Goal: Task Accomplishment & Management: Manage account settings

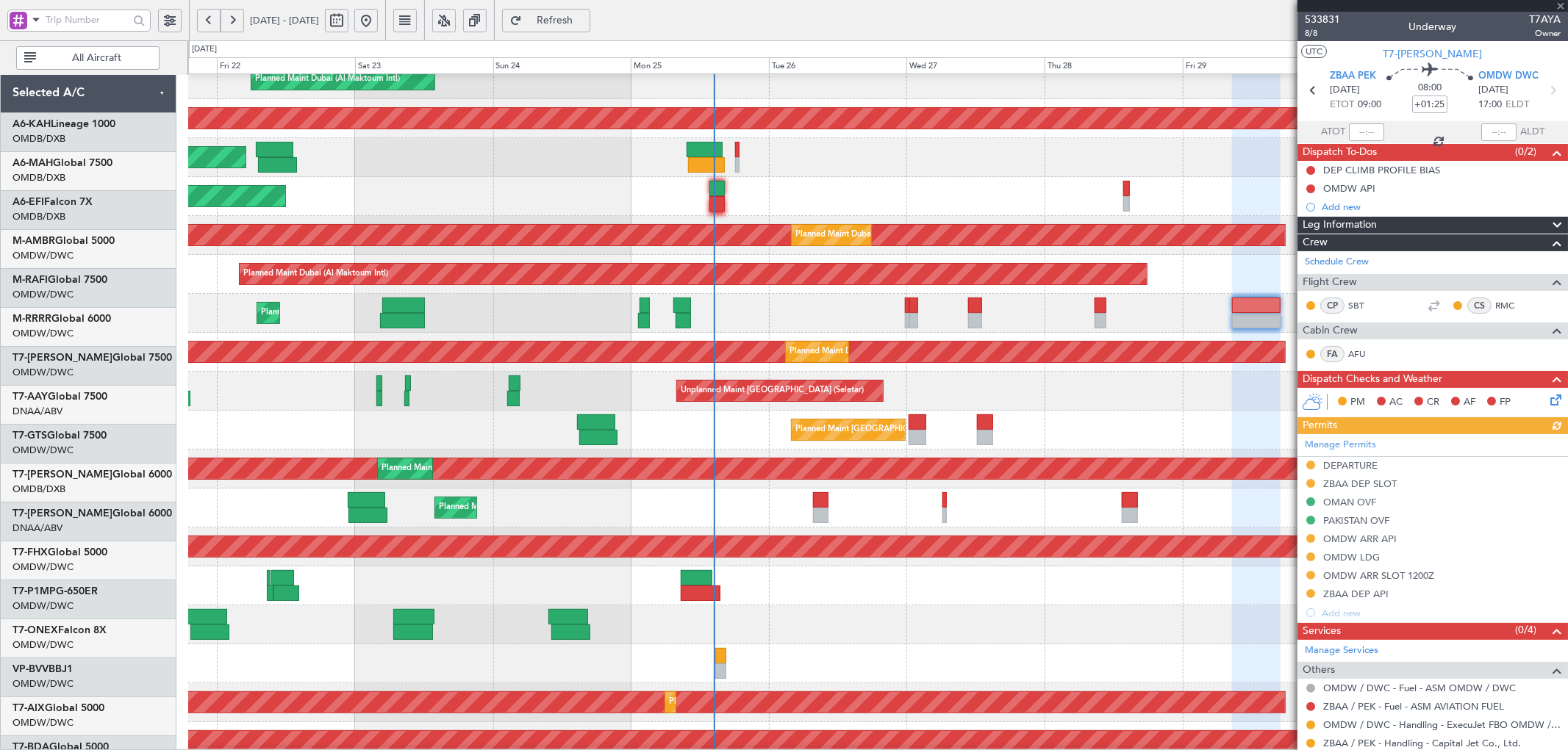
scroll to position [294, 0]
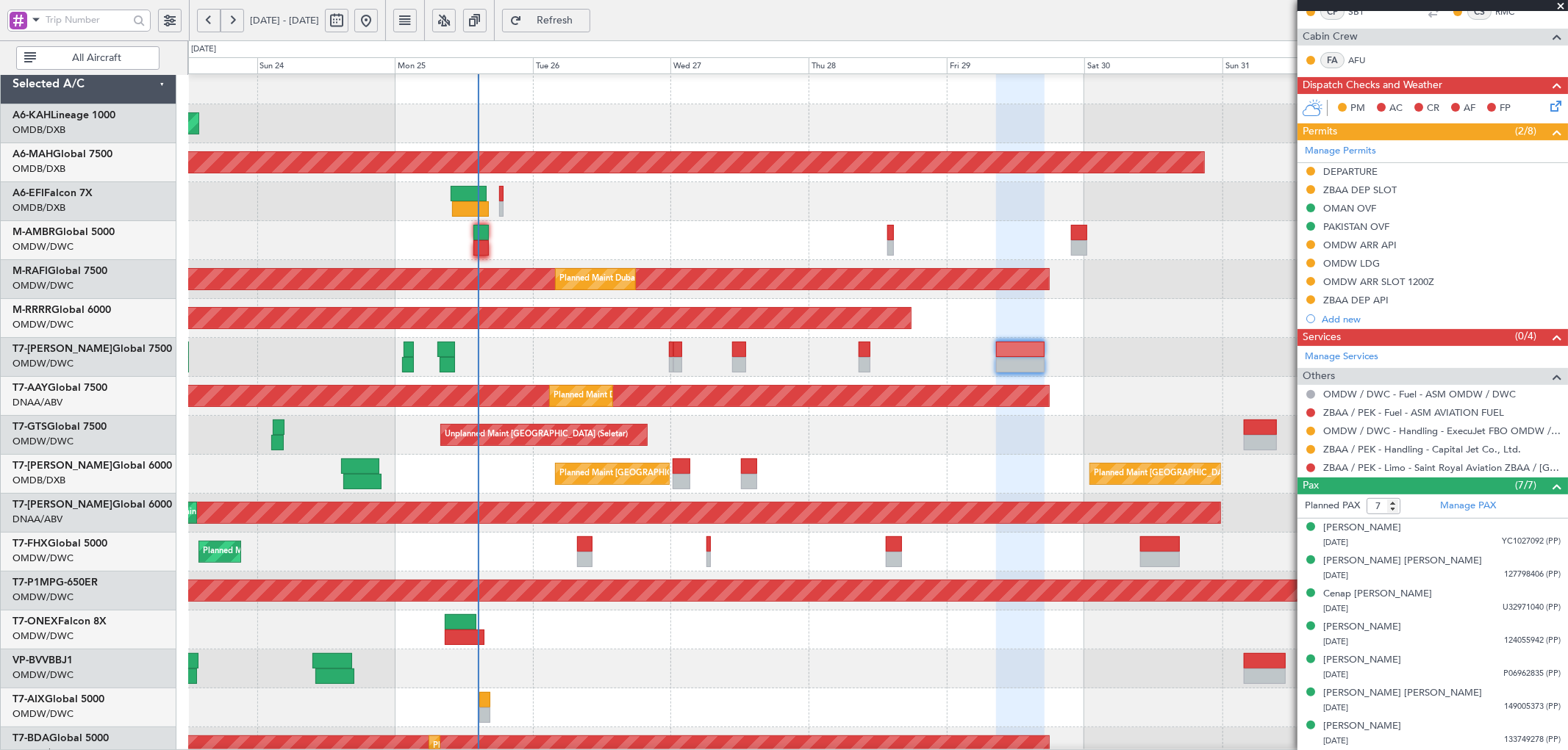
click at [391, 373] on div "Planned Maint Dubai (Al Maktoum Intl)" at bounding box center [877, 357] width 1379 height 39
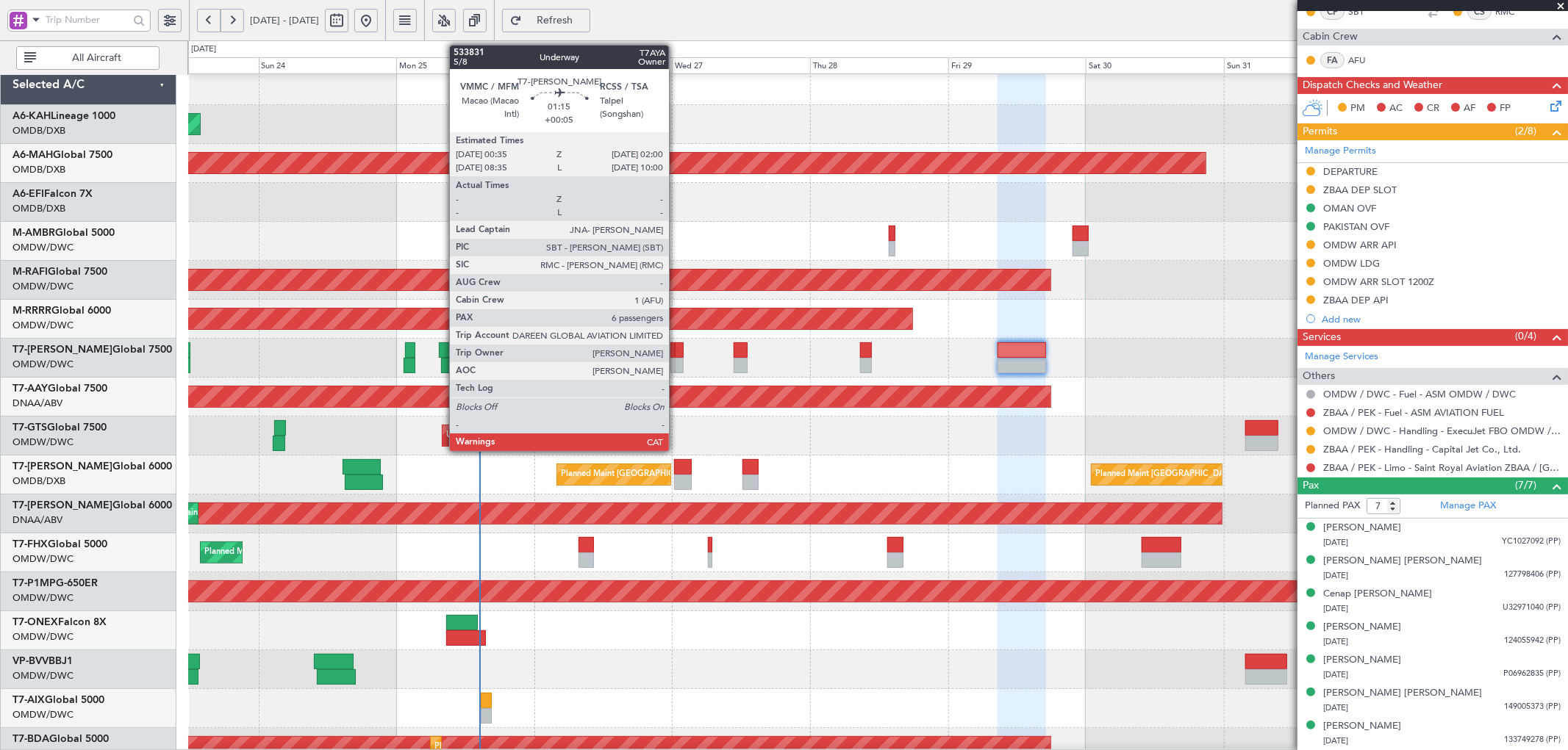
click at [674, 350] on div at bounding box center [679, 350] width 9 height 15
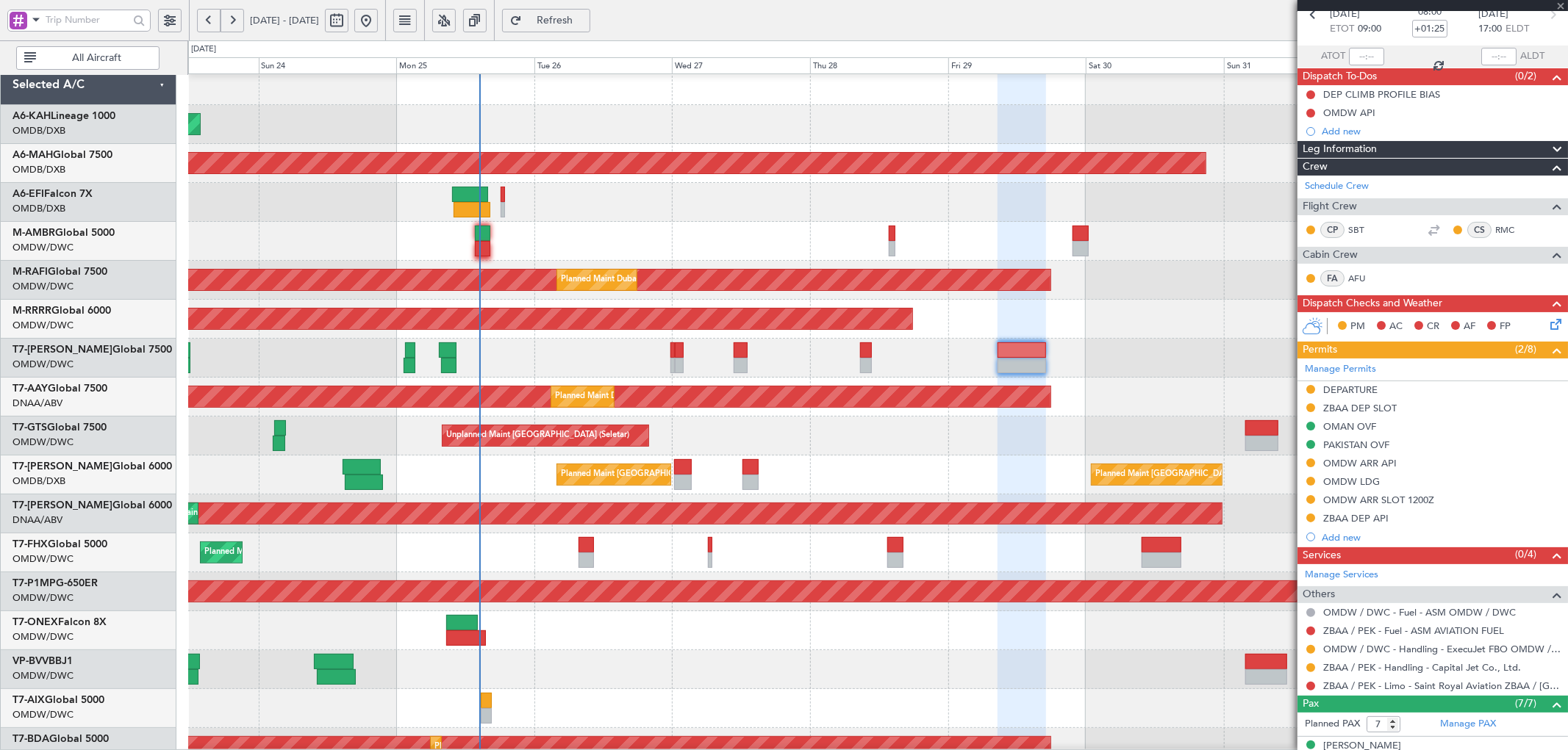
scroll to position [0, 0]
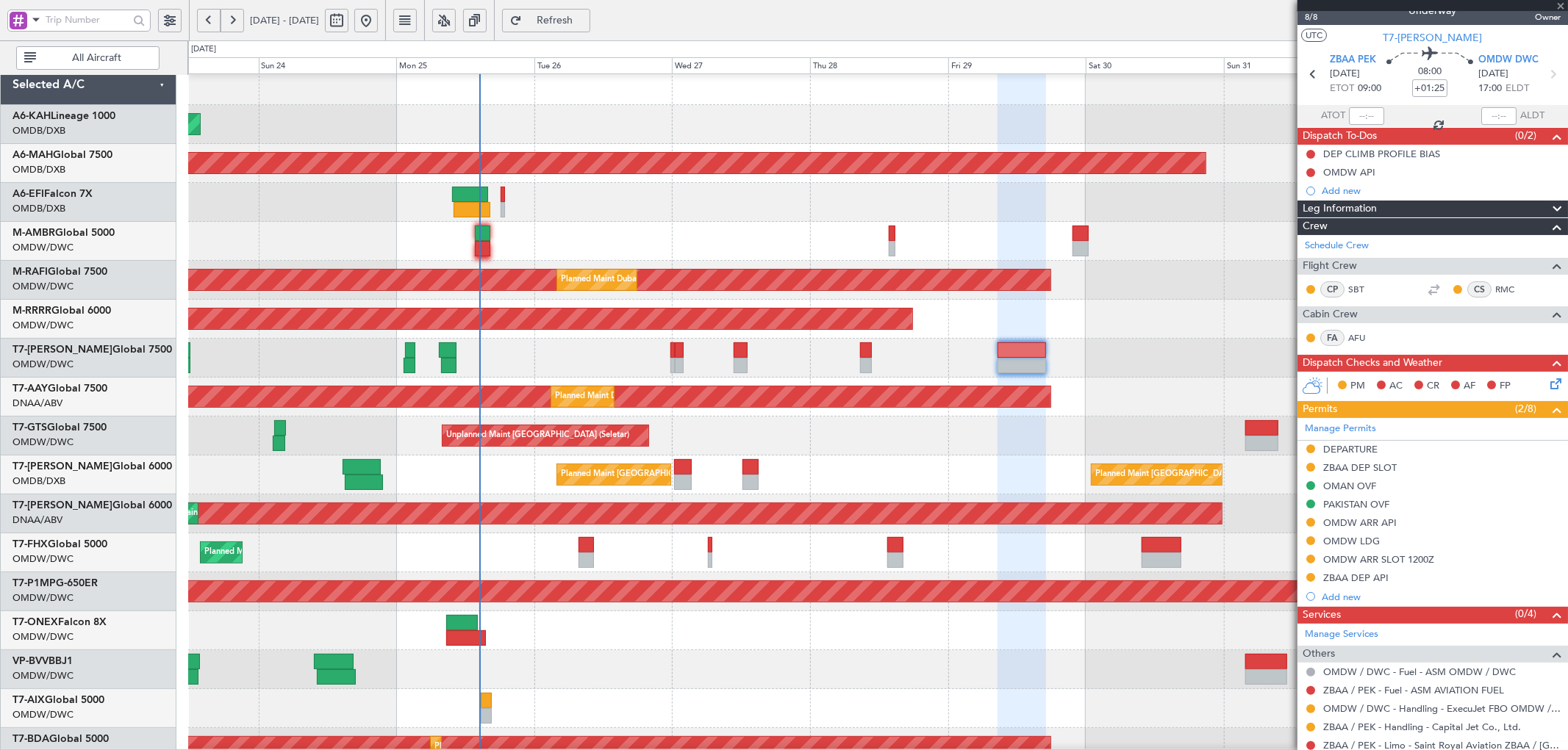
type input "+00:05"
type input "6"
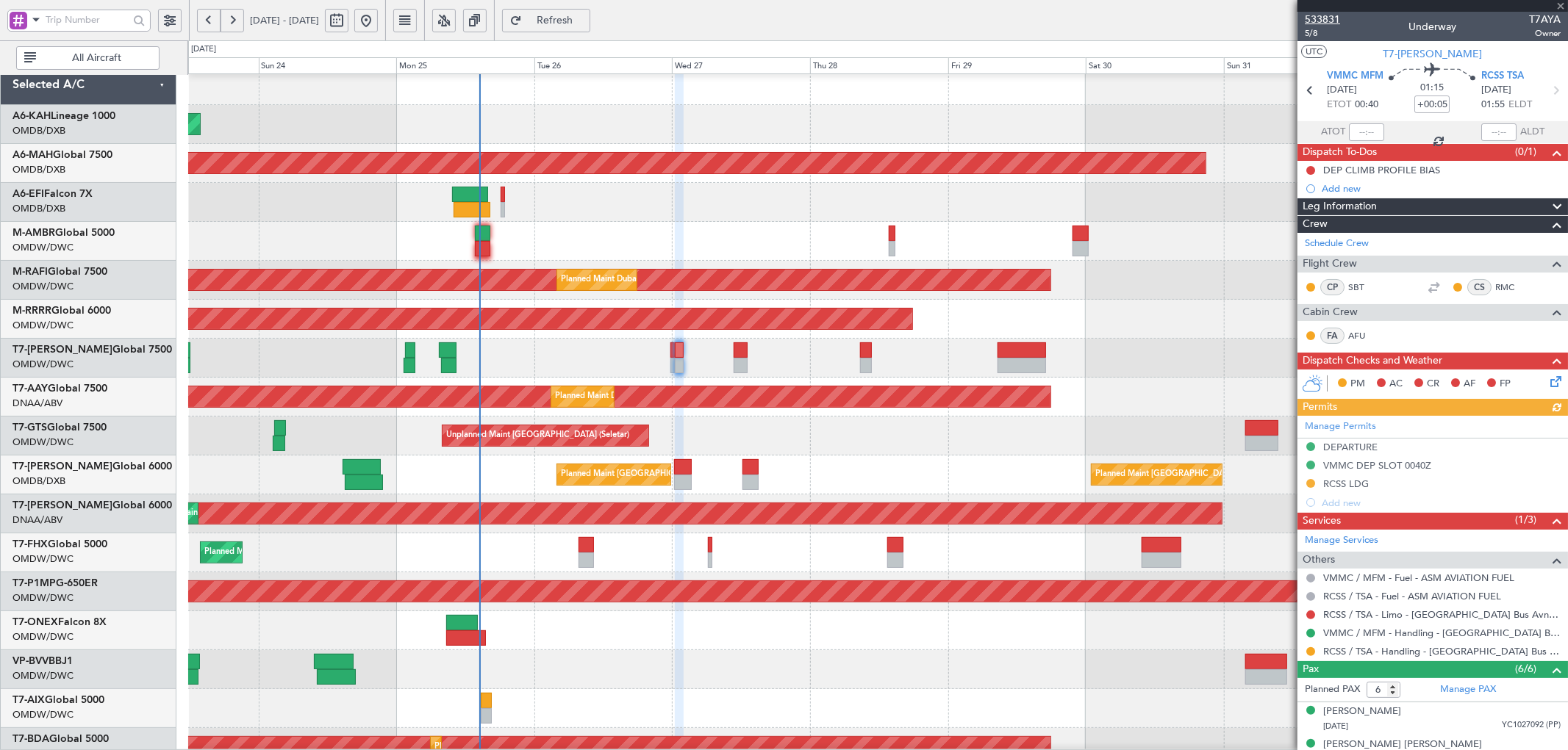
click at [1334, 18] on span "533831" at bounding box center [1322, 19] width 35 height 15
click at [585, 22] on span "Refresh" at bounding box center [555, 21] width 61 height 10
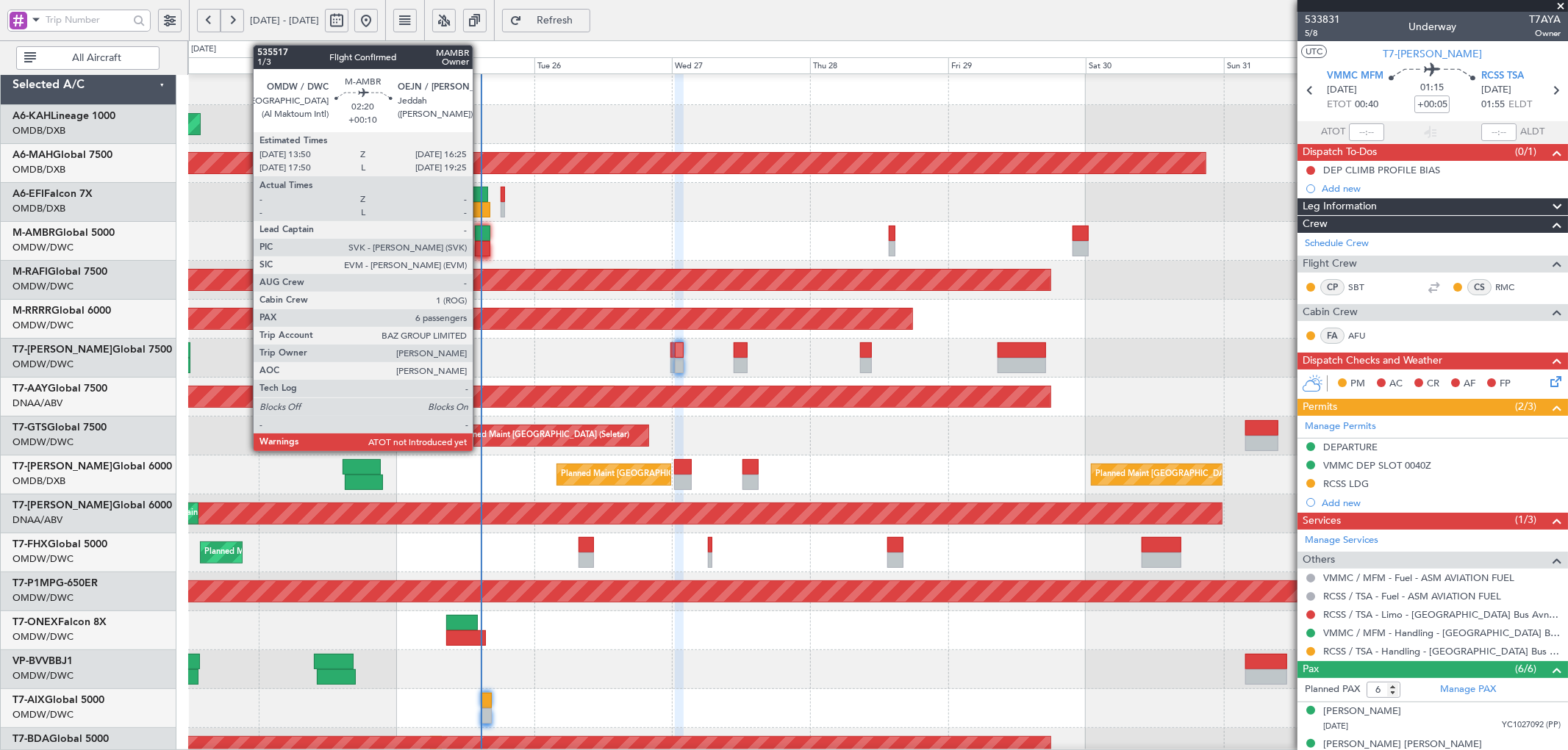
click at [480, 229] on div at bounding box center [482, 233] width 15 height 15
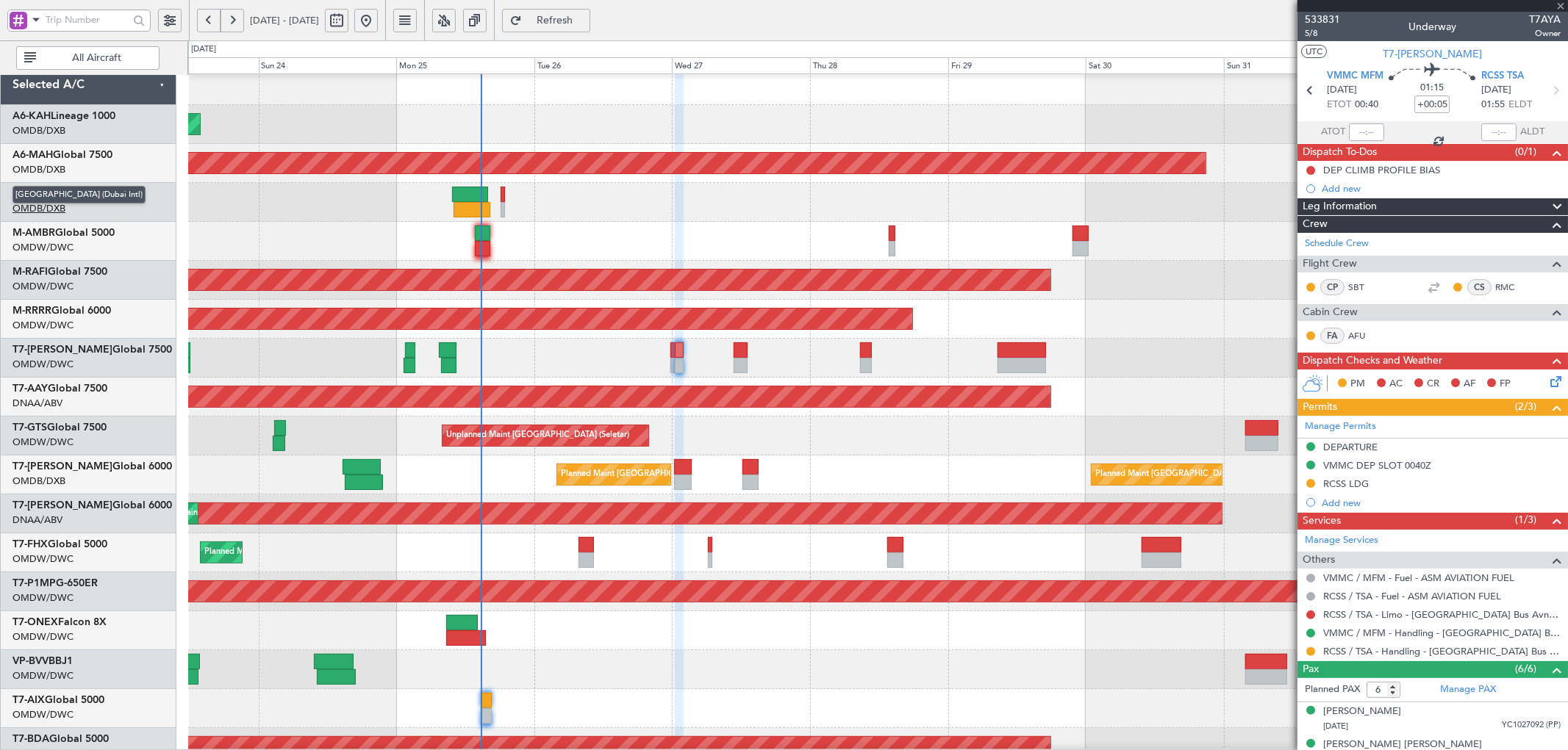
type input "+00:10"
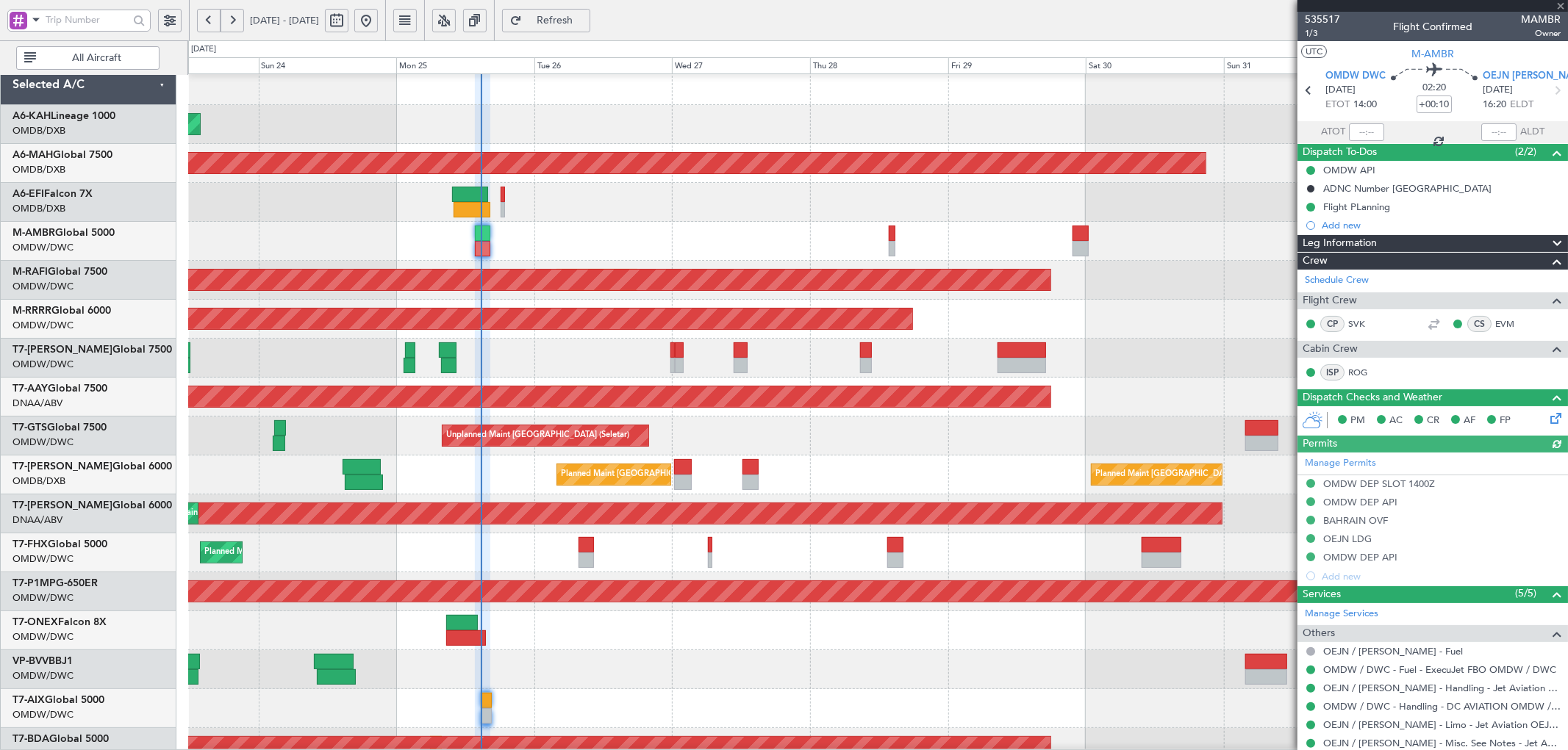
type input "[PERSON_NAME] (SYS)"
type input "7103"
click at [1370, 138] on input "text" at bounding box center [1367, 132] width 35 height 18
click at [450, 302] on div "Planned Maint Dubai (Al Maktoum Intl)" at bounding box center [877, 319] width 1379 height 39
type input "14:41"
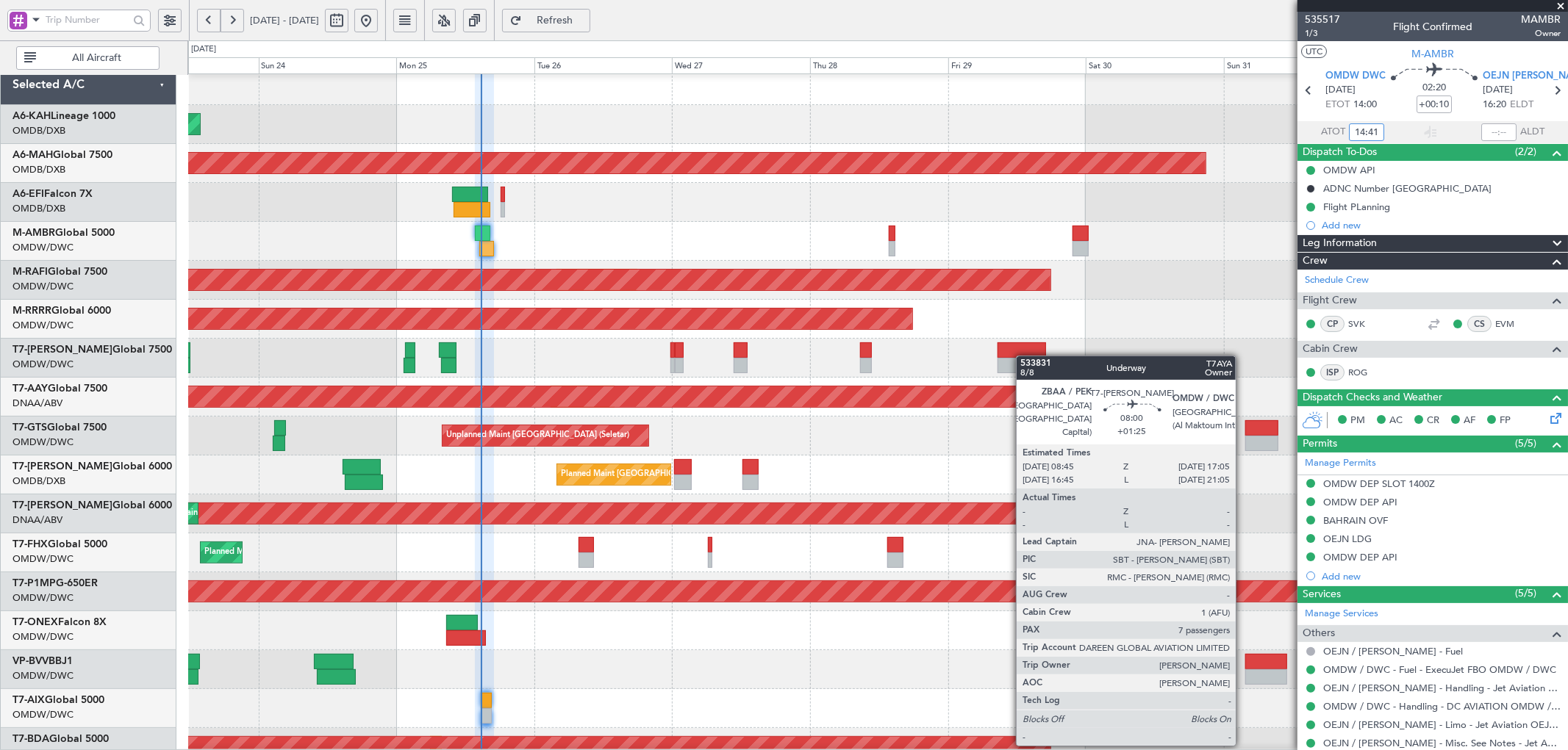
click at [1023, 356] on div "Planned Maint Dubai (Al Maktoum Intl)" at bounding box center [877, 358] width 1379 height 39
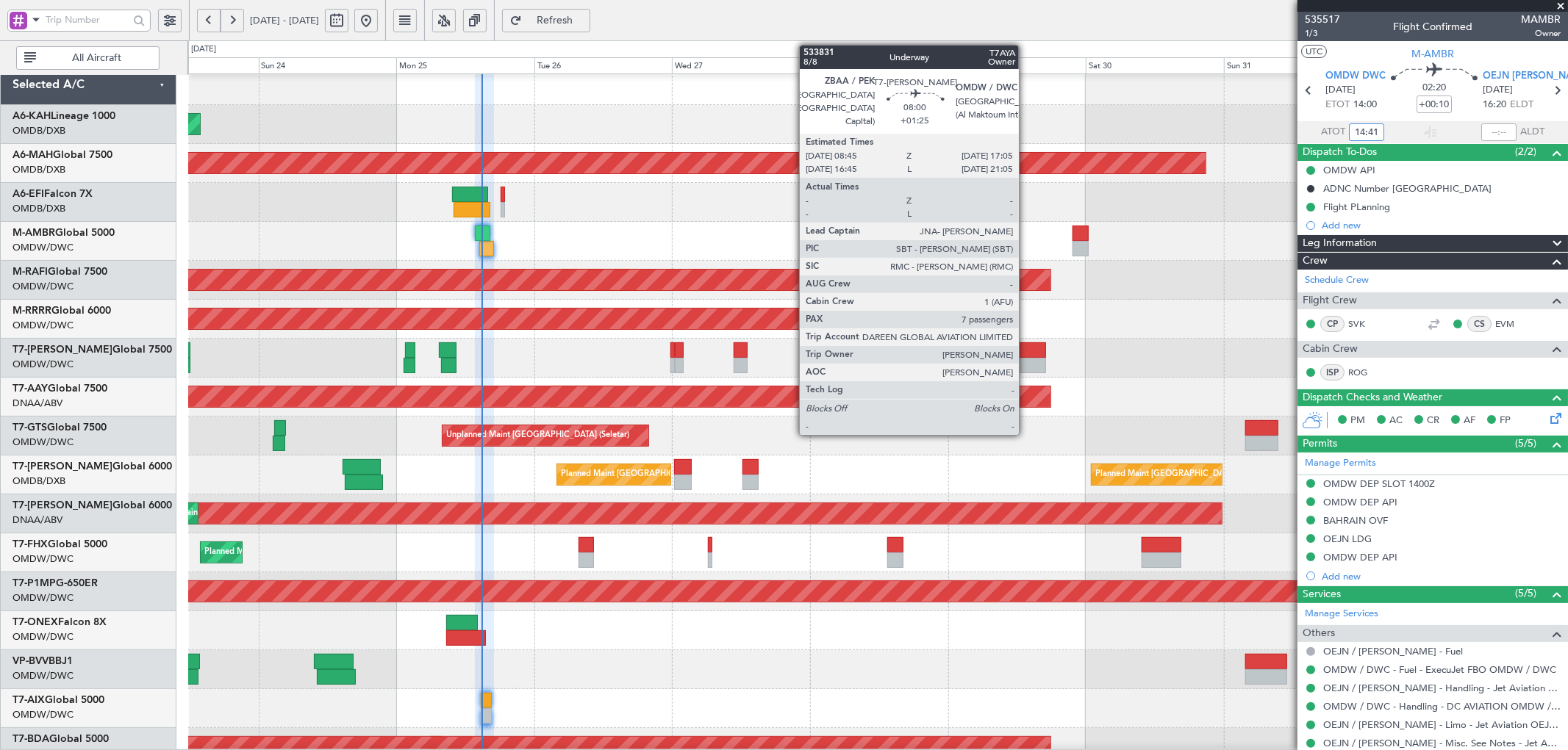
click at [1026, 351] on div at bounding box center [1022, 350] width 49 height 15
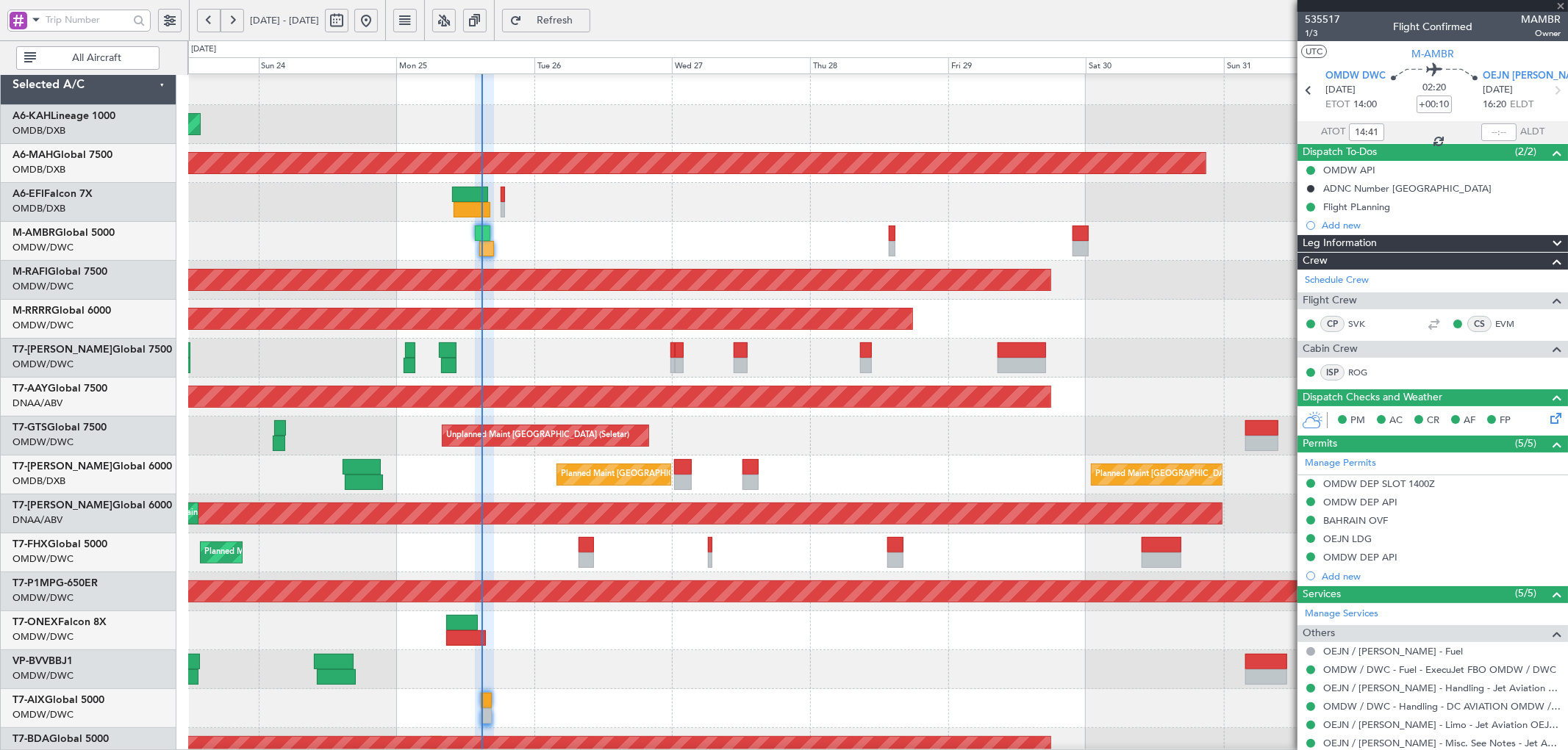
type input "+01:25"
type input "7"
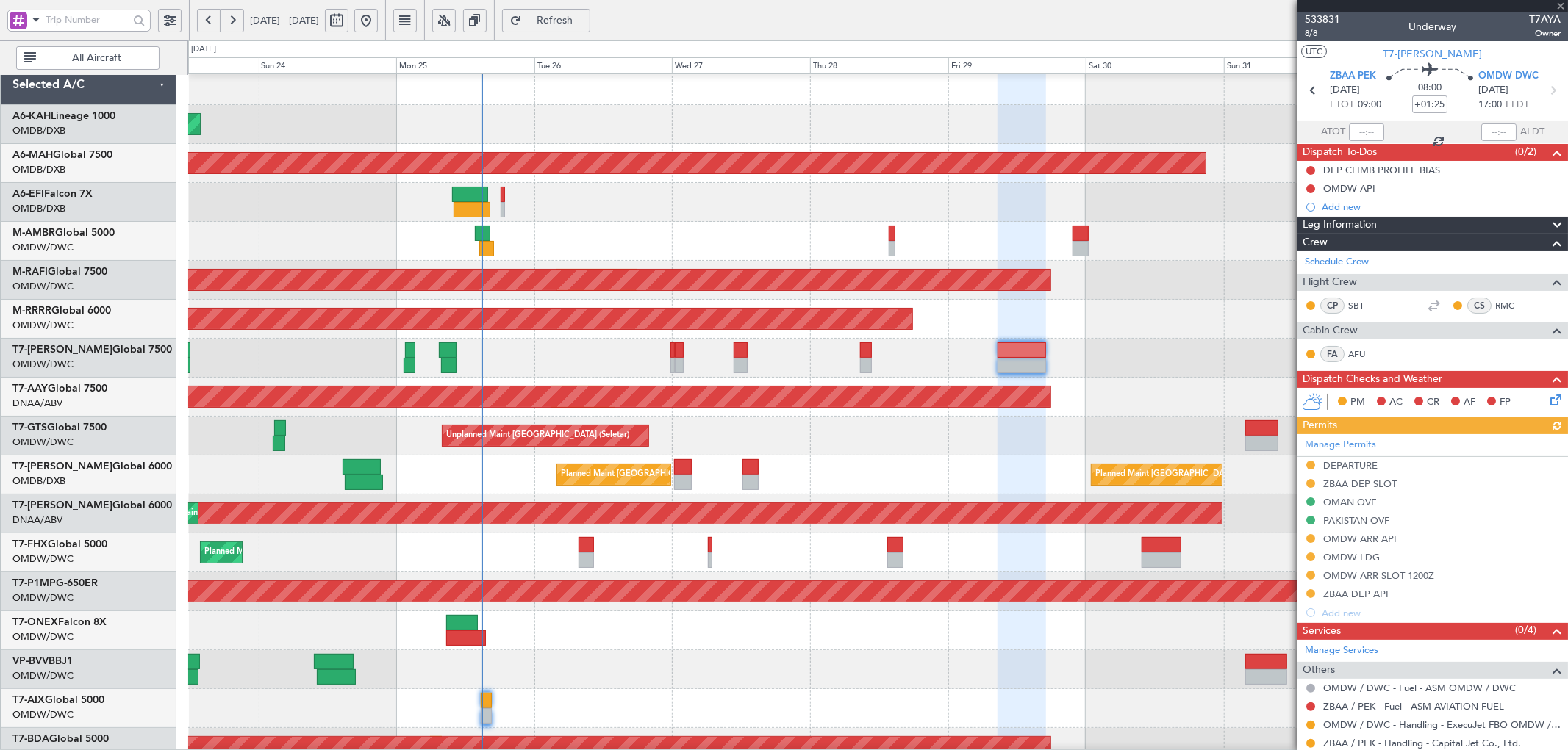
click at [1360, 579] on div "Manage Permits DEPARTURE ZBAA DEP SLOT [GEOGRAPHIC_DATA] OVF PAKISTAN OVF OMDW …" at bounding box center [1432, 528] width 271 height 188
click at [1398, 577] on div "OMDW ARR SLOT 1200Z" at bounding box center [1378, 575] width 111 height 13
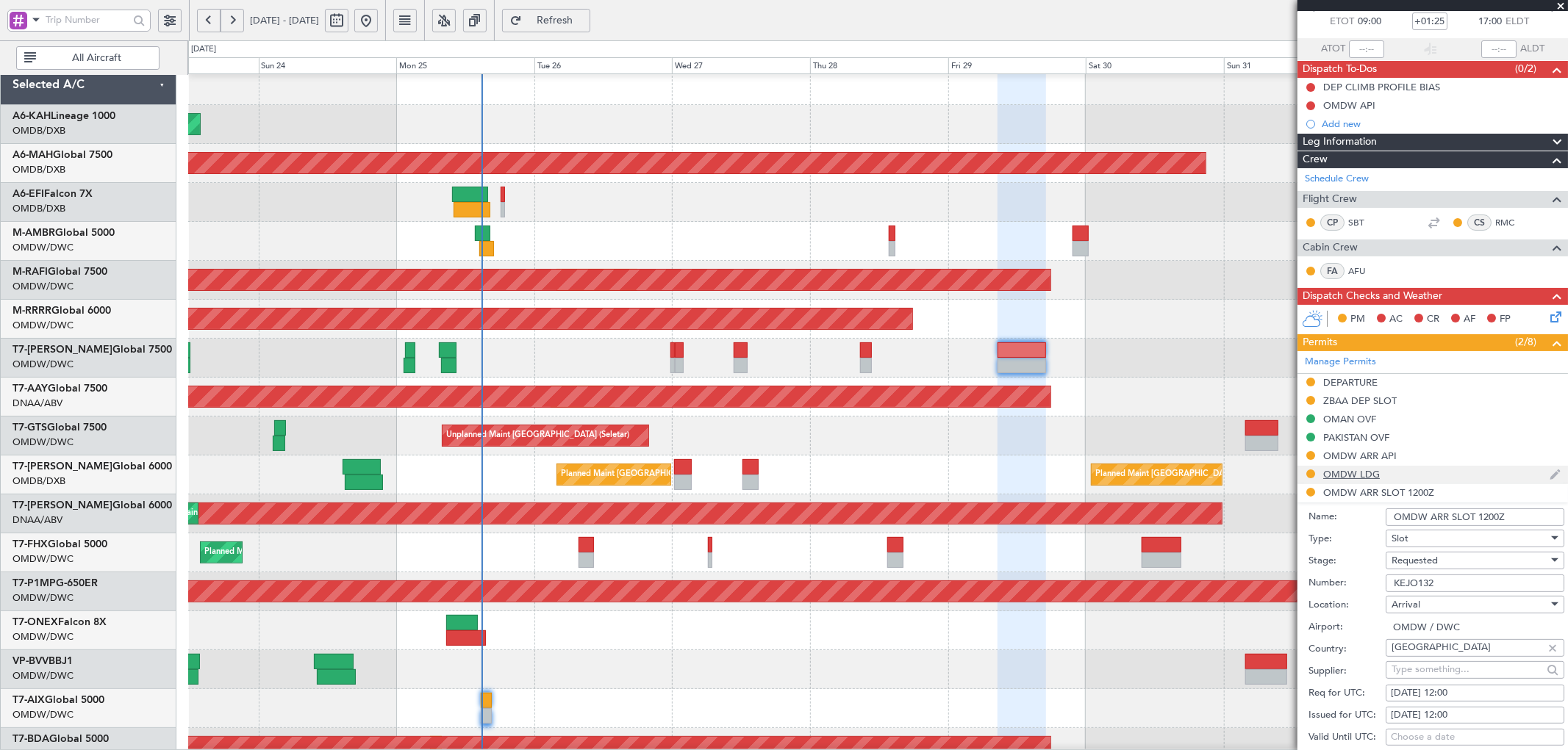
scroll to position [272, 0]
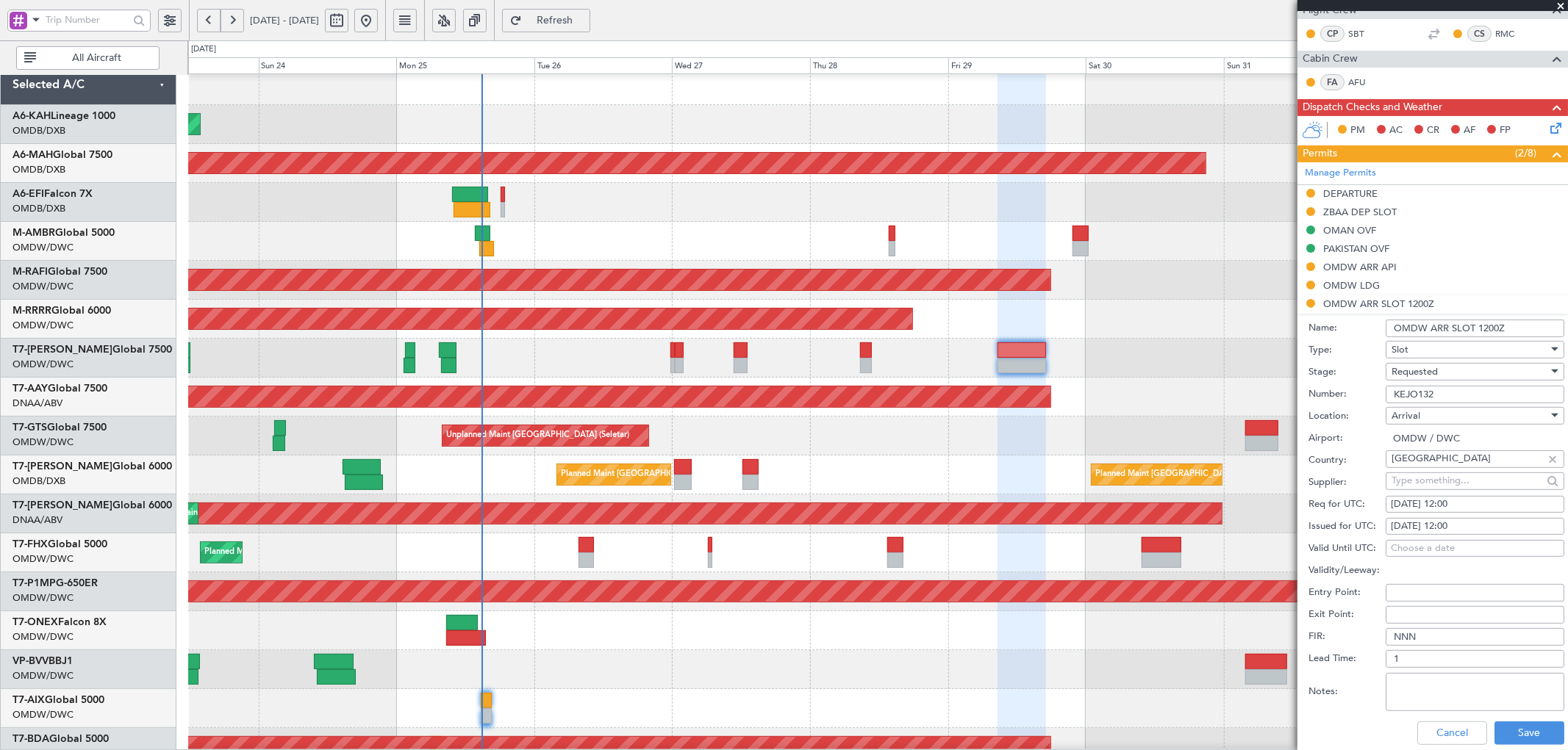
drag, startPoint x: 1440, startPoint y: 390, endPoint x: 1320, endPoint y: 390, distance: 120.0
click at [1320, 390] on div "Number: KEJO132" at bounding box center [1436, 395] width 256 height 22
paste input "KEJO132"
type input "KEJO132"
click at [1462, 370] on div "Requested" at bounding box center [1470, 372] width 156 height 22
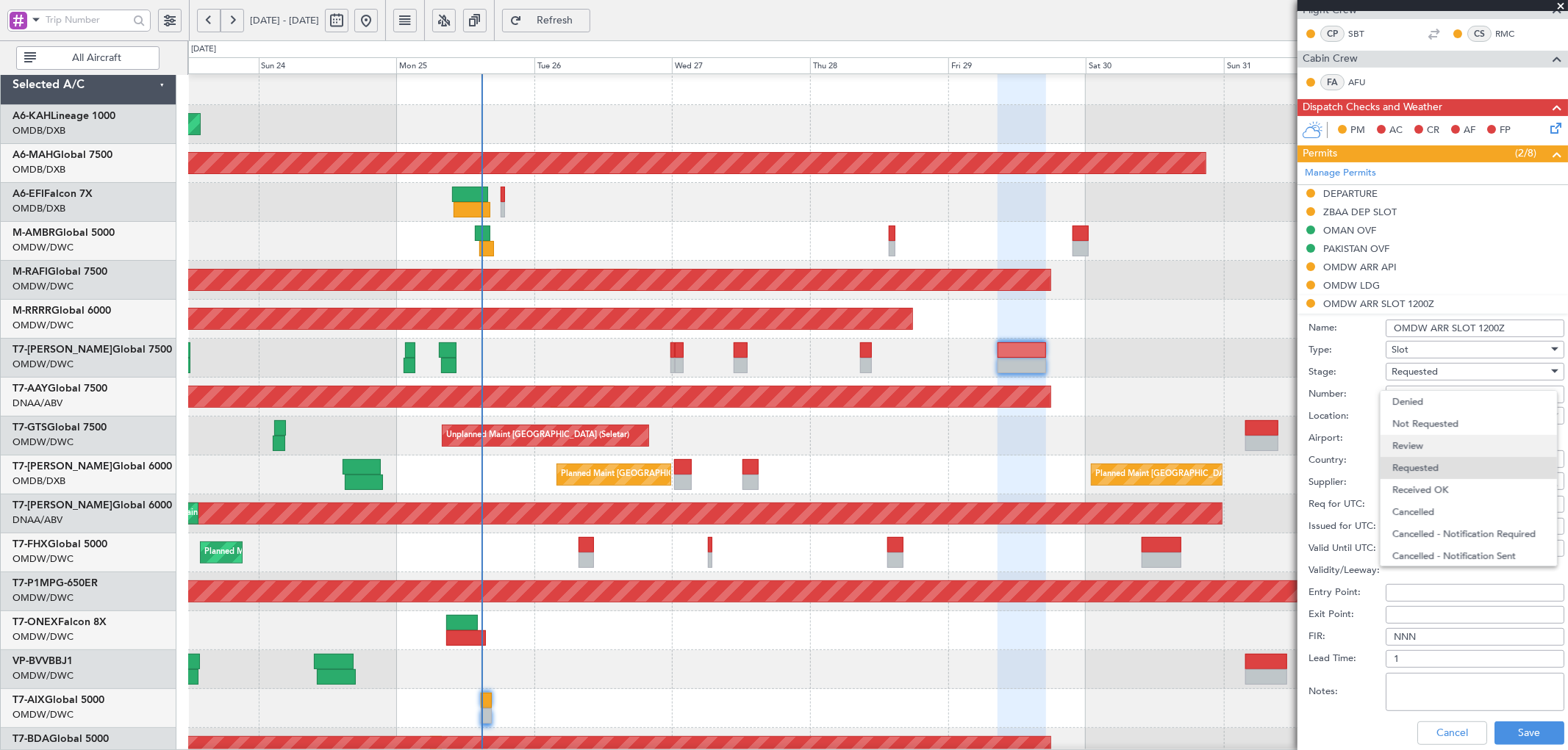
scroll to position [6, 0]
click at [1420, 479] on span "Received OK" at bounding box center [1468, 484] width 153 height 22
click at [1516, 725] on button "Save" at bounding box center [1529, 733] width 70 height 24
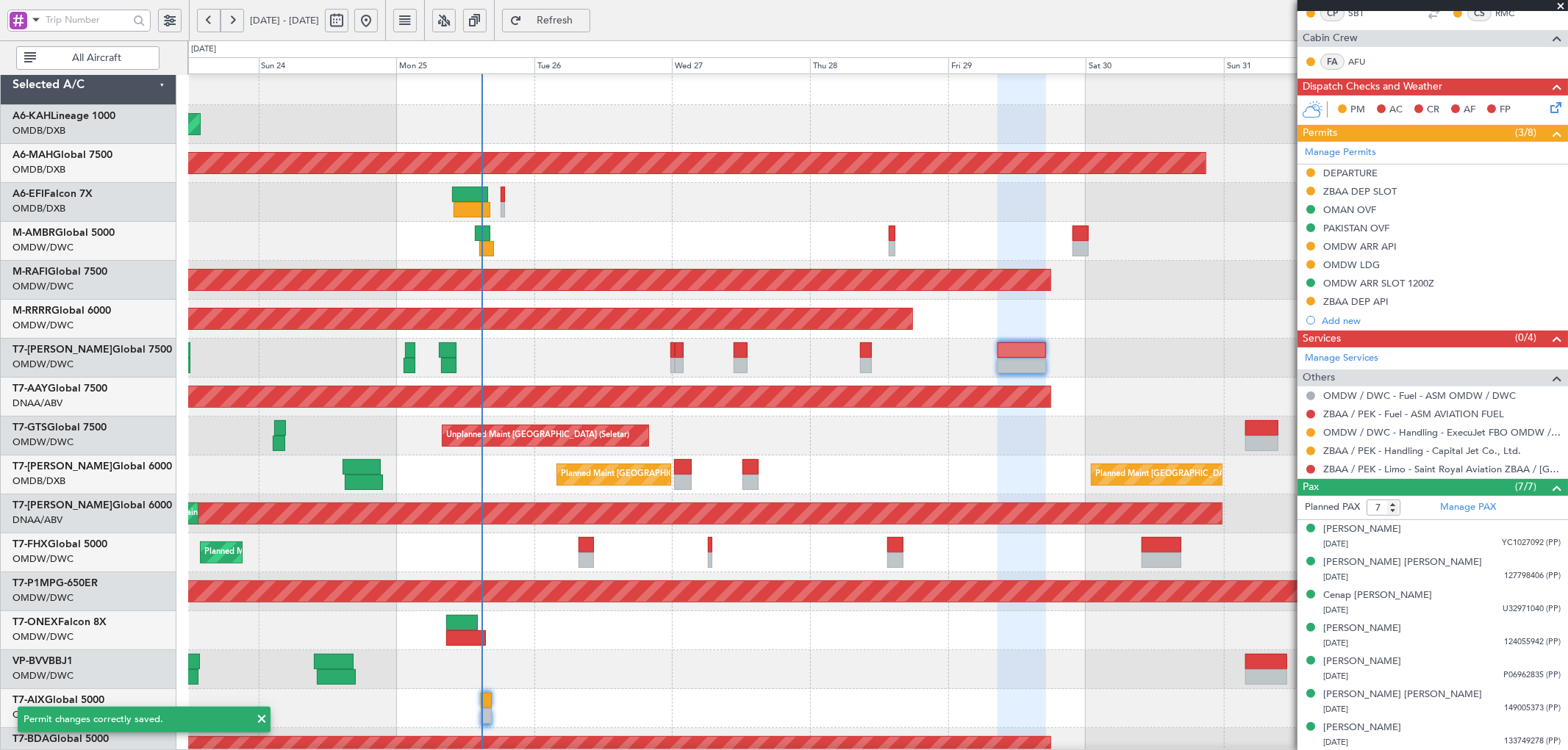
scroll to position [294, 0]
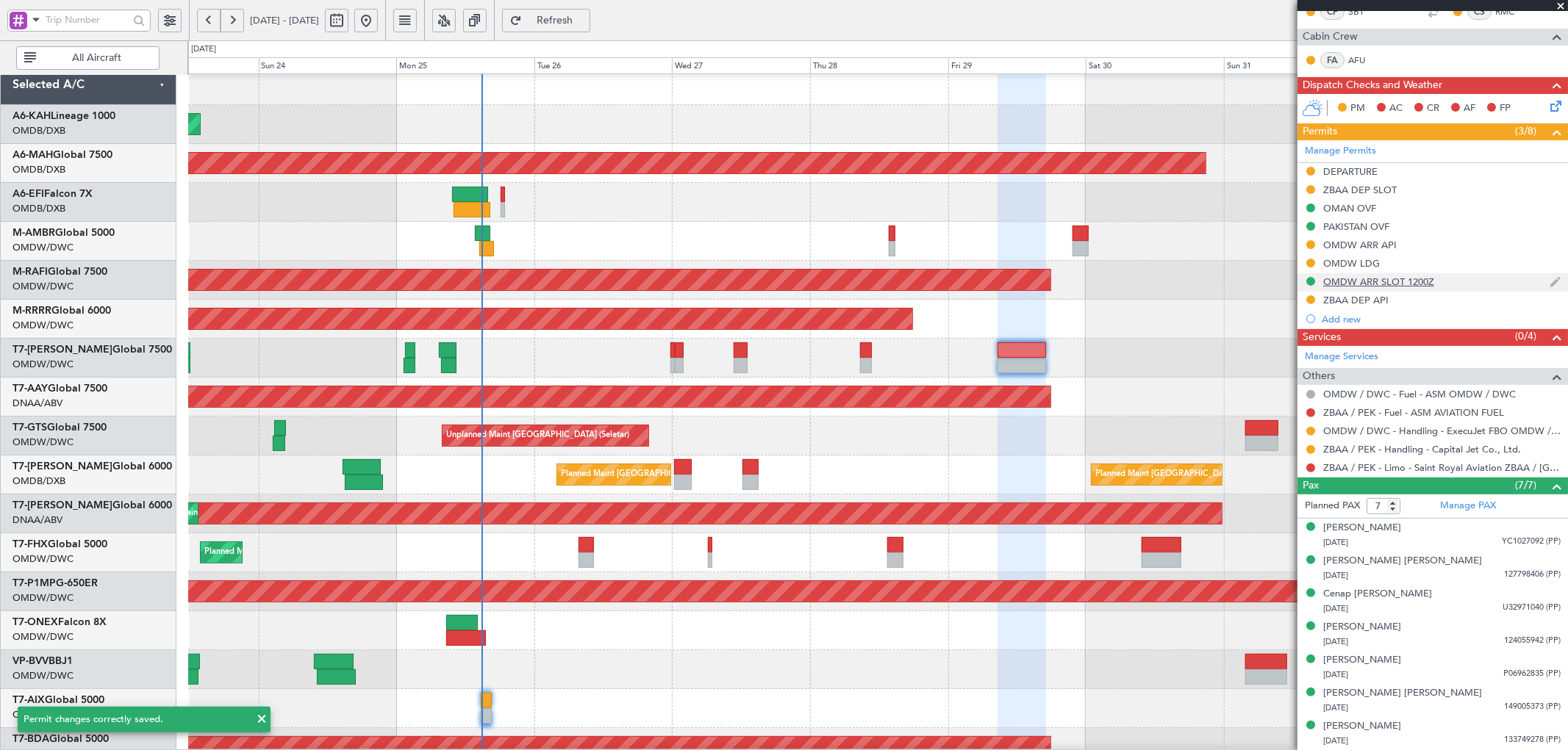
click at [1368, 280] on div "OMDW ARR SLOT 1200Z" at bounding box center [1378, 282] width 111 height 13
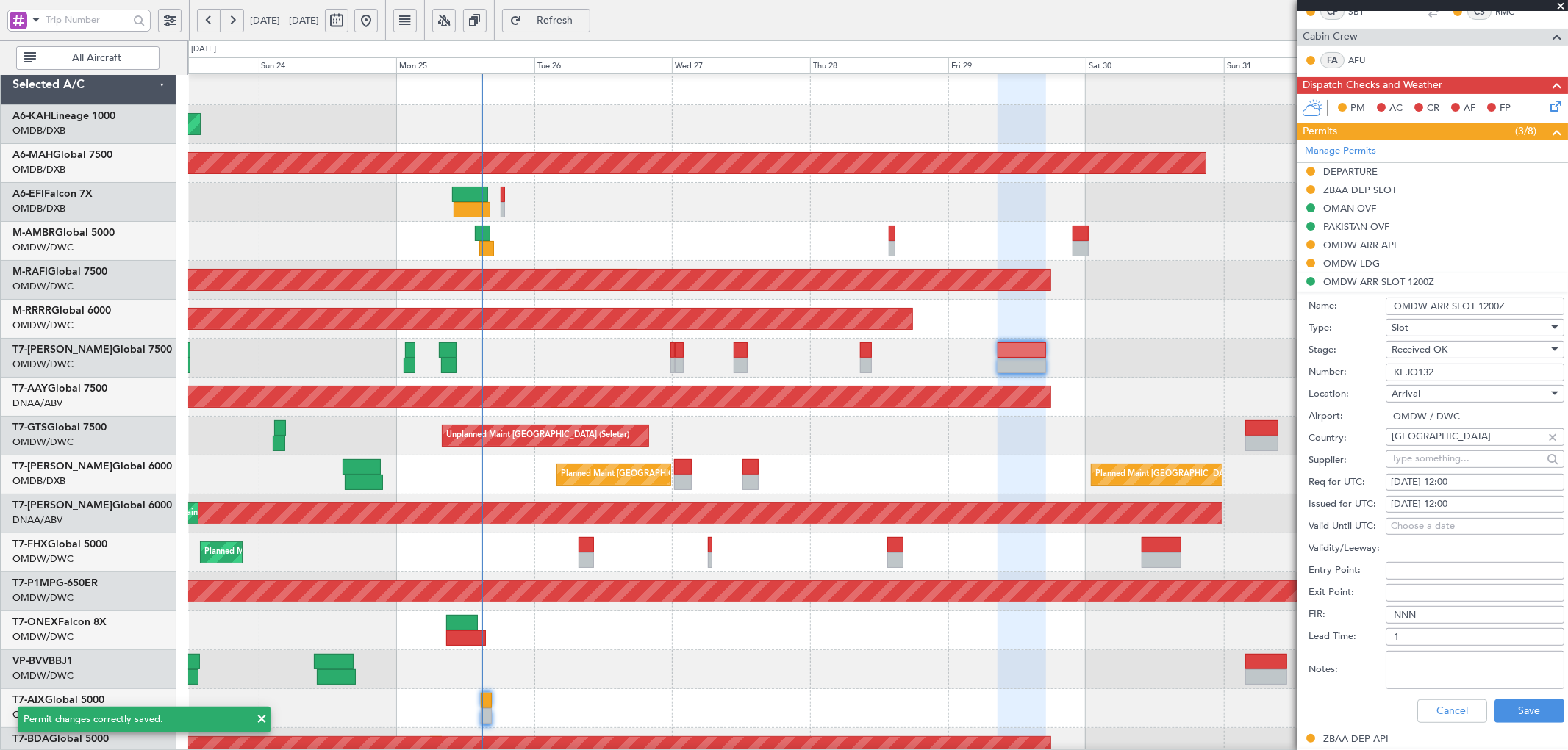
click at [1437, 481] on div "[DATE] 12:00" at bounding box center [1475, 482] width 168 height 15
select select "8"
select select "2025"
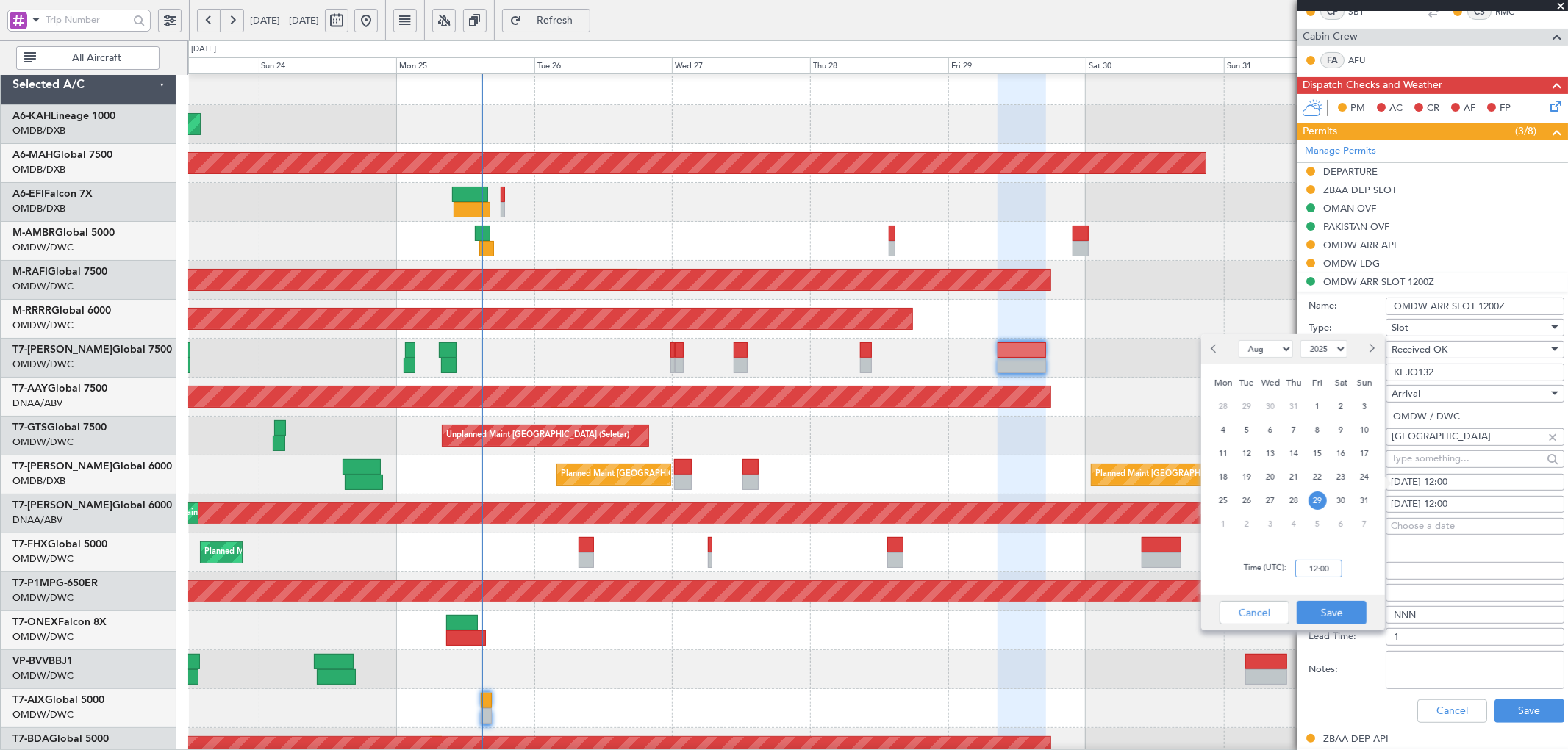
click at [1317, 568] on input "12:00" at bounding box center [1319, 569] width 47 height 18
type input "17:00"
drag, startPoint x: 1339, startPoint y: 613, endPoint x: 1429, endPoint y: 569, distance: 100.2
click at [1341, 610] on button "Save" at bounding box center [1331, 613] width 70 height 24
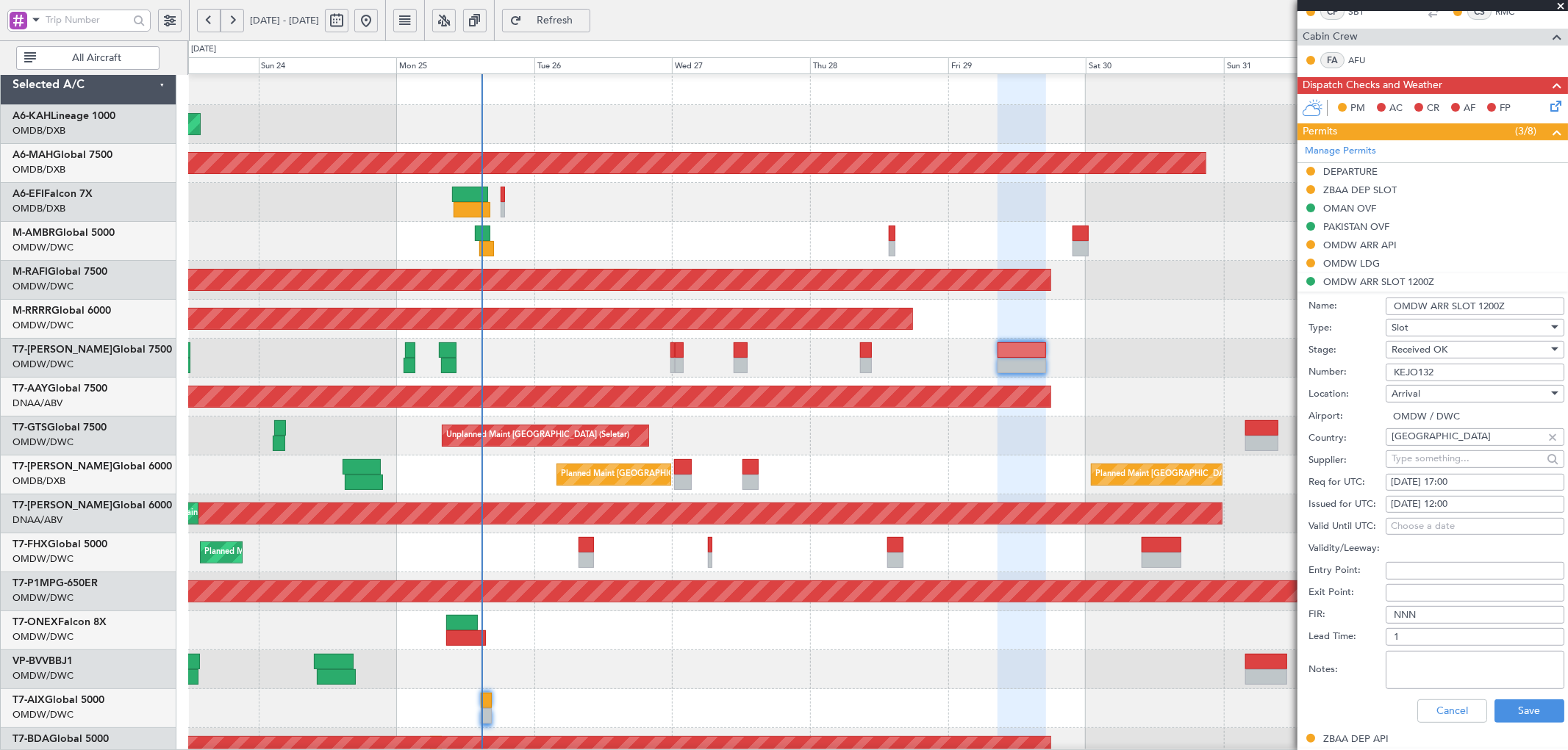
click at [1495, 501] on div "[DATE] 12:00" at bounding box center [1475, 504] width 168 height 15
select select "8"
select select "2025"
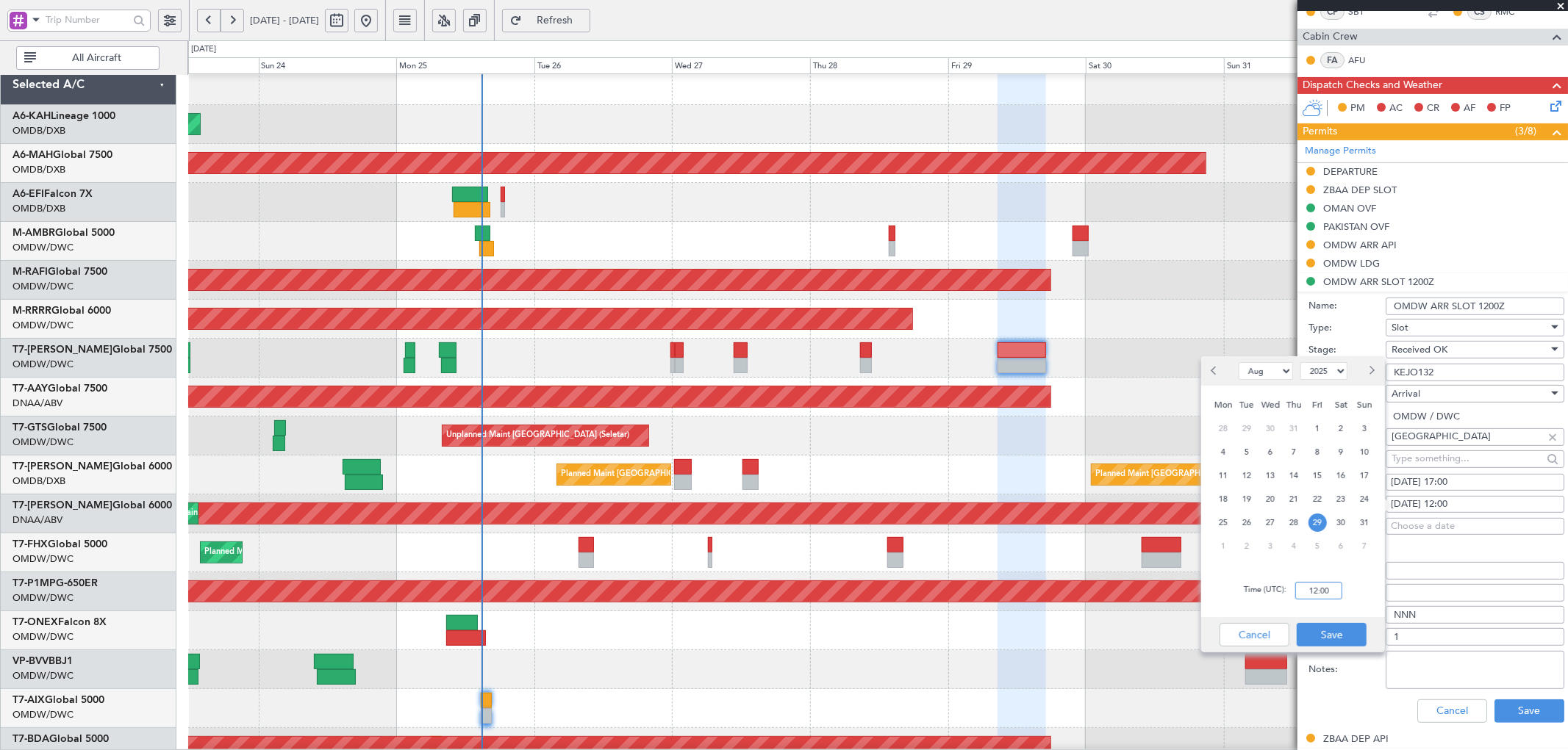
click at [1313, 592] on input "12:00" at bounding box center [1319, 591] width 47 height 18
type input "17:00"
click at [1329, 642] on button "Save" at bounding box center [1331, 635] width 70 height 24
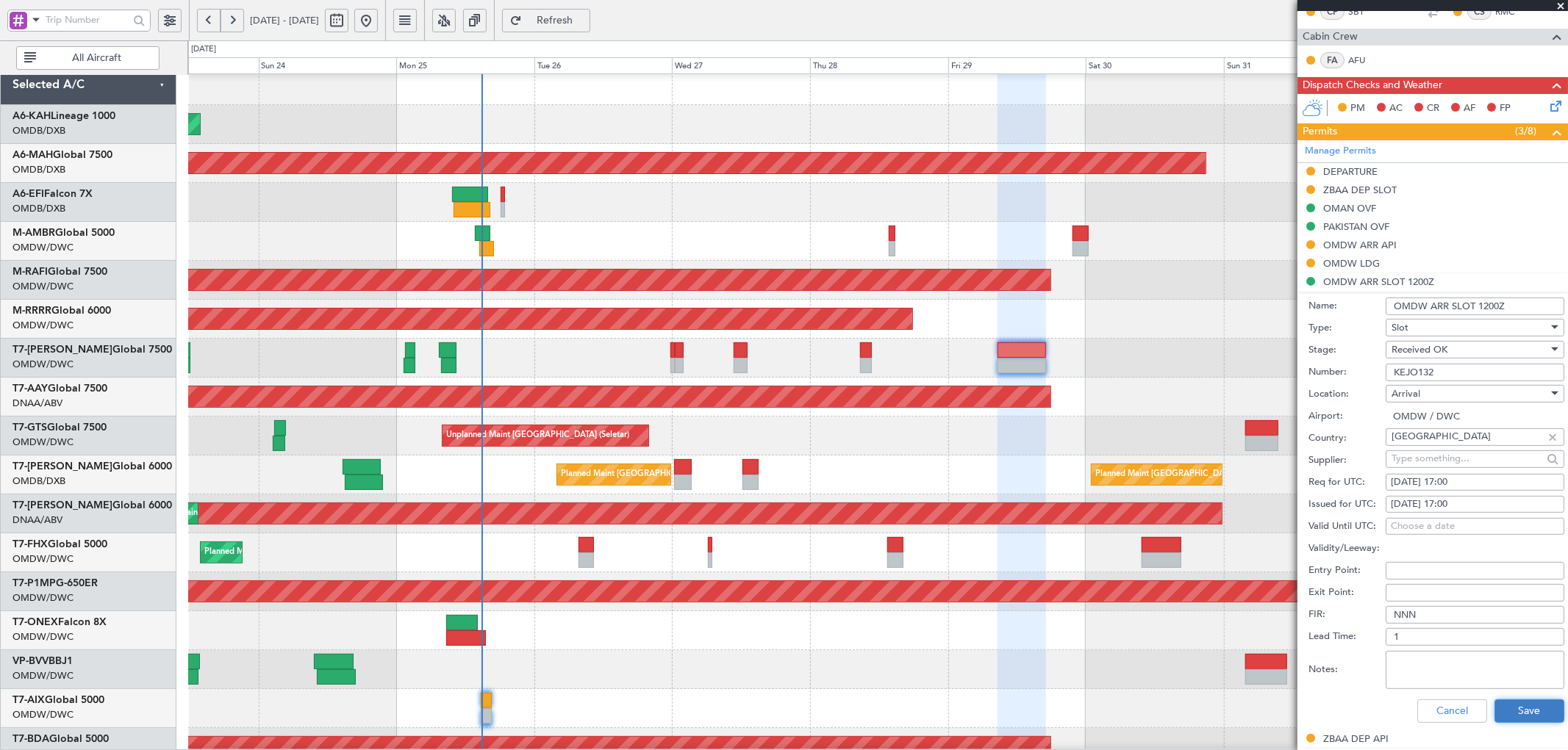
click at [1524, 706] on button "Save" at bounding box center [1529, 711] width 70 height 24
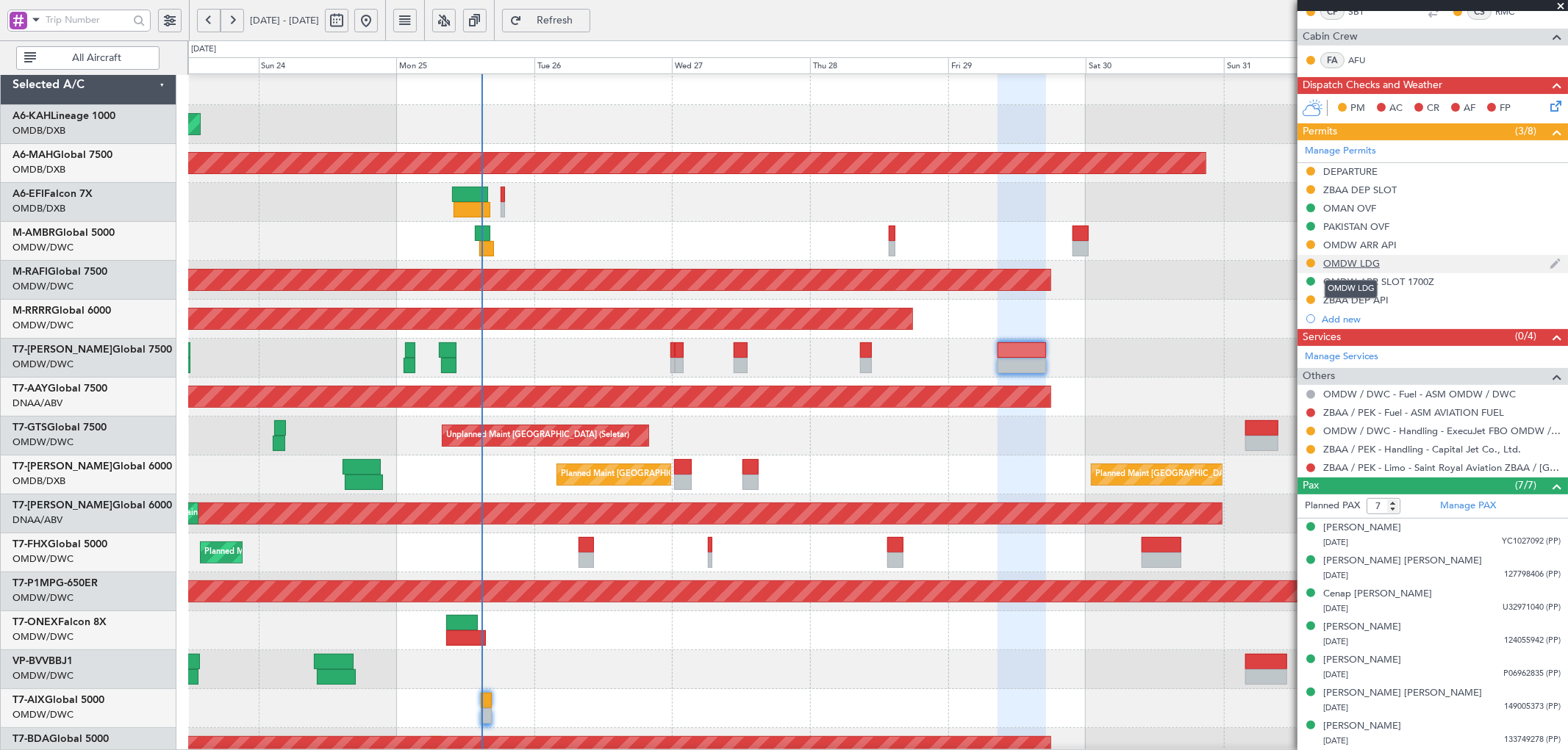
click at [1336, 261] on div "OMDW LDG" at bounding box center [1351, 263] width 57 height 13
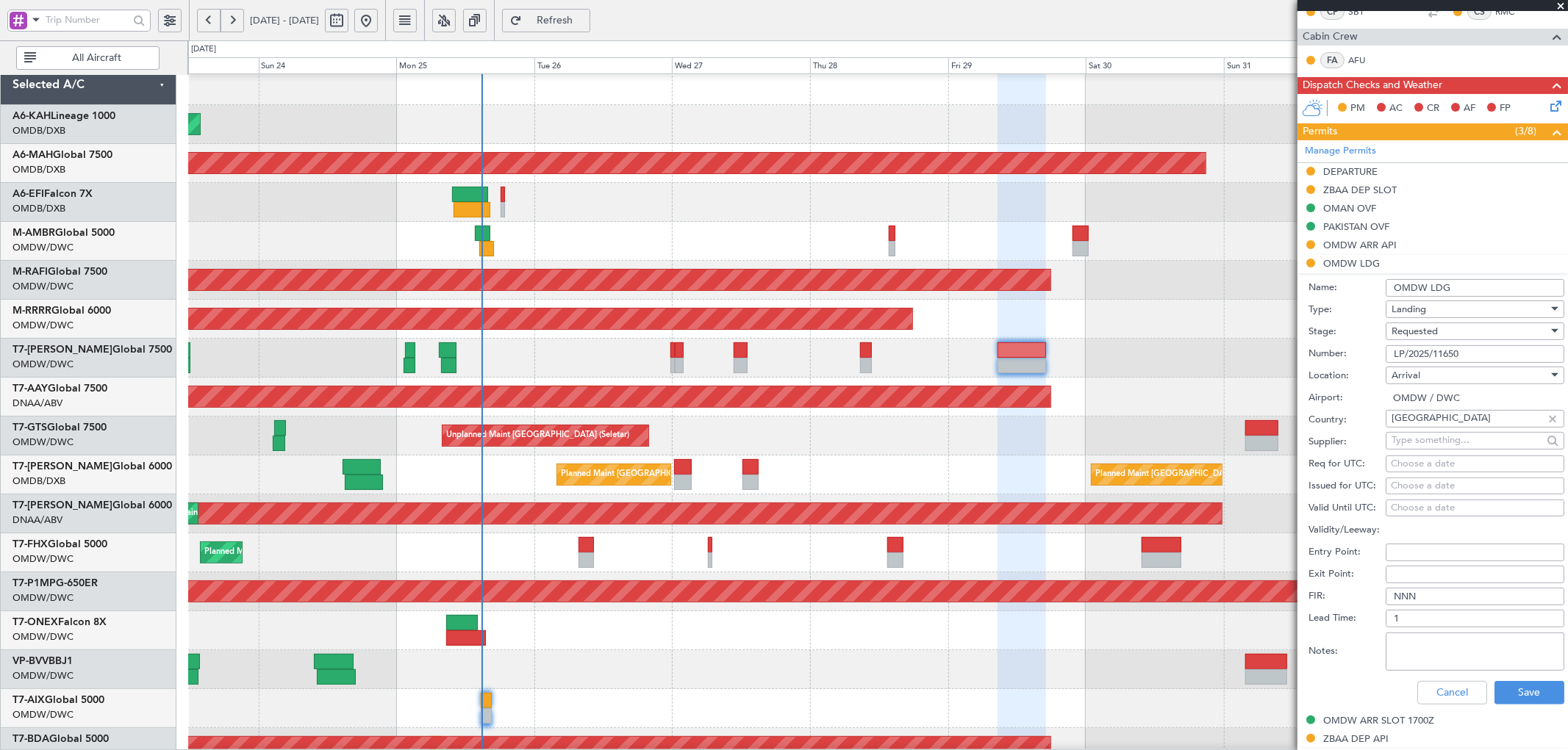
drag, startPoint x: 1414, startPoint y: 353, endPoint x: 1290, endPoint y: 353, distance: 124.0
click at [1290, 353] on fb-app "[DATE] - [DATE] Refresh Quick Links All Aircraft Planned Maint [GEOGRAPHIC_DATA…" at bounding box center [784, 384] width 1568 height 732
click at [1441, 330] on div "Requested" at bounding box center [1470, 331] width 156 height 22
click at [1436, 439] on span "Received OK" at bounding box center [1468, 444] width 153 height 22
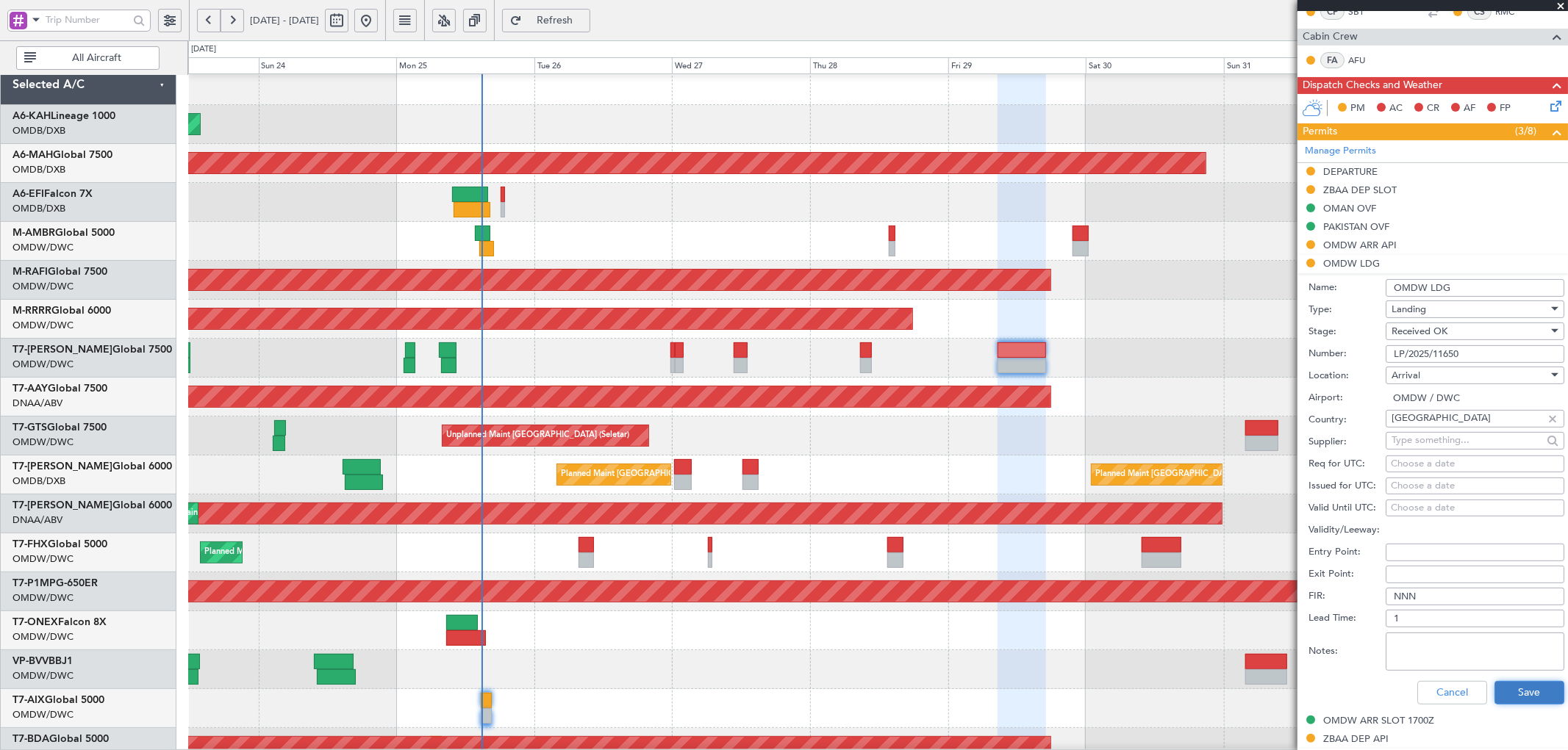
click at [1510, 693] on button "Save" at bounding box center [1529, 692] width 70 height 24
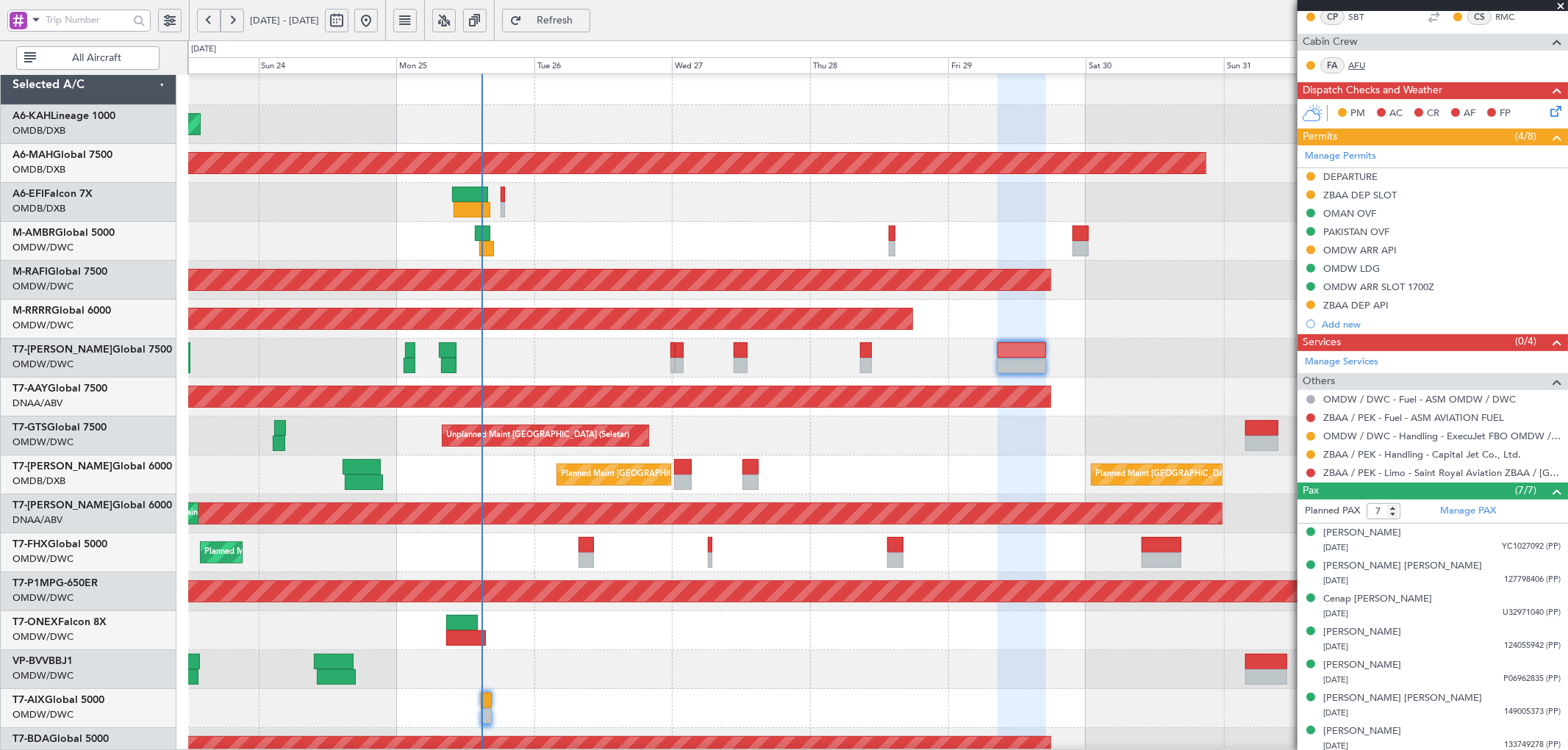
scroll to position [294, 0]
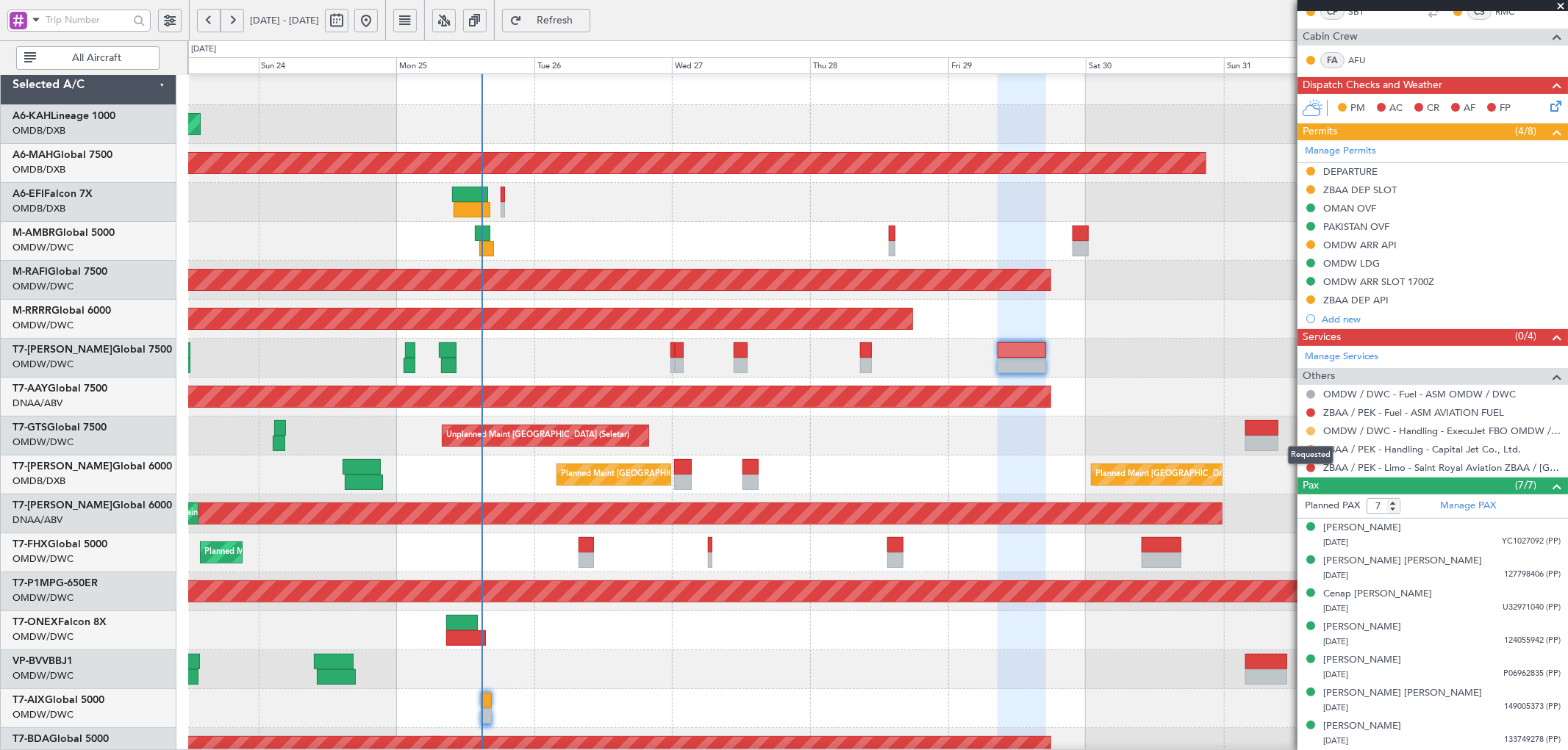
click at [1308, 431] on button at bounding box center [1310, 431] width 9 height 9
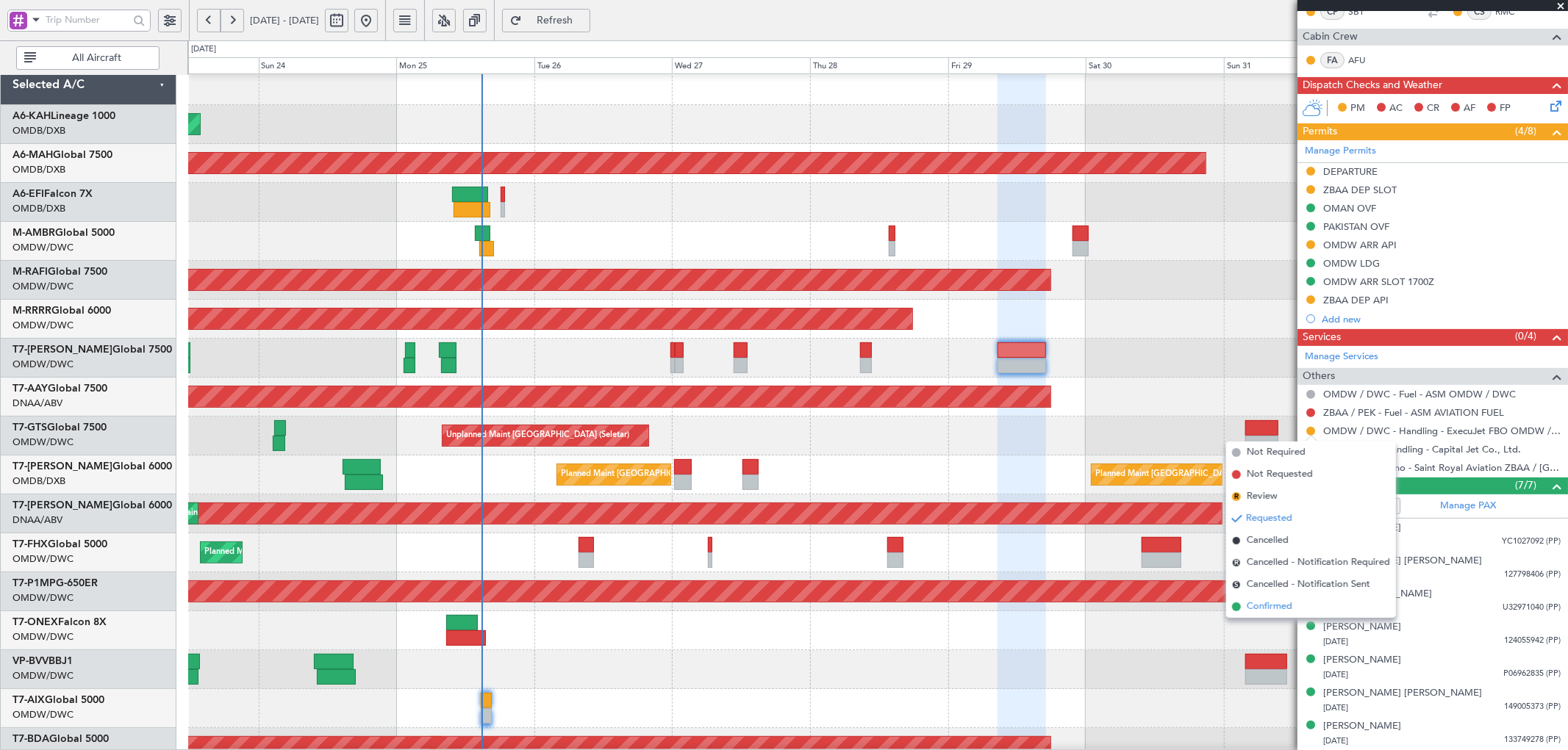
click at [1240, 608] on li "Confirmed" at bounding box center [1310, 607] width 170 height 22
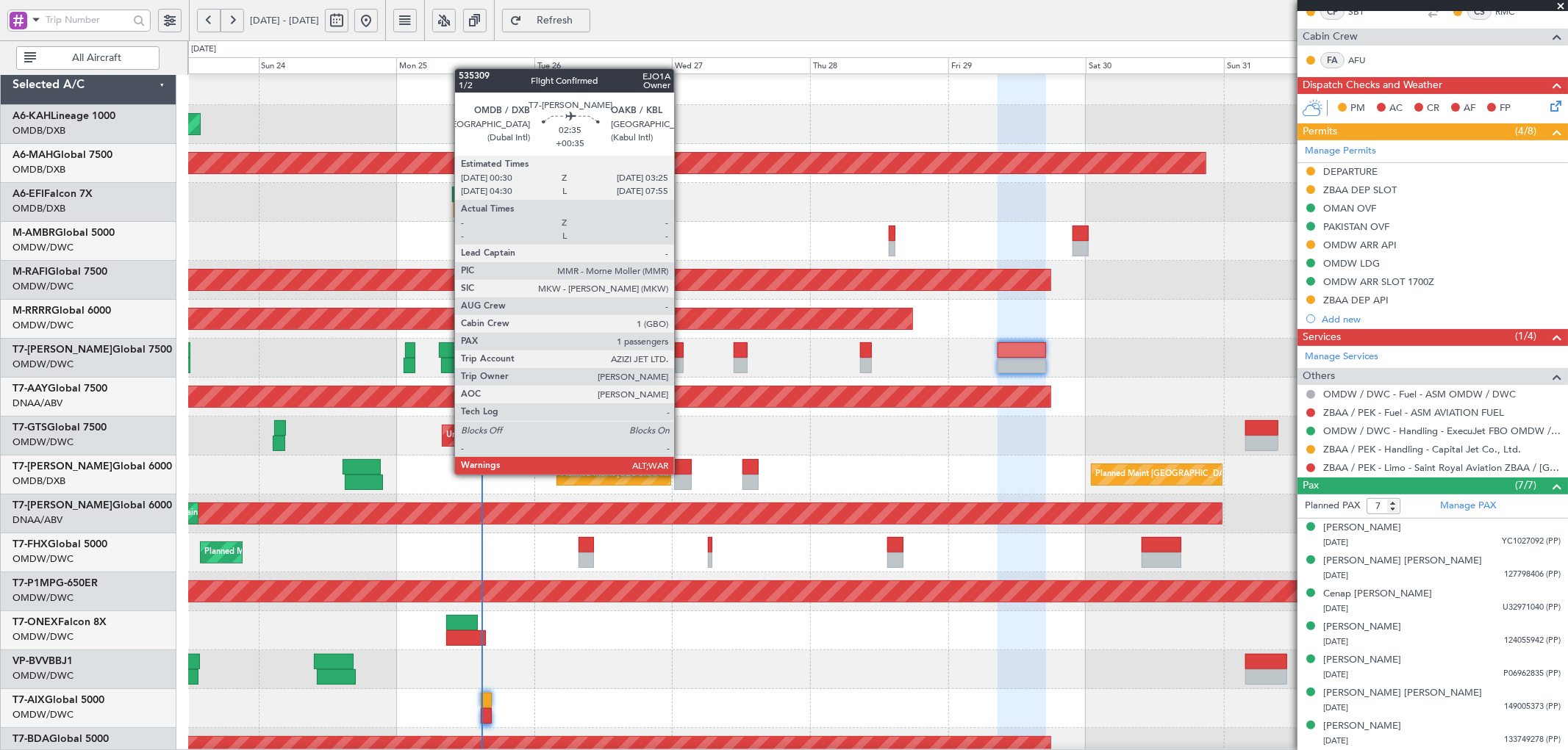
click at [681, 473] on div at bounding box center [682, 467] width 17 height 15
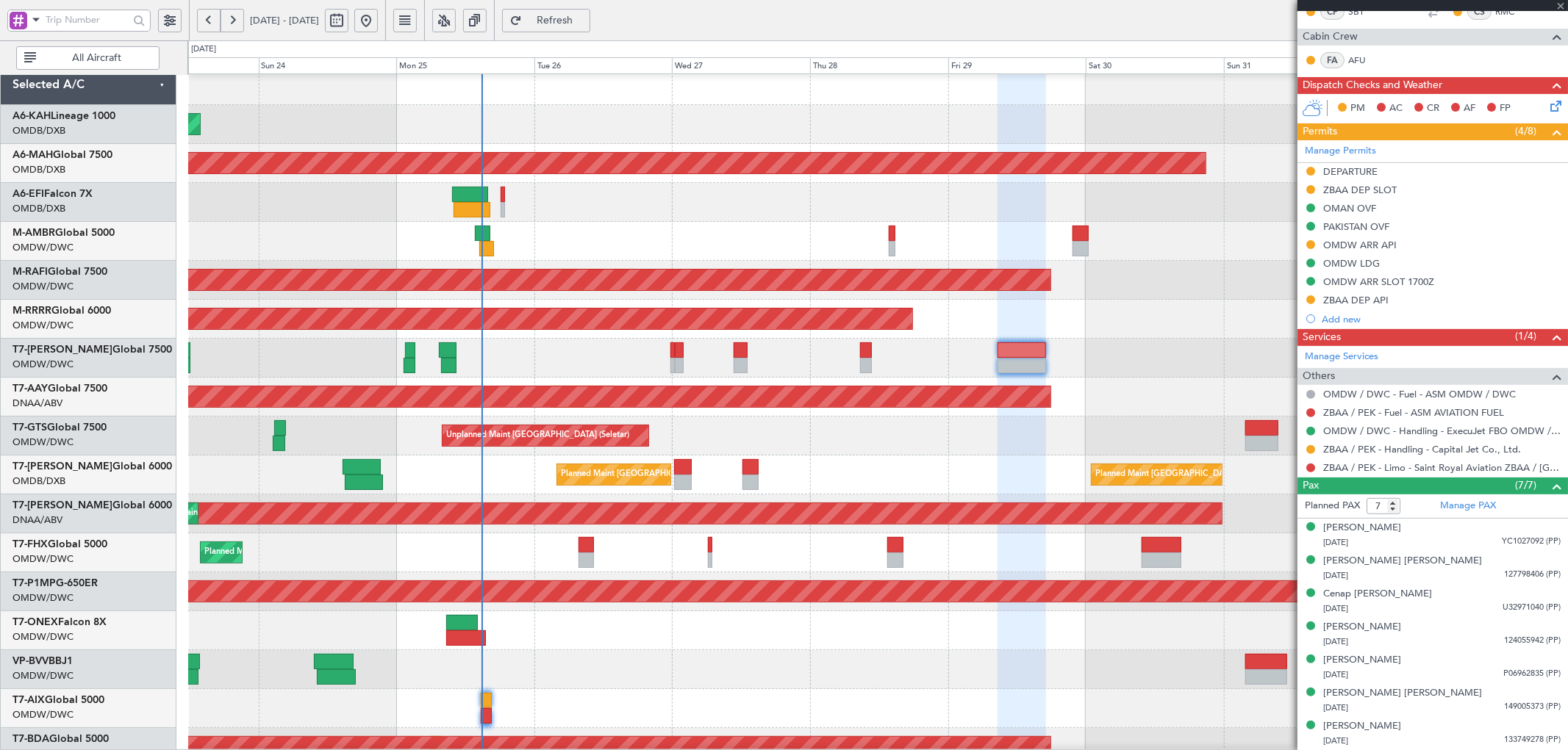
type input "+00:35"
type input "1"
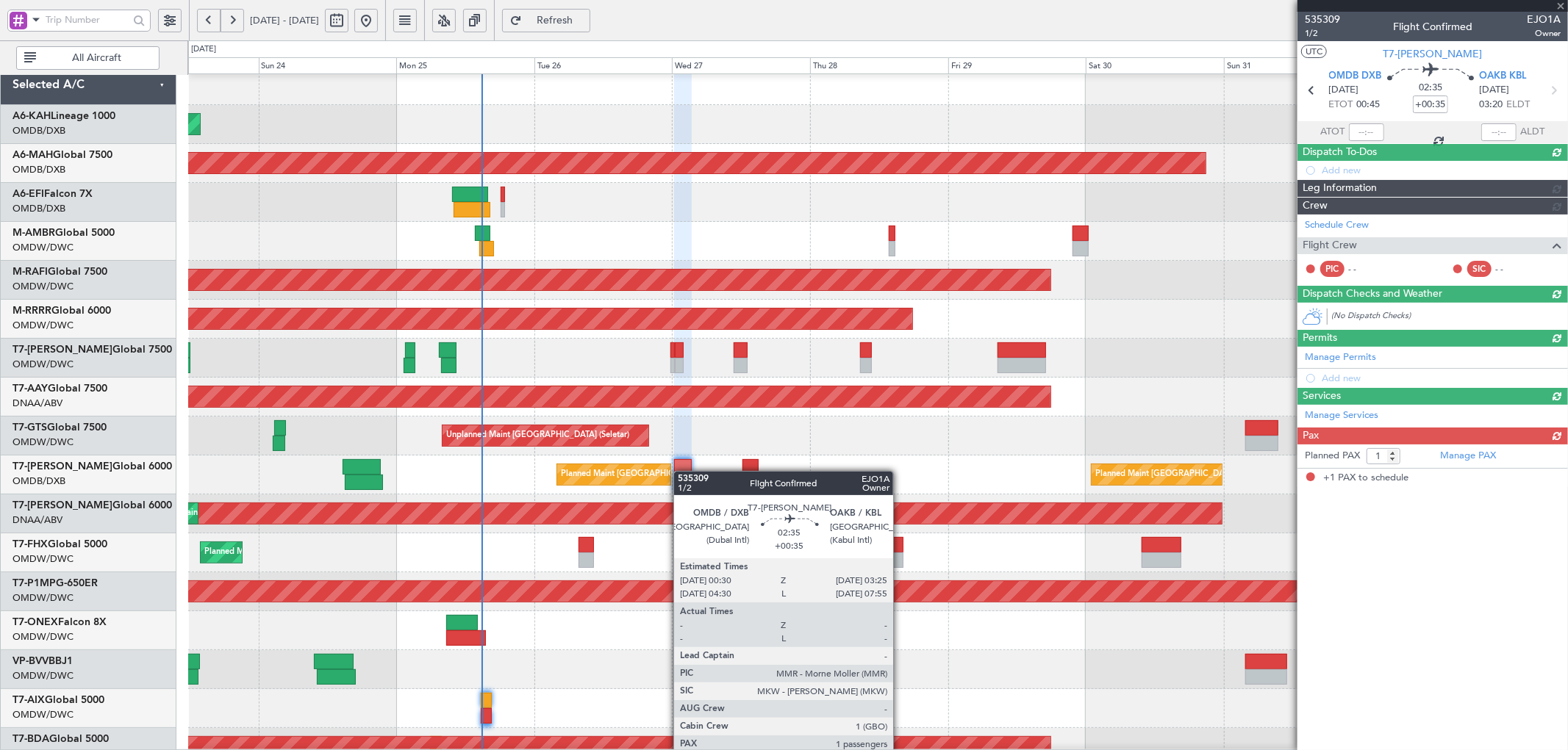
scroll to position [0, 0]
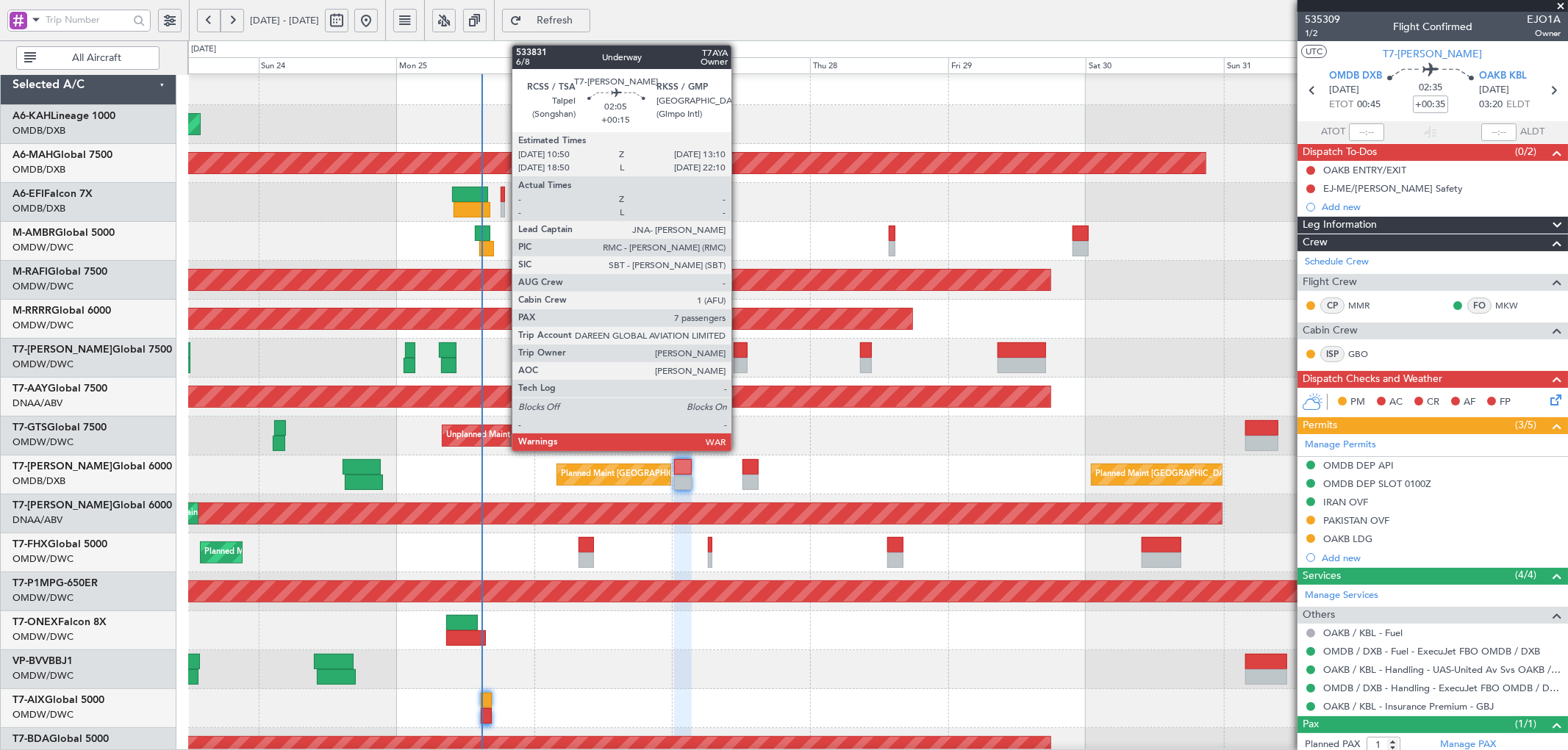
click at [739, 353] on div at bounding box center [740, 350] width 14 height 15
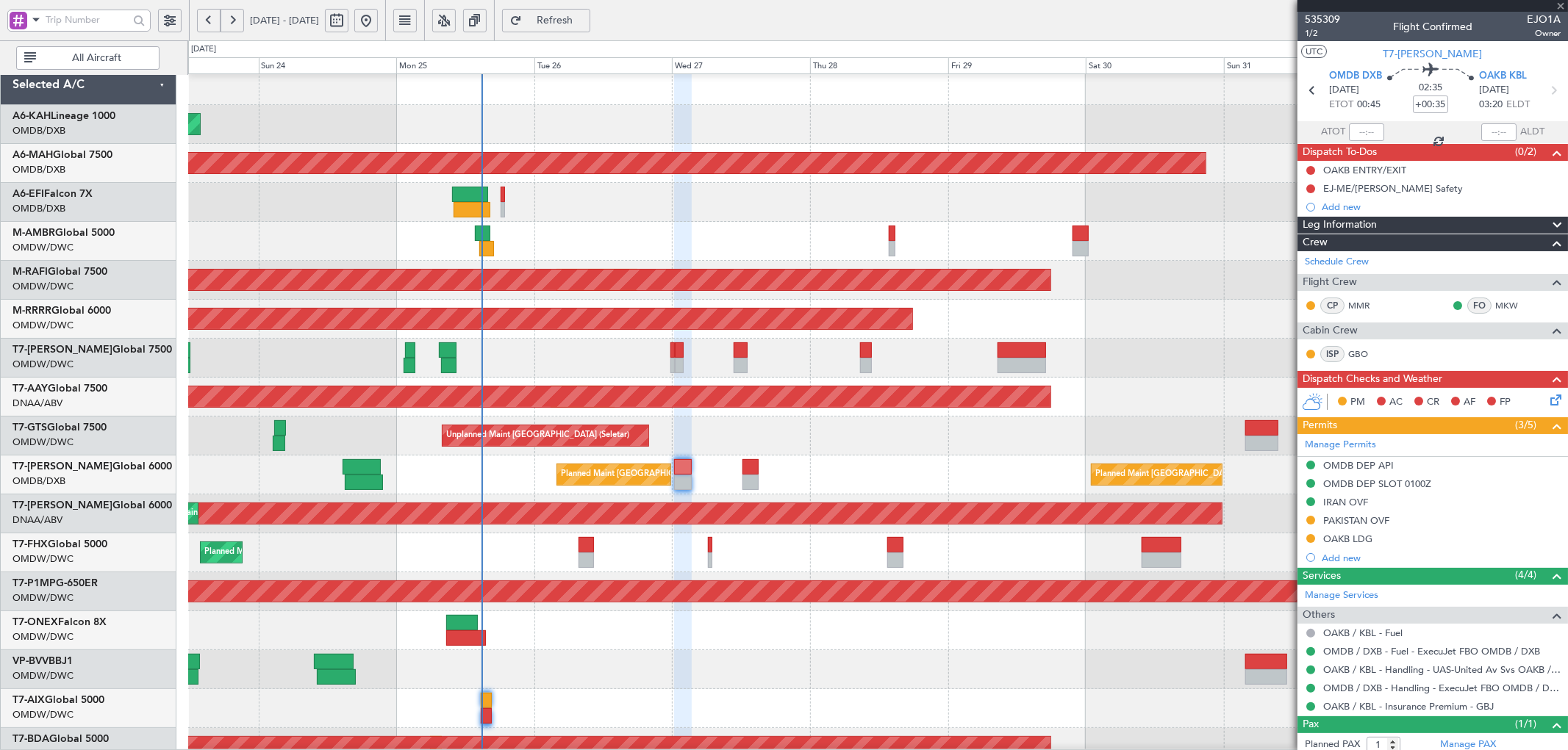
type input "+00:15"
type input "7"
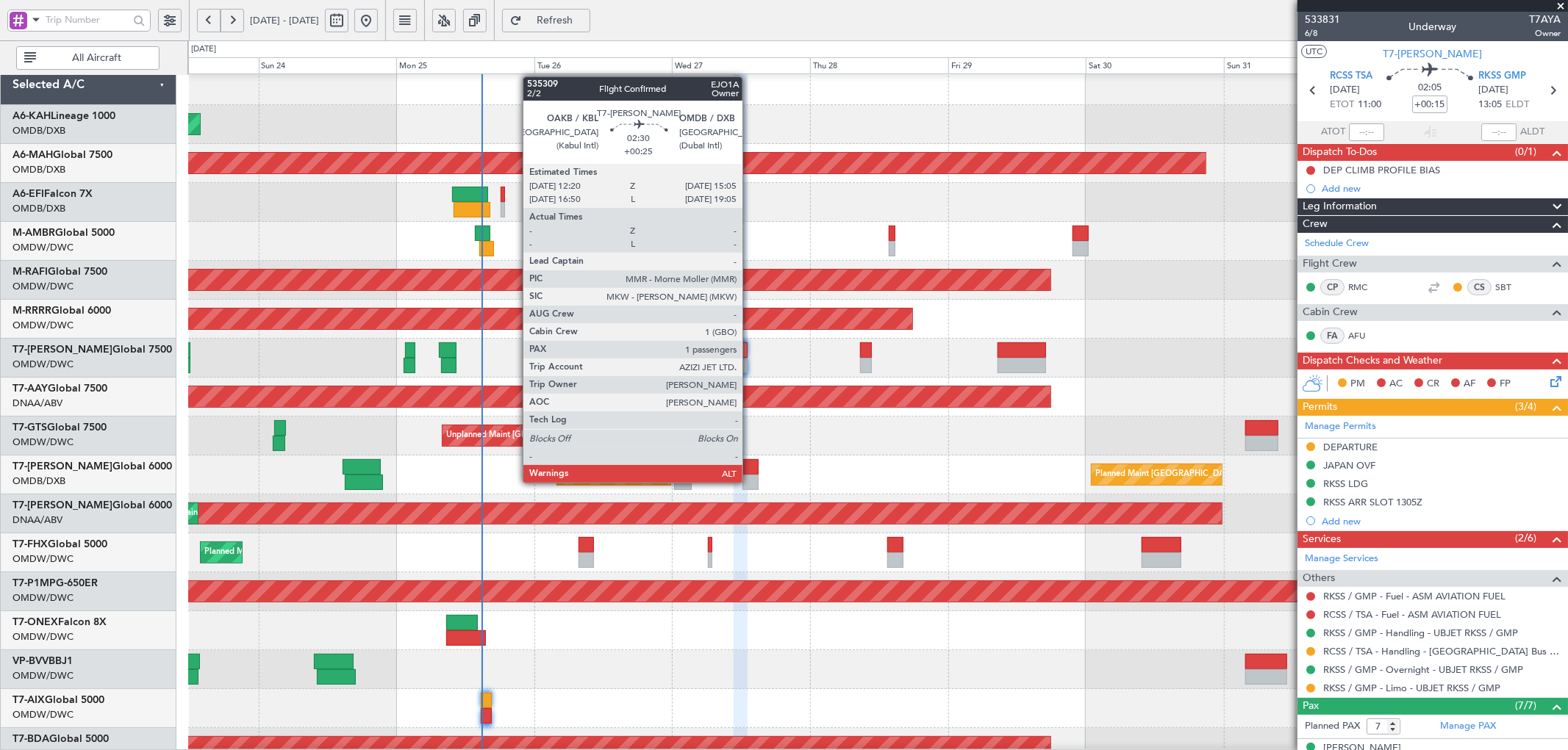
click at [750, 480] on div at bounding box center [750, 482] width 16 height 15
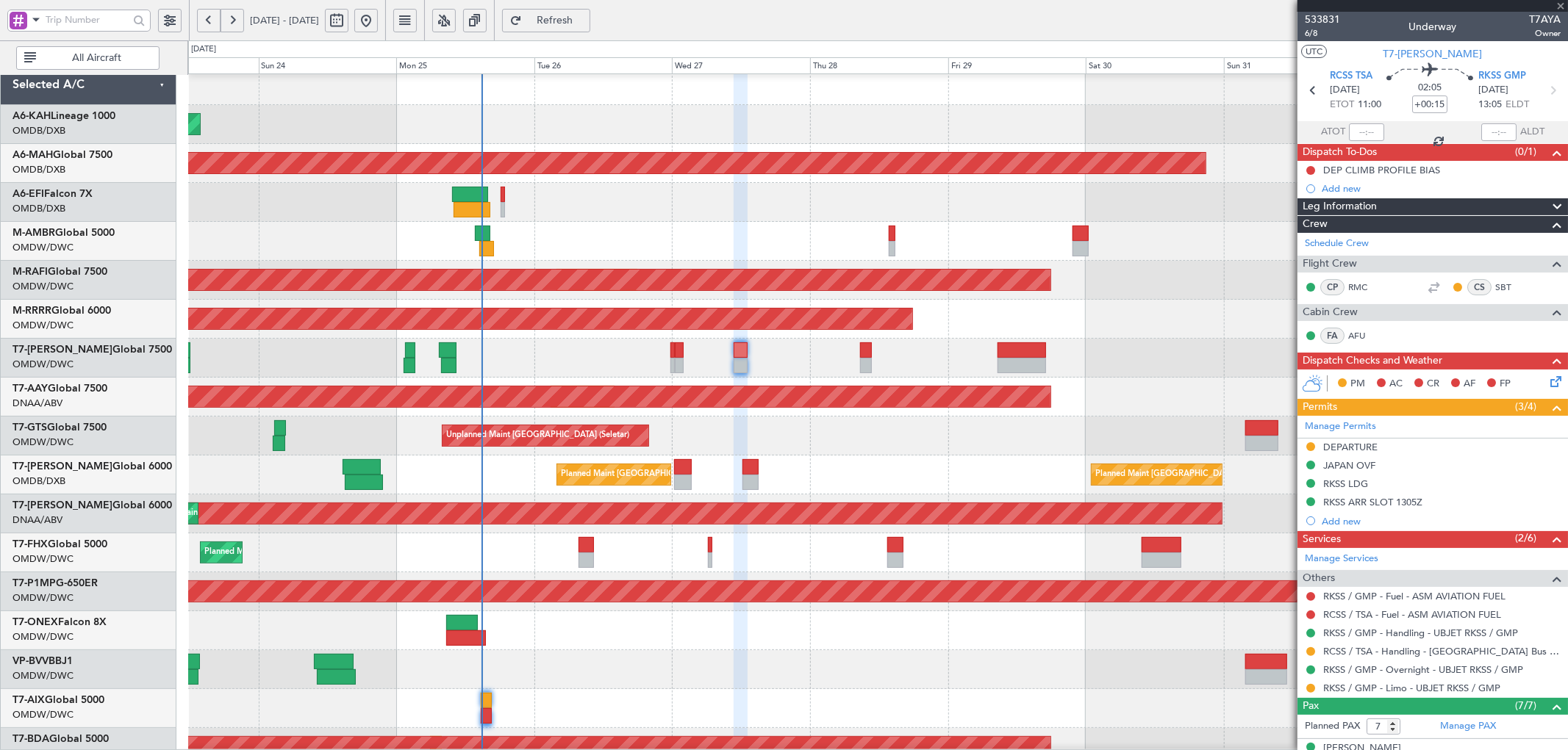
type input "+00:25"
type input "1"
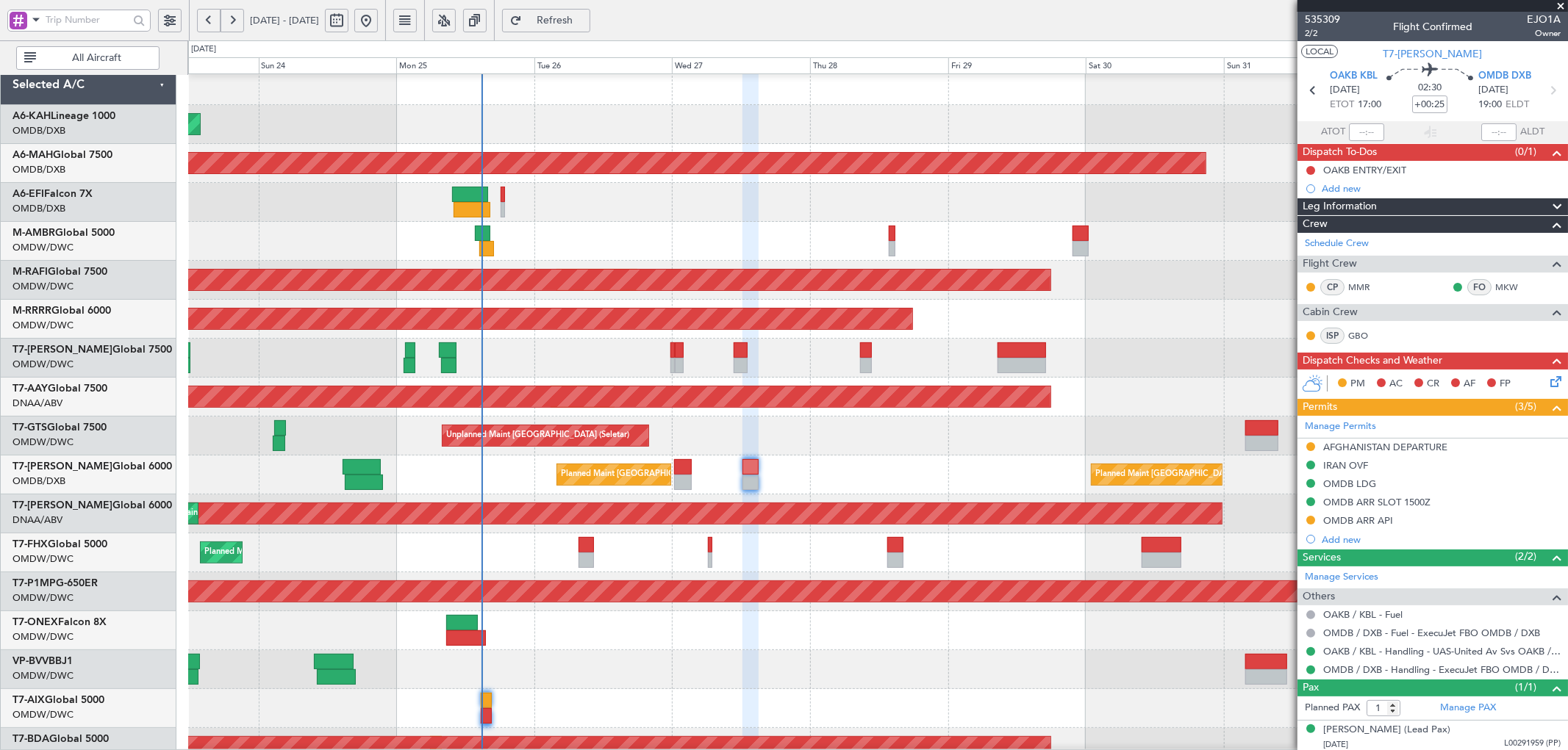
click at [1322, 52] on button "LOCAL" at bounding box center [1319, 52] width 37 height 13
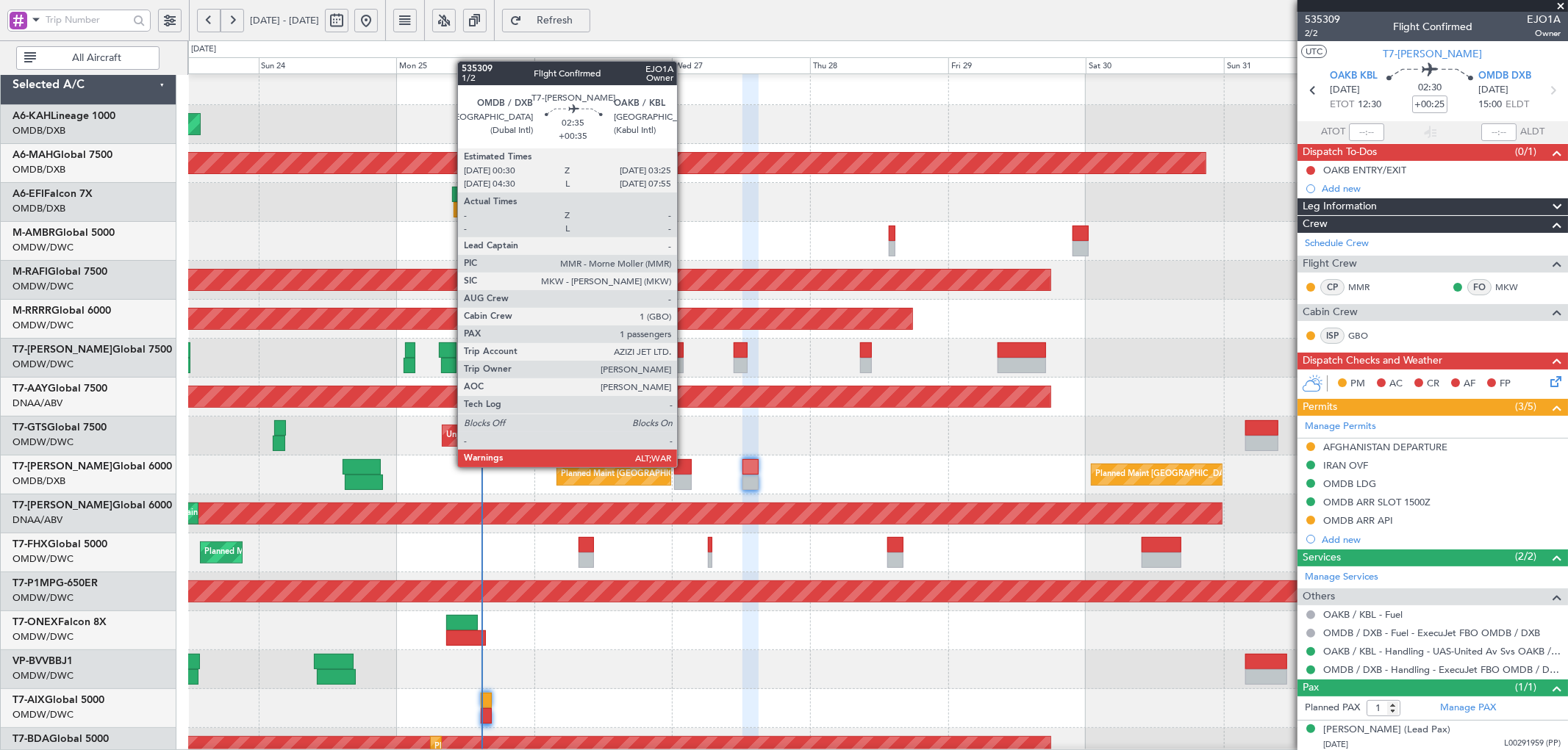
click at [681, 466] on div at bounding box center [682, 467] width 17 height 15
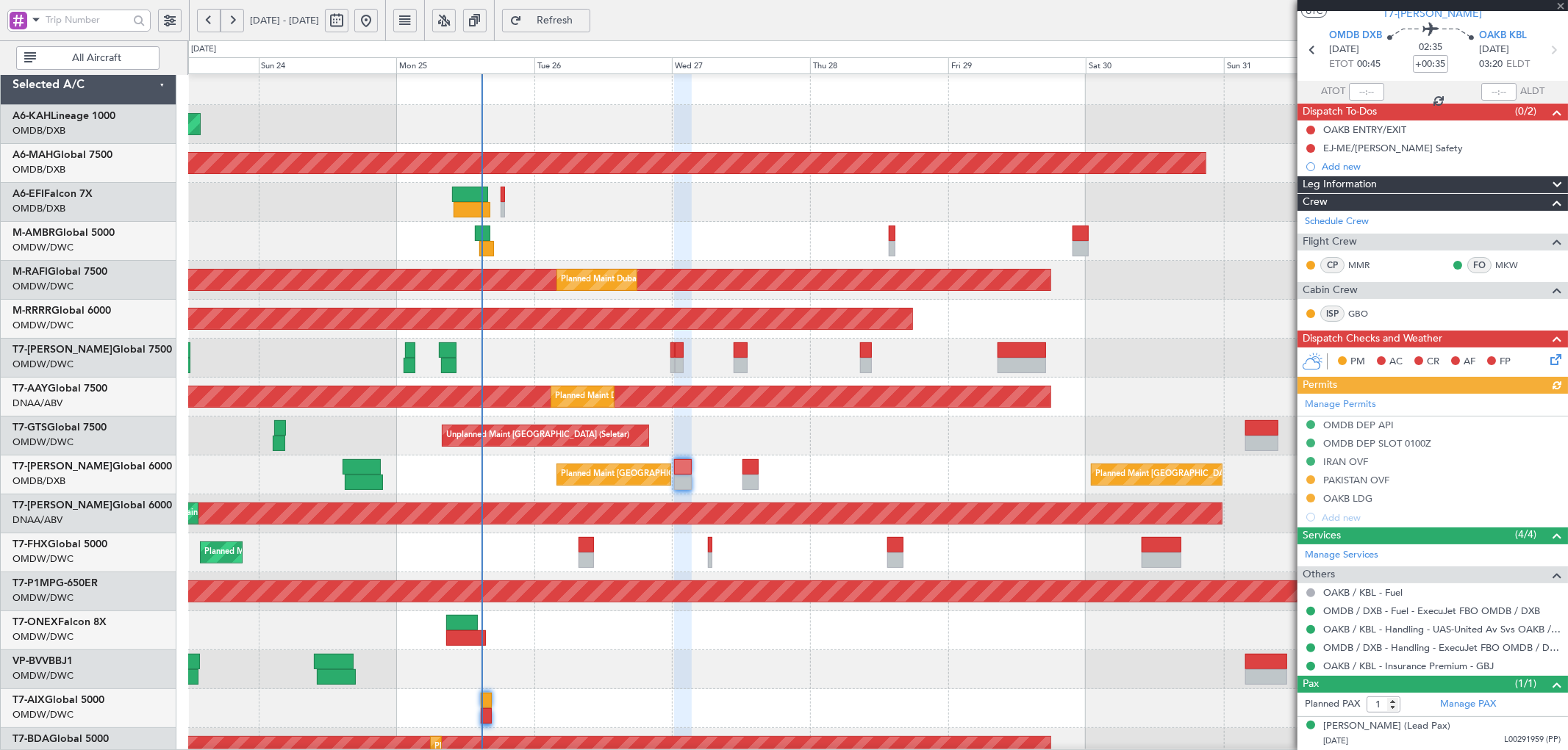
scroll to position [180, 0]
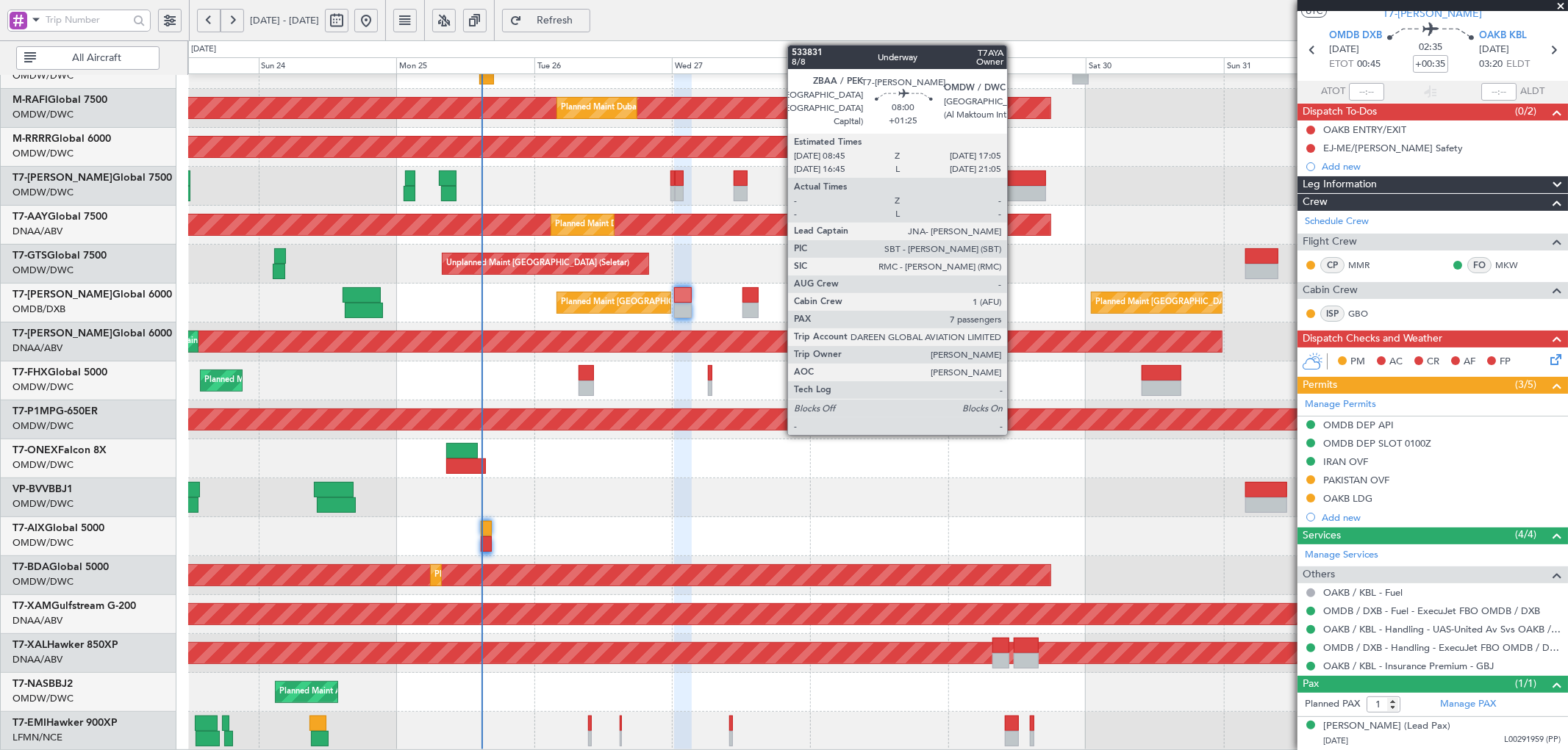
click at [1015, 189] on div at bounding box center [1022, 193] width 49 height 15
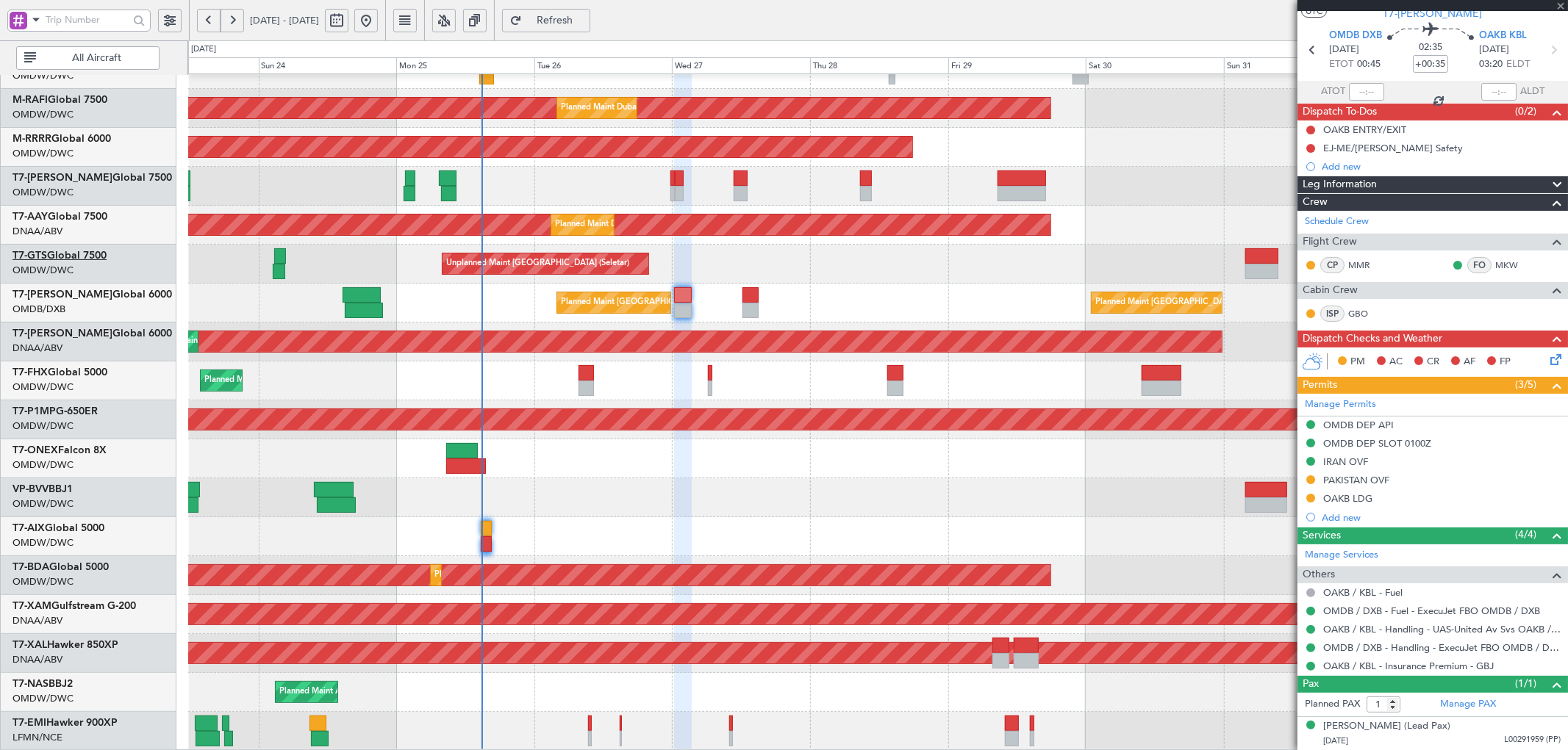
type input "+01:25"
type input "7"
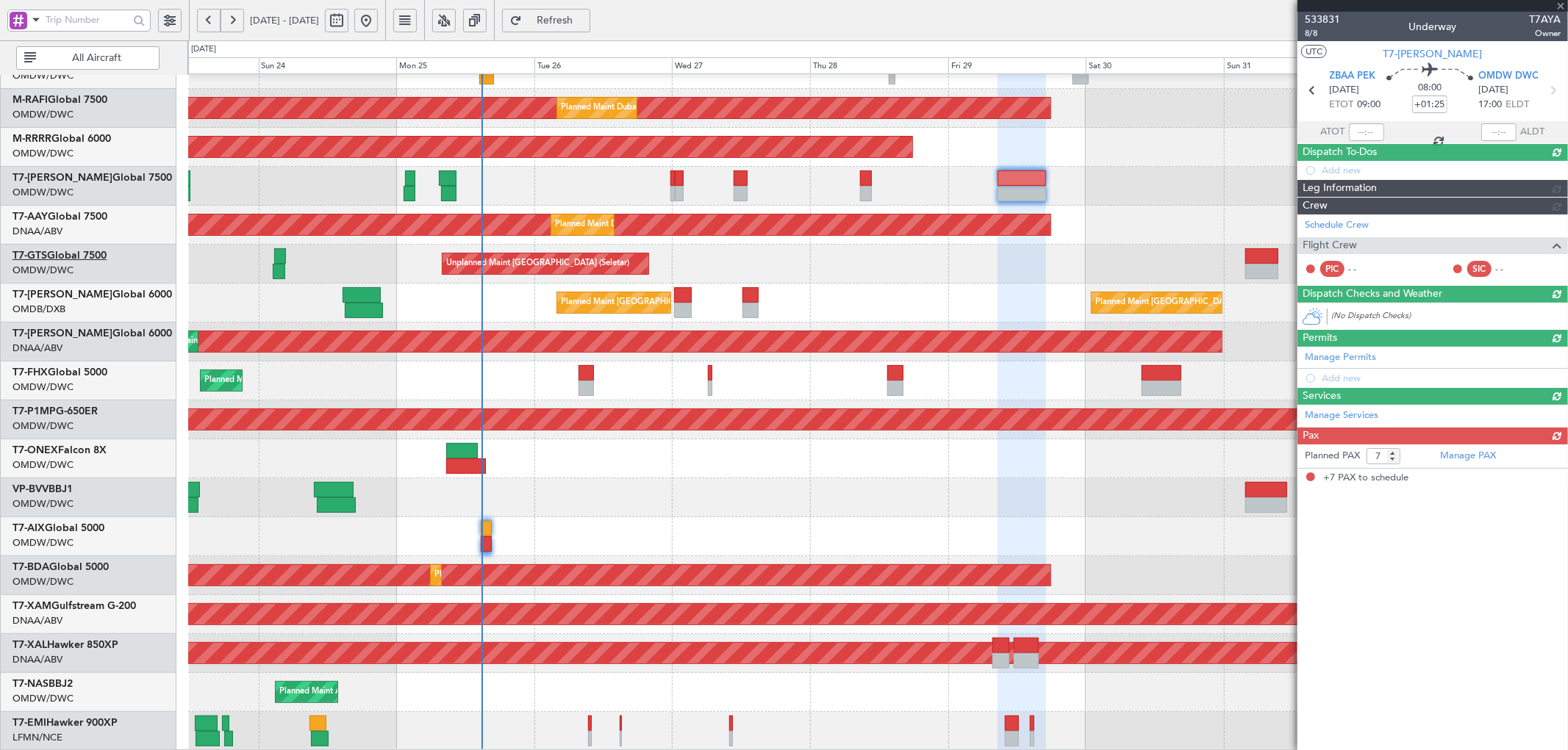
scroll to position [0, 0]
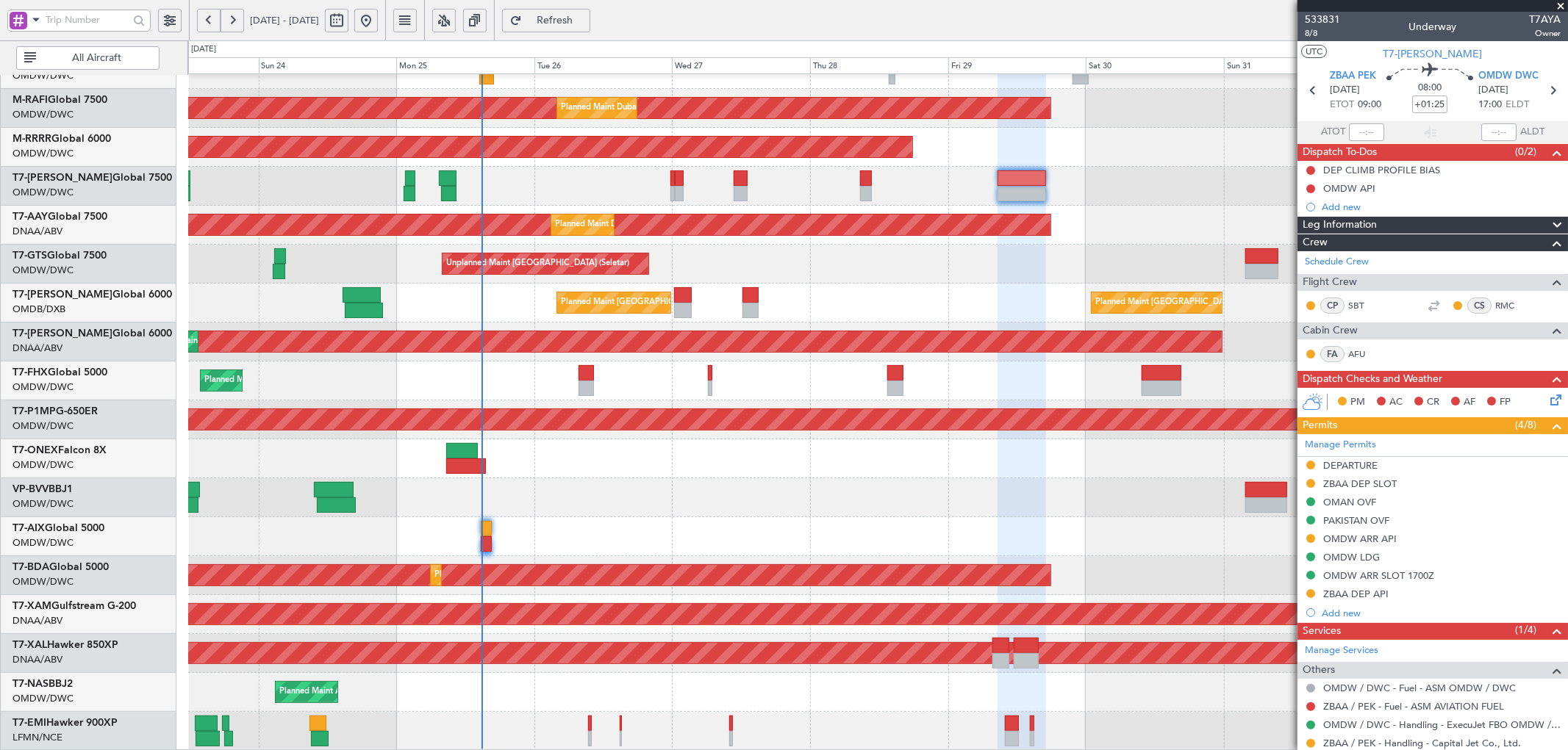
click at [846, 524] on div at bounding box center [877, 536] width 1379 height 39
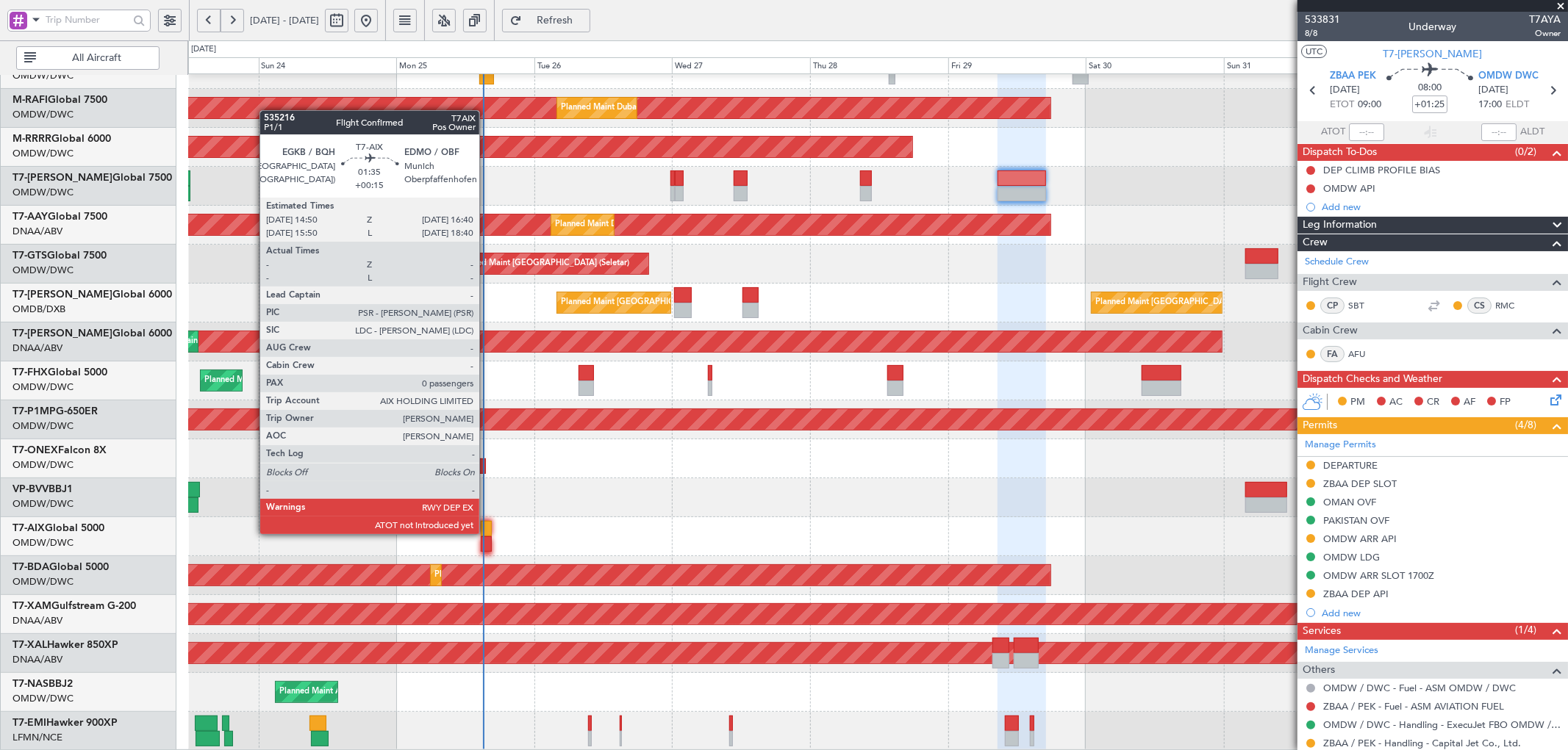
click at [486, 532] on div at bounding box center [486, 528] width 11 height 15
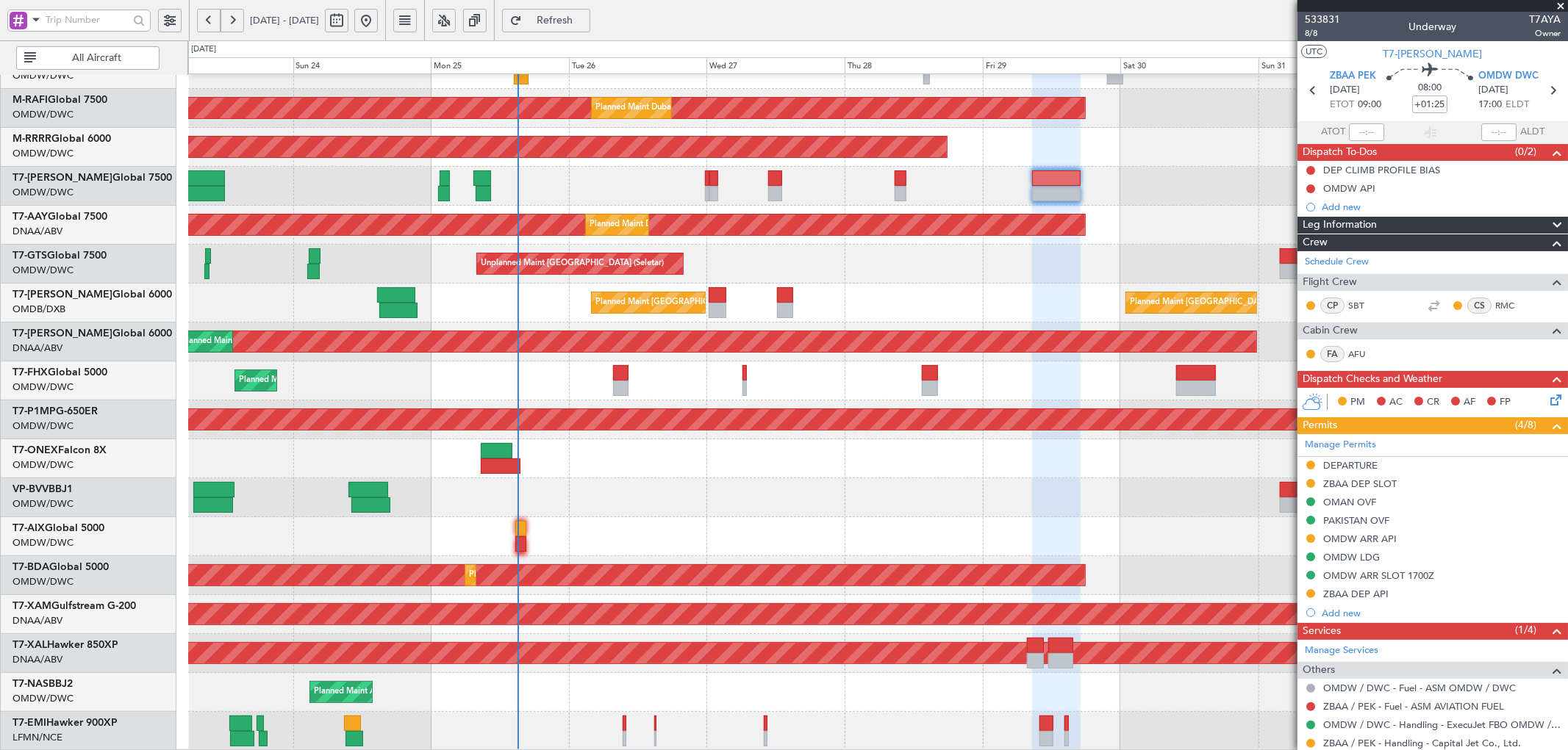
click at [490, 515] on div "Planned Maint Dubai (Al Maktoum Intl) Planned Maint [GEOGRAPHIC_DATA] (Al Makto…" at bounding box center [877, 322] width 1379 height 856
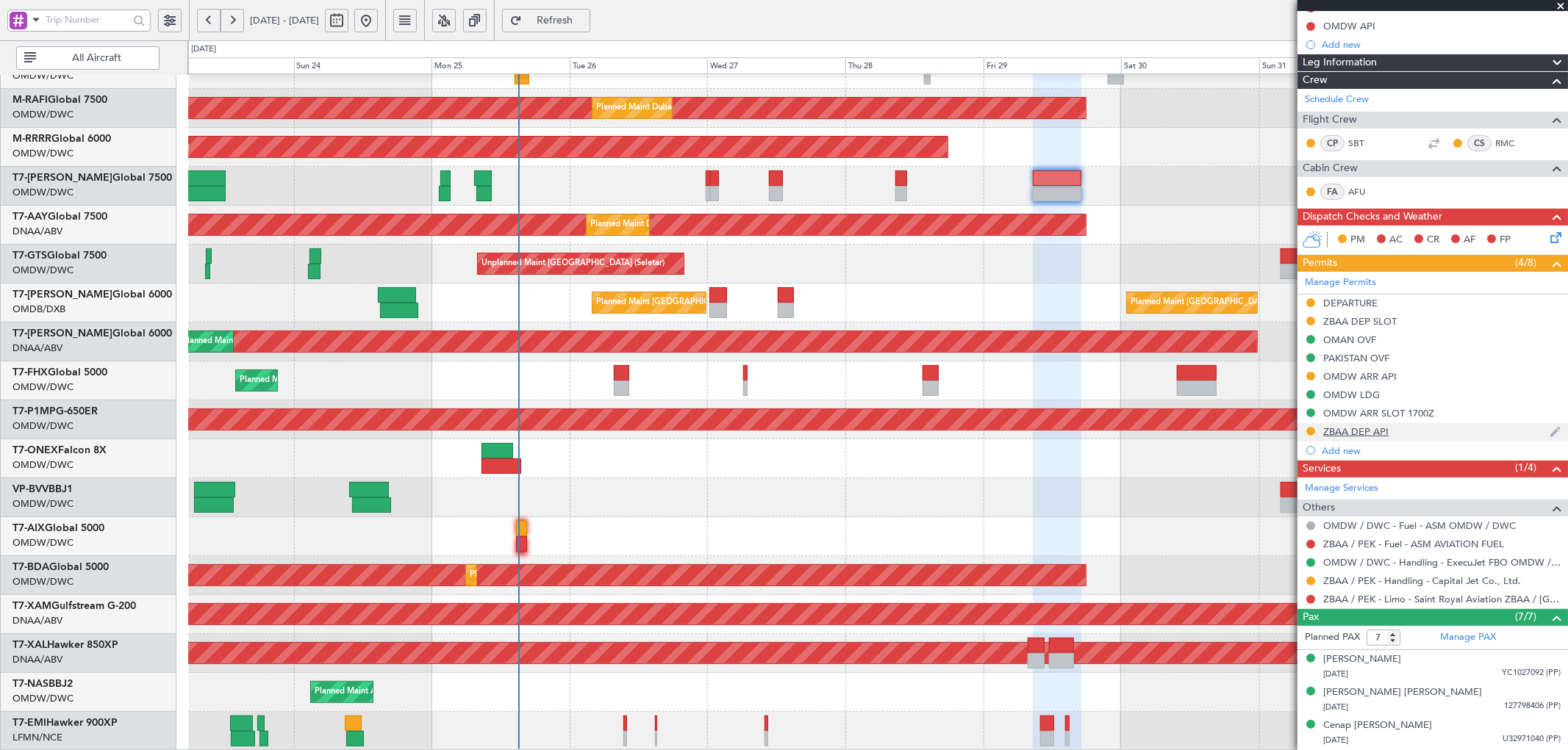
scroll to position [163, 0]
drag, startPoint x: 1312, startPoint y: 375, endPoint x: 1297, endPoint y: 413, distance: 40.9
click at [1312, 375] on button at bounding box center [1310, 375] width 9 height 9
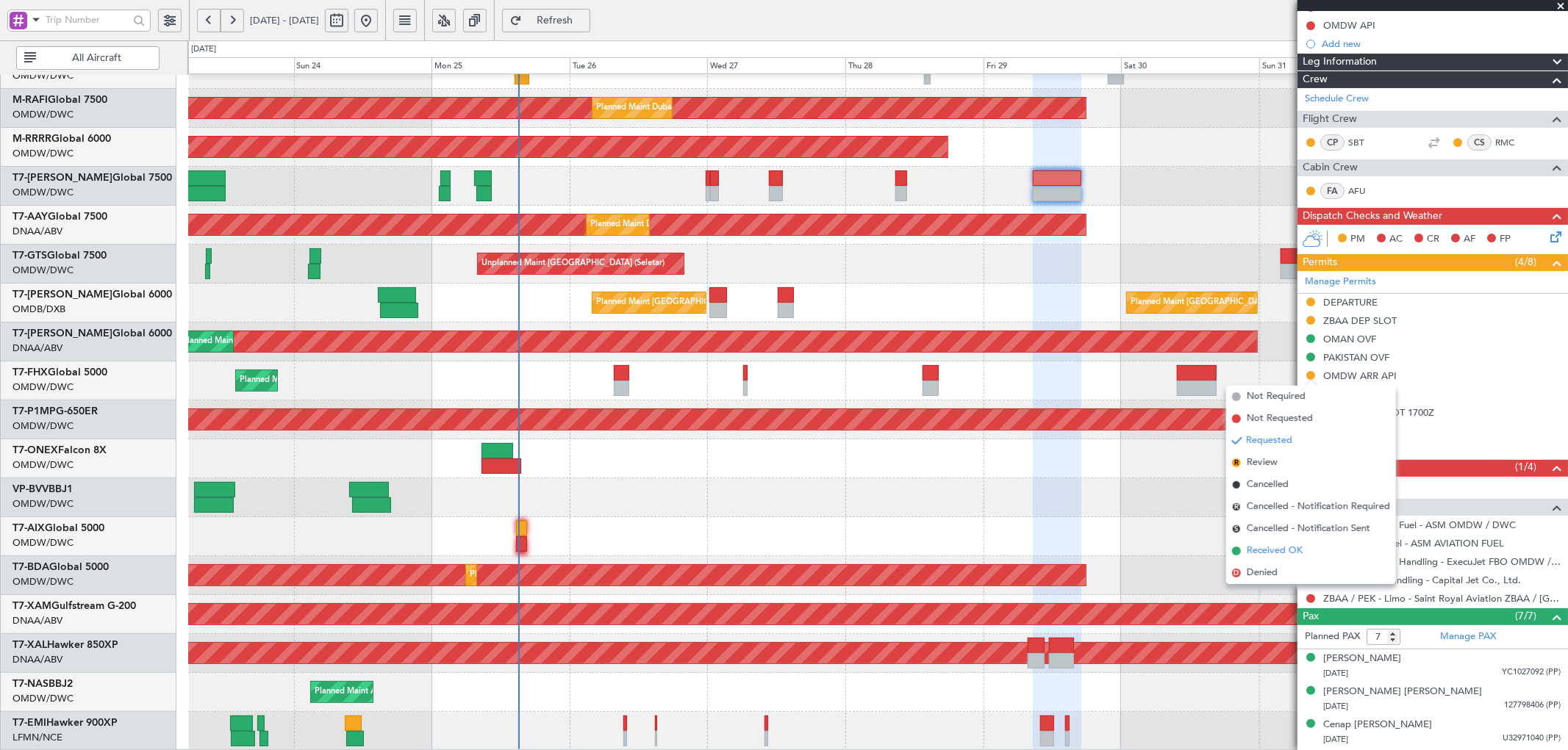
click at [1254, 553] on span "Received OK" at bounding box center [1274, 551] width 56 height 15
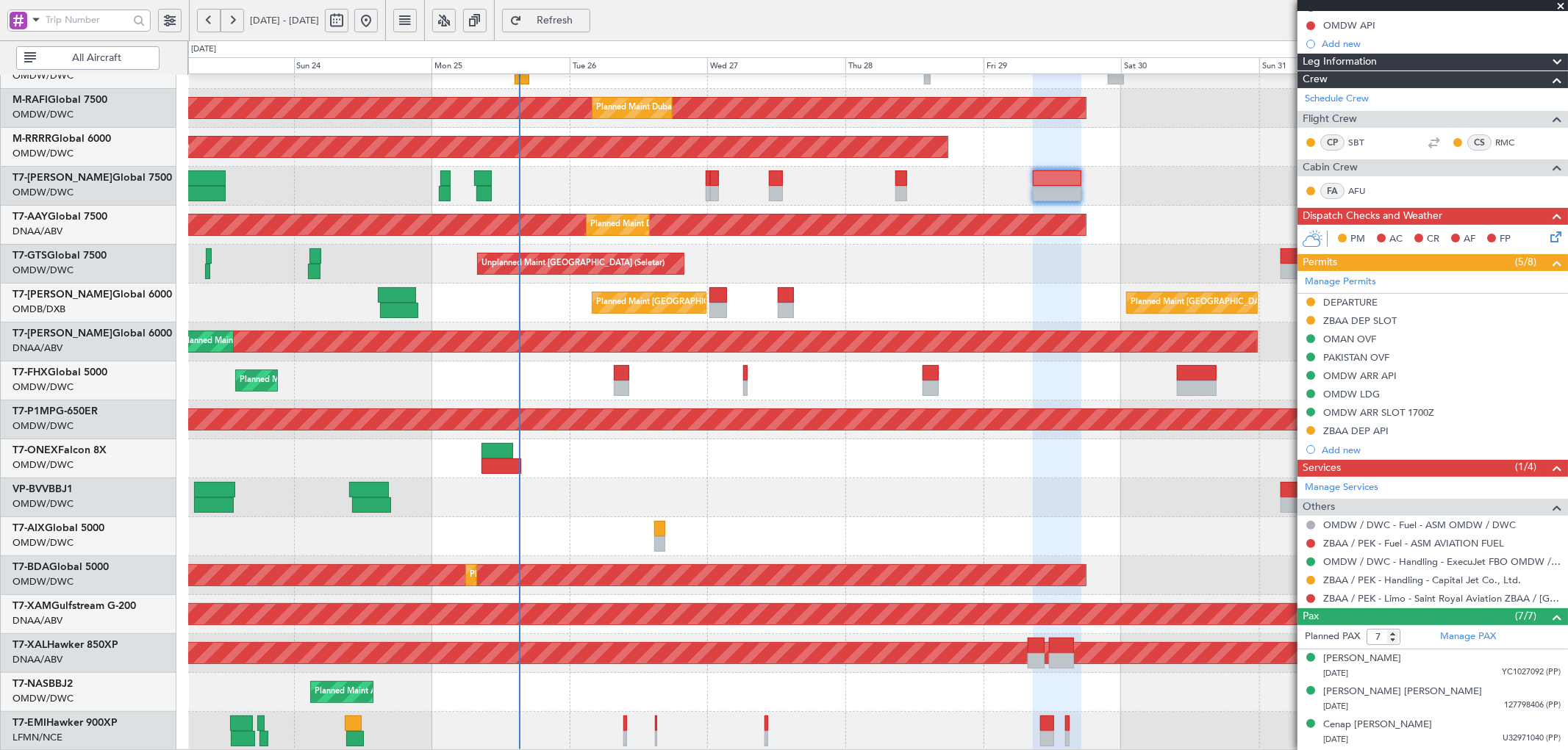
click at [697, 481] on div at bounding box center [877, 497] width 1379 height 39
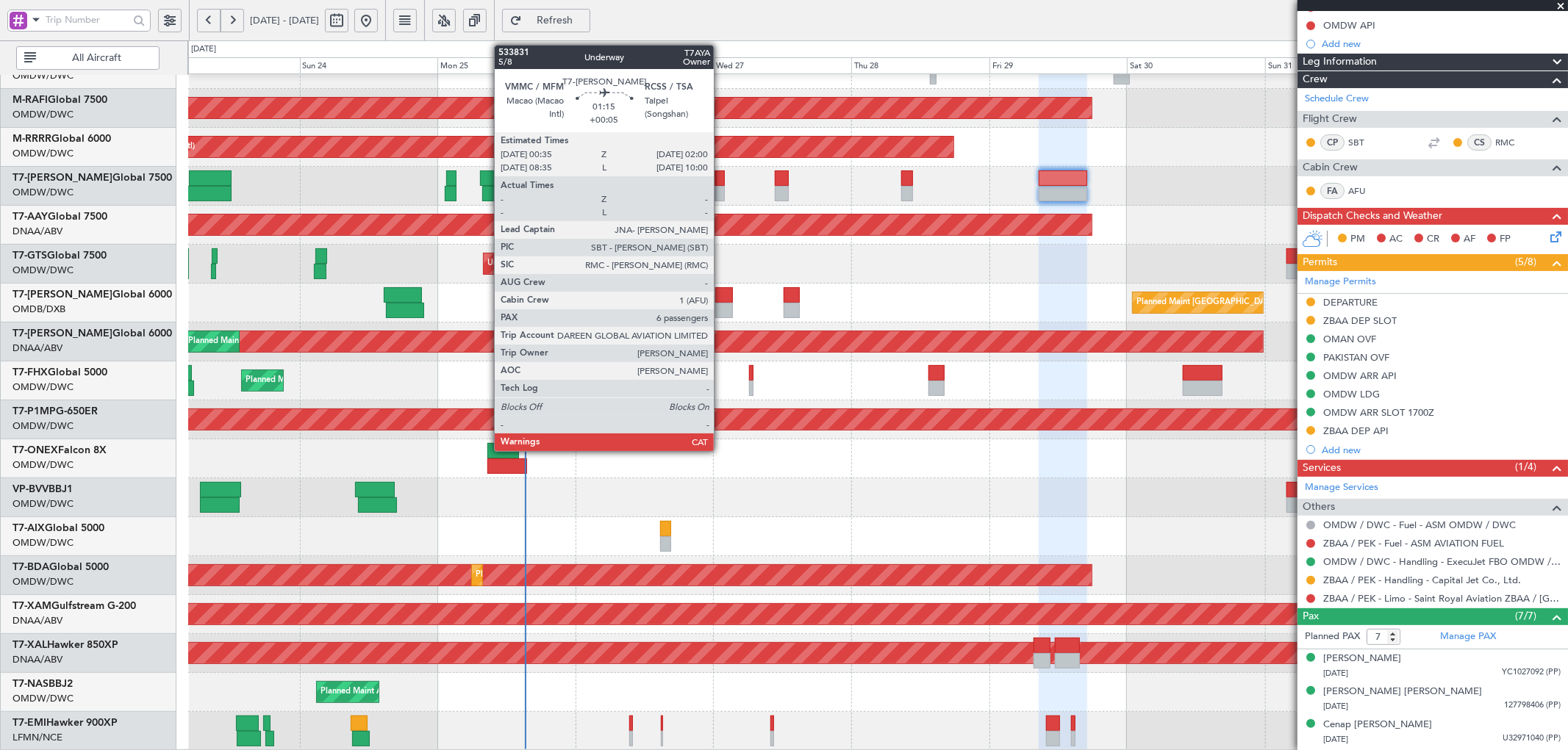
click at [721, 179] on div at bounding box center [720, 178] width 9 height 15
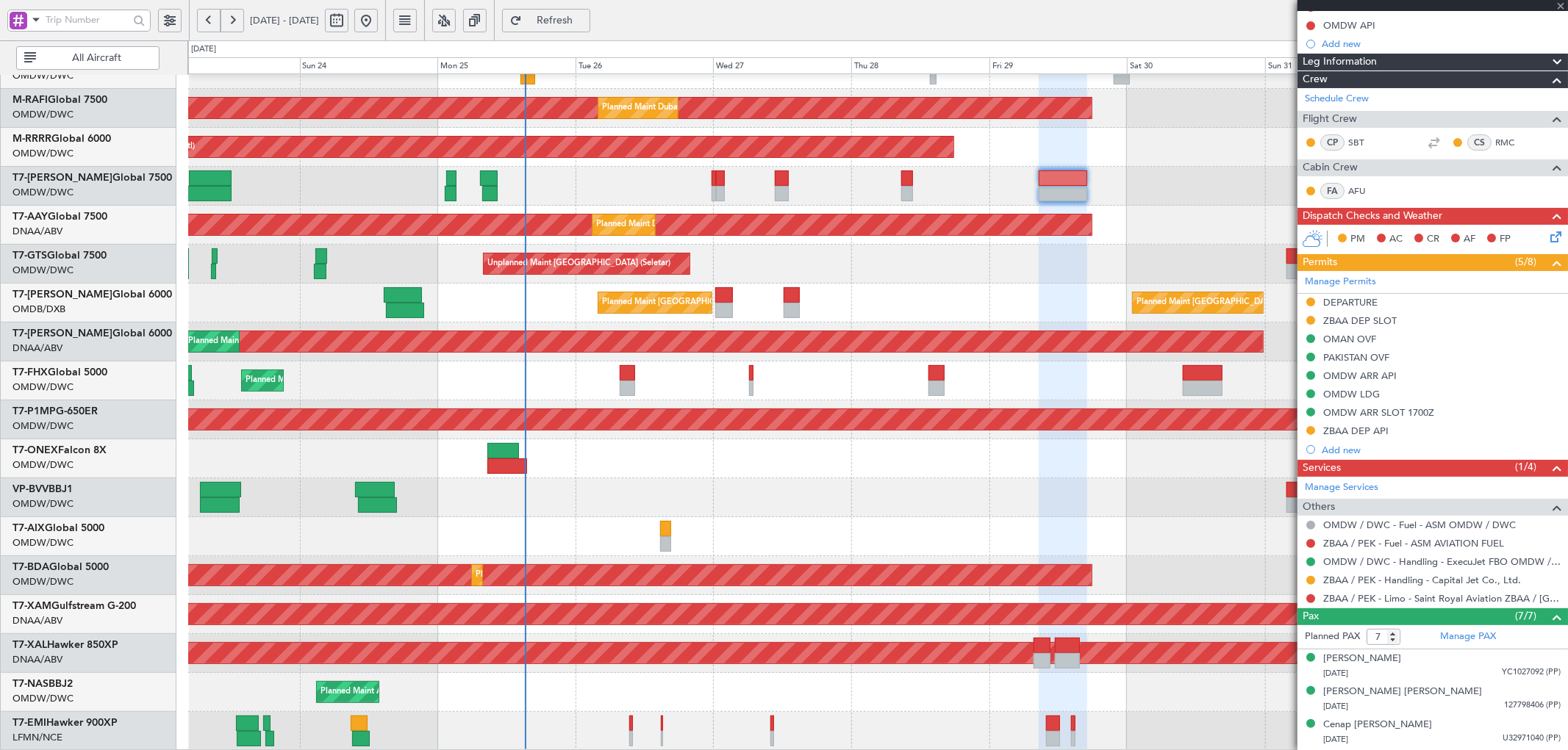
type input "+00:05"
type input "6"
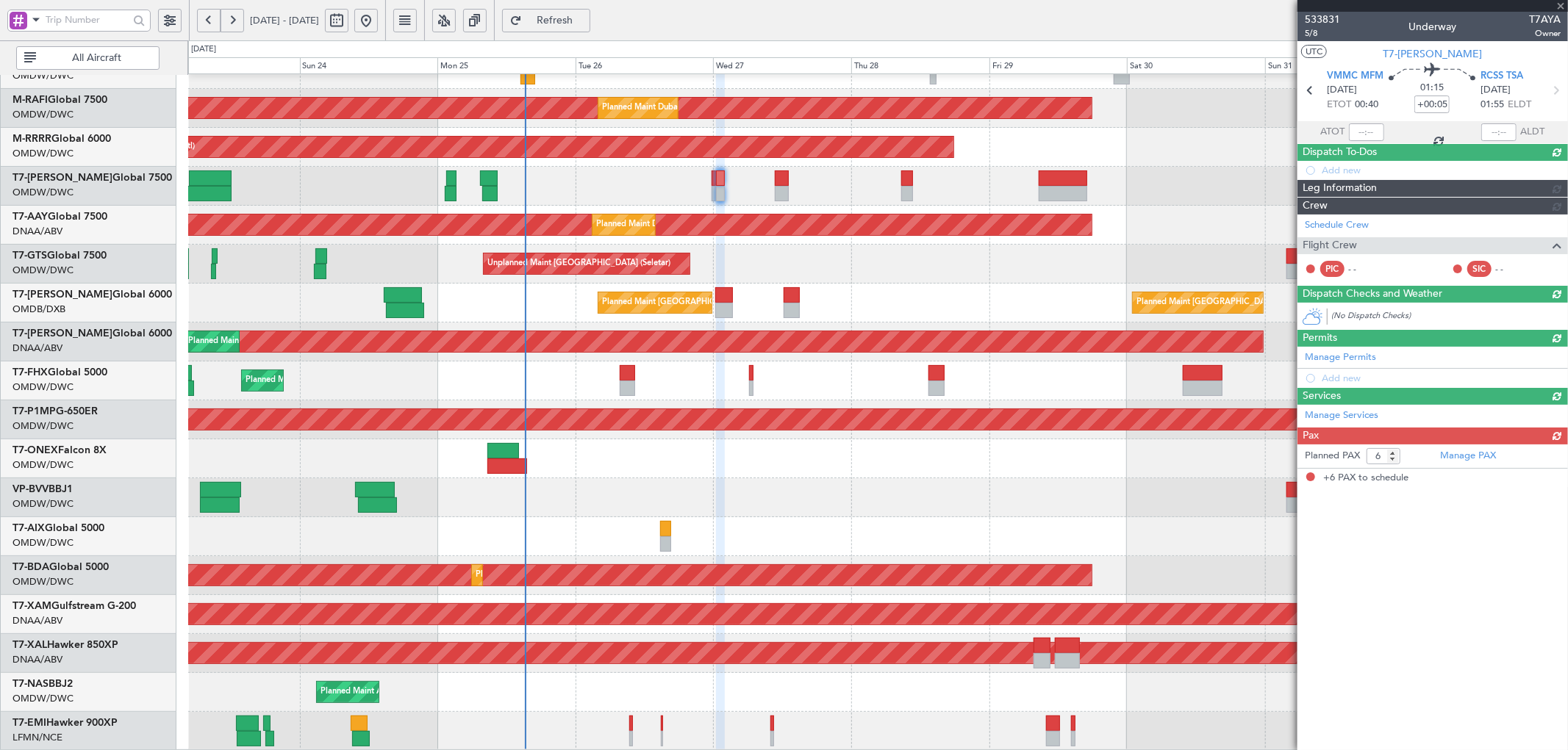
scroll to position [0, 0]
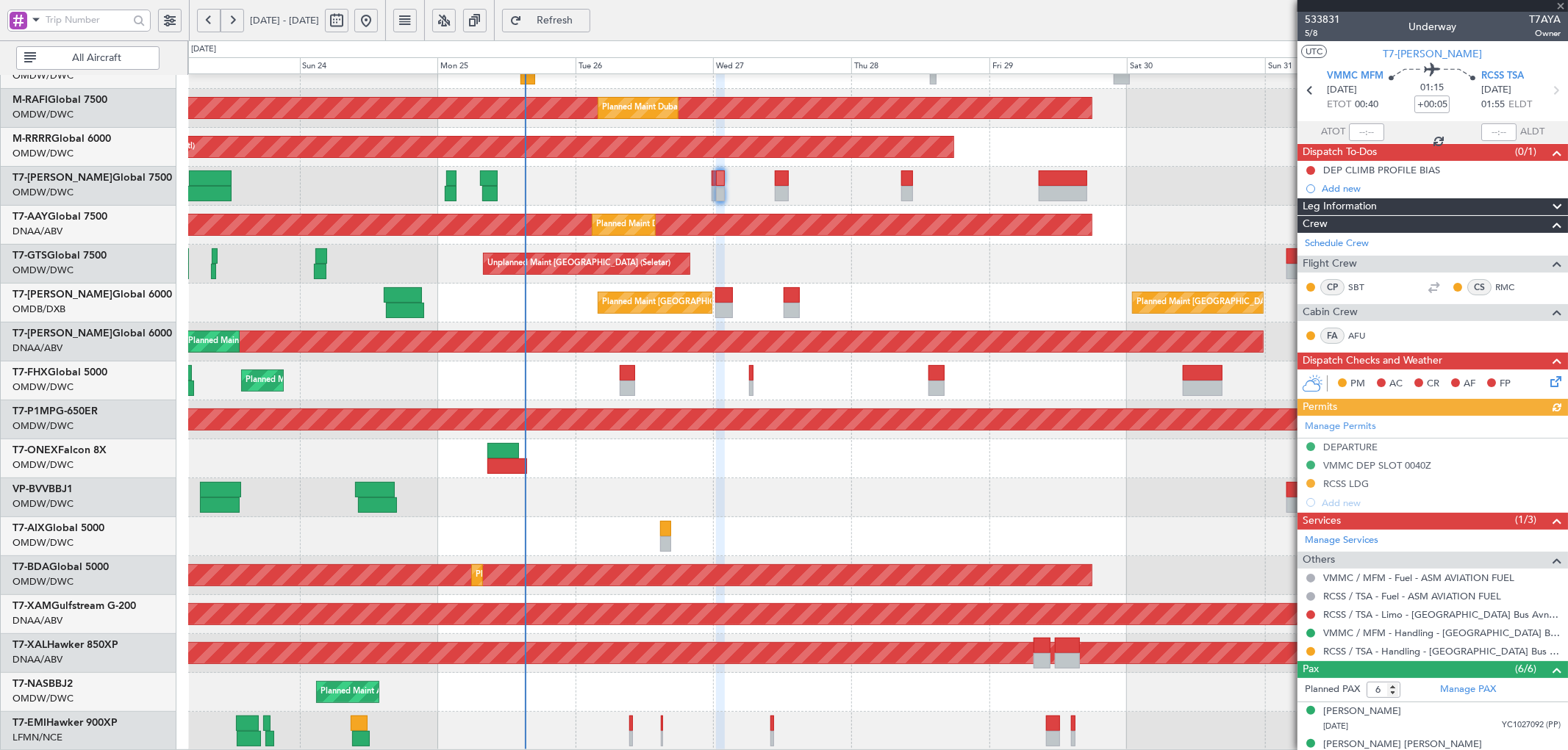
click at [1349, 482] on div "Manage Permits DEPARTURE VMMC DEP SLOT 0040Z RCSS LDG Add new" at bounding box center [1432, 464] width 271 height 96
click at [1338, 490] on div "RCSS LDG" at bounding box center [1432, 484] width 271 height 18
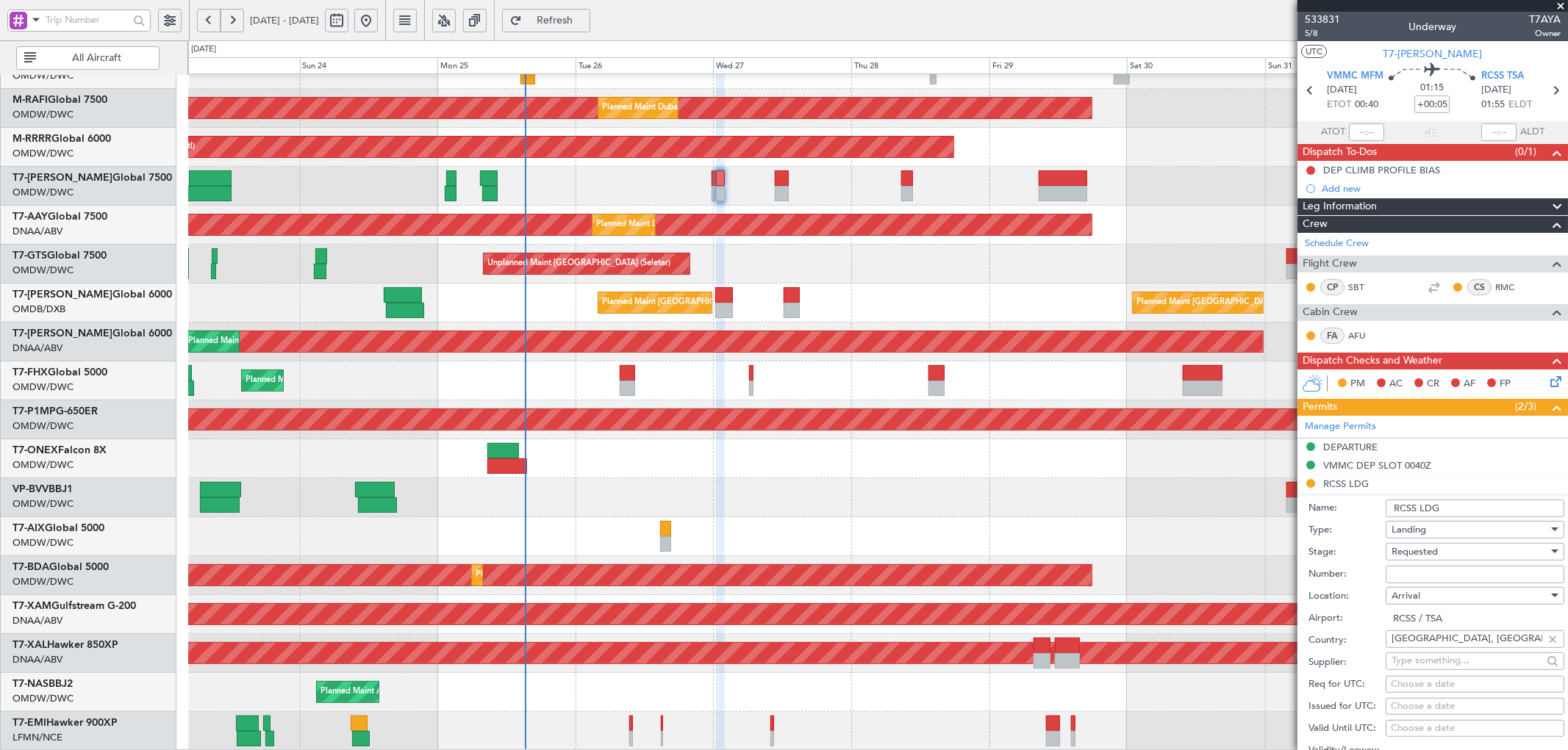
click at [1424, 572] on input "Number:" at bounding box center [1475, 574] width 179 height 18
paste input "ANUN 8875"
type input "ANUN 8875"
drag, startPoint x: 1442, startPoint y: 554, endPoint x: 1440, endPoint y: 563, distance: 9.2
click at [1442, 553] on div "Requested" at bounding box center [1470, 552] width 156 height 22
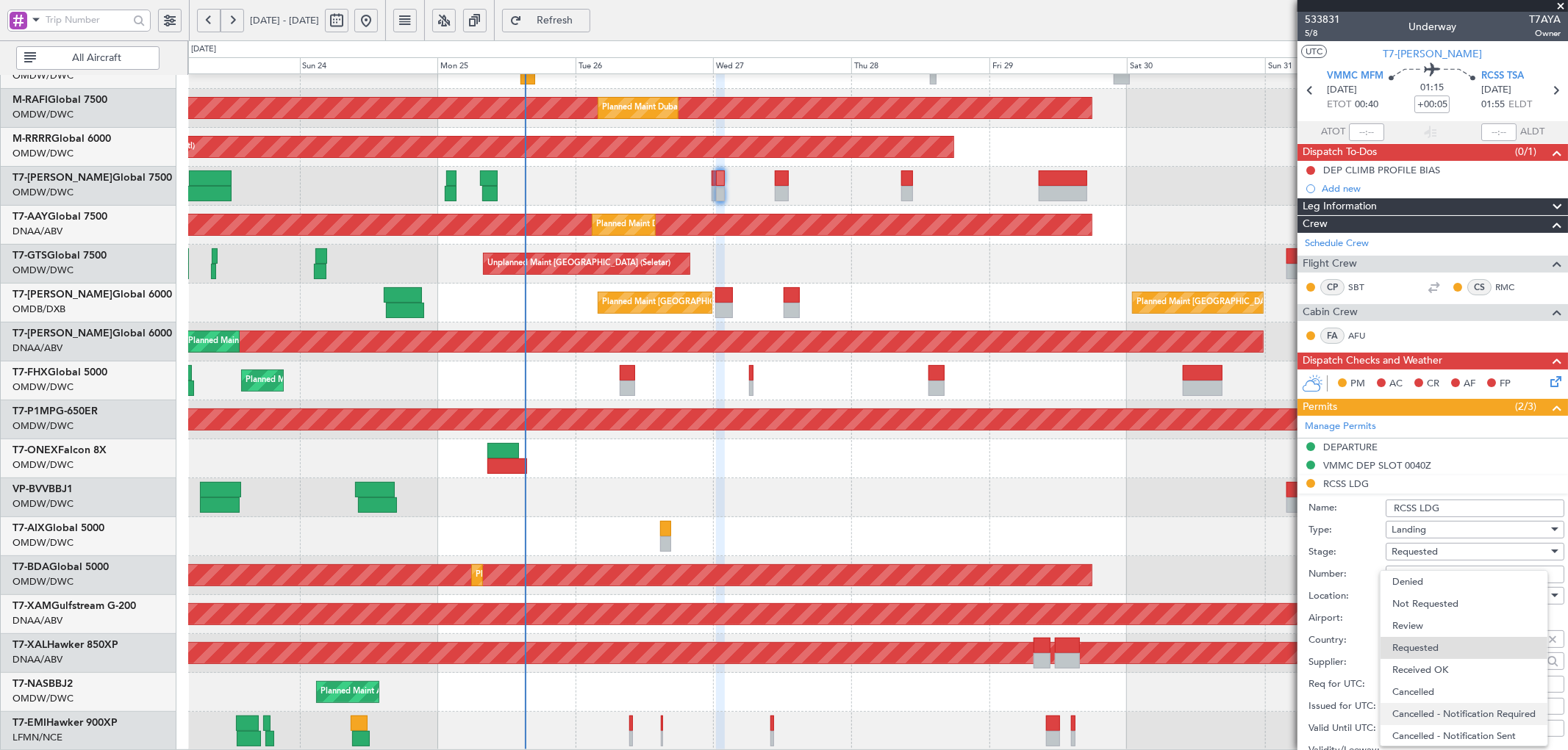
scroll to position [6, 0]
click at [1423, 661] on span "Received OK" at bounding box center [1468, 664] width 153 height 22
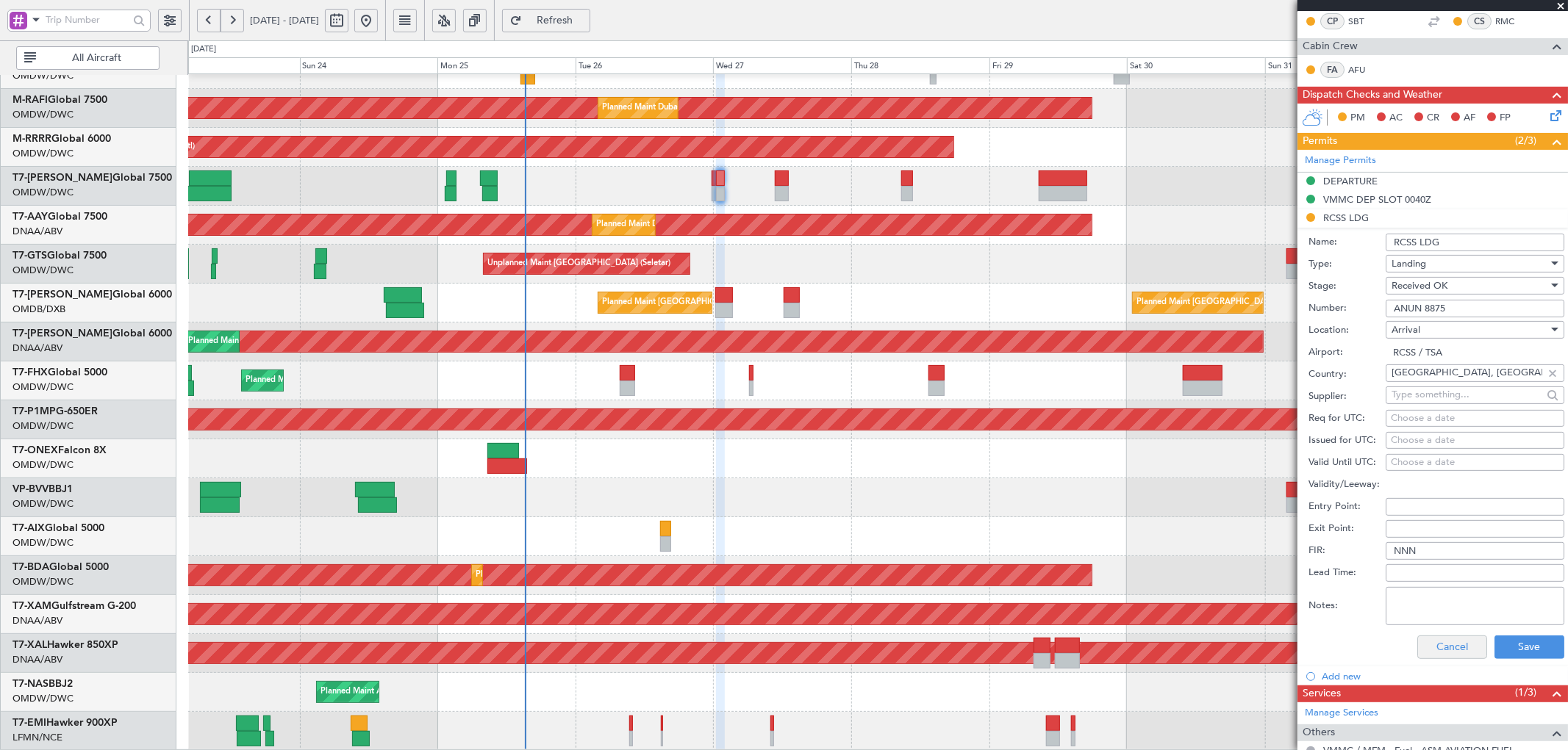
scroll to position [272, 0]
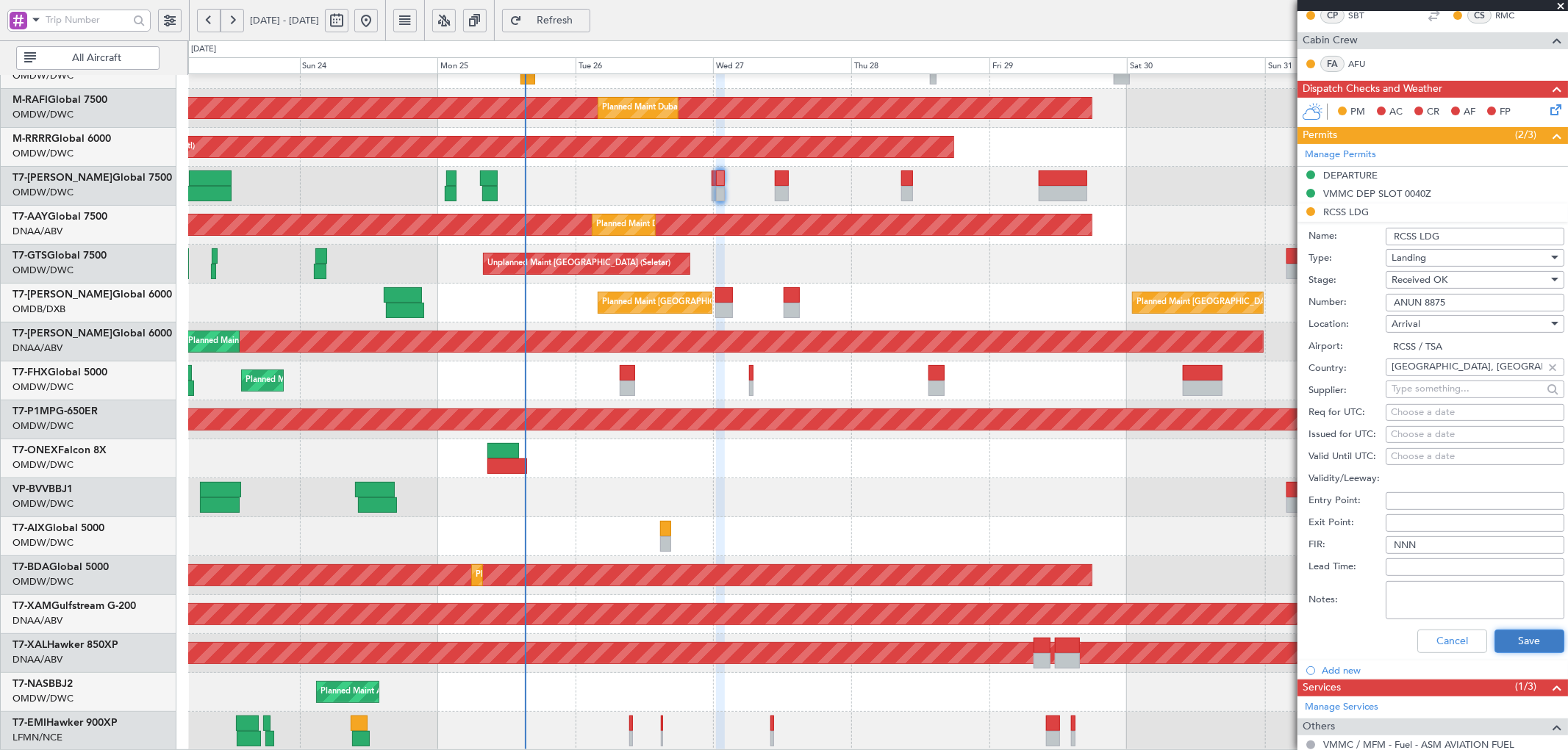
click at [1518, 642] on button "Save" at bounding box center [1529, 642] width 70 height 24
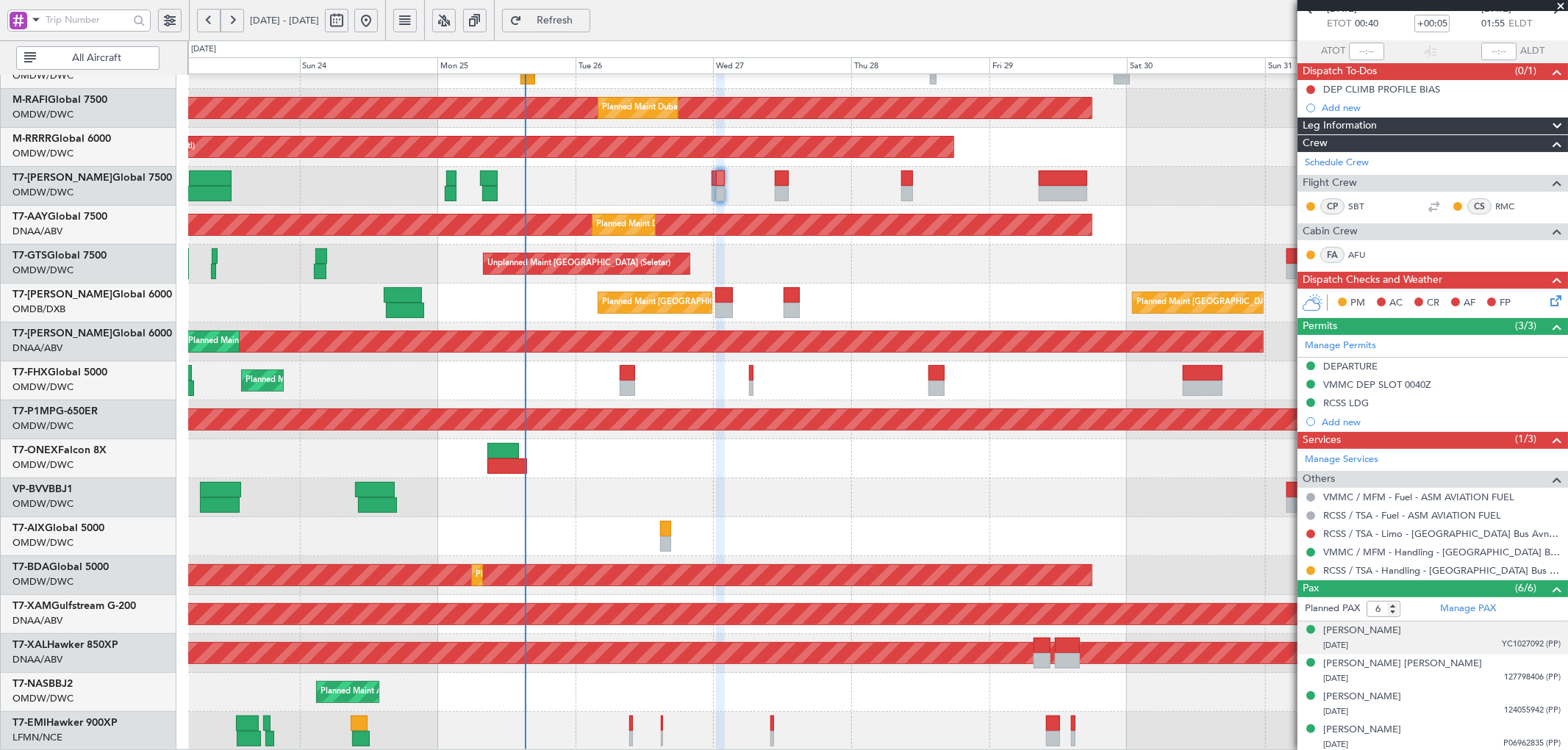
scroll to position [0, 0]
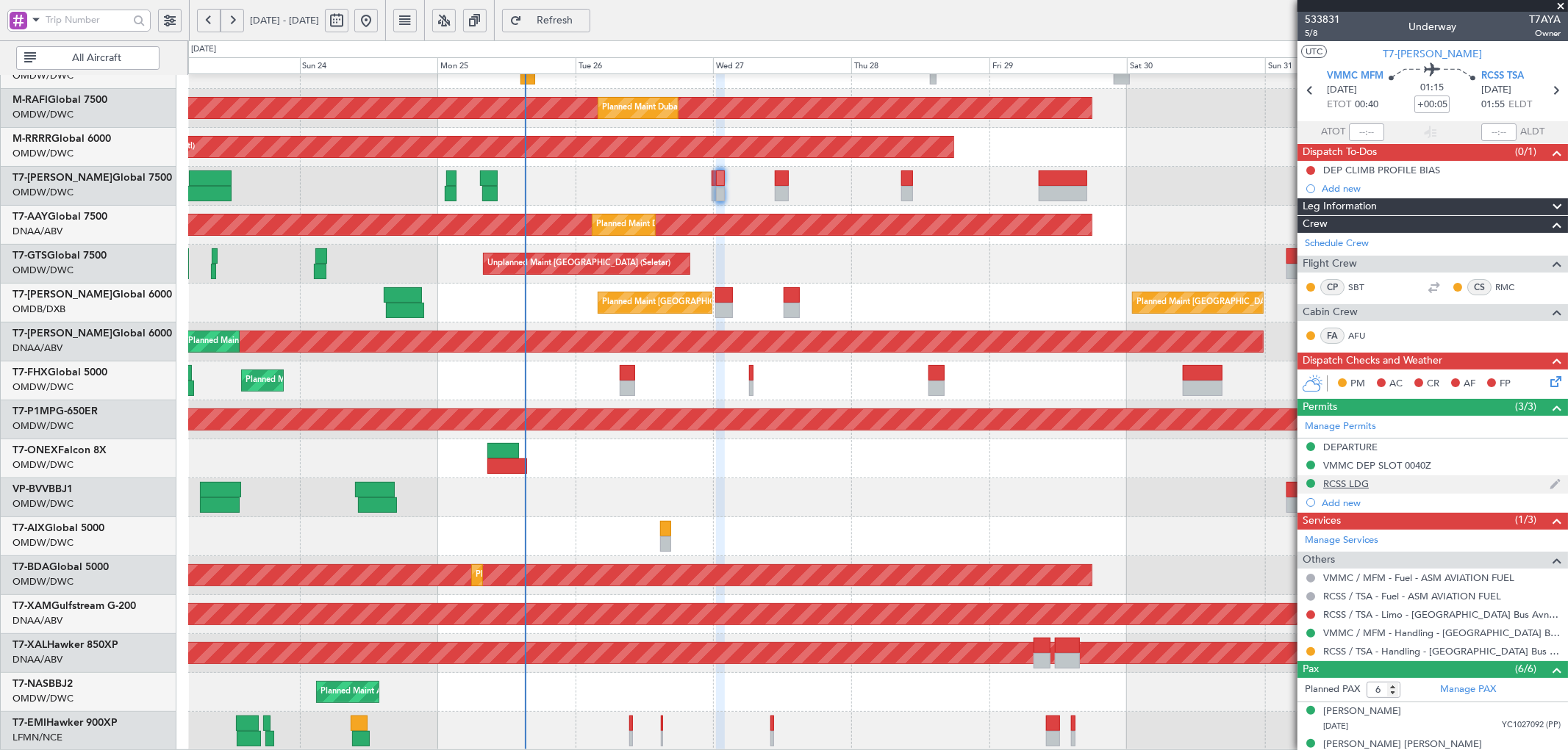
click at [1353, 488] on div "RCSS LDG" at bounding box center [1346, 483] width 46 height 13
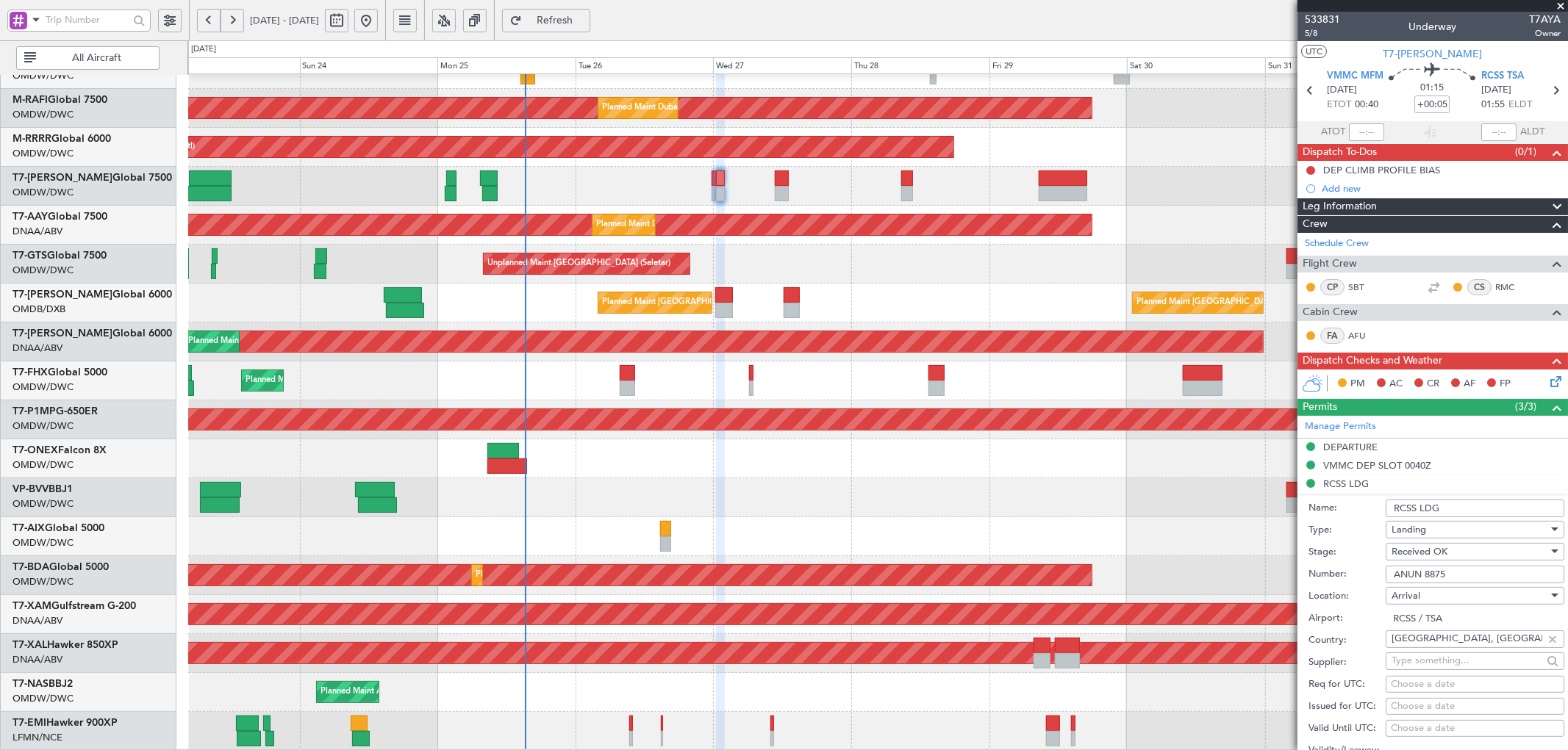
drag, startPoint x: 1474, startPoint y: 574, endPoint x: 1311, endPoint y: 580, distance: 163.1
click at [1311, 580] on div "Number: ANUN 8875" at bounding box center [1436, 574] width 256 height 22
click at [1437, 547] on span "Received OK" at bounding box center [1420, 552] width 56 height 13
click at [1426, 619] on span "Requested" at bounding box center [1468, 625] width 153 height 22
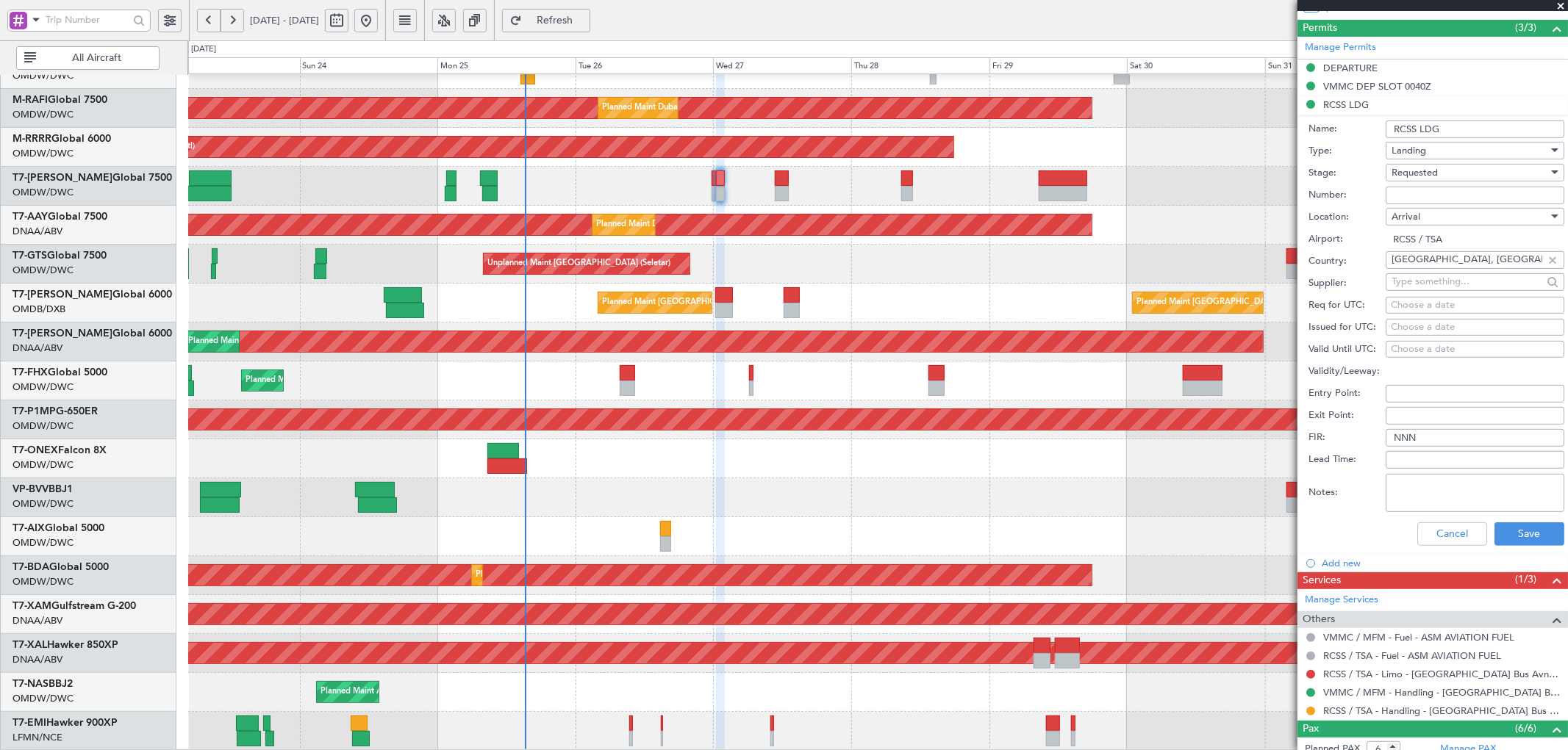
scroll to position [381, 0]
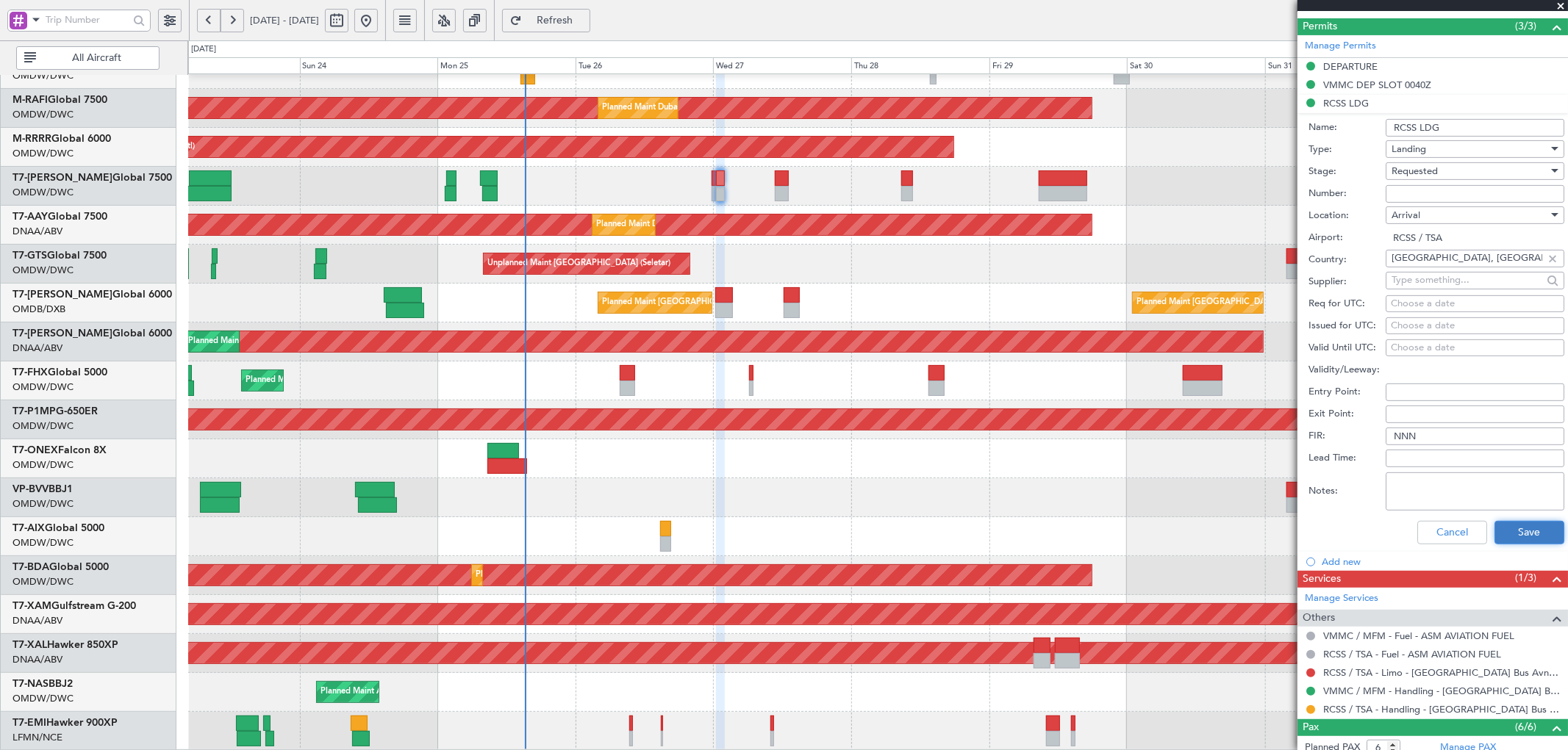
click at [1523, 534] on button "Save" at bounding box center [1529, 532] width 70 height 24
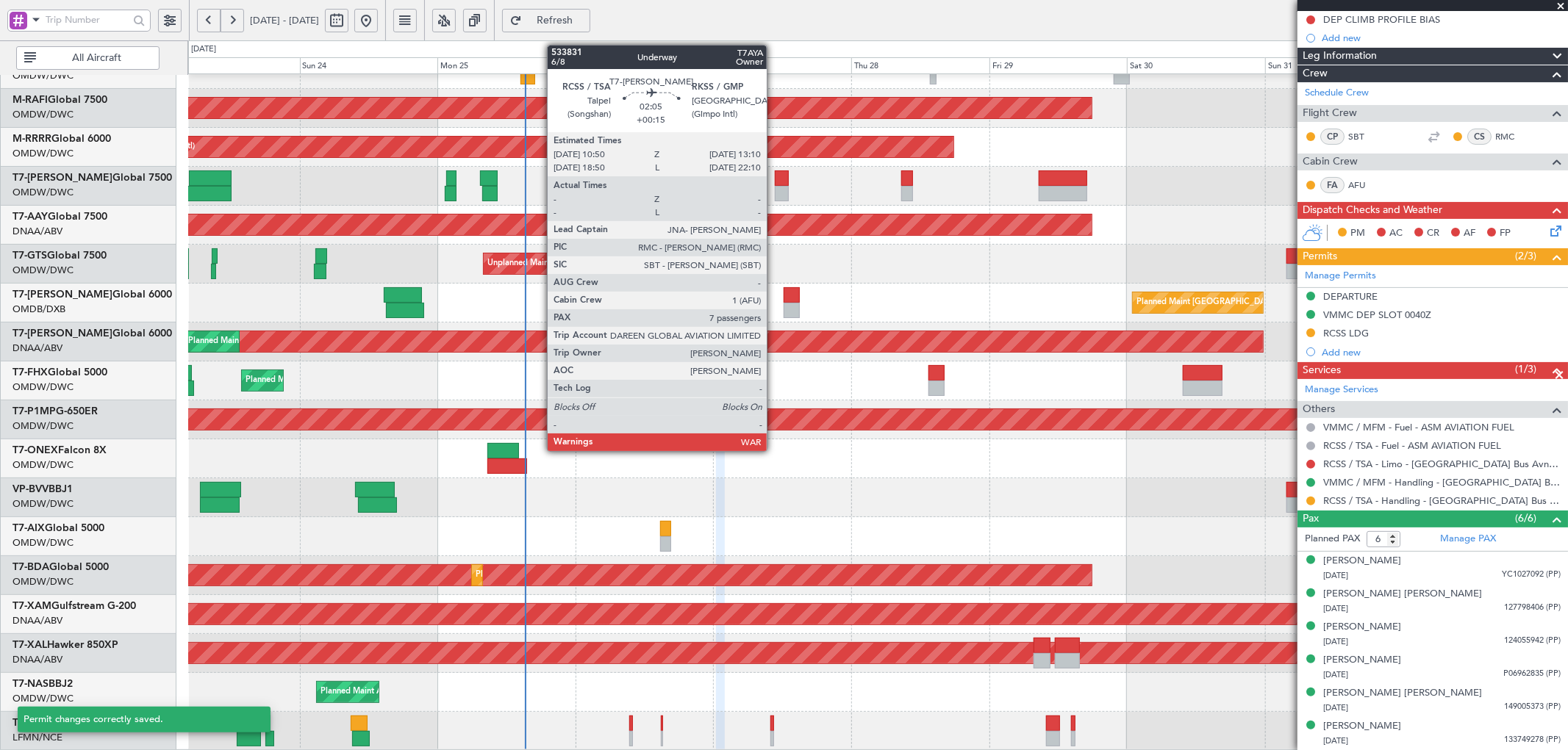
scroll to position [150, 0]
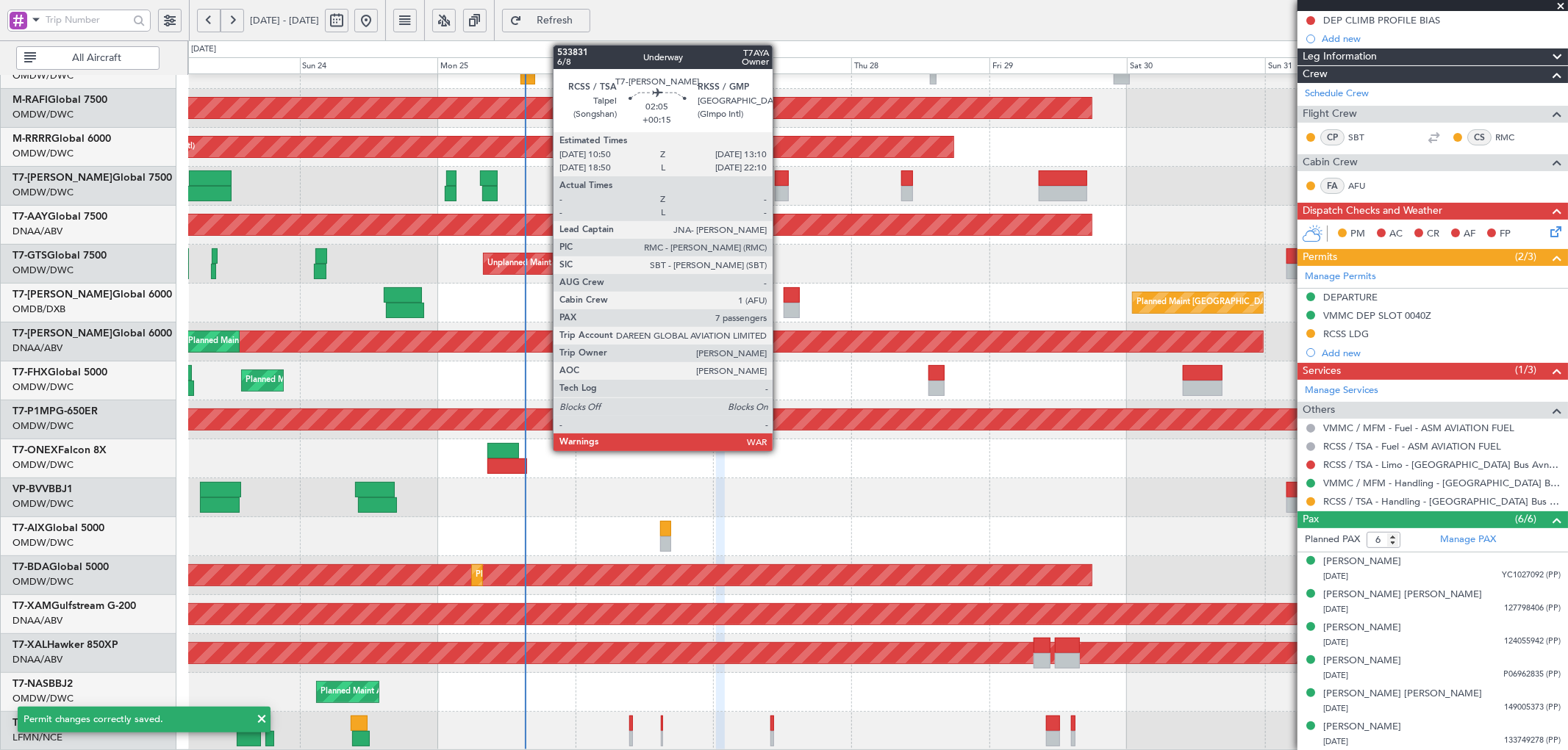
click at [780, 179] on div at bounding box center [781, 178] width 14 height 15
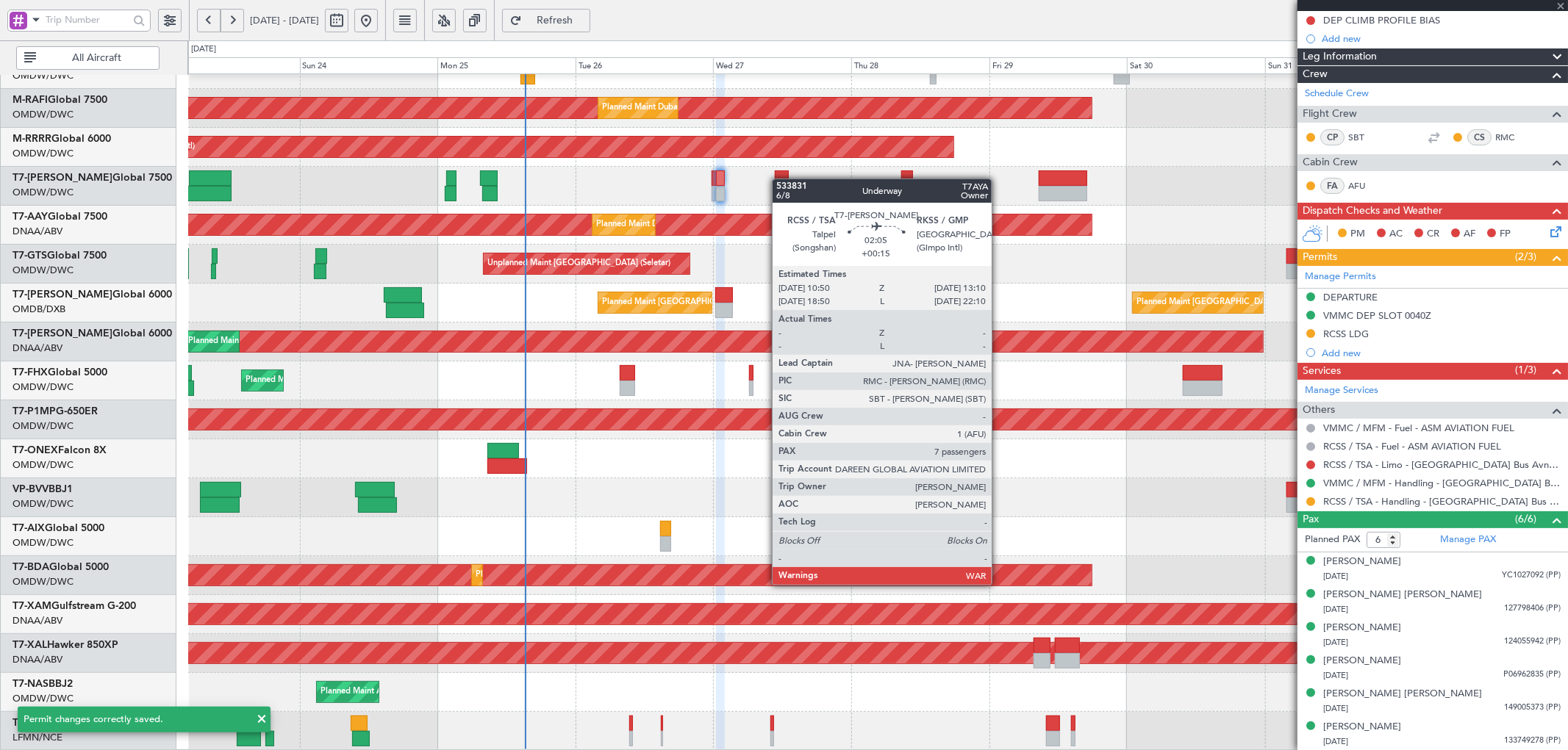
type input "+00:15"
type input "7"
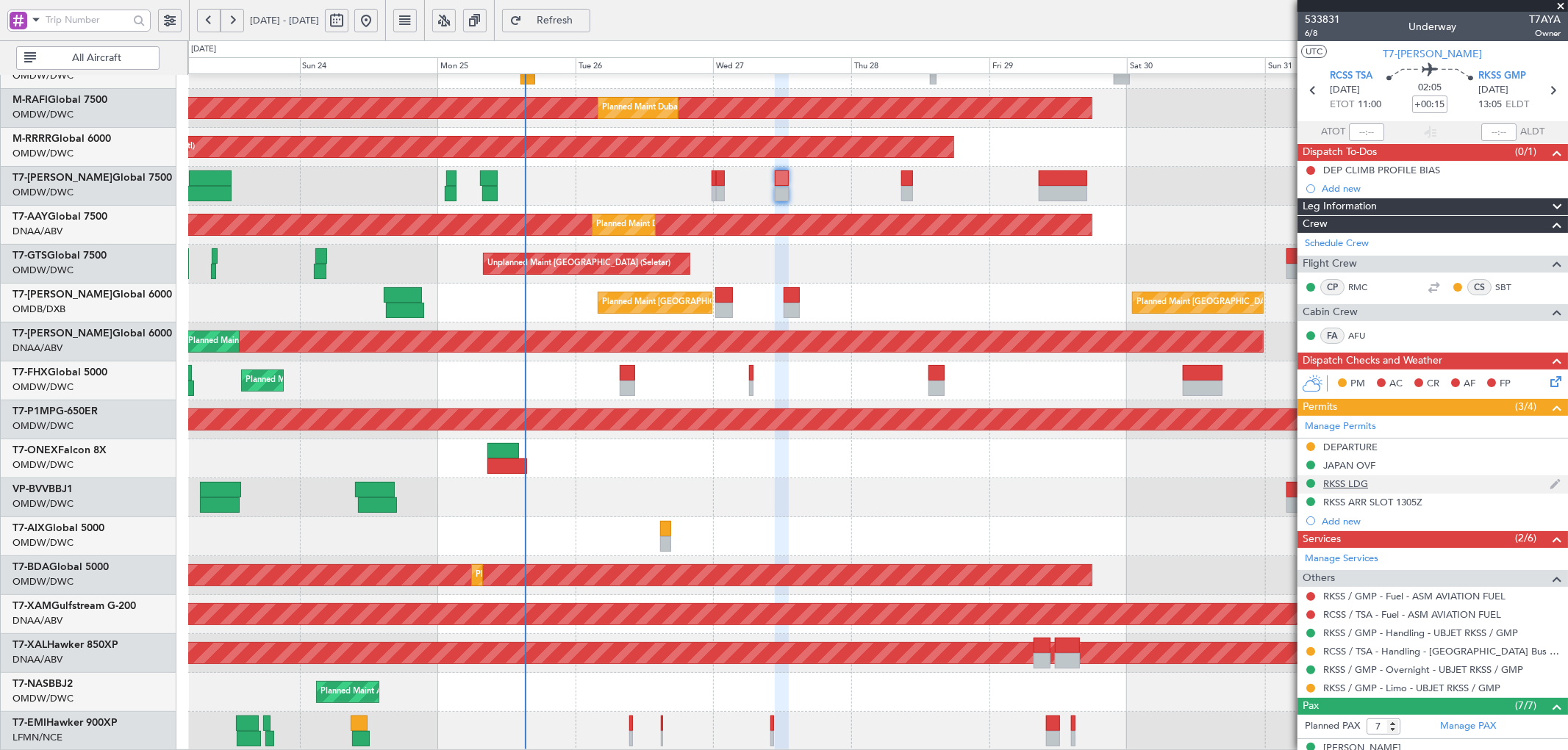
click at [1364, 487] on div "RKSS LDG" at bounding box center [1345, 483] width 45 height 13
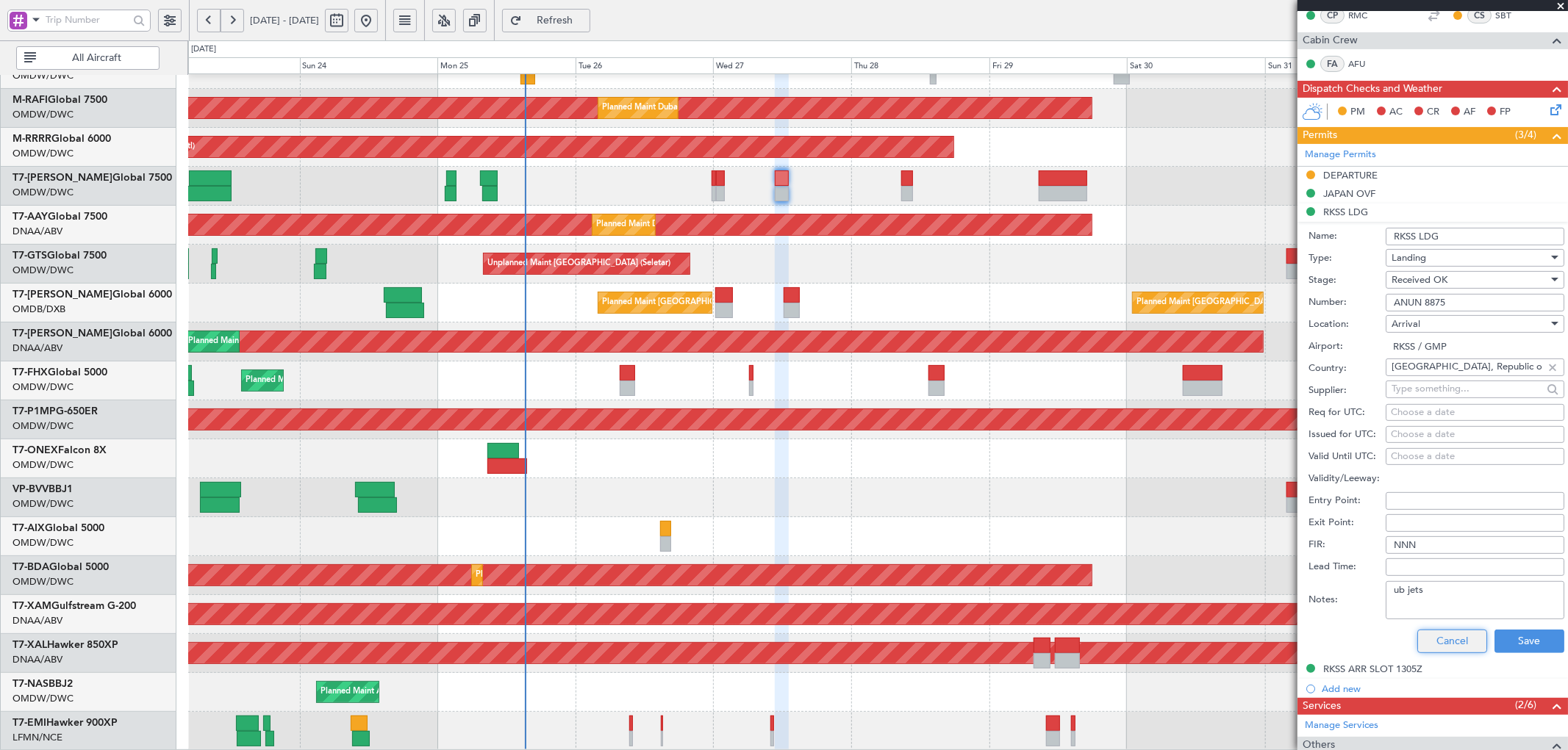
click at [1426, 642] on button "Cancel" at bounding box center [1451, 642] width 70 height 24
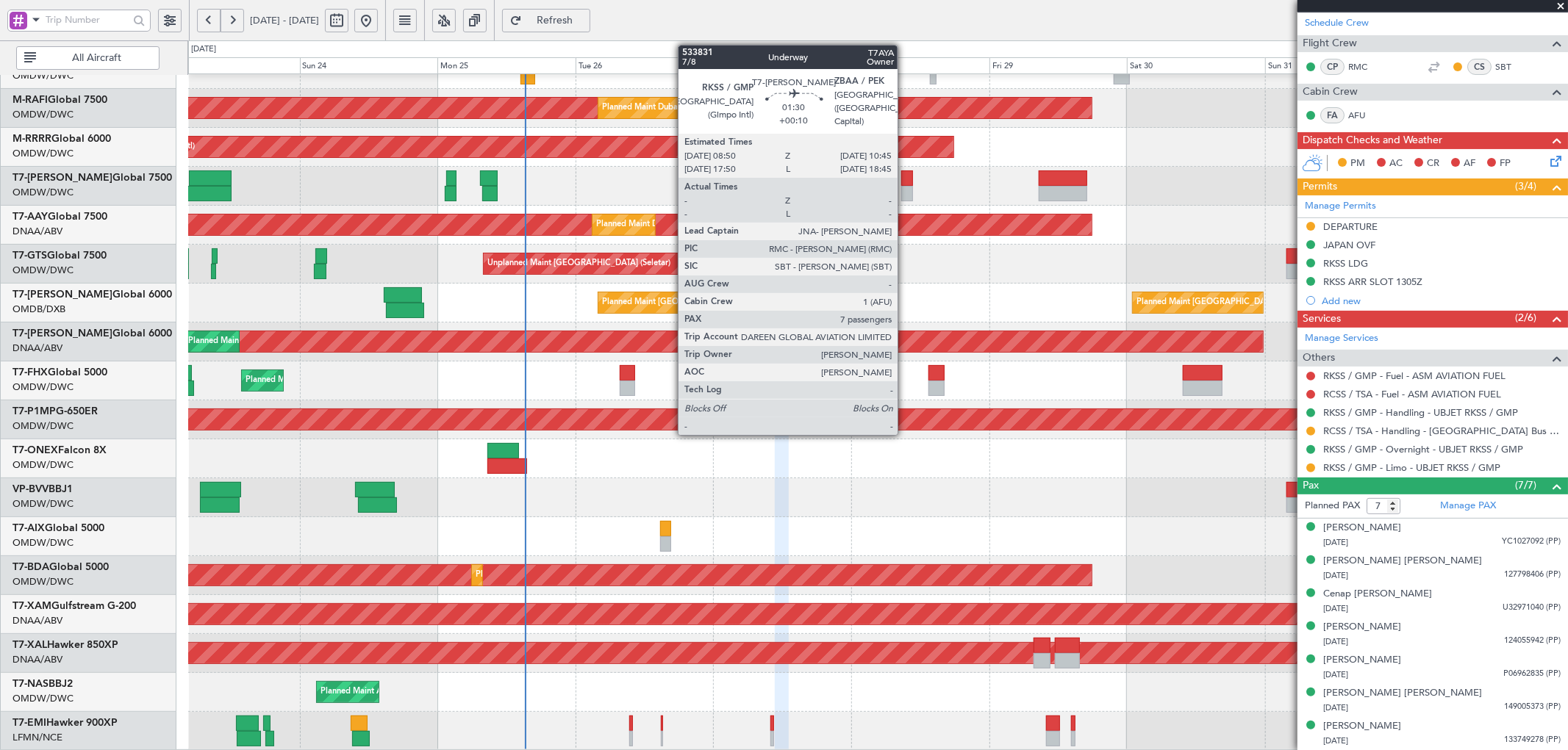
click at [905, 178] on div at bounding box center [906, 178] width 11 height 15
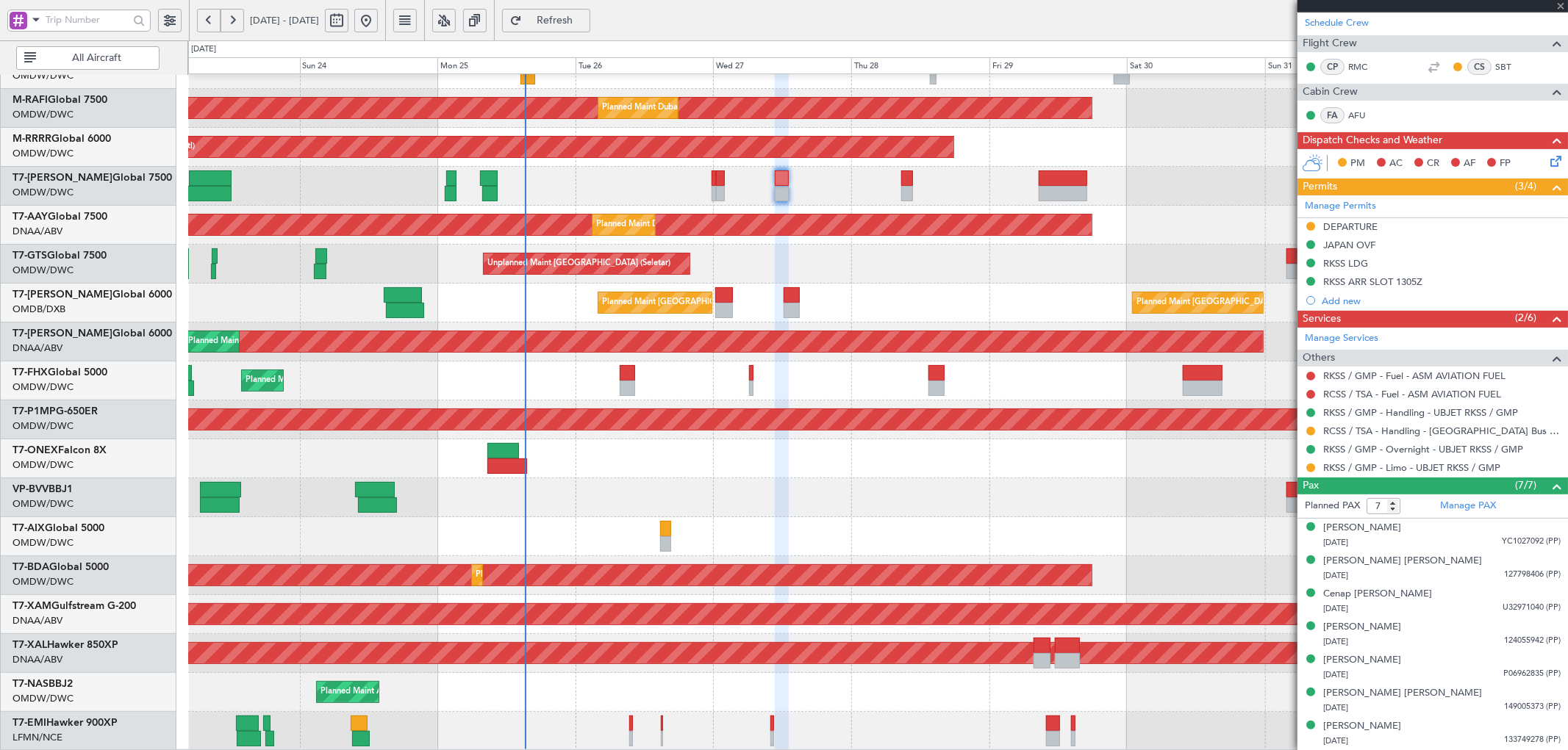
scroll to position [0, 0]
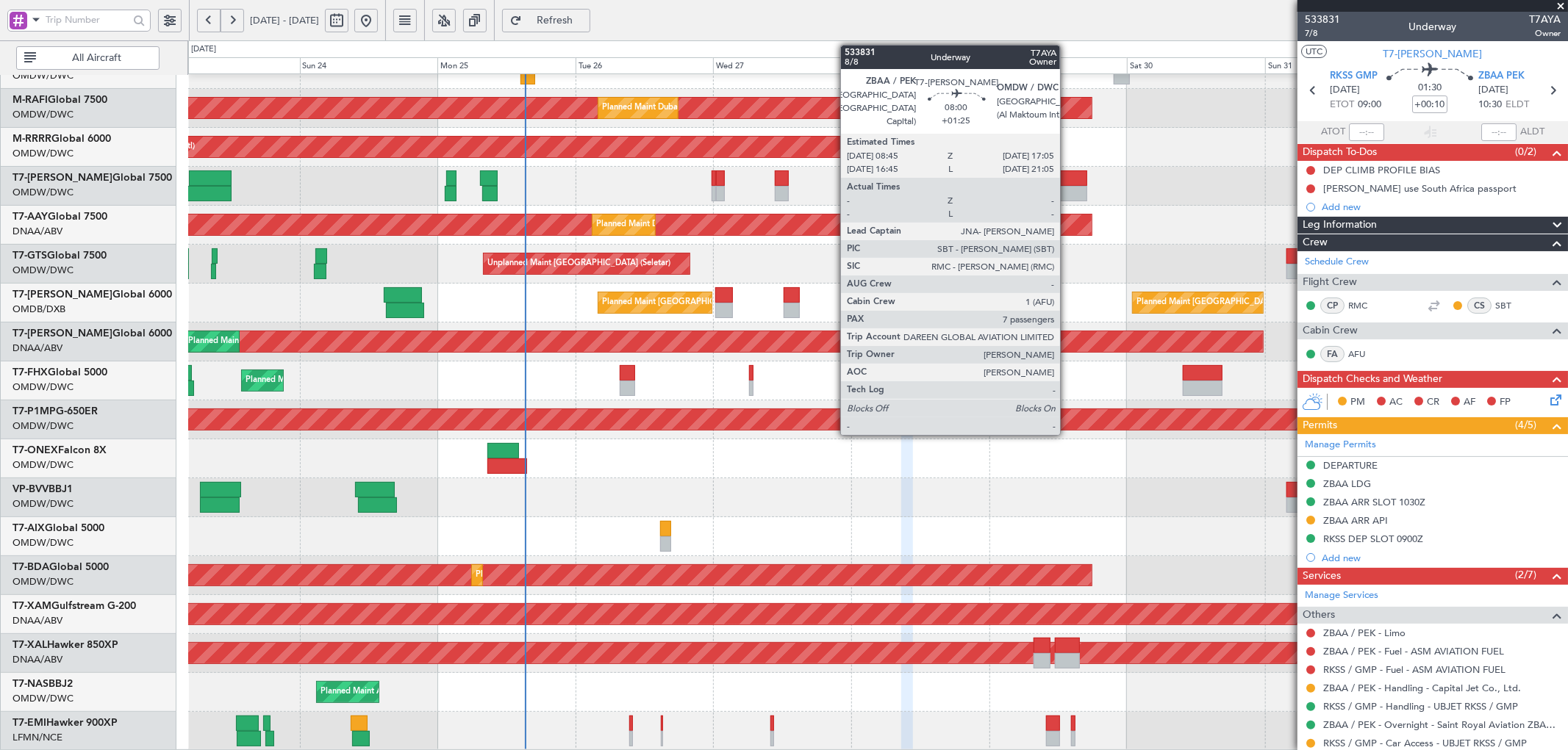
click at [1067, 187] on div at bounding box center [1063, 193] width 49 height 15
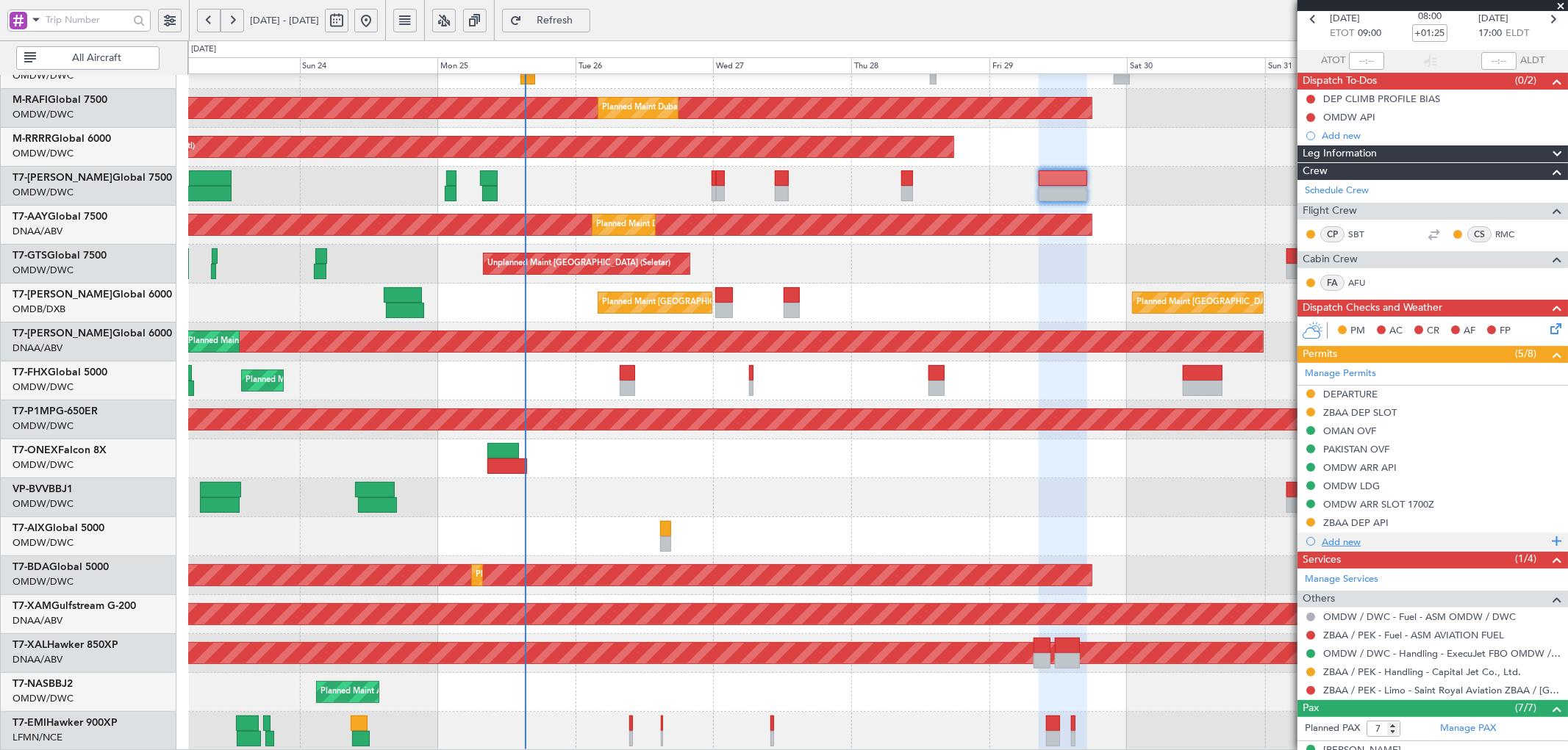
scroll to position [163, 0]
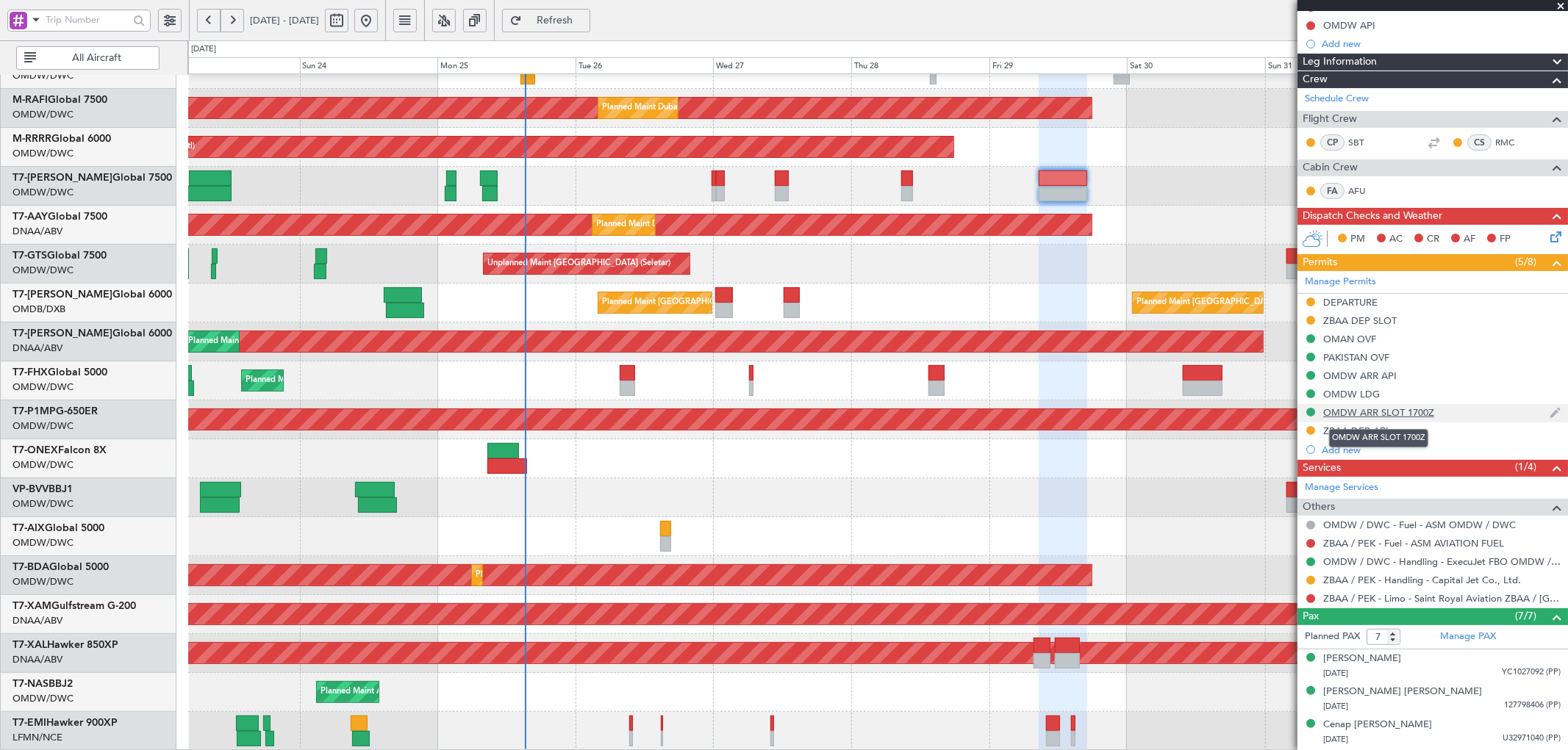
click at [1392, 412] on div "OMDW ARR SLOT 1700Z" at bounding box center [1378, 412] width 111 height 13
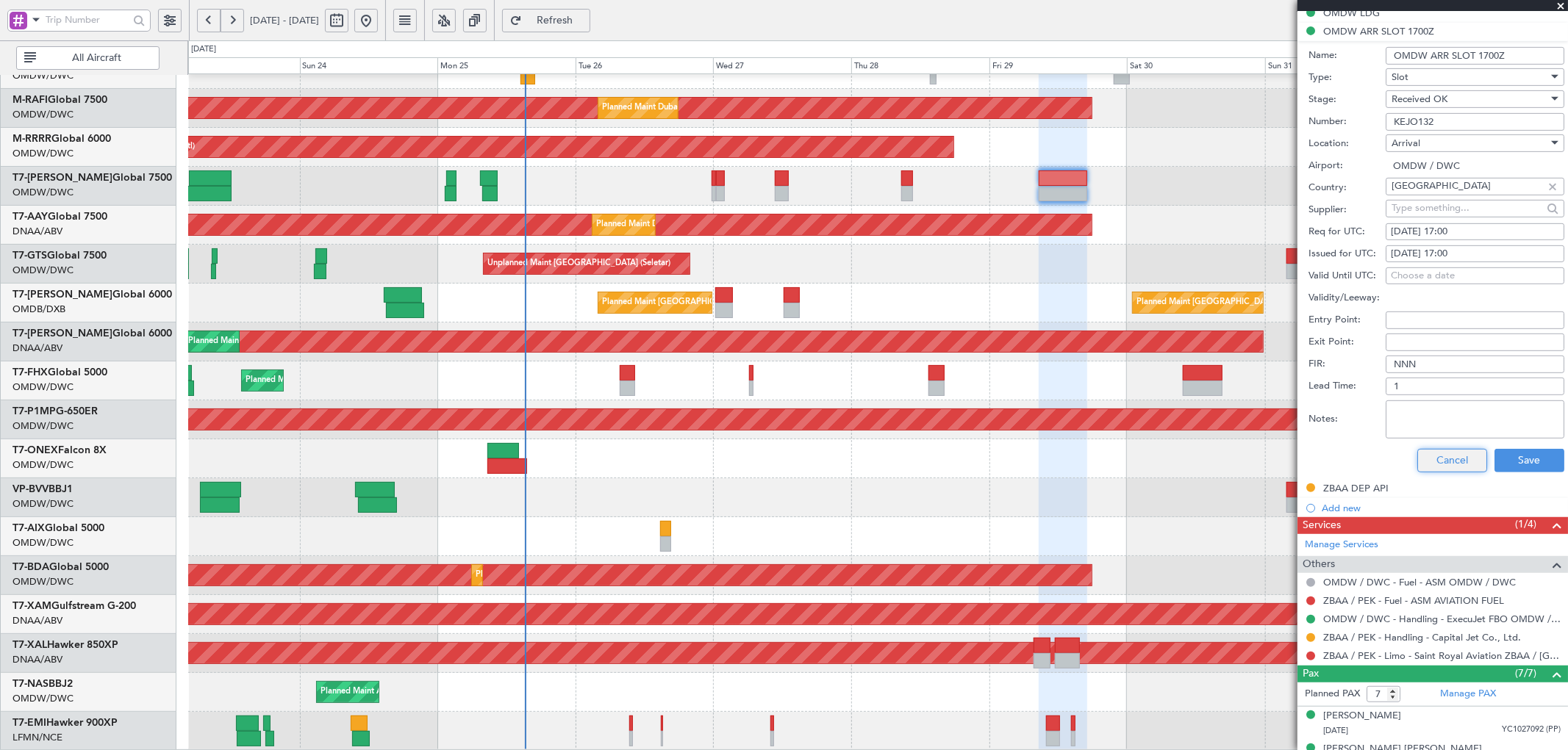
click at [1437, 462] on button "Cancel" at bounding box center [1451, 461] width 70 height 24
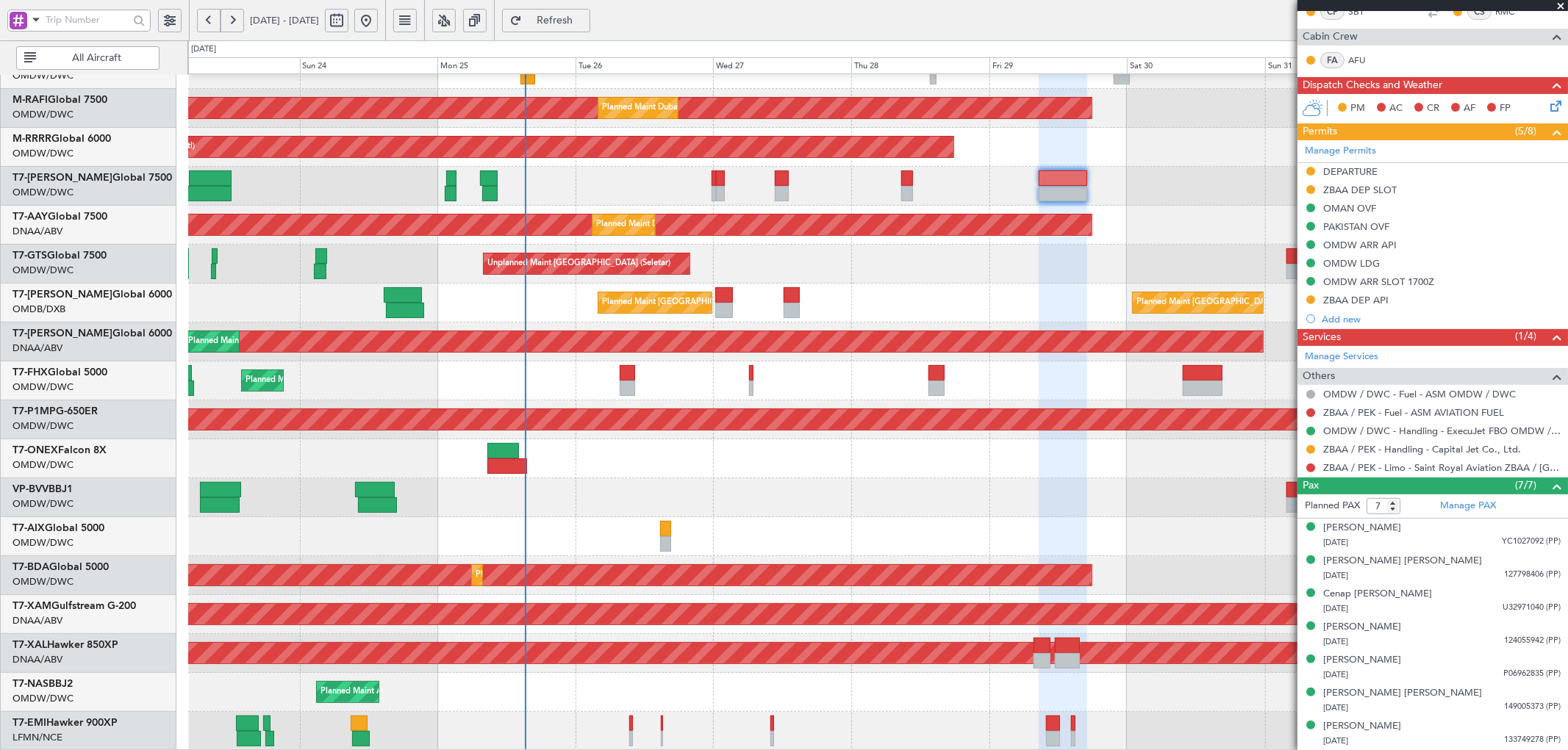
click at [585, 18] on span "Refresh" at bounding box center [555, 21] width 61 height 10
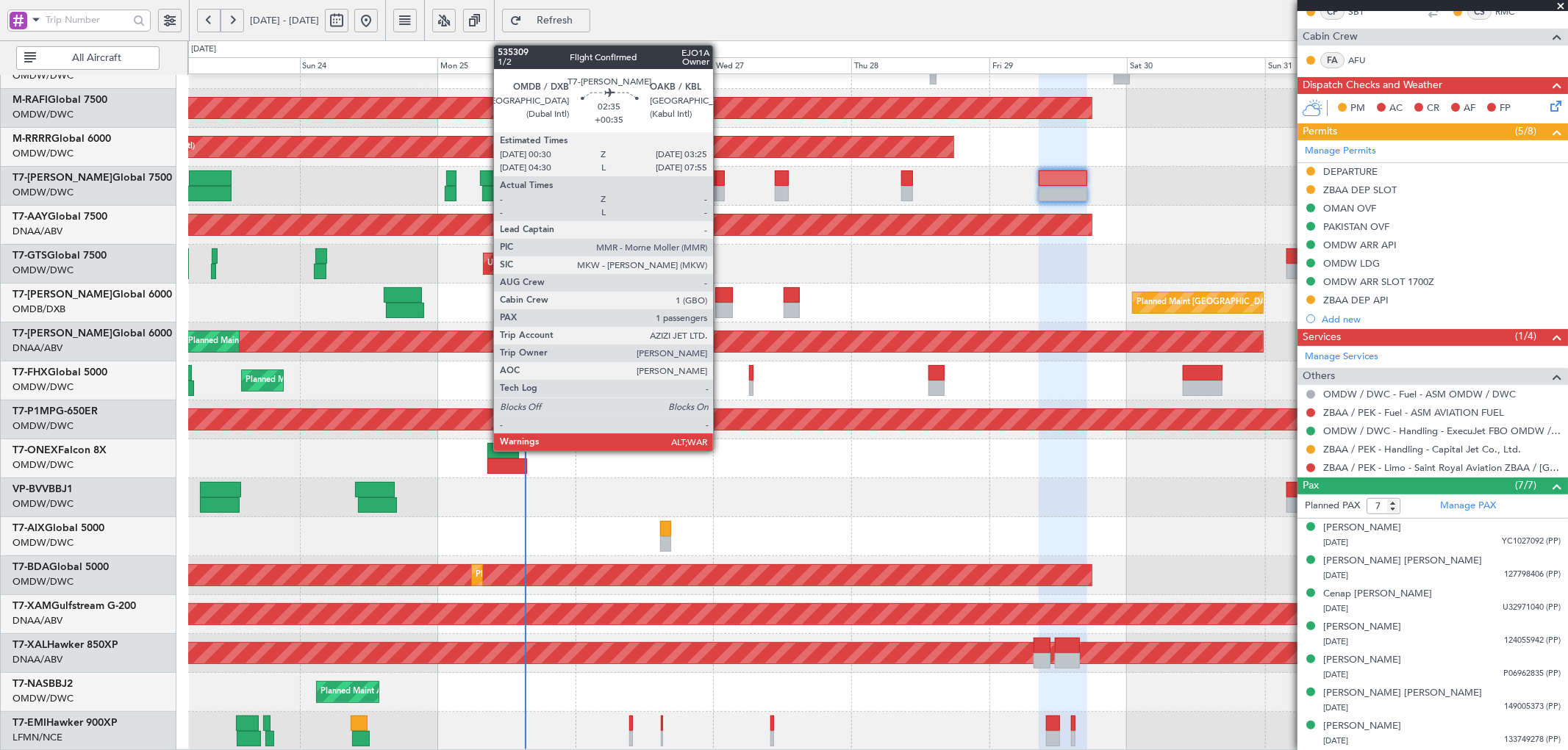
click at [720, 295] on div at bounding box center [723, 294] width 17 height 15
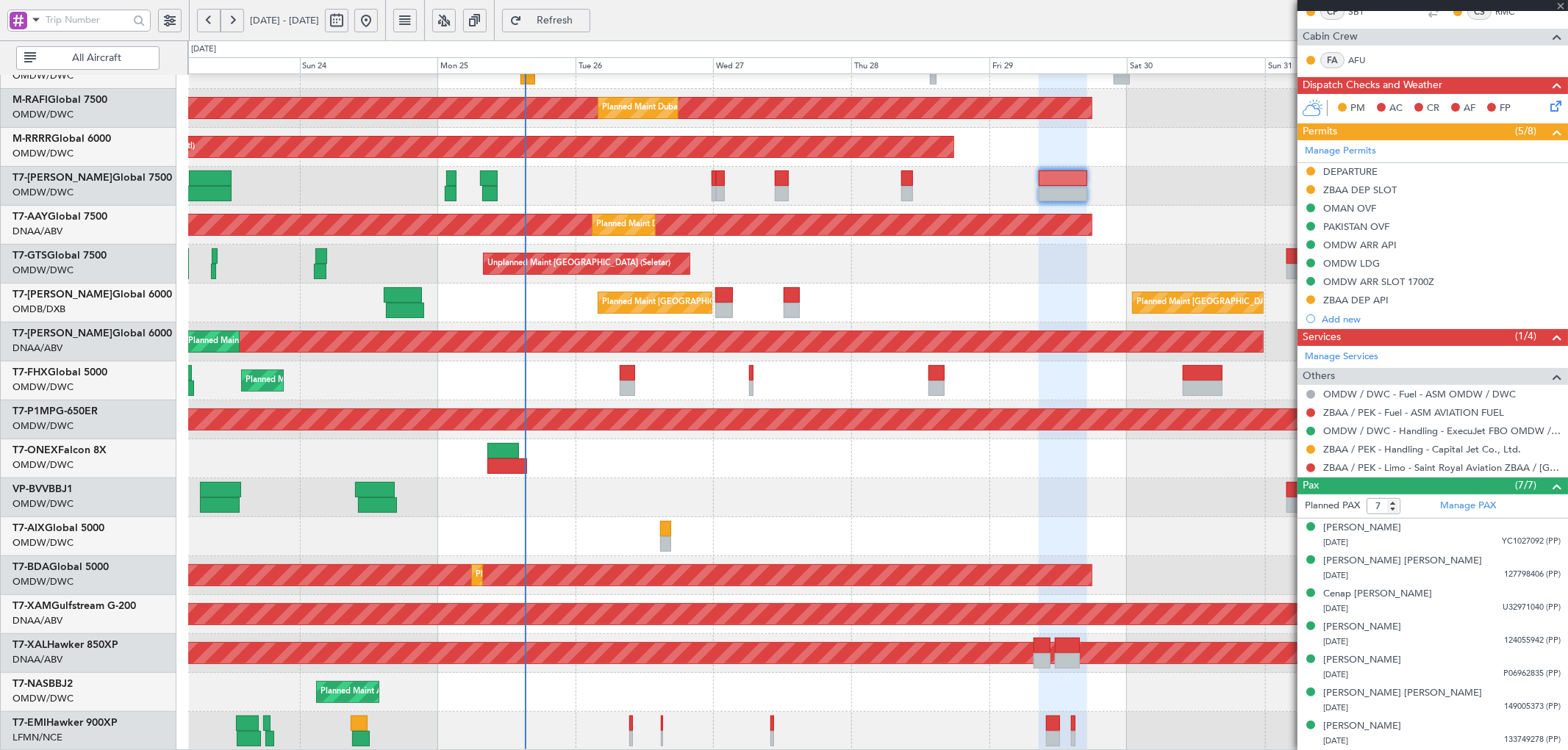
type input "+00:35"
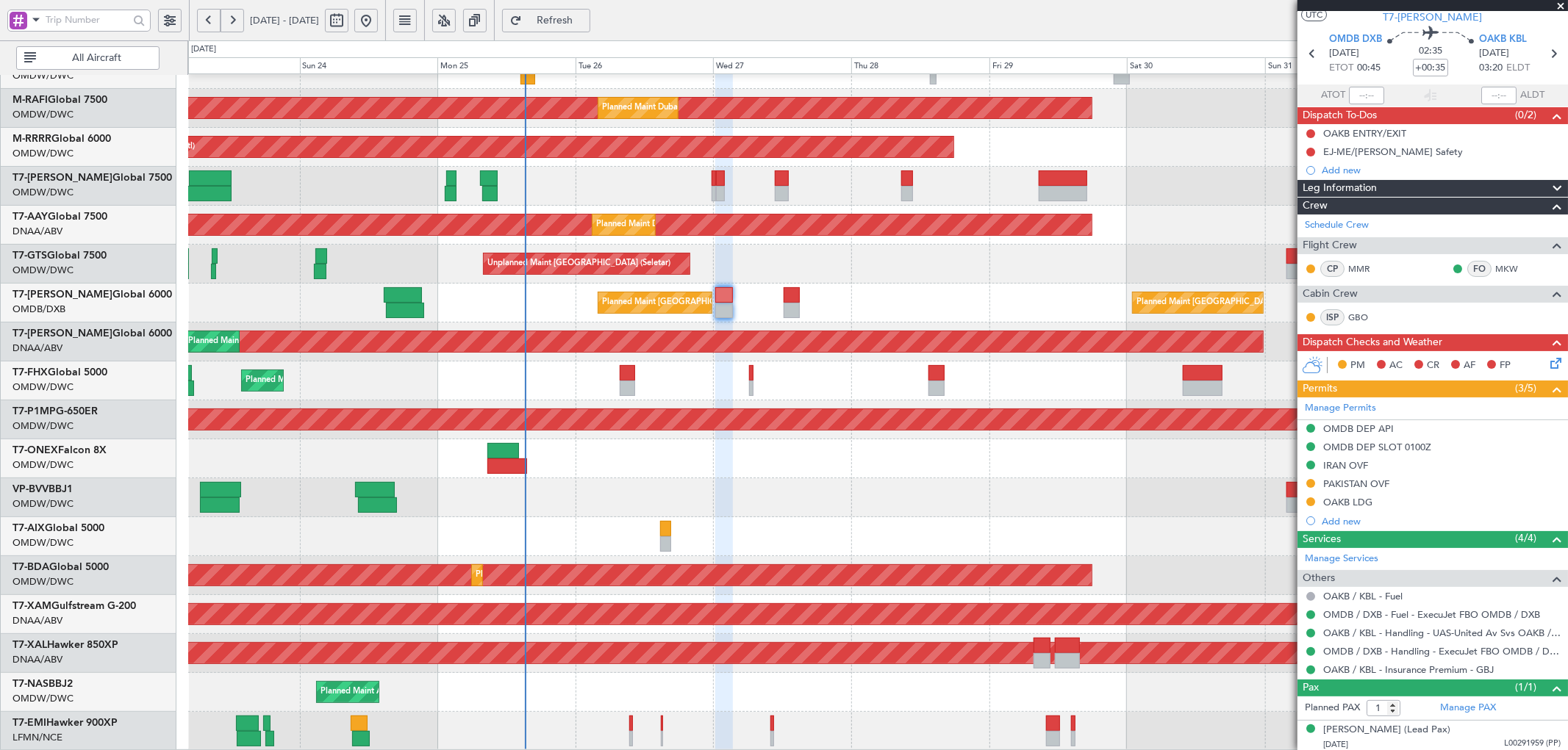
scroll to position [41, 0]
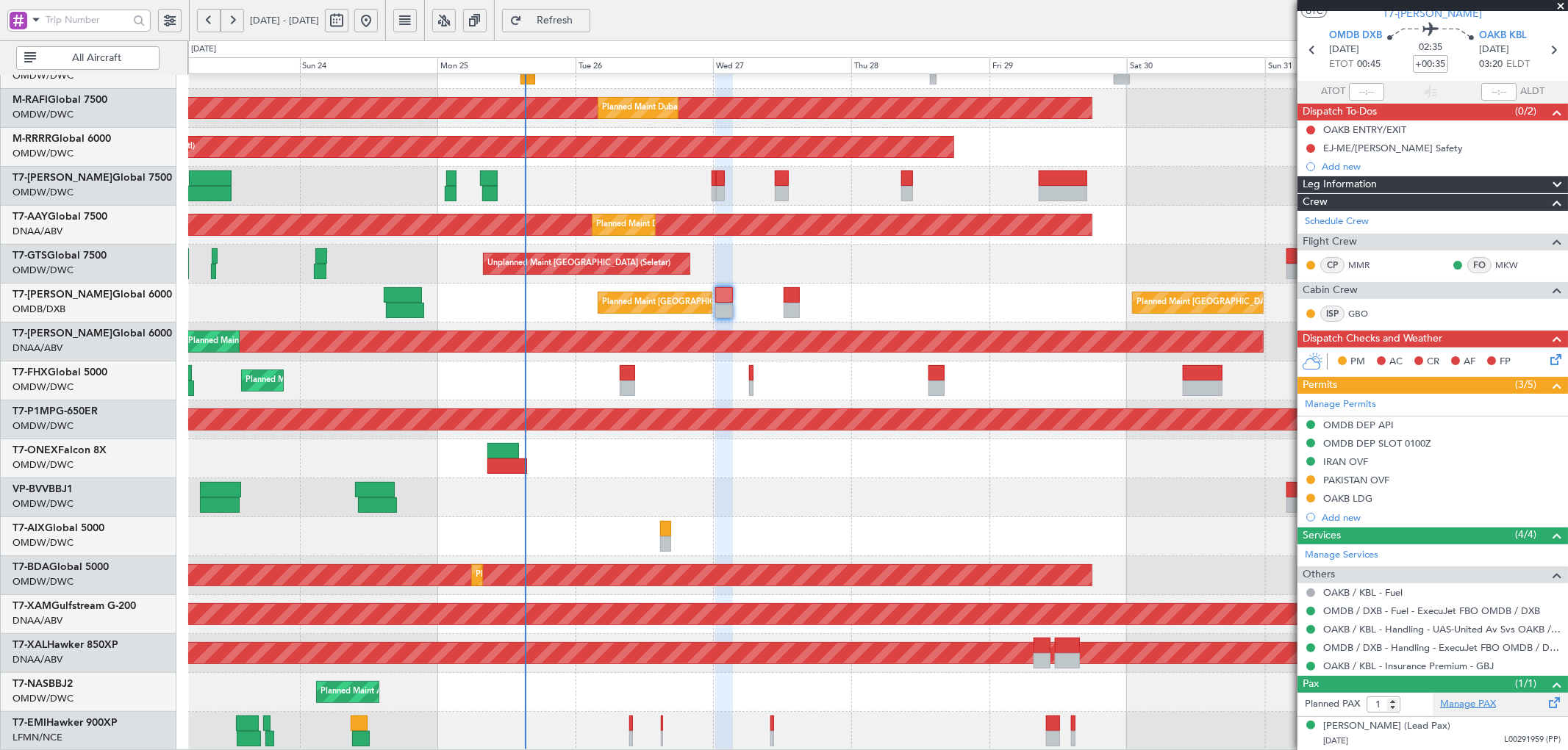
click at [1459, 706] on link "Manage PAX" at bounding box center [1468, 704] width 56 height 15
type input "5"
click at [585, 18] on span "Refresh" at bounding box center [555, 21] width 61 height 10
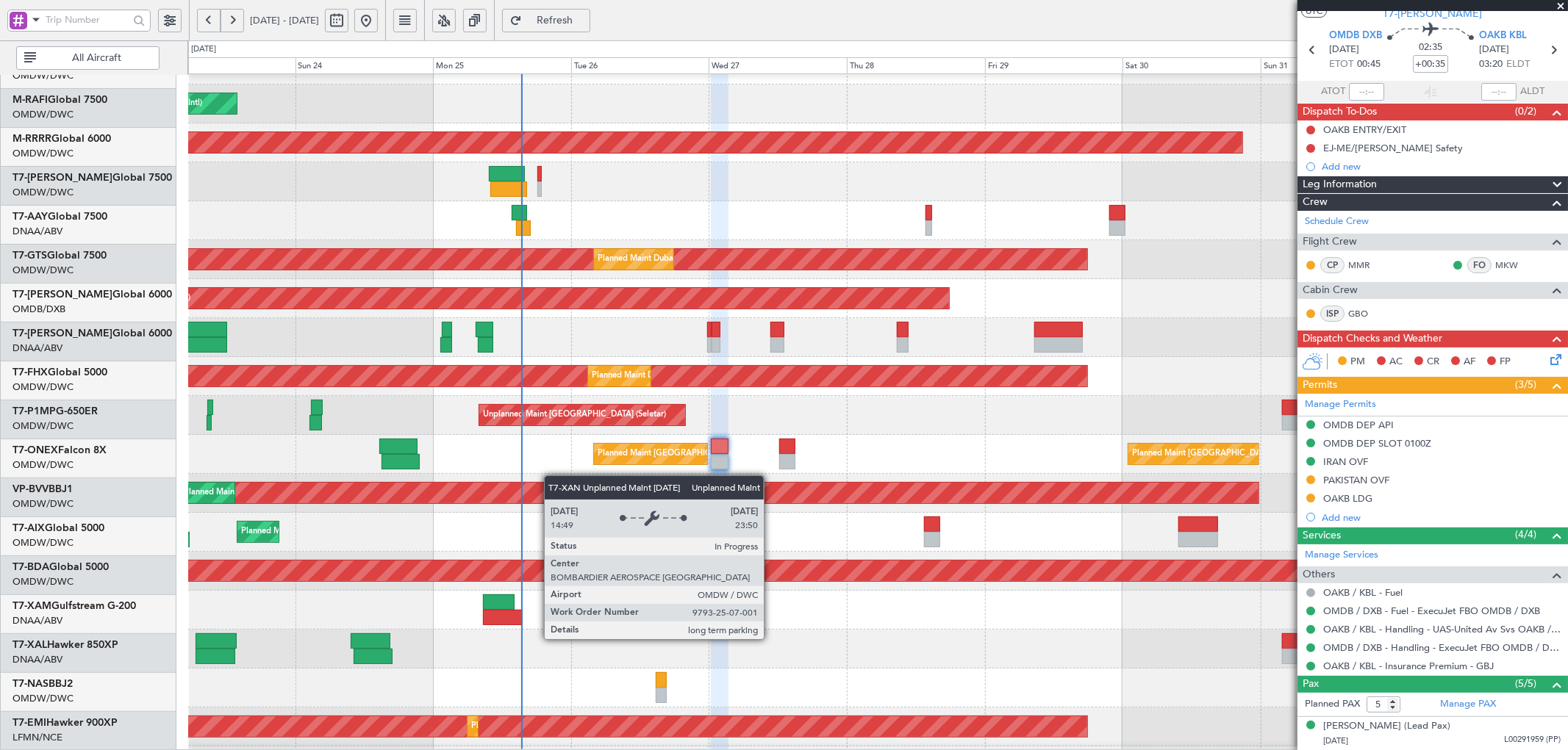
scroll to position [0, 0]
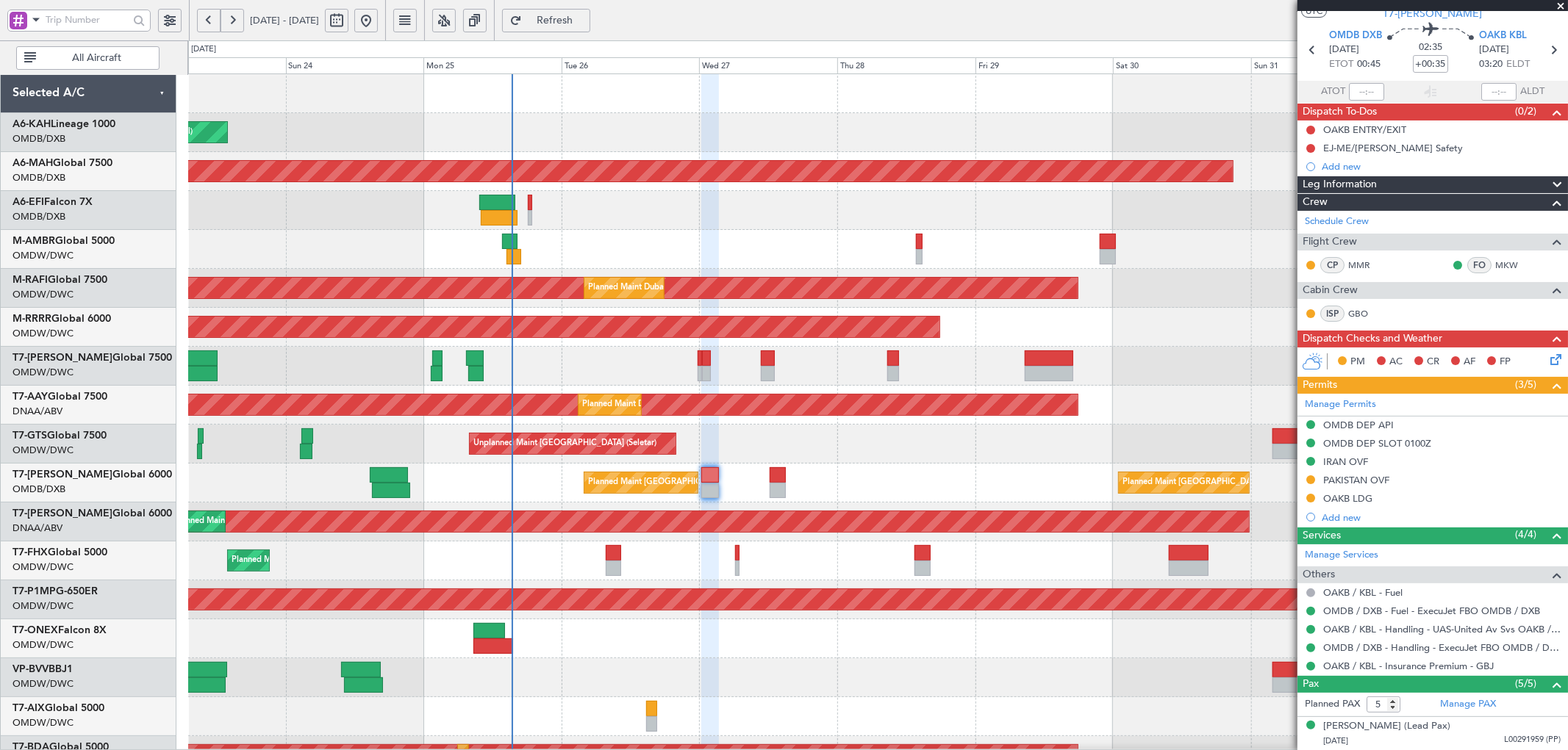
click at [547, 632] on div "Planned Maint Dubai (Al Maktoum Intl) Planned Maint [GEOGRAPHIC_DATA] ([GEOGRAP…" at bounding box center [877, 502] width 1379 height 856
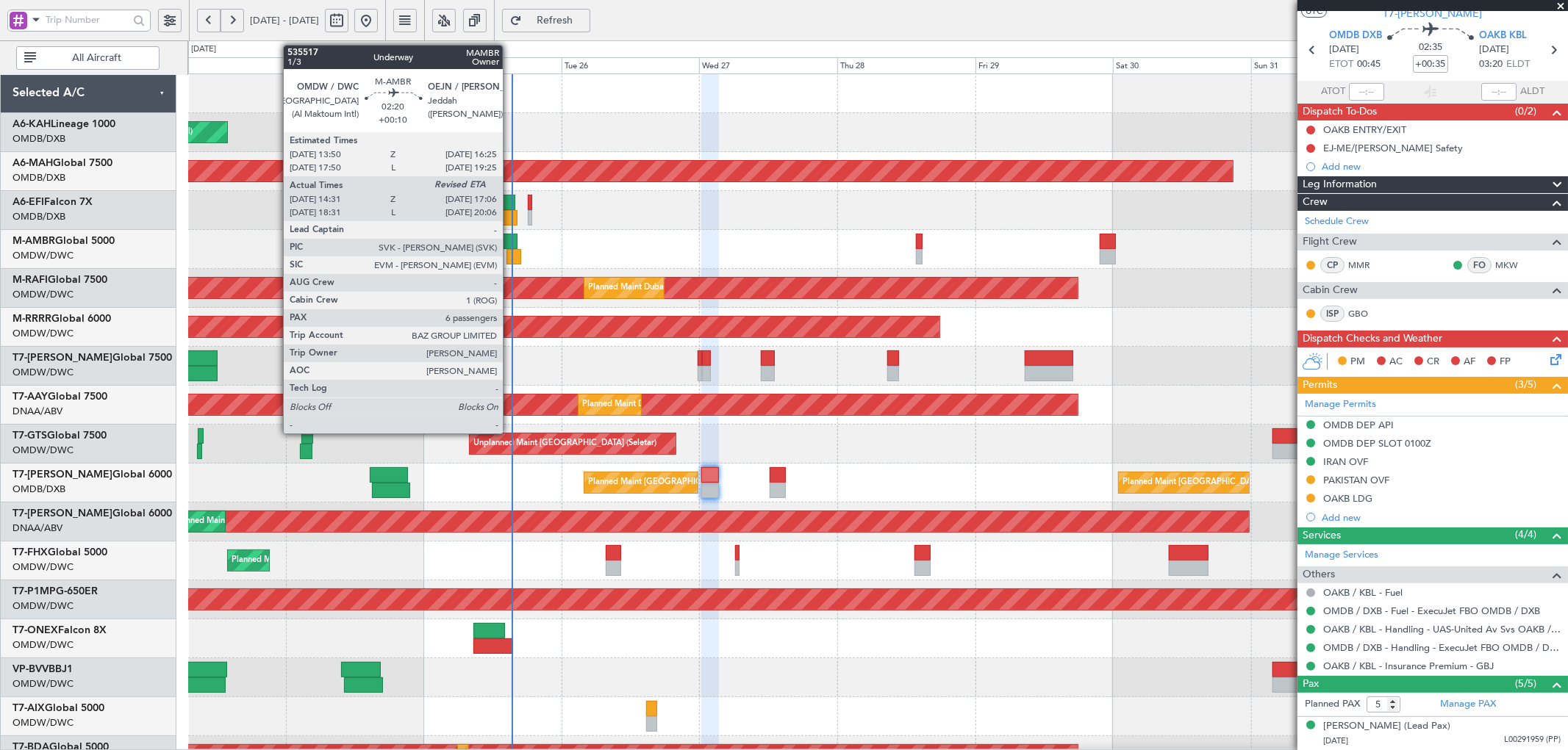
click at [510, 248] on div at bounding box center [509, 241] width 15 height 15
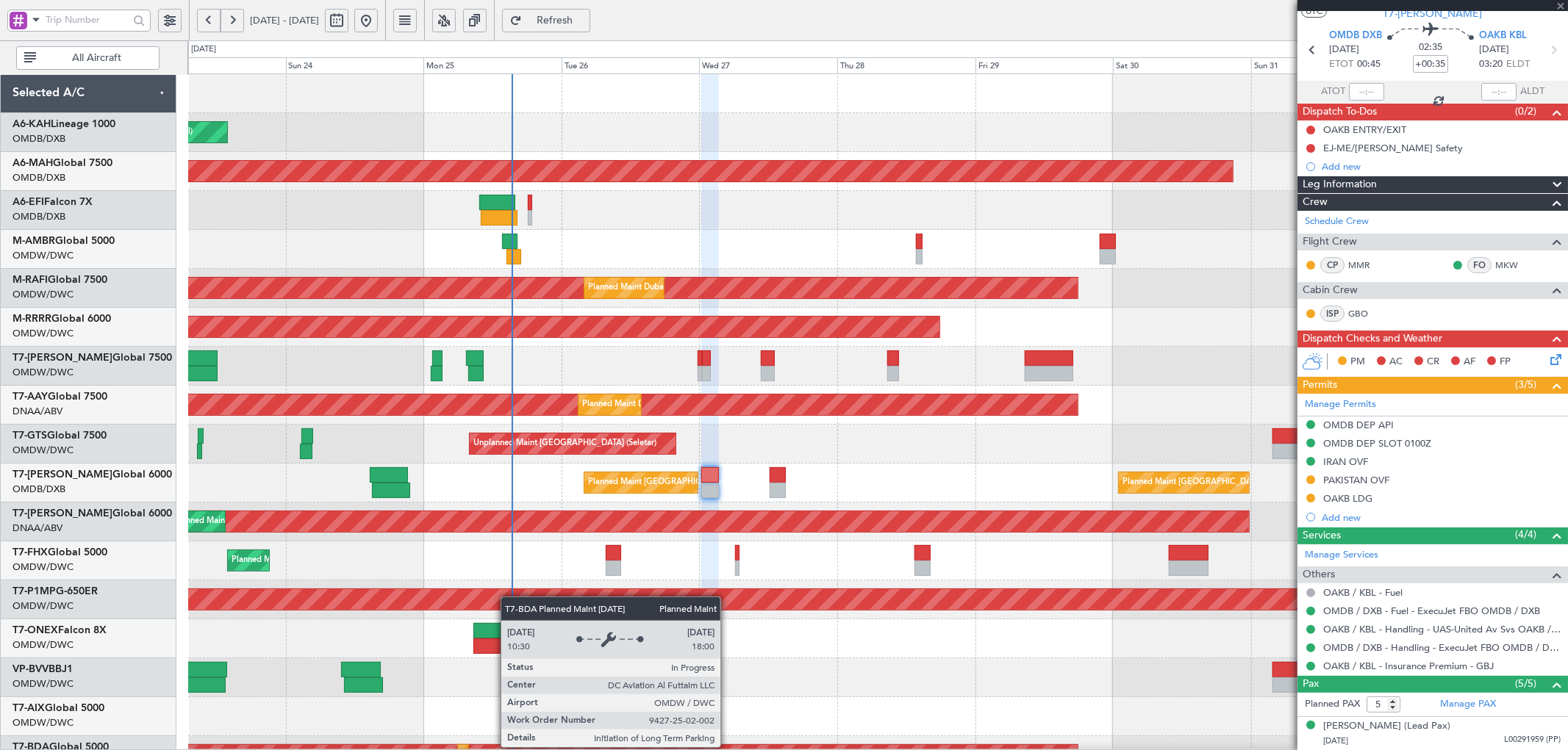
type input "+00:10"
type input "14:41"
type input "6"
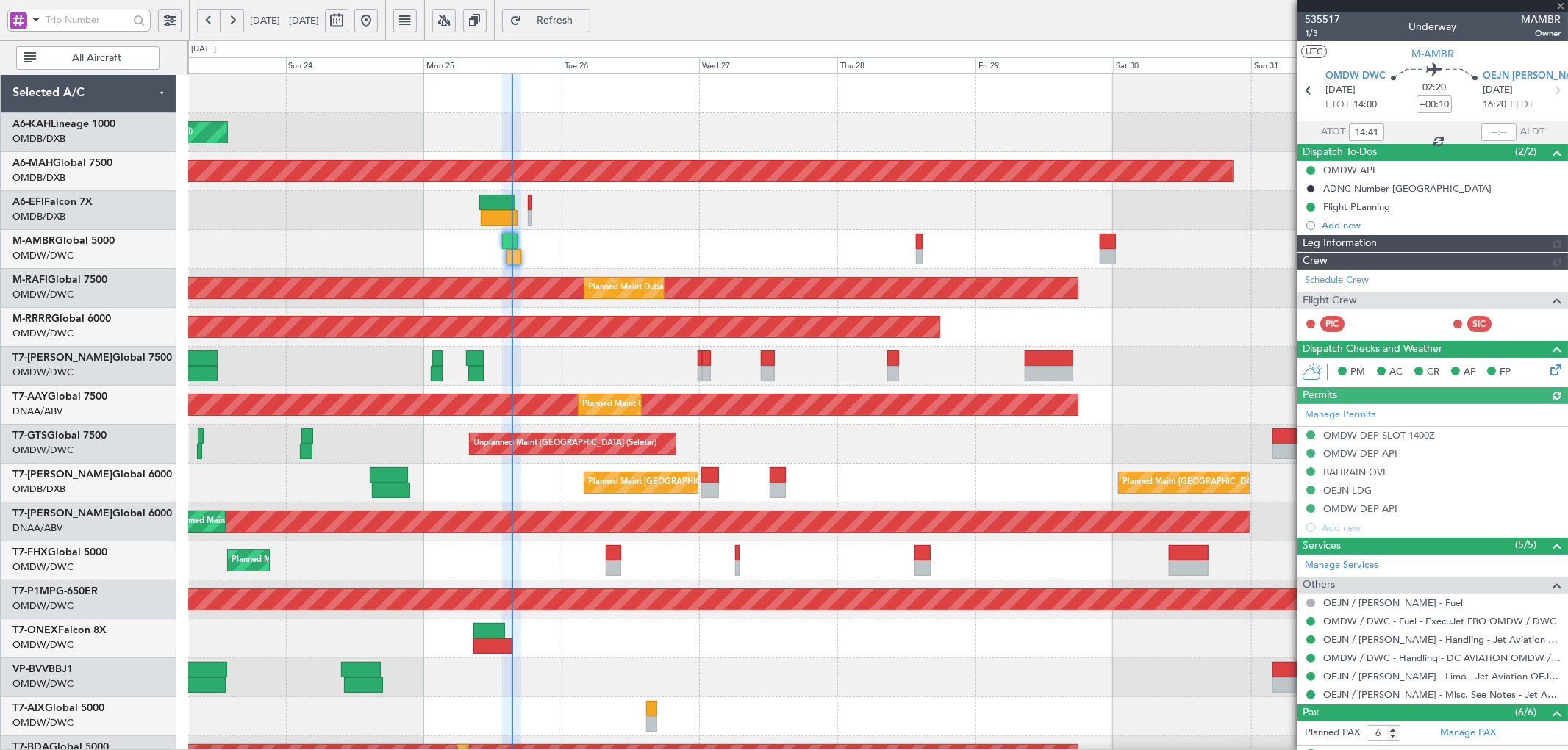
type input "[PERSON_NAME] (SYS)"
type input "7103"
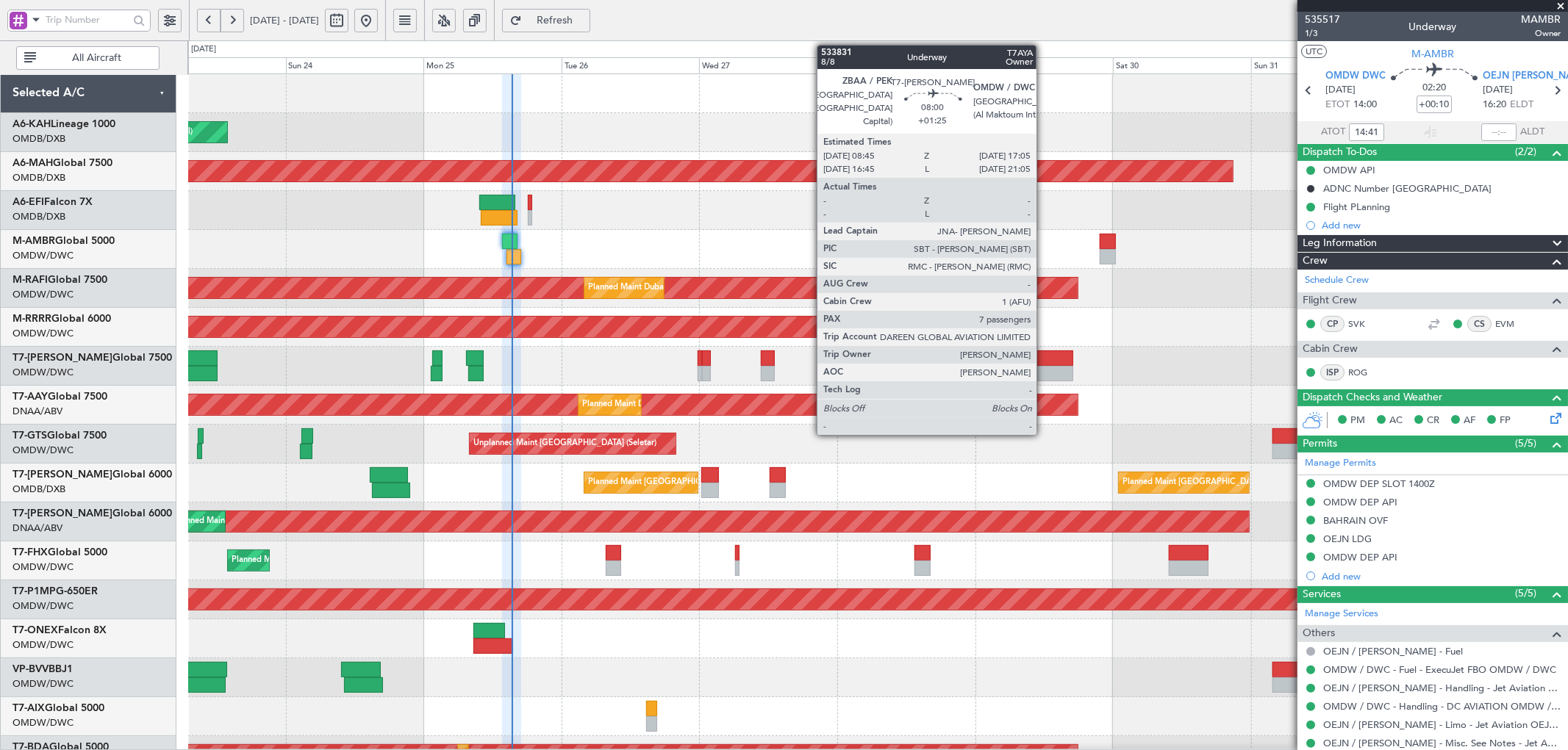
click at [1043, 360] on div at bounding box center [1049, 358] width 49 height 15
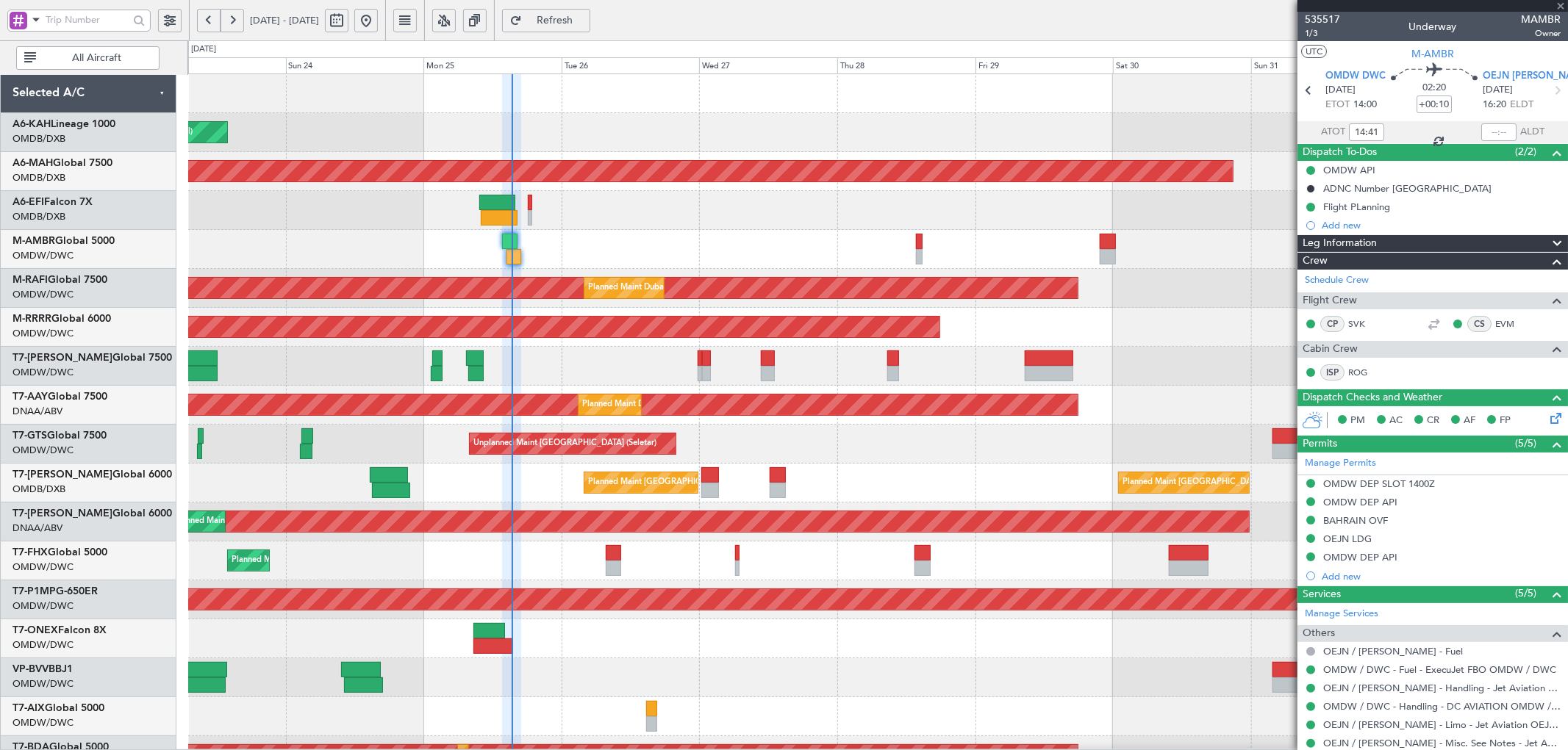
type input "+01:25"
type input "7"
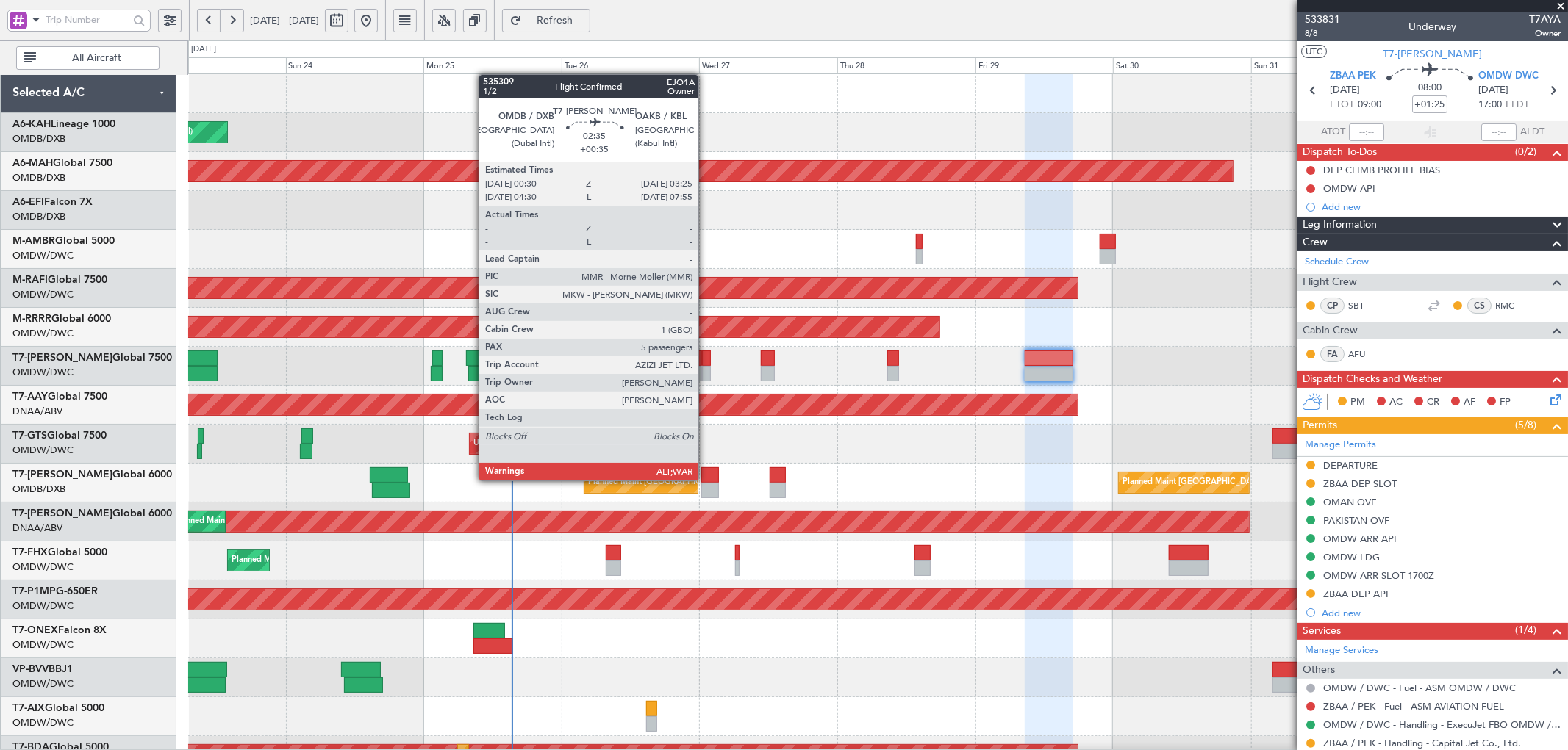
click at [705, 479] on div at bounding box center [709, 474] width 17 height 15
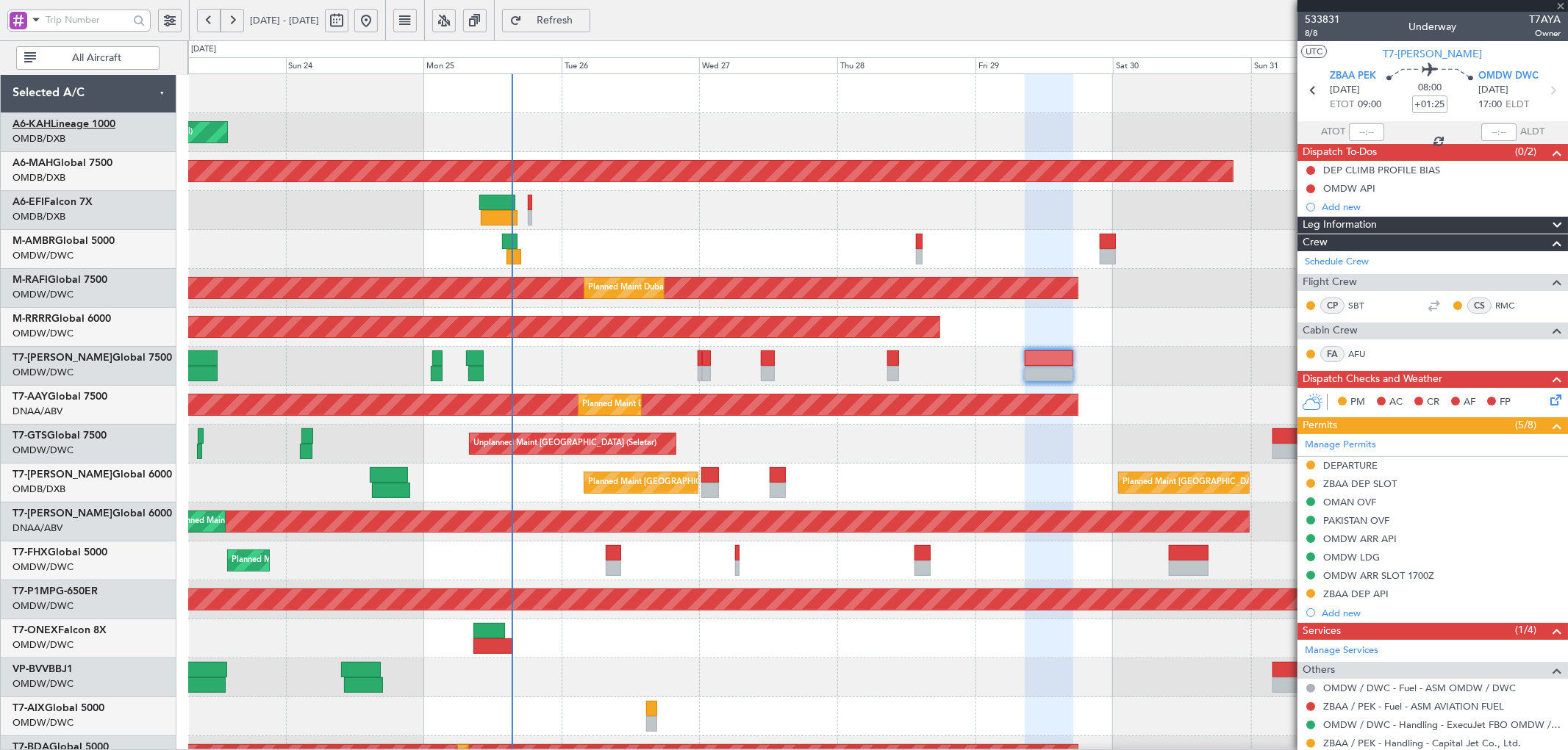
type input "+00:35"
type input "5"
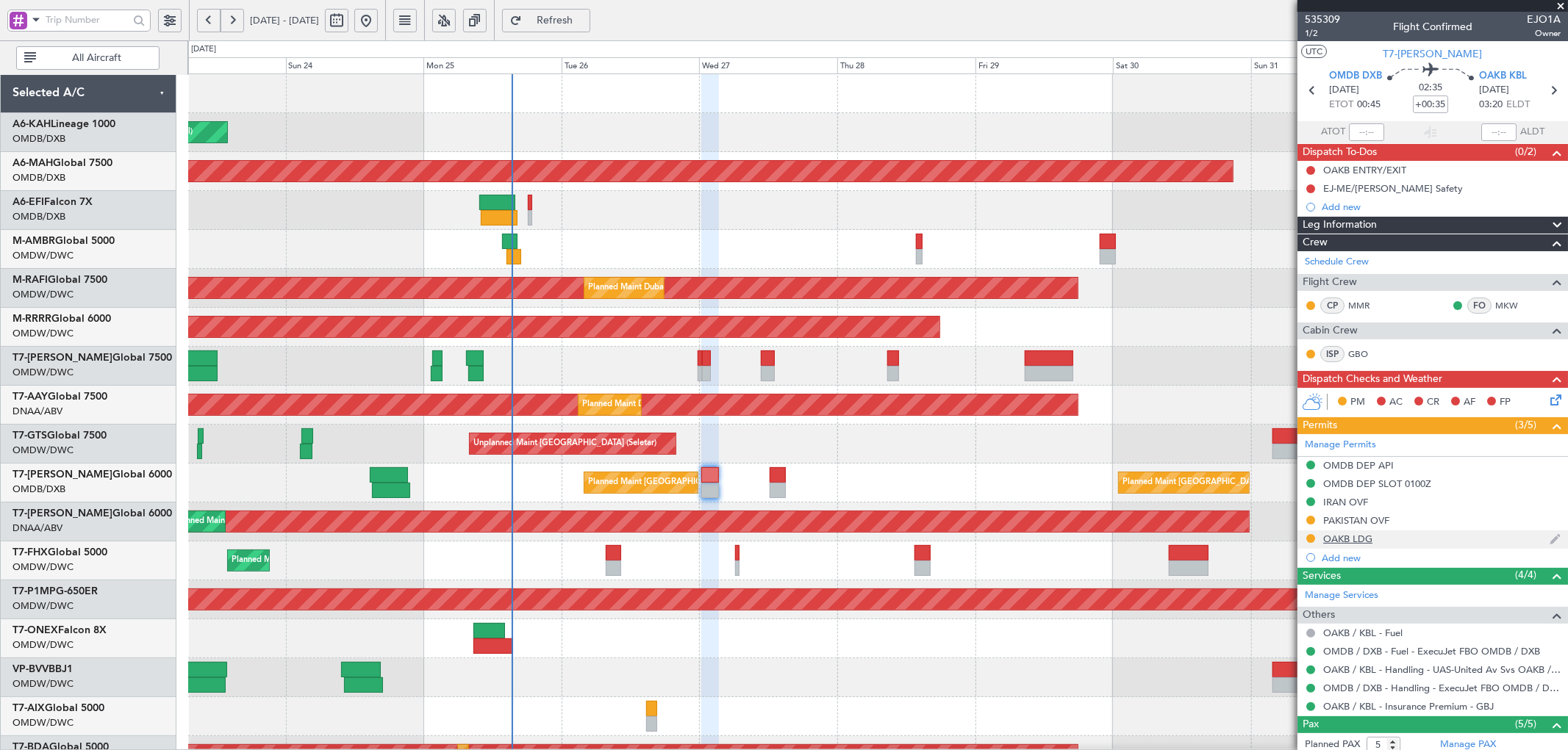
click at [1370, 541] on div "OAKB LDG" at bounding box center [1347, 538] width 49 height 13
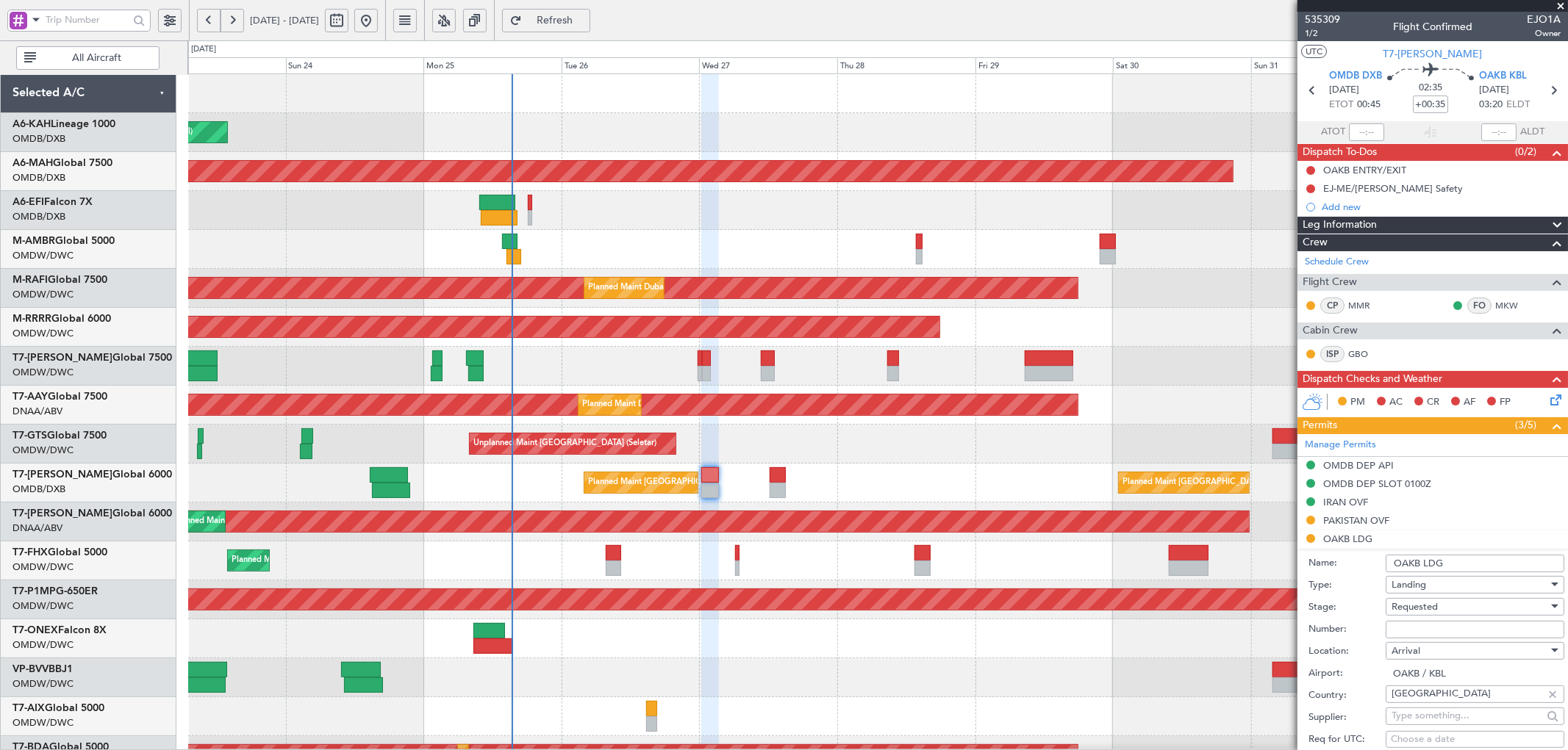
click at [1399, 630] on input "Number:" at bounding box center [1475, 630] width 179 height 18
paste input "YA2774/2025"
type input "YA2774/2025"
click at [1443, 610] on div "Requested" at bounding box center [1470, 607] width 156 height 22
click at [1431, 718] on span "Received OK" at bounding box center [1468, 725] width 153 height 22
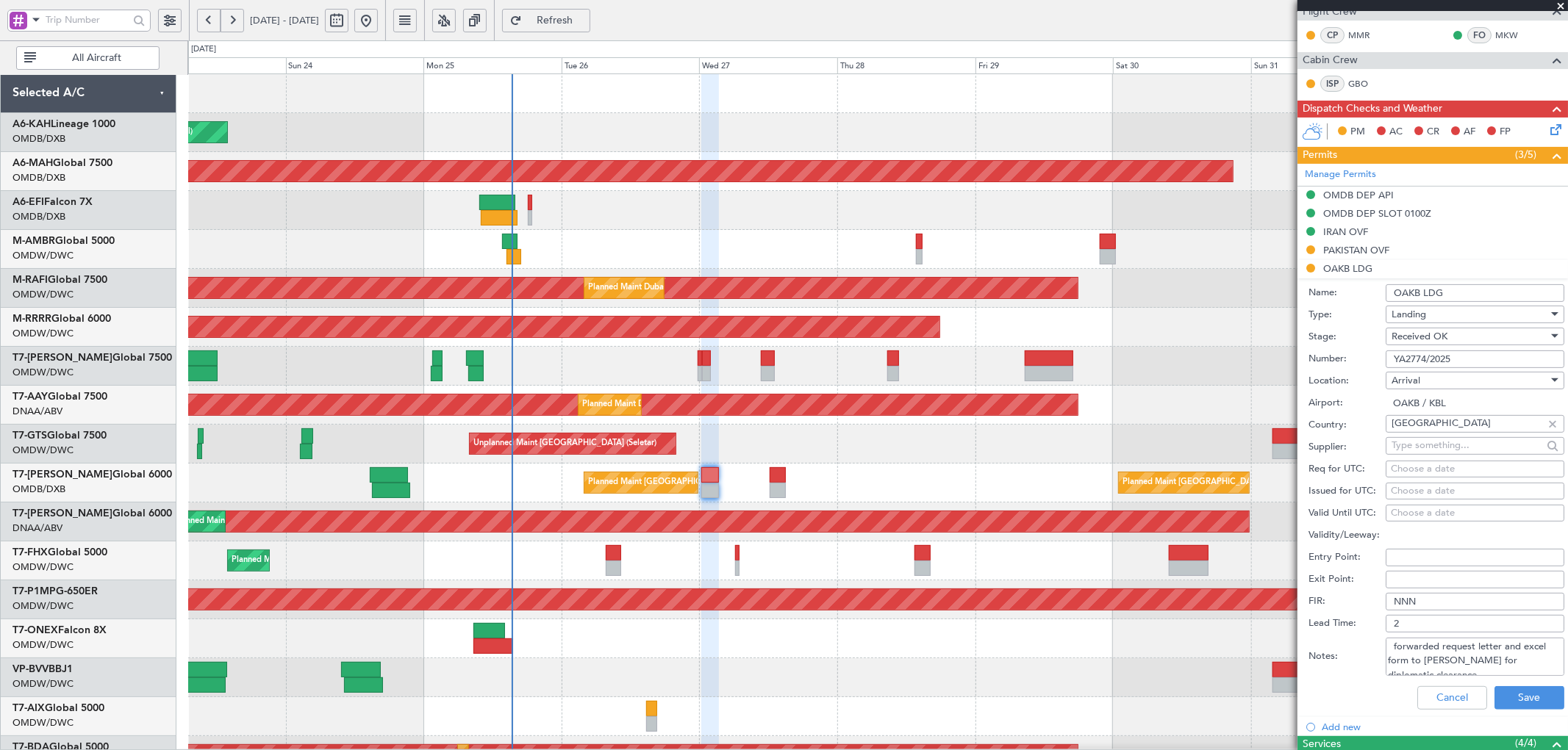
scroll to position [489, 0]
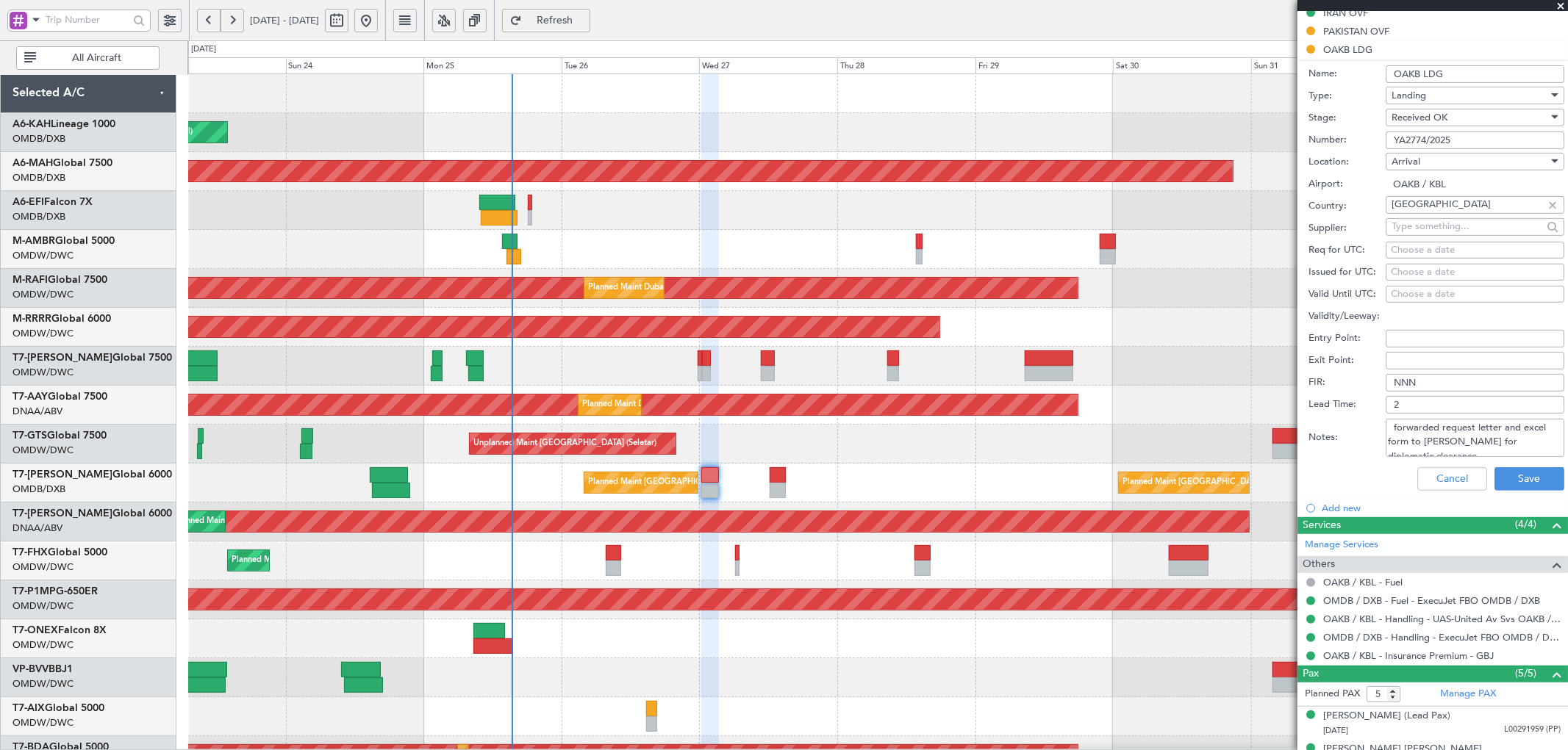
click at [1515, 460] on div "Cancel Save" at bounding box center [1436, 479] width 256 height 38
click at [1513, 474] on button "Save" at bounding box center [1529, 479] width 70 height 24
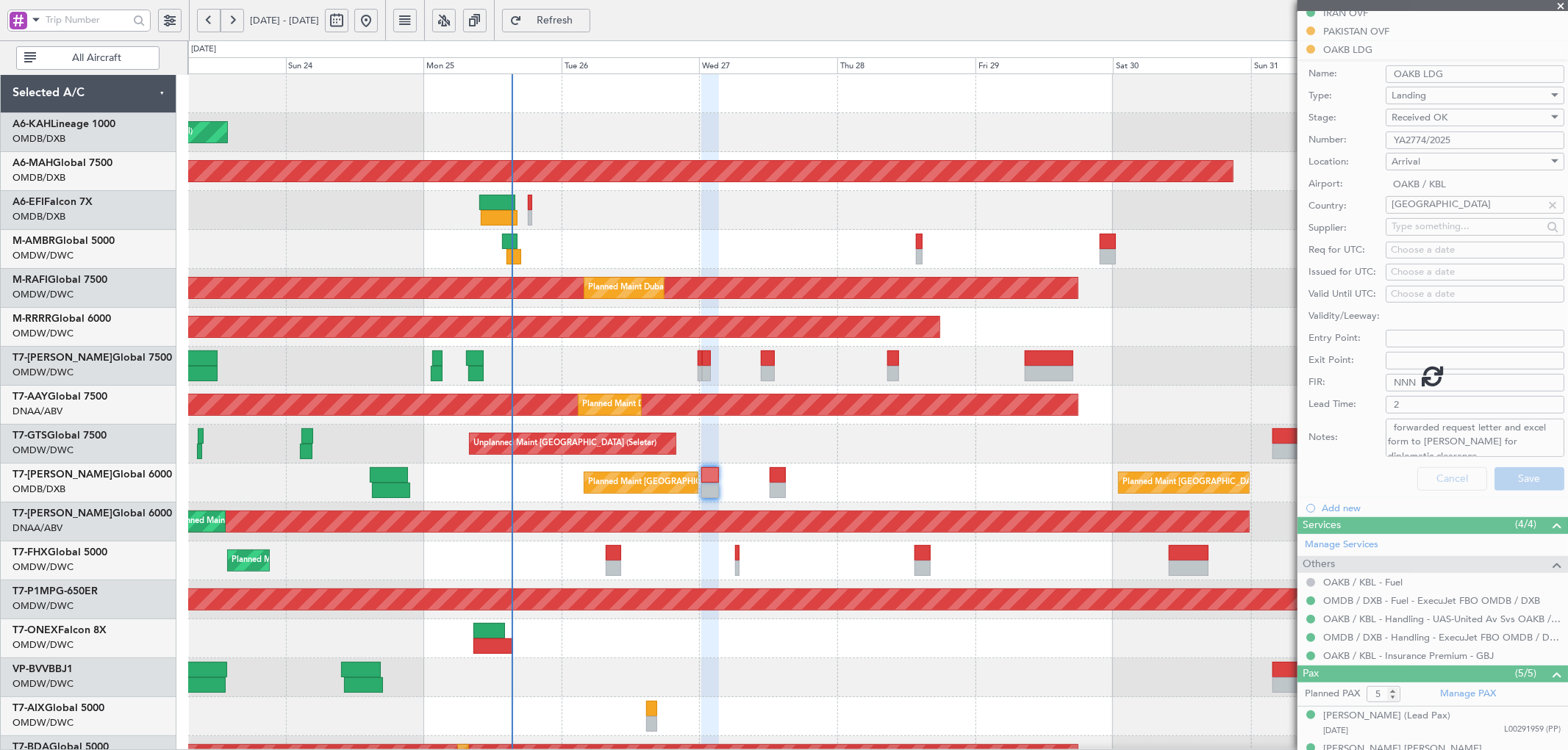
scroll to position [172, 0]
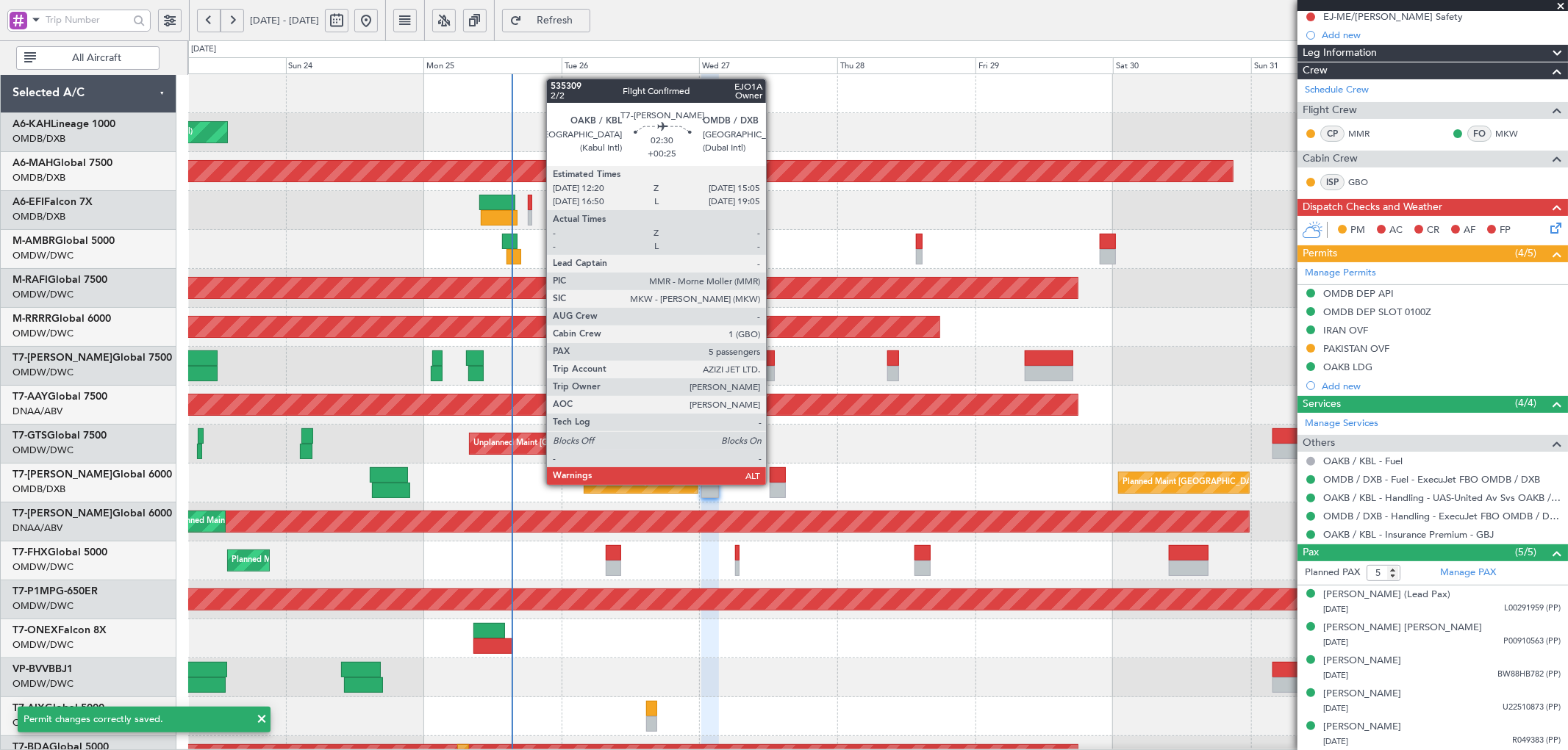
click at [773, 483] on div at bounding box center [778, 490] width 16 height 15
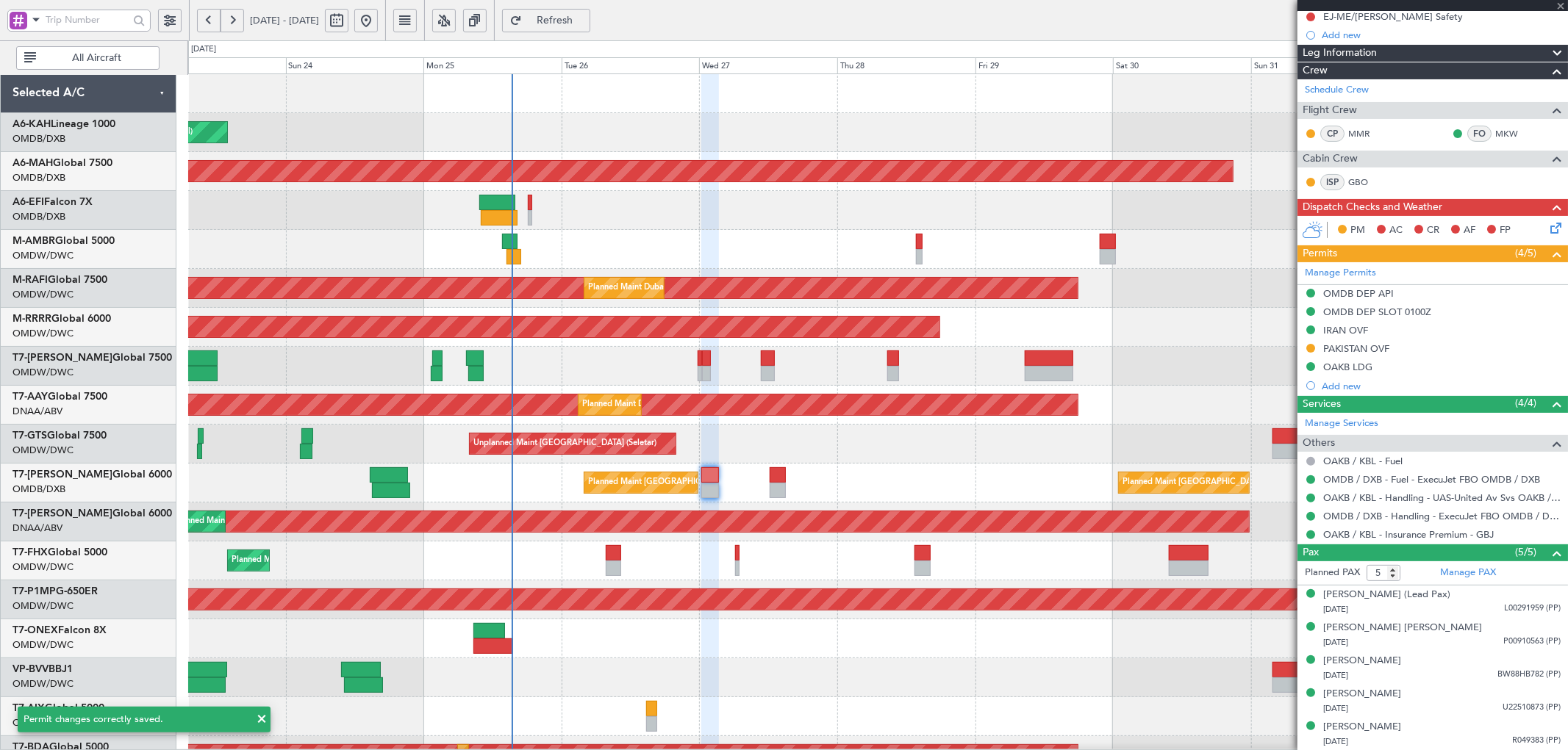
type input "+00:25"
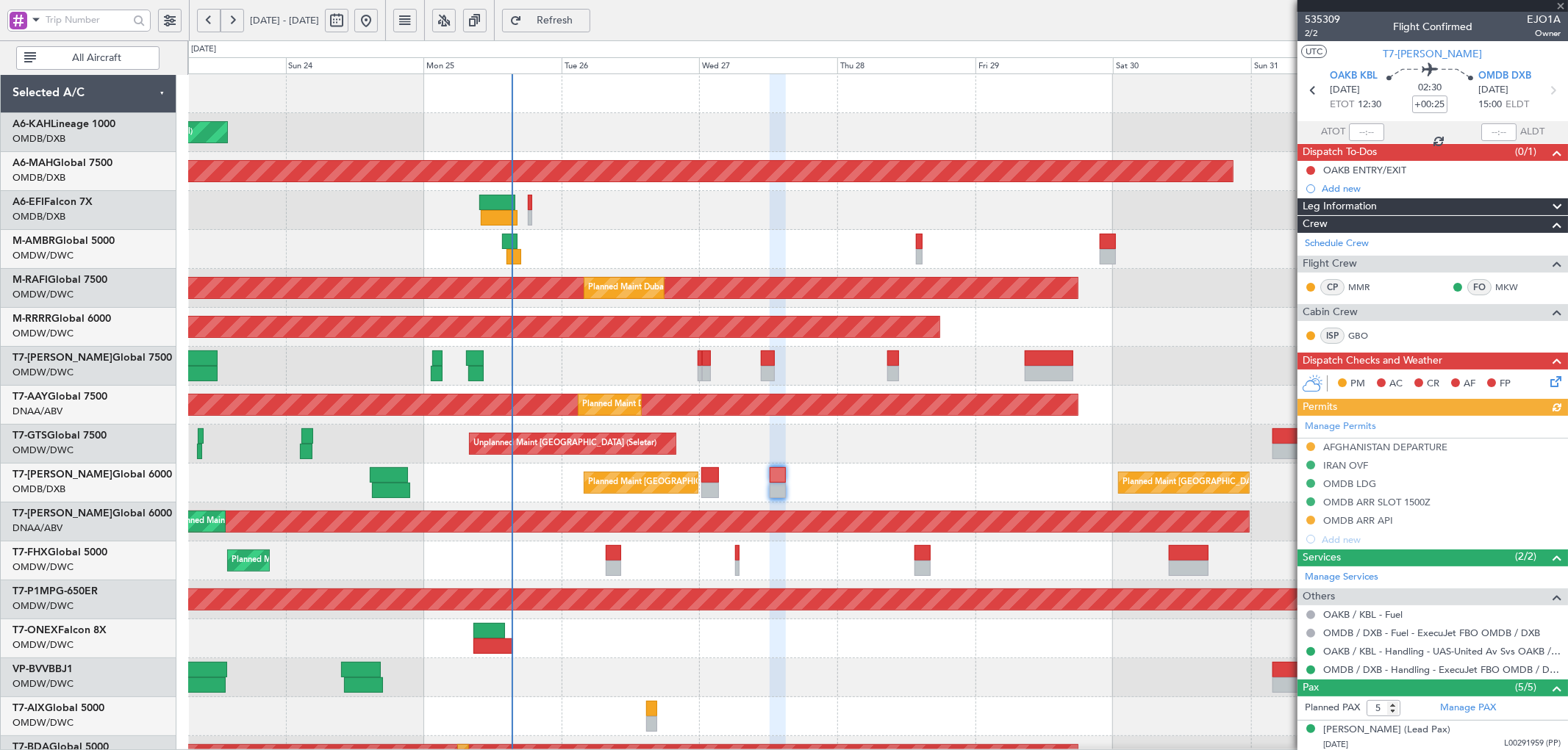
click at [1371, 445] on div "Manage Permits [GEOGRAPHIC_DATA] DEPARTURE [GEOGRAPHIC_DATA] OVF OMDB LDG OMDB …" at bounding box center [1432, 482] width 271 height 133
click at [1409, 447] on div "AFGHANISTAN DEPARTURE" at bounding box center [1385, 447] width 124 height 13
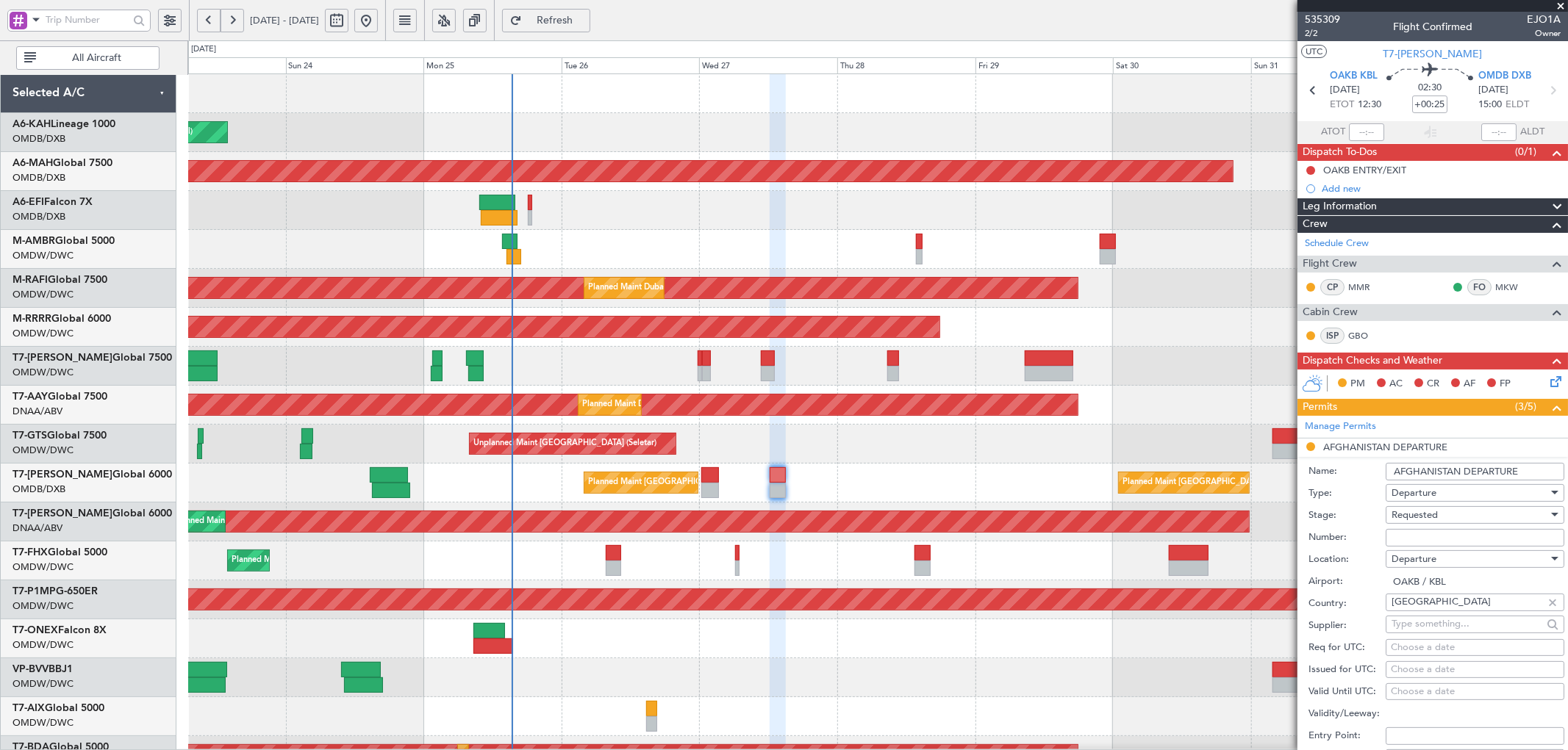
drag, startPoint x: 1419, startPoint y: 536, endPoint x: 1434, endPoint y: 521, distance: 21.2
click at [1419, 536] on input "Number:" at bounding box center [1475, 538] width 179 height 18
paste input "YA2774/2025"
type input "YA2774/2025"
click at [1443, 512] on div "Requested" at bounding box center [1470, 515] width 156 height 22
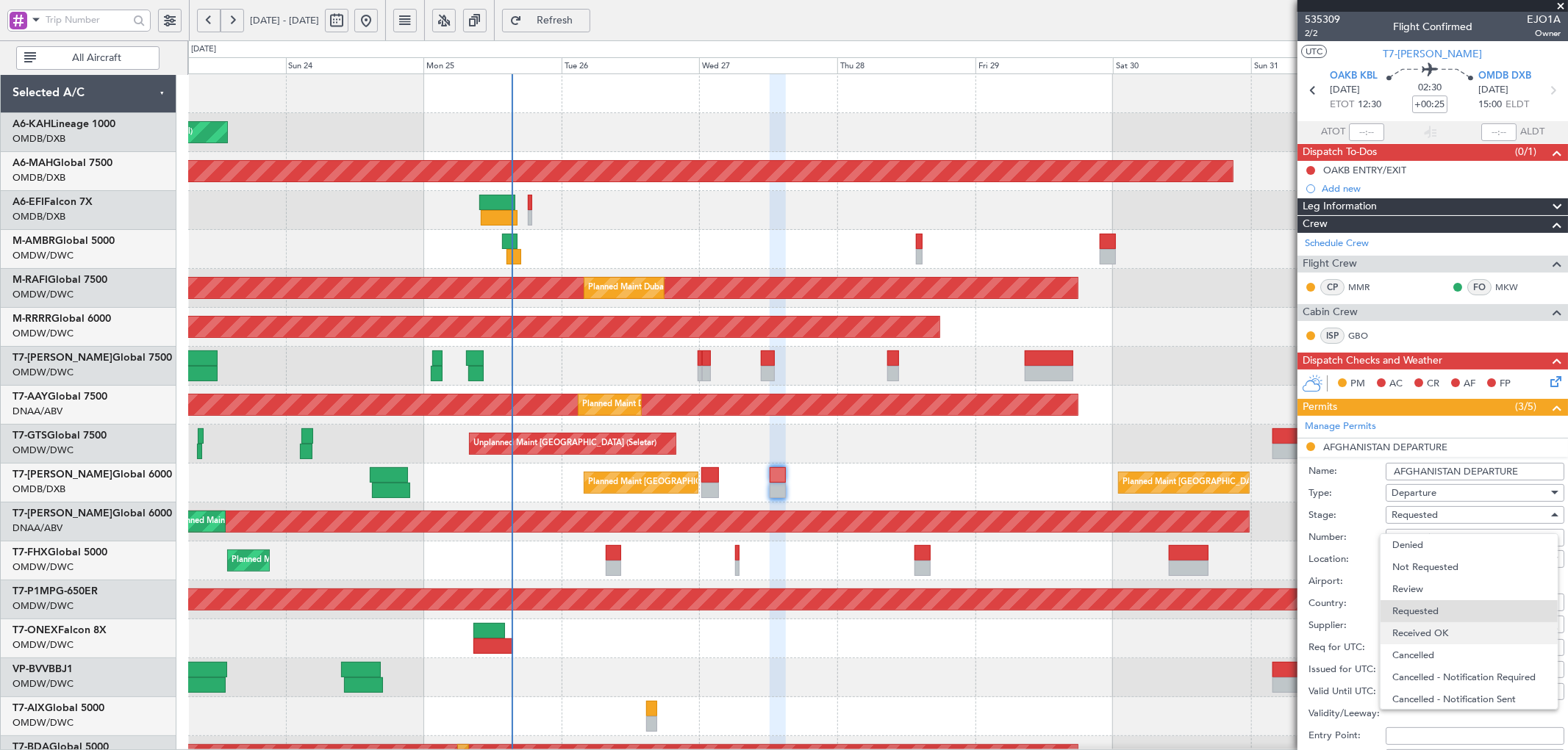
scroll to position [6, 0]
click at [1428, 633] on span "Received OK" at bounding box center [1468, 628] width 153 height 22
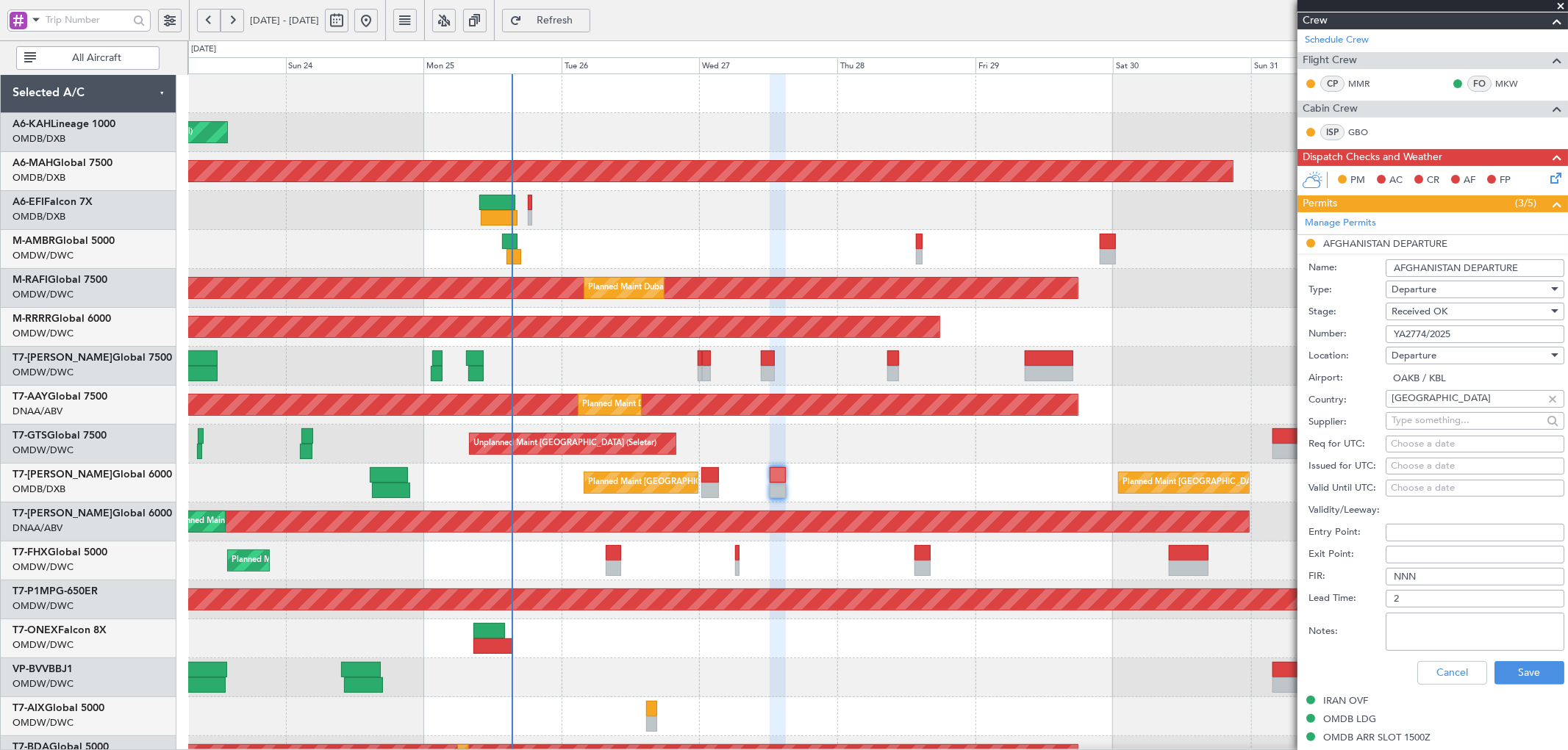
scroll to position [272, 0]
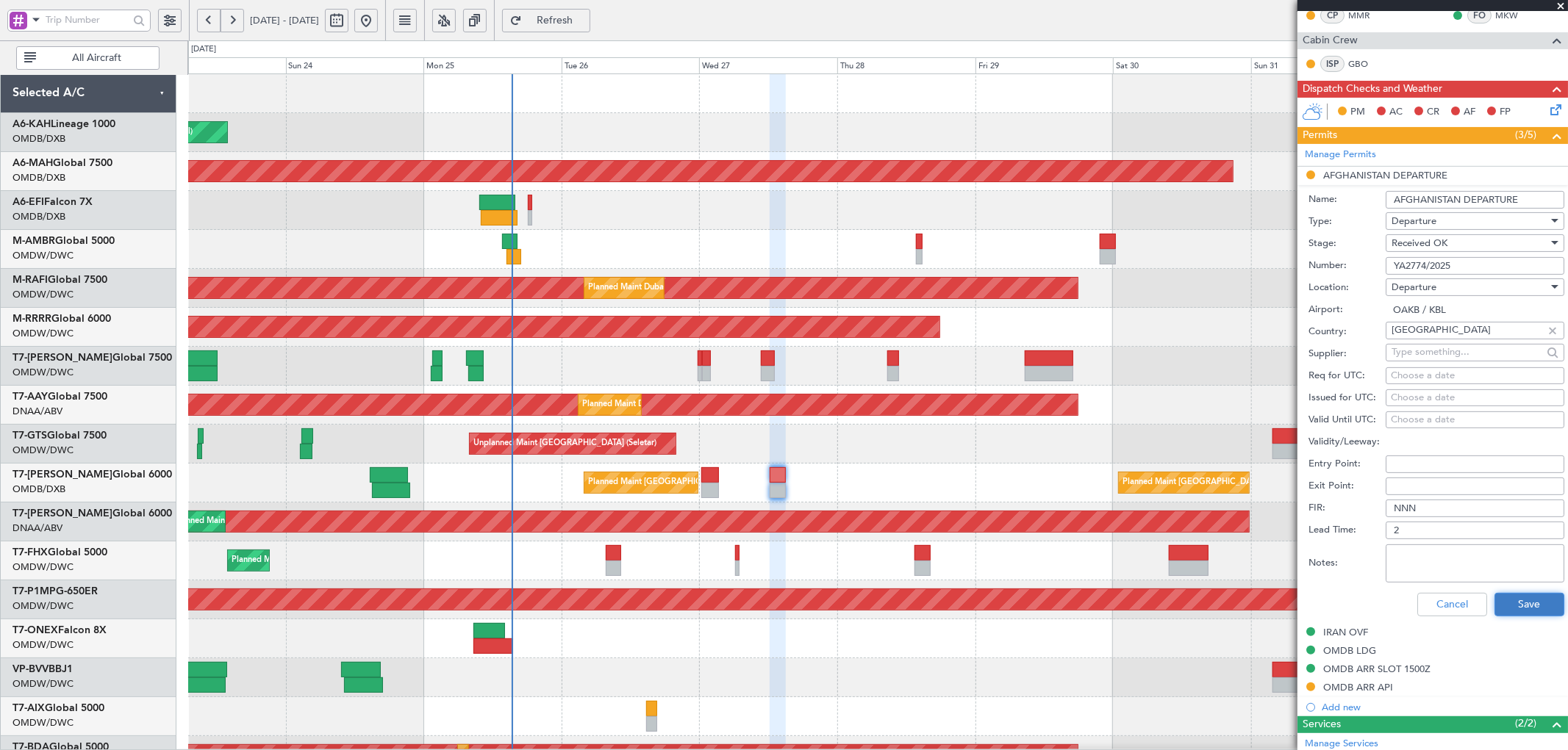
click at [1500, 606] on button "Save" at bounding box center [1529, 605] width 70 height 24
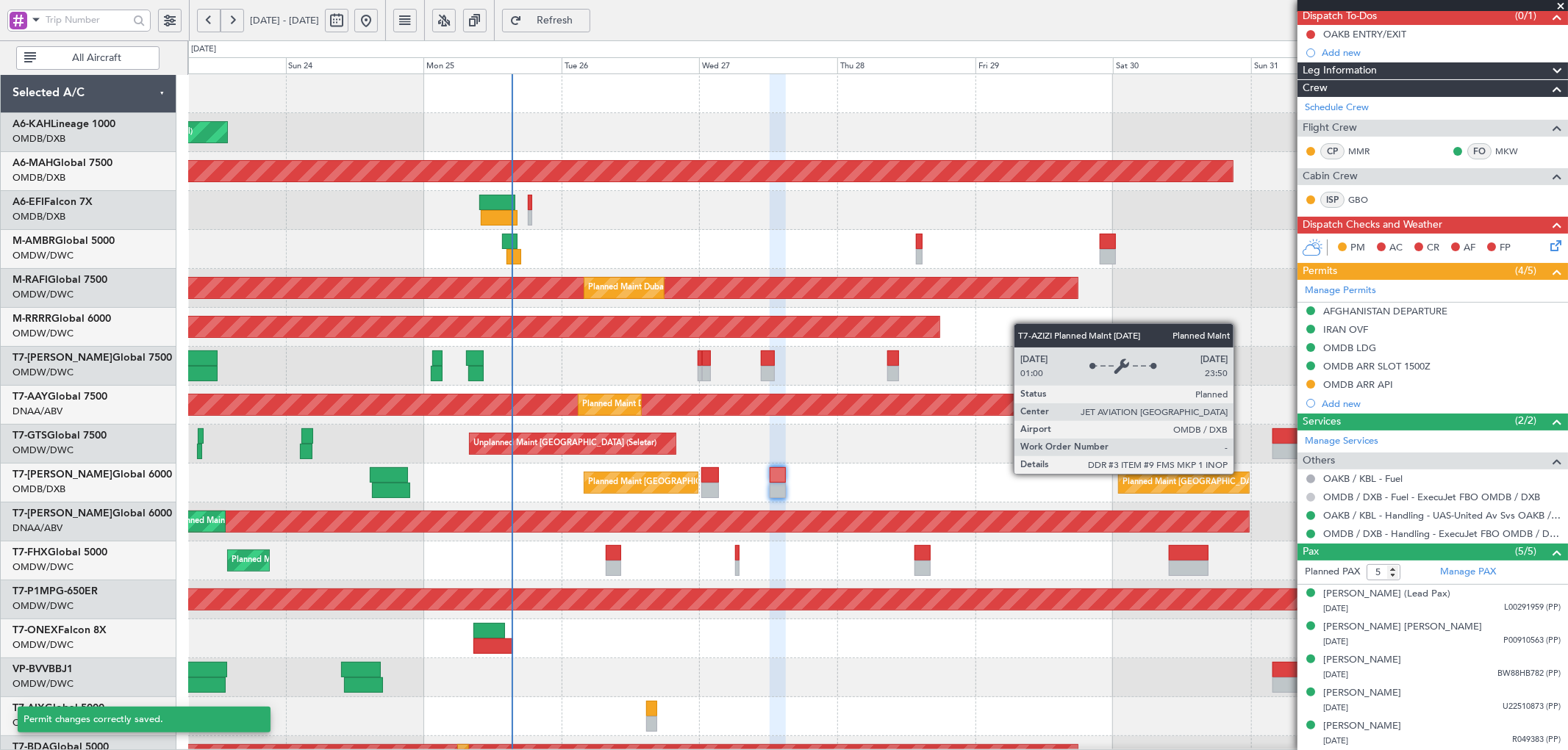
scroll to position [135, 0]
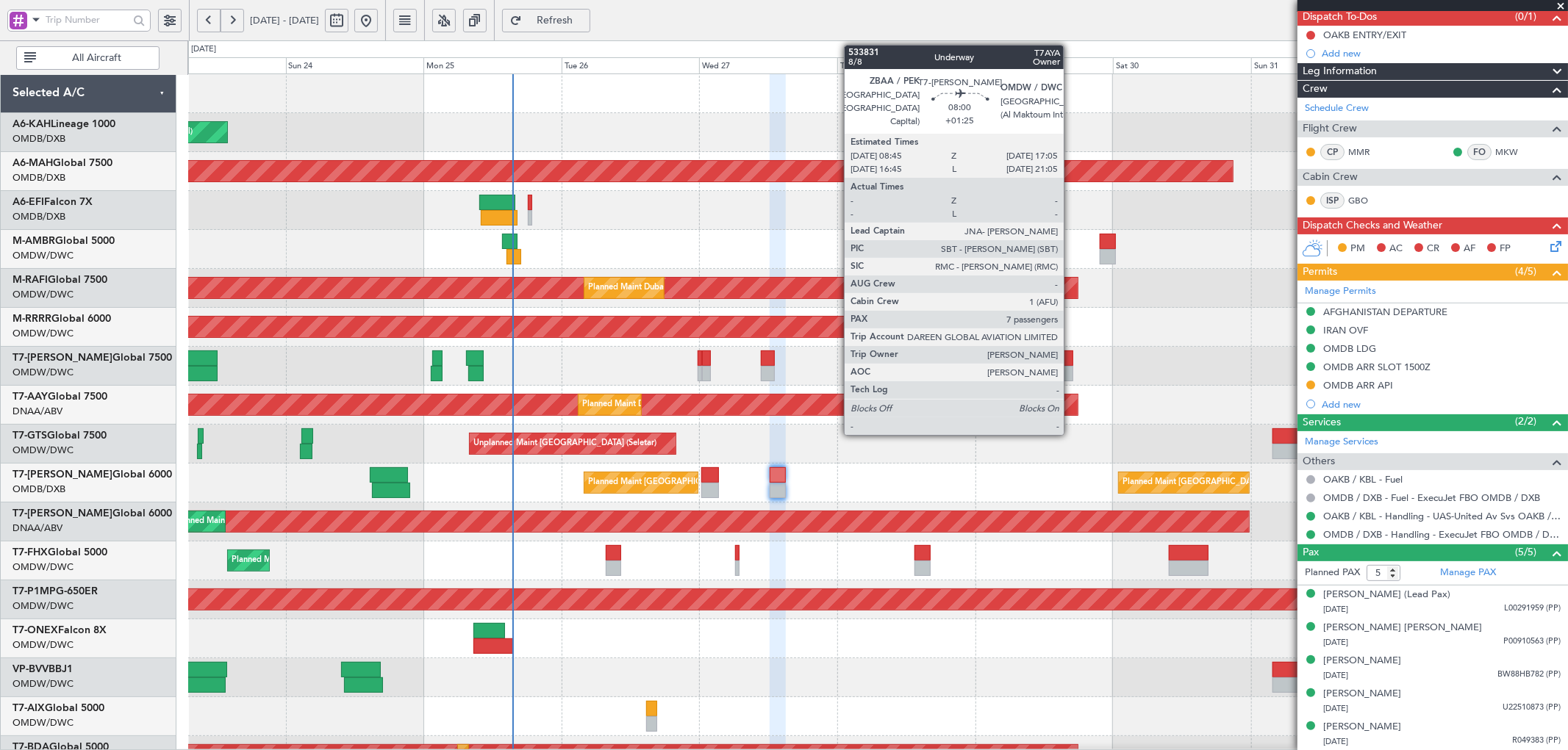
click at [1068, 367] on div at bounding box center [1049, 373] width 49 height 15
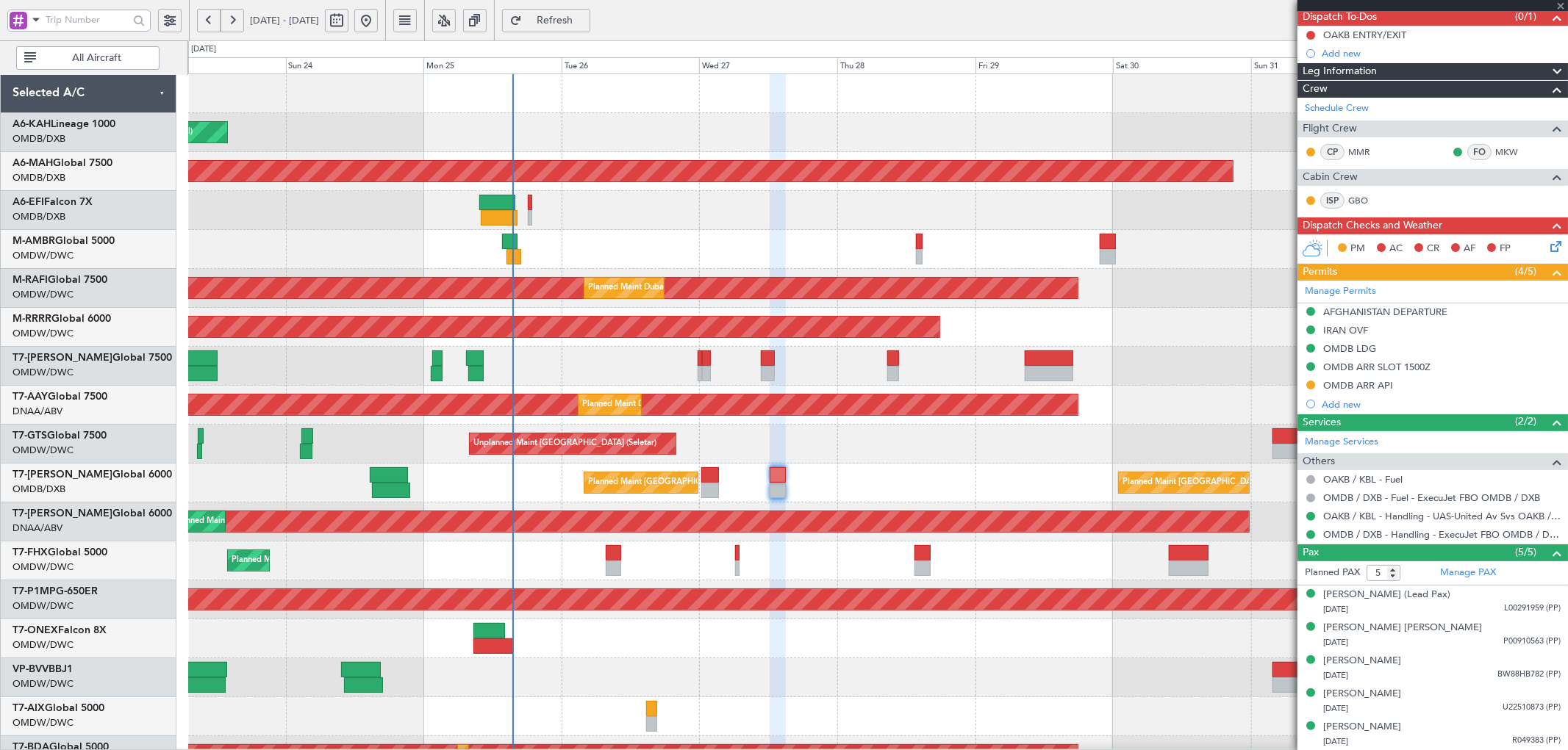
type input "+01:25"
type input "7"
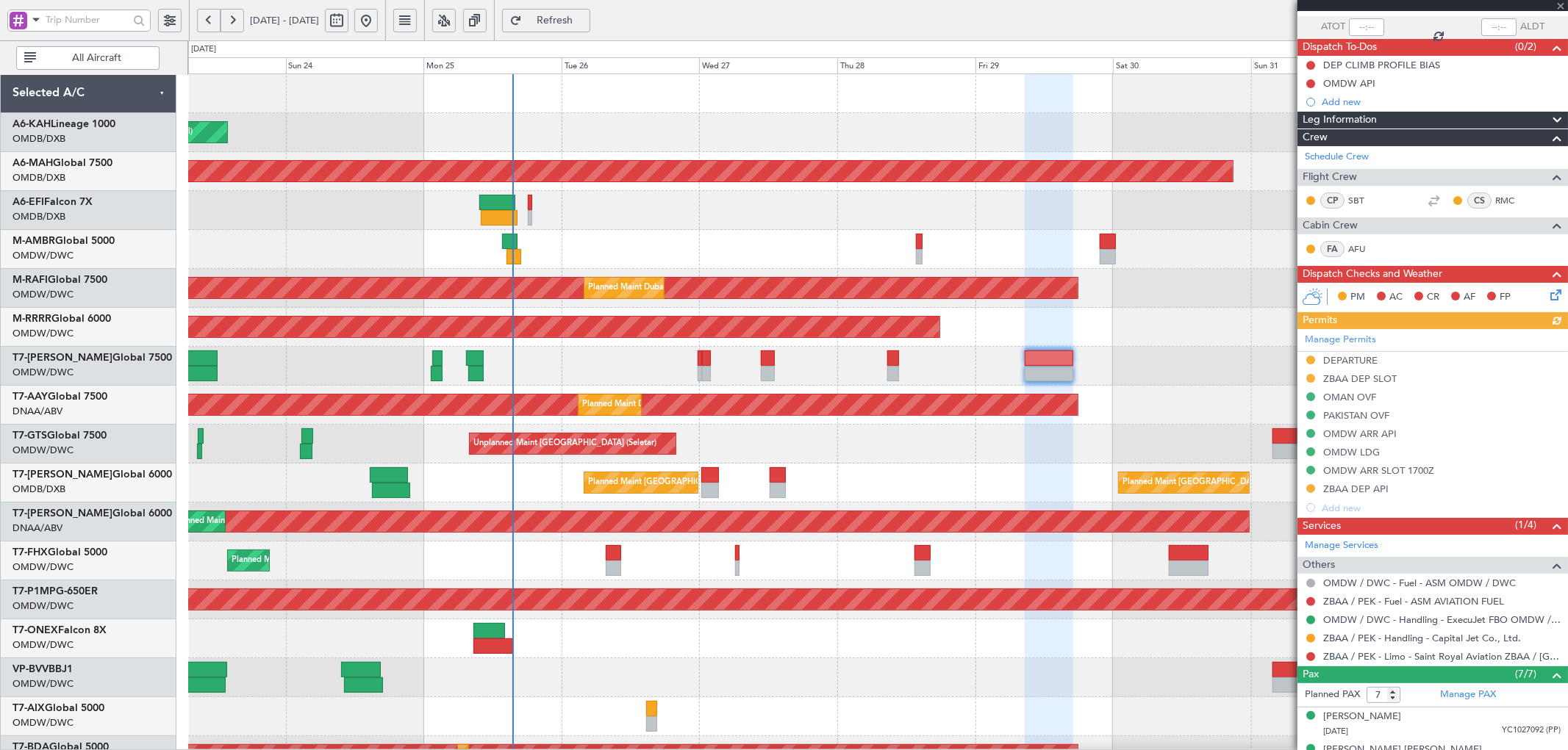
scroll to position [108, 0]
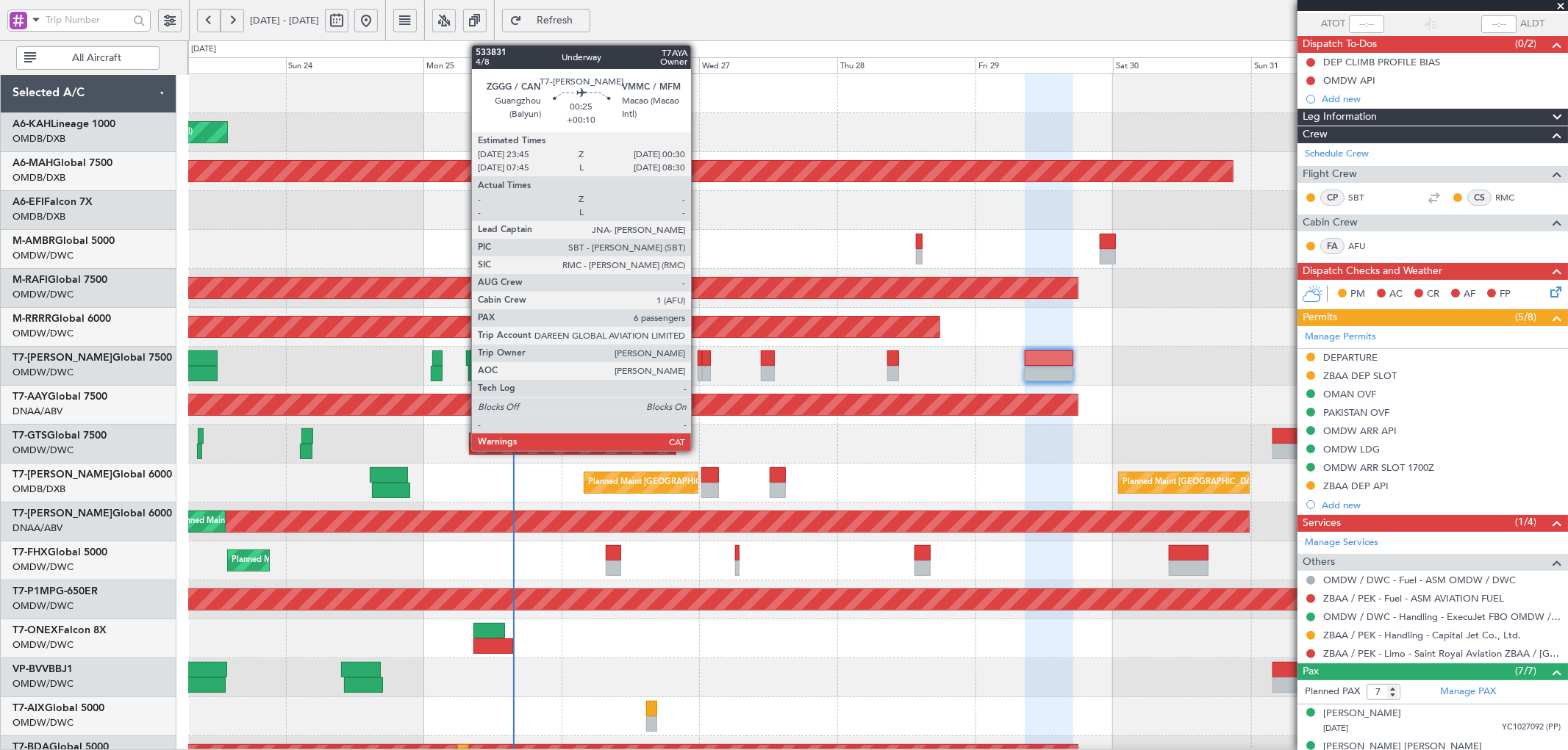
click at [698, 358] on div at bounding box center [700, 358] width 4 height 15
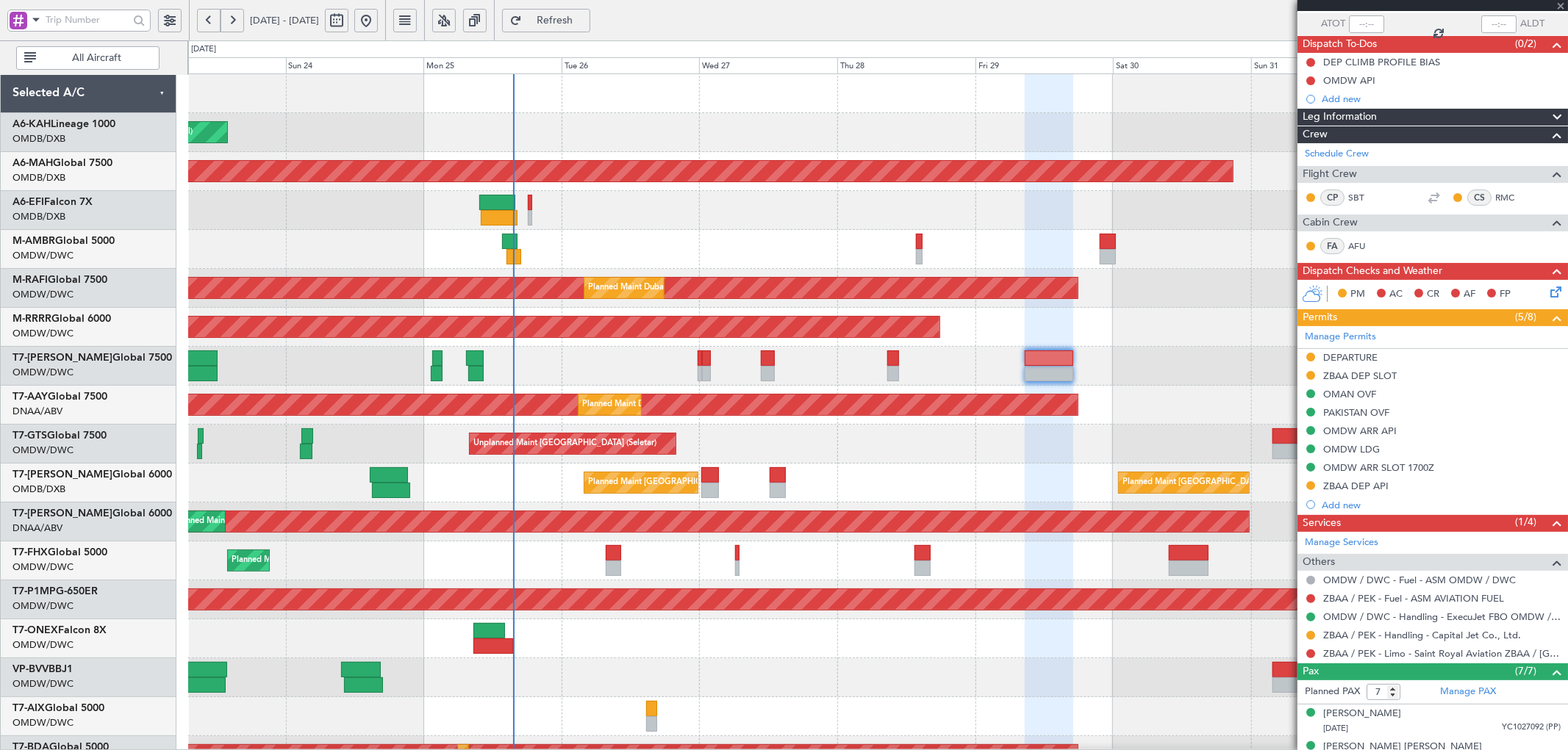
type input "+00:10"
type input "6"
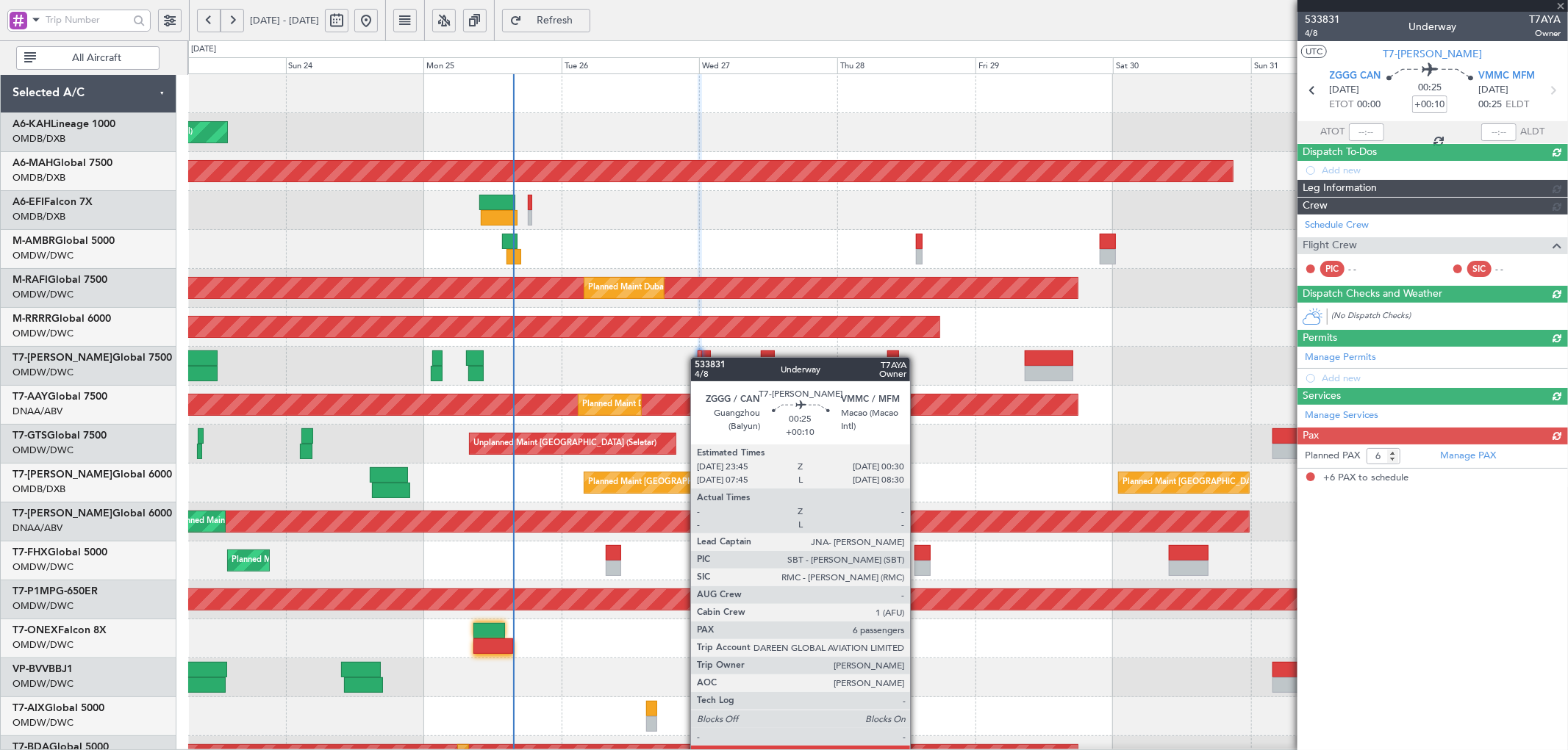
scroll to position [0, 0]
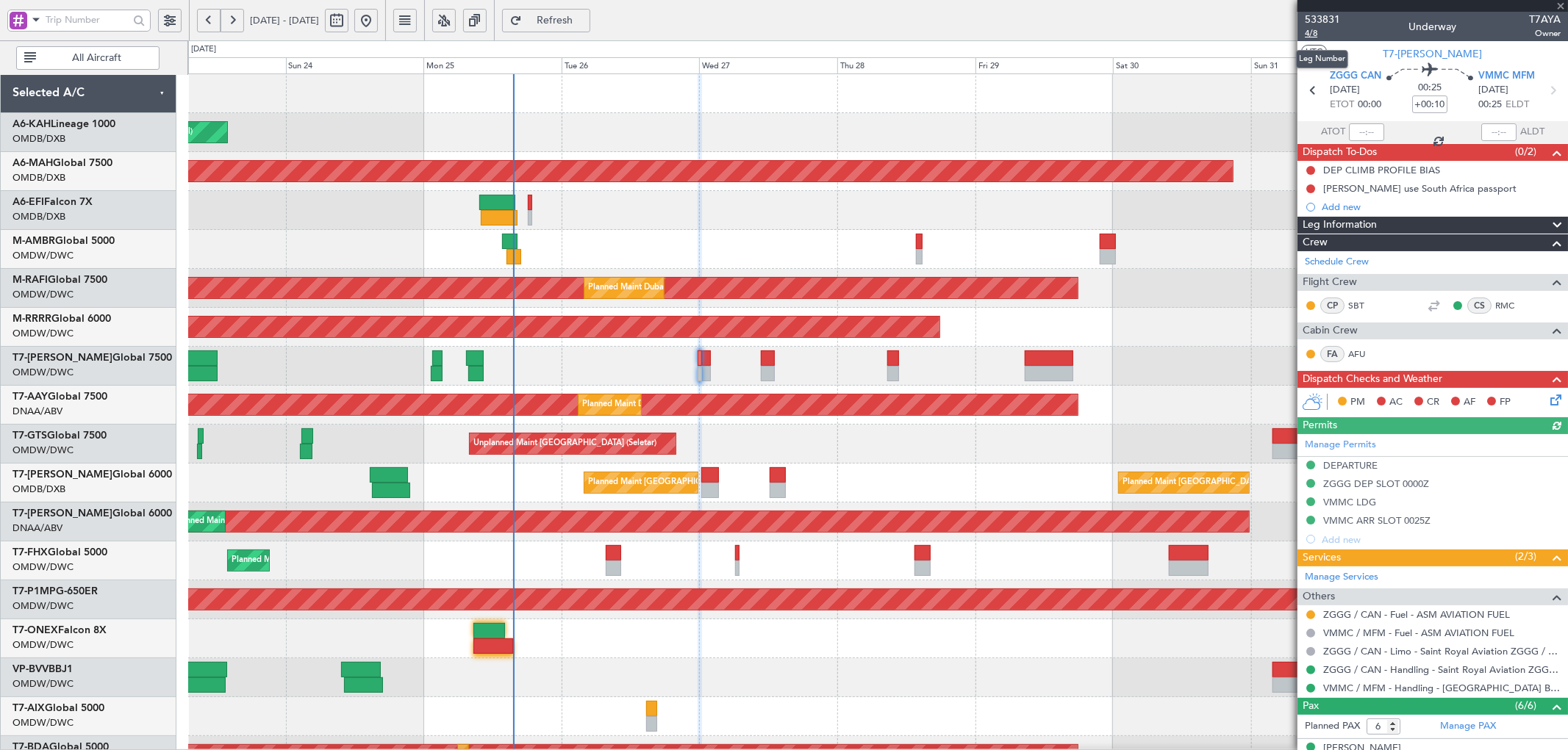
click at [1309, 30] on span "4/8" at bounding box center [1322, 33] width 35 height 13
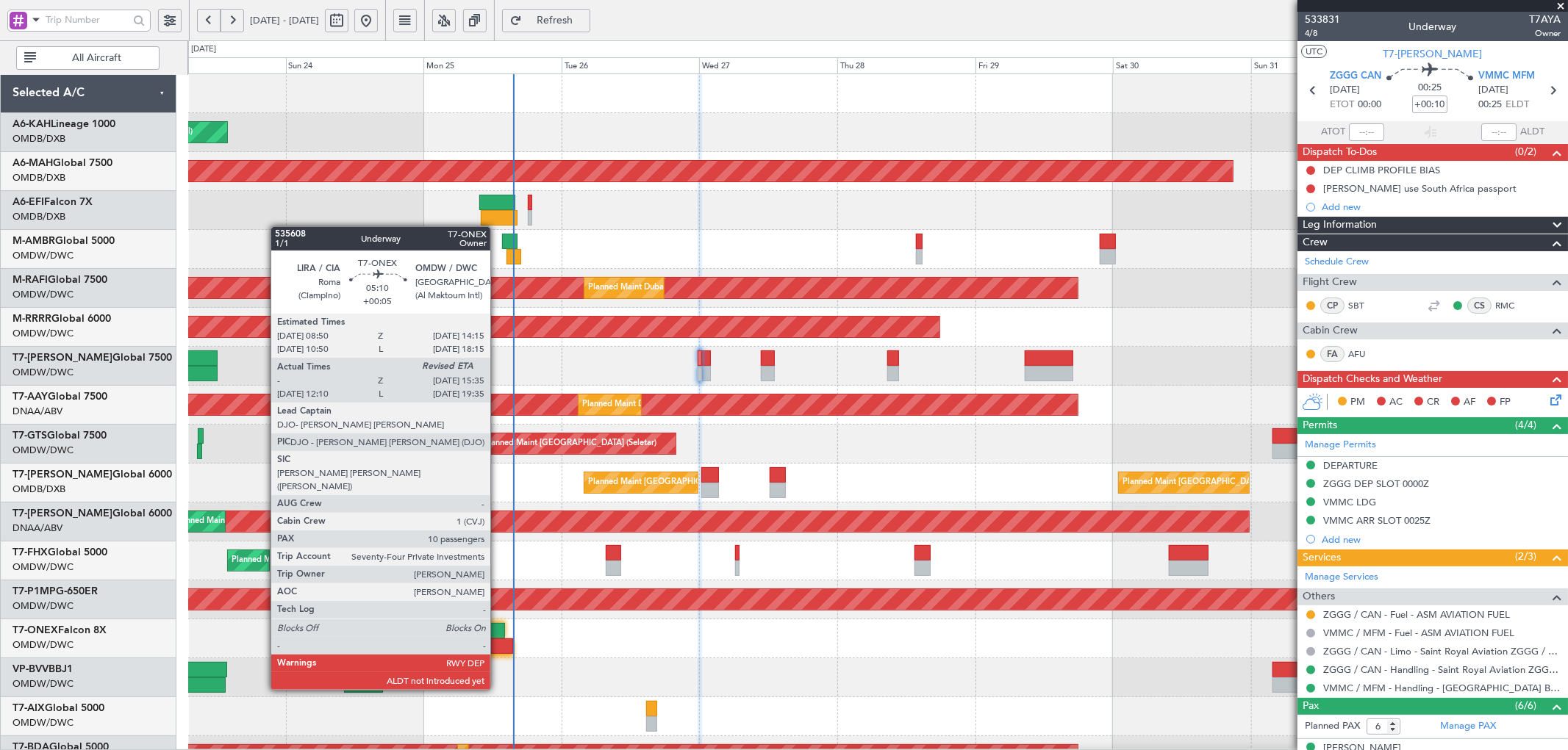
click at [497, 649] on div at bounding box center [492, 646] width 39 height 15
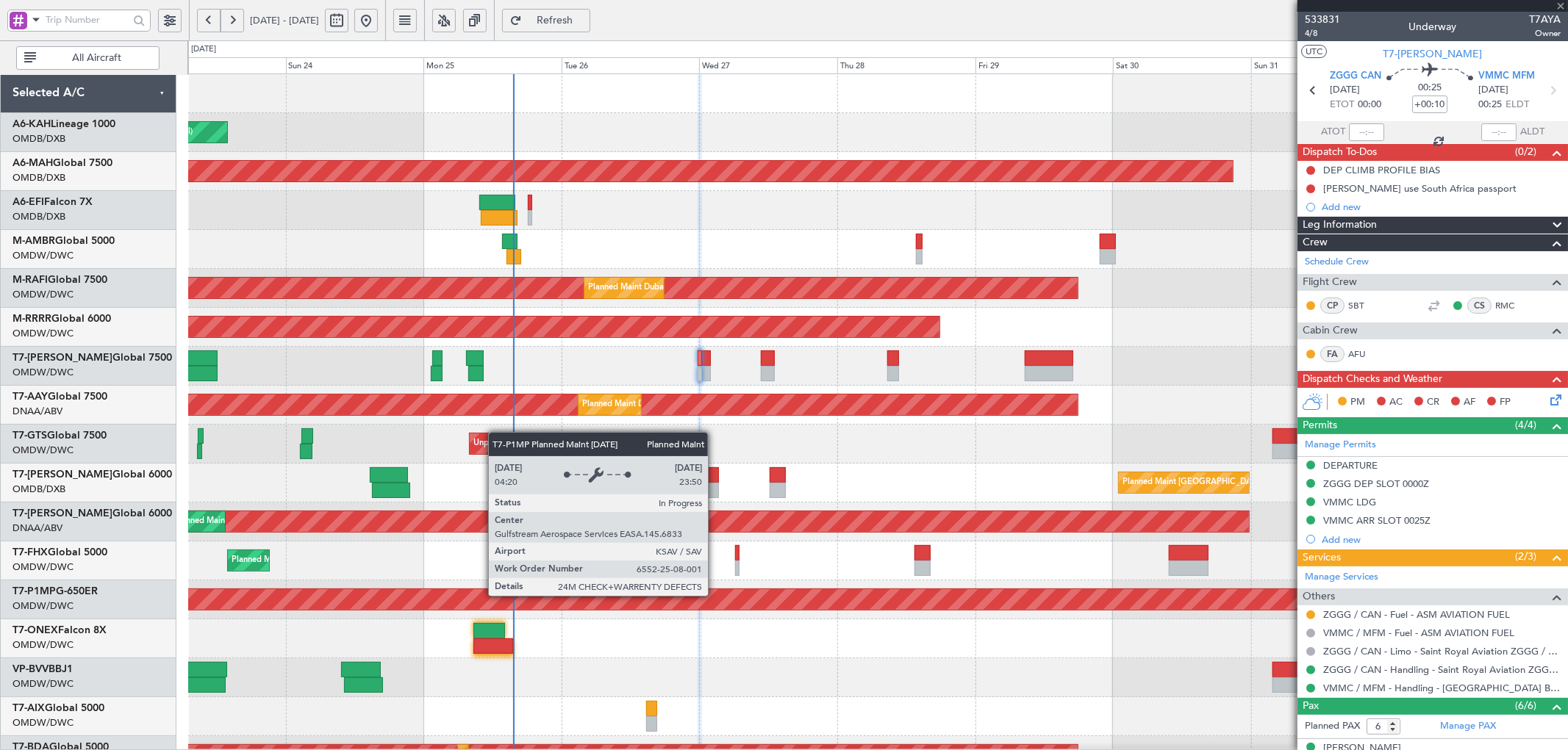
type input "+00:05"
type input "10:20"
type input "10"
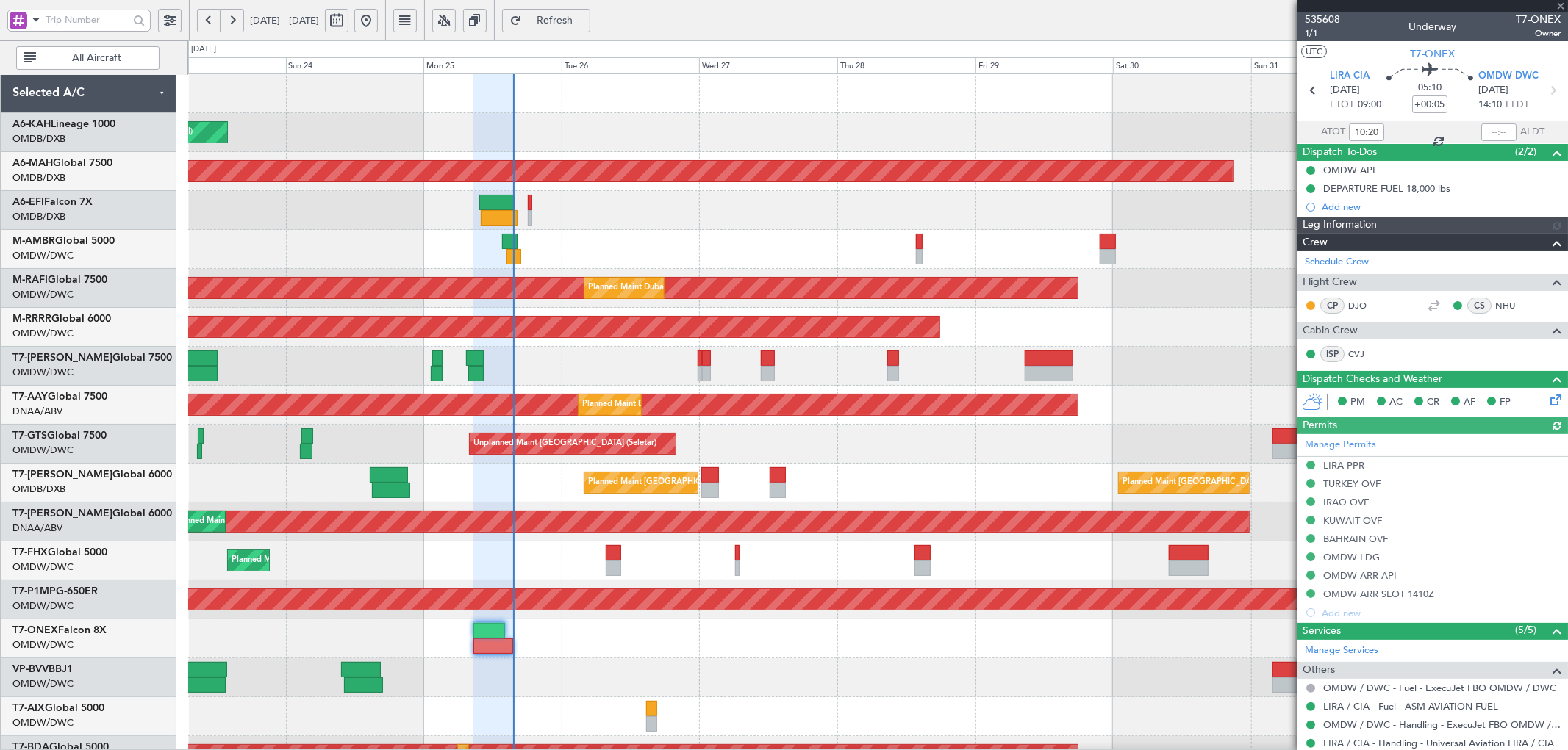
type input "[PERSON_NAME] (SYS)"
type input "7112"
click at [1488, 132] on div at bounding box center [1499, 132] width 35 height 18
click at [1488, 128] on input "text" at bounding box center [1499, 132] width 35 height 18
type input "15:36"
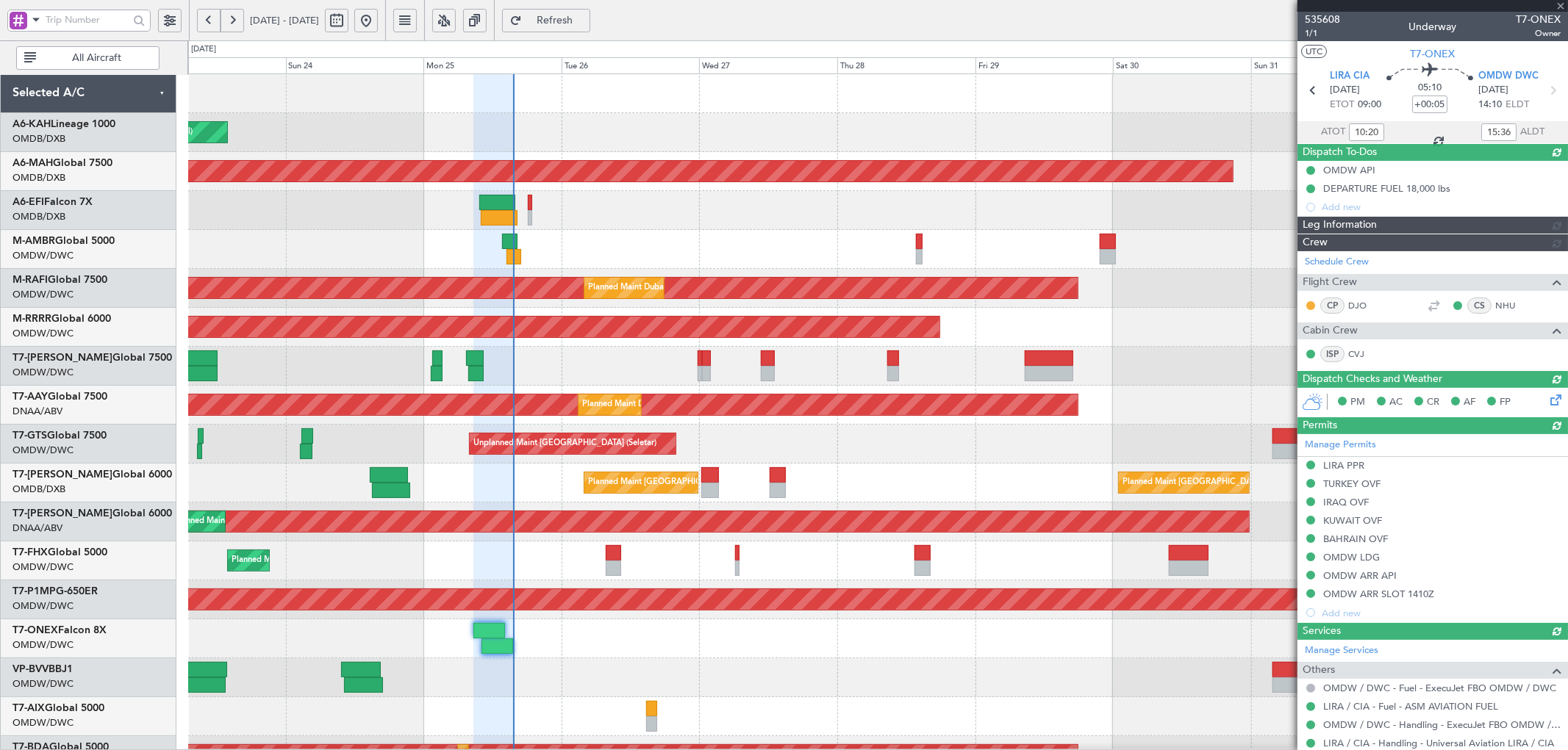
type input "[PERSON_NAME] (SYS)"
type input "7112"
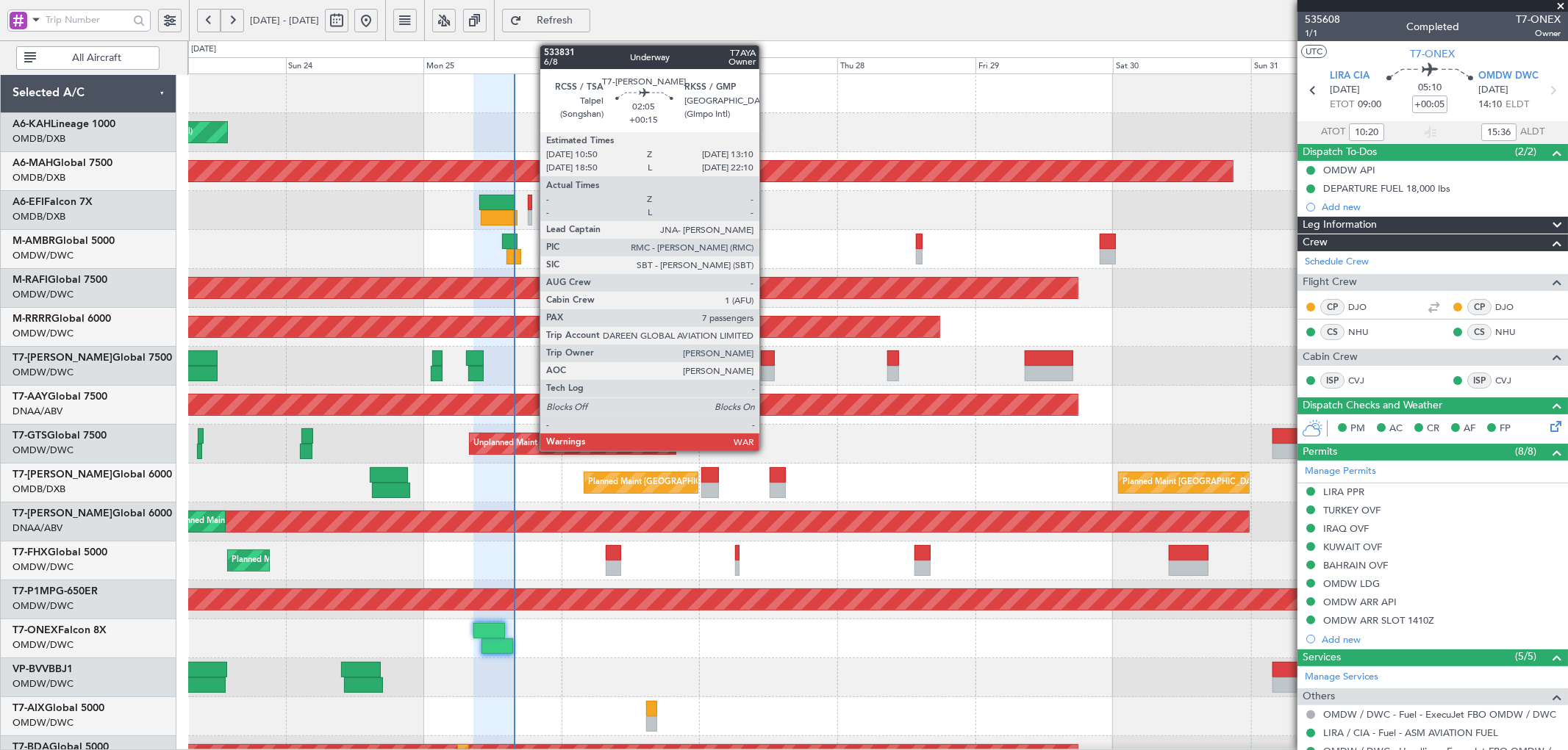
click at [767, 364] on div at bounding box center [767, 358] width 14 height 15
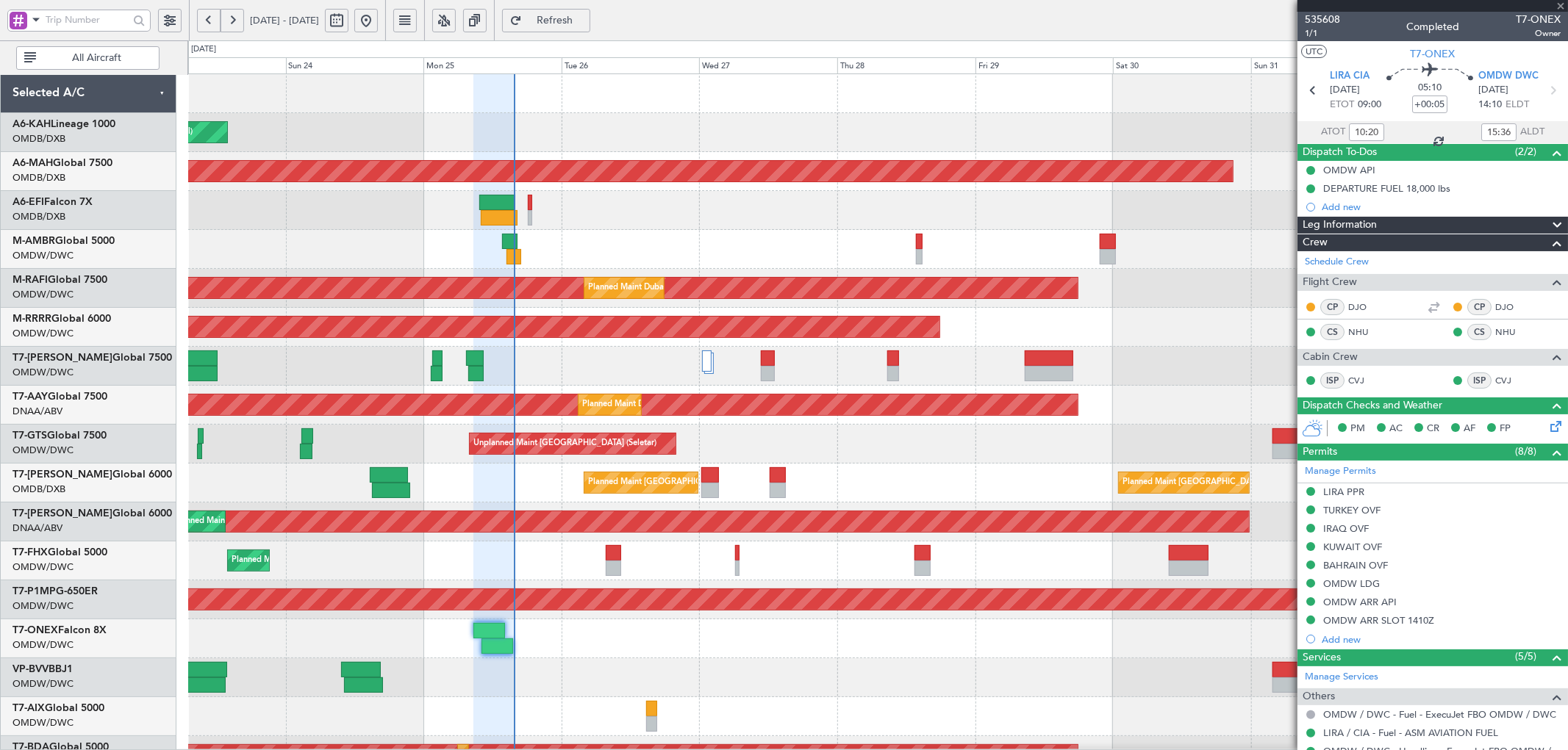
type input "+00:15"
type input "7"
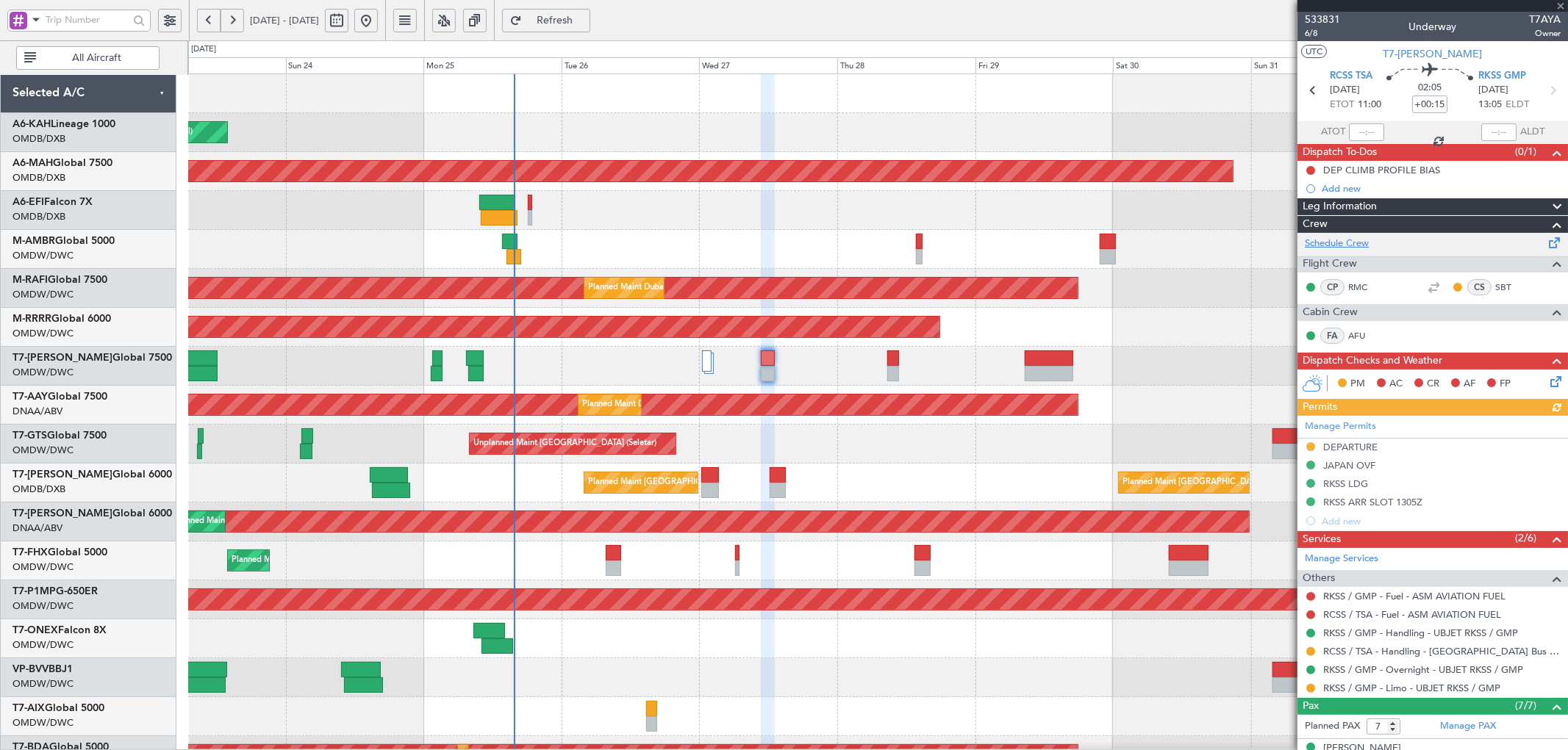
click at [1364, 241] on link "Schedule Crew" at bounding box center [1336, 244] width 64 height 15
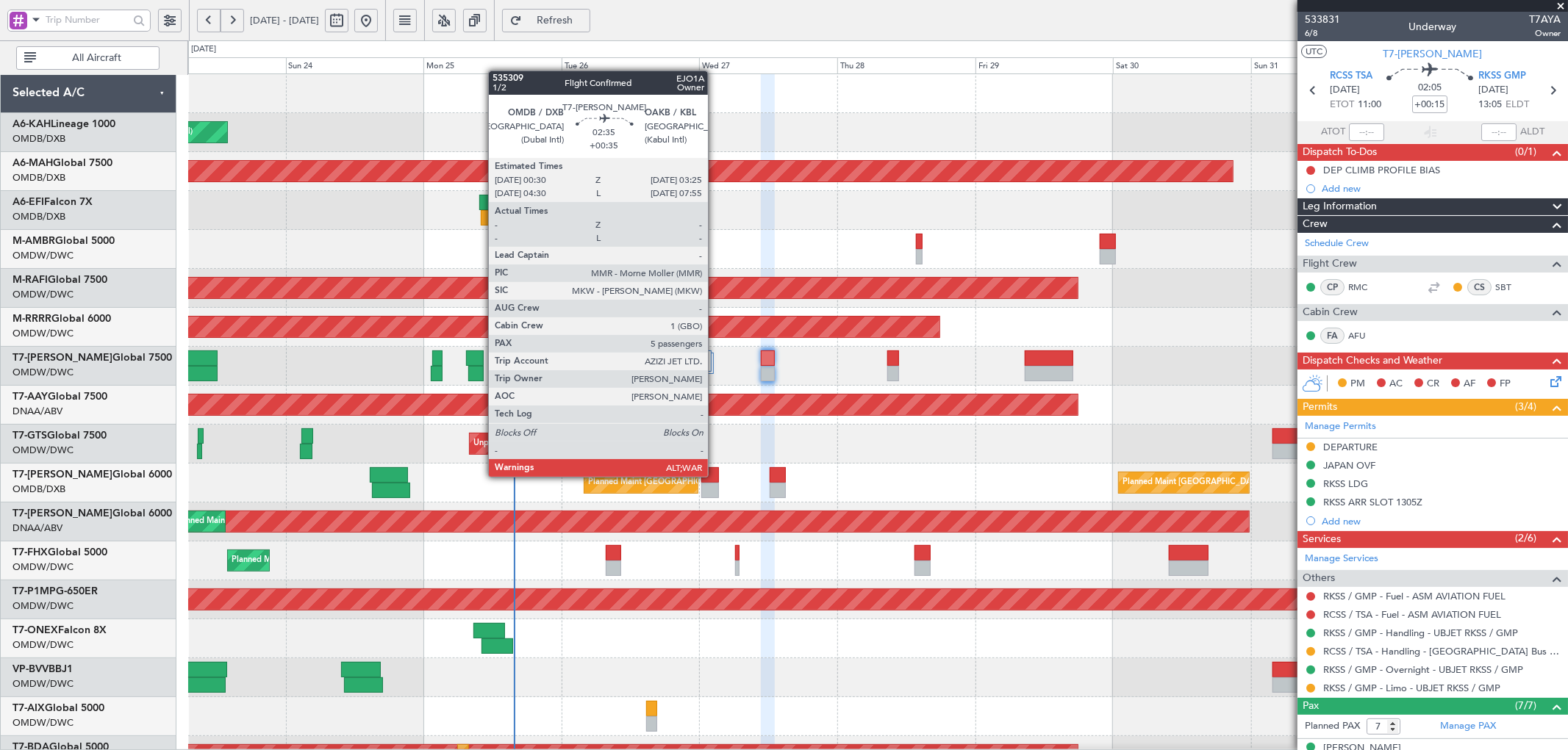
click at [715, 475] on div at bounding box center [709, 474] width 17 height 15
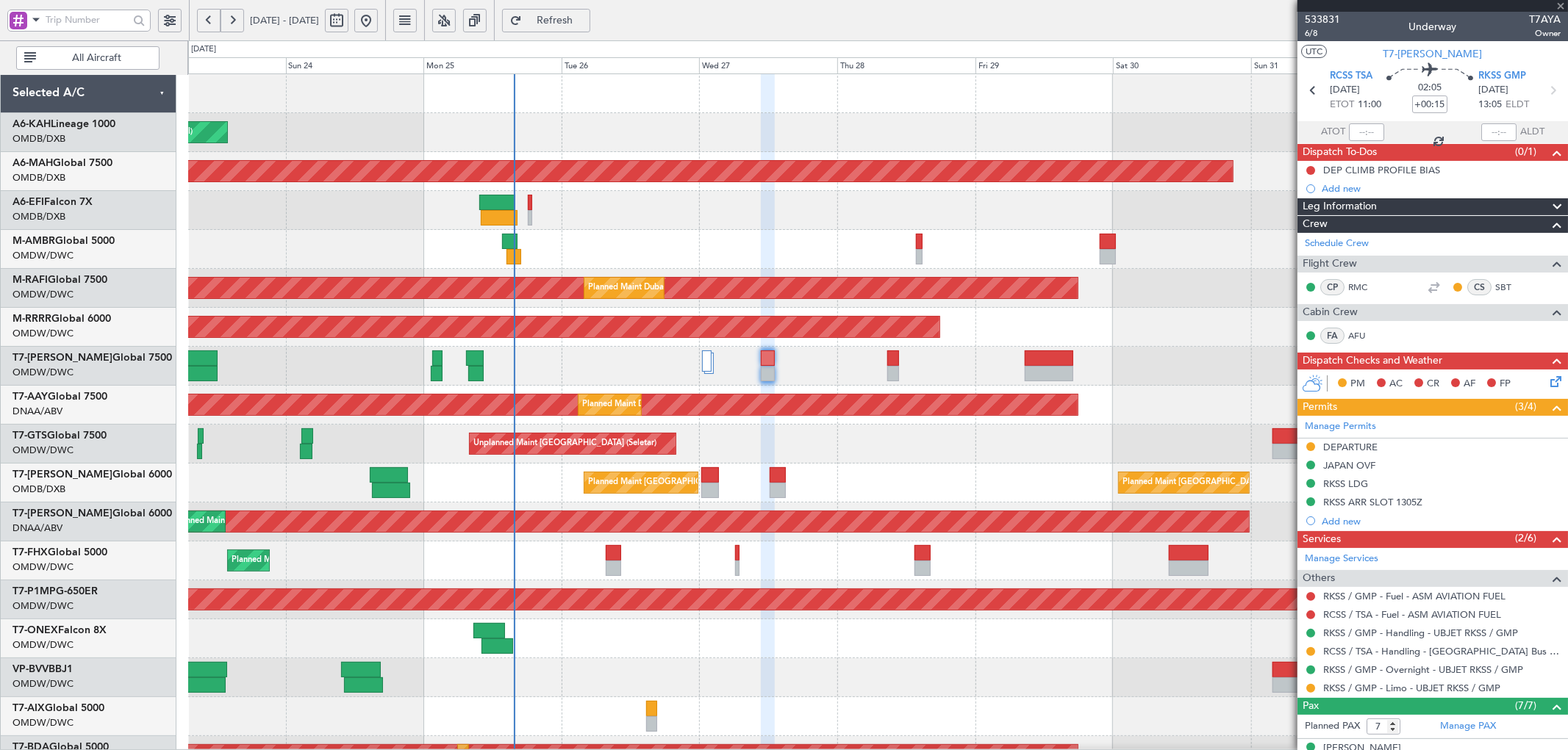
type input "+00:35"
type input "5"
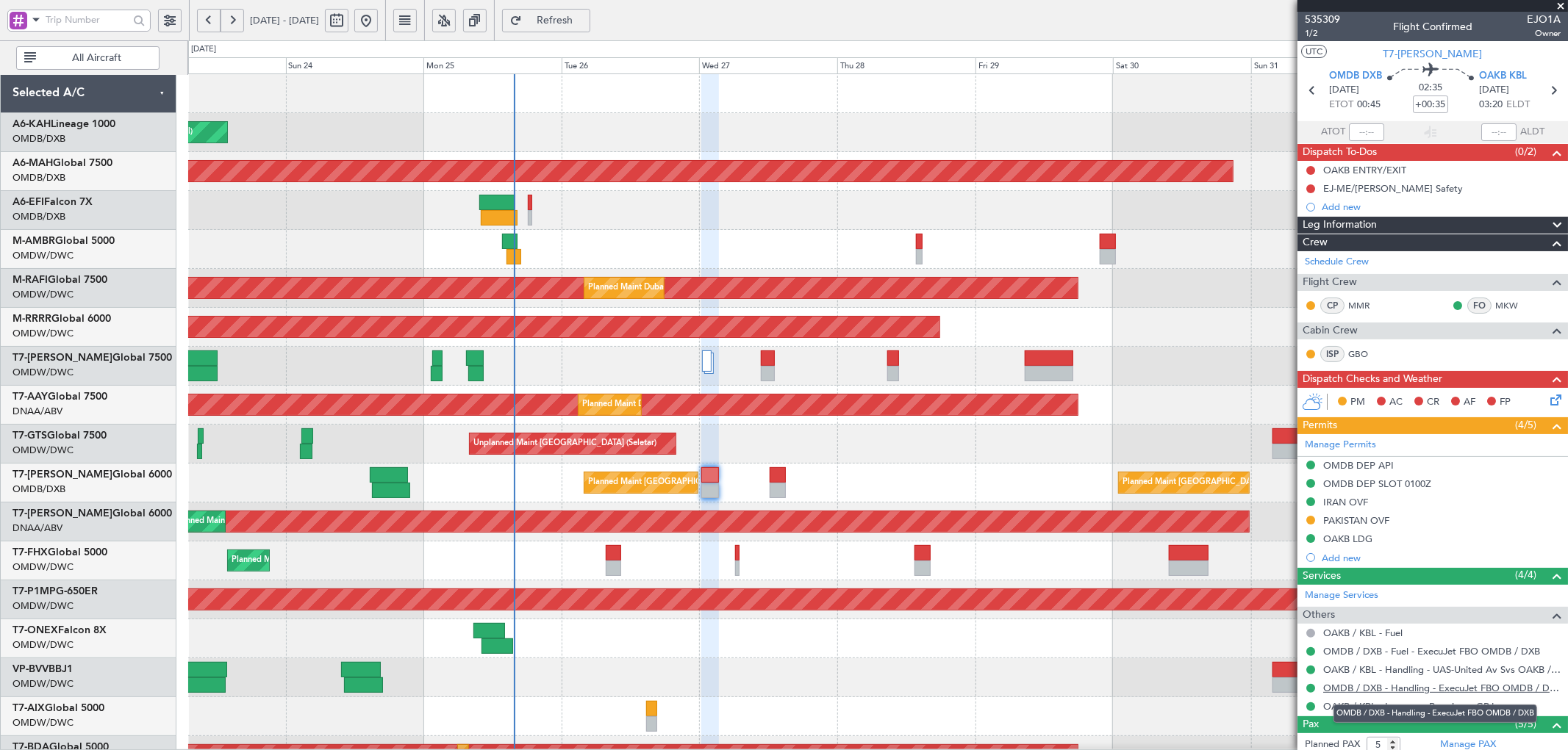
click at [1347, 689] on link "OMDB / DXB - Handling - ExecuJet FBO OMDB / DXB" at bounding box center [1442, 687] width 238 height 13
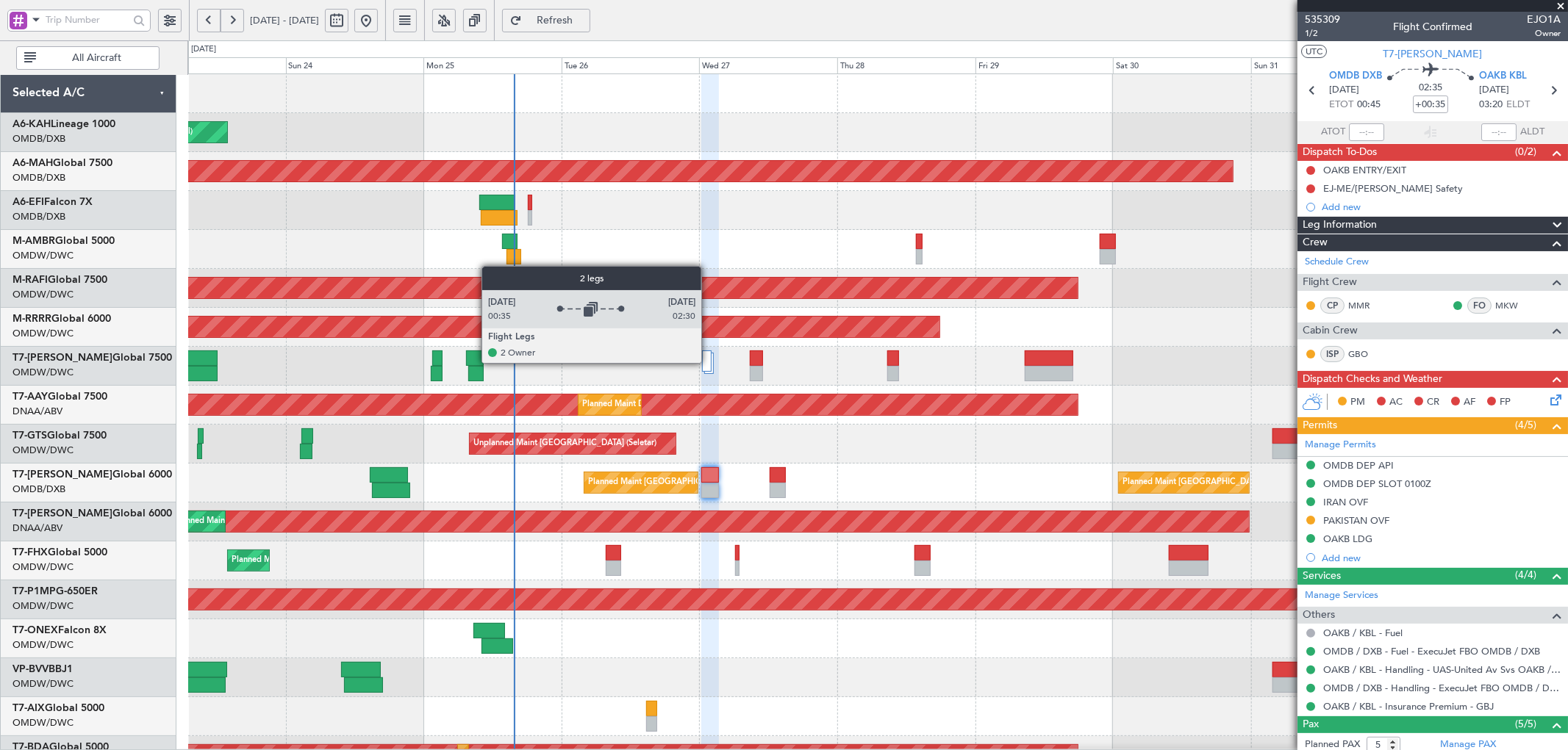
click at [708, 363] on div at bounding box center [706, 361] width 9 height 21
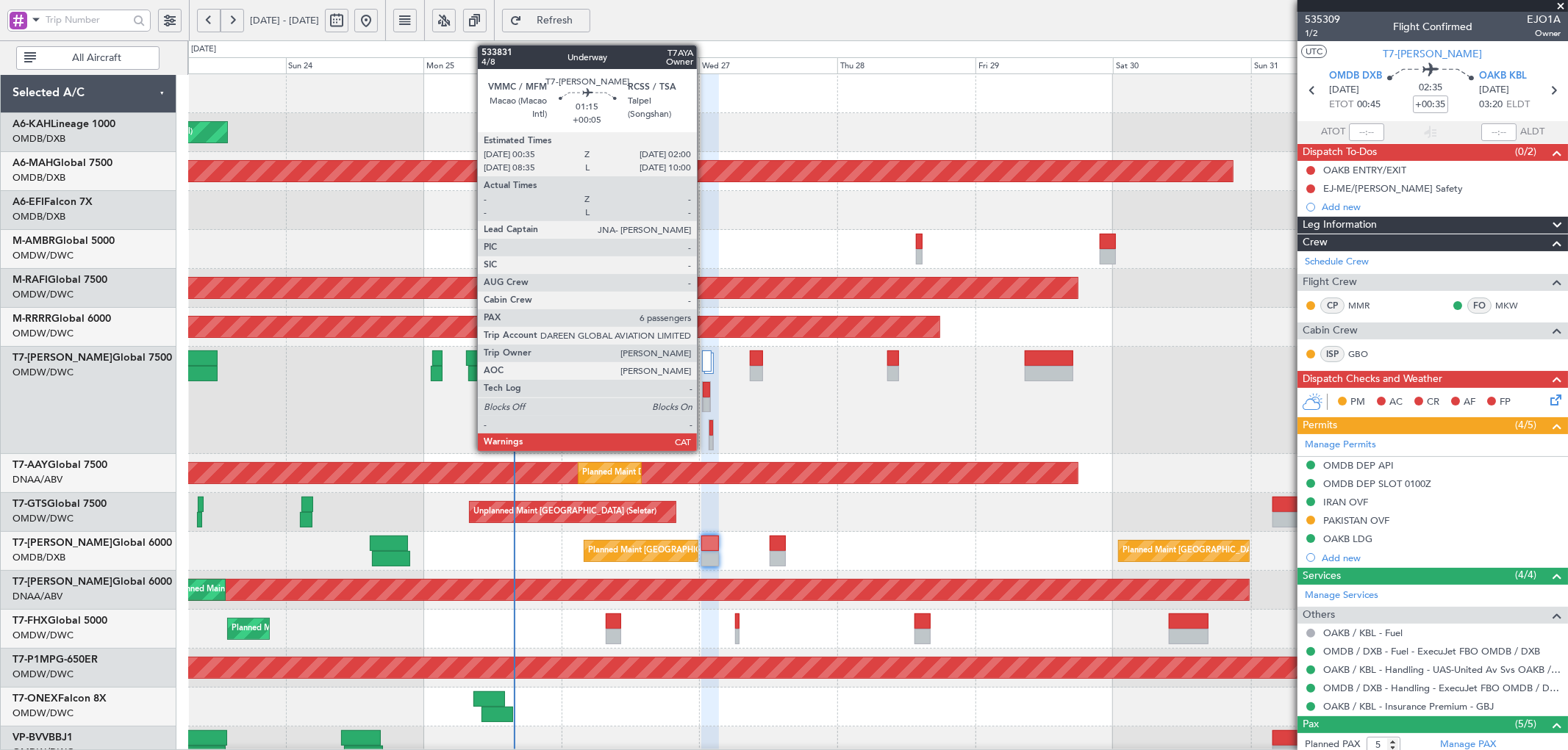
click at [704, 391] on div at bounding box center [706, 389] width 7 height 15
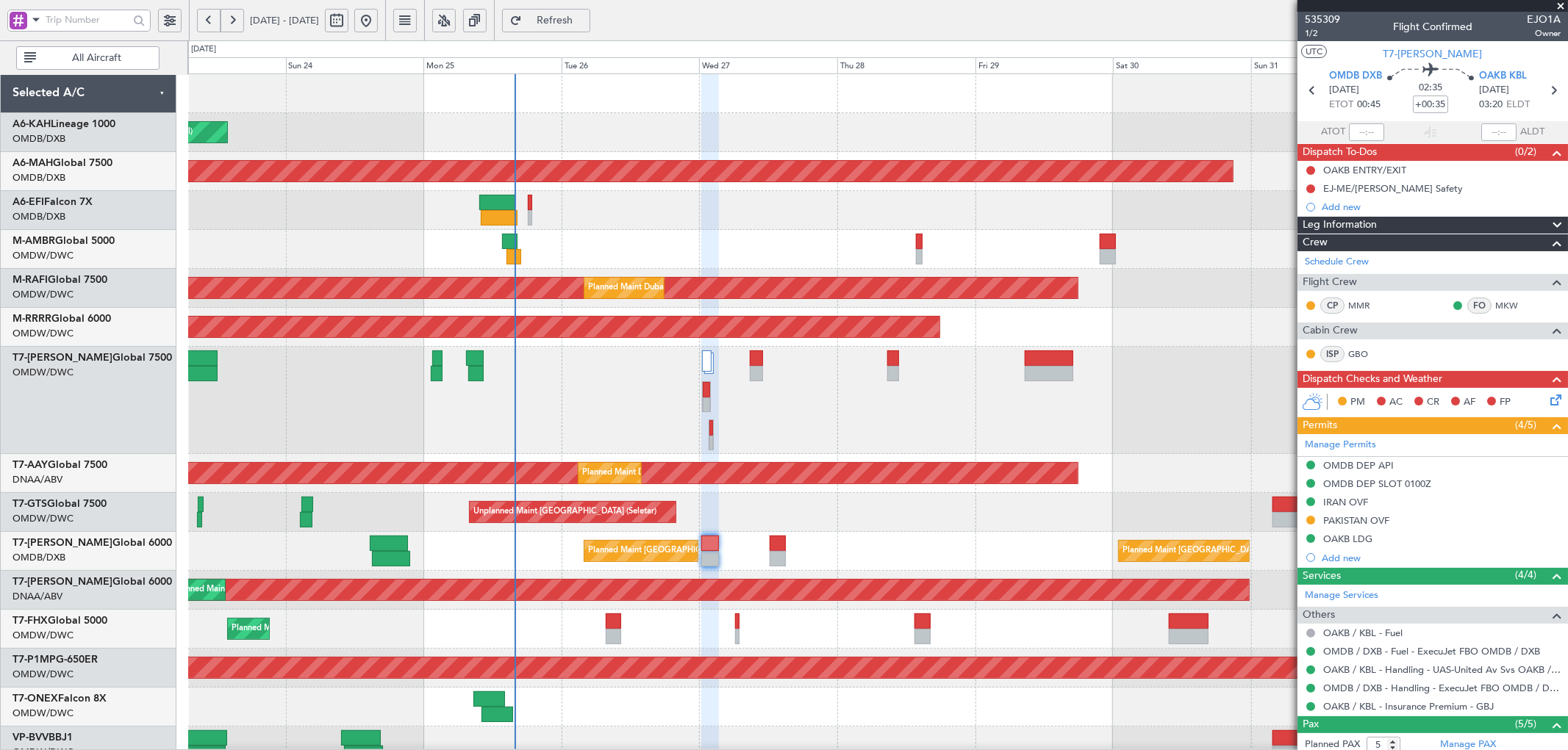
click at [585, 16] on span "Refresh" at bounding box center [555, 21] width 61 height 10
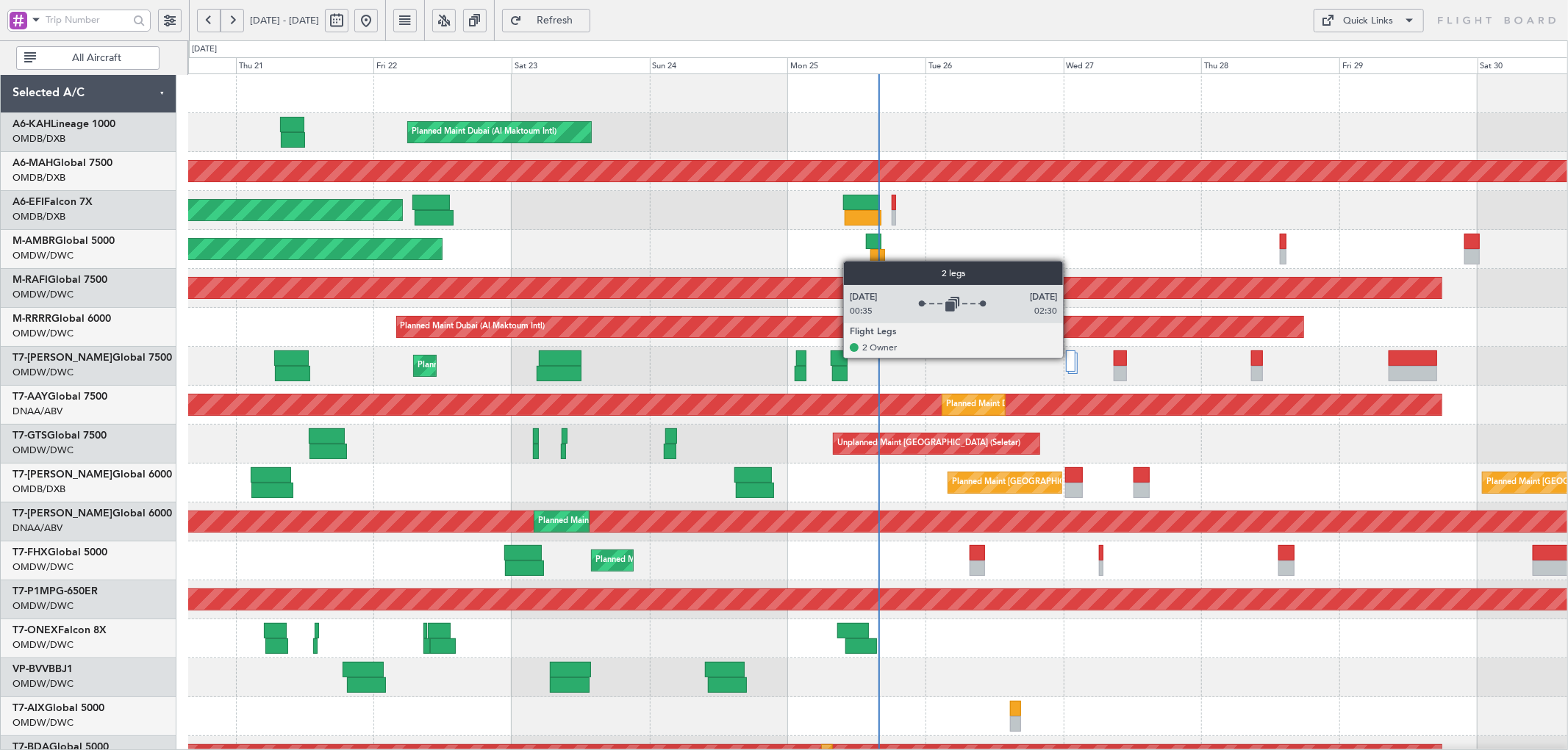
click at [1070, 358] on div at bounding box center [1070, 361] width 9 height 21
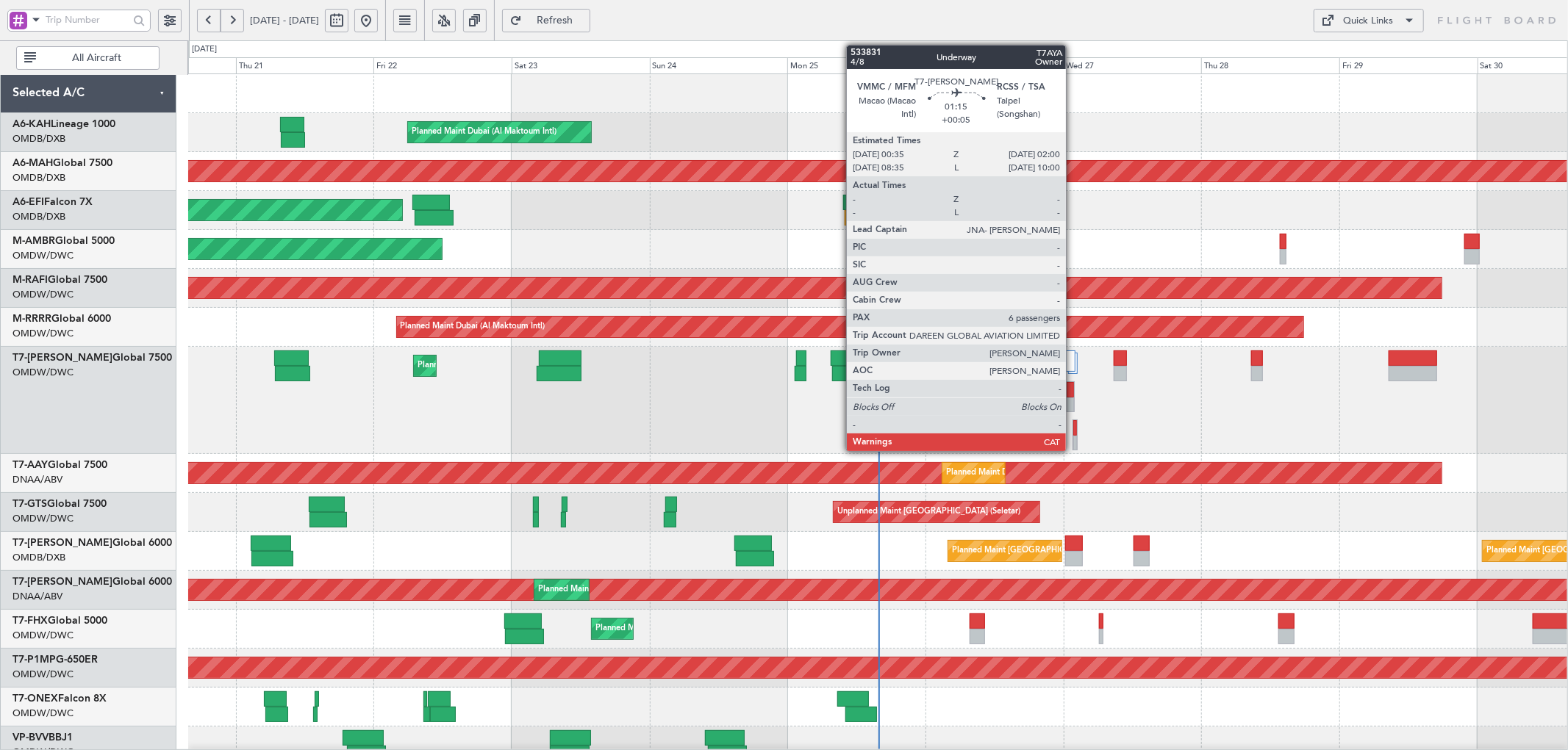
click at [1073, 398] on div at bounding box center [1070, 405] width 7 height 15
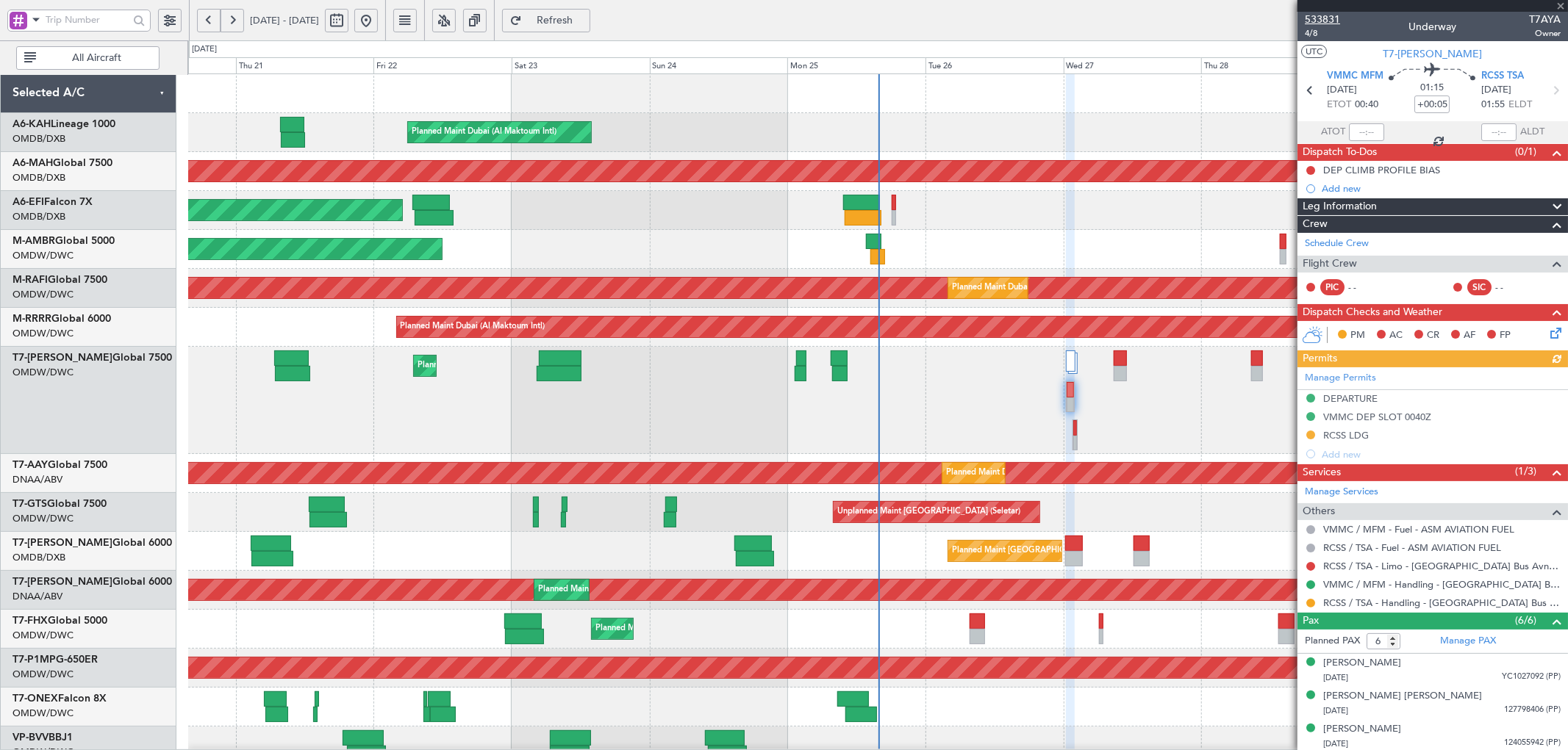
click at [1324, 19] on span "533831" at bounding box center [1322, 19] width 35 height 15
click at [584, 10] on button "Refresh" at bounding box center [546, 21] width 89 height 24
click at [585, 18] on span "Refreshing..." at bounding box center [555, 21] width 61 height 10
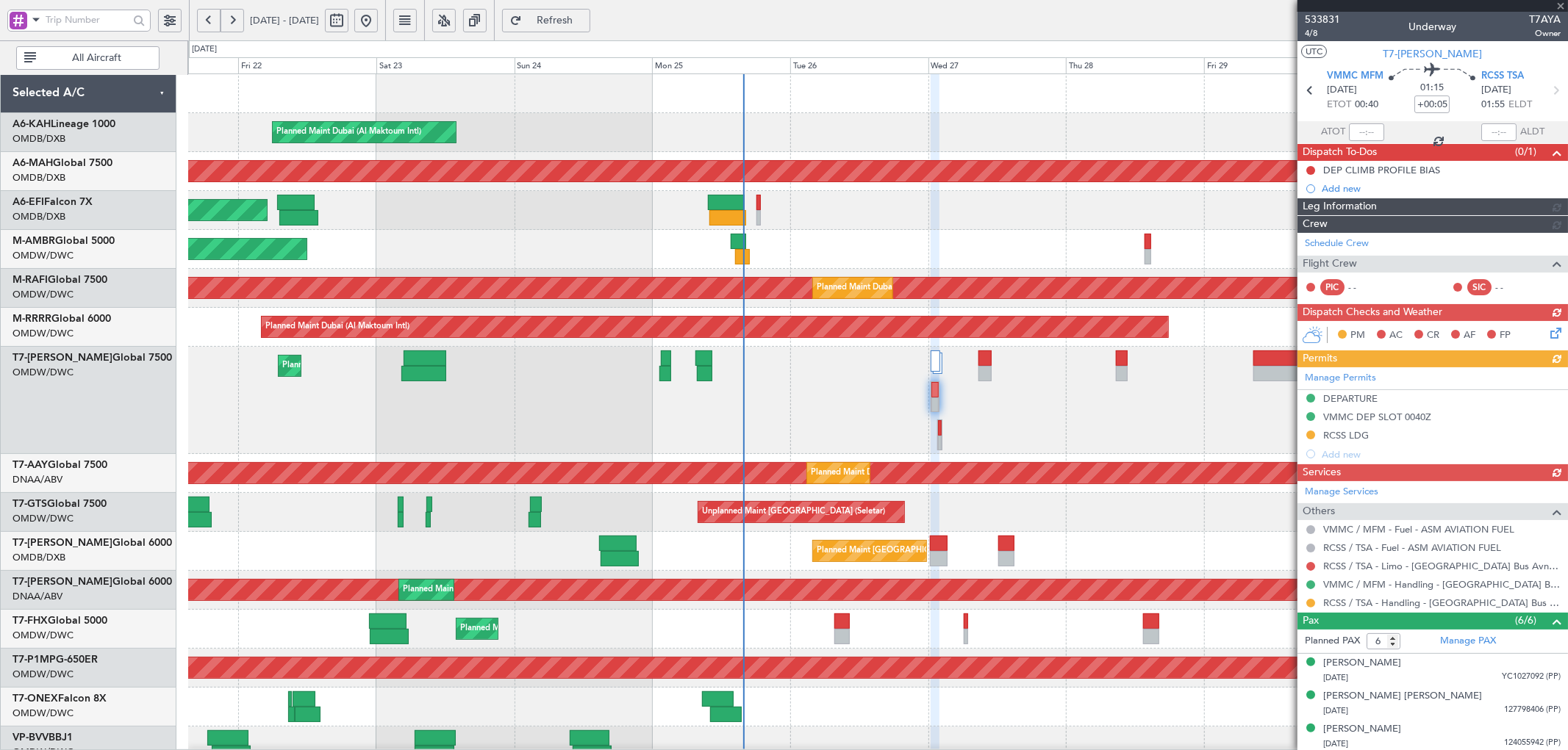
scroll to position [13, 0]
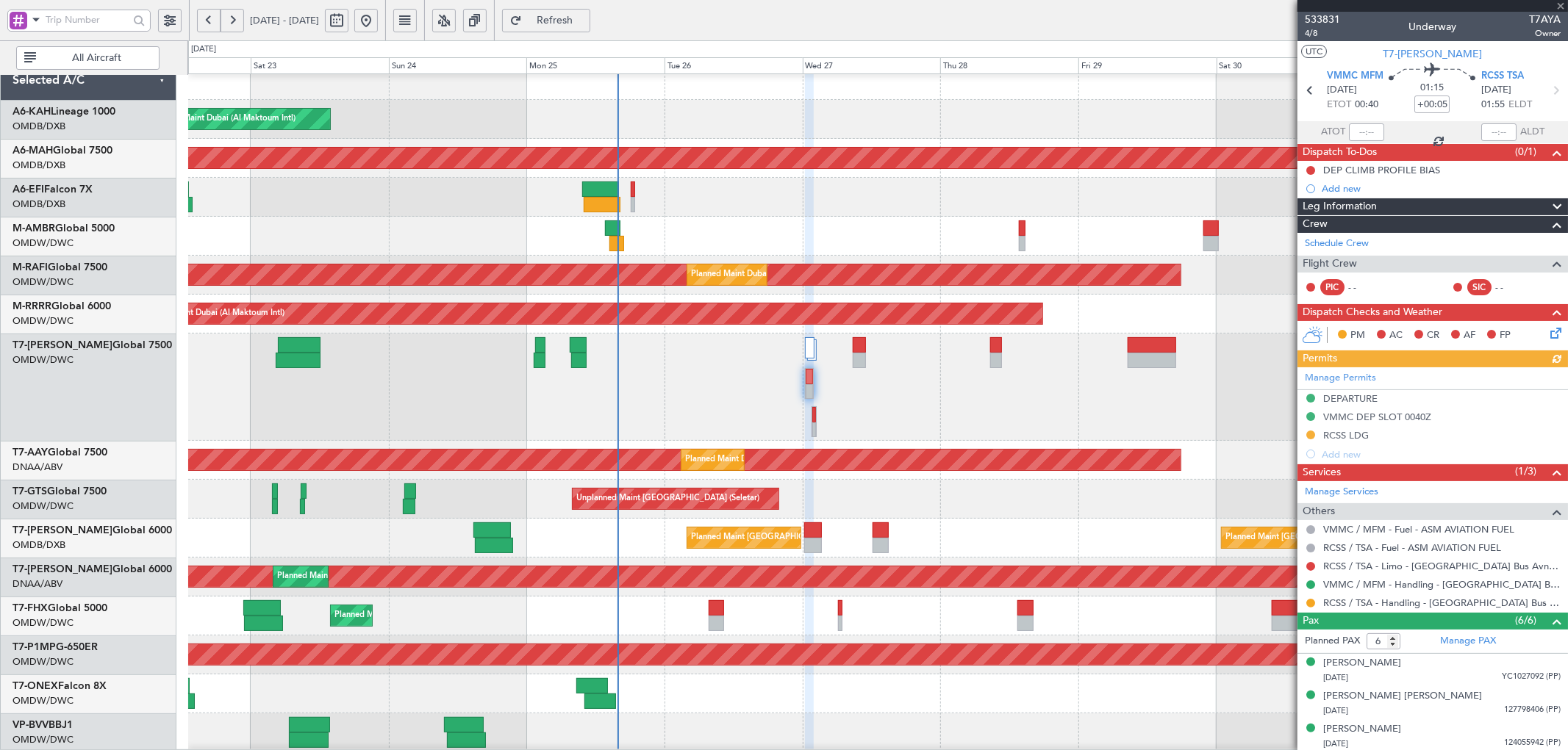
click at [895, 381] on div "Planned Maint Dubai (Al Maktoum Intl)" at bounding box center [877, 386] width 1379 height 107
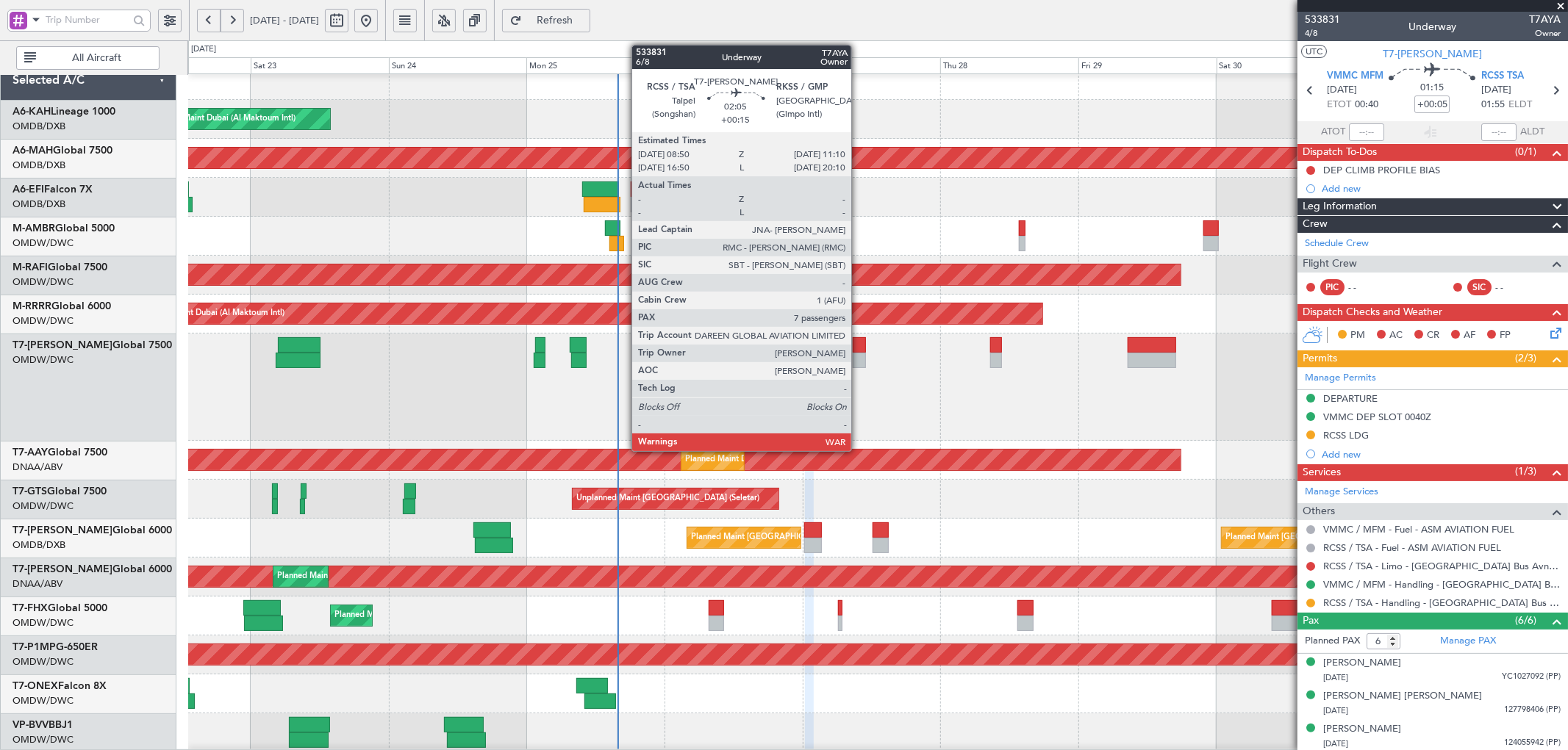
click at [858, 343] on div at bounding box center [859, 344] width 14 height 15
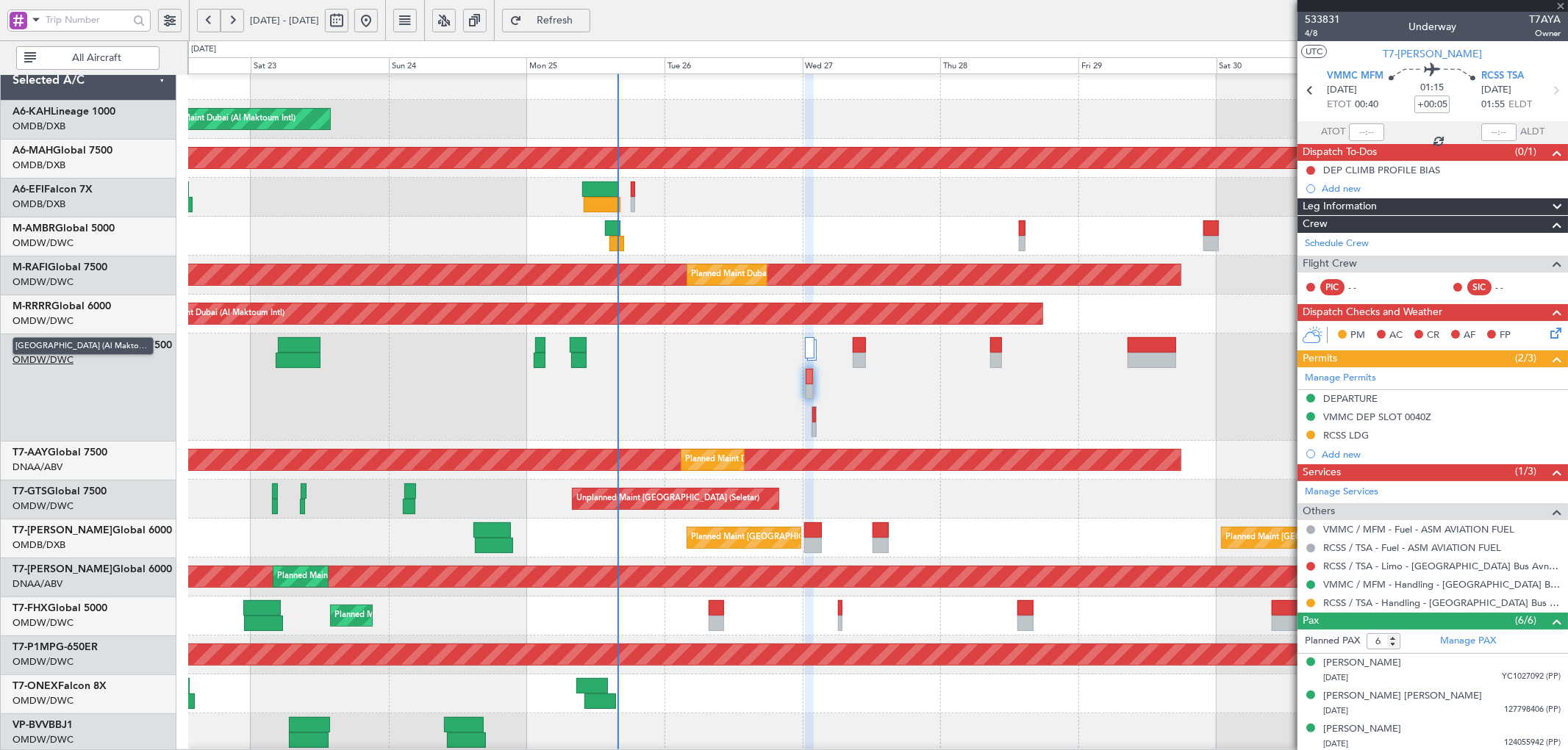
type input "+00:15"
type input "7"
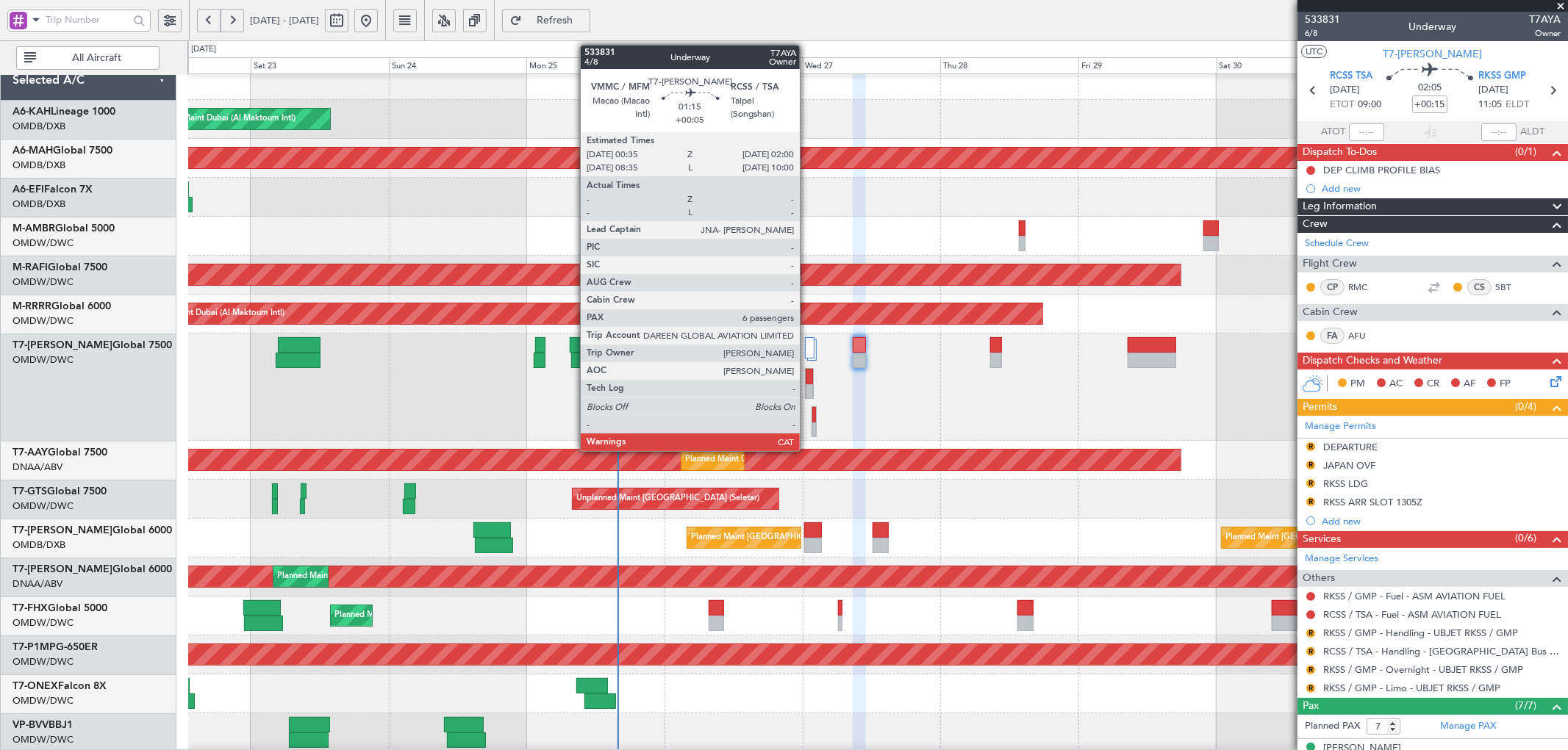
click at [807, 372] on div at bounding box center [809, 376] width 7 height 15
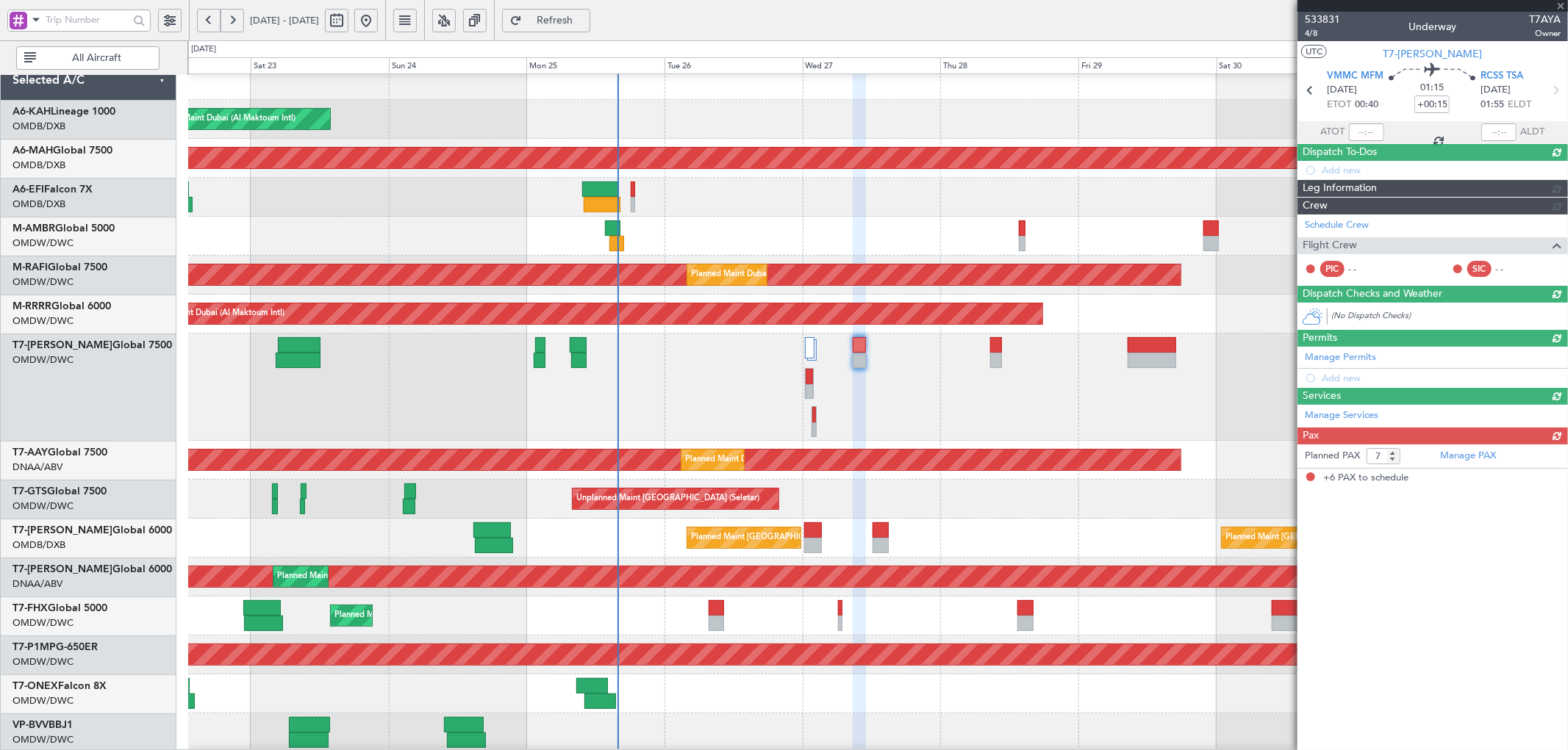
type input "+00:05"
type input "6"
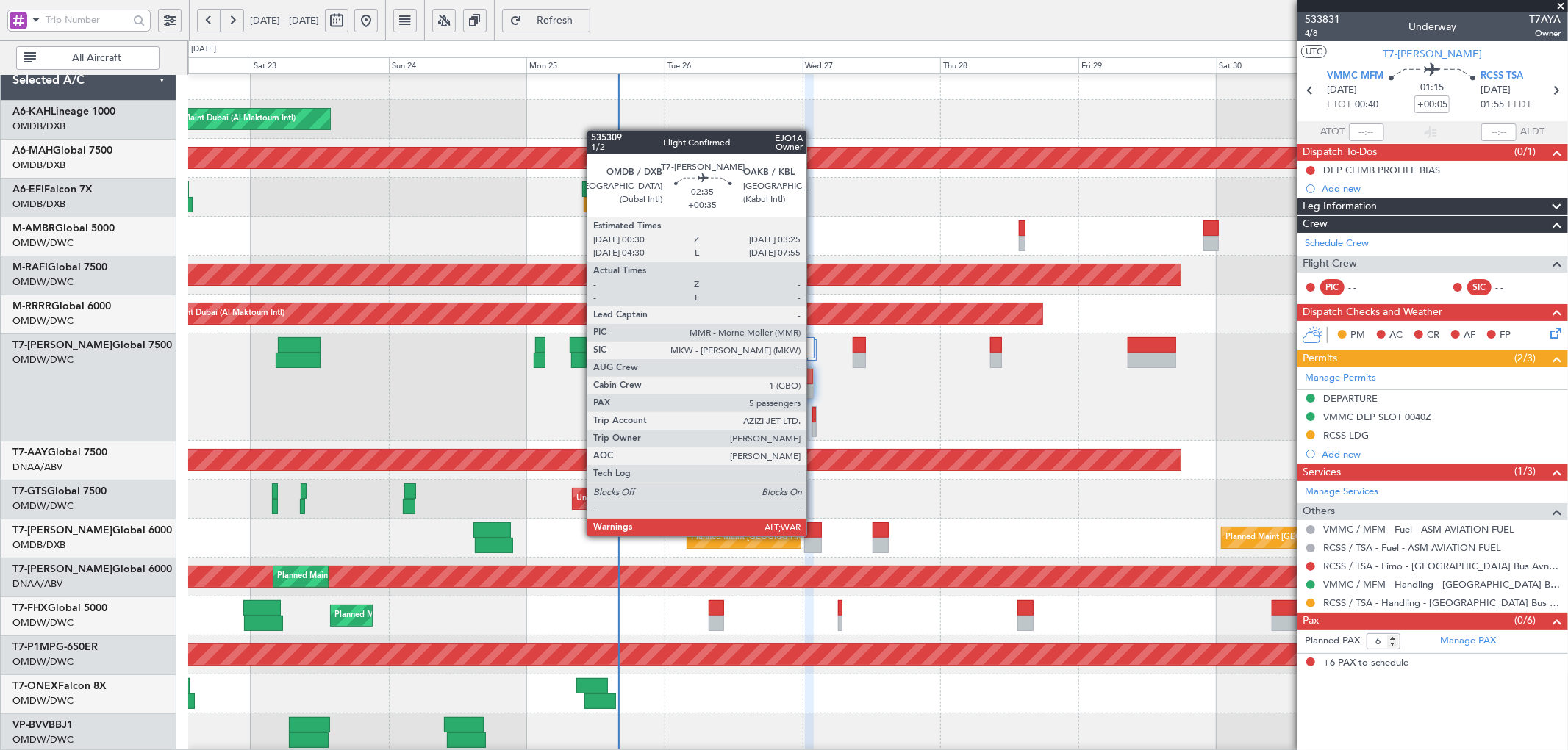
click at [814, 535] on div at bounding box center [812, 529] width 17 height 15
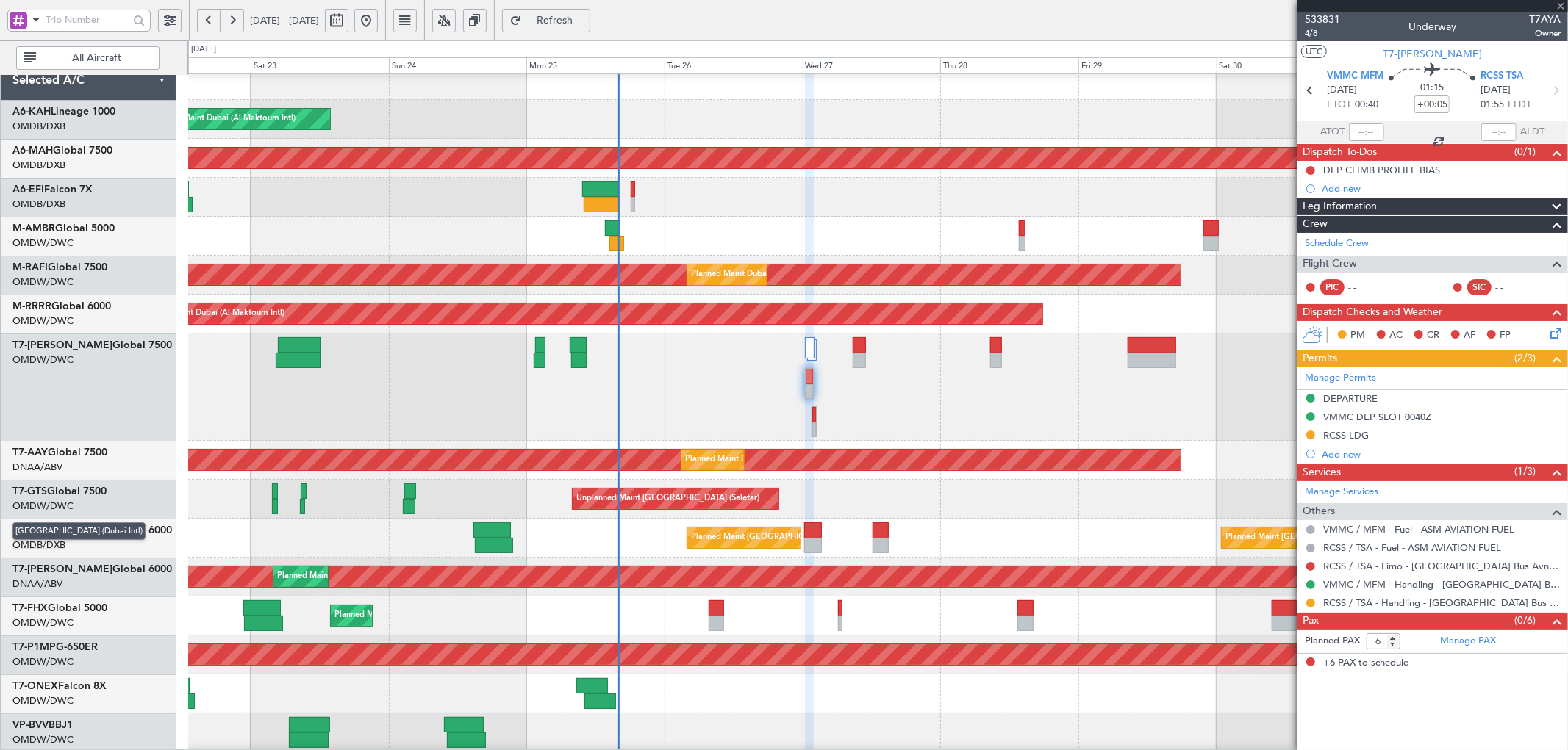
type input "+00:35"
type input "5"
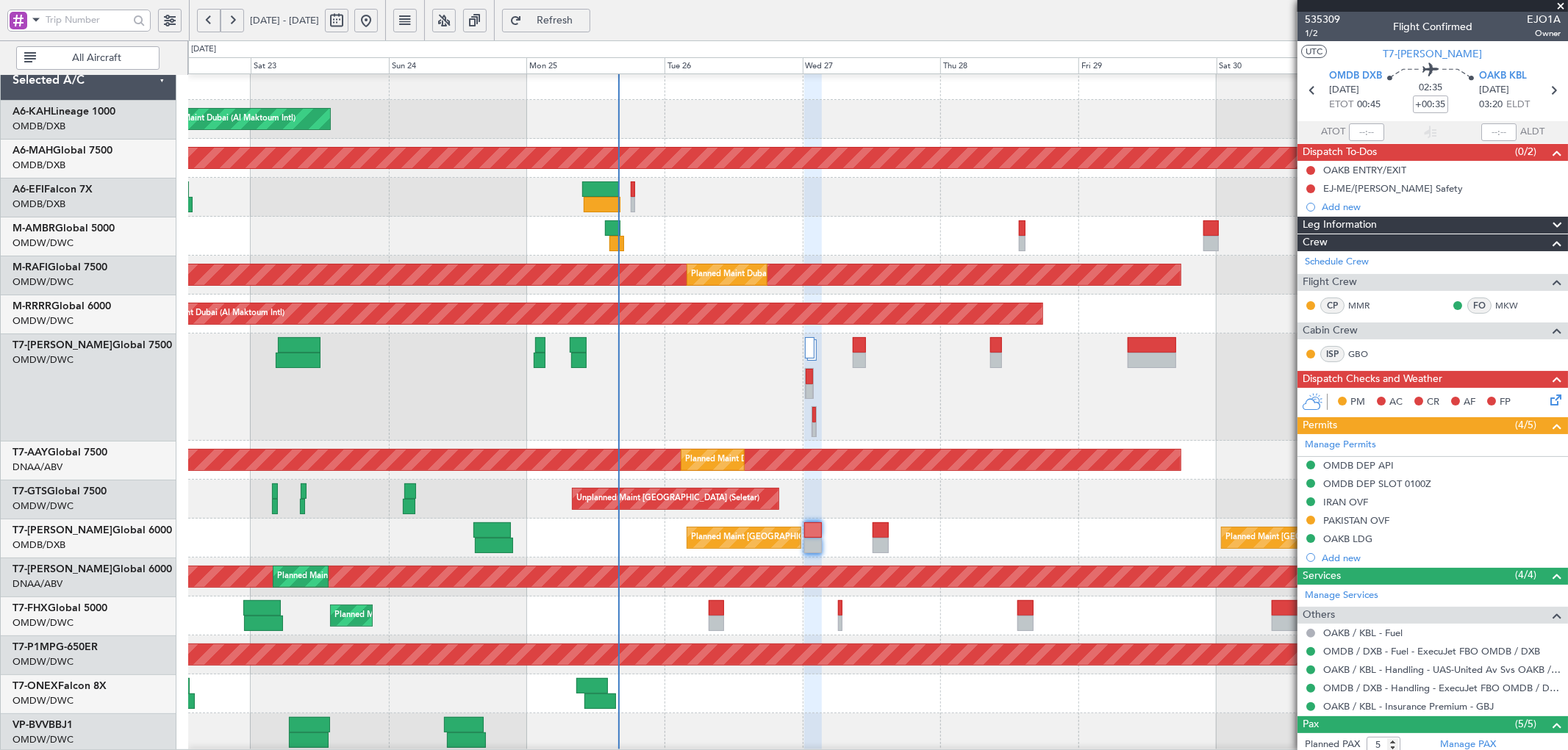
click at [585, 18] on span "Refresh" at bounding box center [555, 21] width 61 height 10
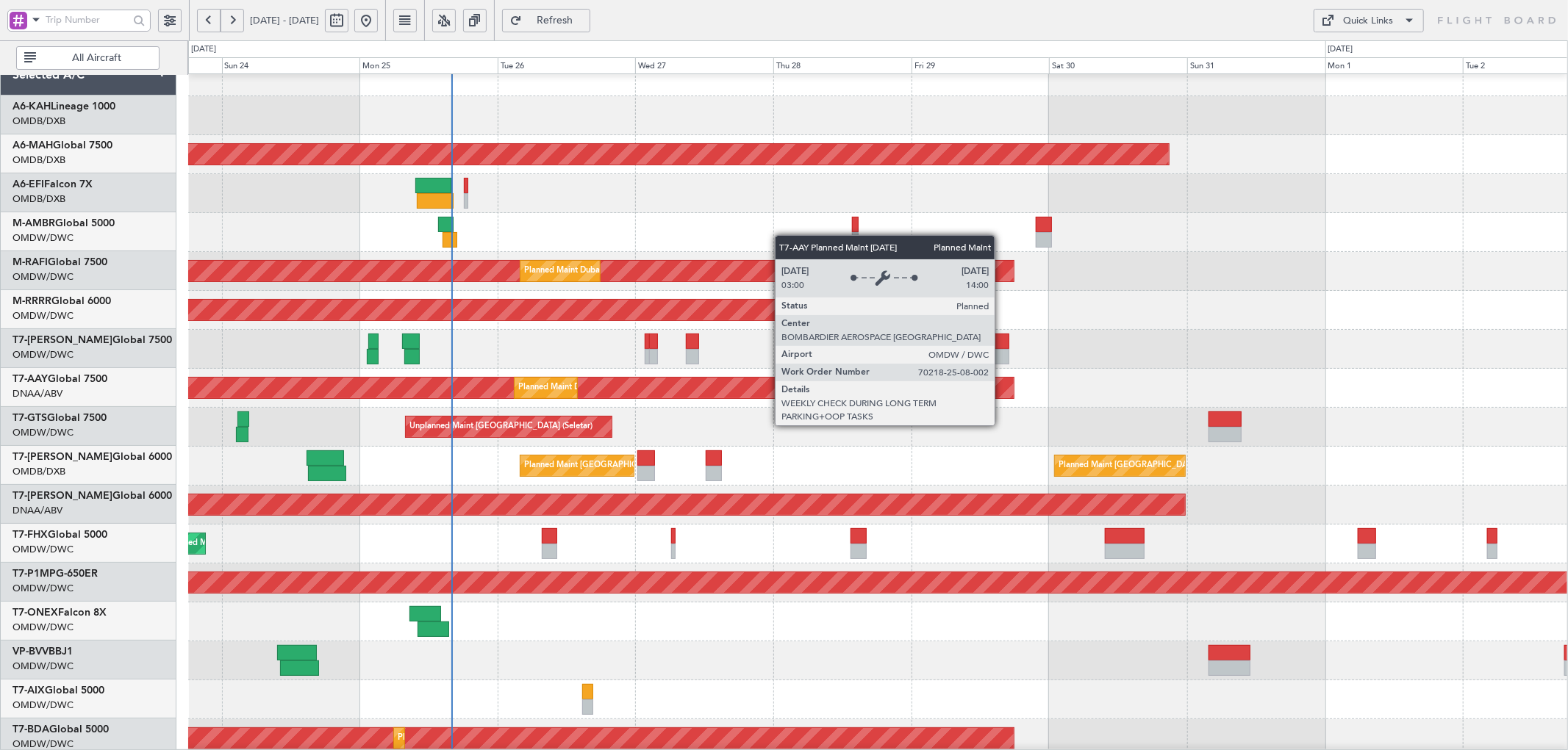
scroll to position [13, 0]
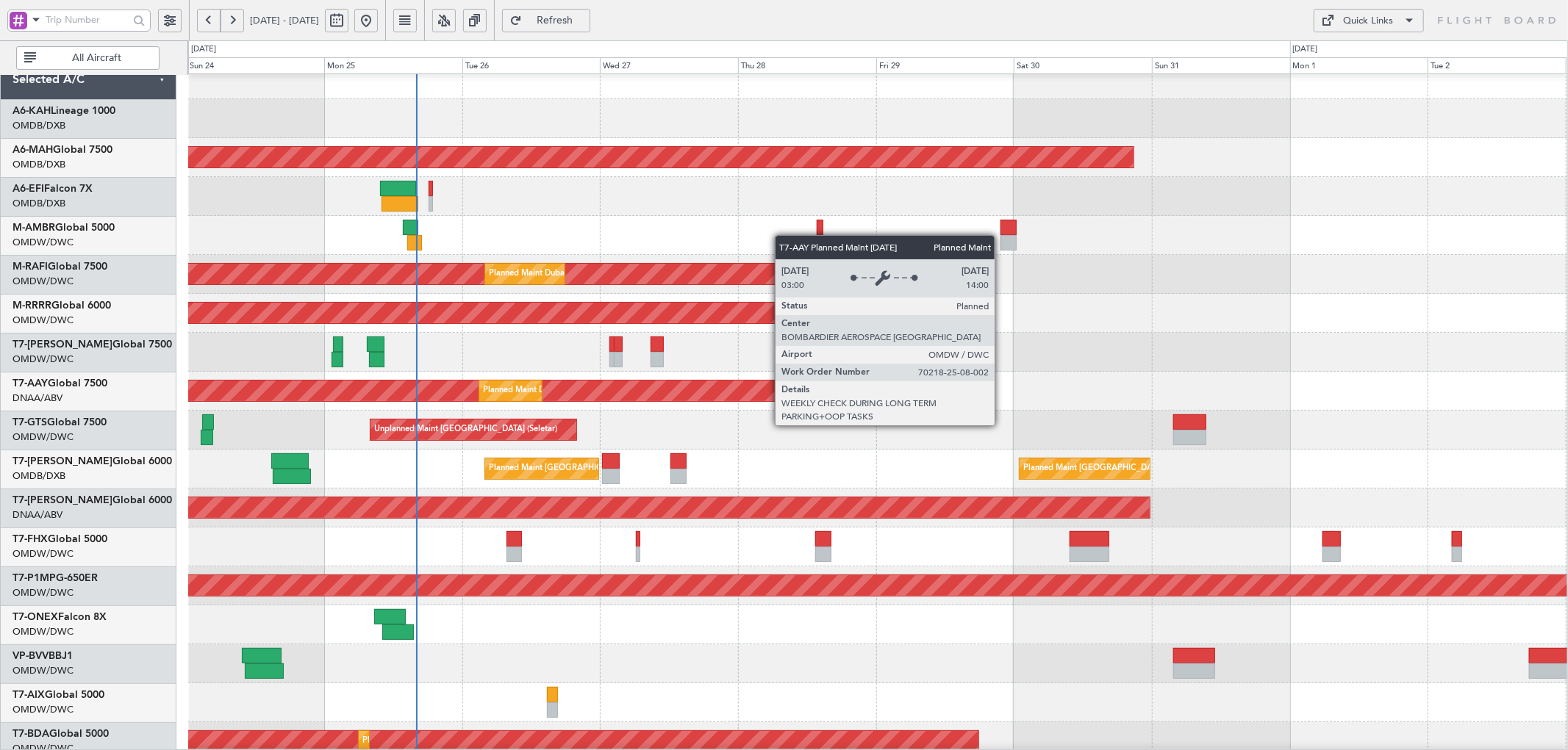
click at [539, 398] on div "Planned Maint Dubai (Al Maktoum Intl)" at bounding box center [555, 391] width 145 height 22
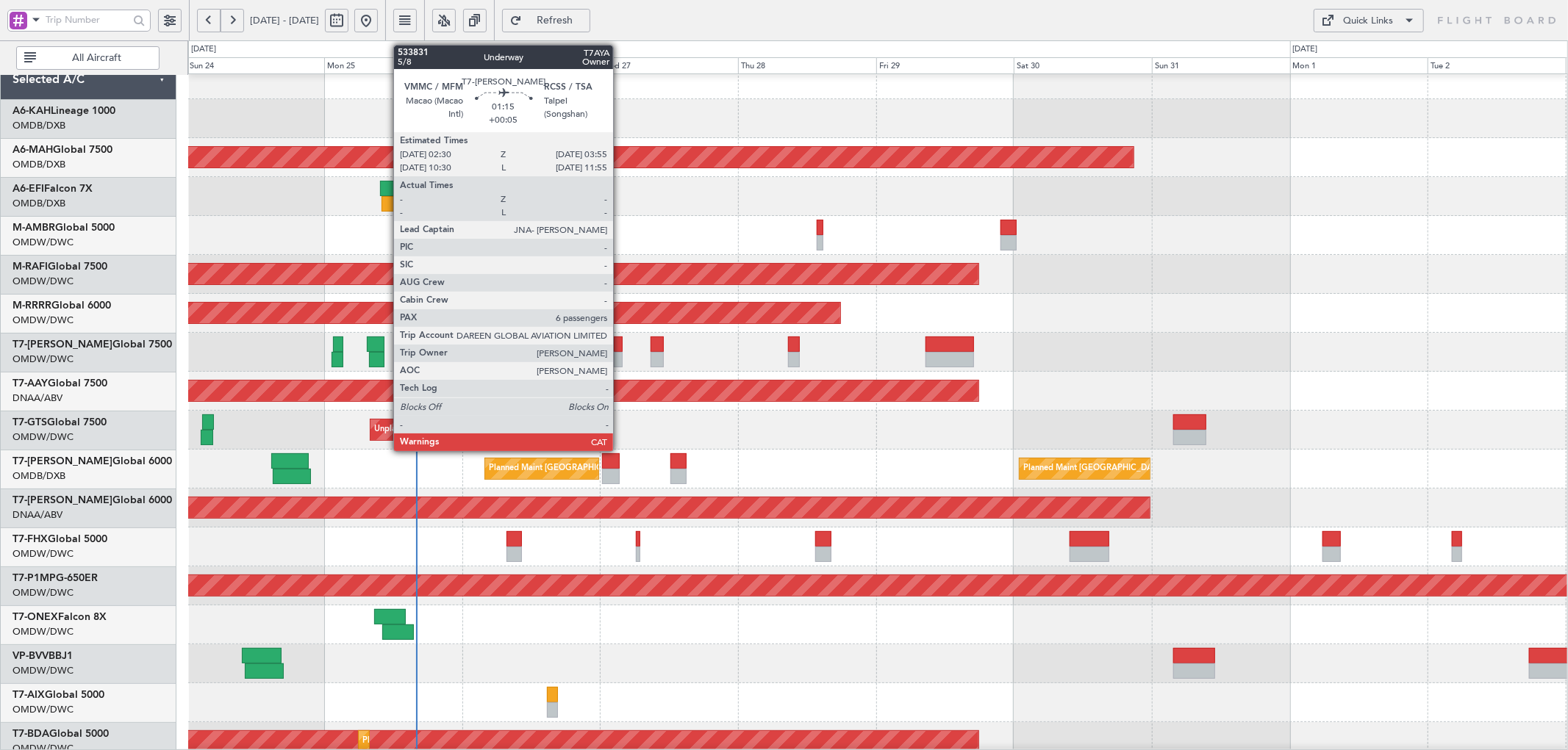
click at [621, 346] on div at bounding box center [618, 344] width 9 height 15
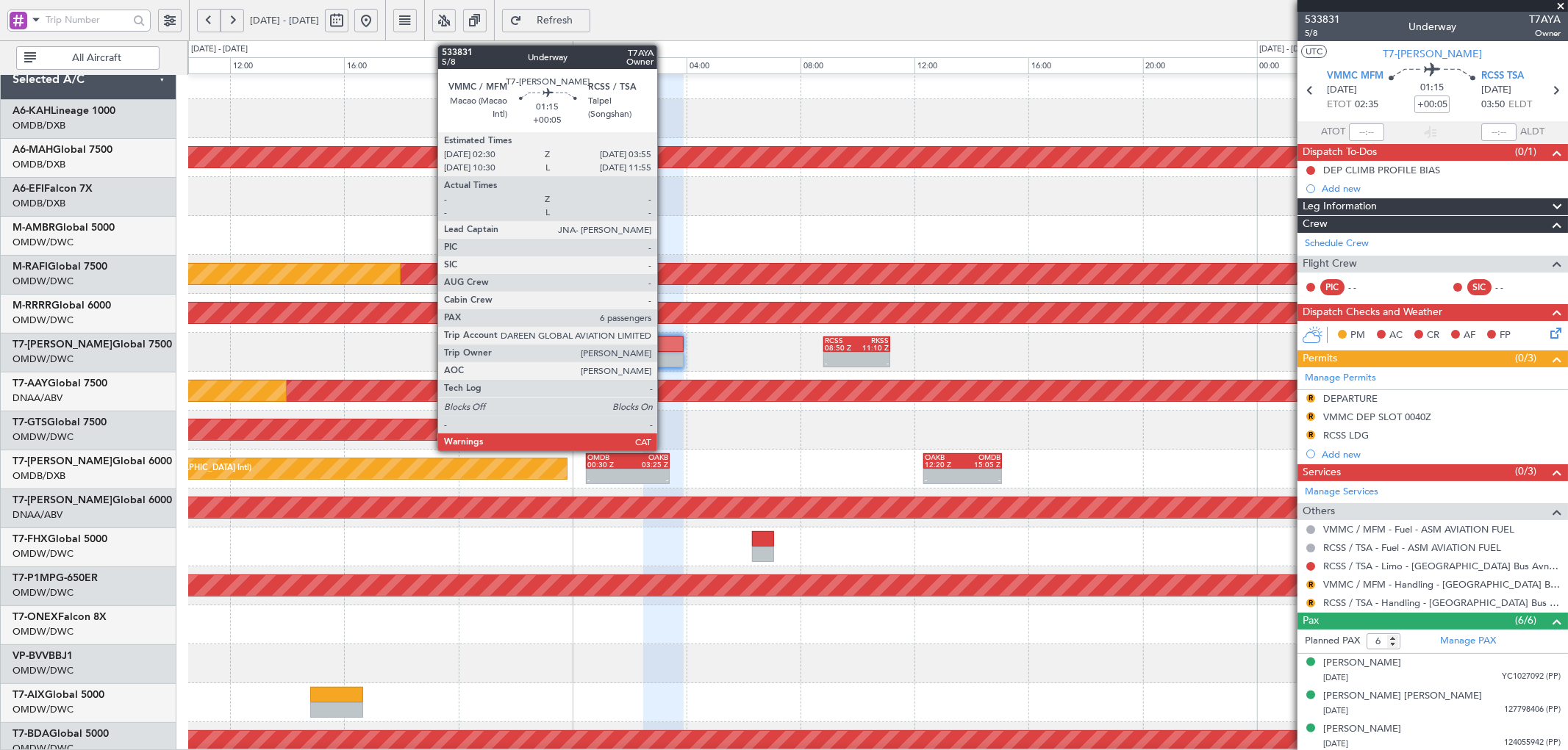
click at [664, 357] on div at bounding box center [663, 359] width 41 height 15
click at [664, 358] on div at bounding box center [663, 359] width 41 height 15
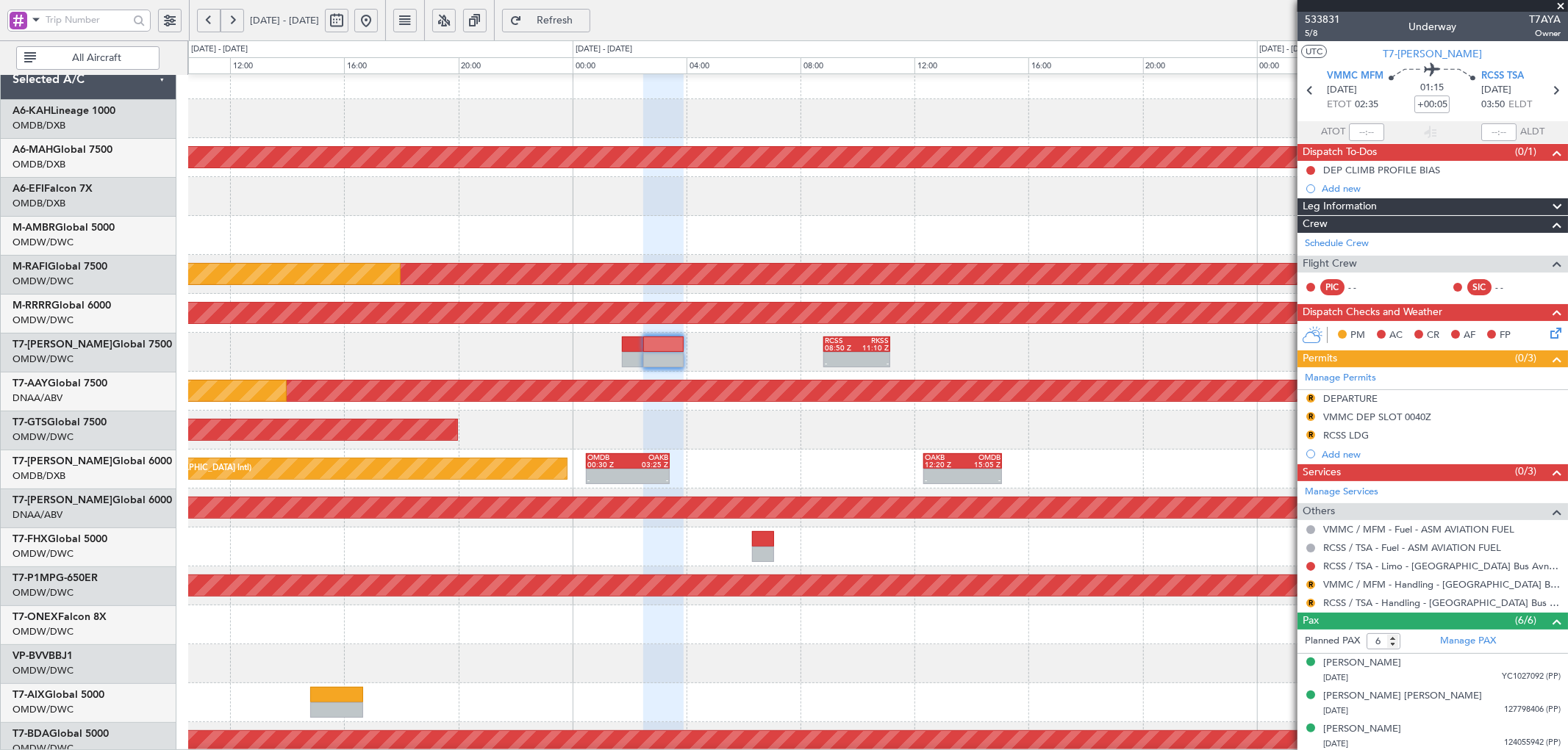
click at [585, 15] on span "Refresh" at bounding box center [555, 21] width 61 height 10
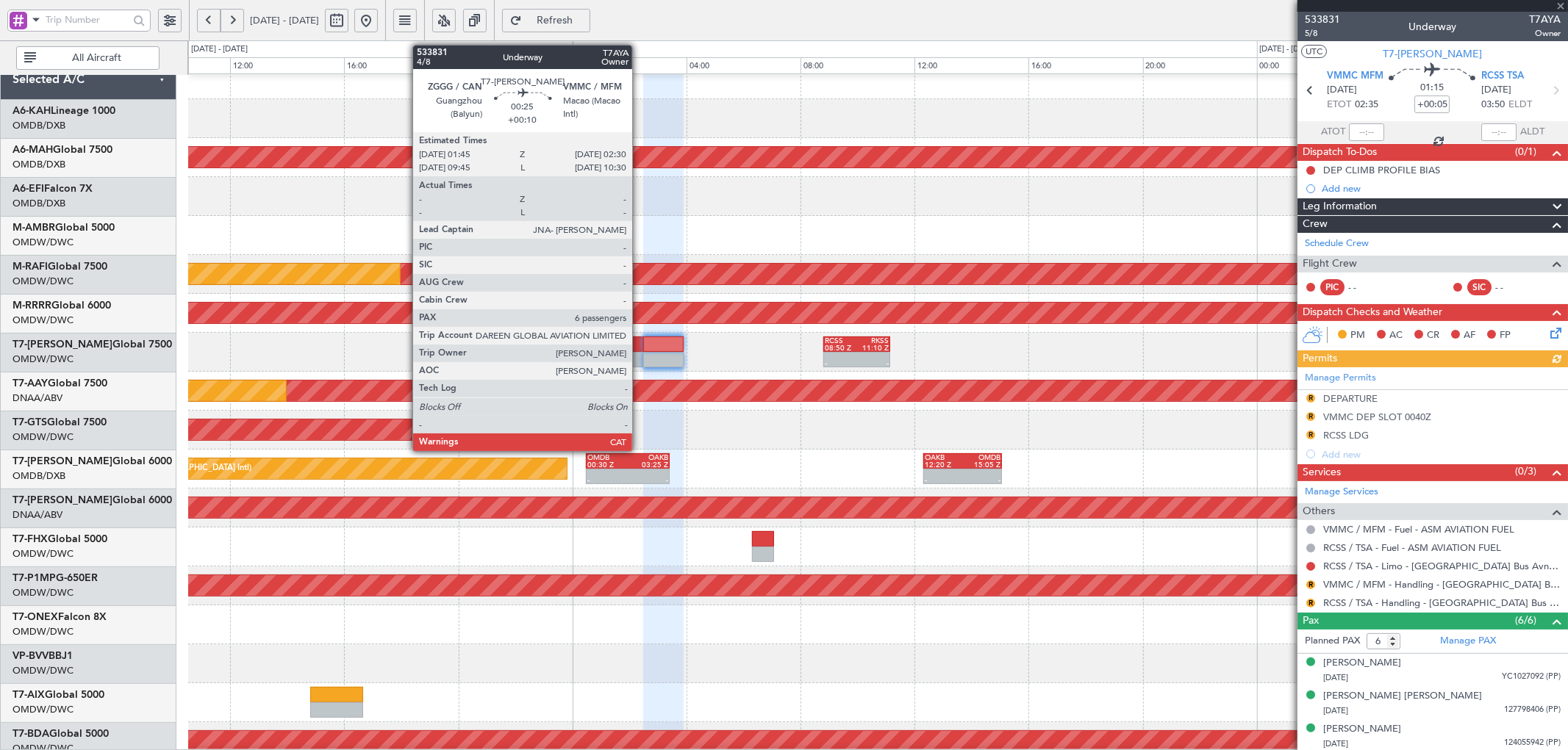
click at [640, 347] on div at bounding box center [633, 344] width 22 height 15
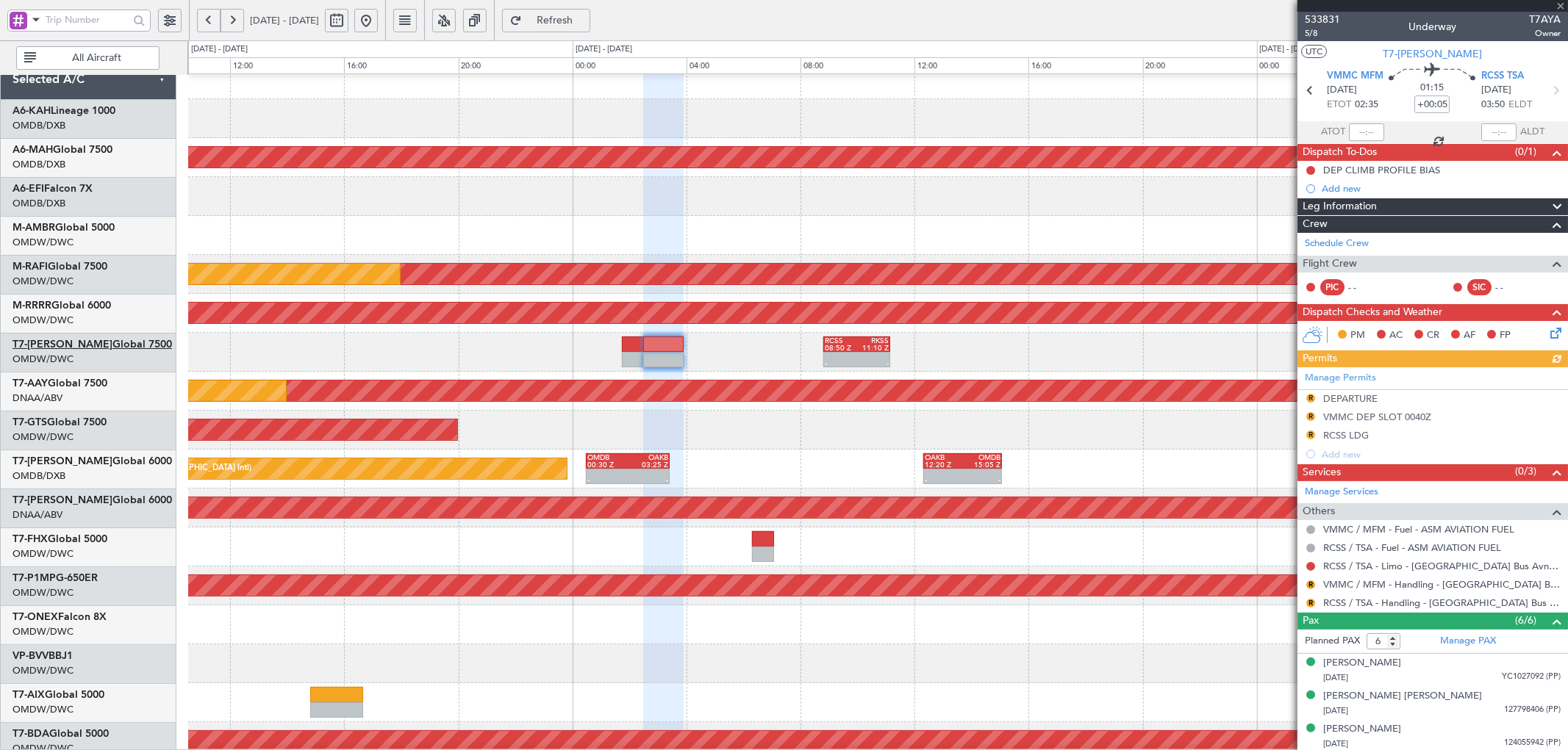
type input "+00:10"
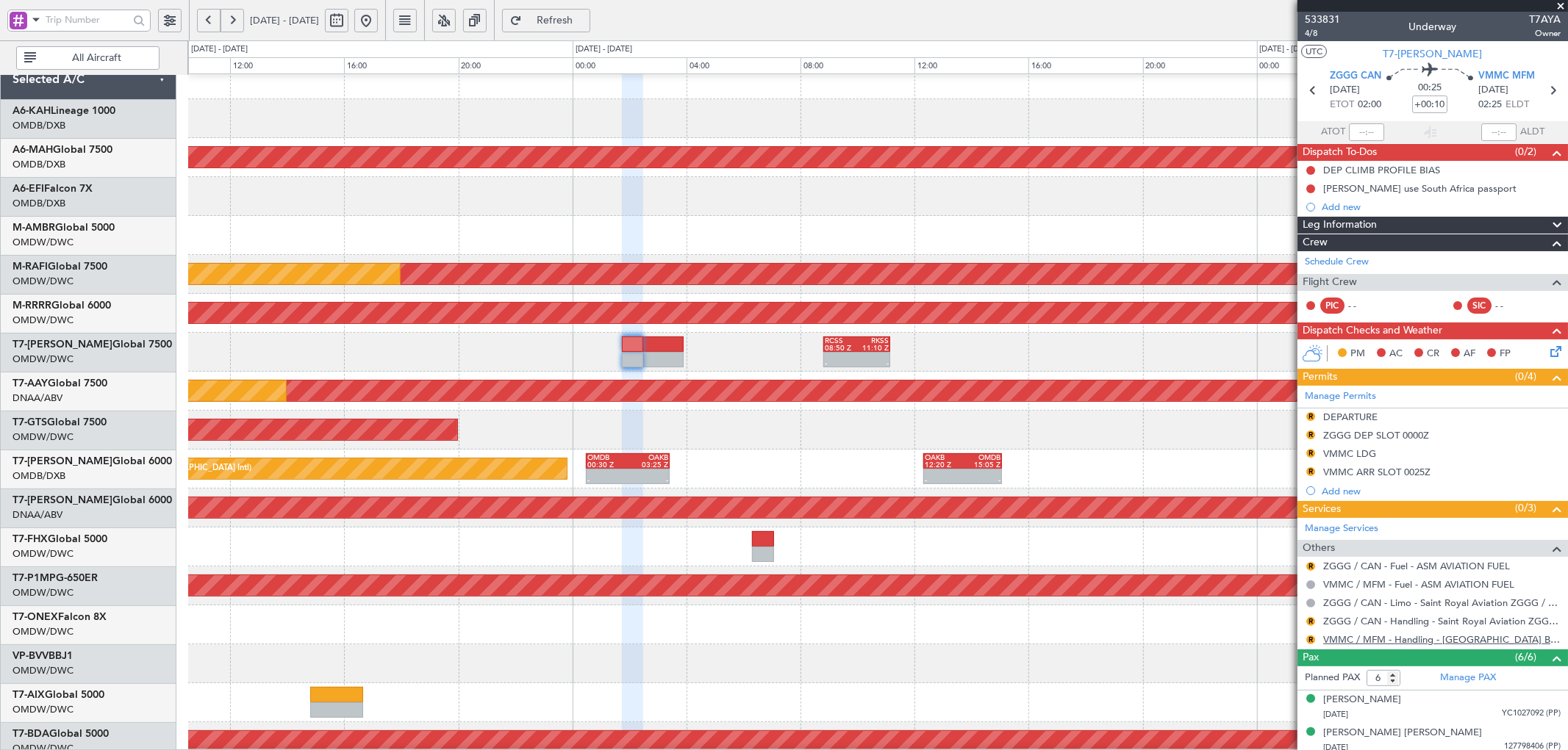
click at [1358, 640] on link "VMMC / MFM - Handling - [GEOGRAPHIC_DATA] B.A.C. Ltd VMMC / MFM" at bounding box center [1442, 639] width 238 height 13
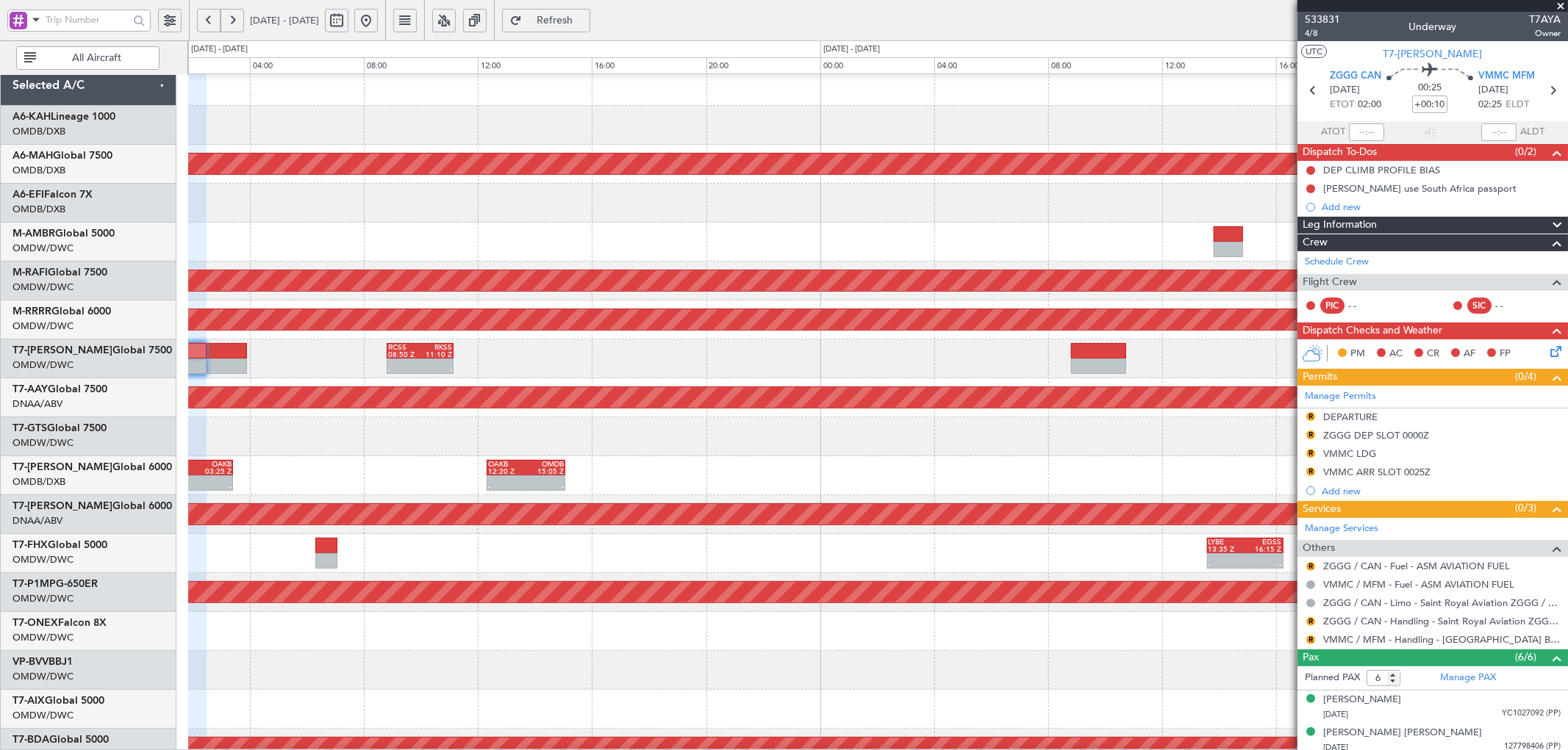
scroll to position [11, 0]
click at [424, 378] on div "Unplanned Maint Dubai (Al Maktoum Intl) Planned Maint Dubai (Al Maktoum Intl)" at bounding box center [877, 397] width 1379 height 39
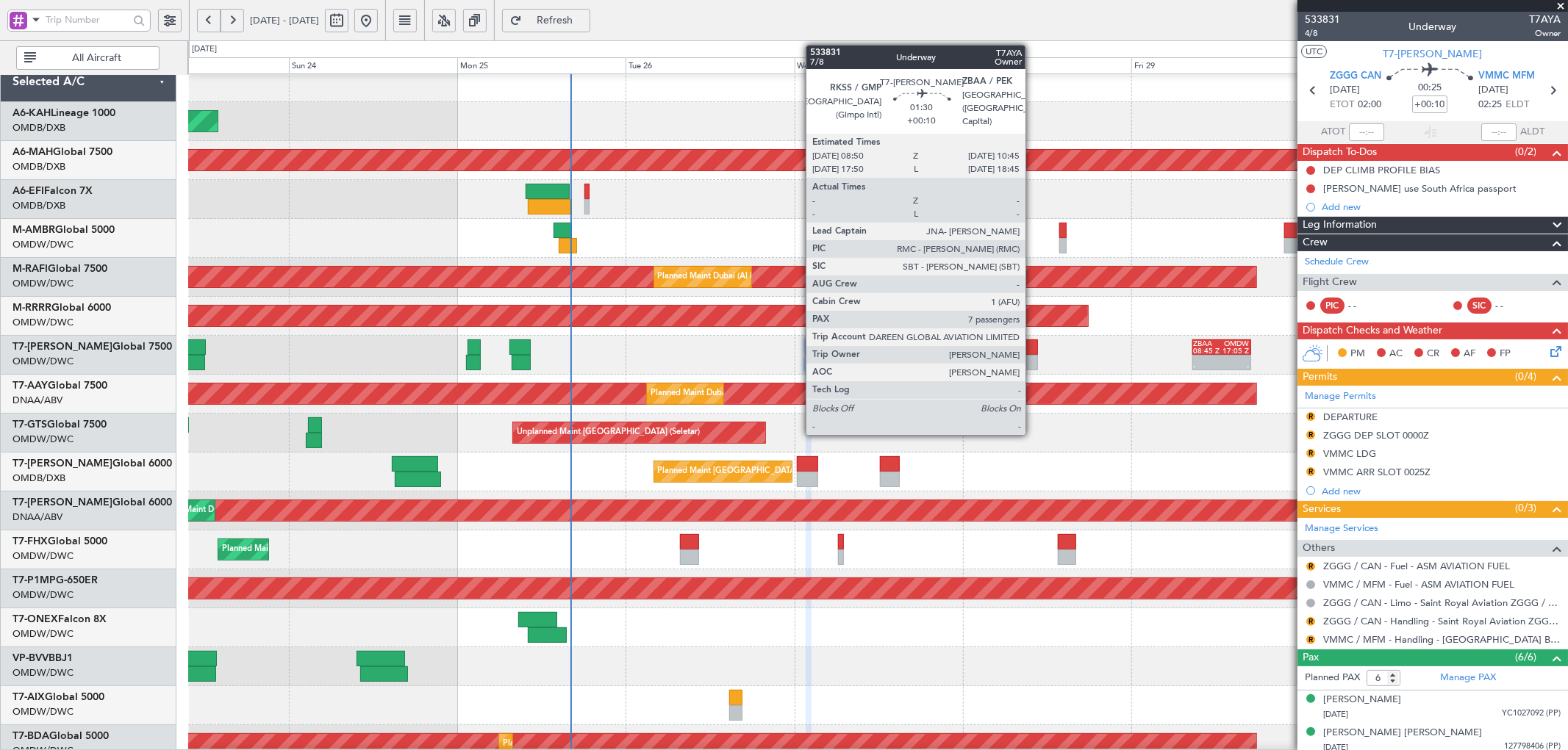
click at [1032, 346] on div at bounding box center [1030, 347] width 14 height 15
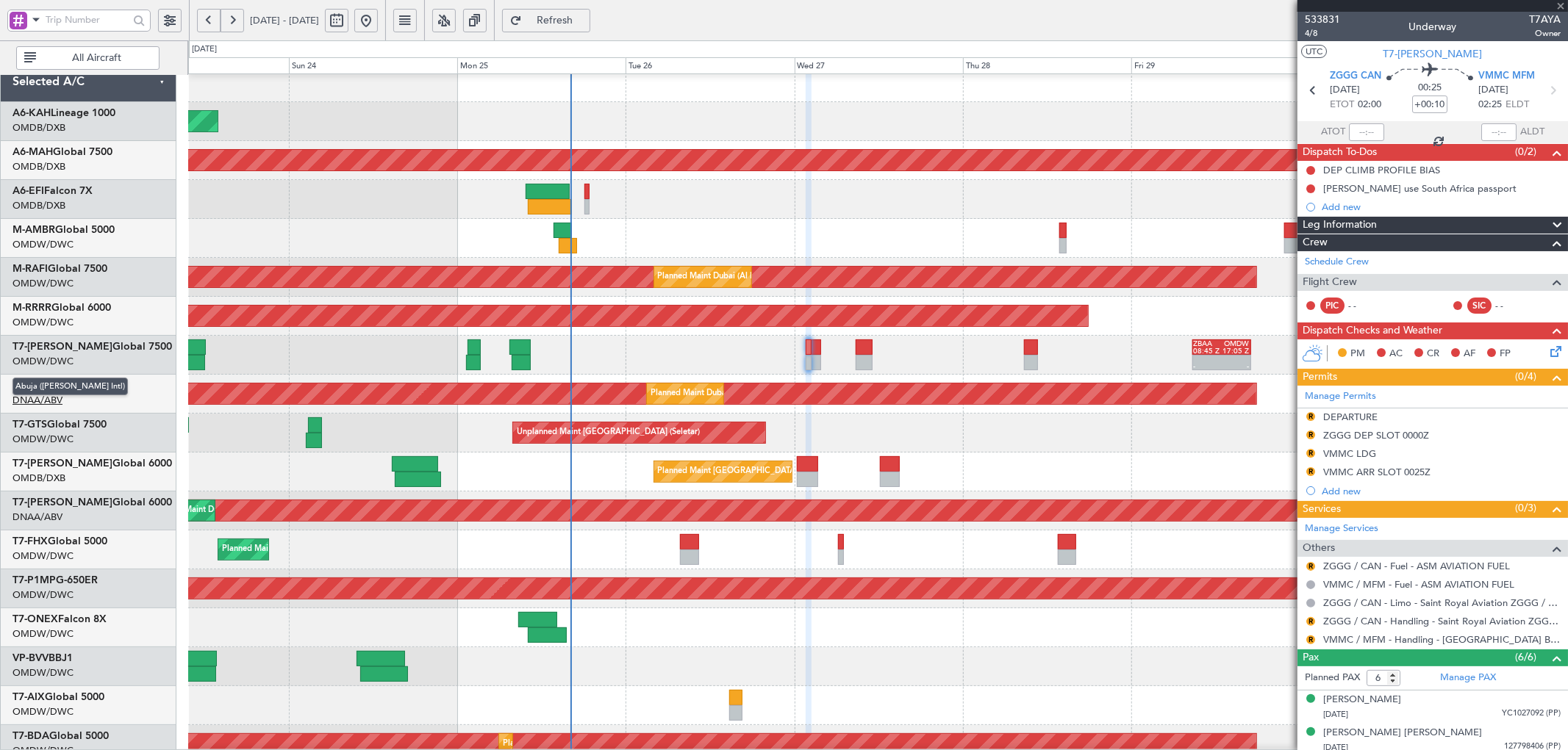
type input "7"
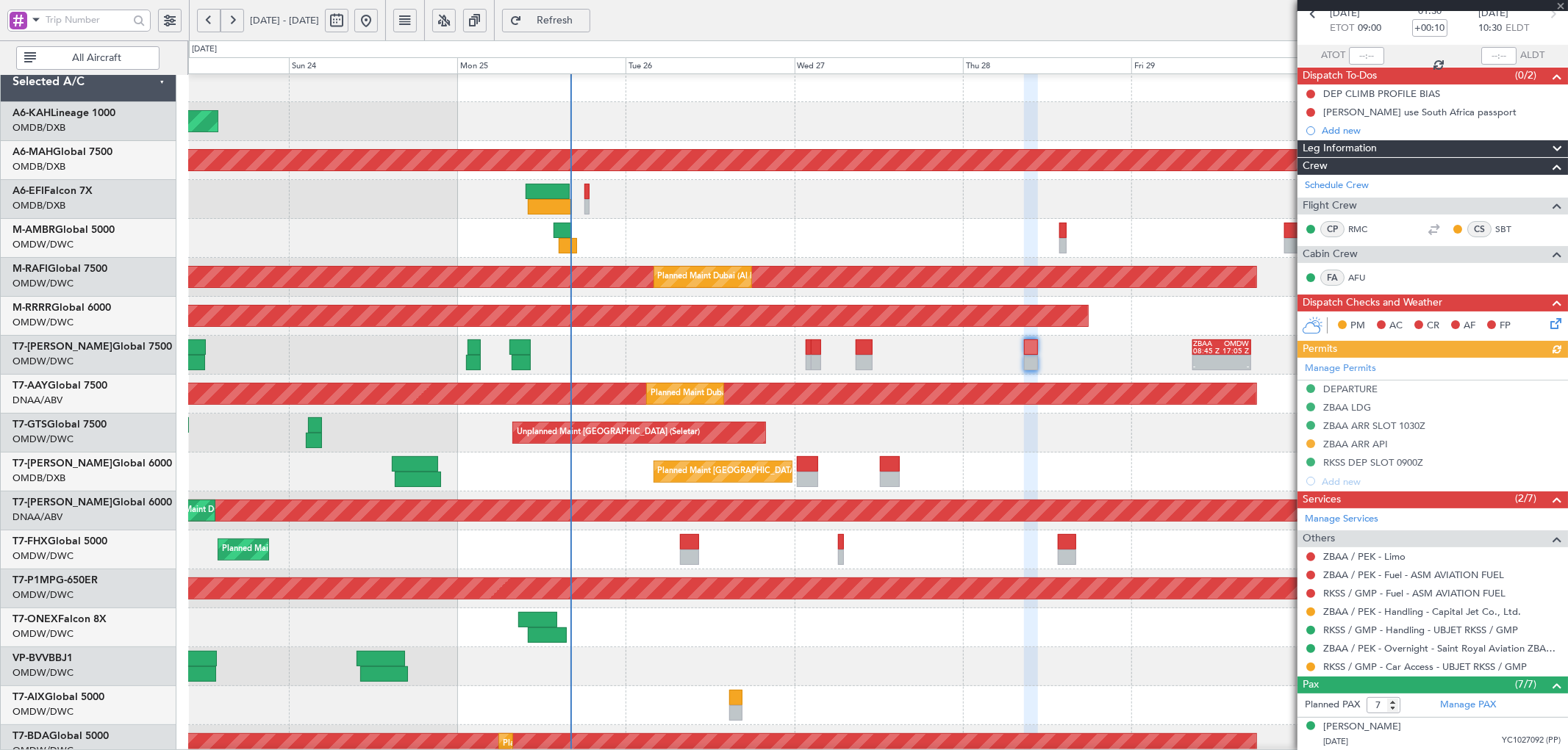
scroll to position [272, 0]
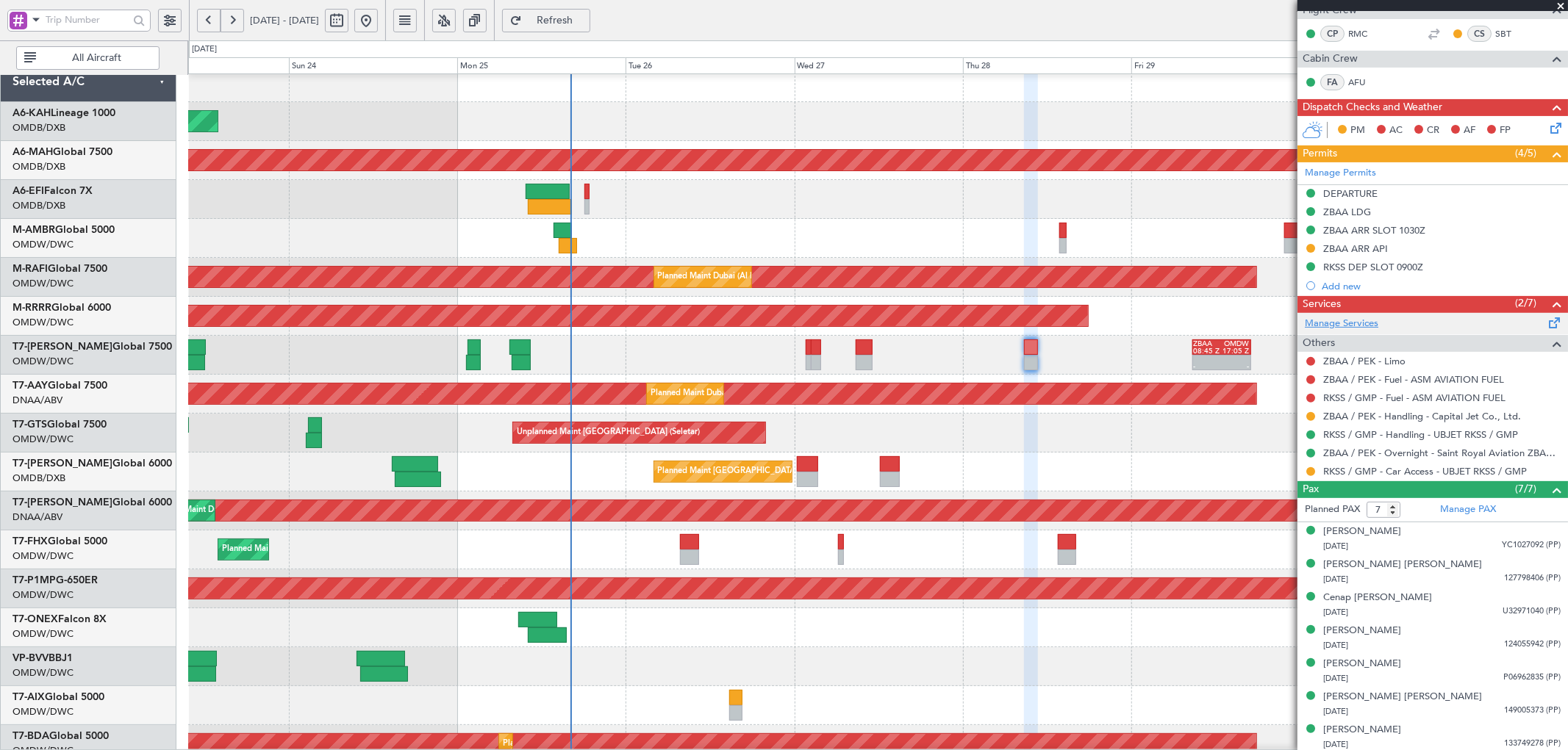
click at [1355, 320] on link "Manage Services" at bounding box center [1341, 324] width 74 height 15
click at [1351, 361] on link "ZBAA / PEK - Limo" at bounding box center [1364, 361] width 83 height 13
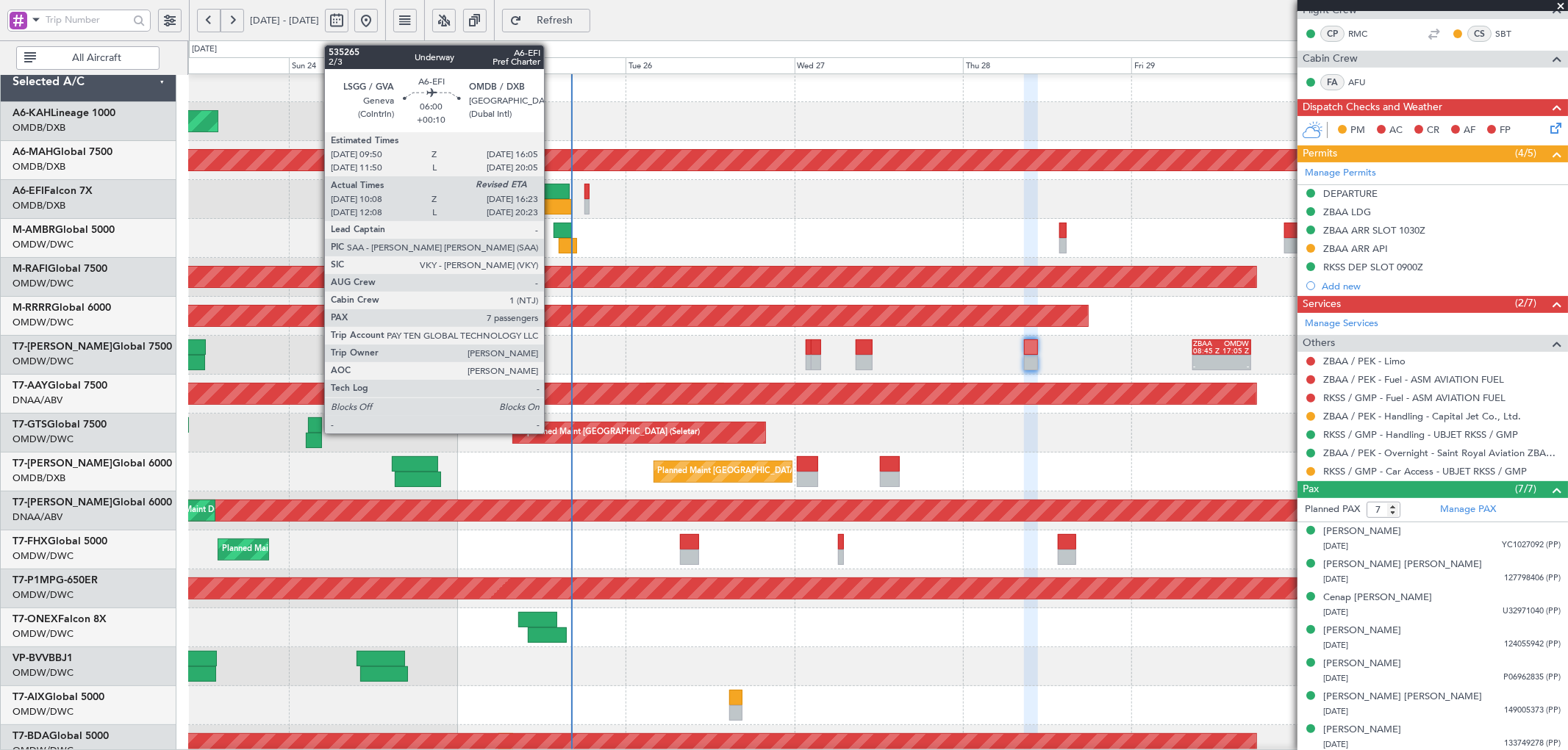
click at [551, 195] on div at bounding box center [548, 191] width 44 height 15
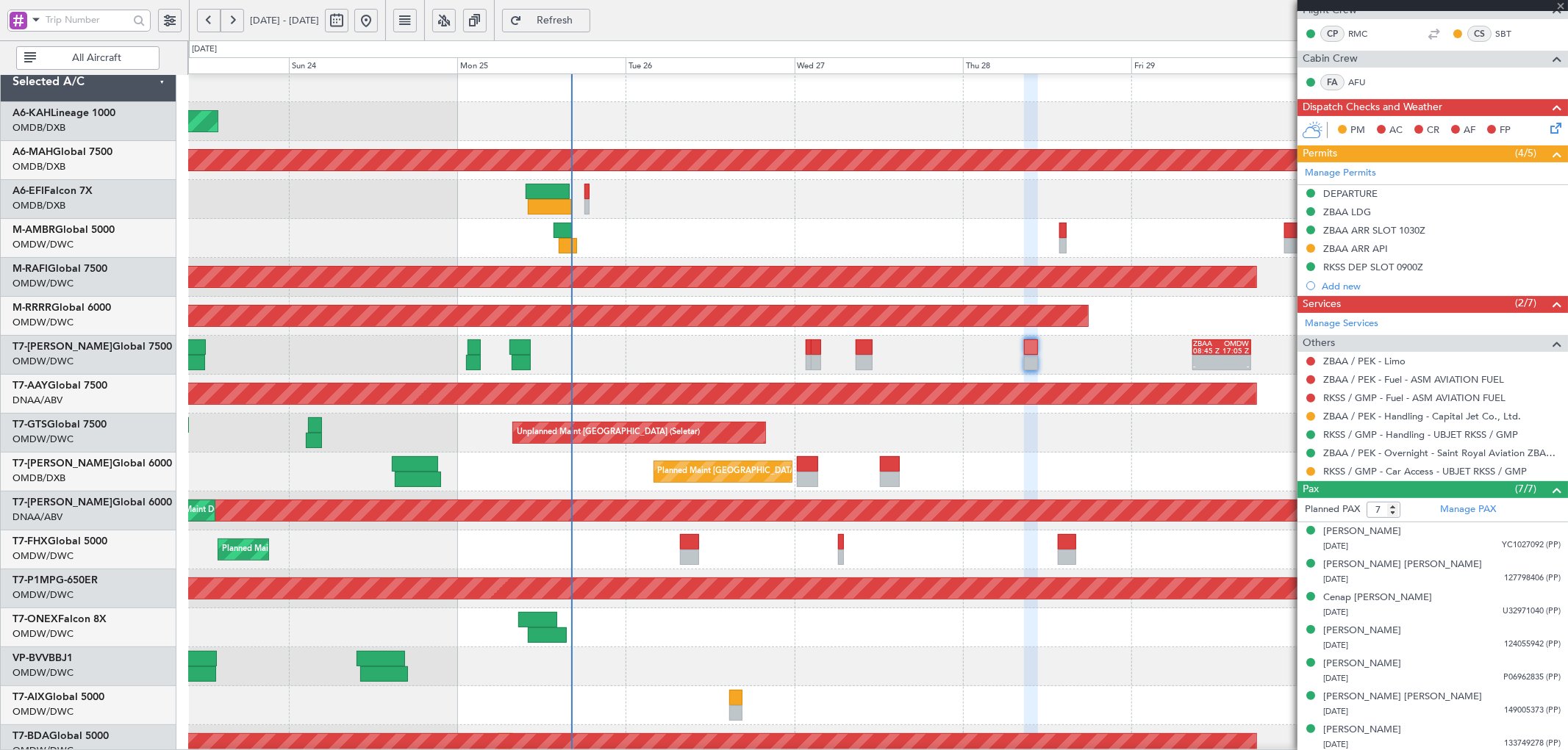
type input "10:18"
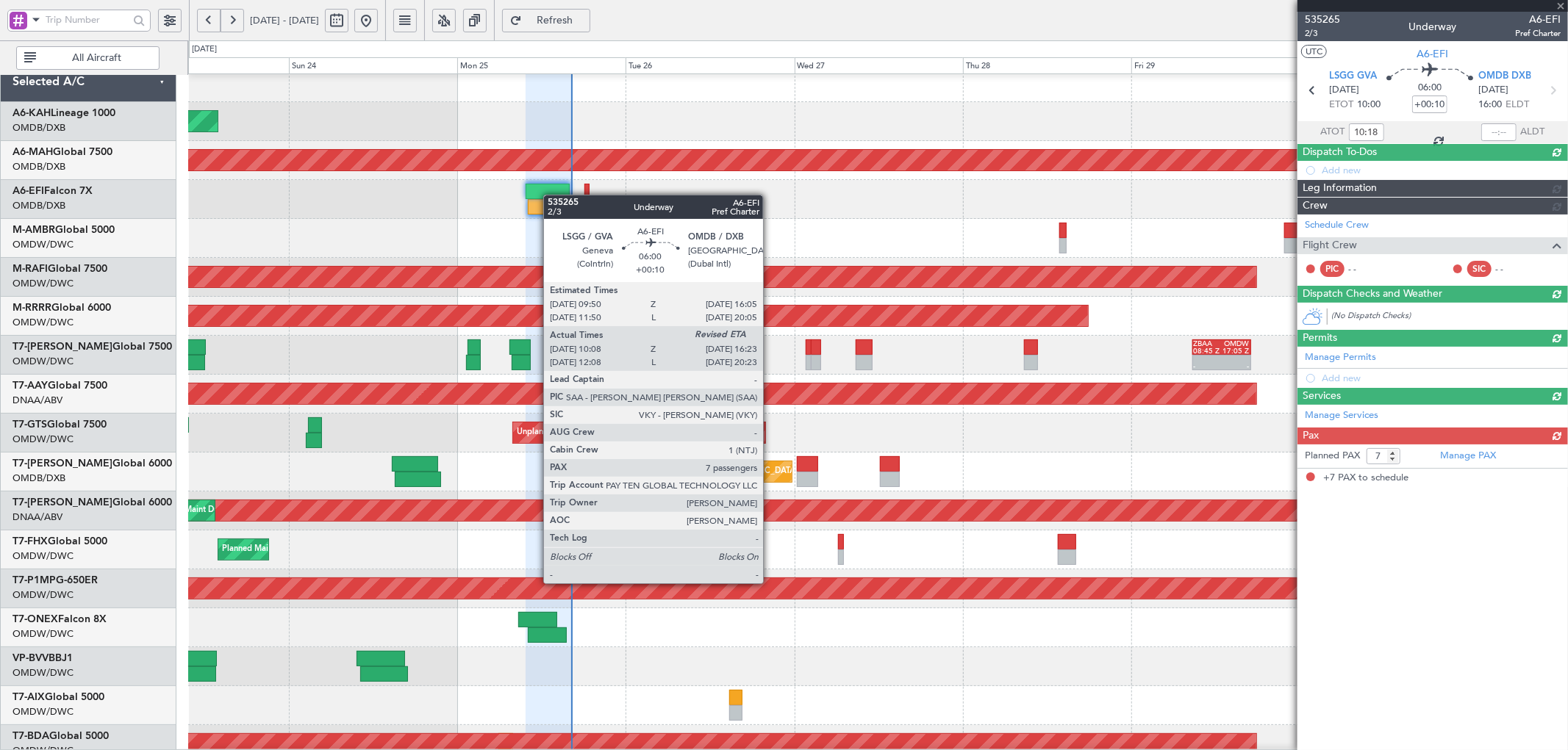
scroll to position [0, 0]
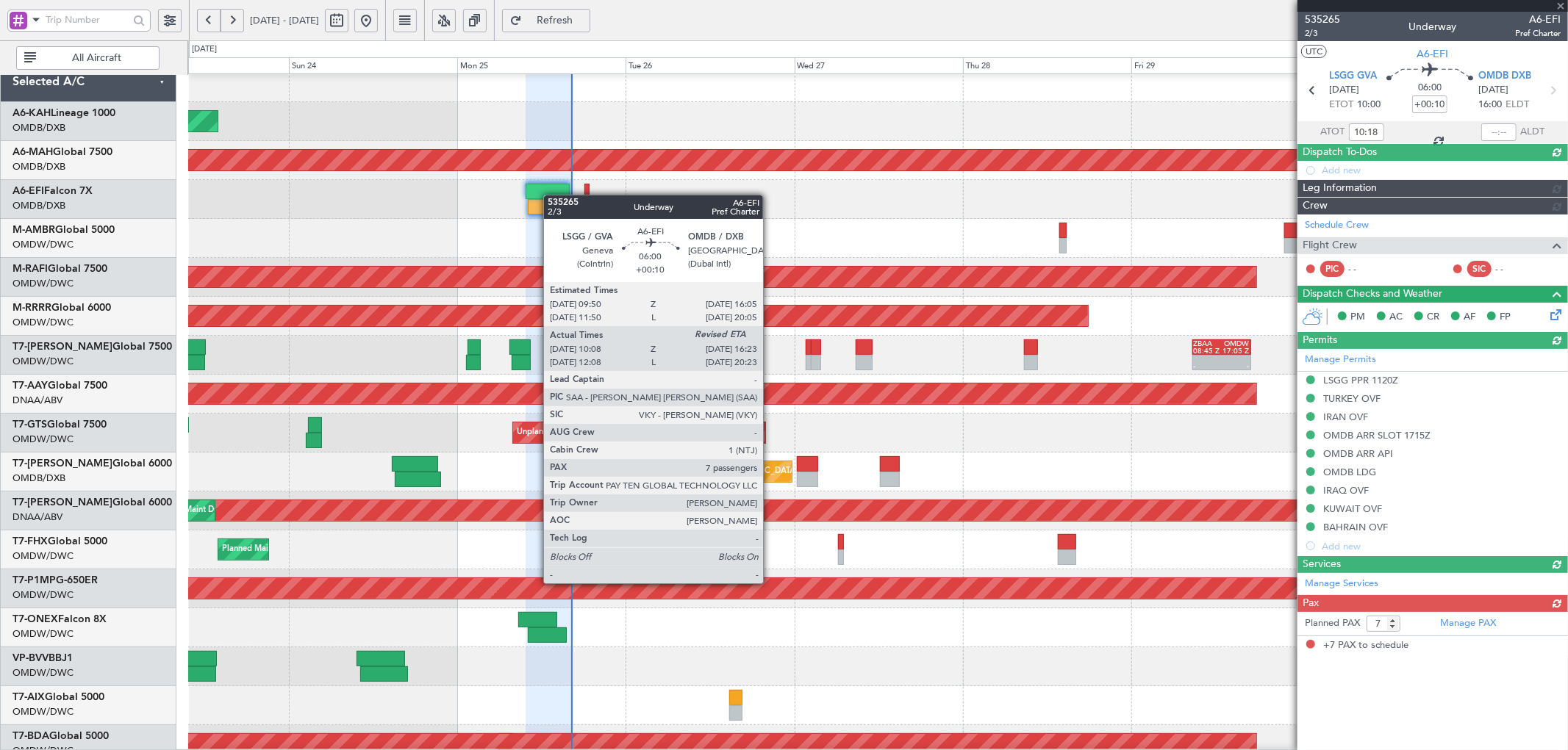
type input "[PERSON_NAME] (SYS)"
type input "7113"
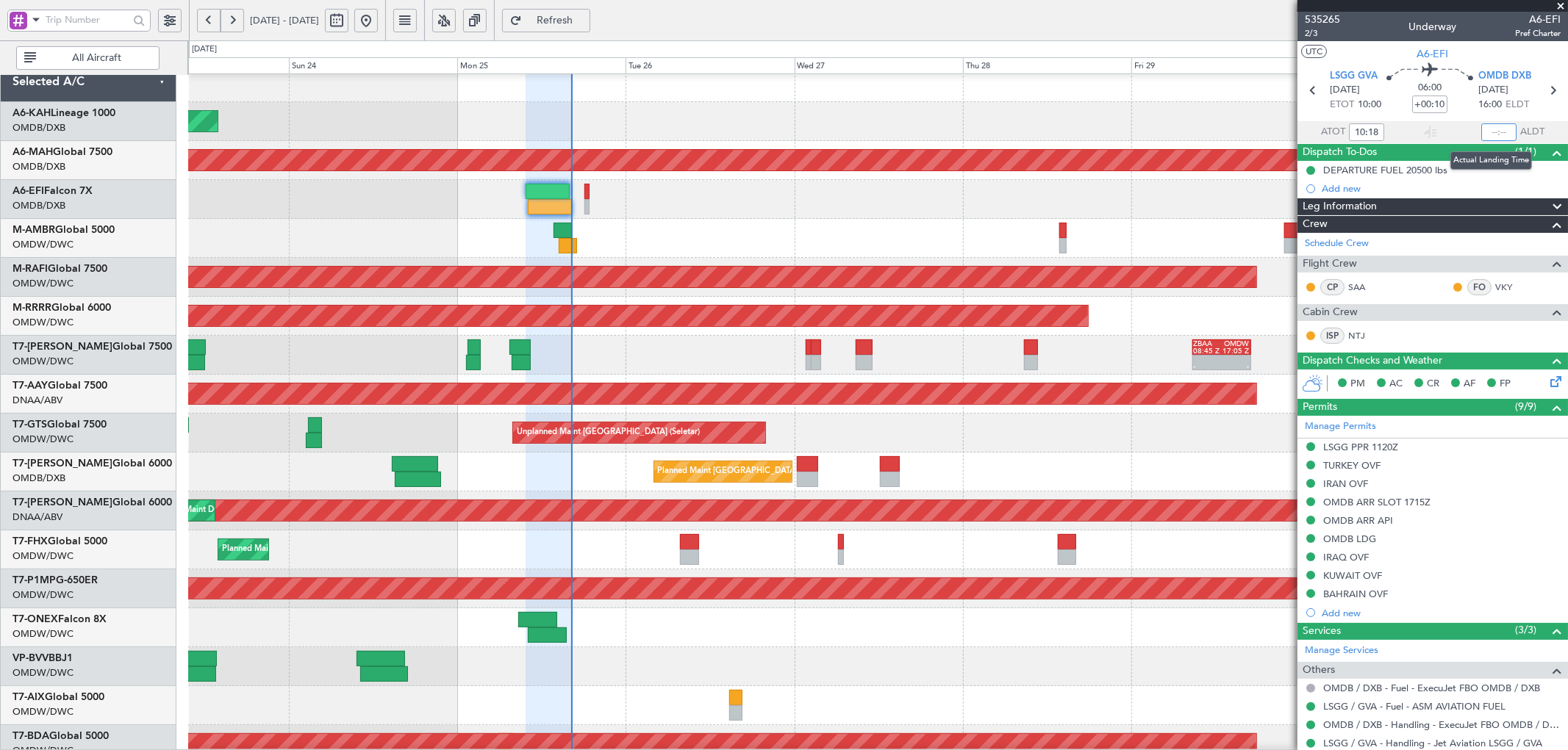
click at [1492, 134] on input "text" at bounding box center [1499, 132] width 35 height 18
type input "16:12"
click at [585, 15] on span "Refresh" at bounding box center [555, 21] width 61 height 10
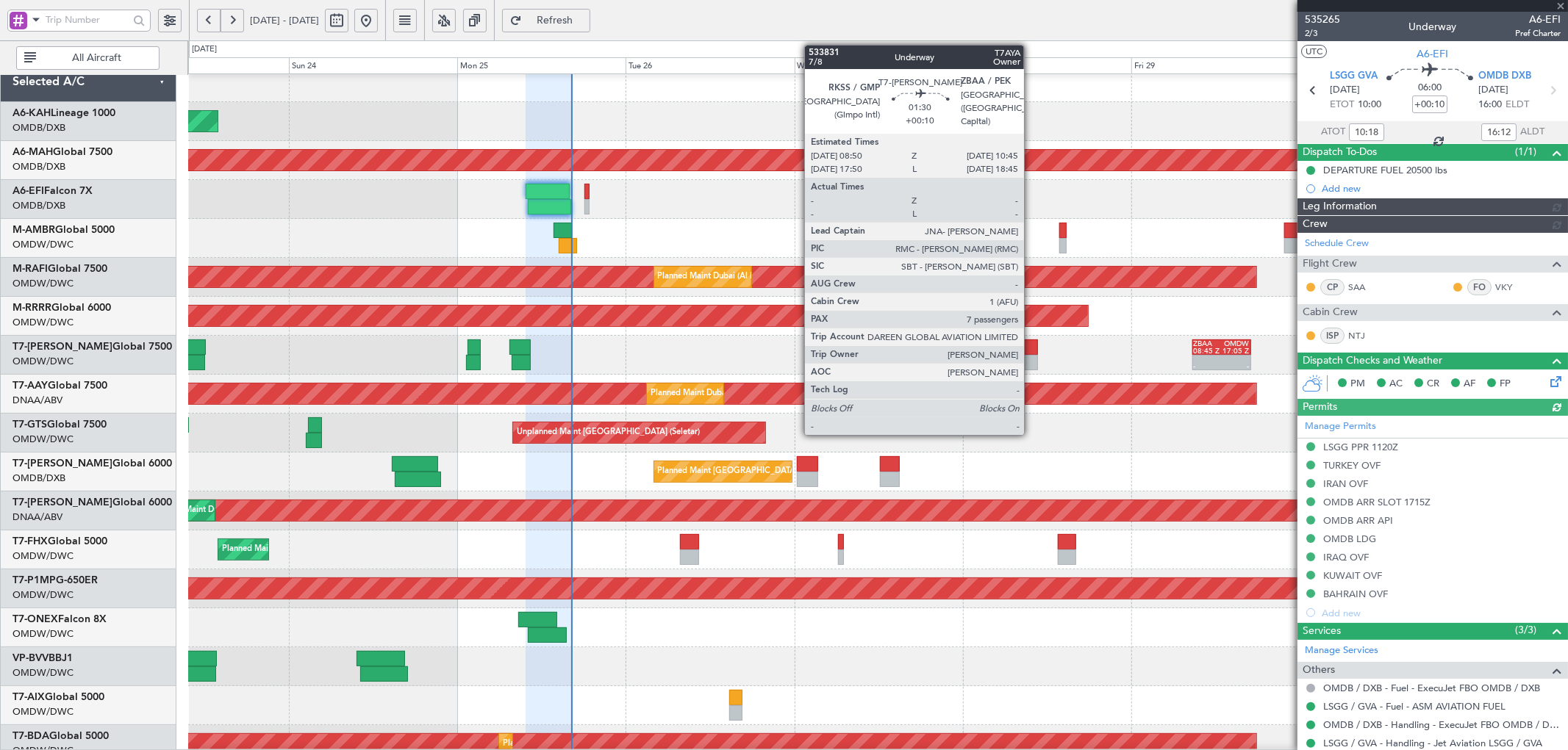
type input "[PERSON_NAME] (SYS)"
type input "7113"
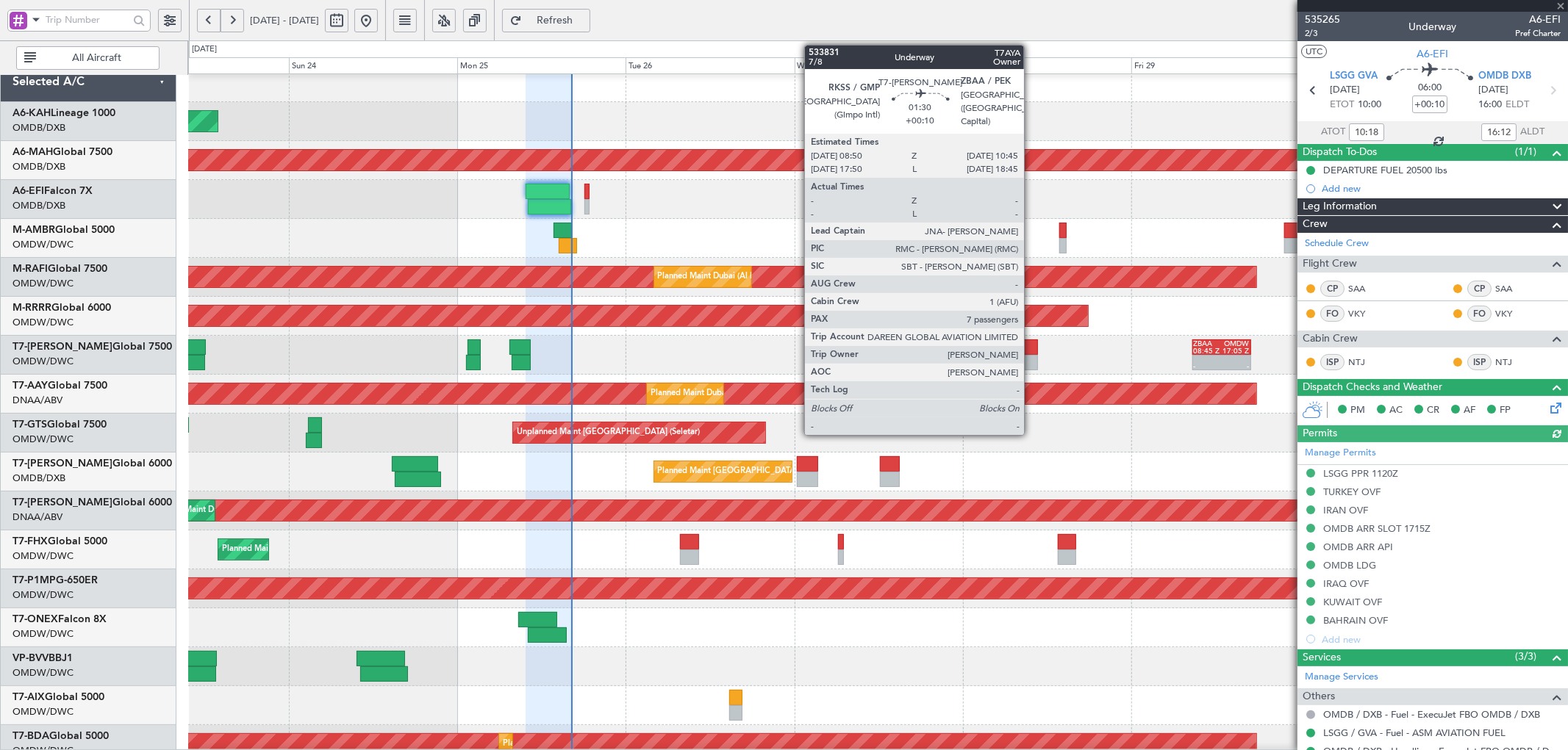
click at [1031, 355] on div at bounding box center [1030, 362] width 14 height 15
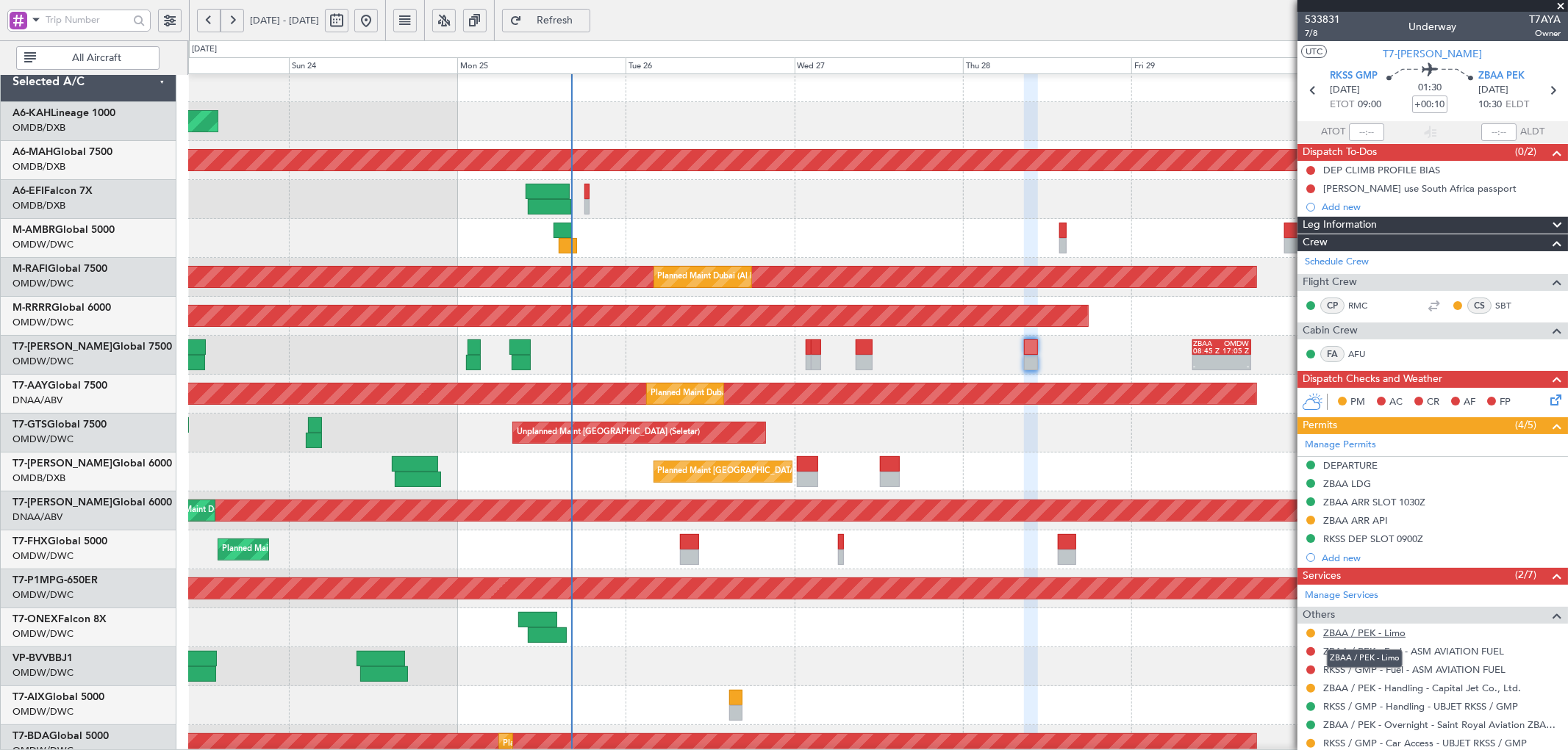
click at [1365, 636] on link "ZBAA / PEK - Limo" at bounding box center [1364, 633] width 83 height 13
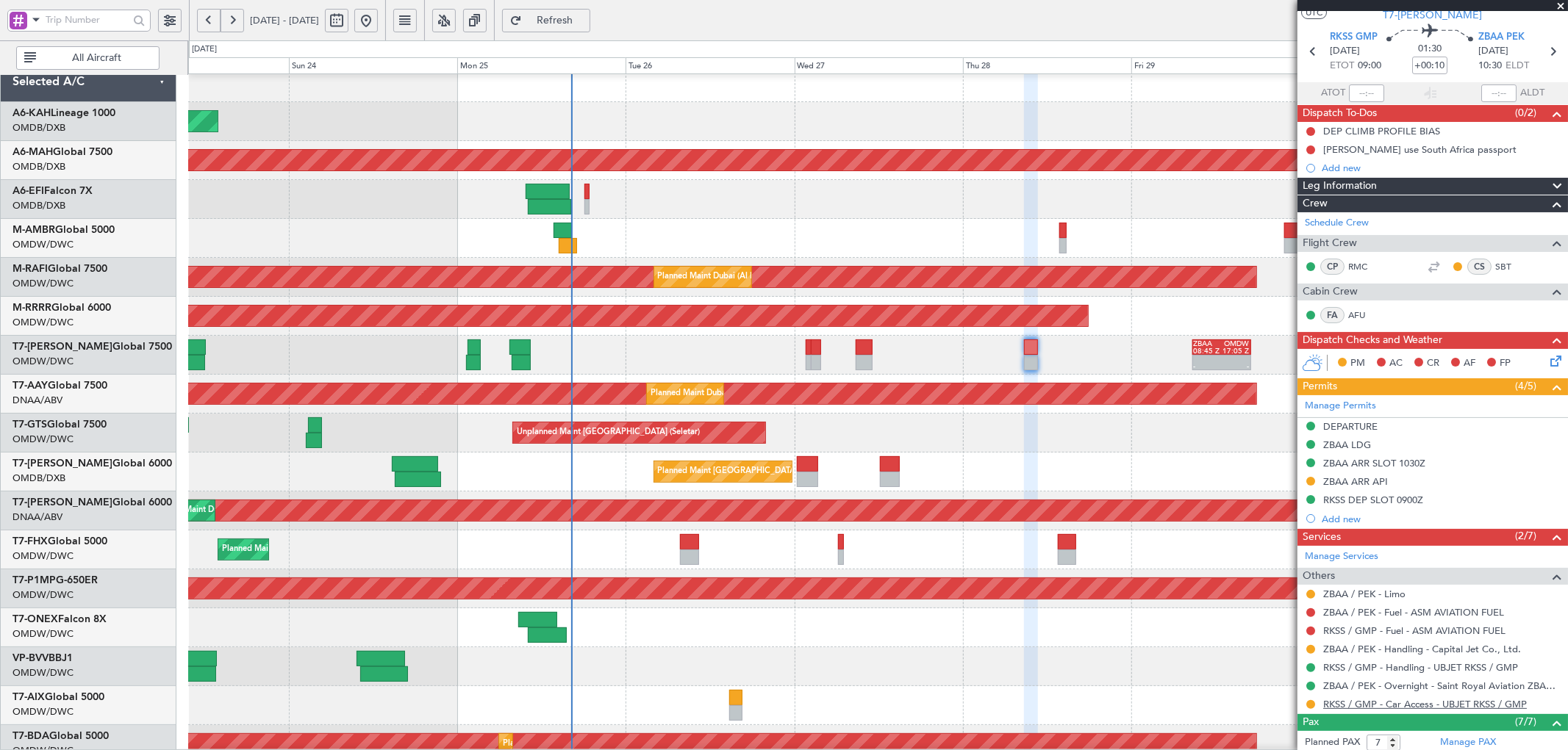
scroll to position [55, 0]
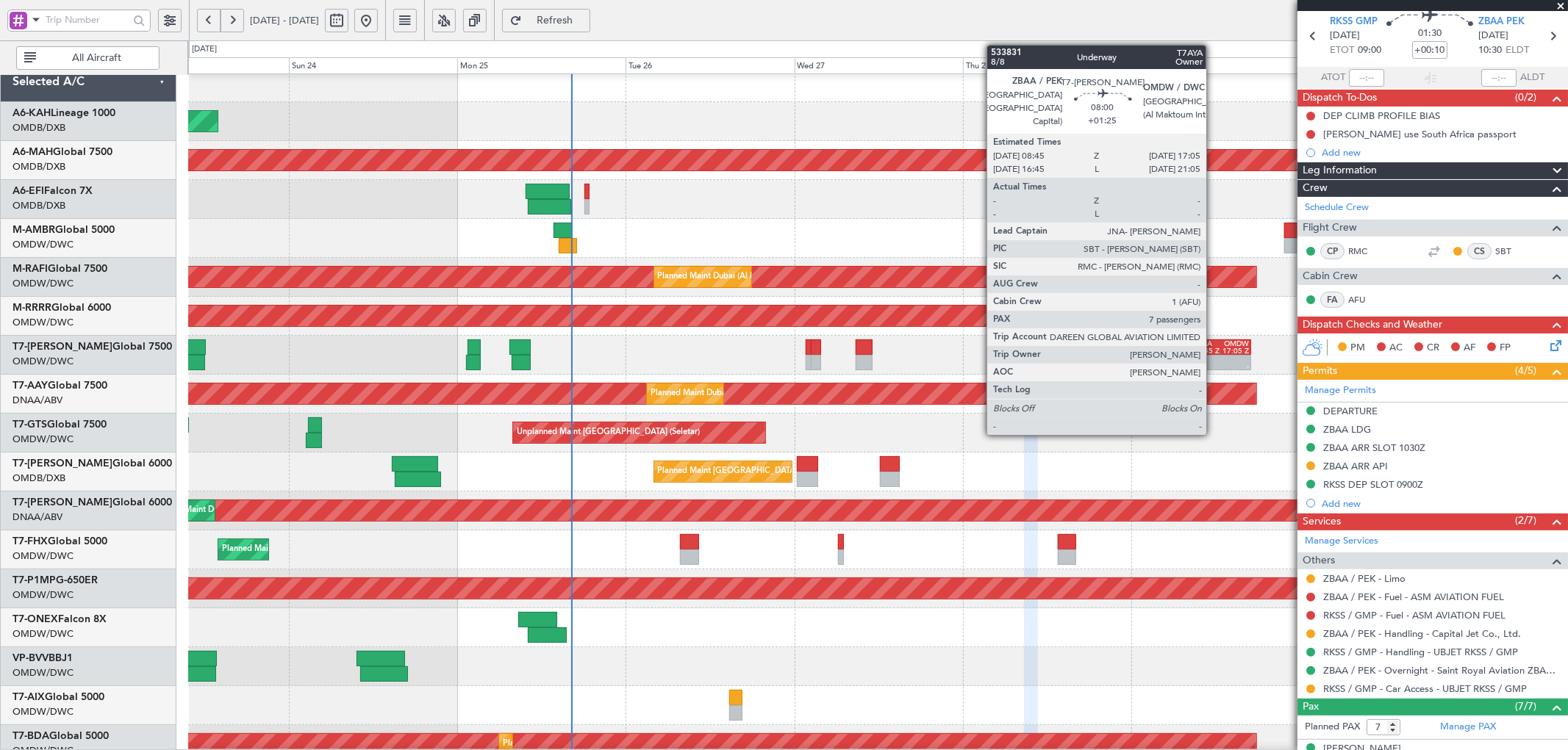
click at [1213, 347] on div "08:45 Z" at bounding box center [1208, 351] width 28 height 7
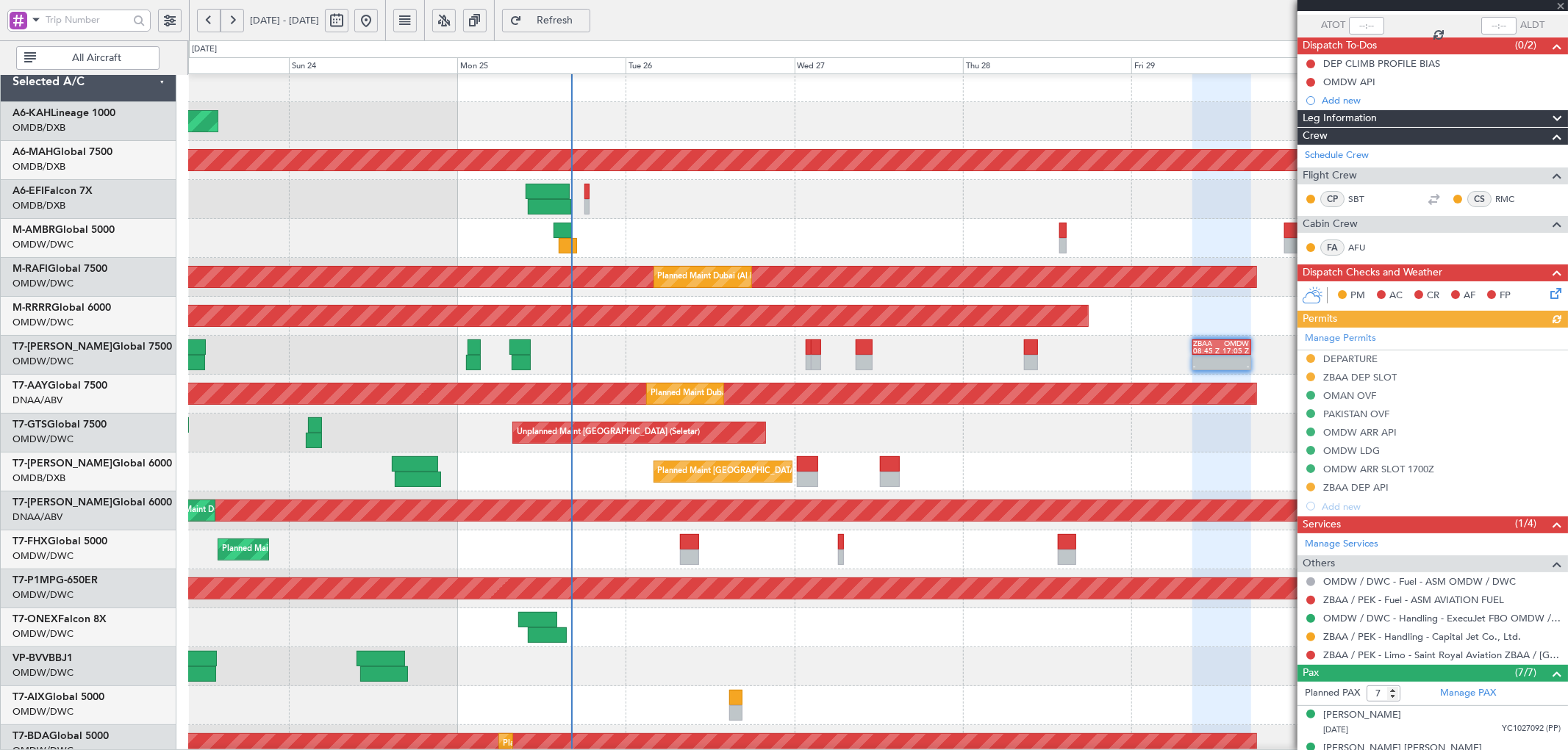
scroll to position [218, 0]
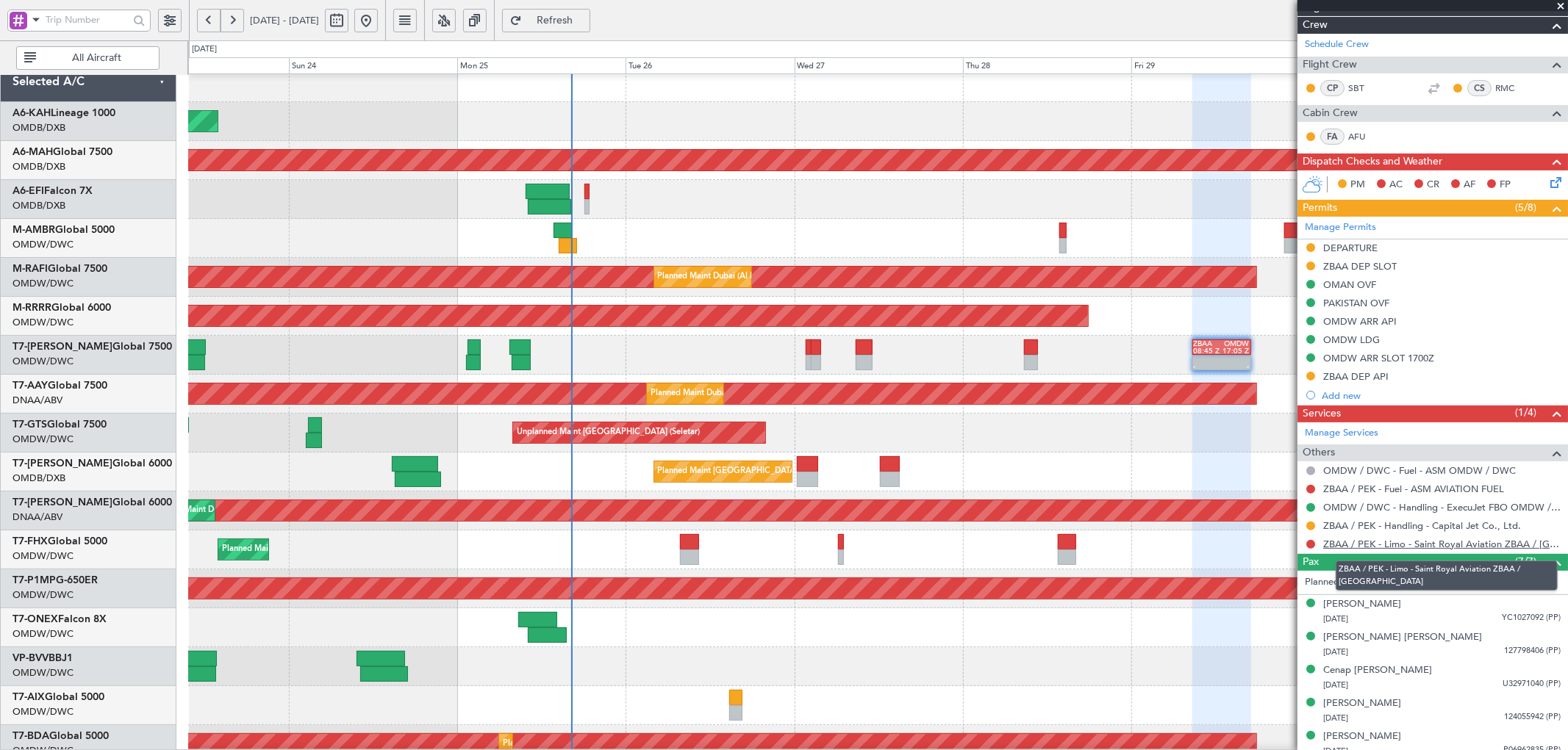
click at [1373, 546] on link "ZBAA / PEK - Limo - Saint Royal Aviation ZBAA / [GEOGRAPHIC_DATA]" at bounding box center [1442, 544] width 238 height 13
click at [590, 12] on button "Refresh" at bounding box center [546, 21] width 89 height 24
click at [585, 15] on span "Refresh" at bounding box center [555, 21] width 61 height 10
click at [1308, 542] on button at bounding box center [1310, 544] width 9 height 9
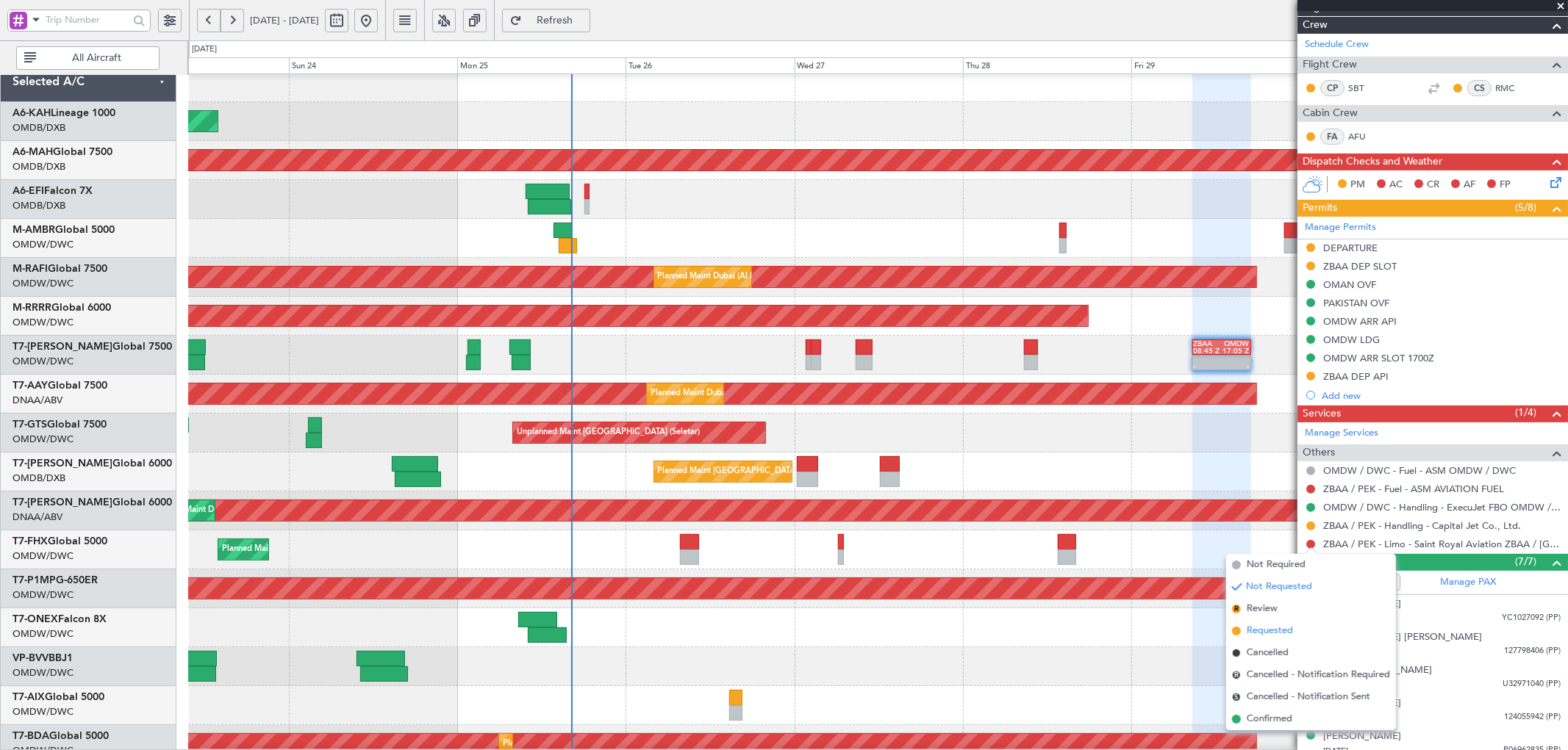
click at [1263, 634] on span "Requested" at bounding box center [1269, 631] width 46 height 15
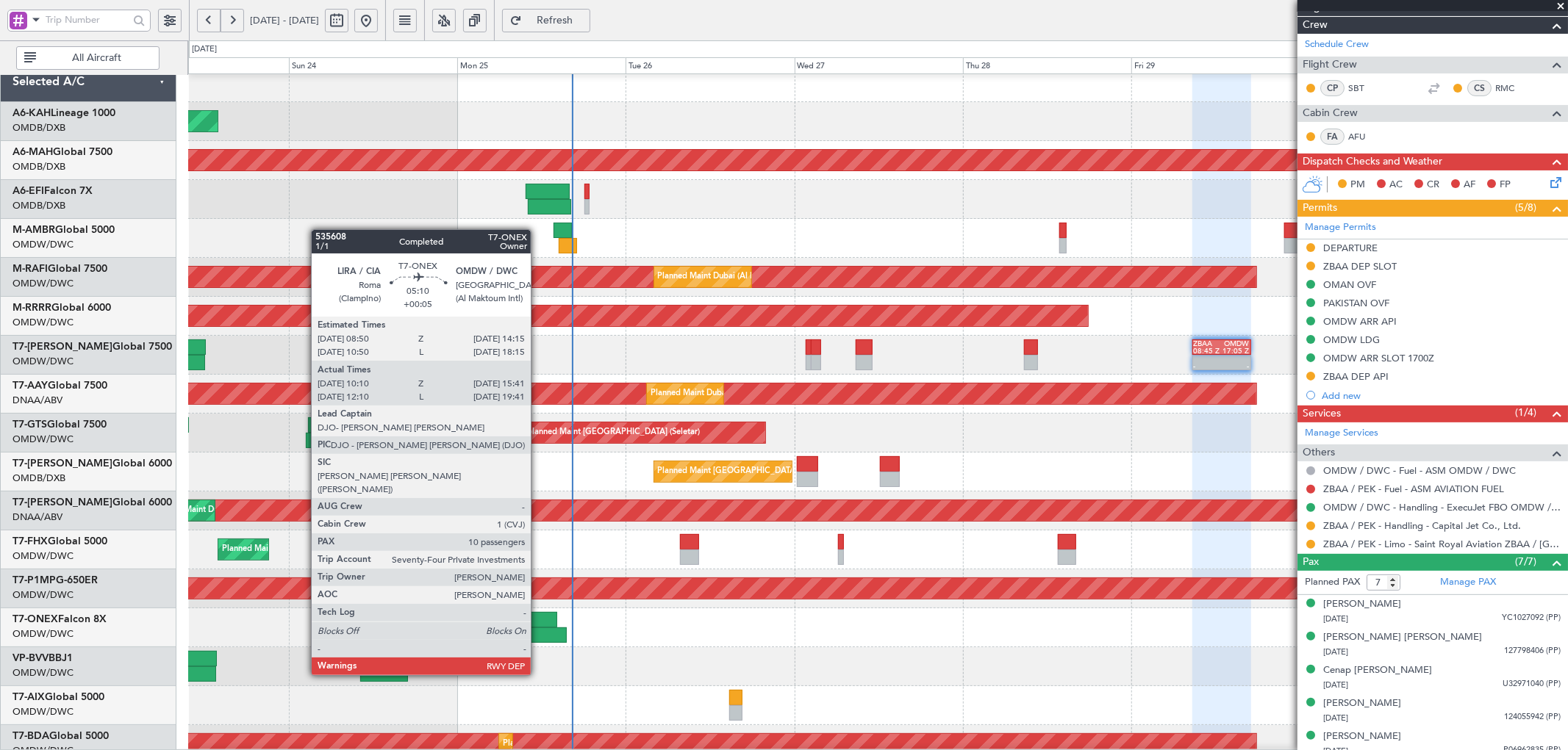
click at [538, 634] on div at bounding box center [547, 635] width 39 height 15
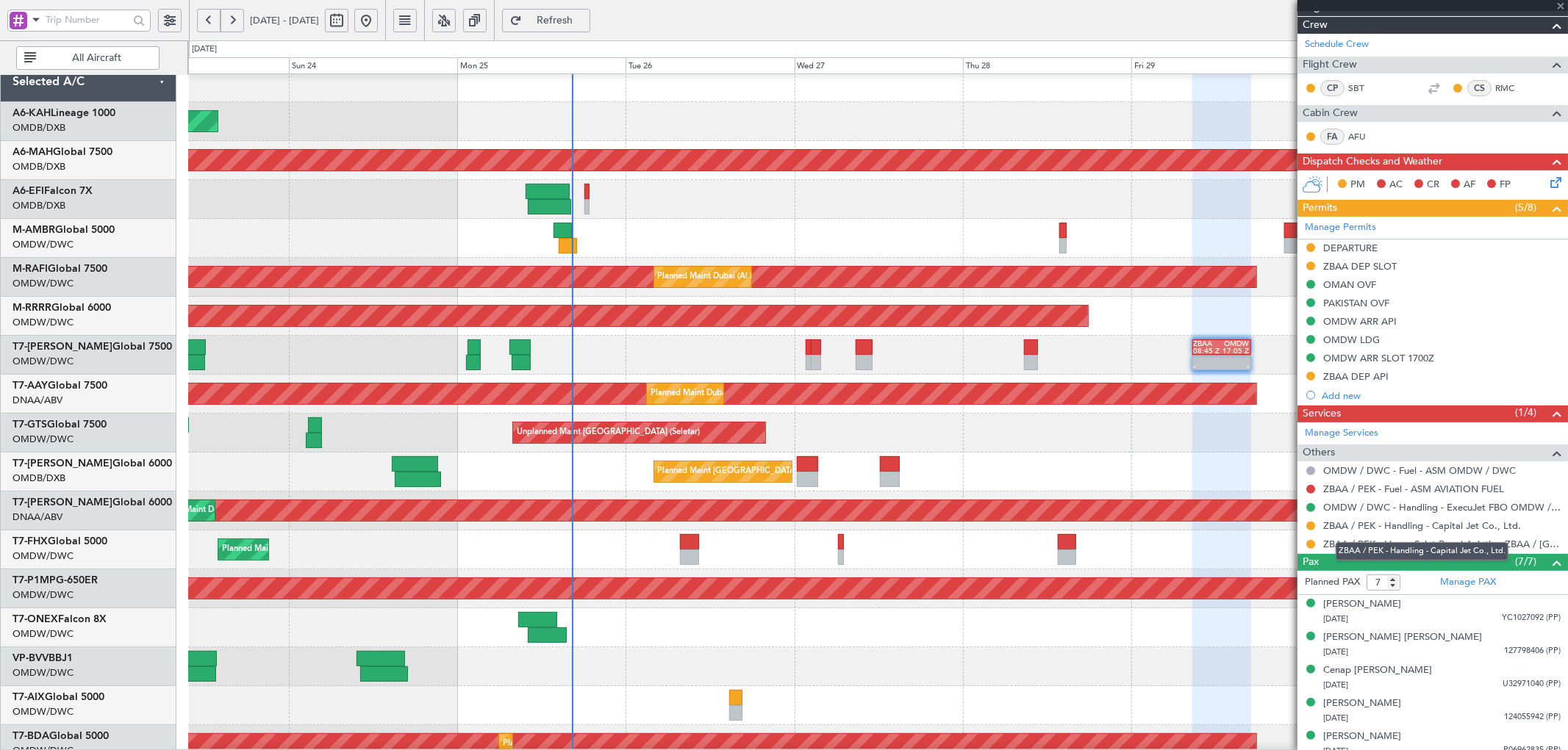
type input "+00:05"
type input "10:20"
type input "15:36"
type input "10"
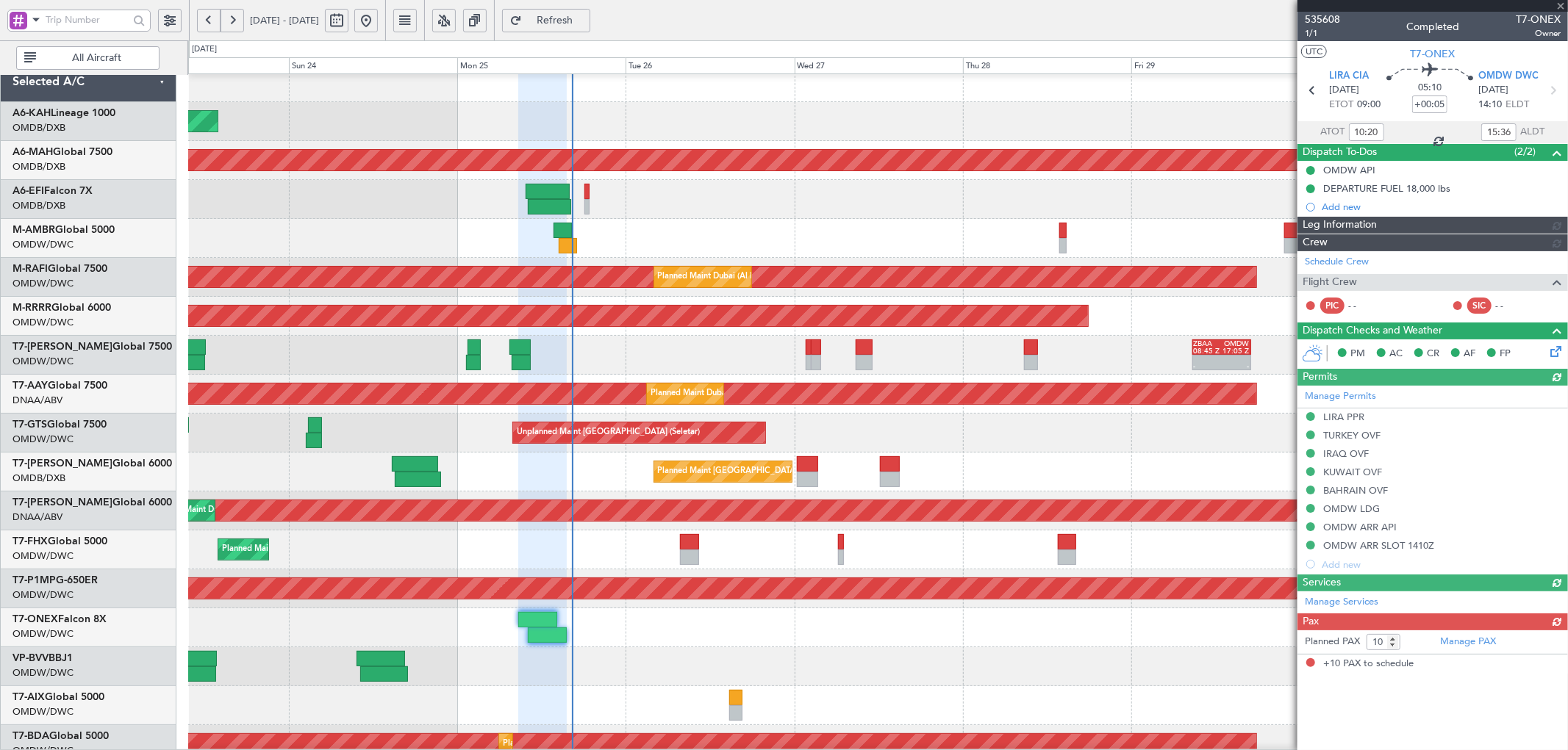
type input "[PERSON_NAME] (SYS)"
type input "7112"
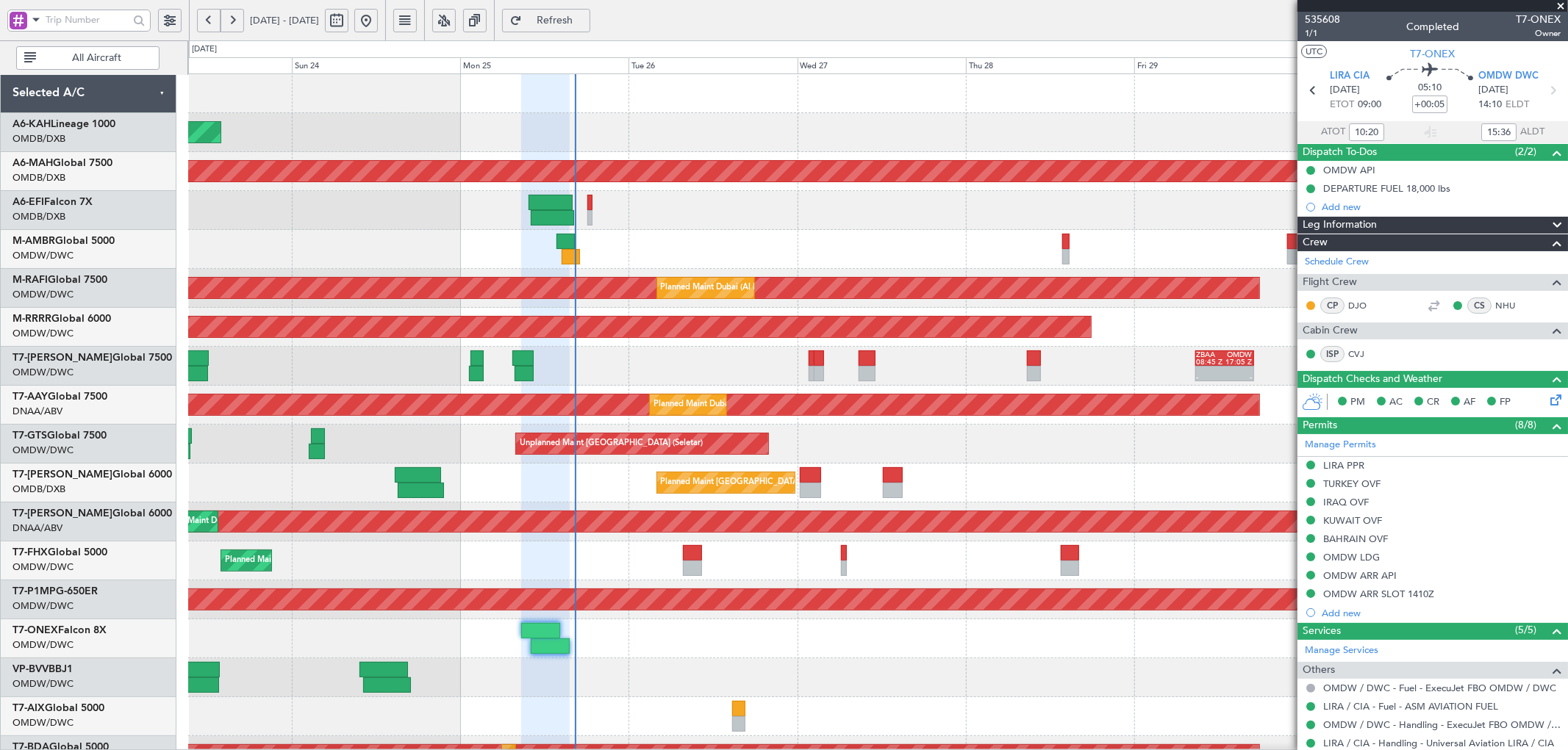
click at [772, 255] on div "Planned Maint Dubai (Al Maktoum Intl)" at bounding box center [877, 249] width 1379 height 39
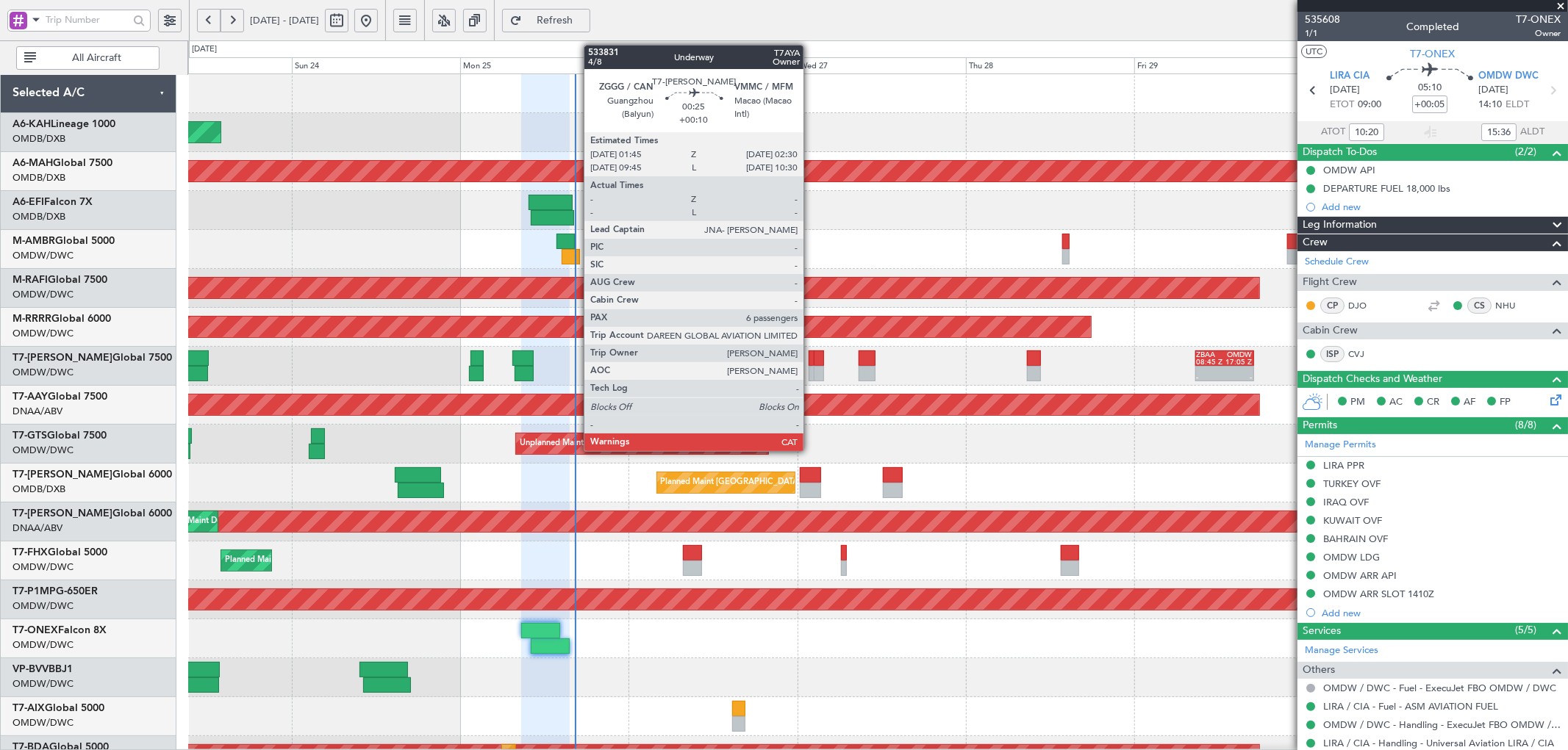
click at [811, 363] on div at bounding box center [812, 358] width 6 height 15
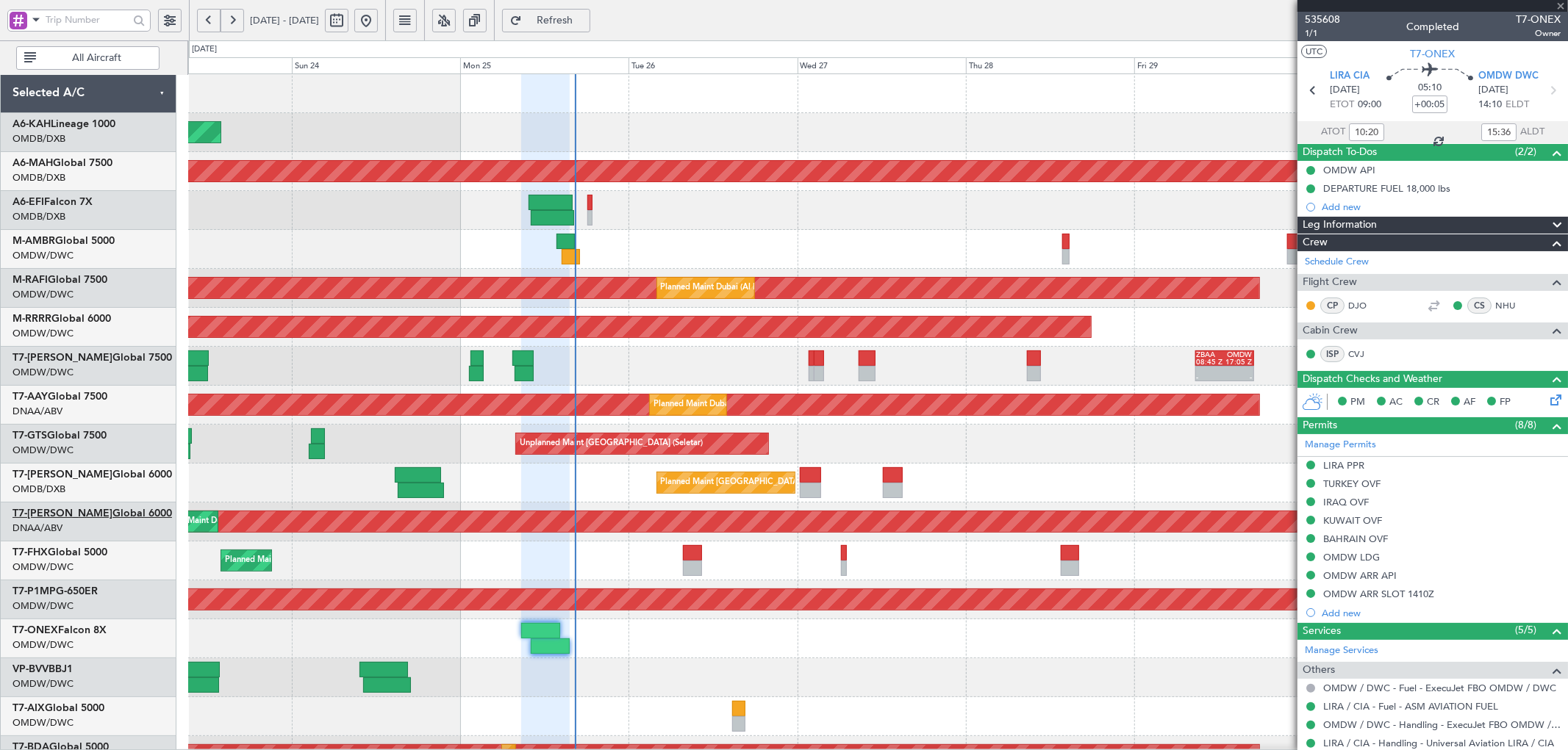
type input "+00:10"
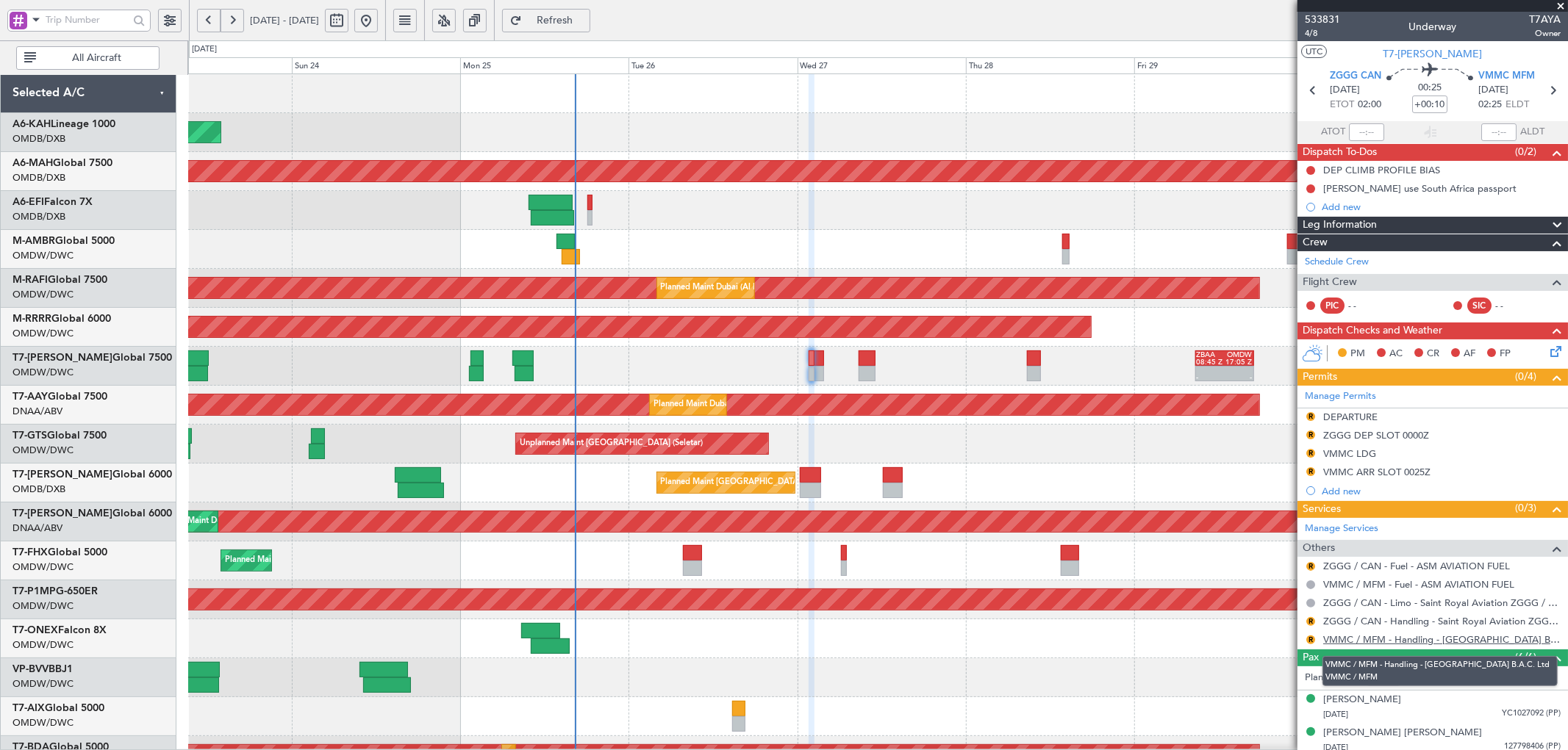
click at [1350, 642] on link "VMMC / MFM - Handling - [GEOGRAPHIC_DATA] B.A.C. Ltd VMMC / MFM" at bounding box center [1442, 639] width 238 height 13
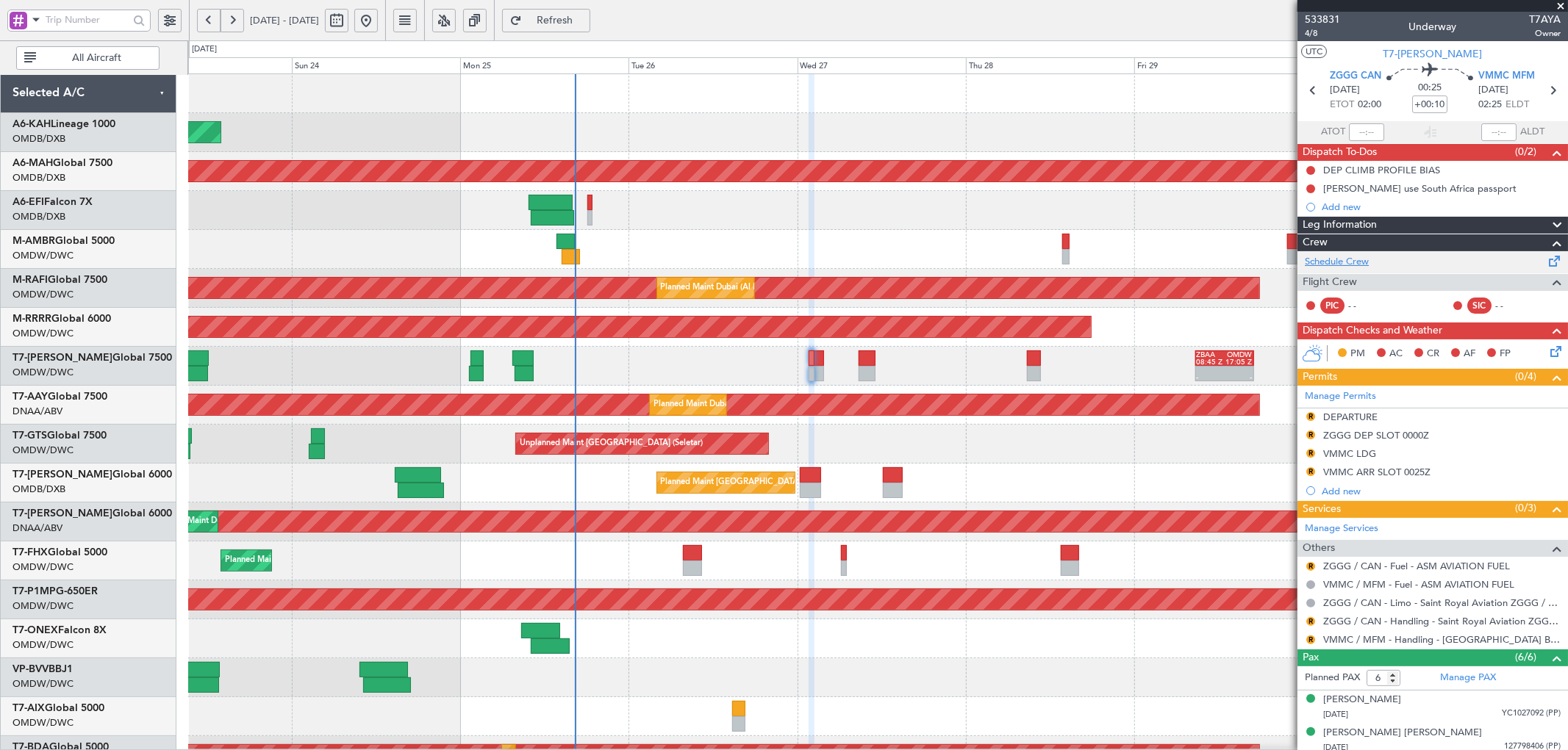
click at [1353, 260] on link "Schedule Crew" at bounding box center [1336, 263] width 64 height 15
click at [1345, 268] on link "Schedule Crew" at bounding box center [1336, 263] width 64 height 15
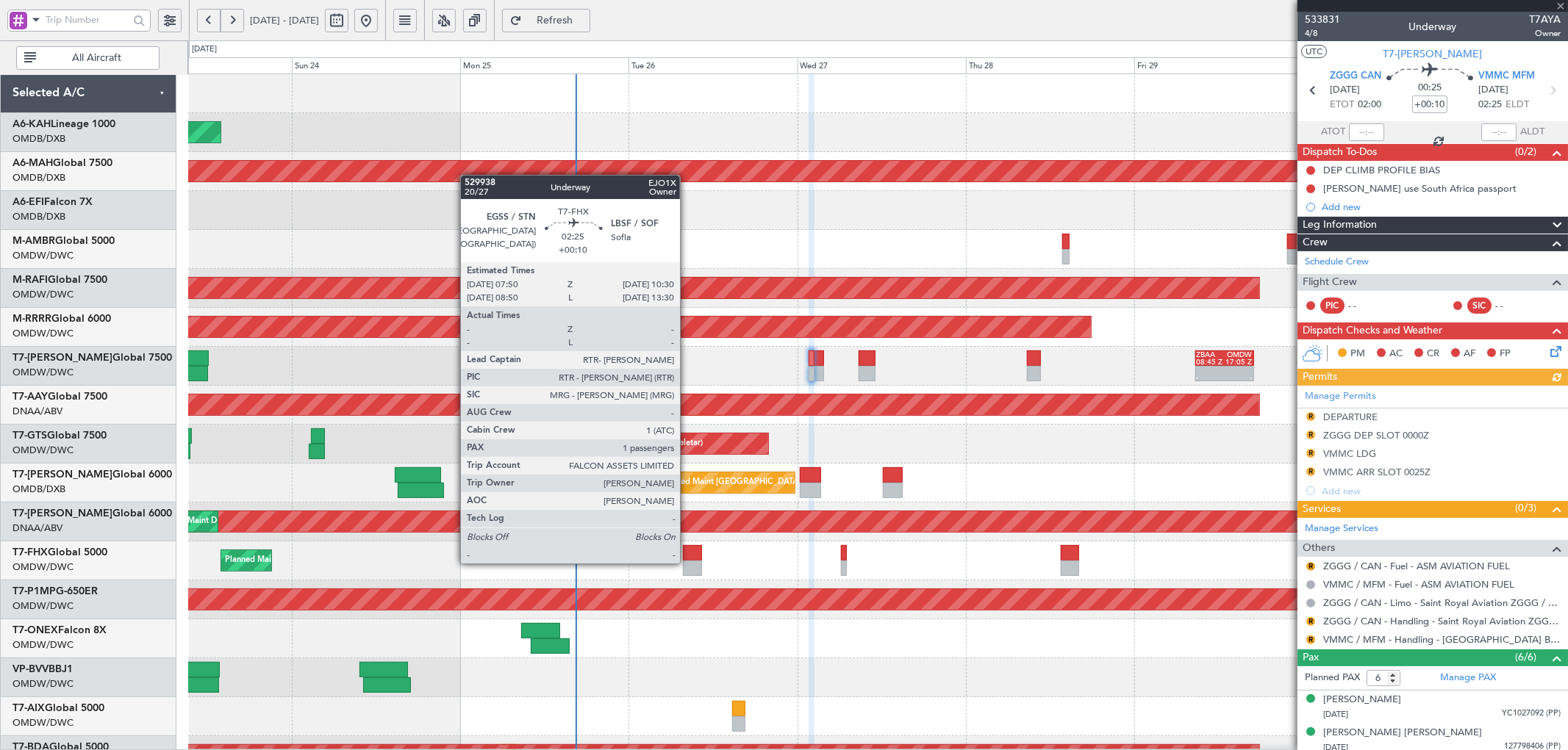
click at [687, 562] on div at bounding box center [692, 568] width 19 height 15
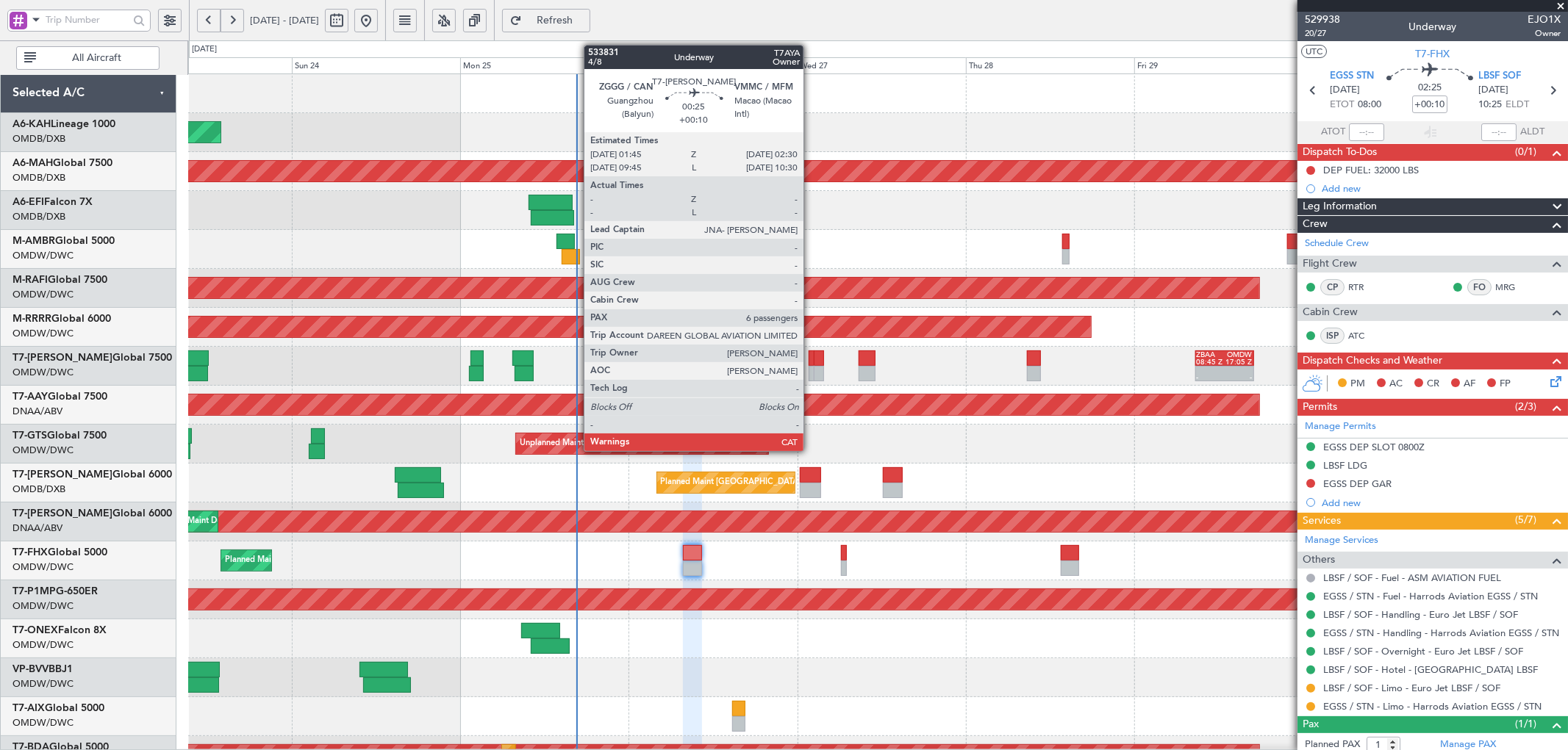
click at [811, 360] on div at bounding box center [812, 358] width 6 height 15
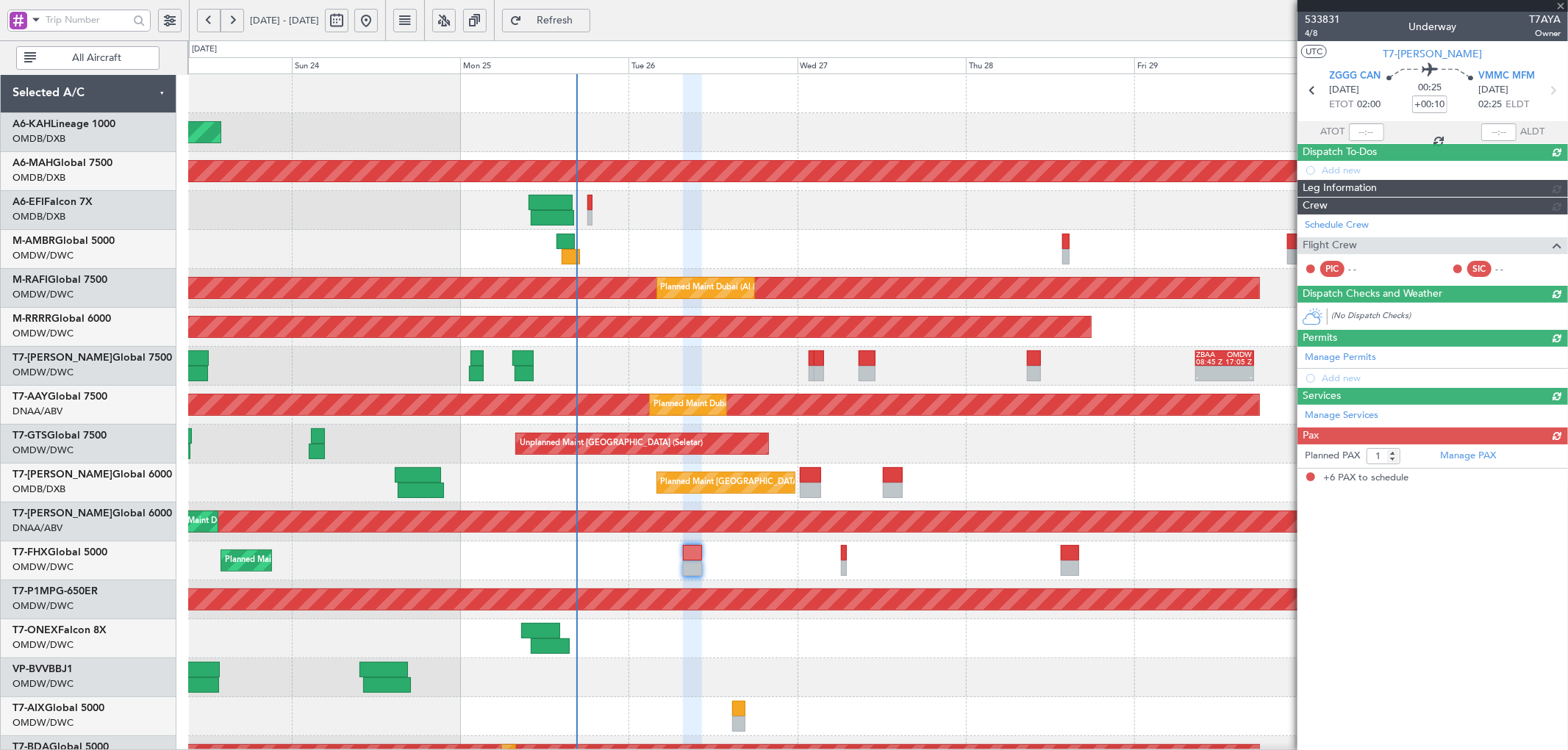
type input "6"
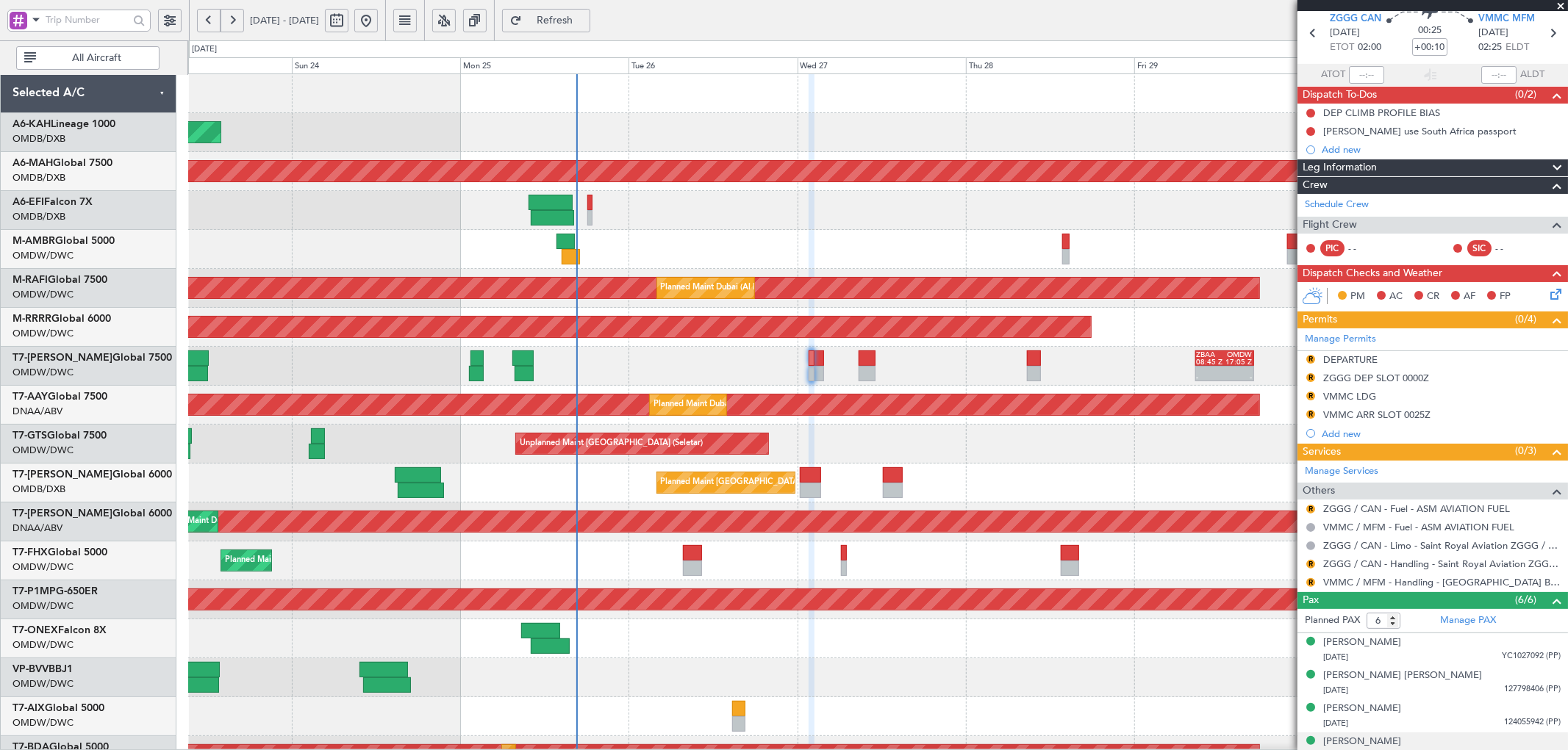
scroll to position [138, 0]
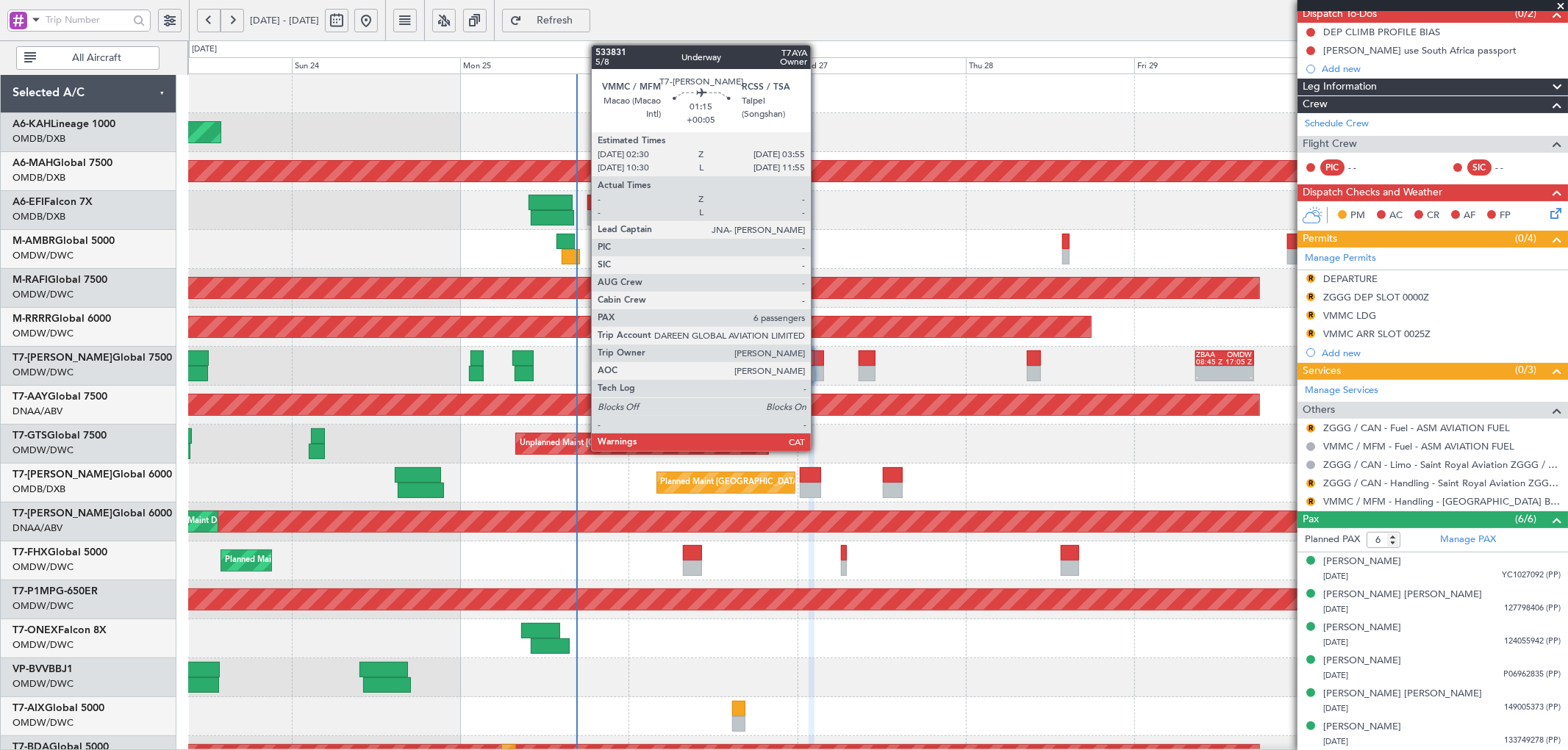
click at [818, 356] on div at bounding box center [819, 358] width 10 height 15
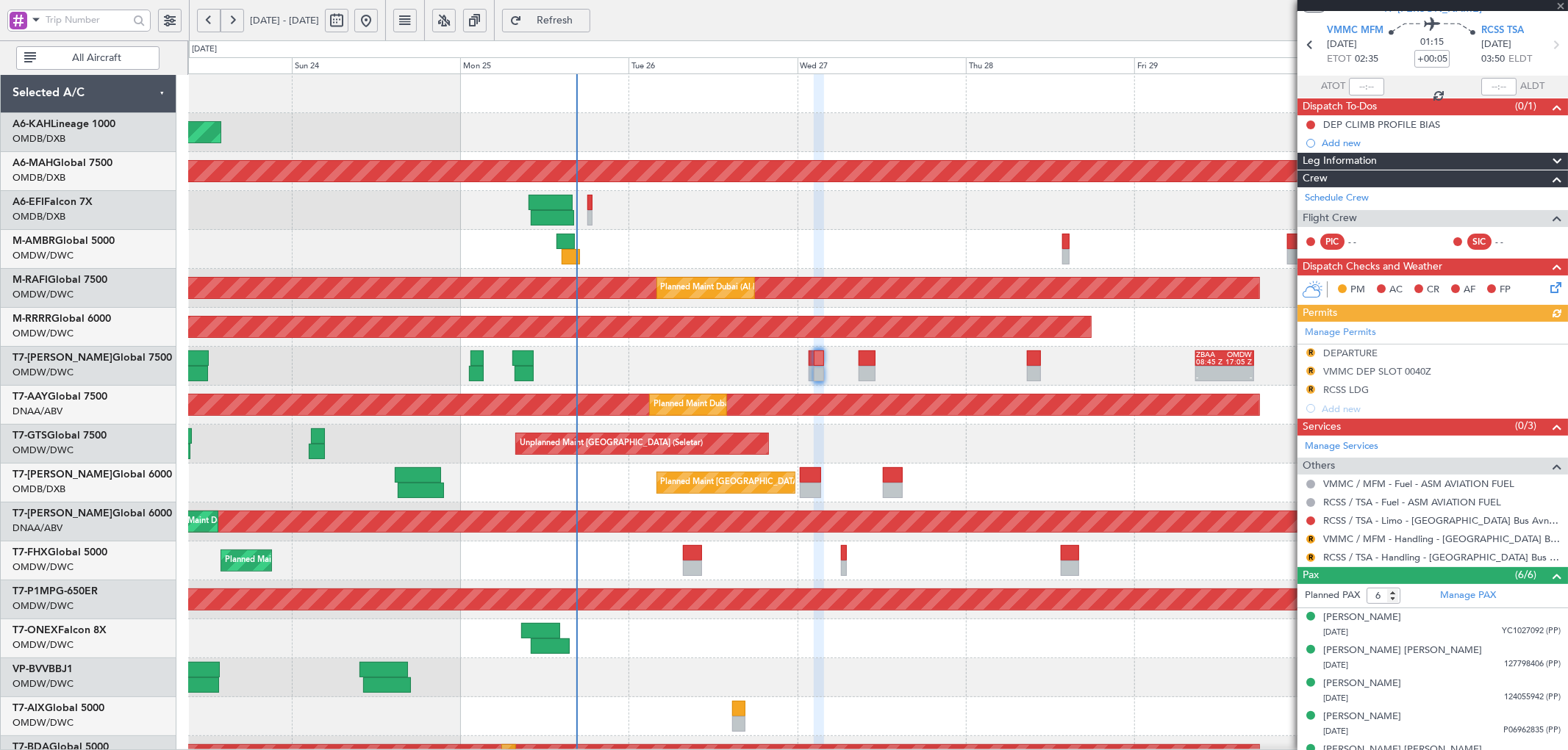
scroll to position [55, 0]
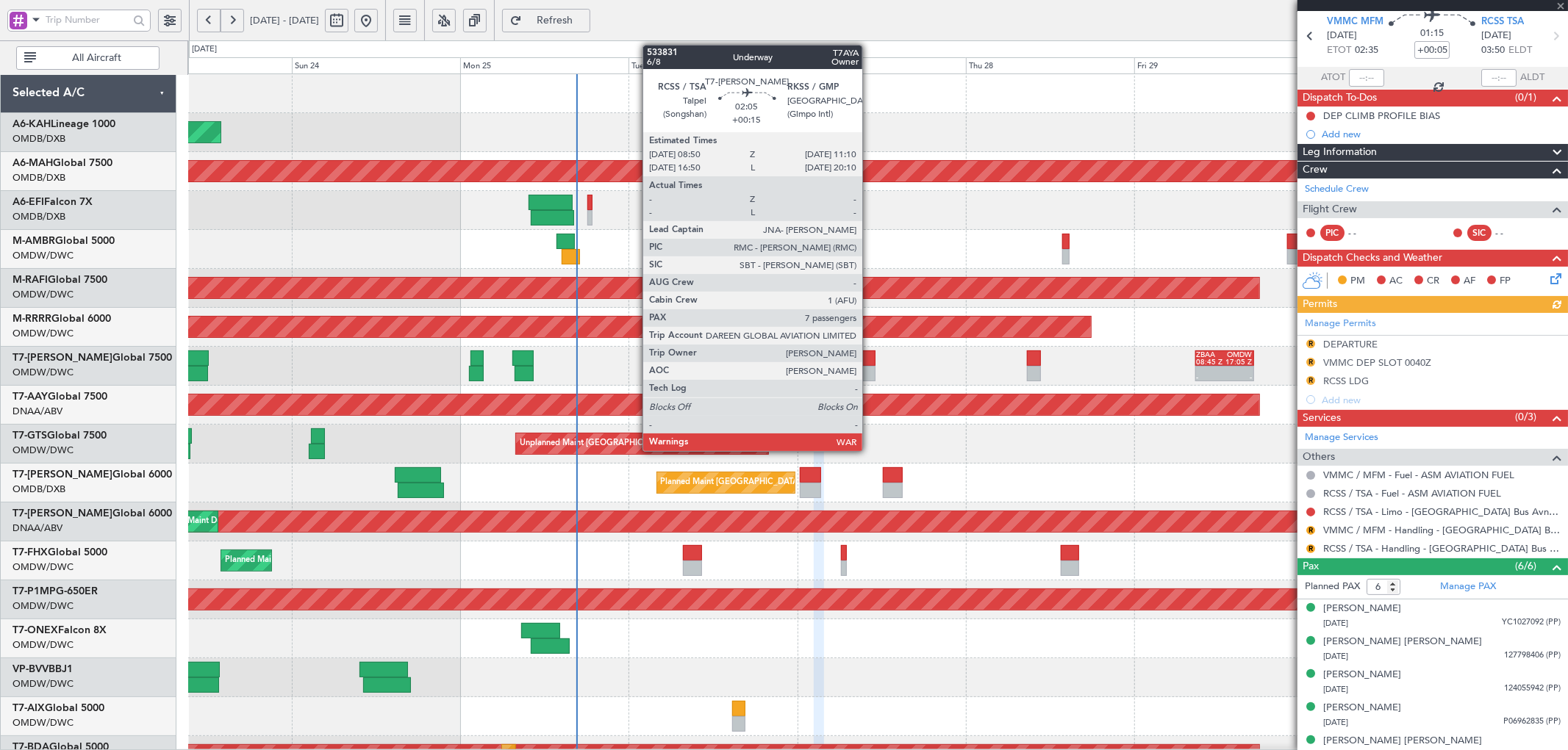
click at [869, 361] on div at bounding box center [866, 358] width 17 height 15
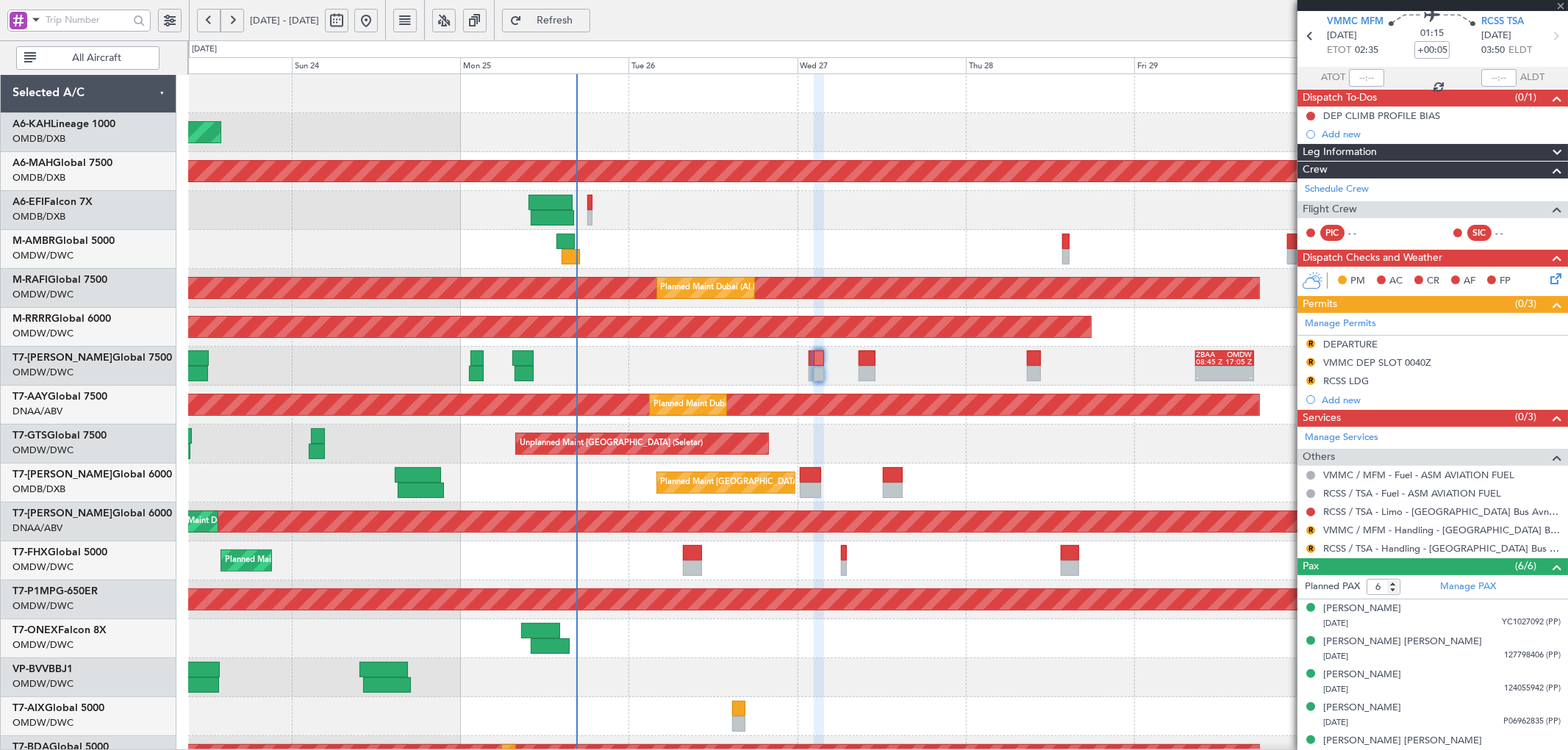
type input "+00:15"
type input "7"
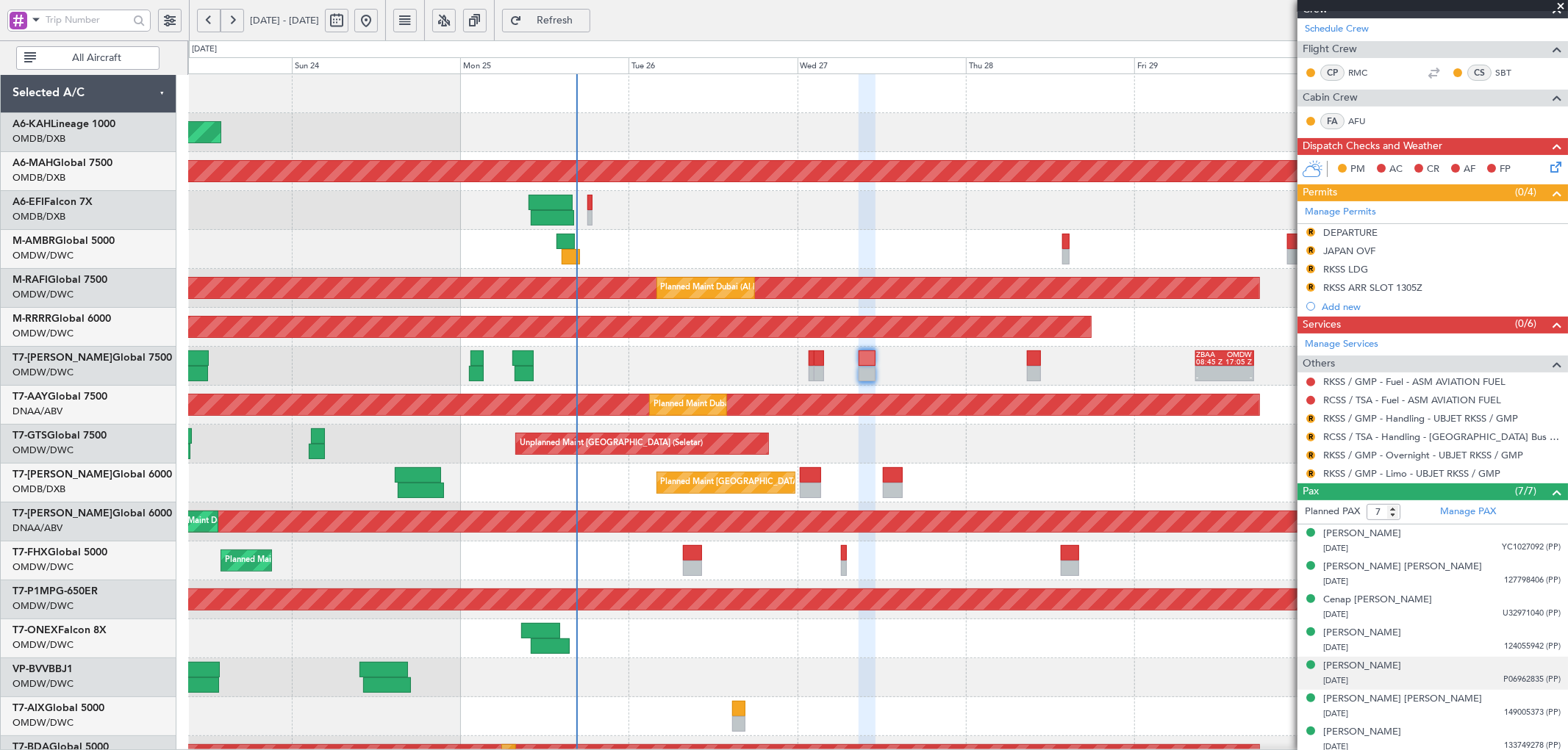
scroll to position [221, 0]
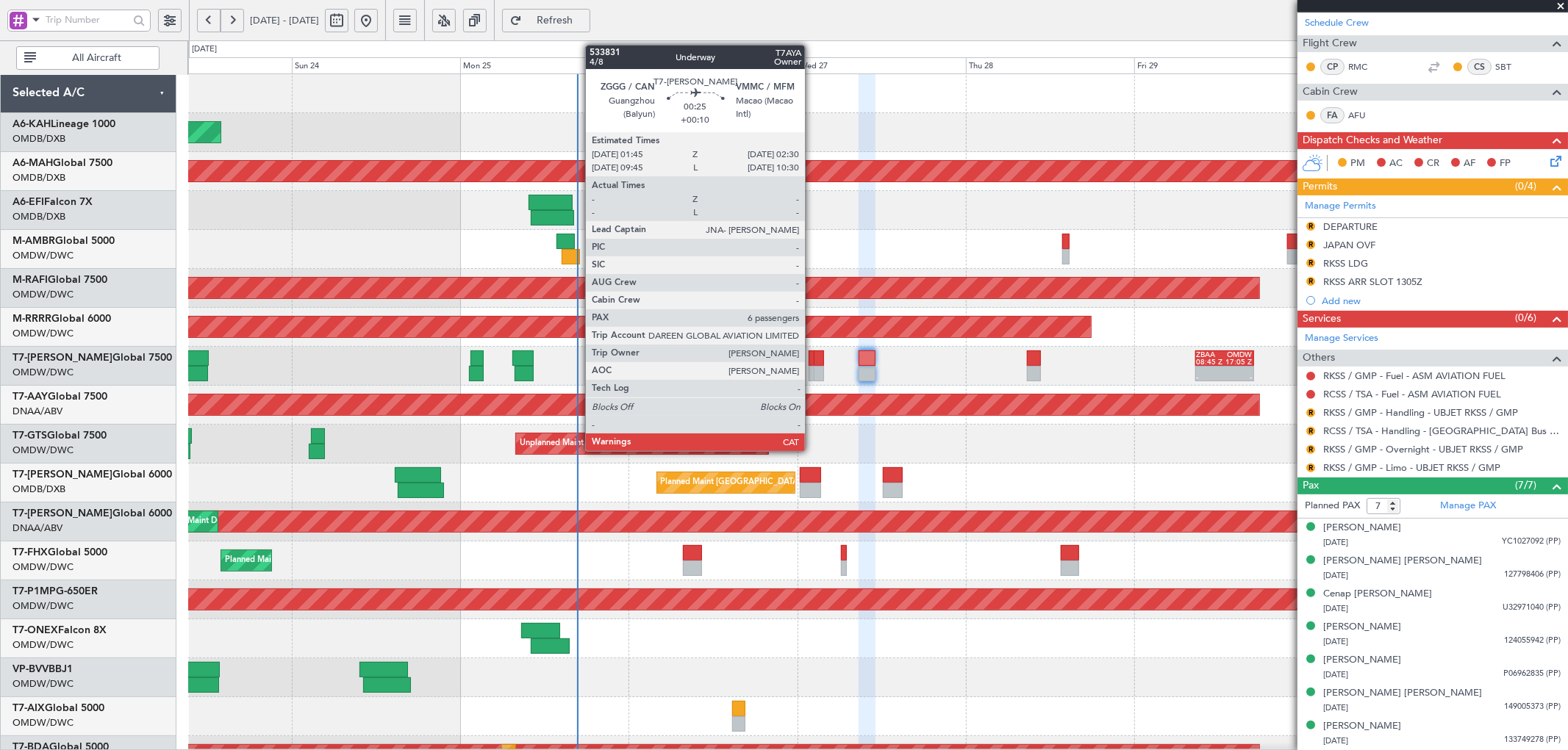
click at [812, 358] on div at bounding box center [812, 358] width 6 height 15
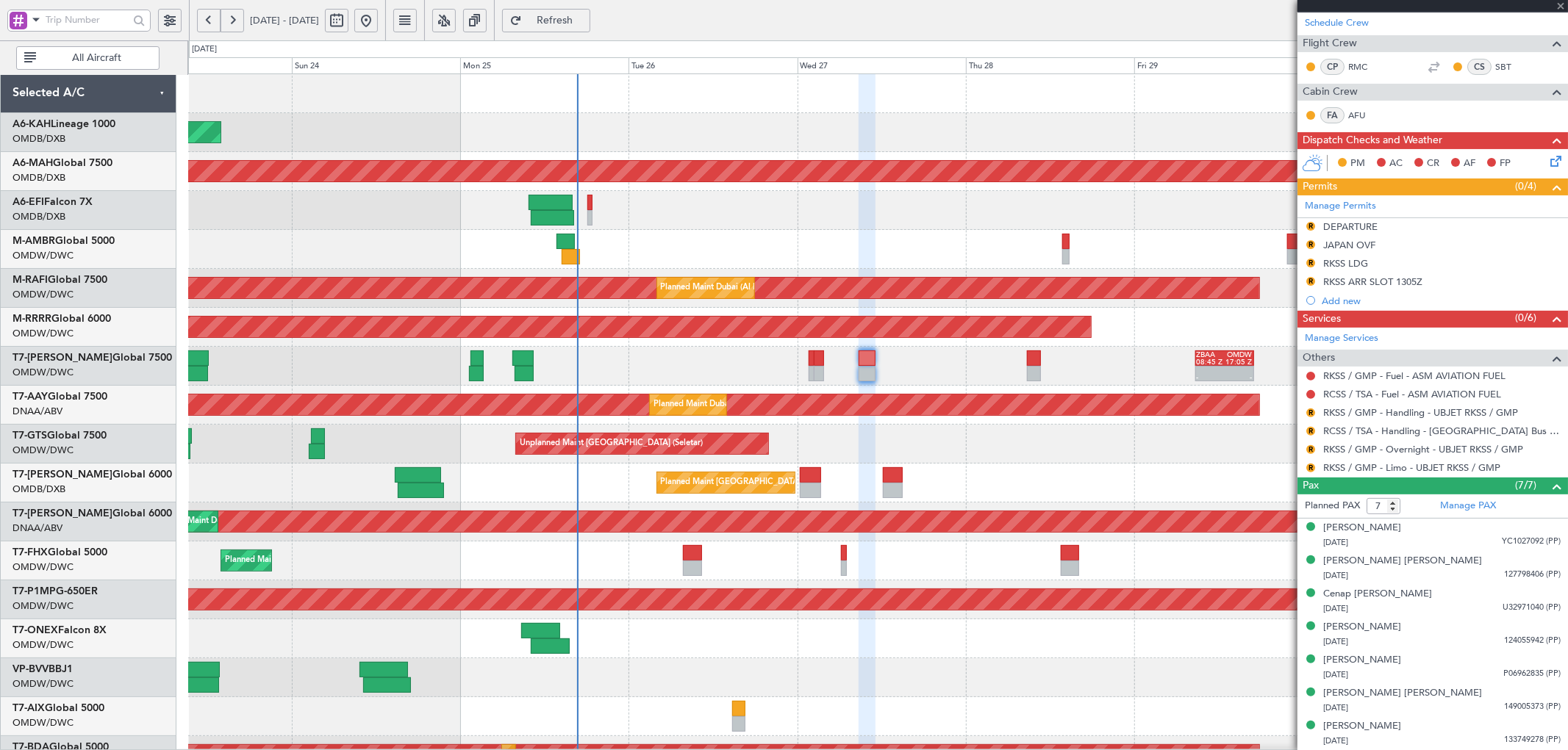
type input "+00:10"
type input "6"
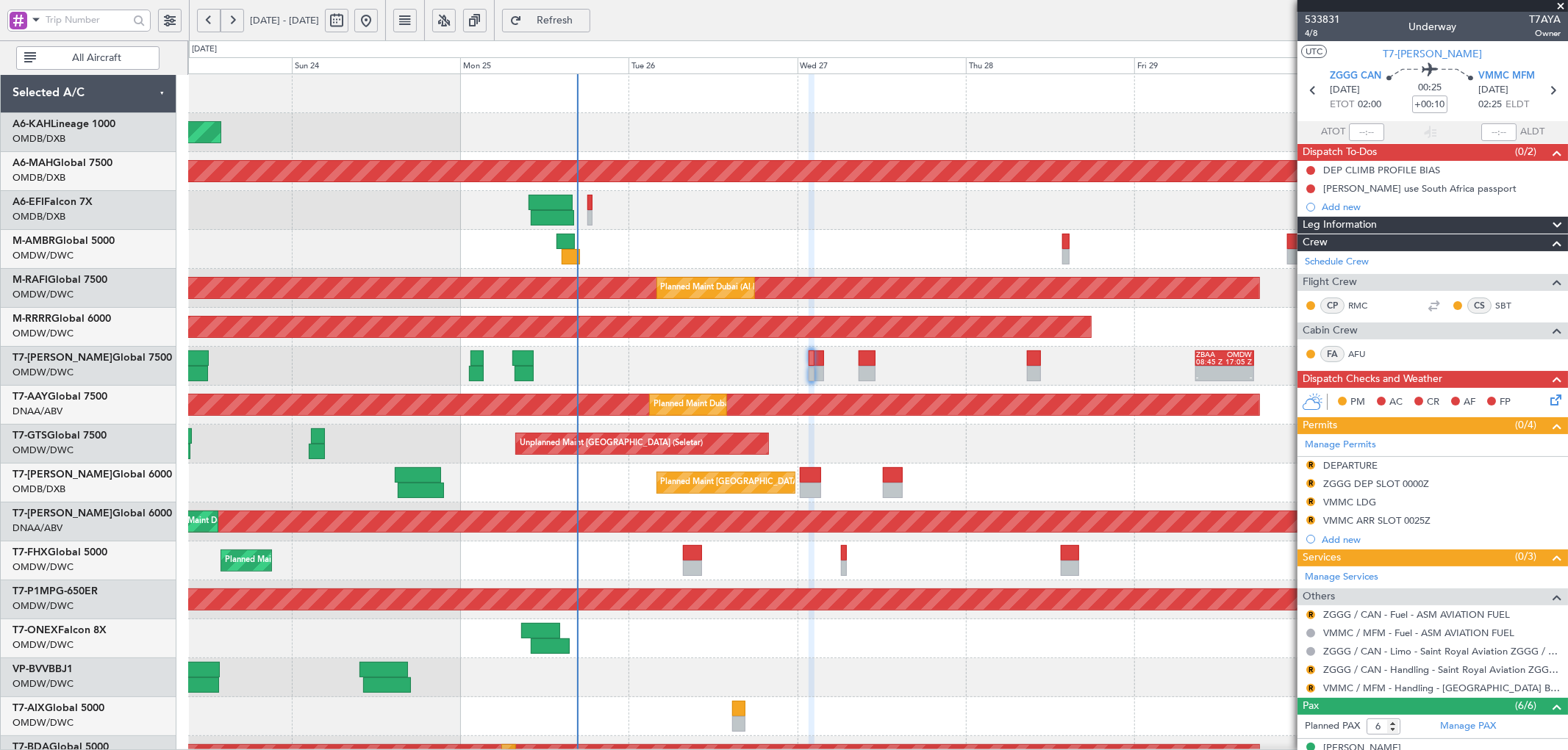
click at [1165, 712] on div at bounding box center [877, 716] width 1379 height 39
click at [1310, 689] on button "R" at bounding box center [1310, 688] width 9 height 9
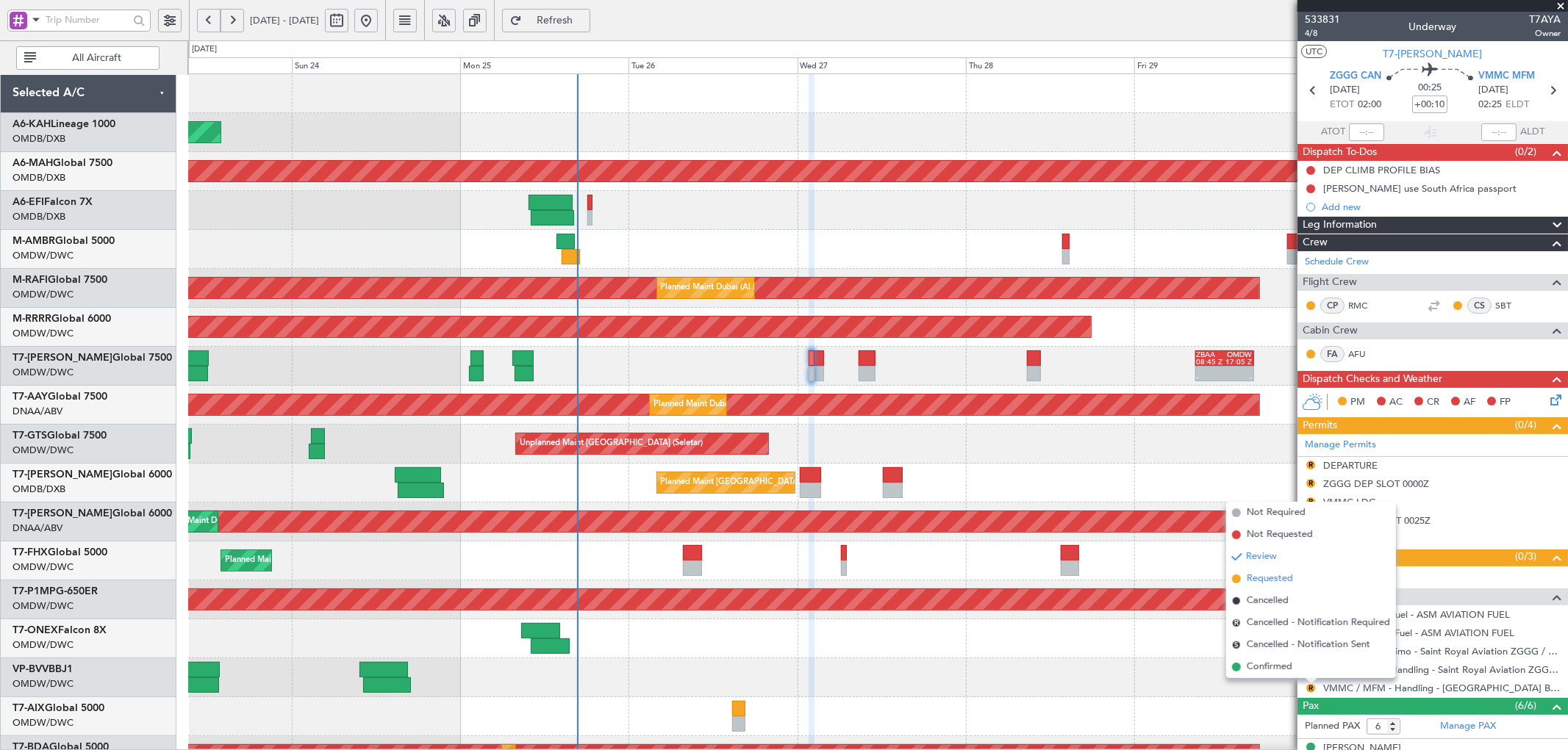
click at [1244, 583] on li "Requested" at bounding box center [1310, 579] width 170 height 22
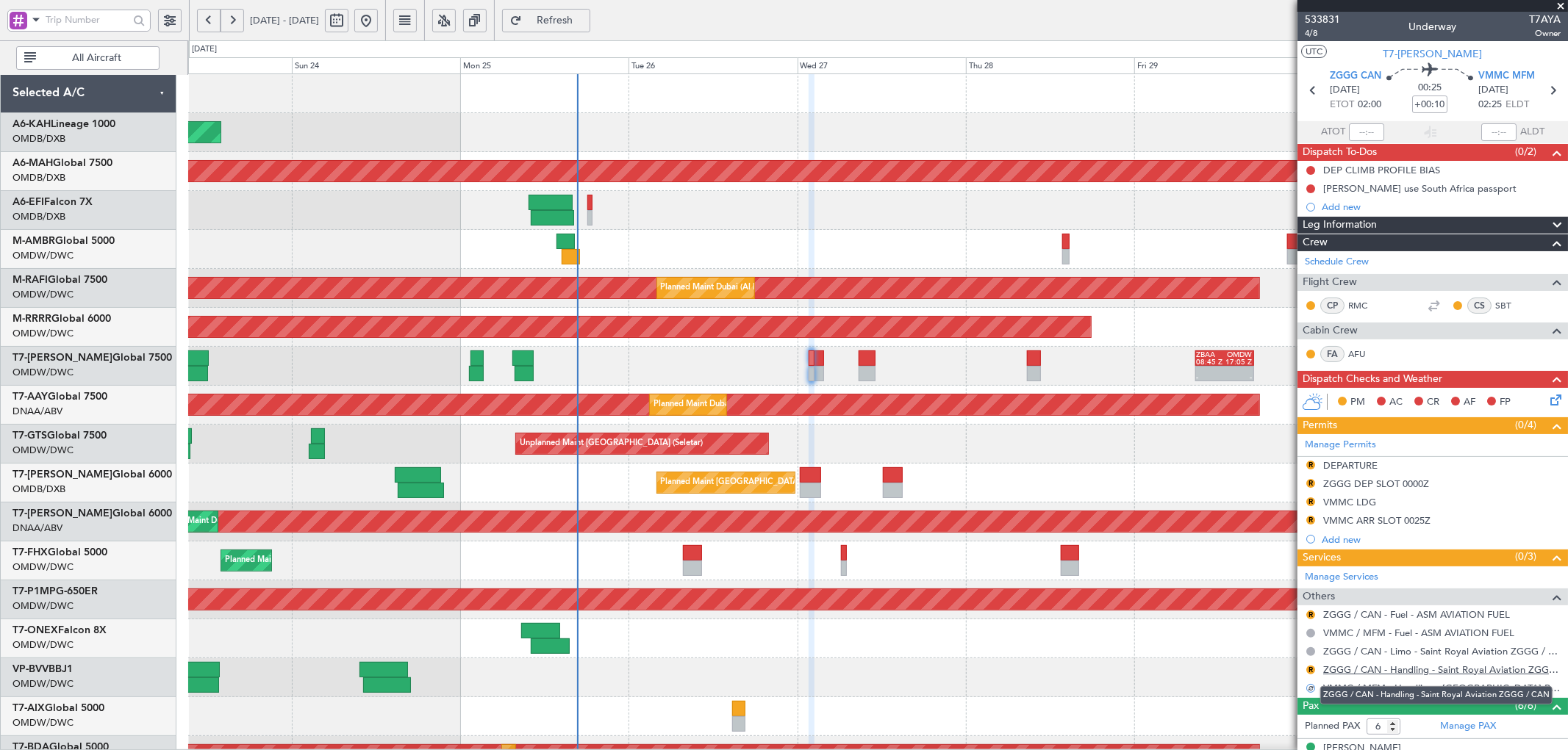
click at [1442, 670] on link "ZGGG / CAN - Handling - Saint Royal Aviation ZGGG / CAN" at bounding box center [1442, 669] width 238 height 13
click at [1309, 668] on button "R" at bounding box center [1310, 670] width 9 height 9
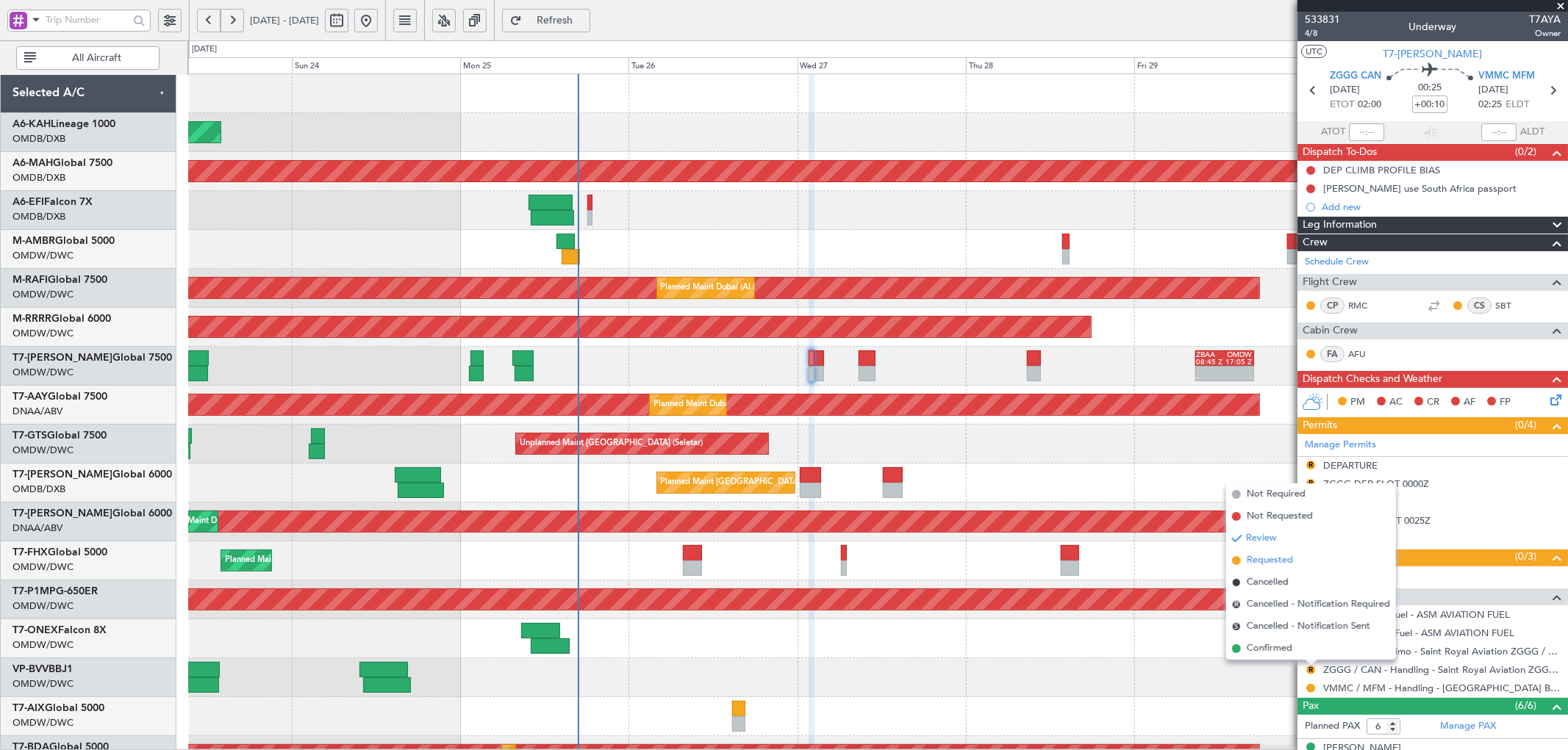
click at [1272, 563] on span "Requested" at bounding box center [1269, 560] width 46 height 15
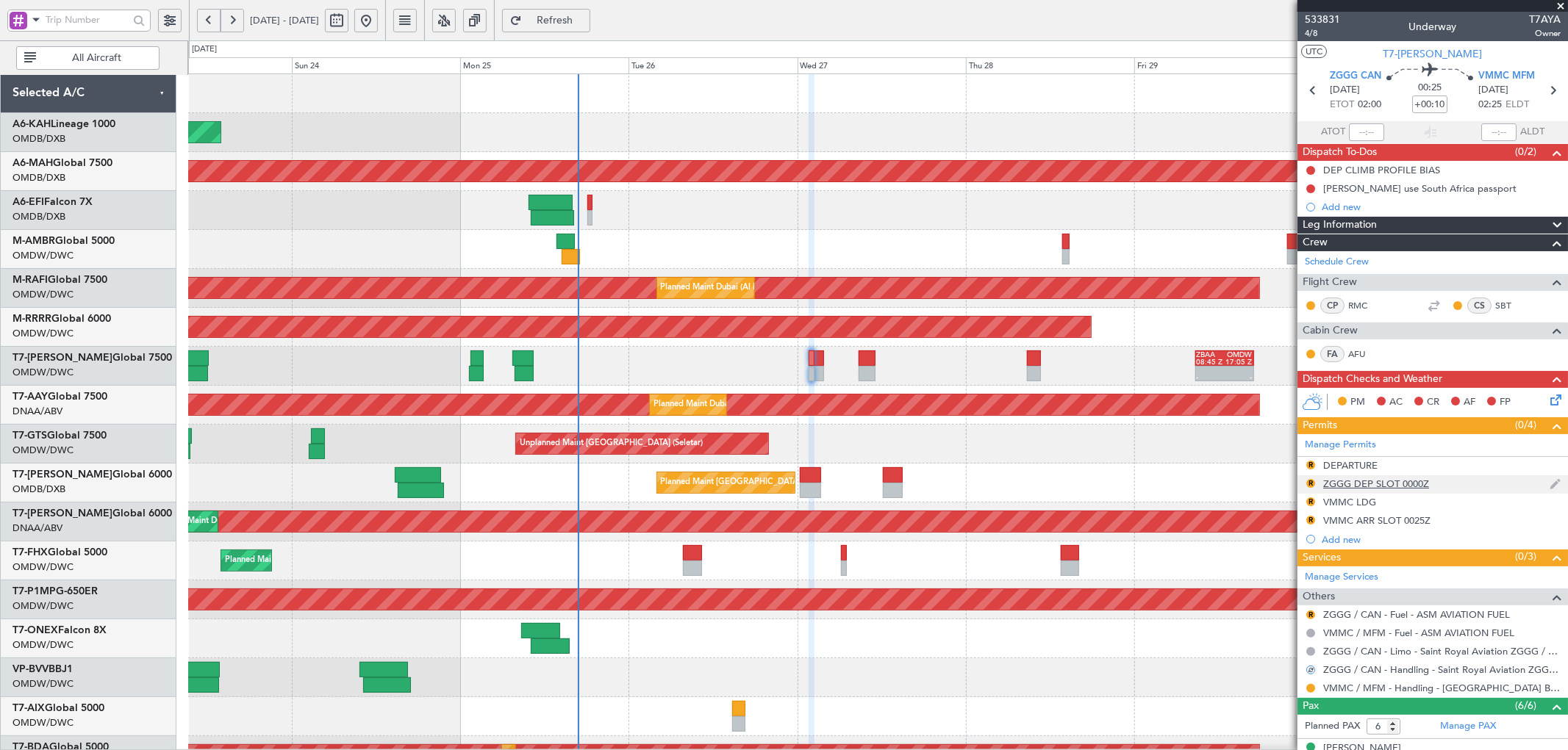
click at [1305, 481] on div "R" at bounding box center [1310, 483] width 12 height 12
click at [1309, 485] on button "R" at bounding box center [1310, 483] width 9 height 9
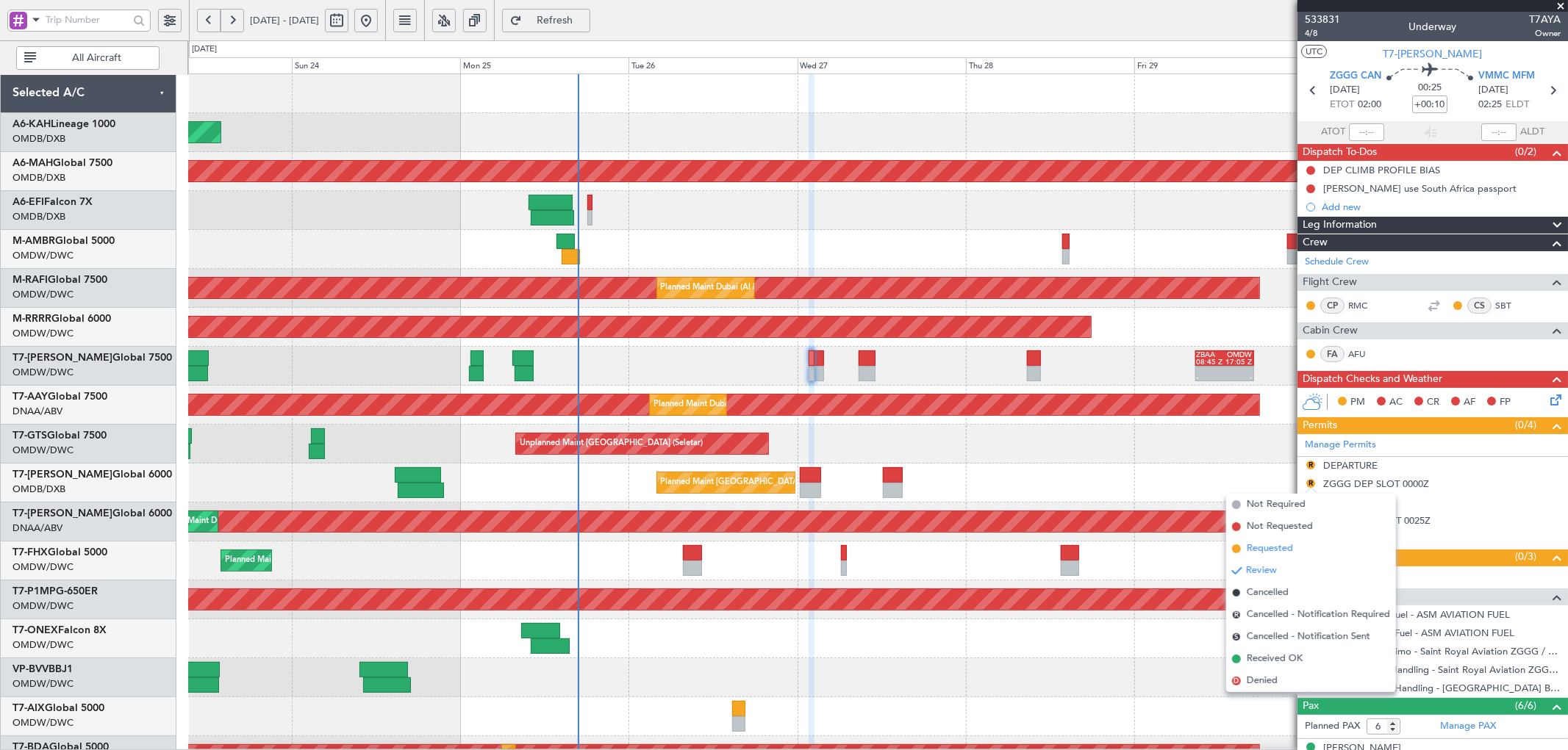
click at [1251, 551] on span "Requested" at bounding box center [1269, 549] width 46 height 15
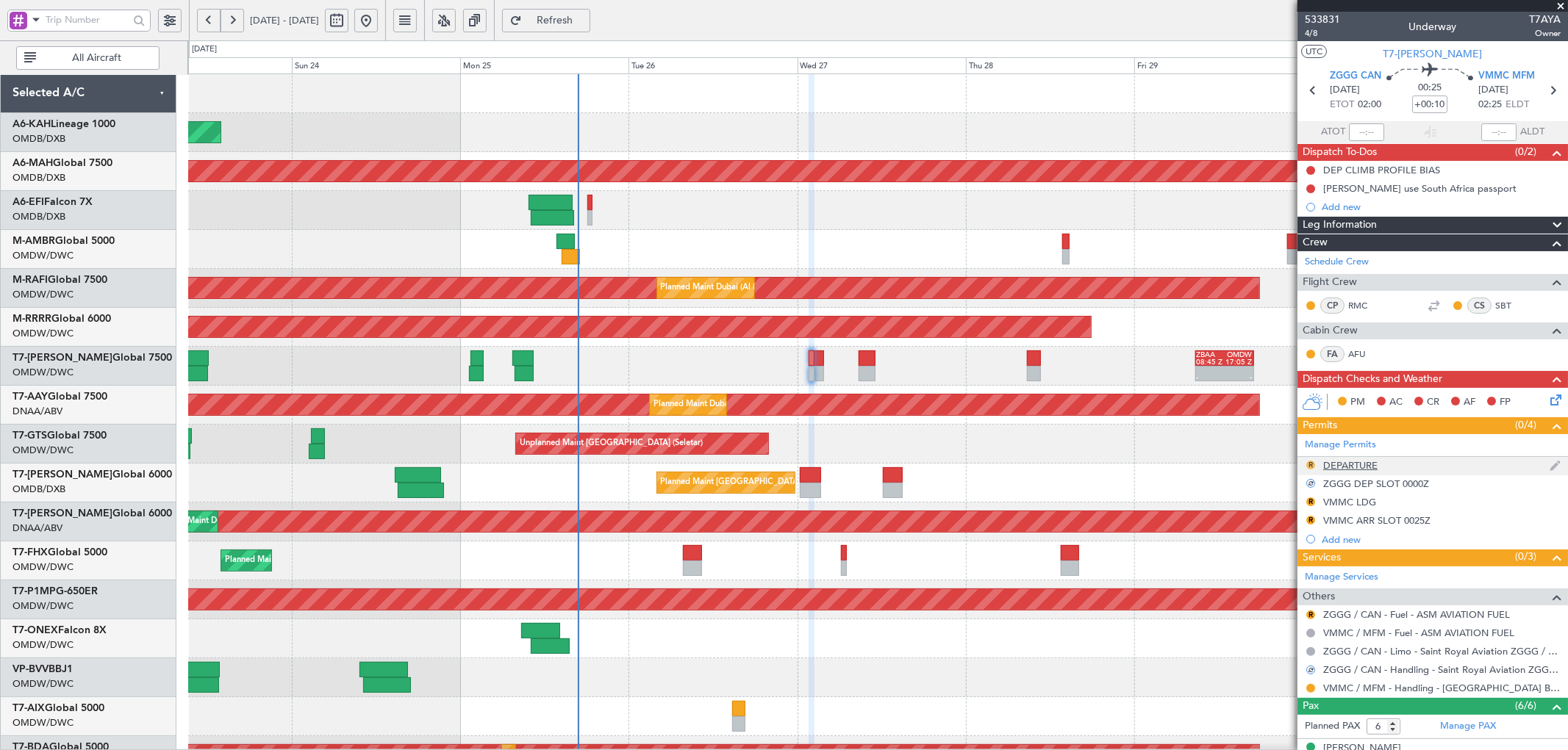
click at [1306, 465] on button "R" at bounding box center [1310, 465] width 9 height 9
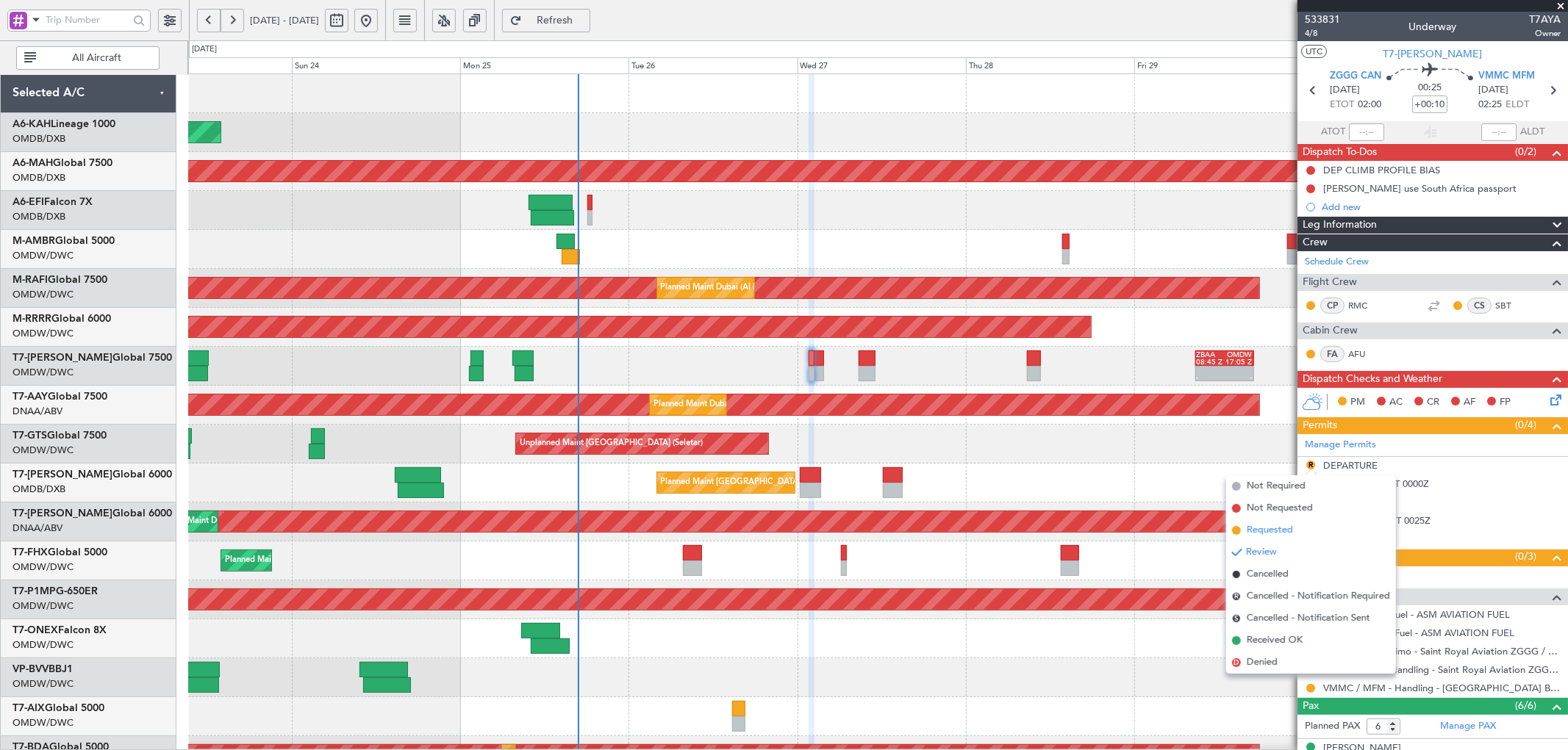
click at [1280, 523] on span "Requested" at bounding box center [1269, 530] width 46 height 15
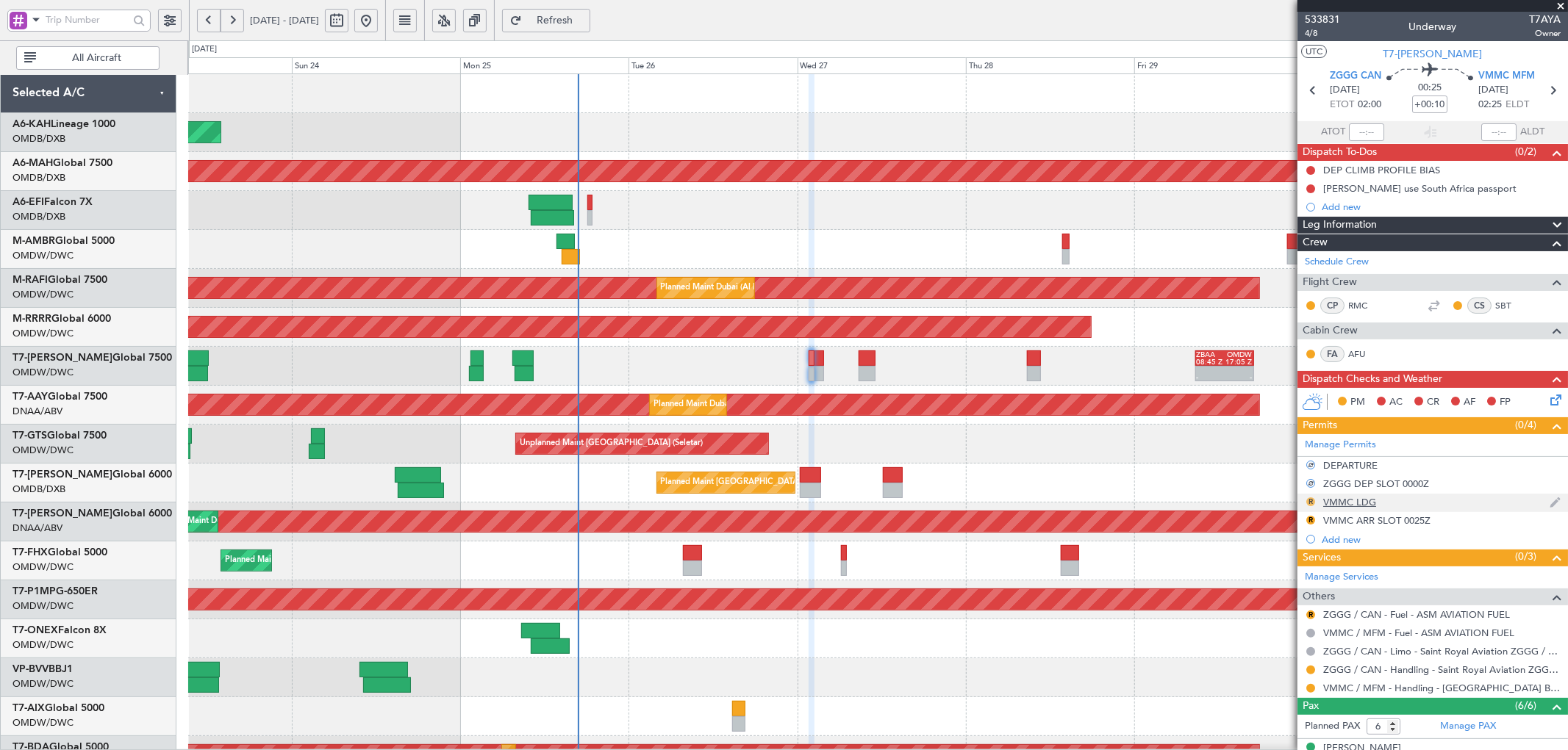
click at [1310, 503] on button "R" at bounding box center [1310, 501] width 9 height 9
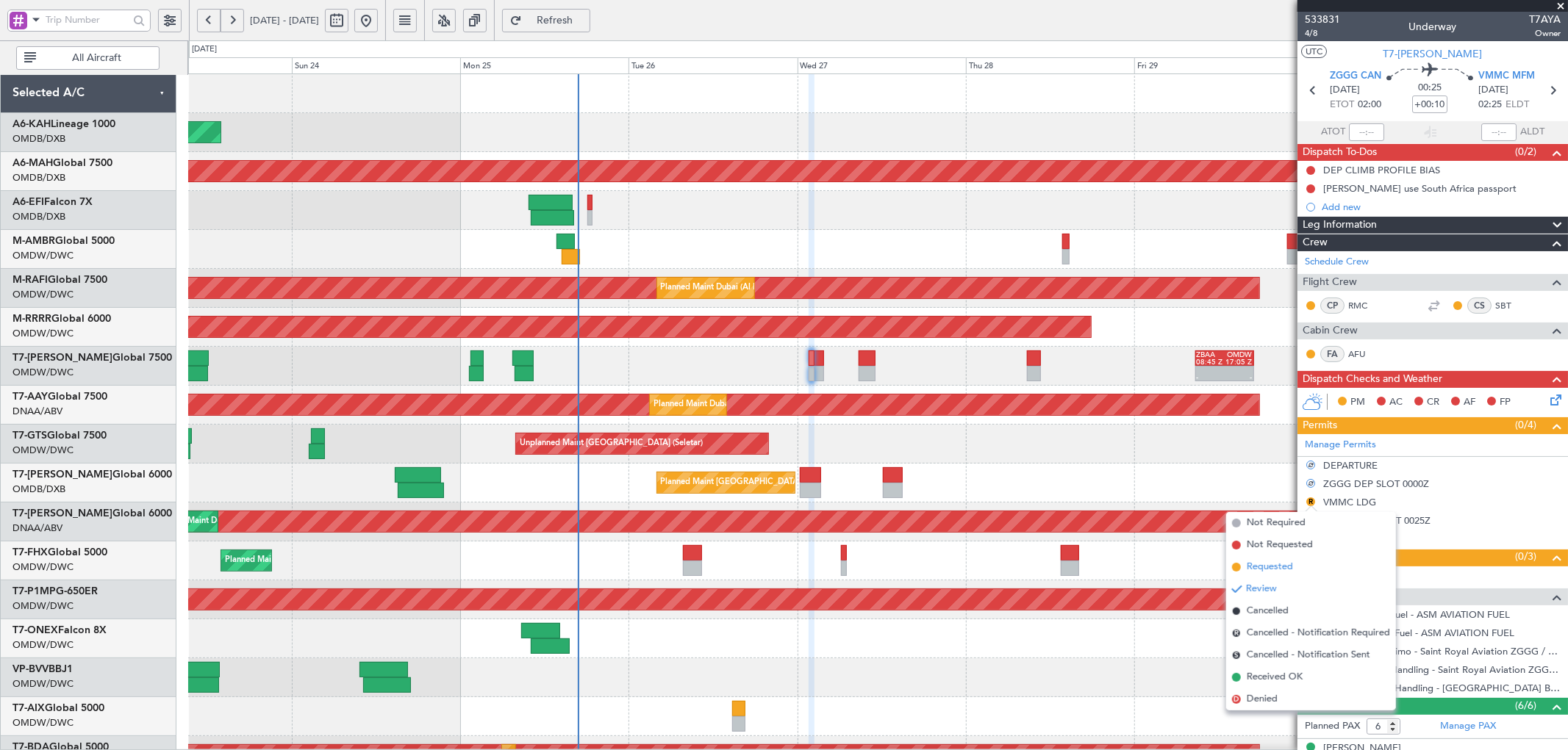
click at [1288, 564] on span "Requested" at bounding box center [1269, 567] width 46 height 15
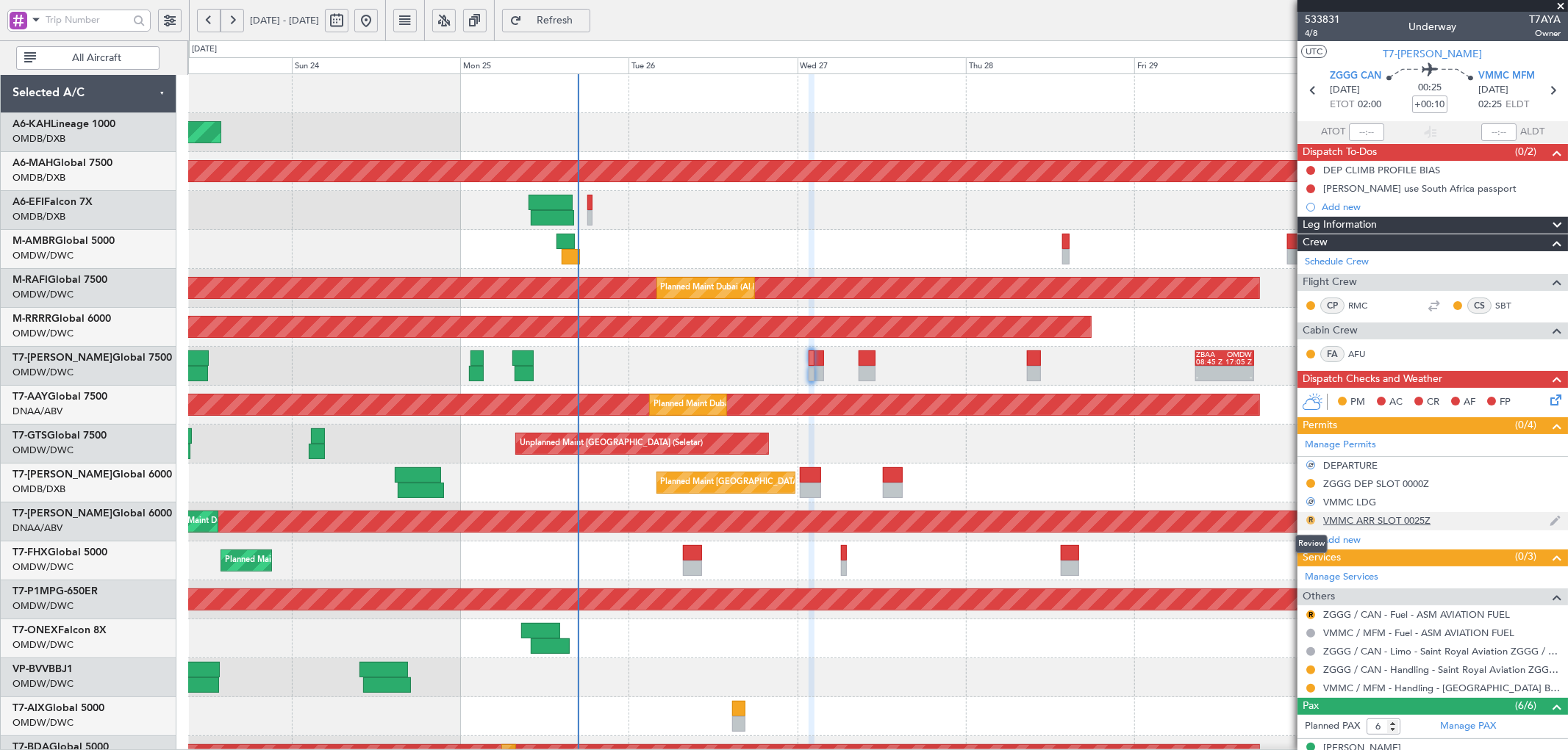
click at [1306, 518] on button "R" at bounding box center [1310, 520] width 9 height 9
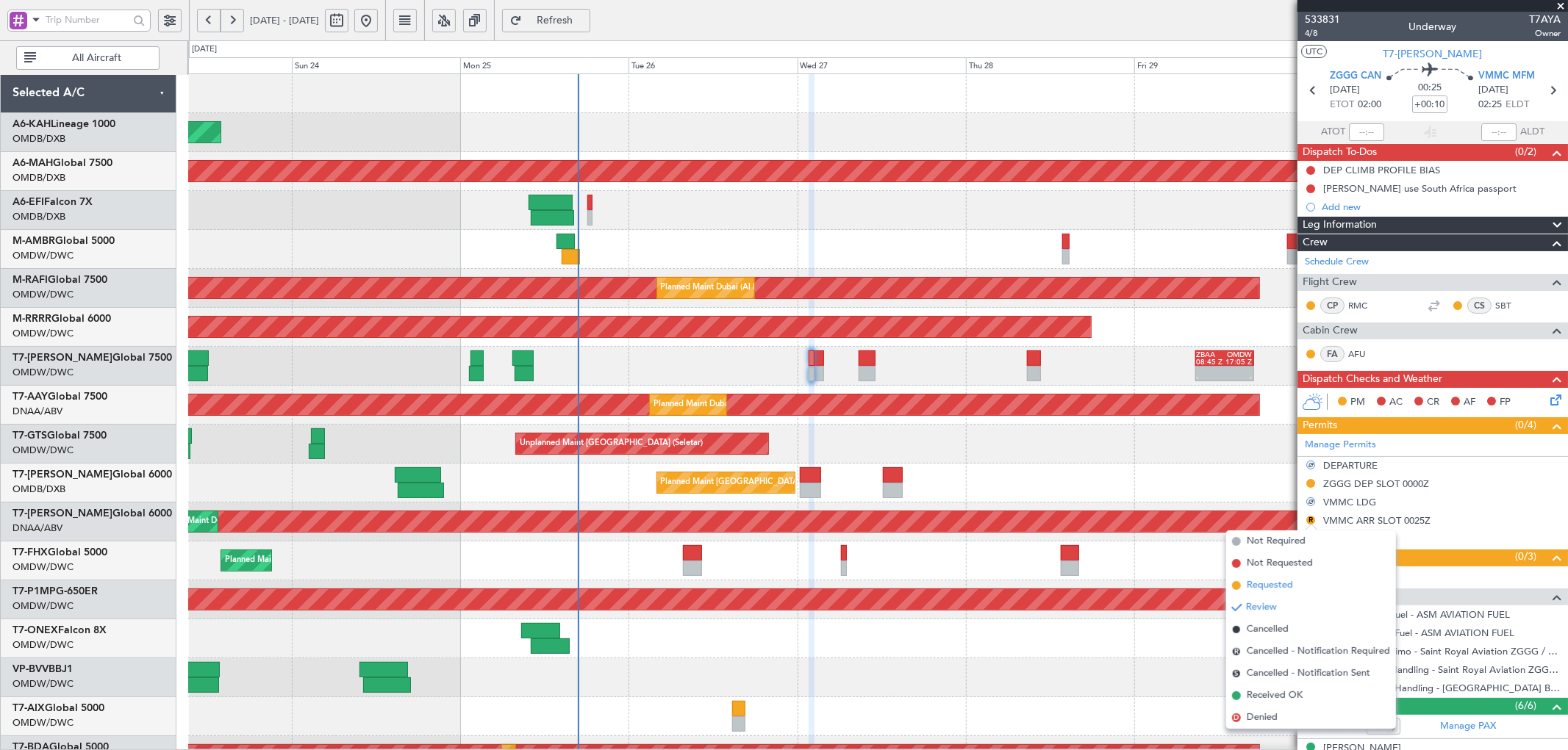
click at [1257, 584] on span "Requested" at bounding box center [1269, 586] width 46 height 15
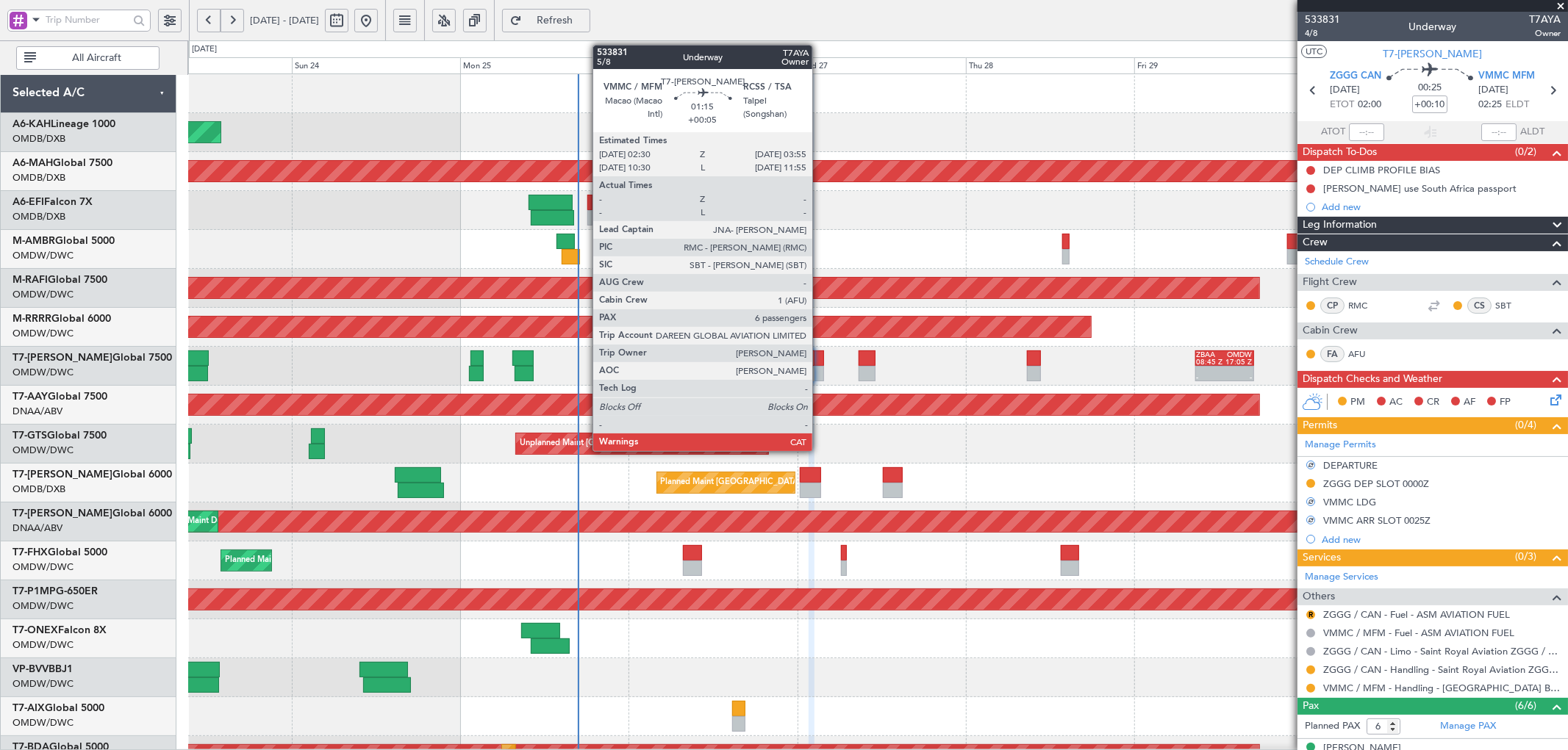
click at [820, 369] on div at bounding box center [819, 373] width 10 height 15
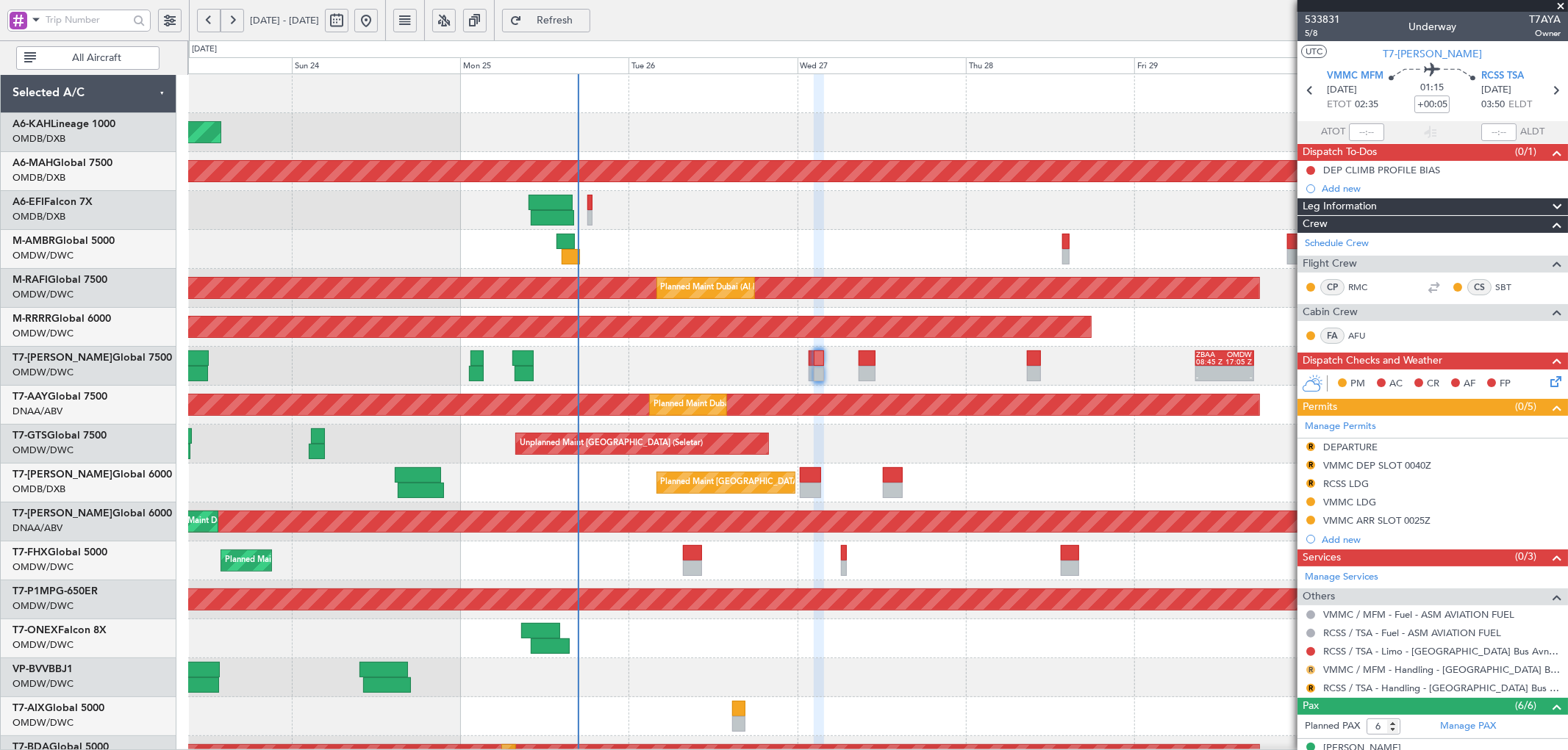
click at [1310, 669] on button "R" at bounding box center [1310, 670] width 9 height 9
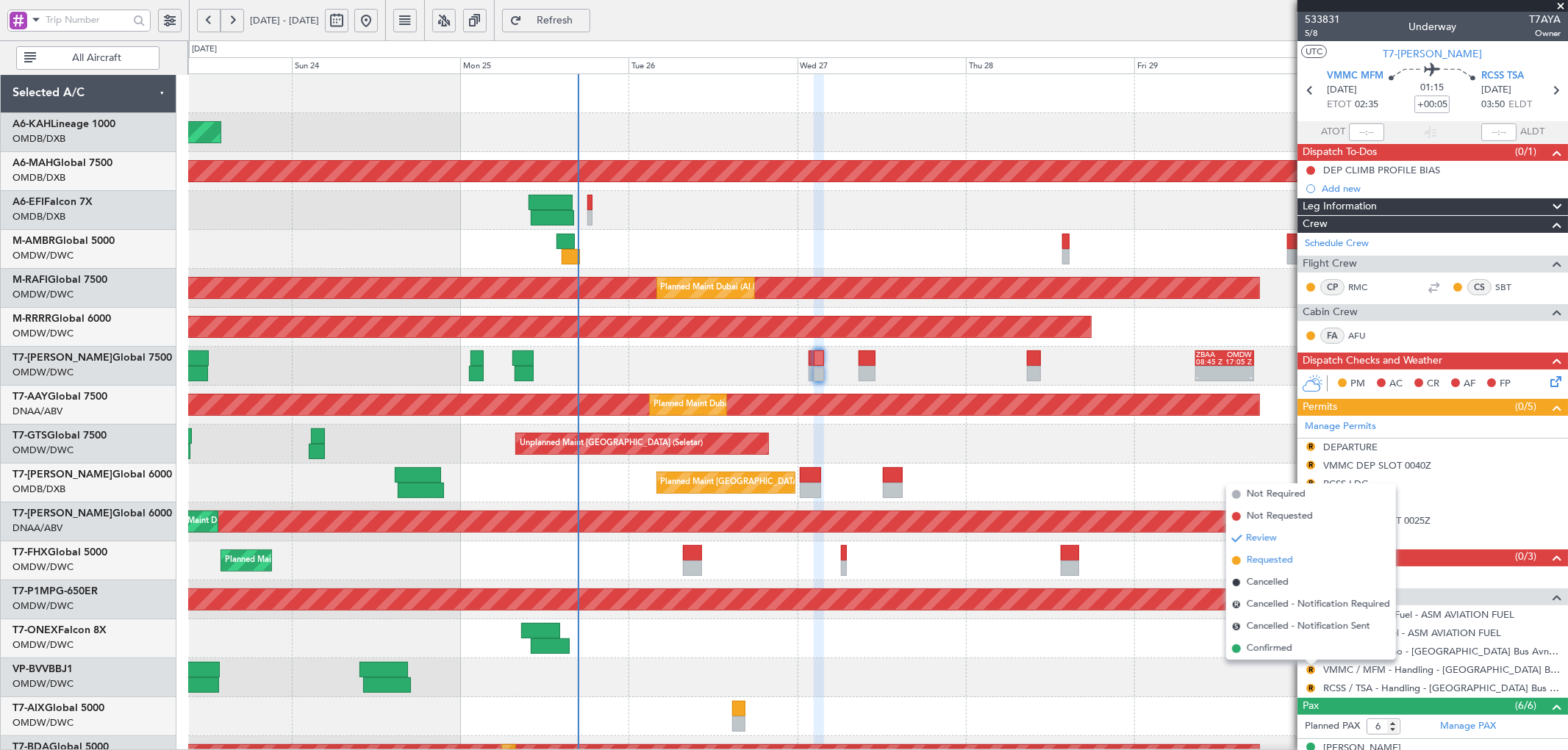
click at [1269, 566] on span "Requested" at bounding box center [1269, 560] width 46 height 15
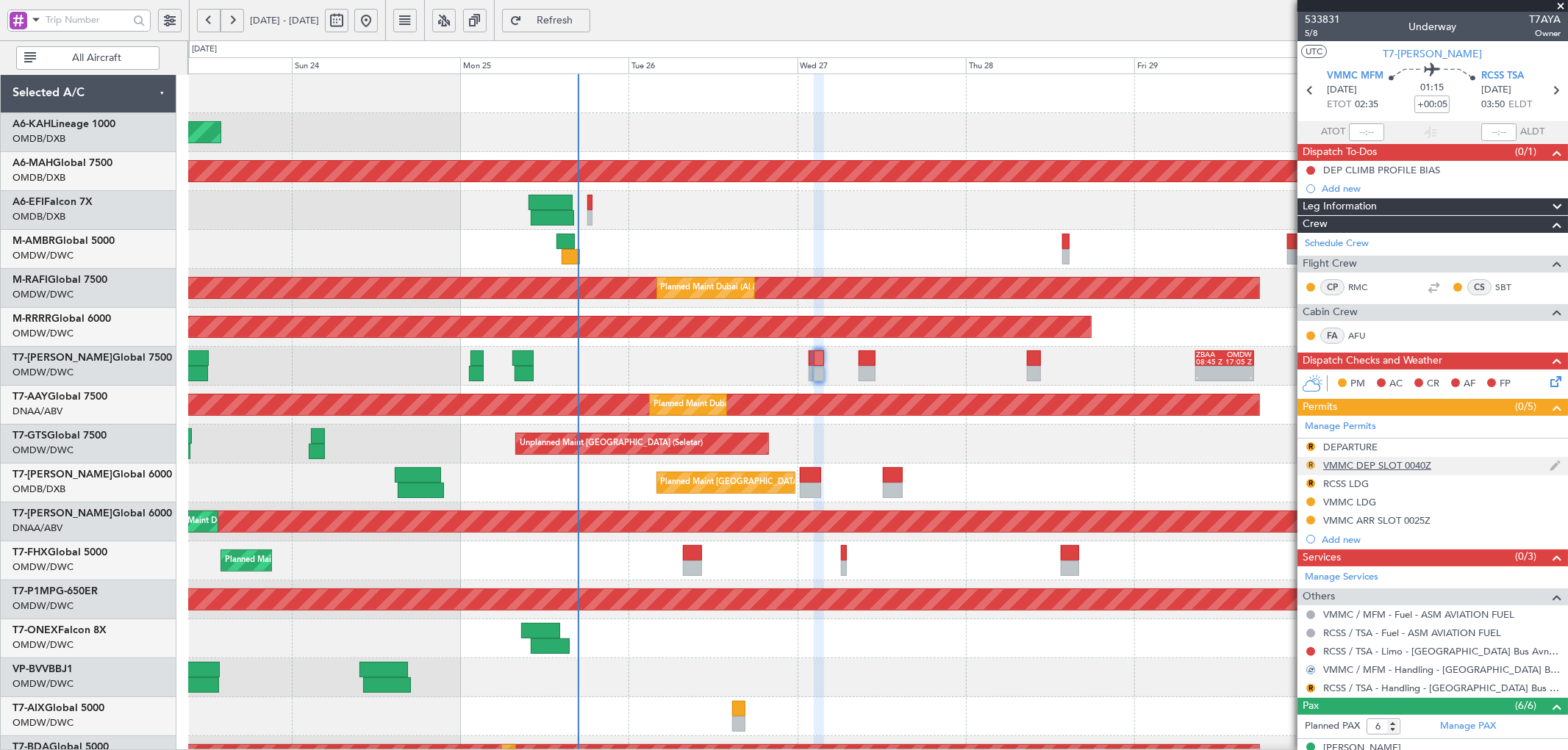
click at [1306, 465] on button "R" at bounding box center [1310, 465] width 9 height 9
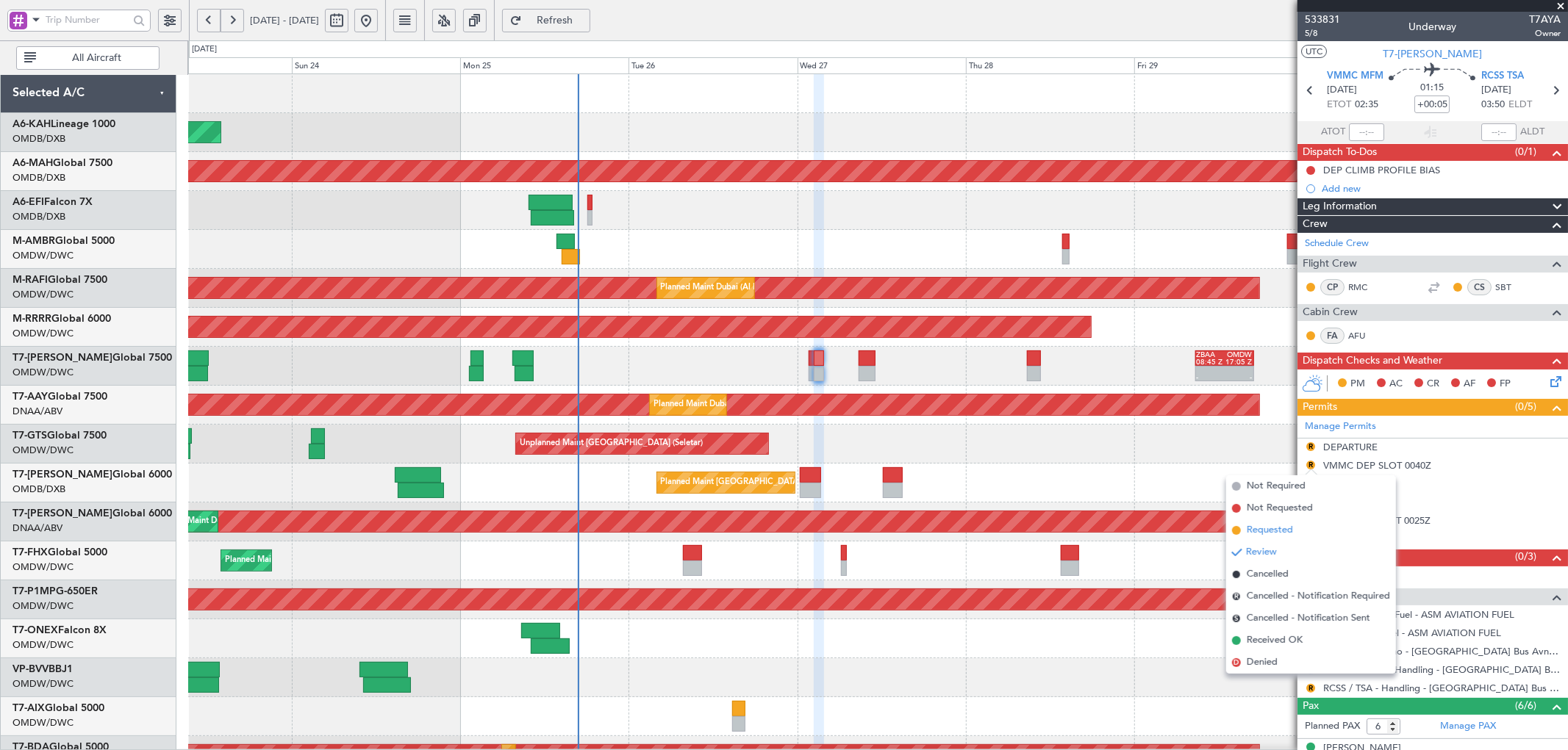
click at [1267, 525] on span "Requested" at bounding box center [1269, 530] width 46 height 15
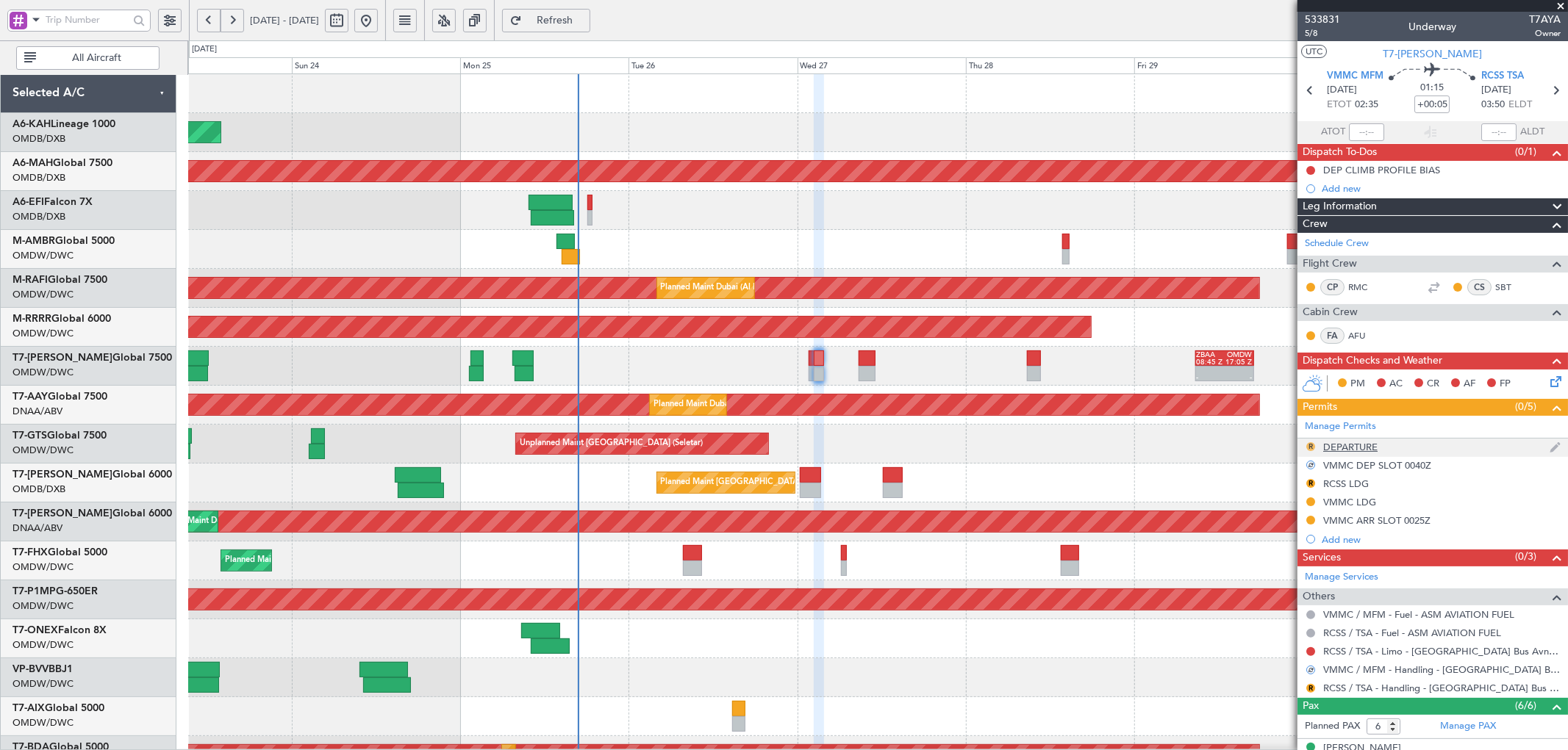
click at [1308, 447] on button "R" at bounding box center [1310, 447] width 9 height 9
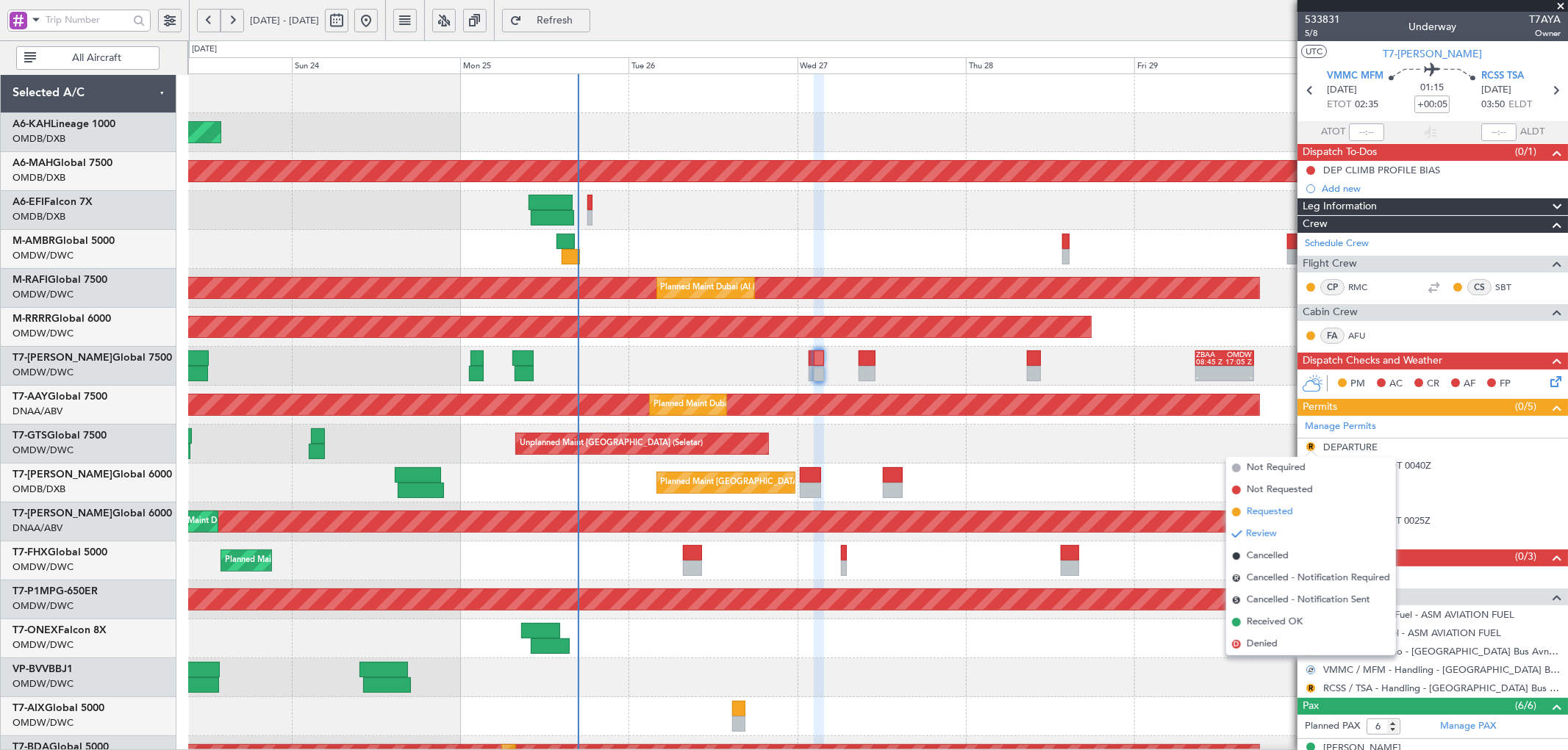
click at [1268, 508] on span "Requested" at bounding box center [1269, 512] width 46 height 15
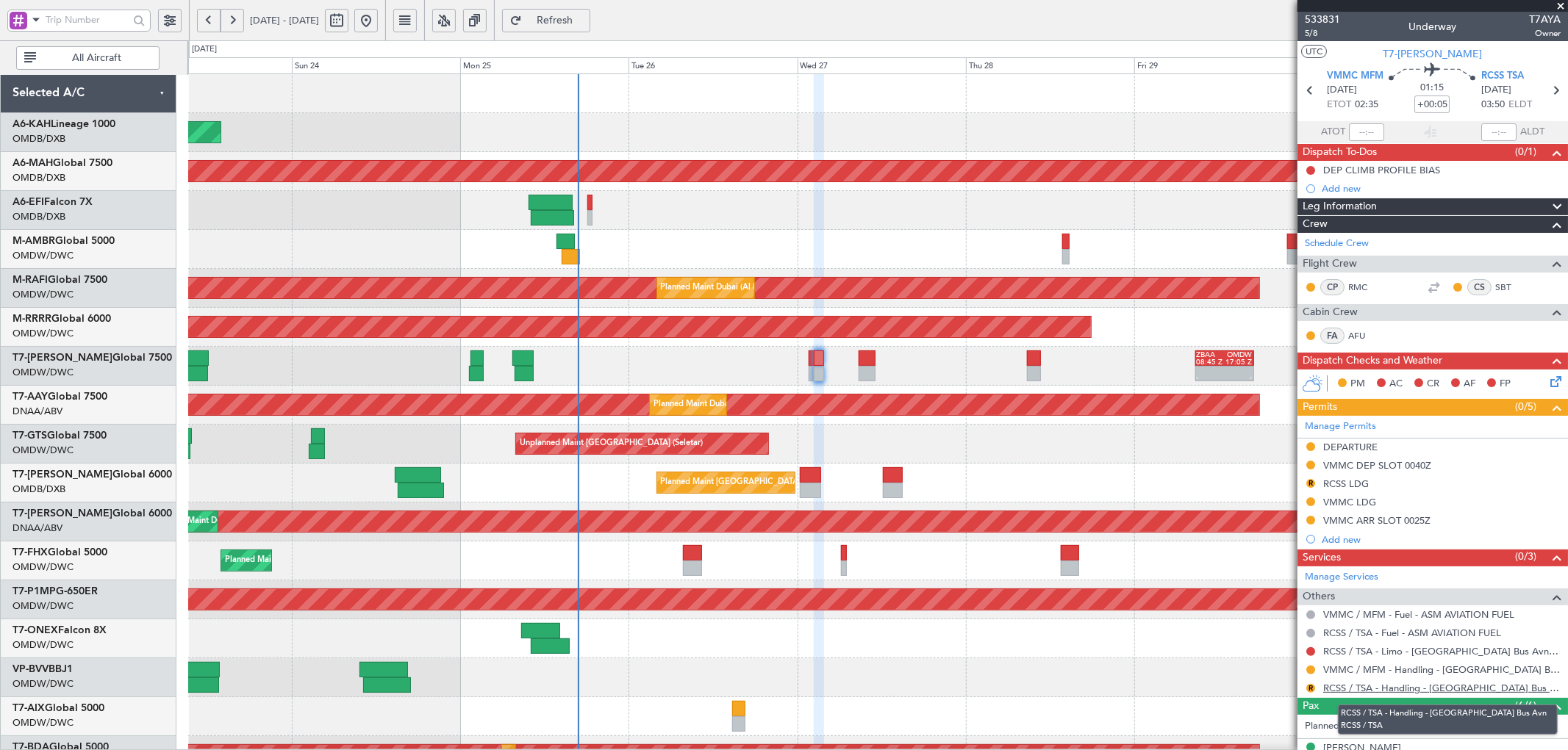
click at [1355, 691] on link "RCSS / TSA - Handling - [GEOGRAPHIC_DATA] Bus Avn RCSS / TSA" at bounding box center [1442, 687] width 238 height 13
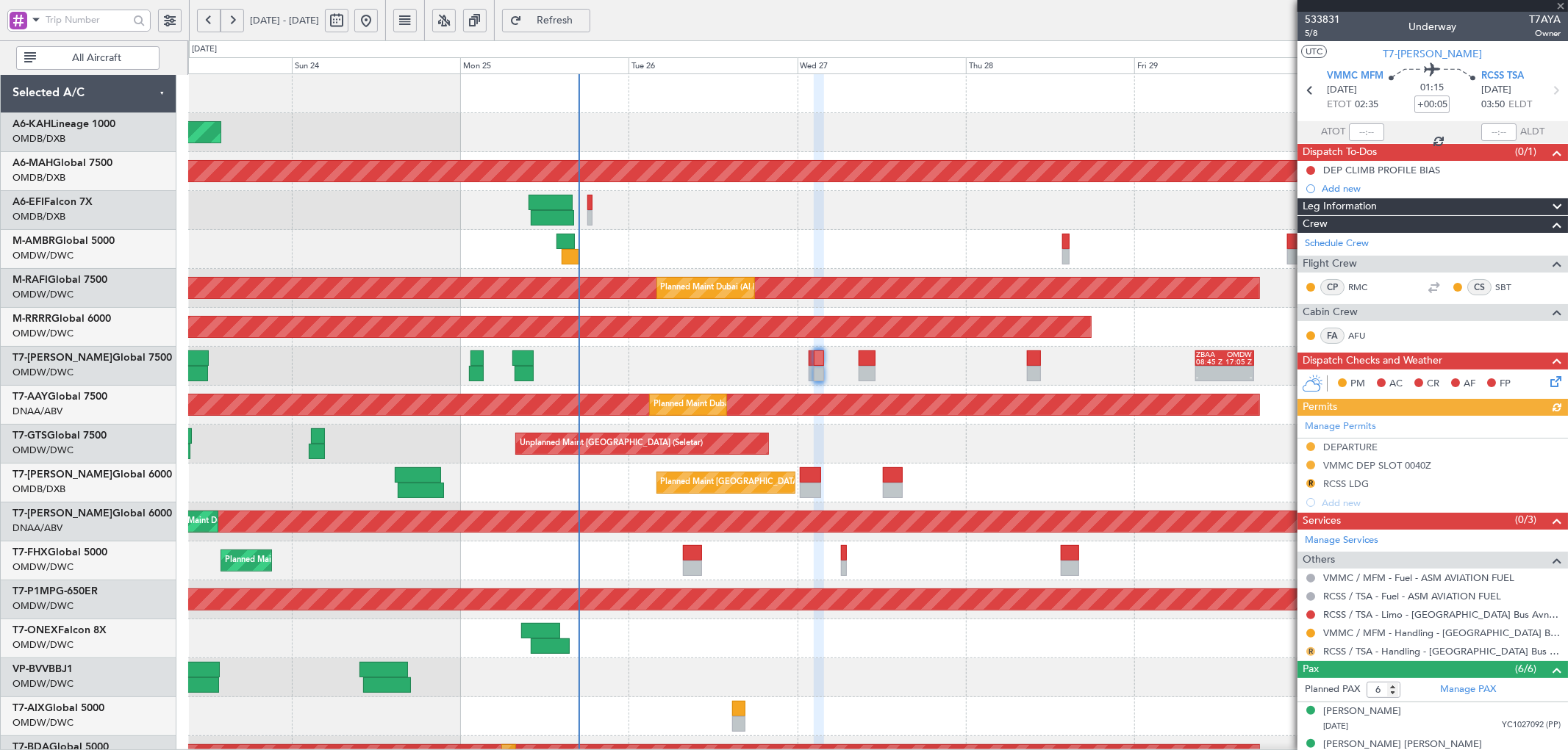
click at [1309, 651] on button "R" at bounding box center [1310, 652] width 9 height 9
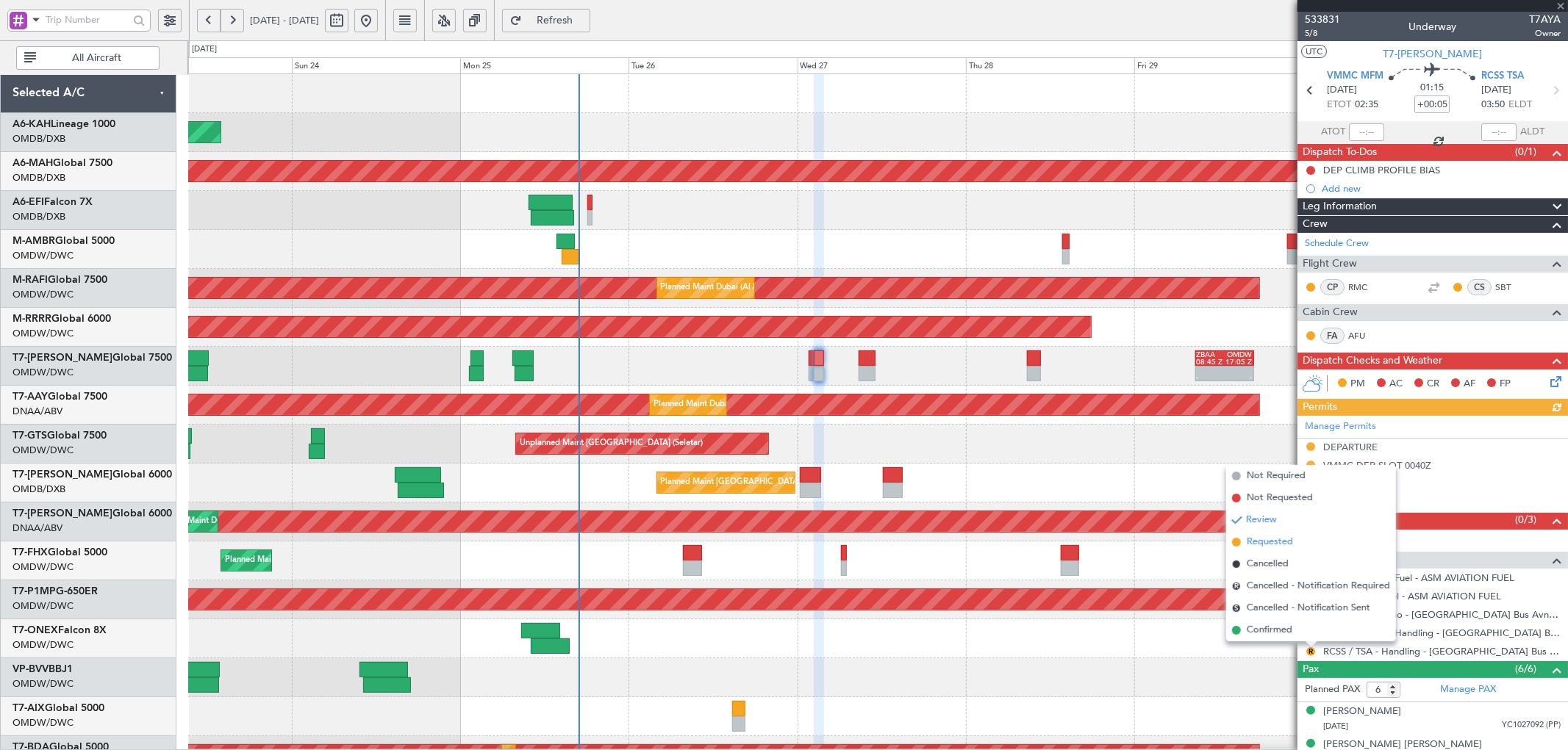
click at [1260, 541] on span "Requested" at bounding box center [1269, 542] width 46 height 15
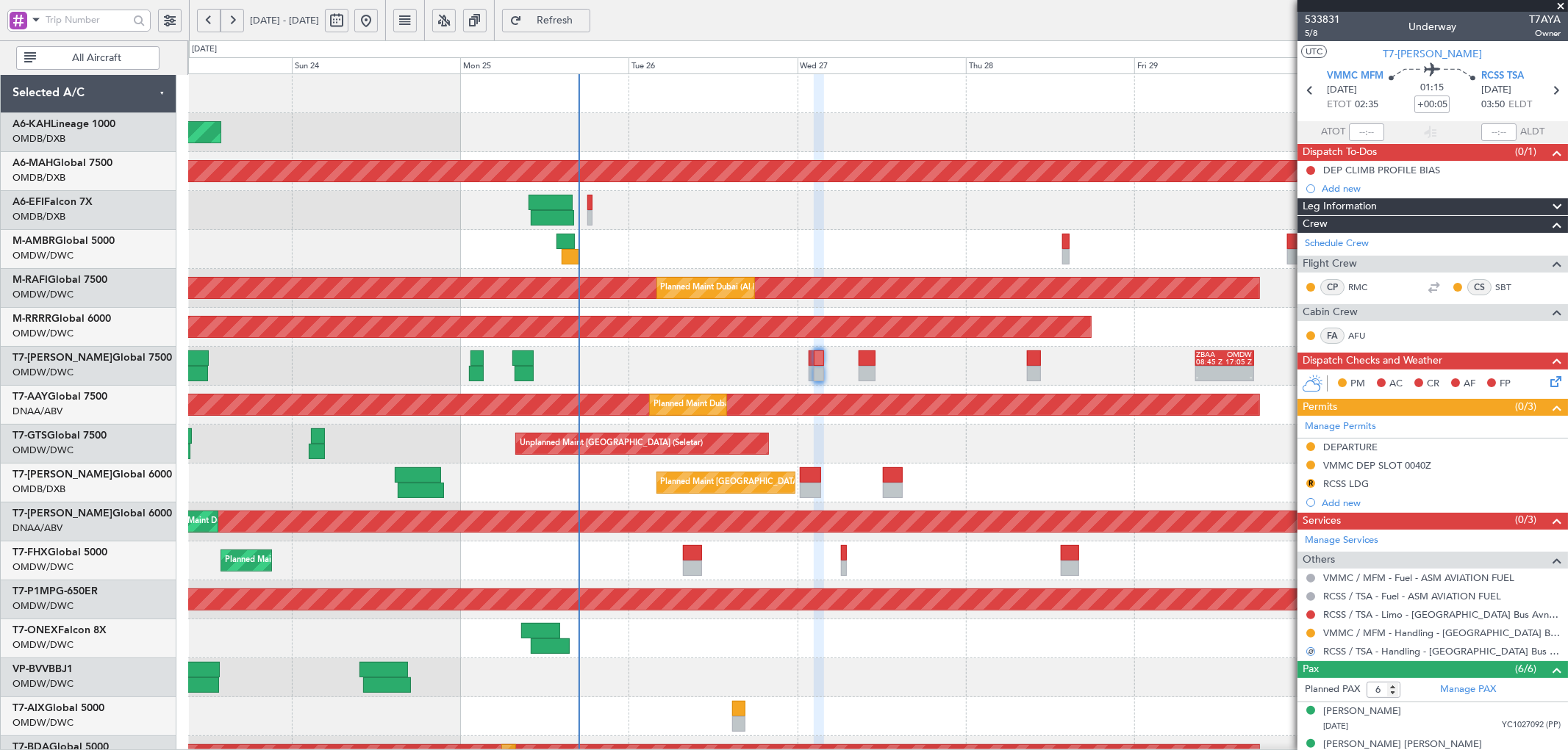
click at [1310, 481] on button "R" at bounding box center [1310, 483] width 9 height 9
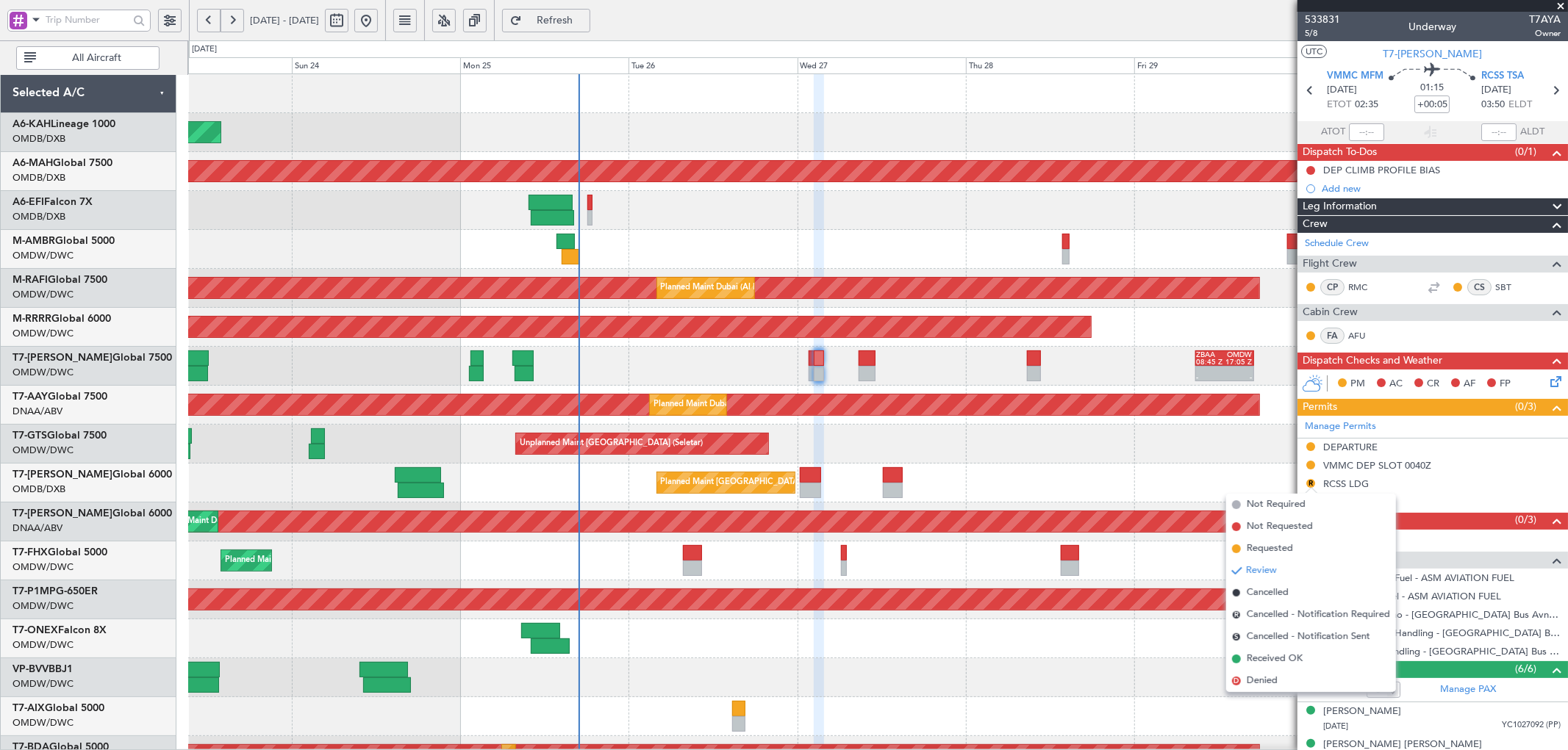
drag, startPoint x: 1284, startPoint y: 545, endPoint x: 856, endPoint y: 709, distance: 458.3
click at [1282, 545] on span "Requested" at bounding box center [1269, 549] width 46 height 15
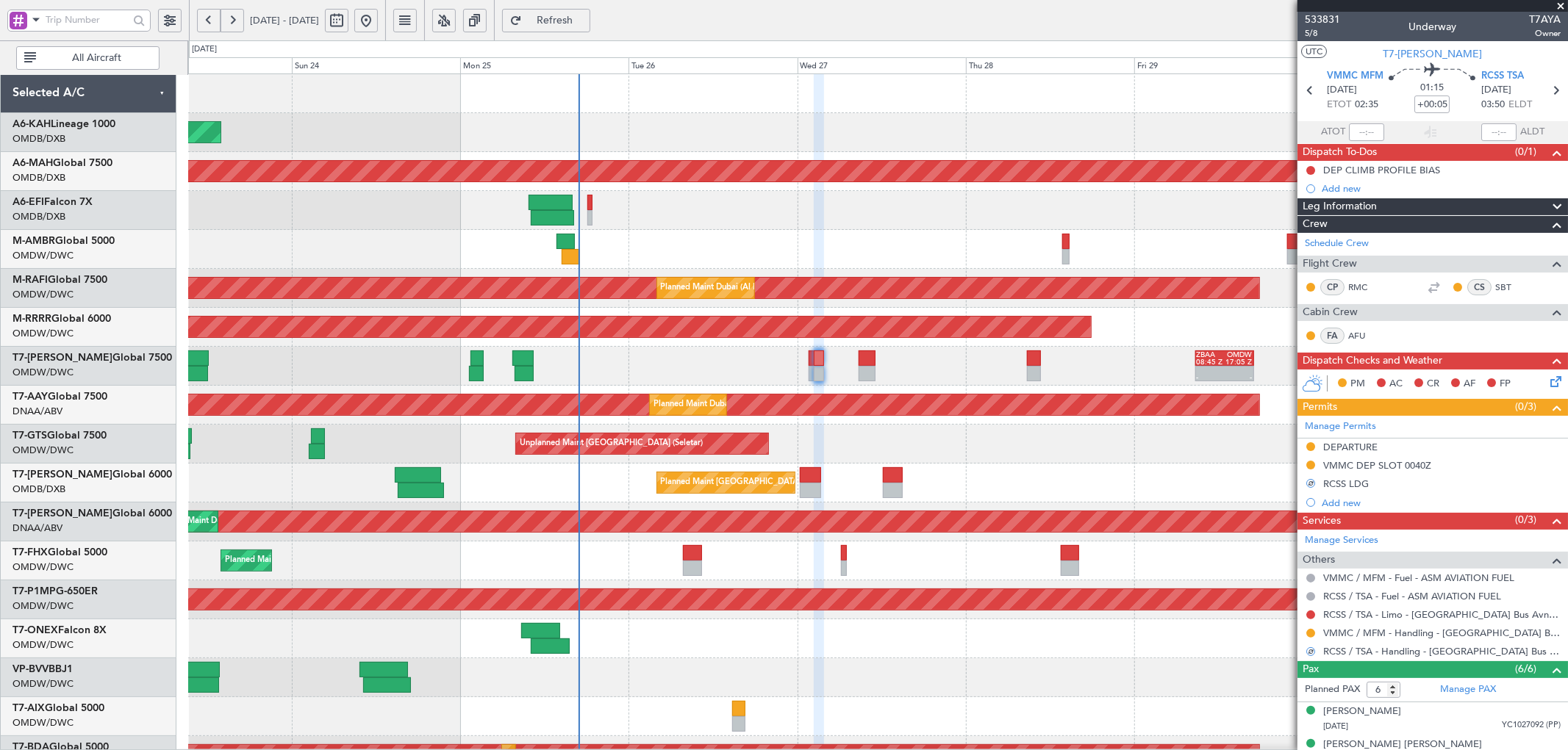
click at [848, 709] on div at bounding box center [877, 716] width 1379 height 39
click at [1463, 614] on link "RCSS / TSA - Limo - [GEOGRAPHIC_DATA] Bus Avn RCSS / TSA" at bounding box center [1442, 614] width 238 height 13
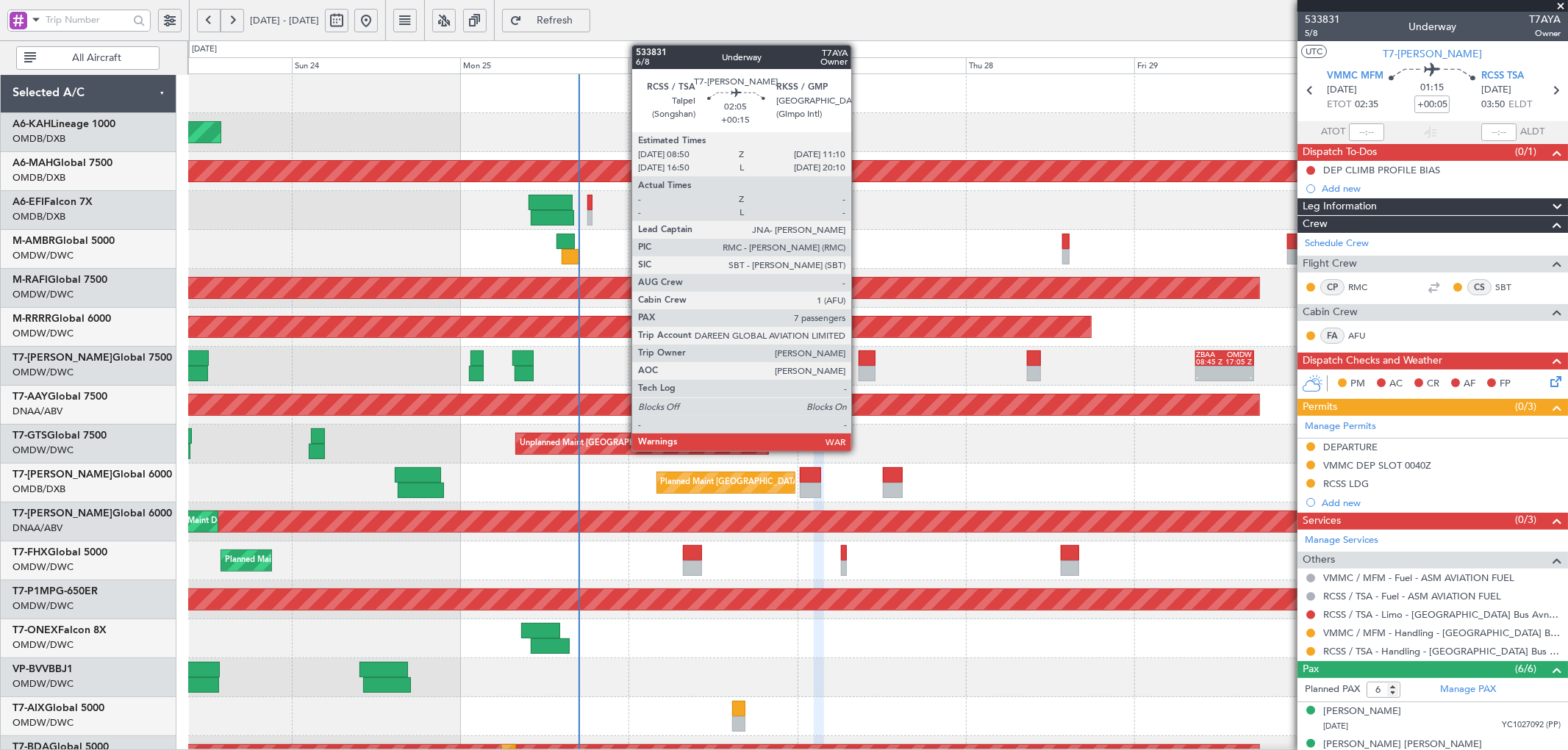
click at [858, 364] on div at bounding box center [866, 358] width 17 height 15
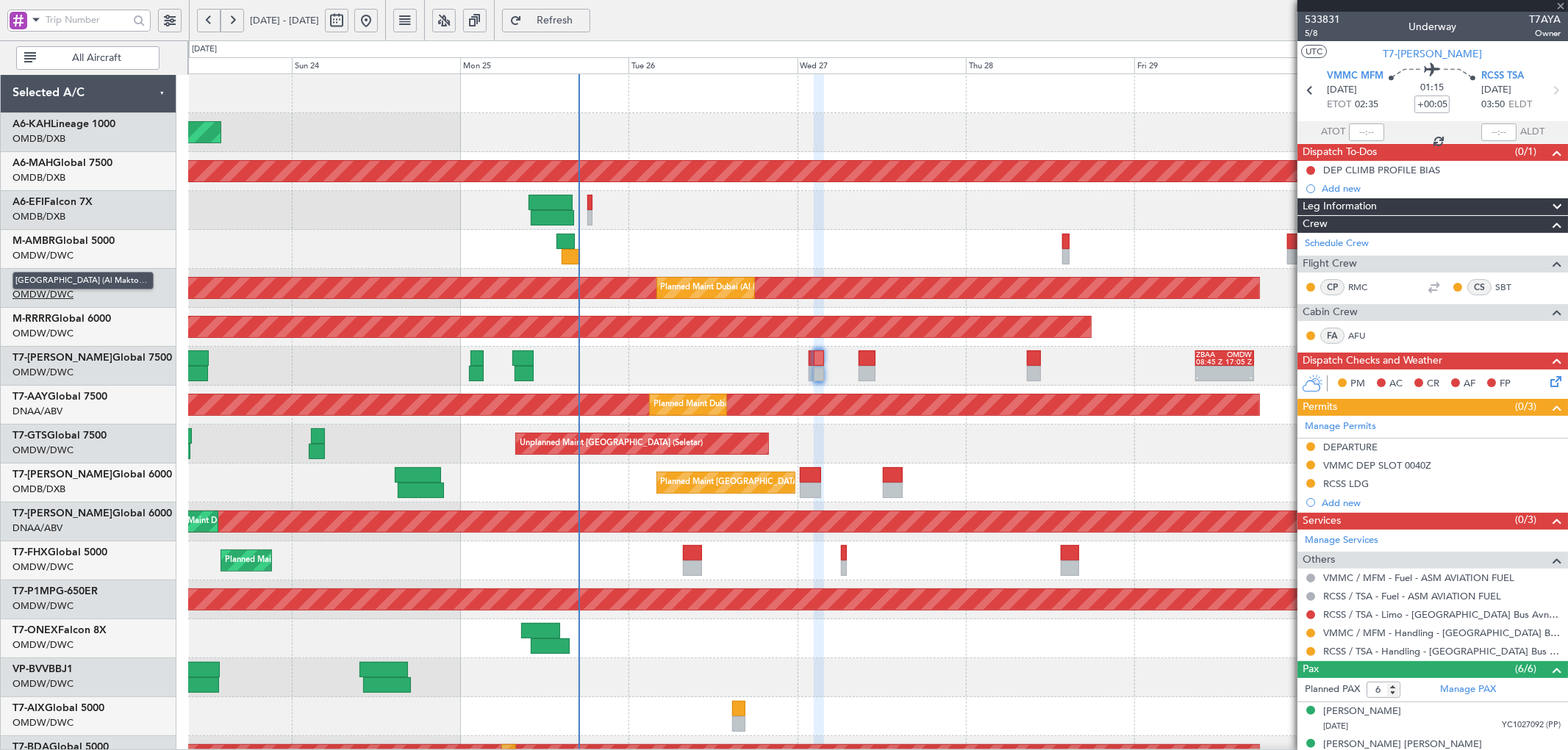
type input "+00:15"
type input "7"
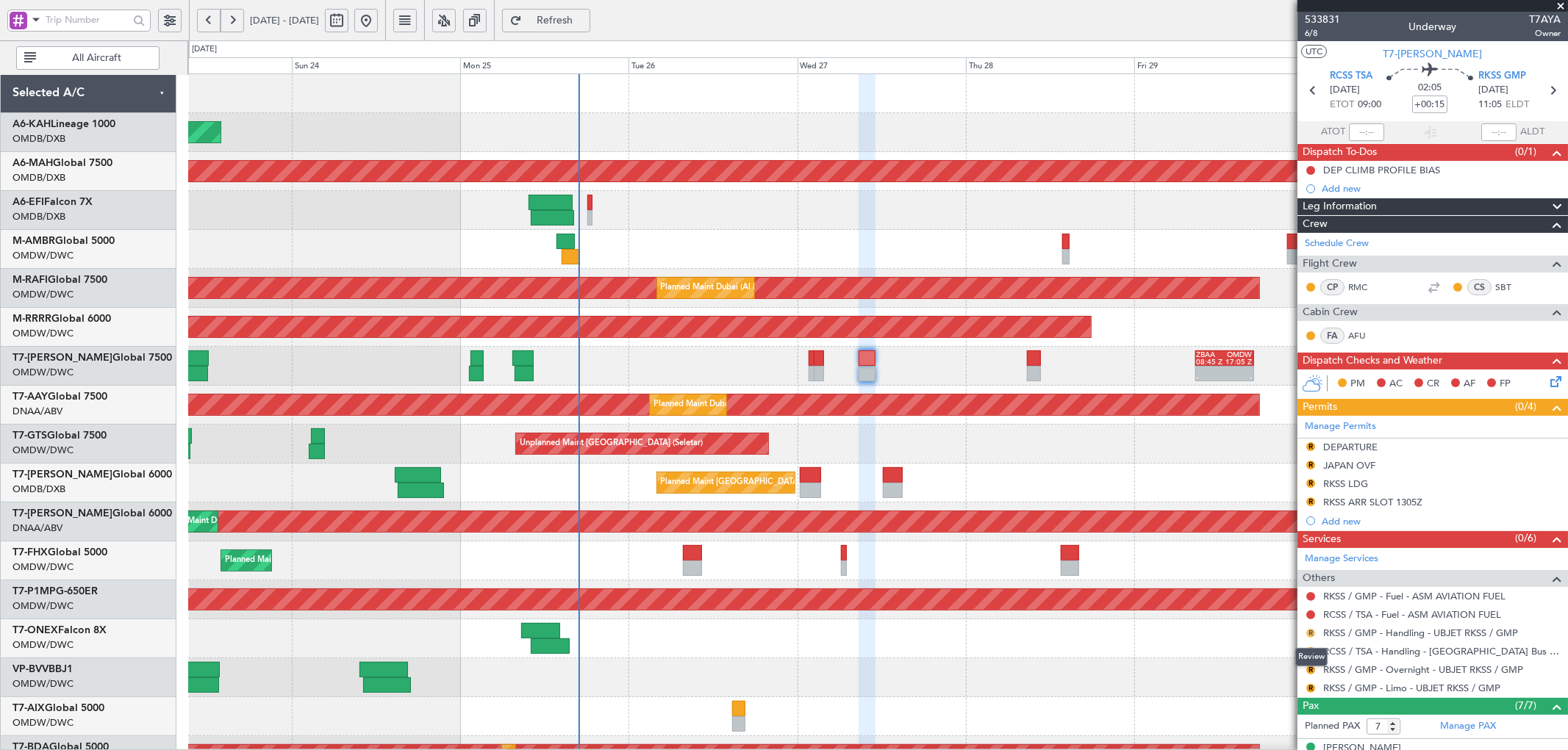
click at [1310, 635] on button "R" at bounding box center [1310, 633] width 9 height 9
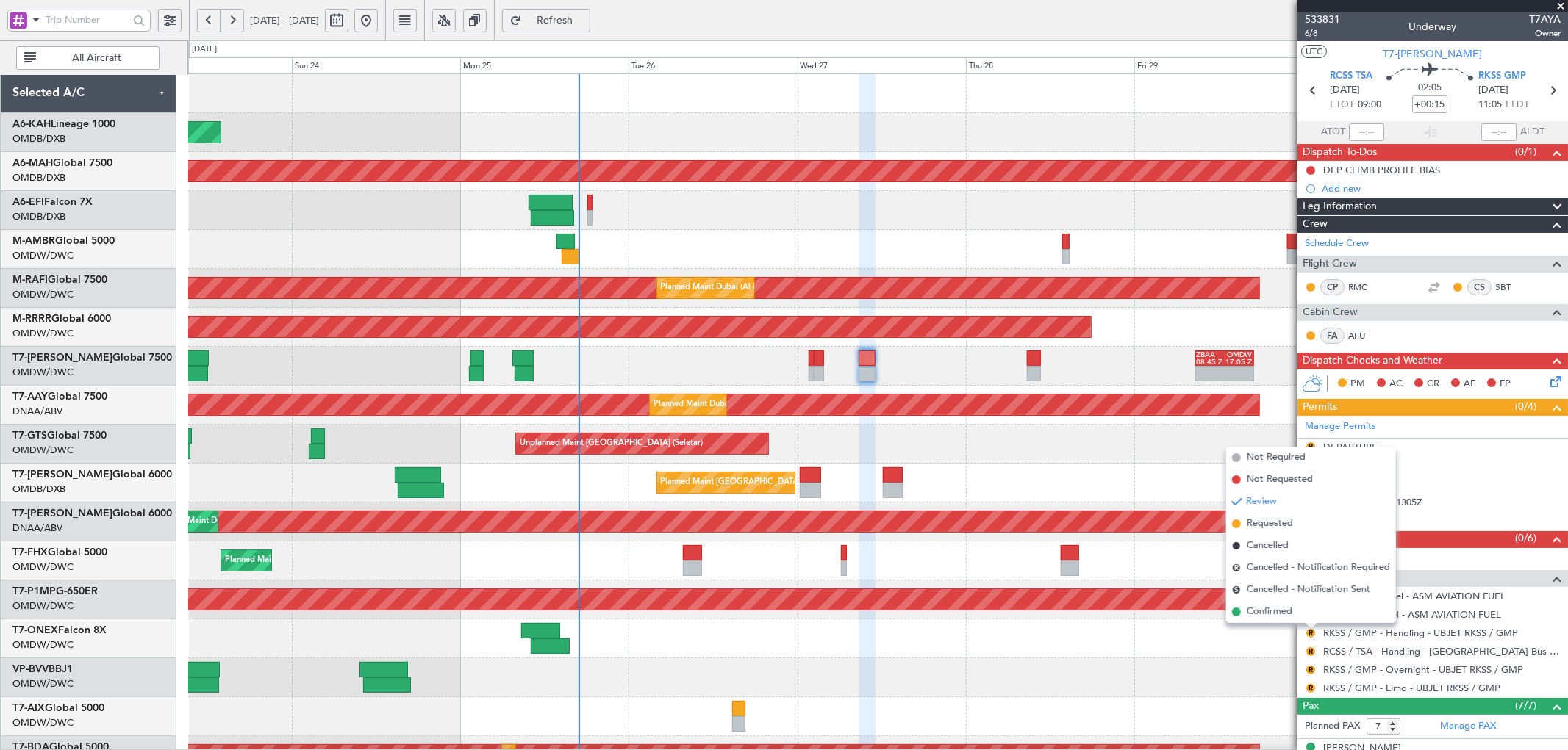
click at [1203, 673] on div at bounding box center [877, 677] width 1379 height 39
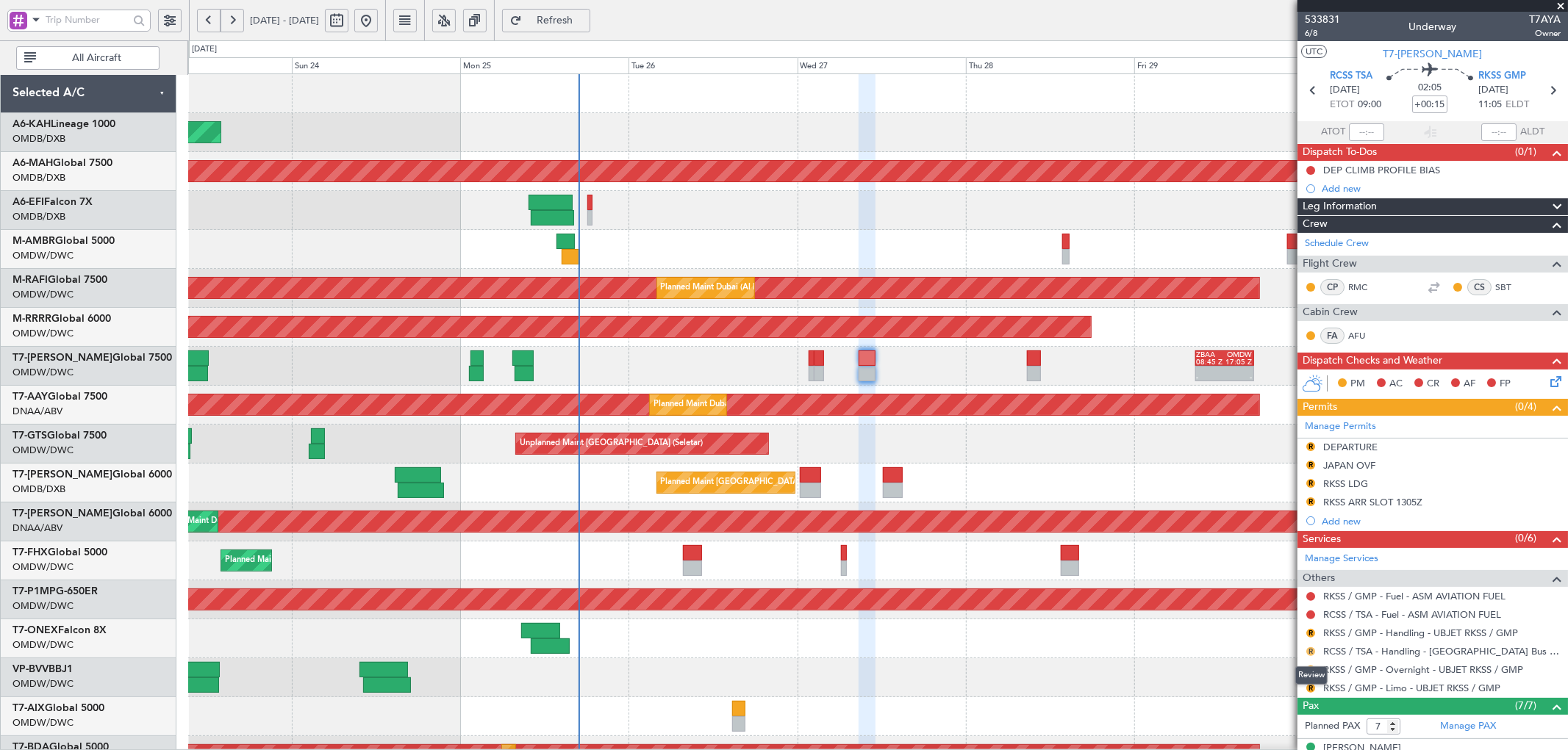
click at [1308, 650] on button "R" at bounding box center [1310, 652] width 9 height 9
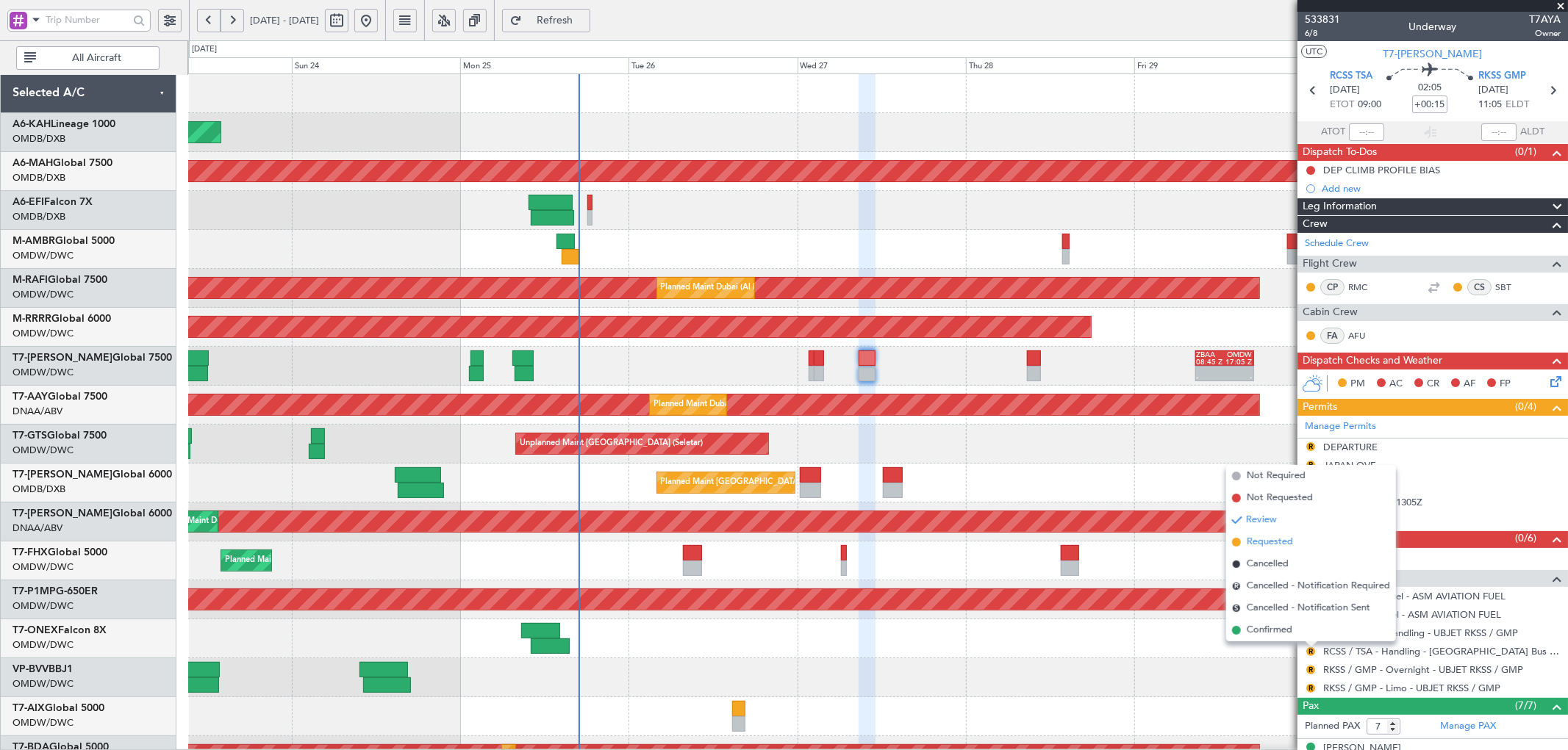
click at [1258, 541] on span "Requested" at bounding box center [1269, 542] width 46 height 15
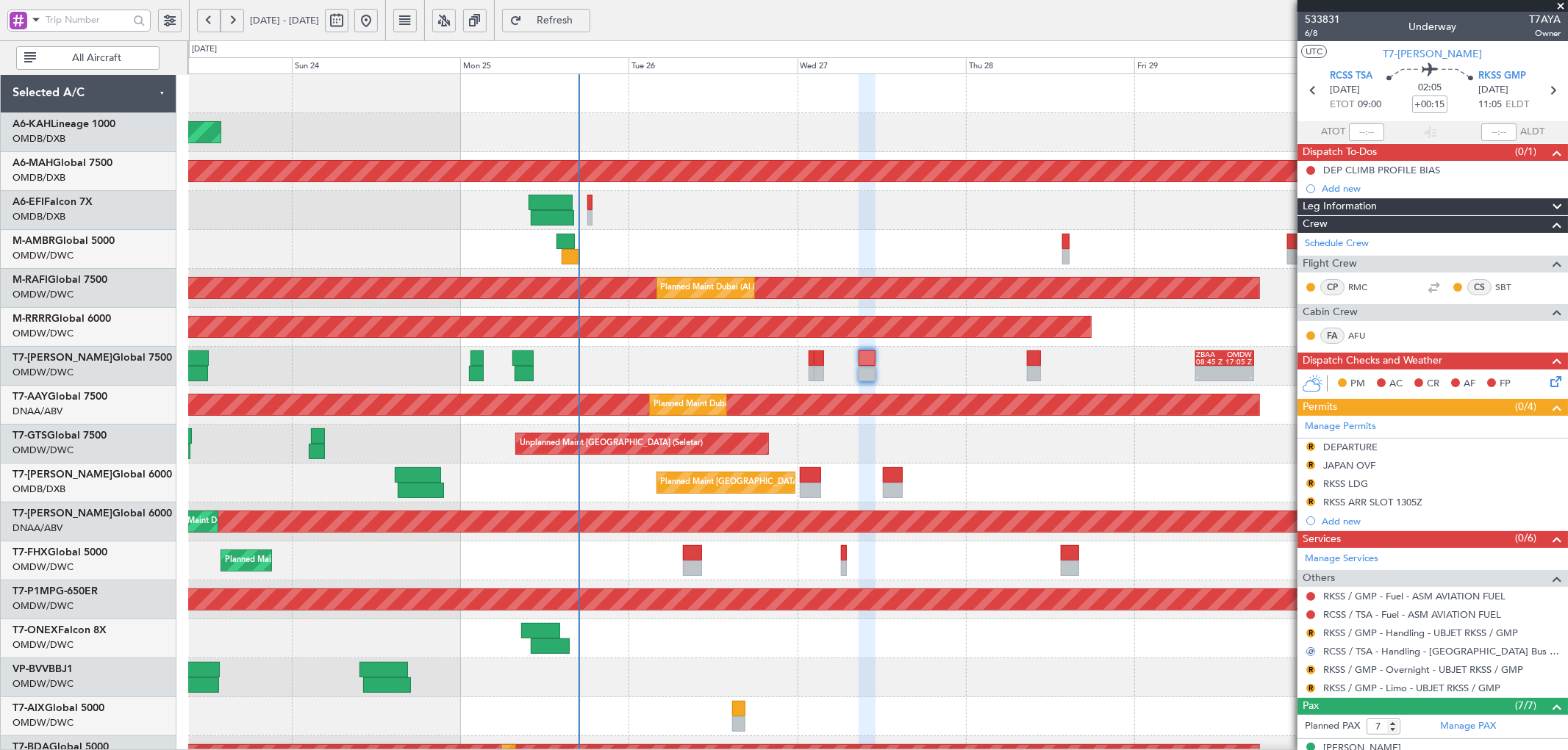
click at [1068, 695] on div at bounding box center [877, 677] width 1379 height 39
click at [1310, 445] on button "R" at bounding box center [1310, 447] width 9 height 9
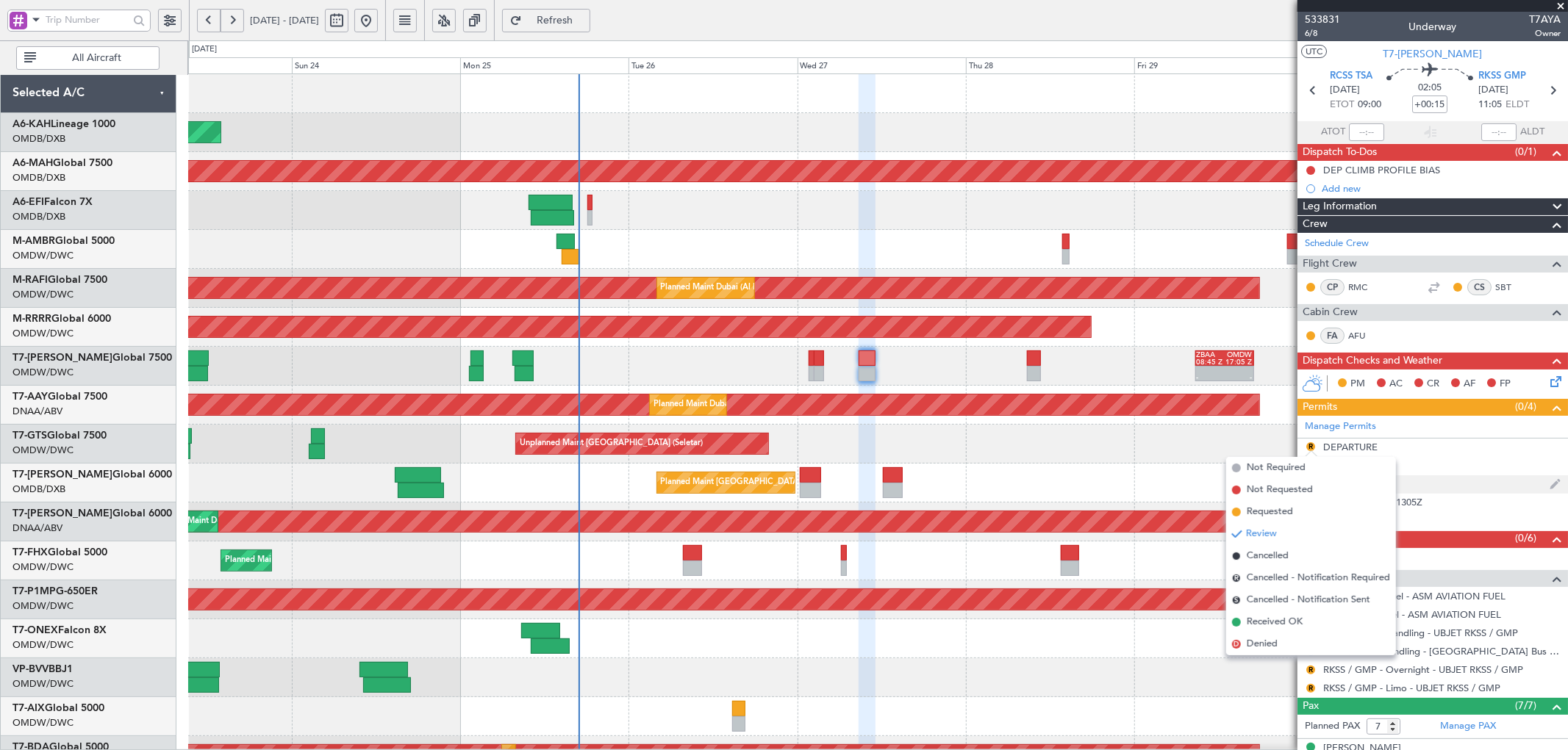
drag, startPoint x: 1267, startPoint y: 512, endPoint x: 1302, endPoint y: 479, distance: 48.1
click at [1268, 512] on span "Requested" at bounding box center [1269, 512] width 46 height 15
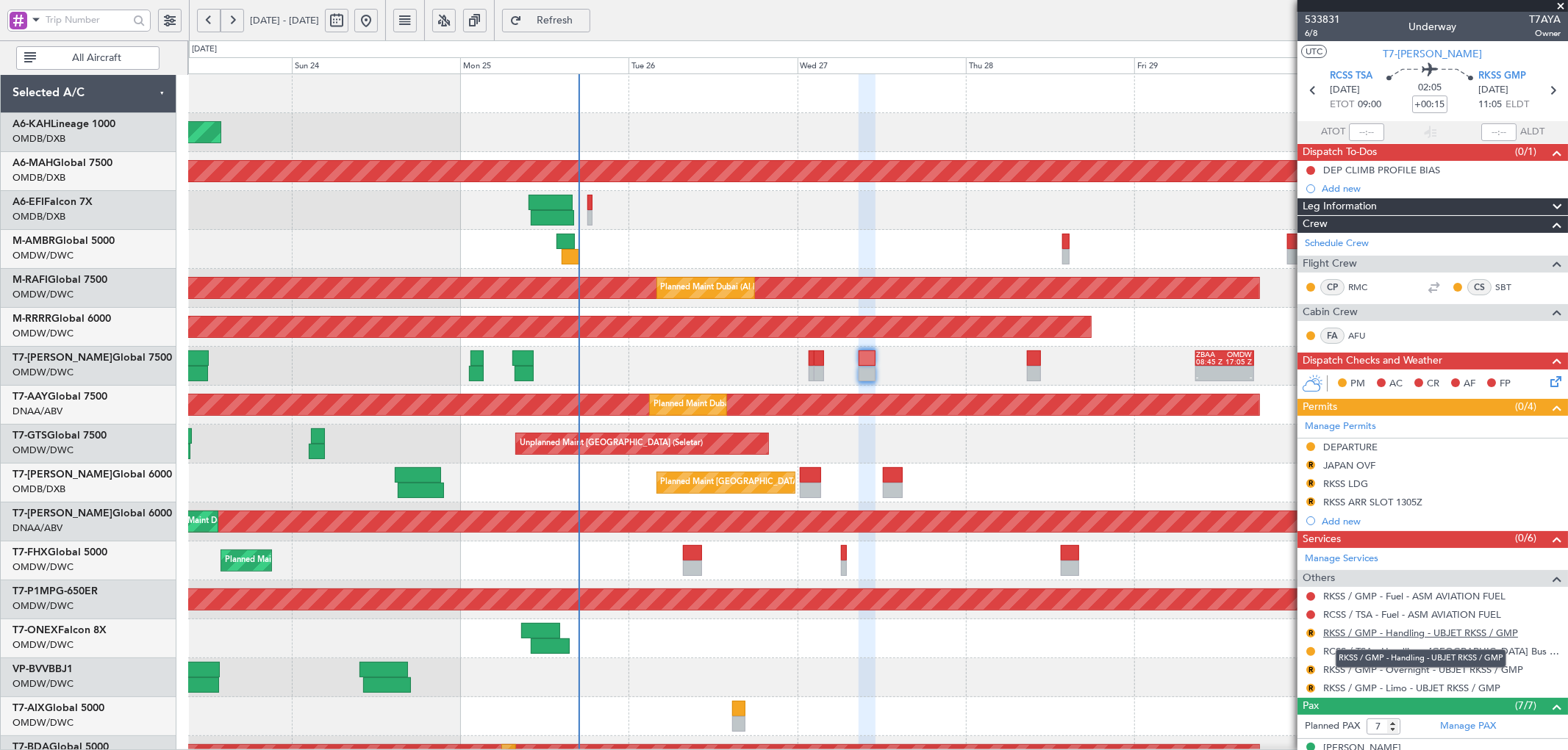
click at [1387, 636] on link "RKSS / GMP - Handling - UBJET RKSS / GMP" at bounding box center [1420, 633] width 195 height 13
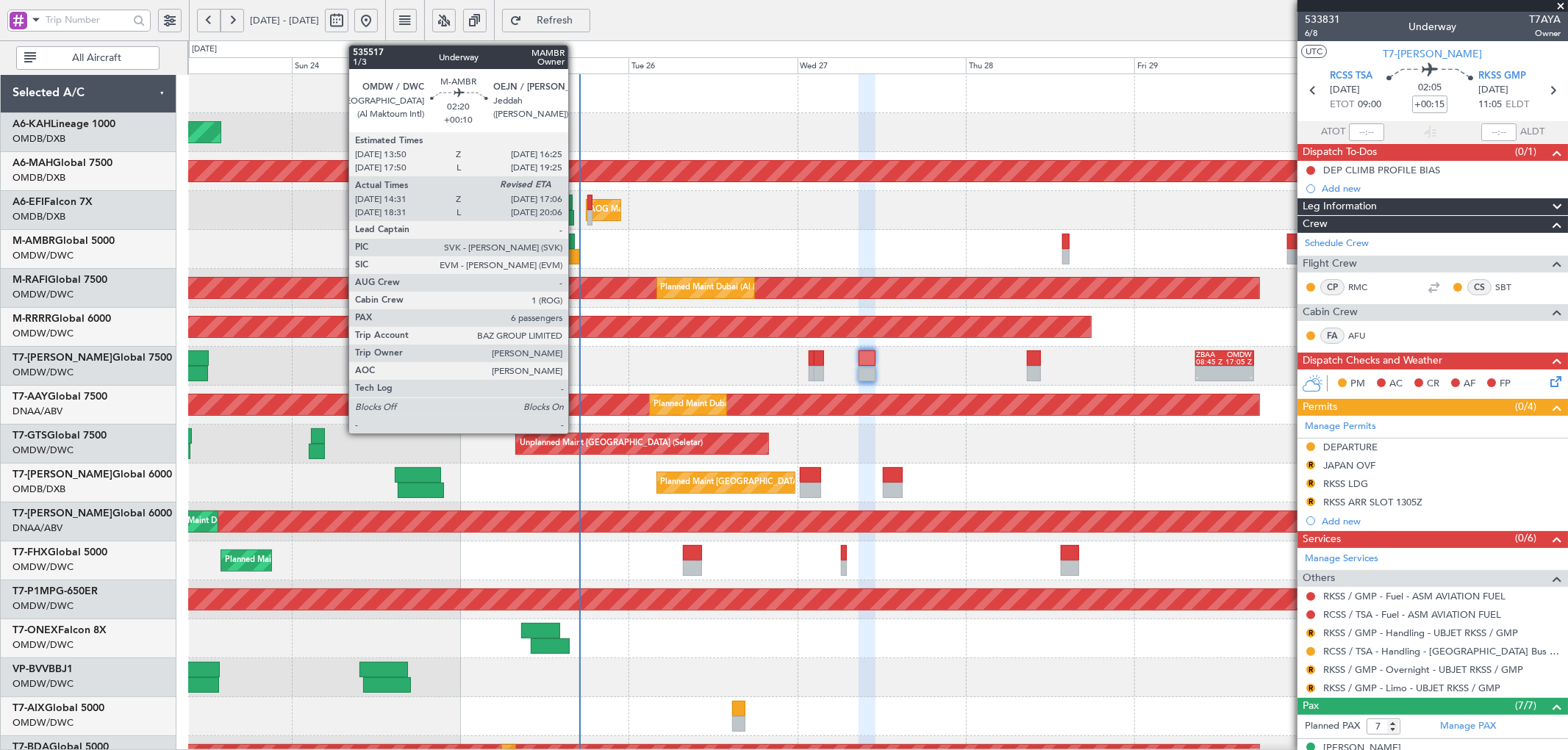
click at [576, 254] on div at bounding box center [570, 257] width 18 height 15
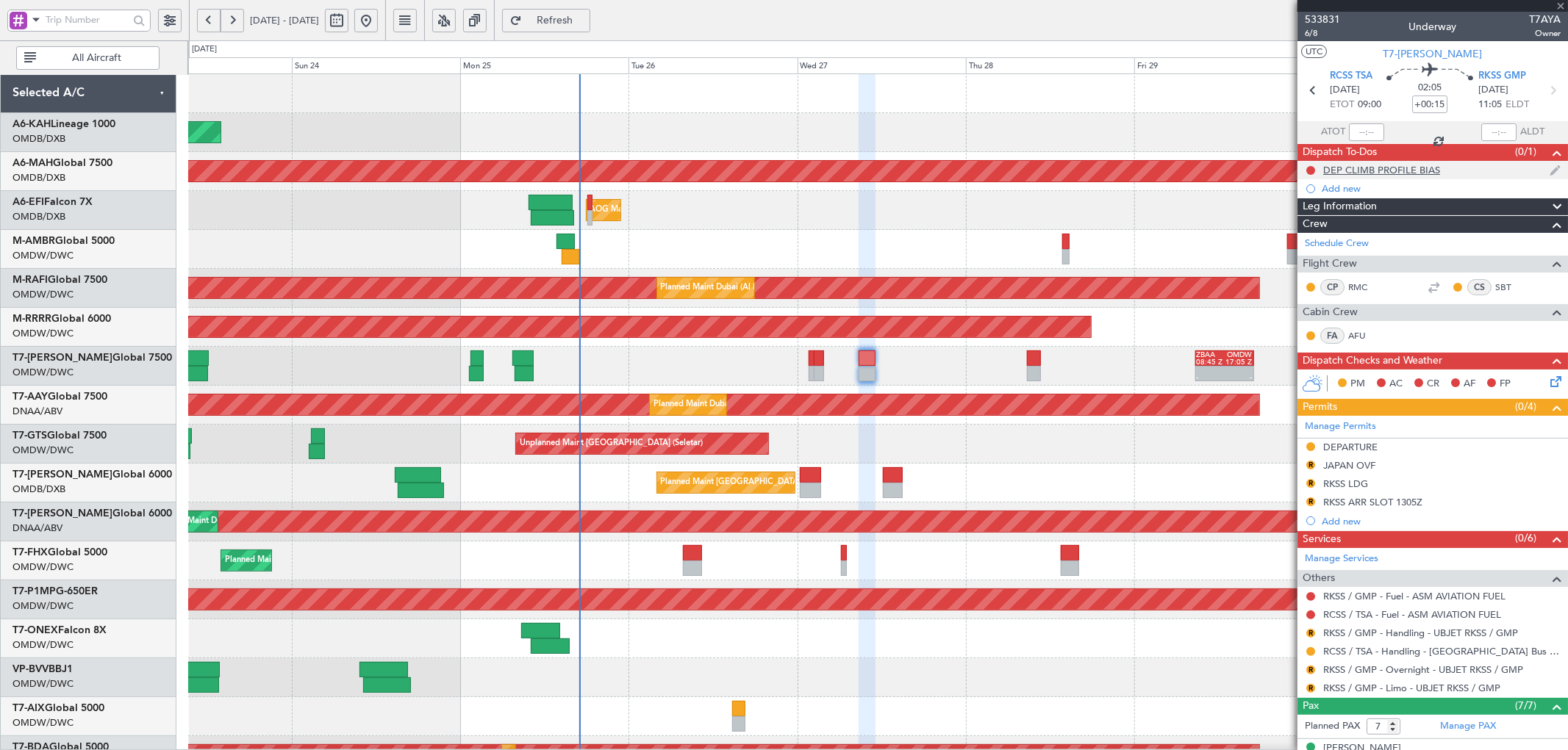
type input "+00:10"
type input "14:41"
type input "6"
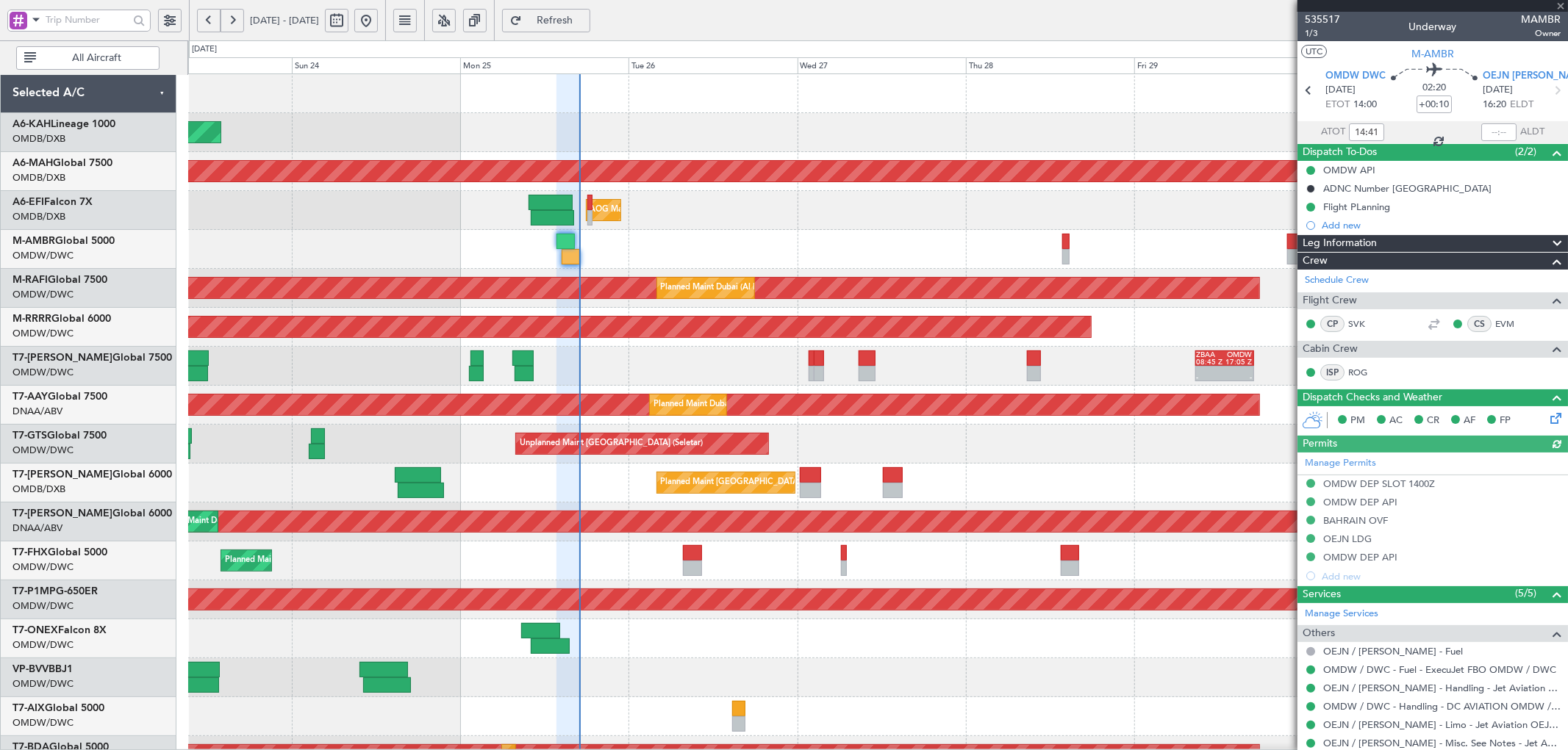
type input "[PERSON_NAME] (SYS)"
type input "7103"
click at [1482, 130] on input "text" at bounding box center [1499, 132] width 35 height 18
type input "16:58"
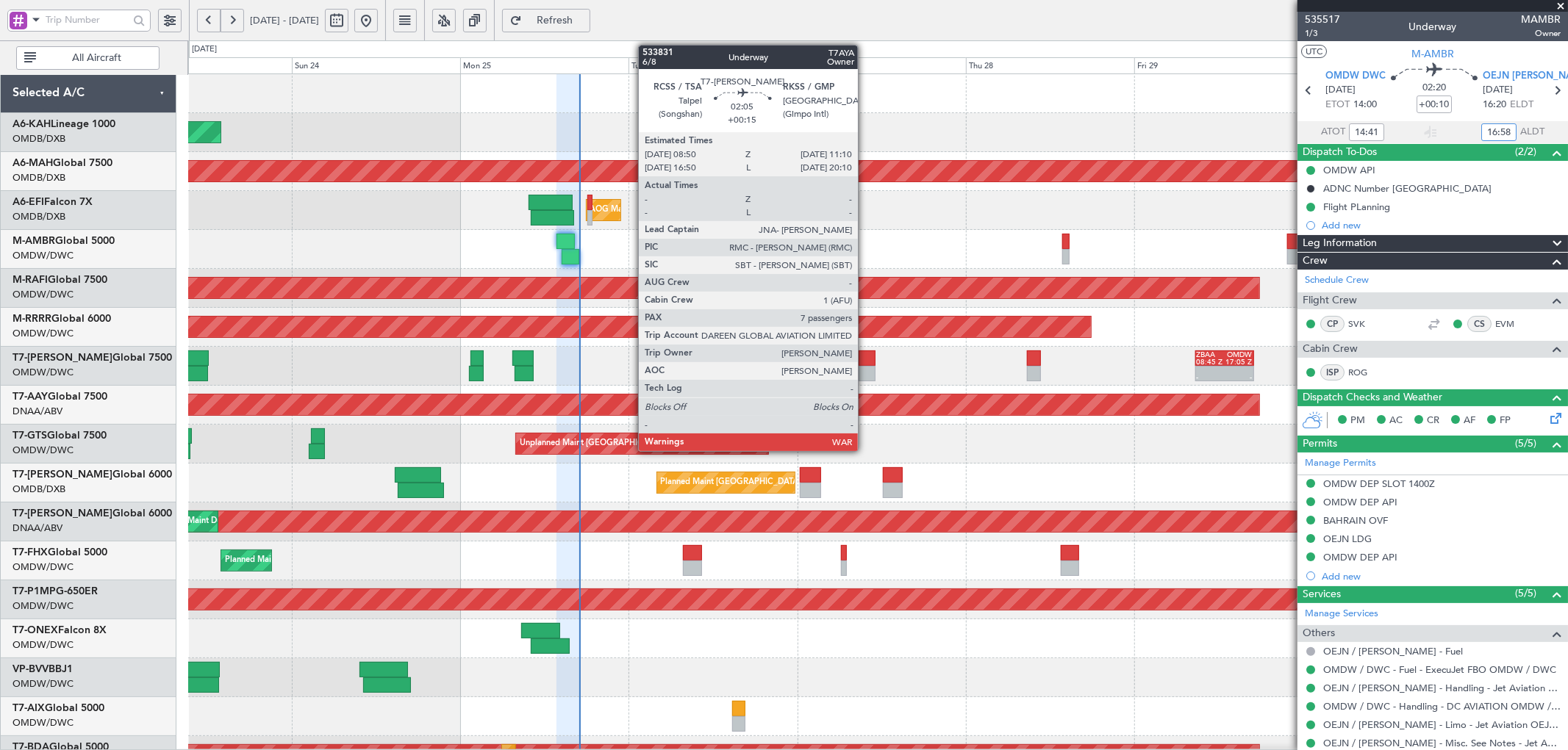
click at [865, 358] on div at bounding box center [866, 358] width 17 height 15
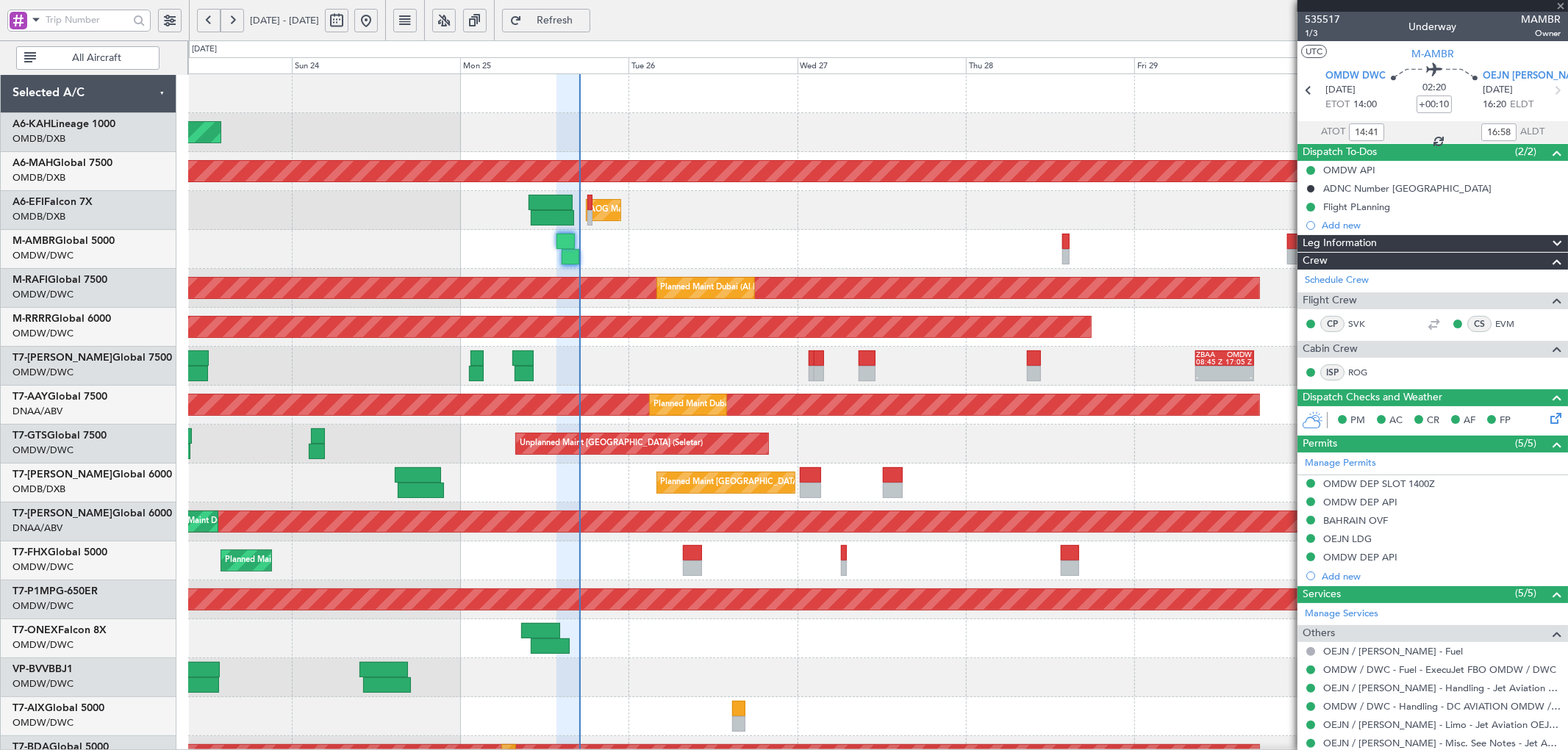
type input "+00:15"
type input "7"
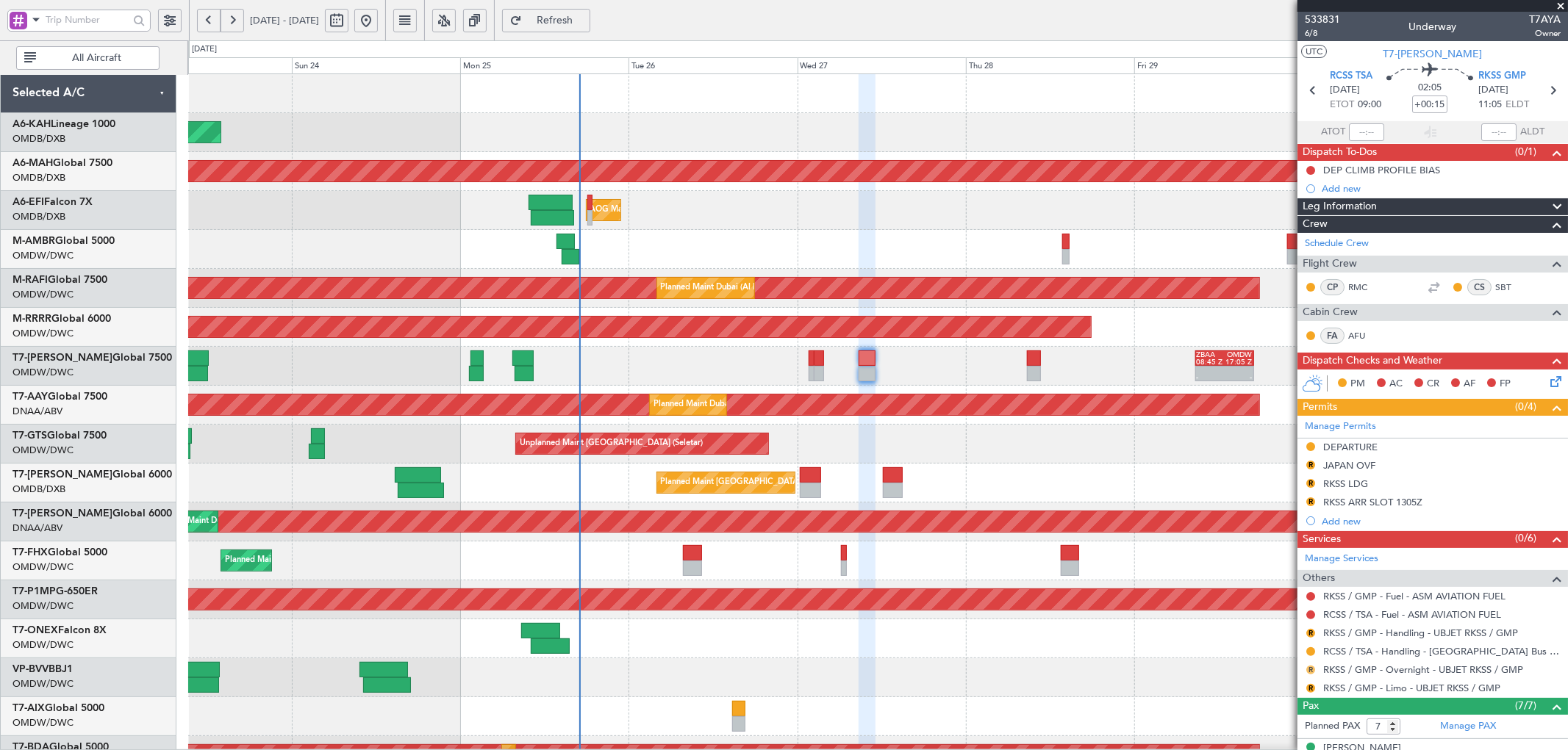
click at [1309, 668] on button "R" at bounding box center [1310, 670] width 9 height 9
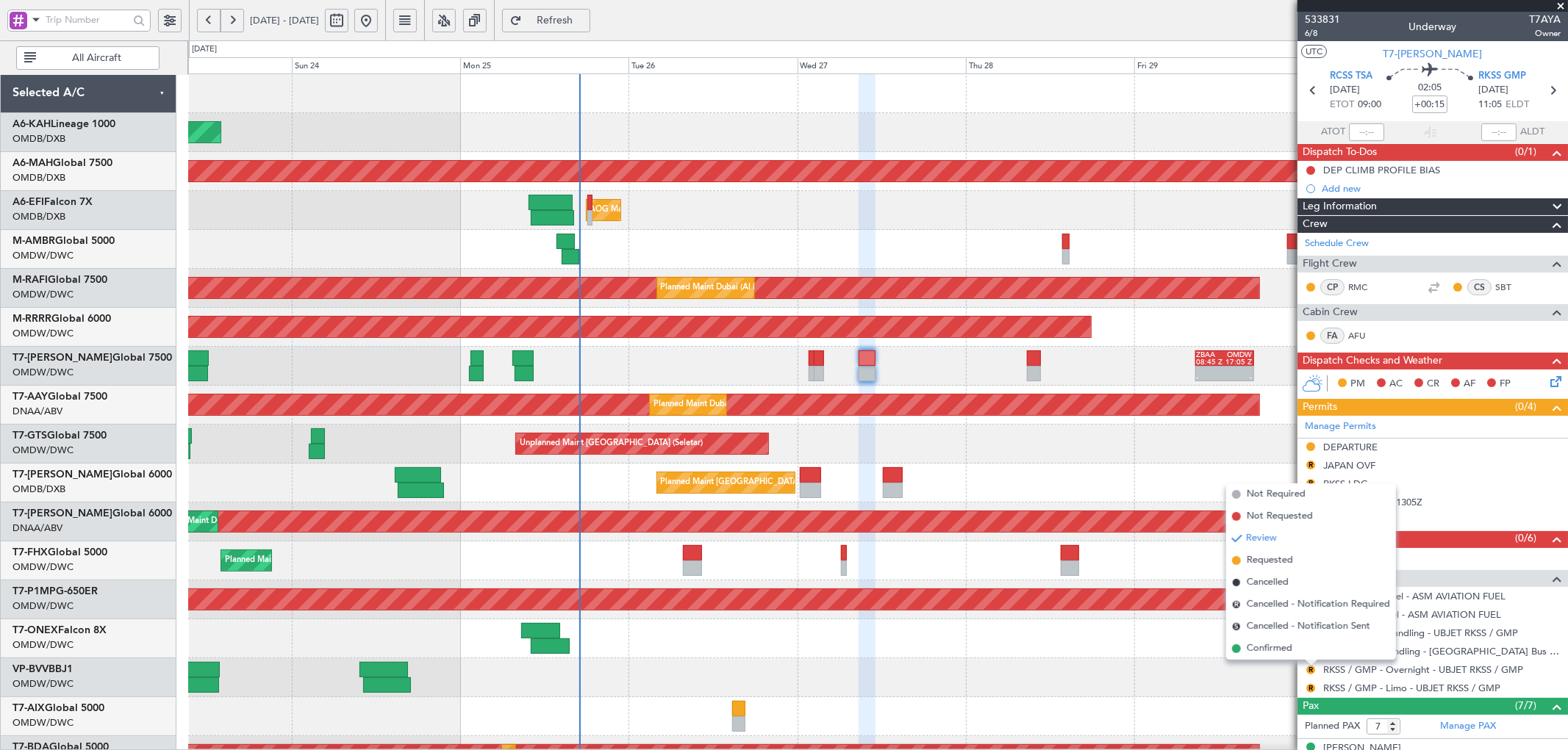
click at [1257, 557] on span "Requested" at bounding box center [1269, 560] width 46 height 15
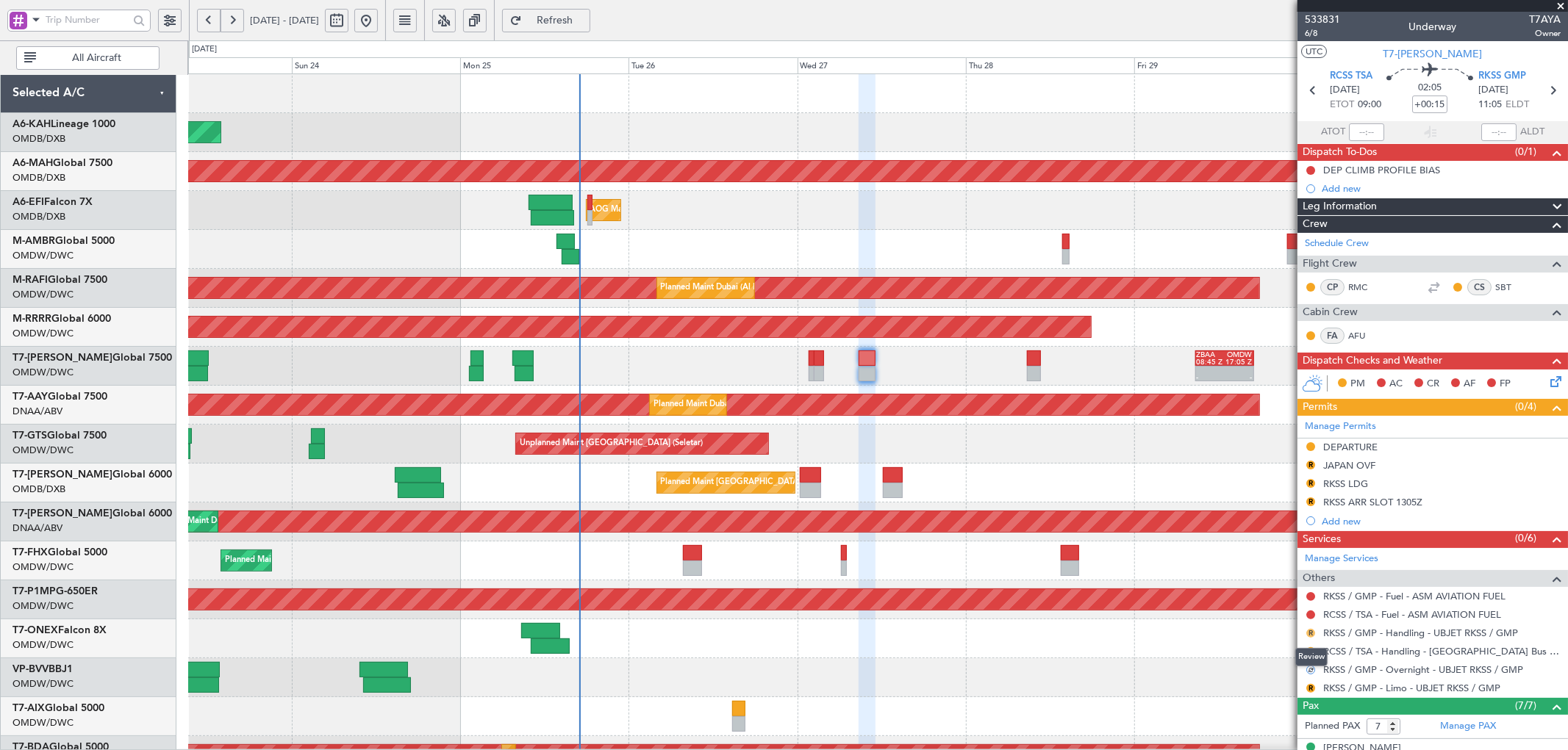
click at [1310, 630] on button "R" at bounding box center [1310, 633] width 9 height 9
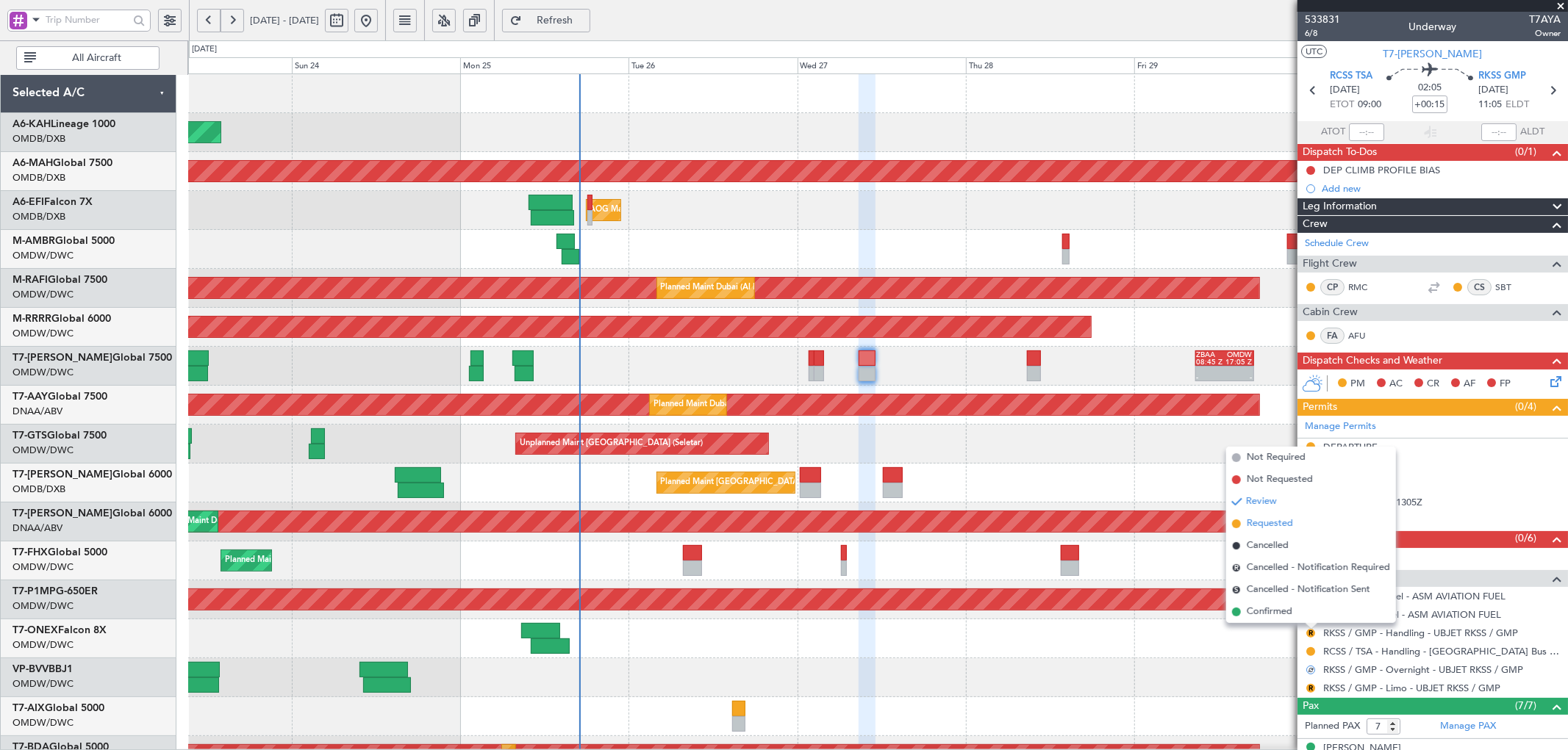
click at [1263, 524] on span "Requested" at bounding box center [1269, 524] width 46 height 15
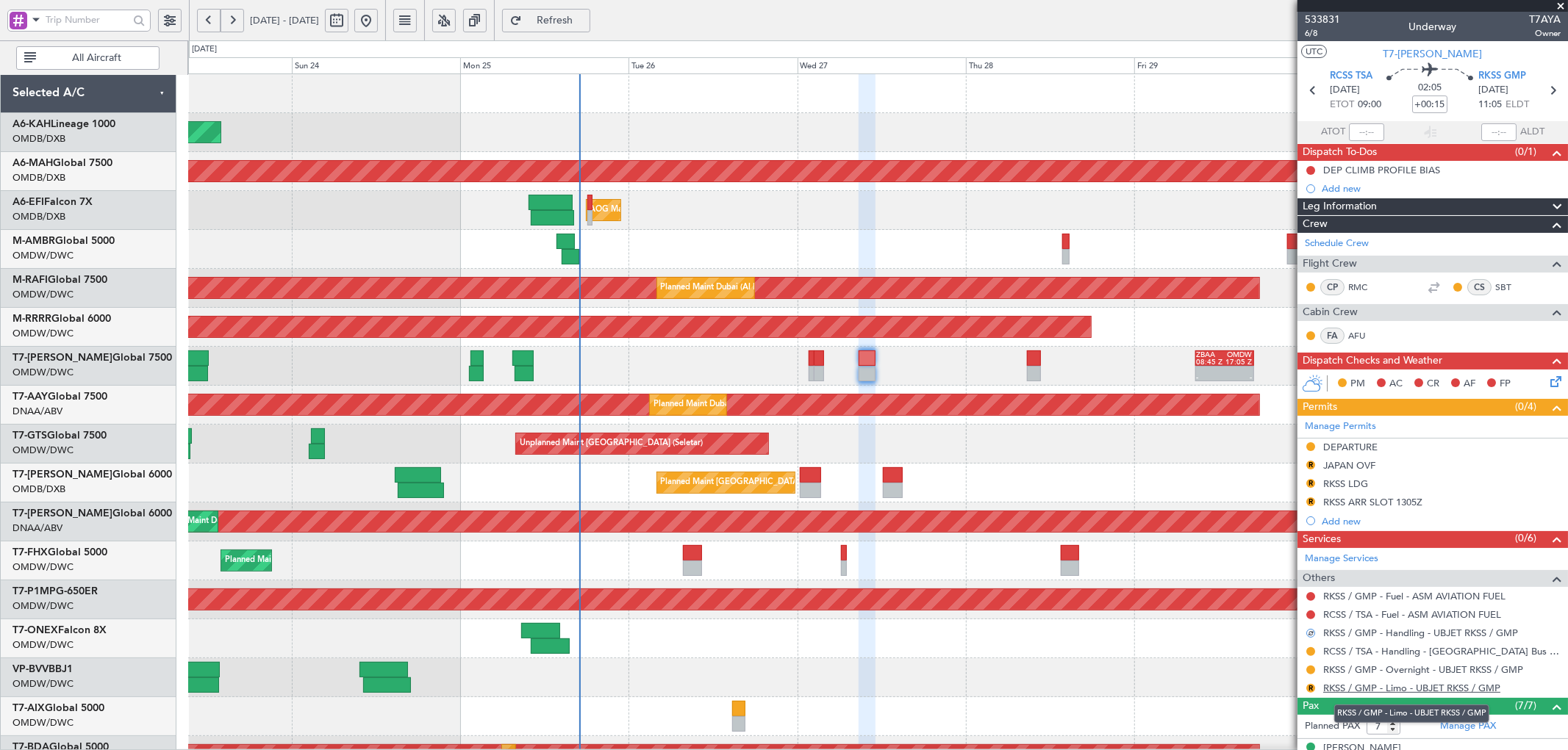
click at [1422, 688] on link "RKSS / GMP - Limo - UBJET RKSS / GMP" at bounding box center [1412, 687] width 177 height 13
click at [585, 18] on span "Refresh" at bounding box center [555, 21] width 61 height 10
click at [1310, 485] on button "R" at bounding box center [1310, 483] width 9 height 9
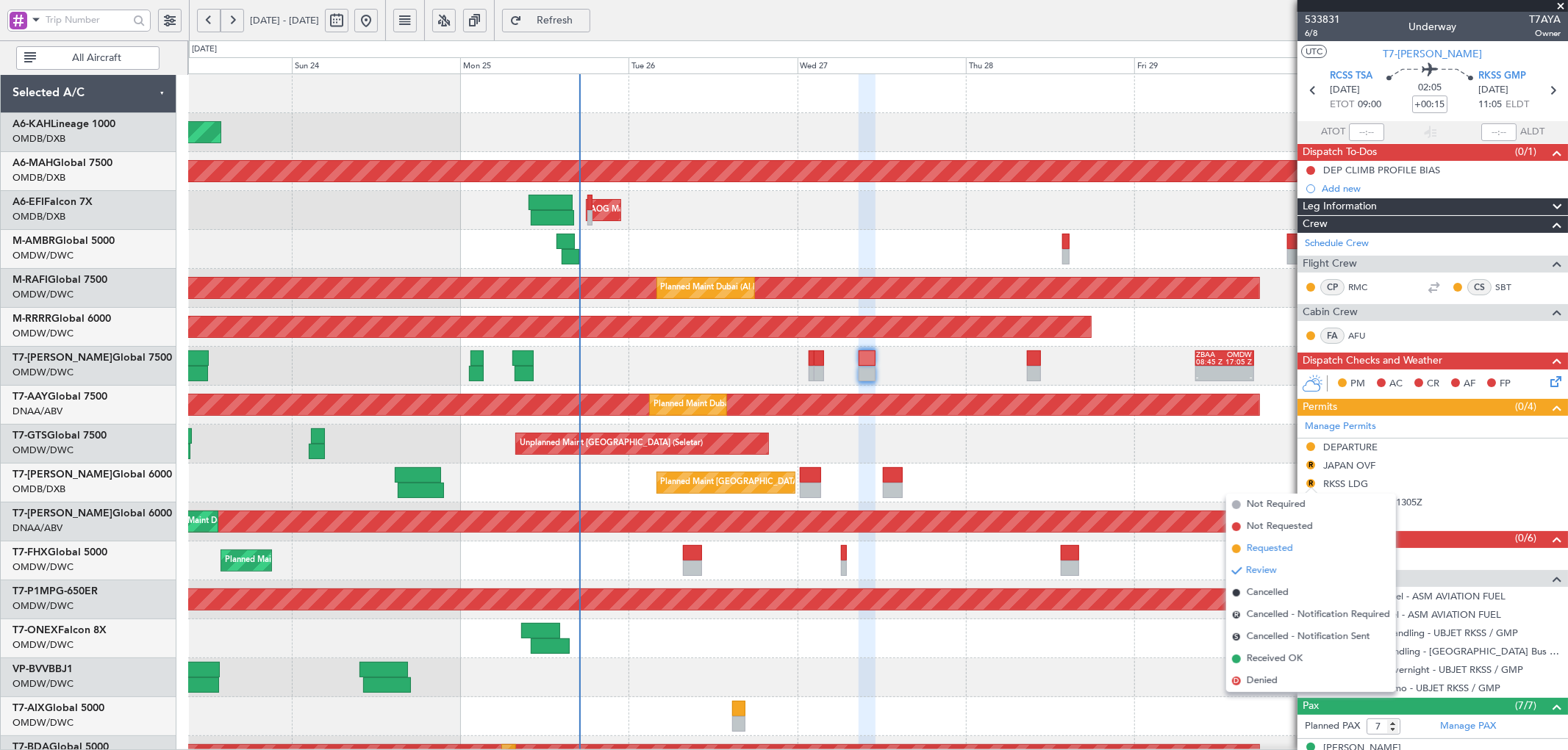
click at [1272, 547] on span "Requested" at bounding box center [1269, 549] width 46 height 15
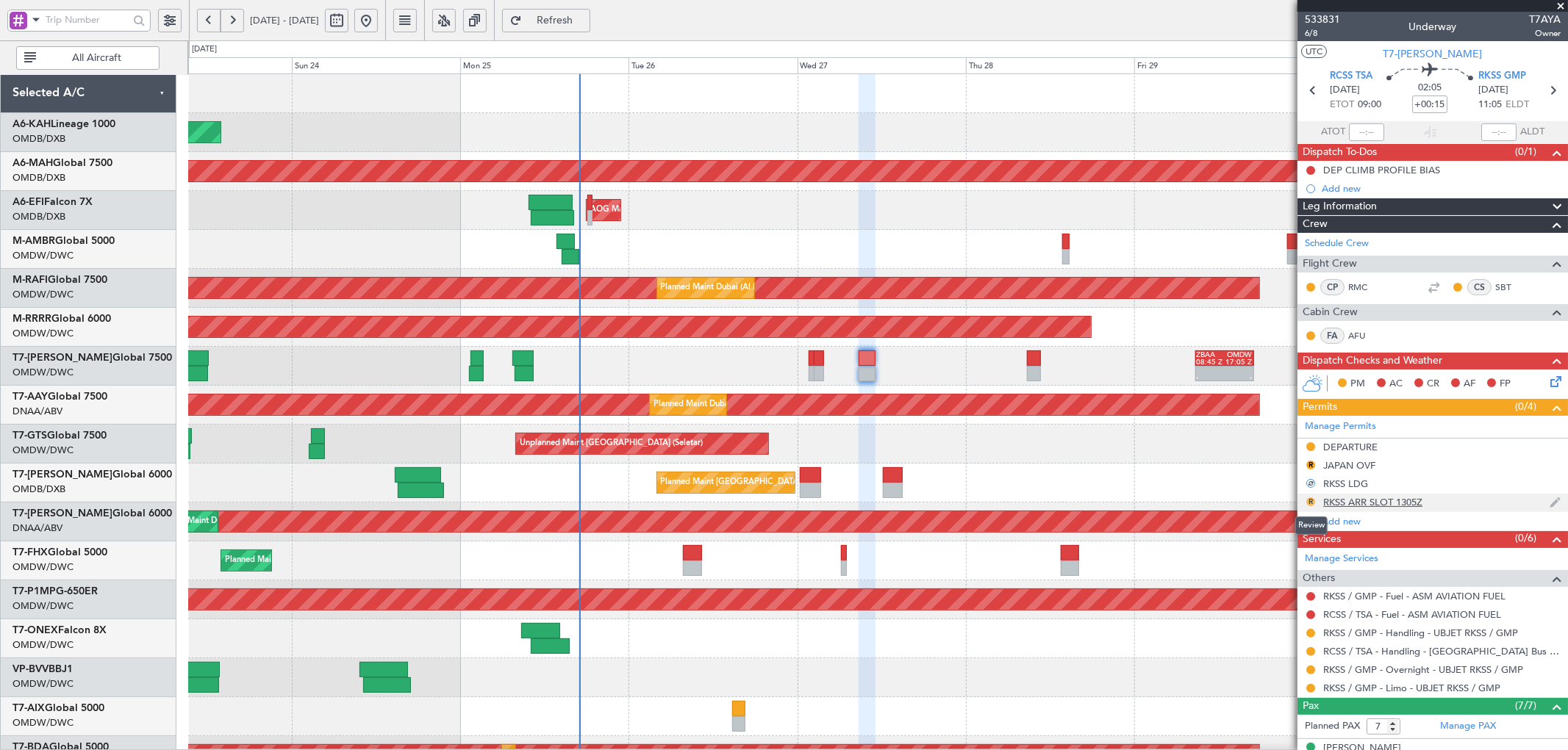
click at [1309, 503] on button "R" at bounding box center [1310, 501] width 9 height 9
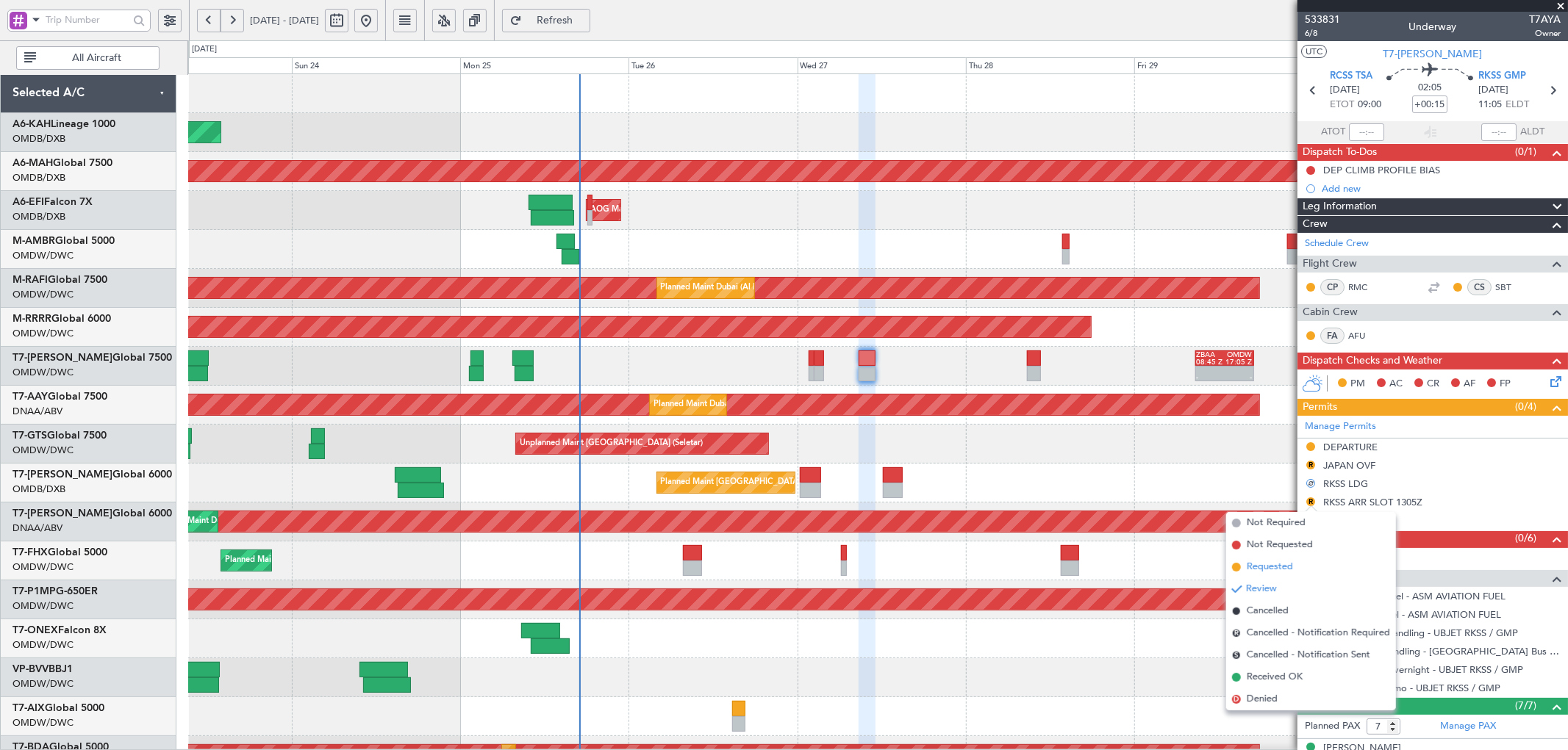
click at [1275, 563] on span "Requested" at bounding box center [1269, 567] width 46 height 15
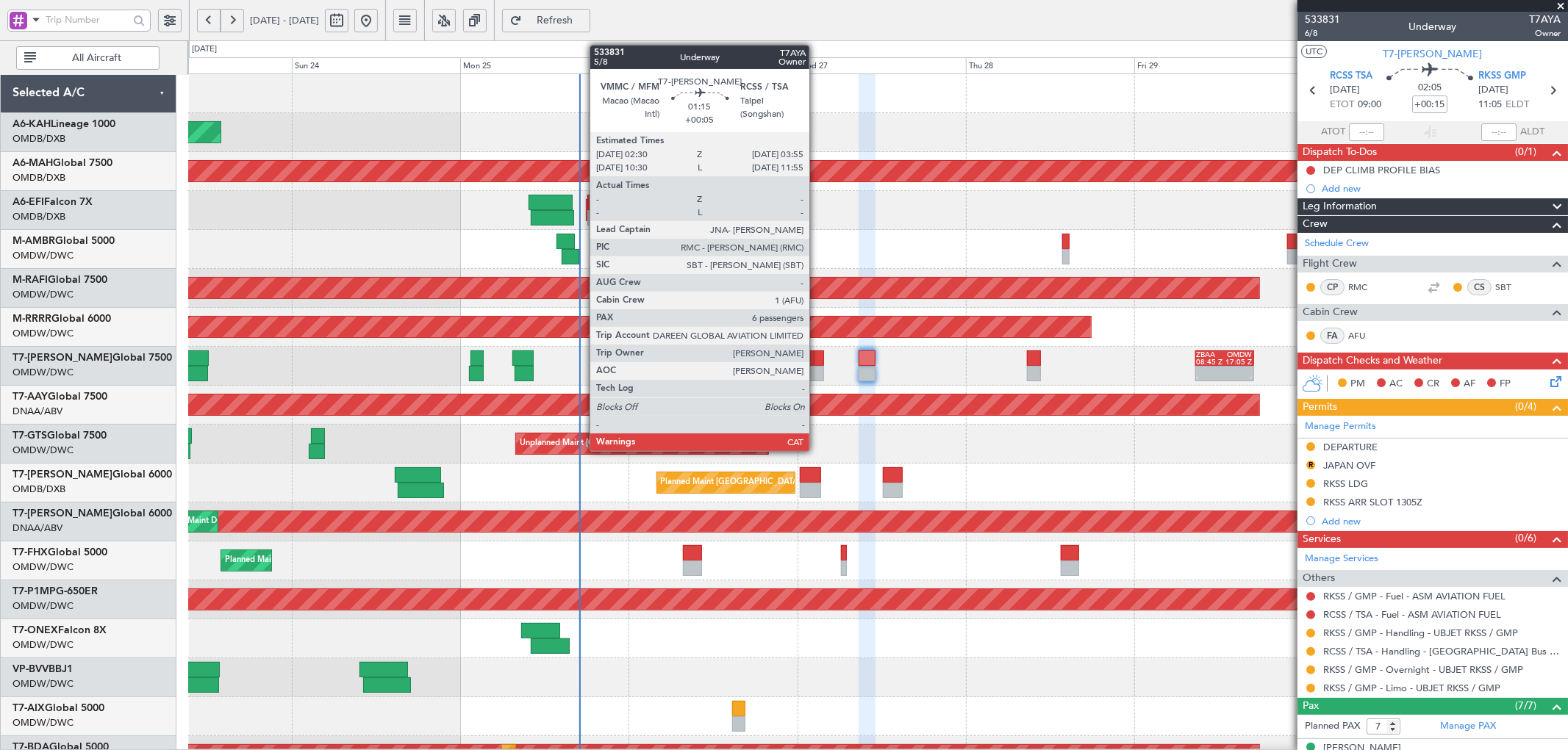
click at [817, 361] on div at bounding box center [819, 358] width 10 height 15
click at [809, 358] on div at bounding box center [812, 358] width 6 height 15
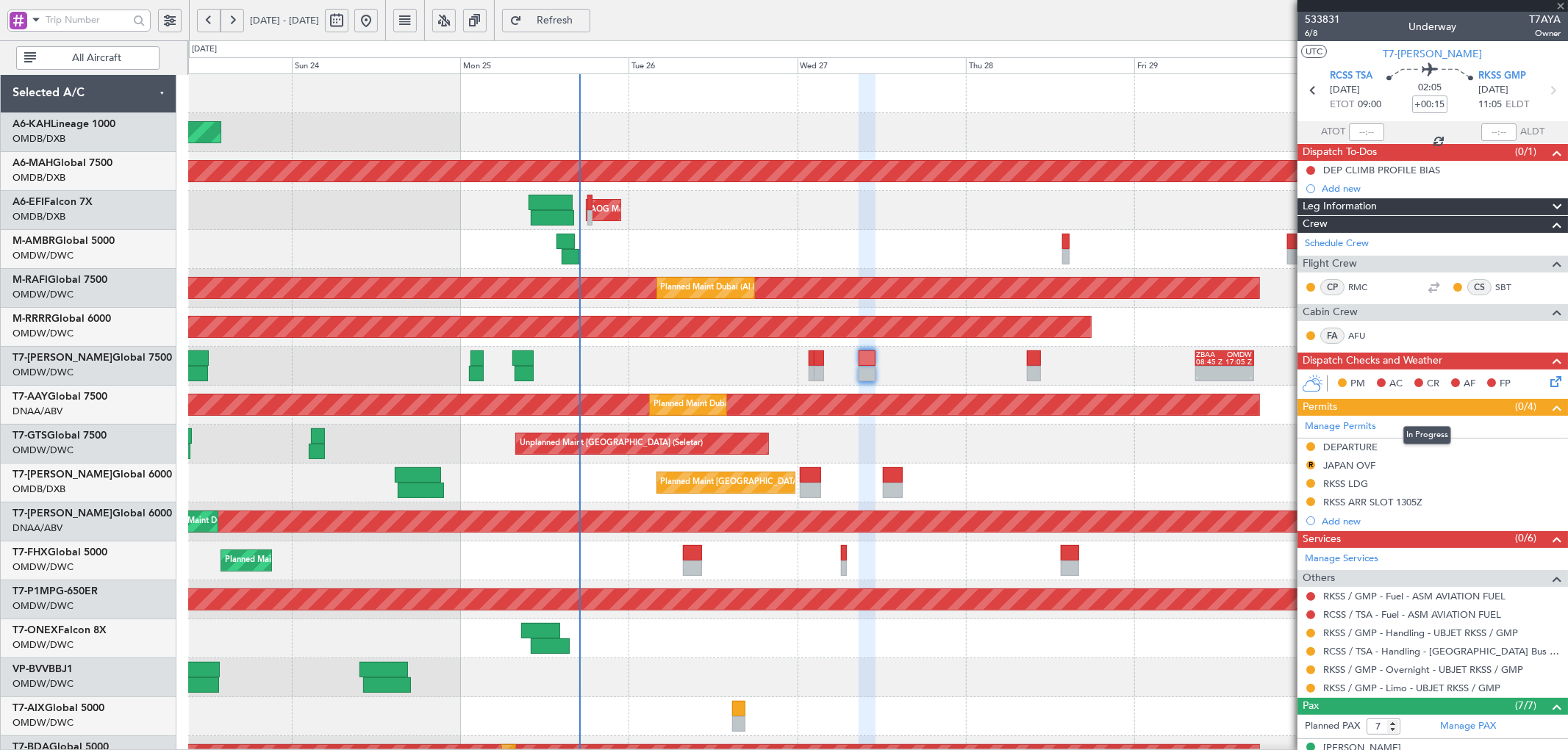
type input "+00:10"
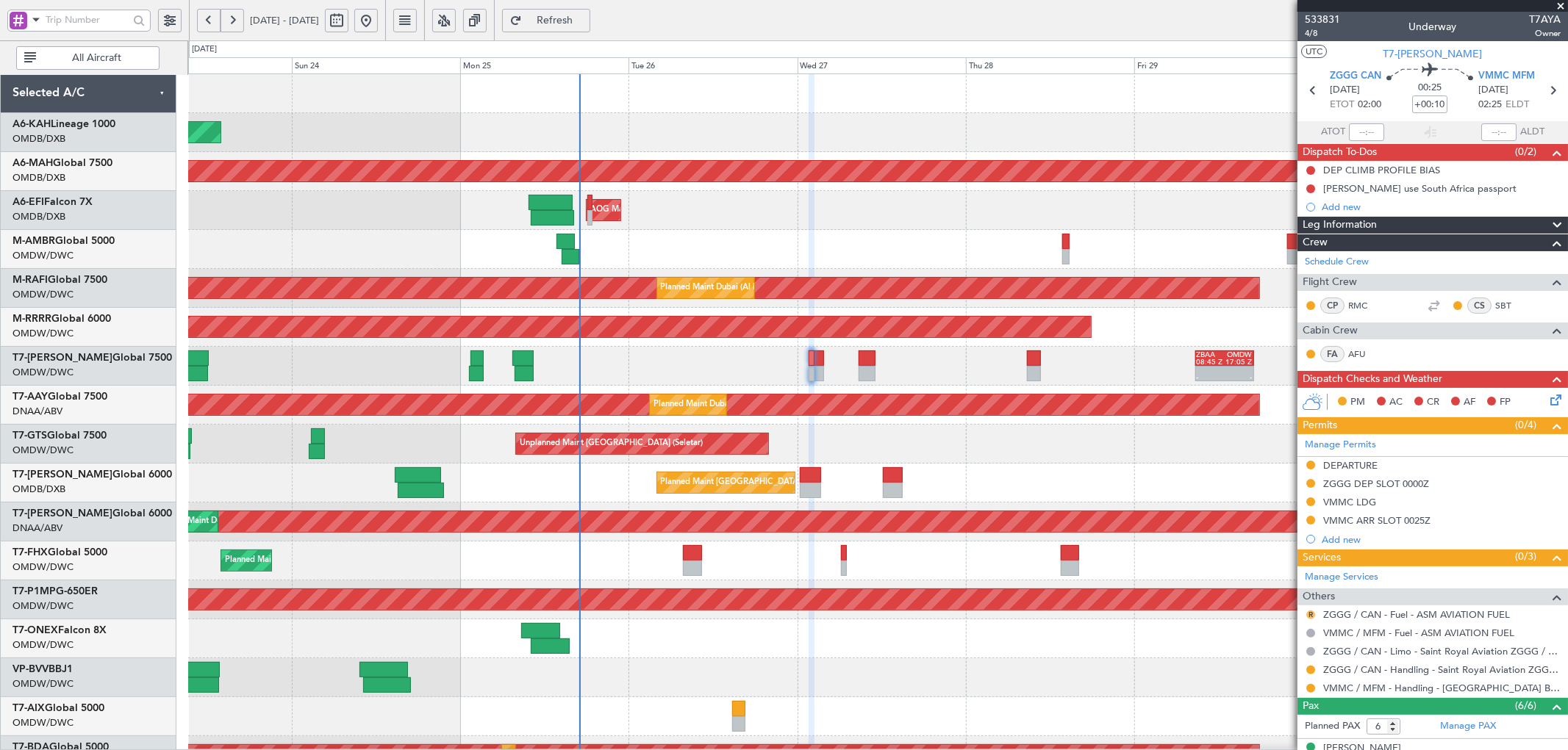
click at [1308, 611] on button "R" at bounding box center [1310, 615] width 9 height 9
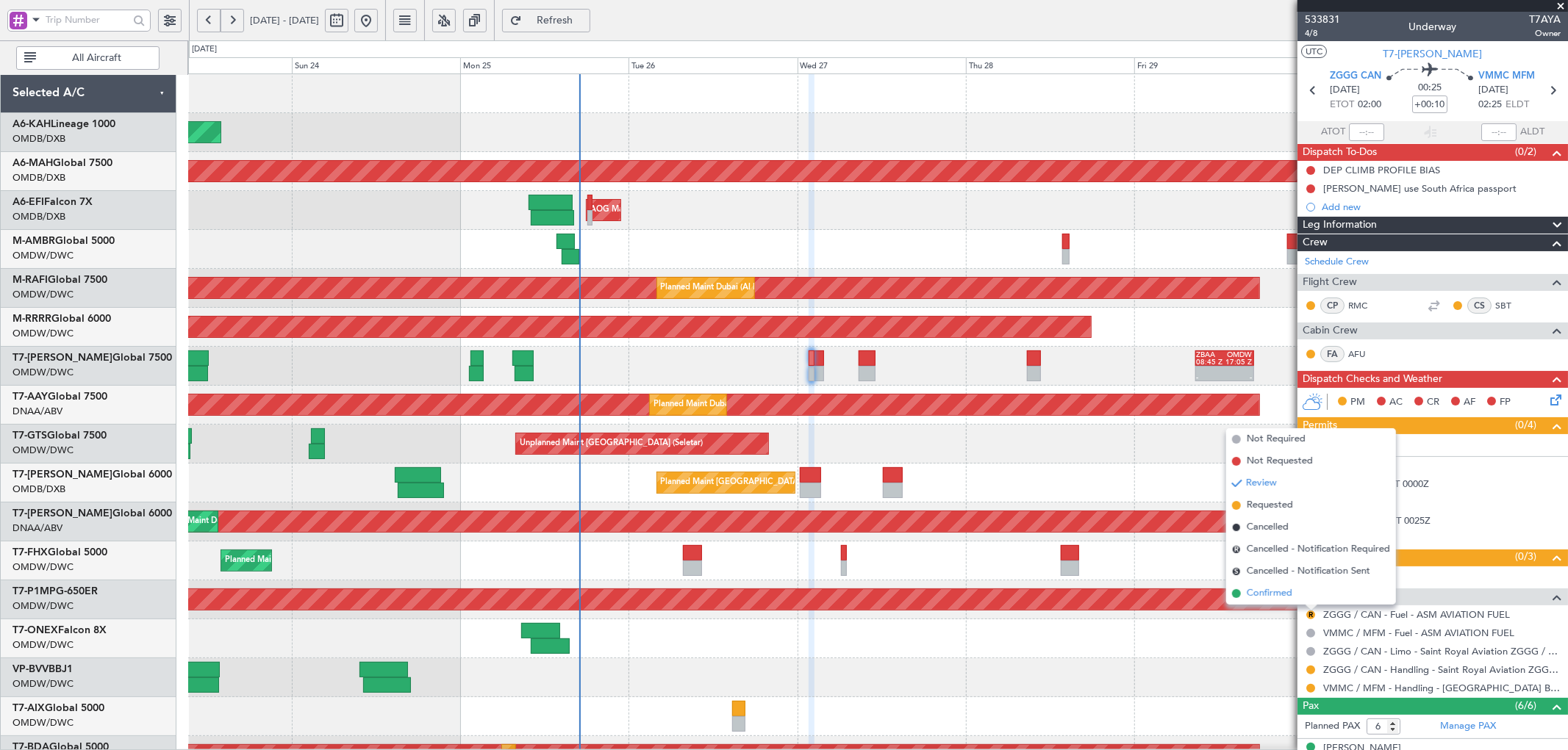
click at [1266, 592] on span "Confirmed" at bounding box center [1269, 594] width 46 height 15
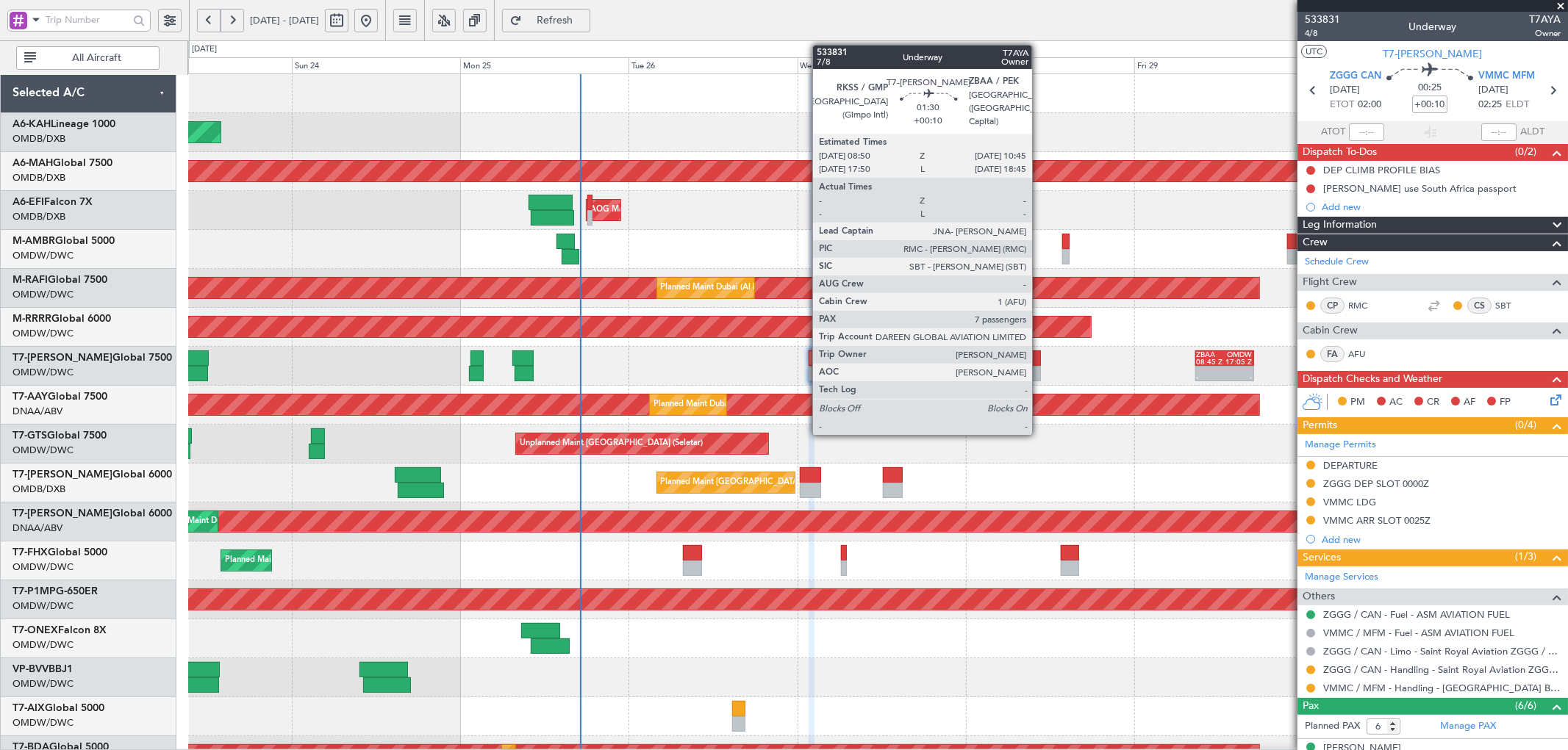
click at [1039, 364] on div at bounding box center [1033, 358] width 14 height 15
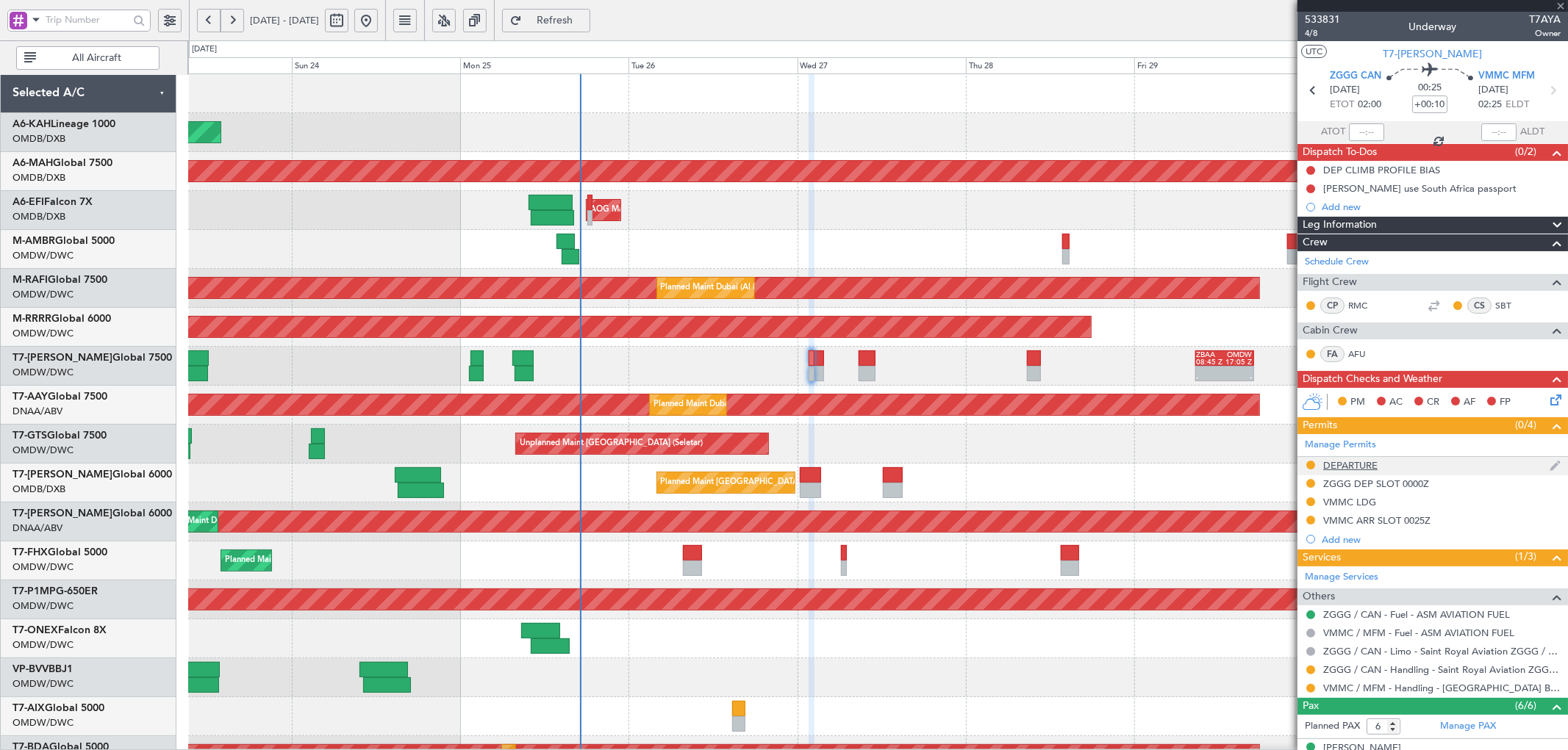
type input "7"
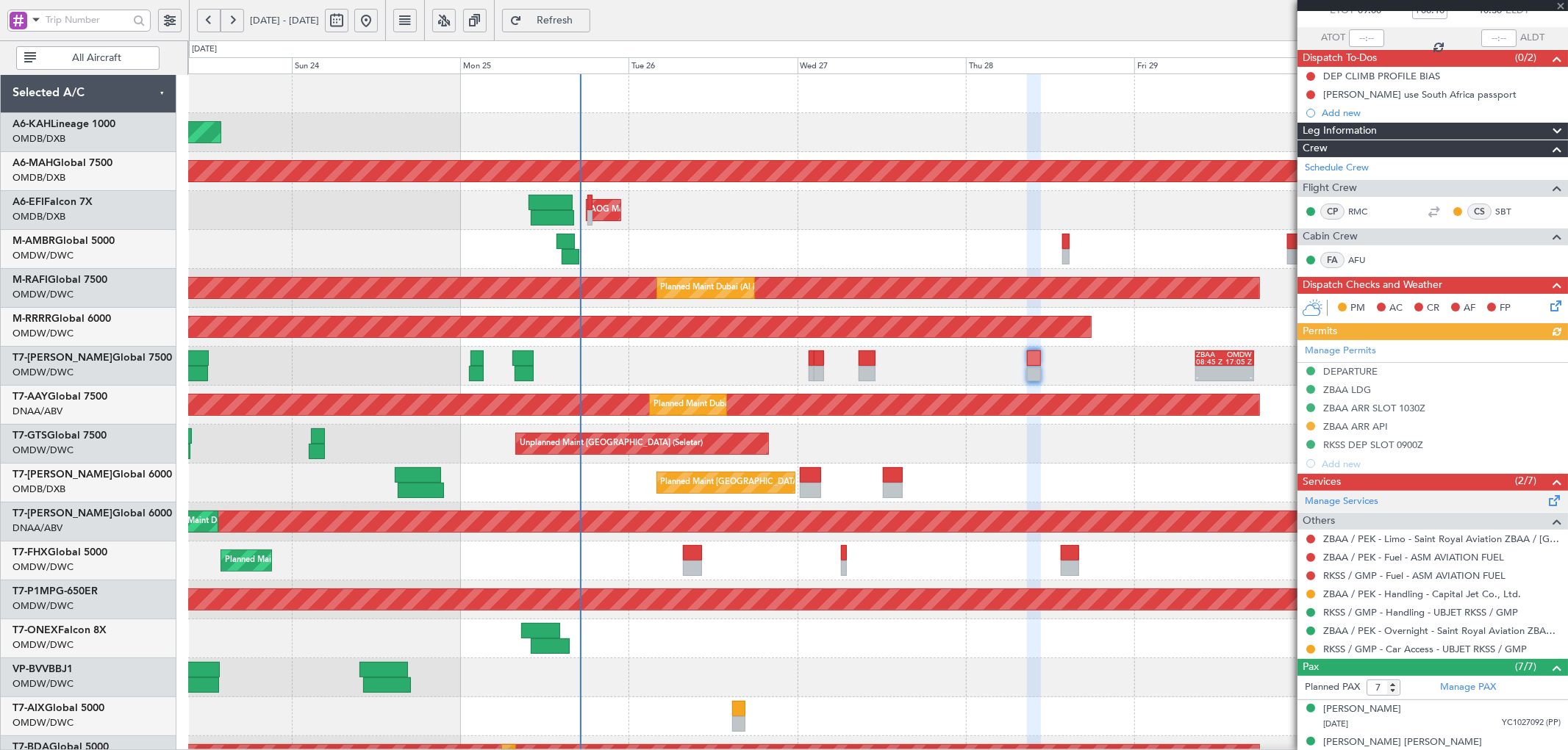
scroll to position [108, 0]
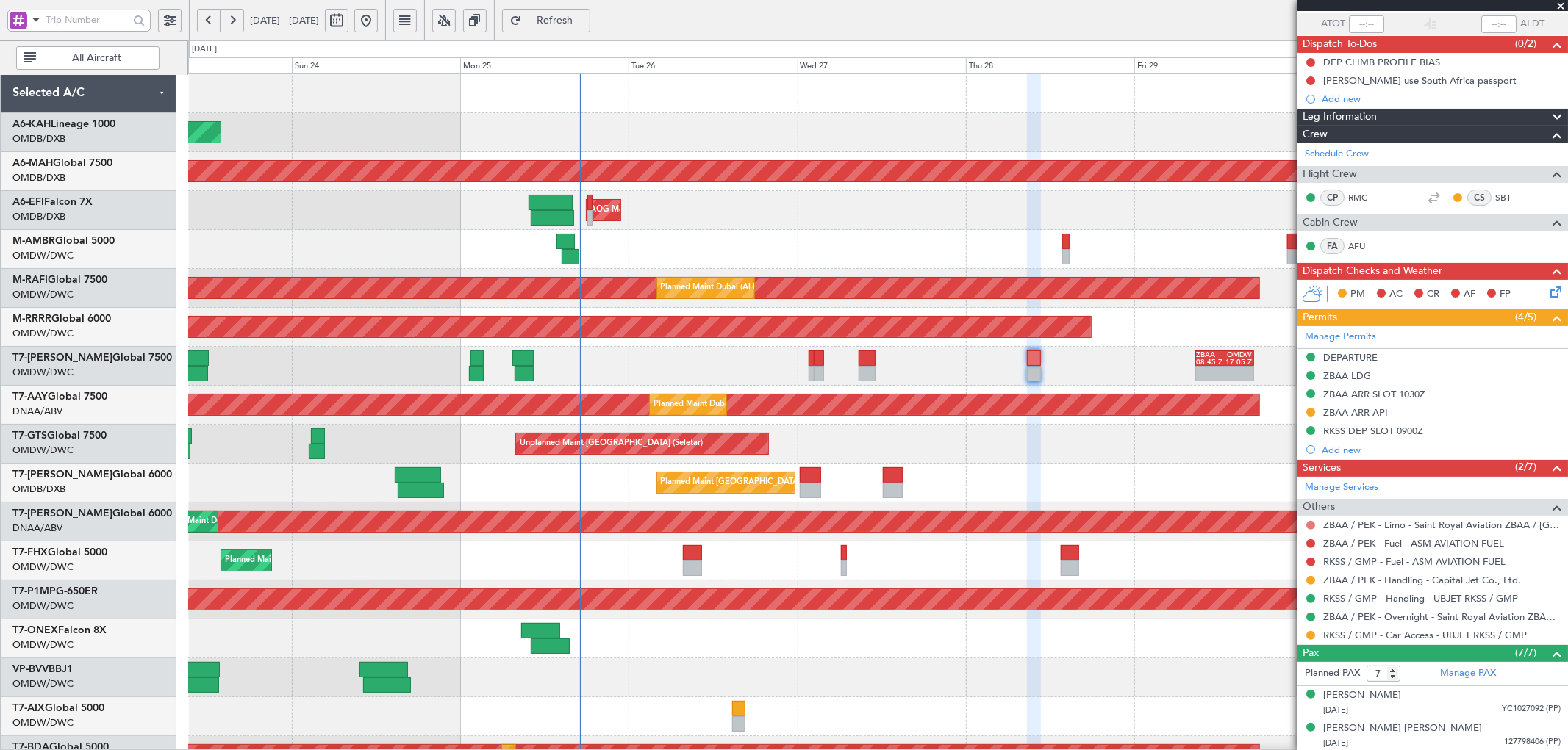
click at [1309, 526] on button at bounding box center [1310, 525] width 9 height 9
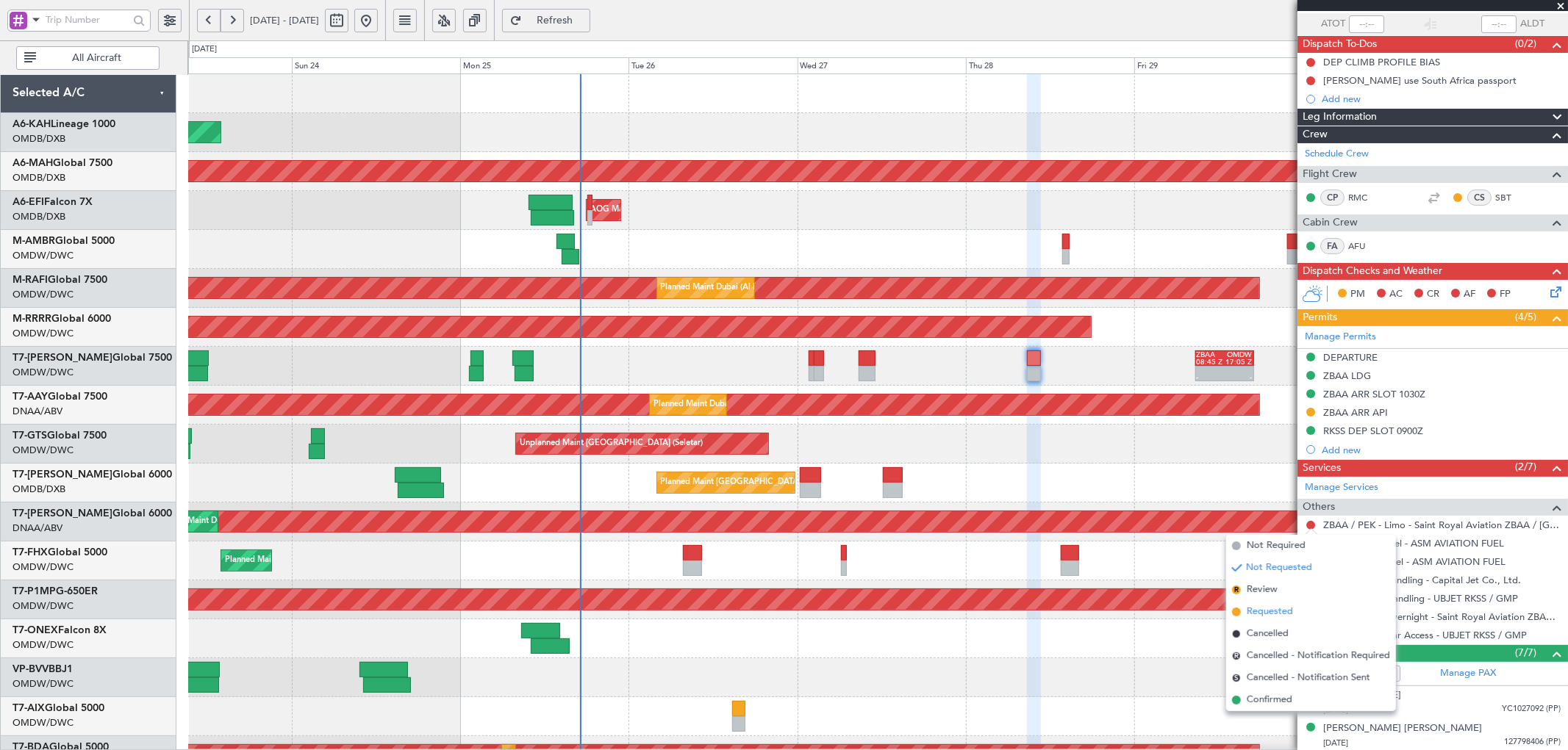
click at [1263, 618] on span "Requested" at bounding box center [1269, 612] width 46 height 15
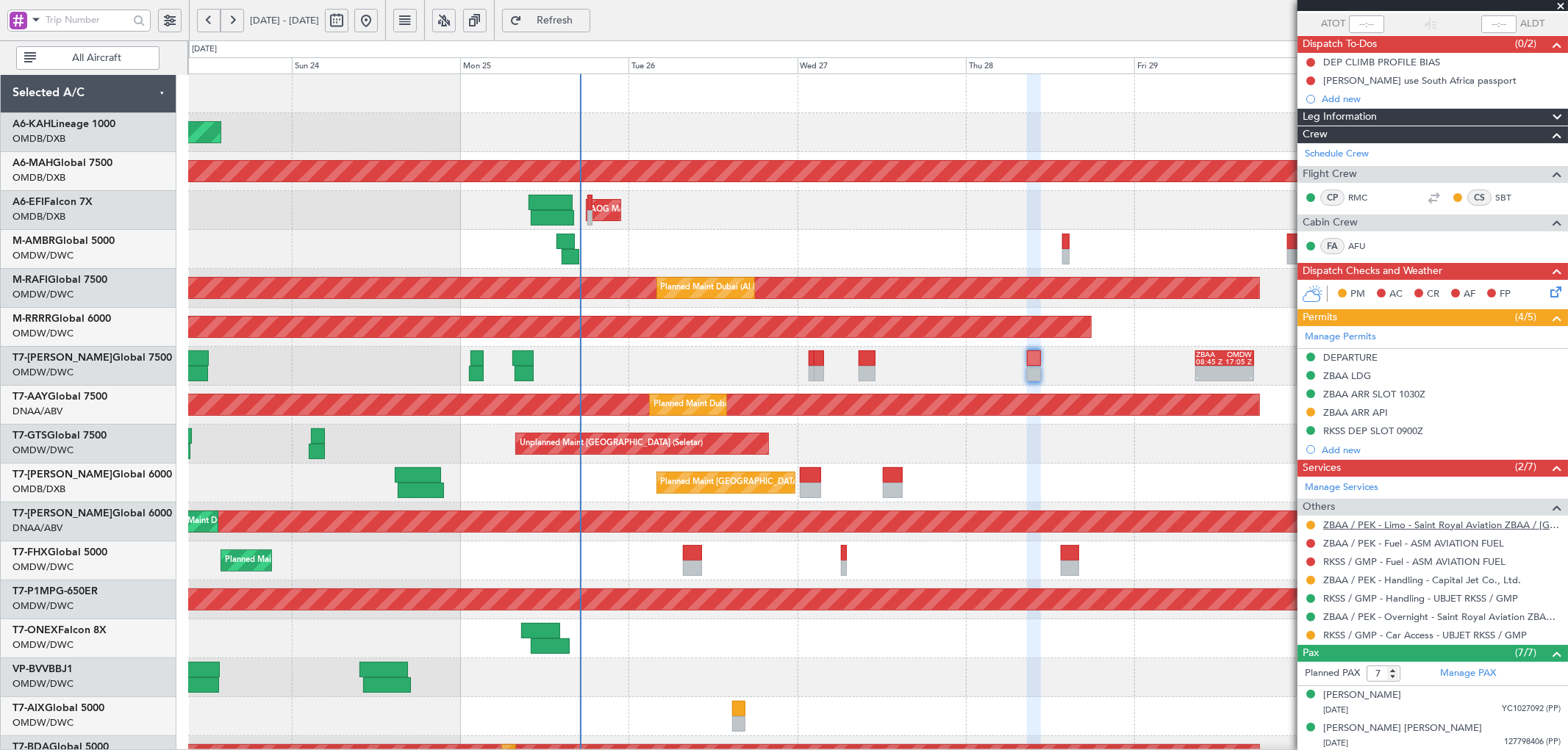
click at [1518, 526] on link "ZBAA / PEK - Limo - Saint Royal Aviation ZBAA / [GEOGRAPHIC_DATA]" at bounding box center [1442, 524] width 238 height 13
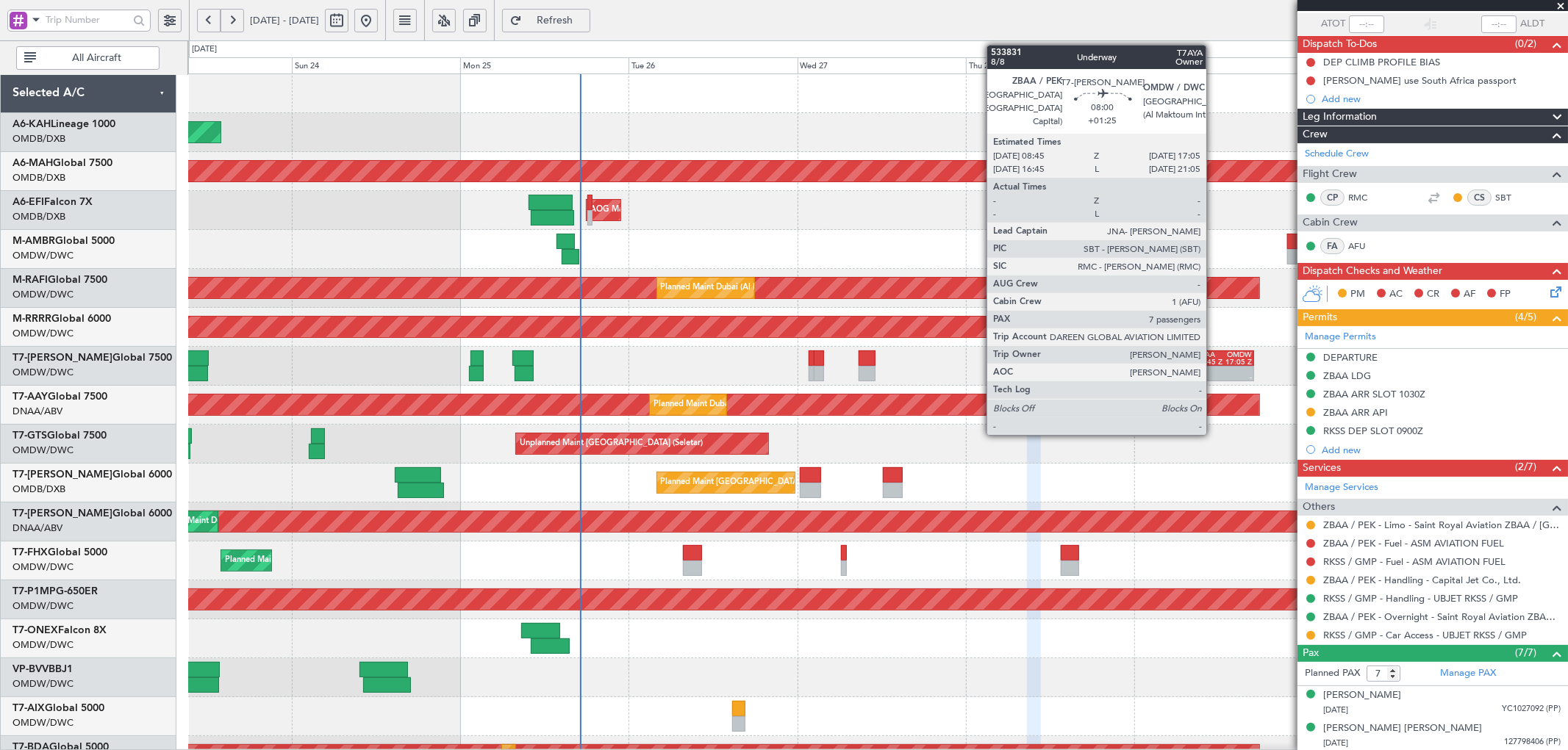
click at [1213, 360] on div "08:45 Z" at bounding box center [1211, 362] width 28 height 7
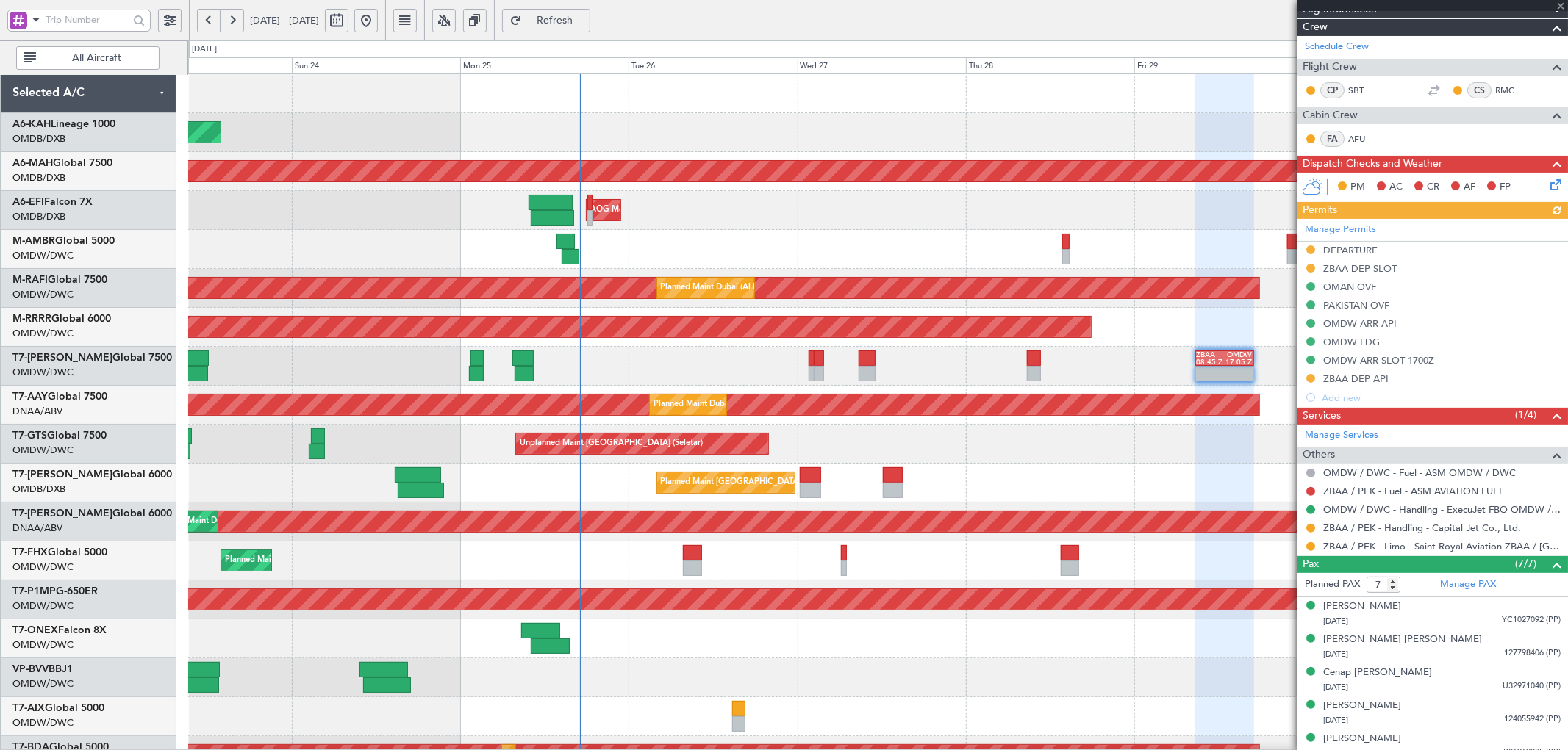
scroll to position [218, 0]
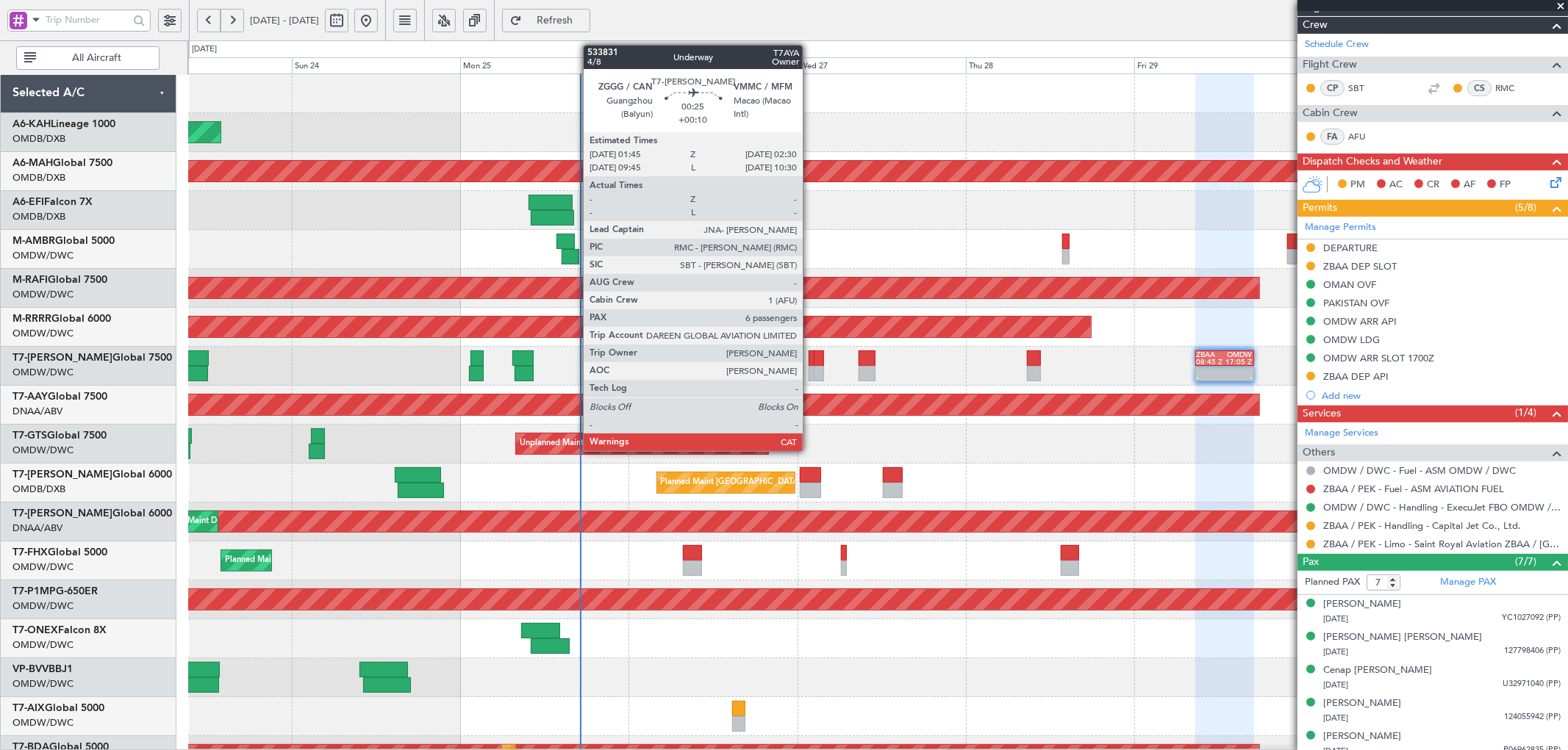
click at [810, 361] on div at bounding box center [812, 358] width 6 height 15
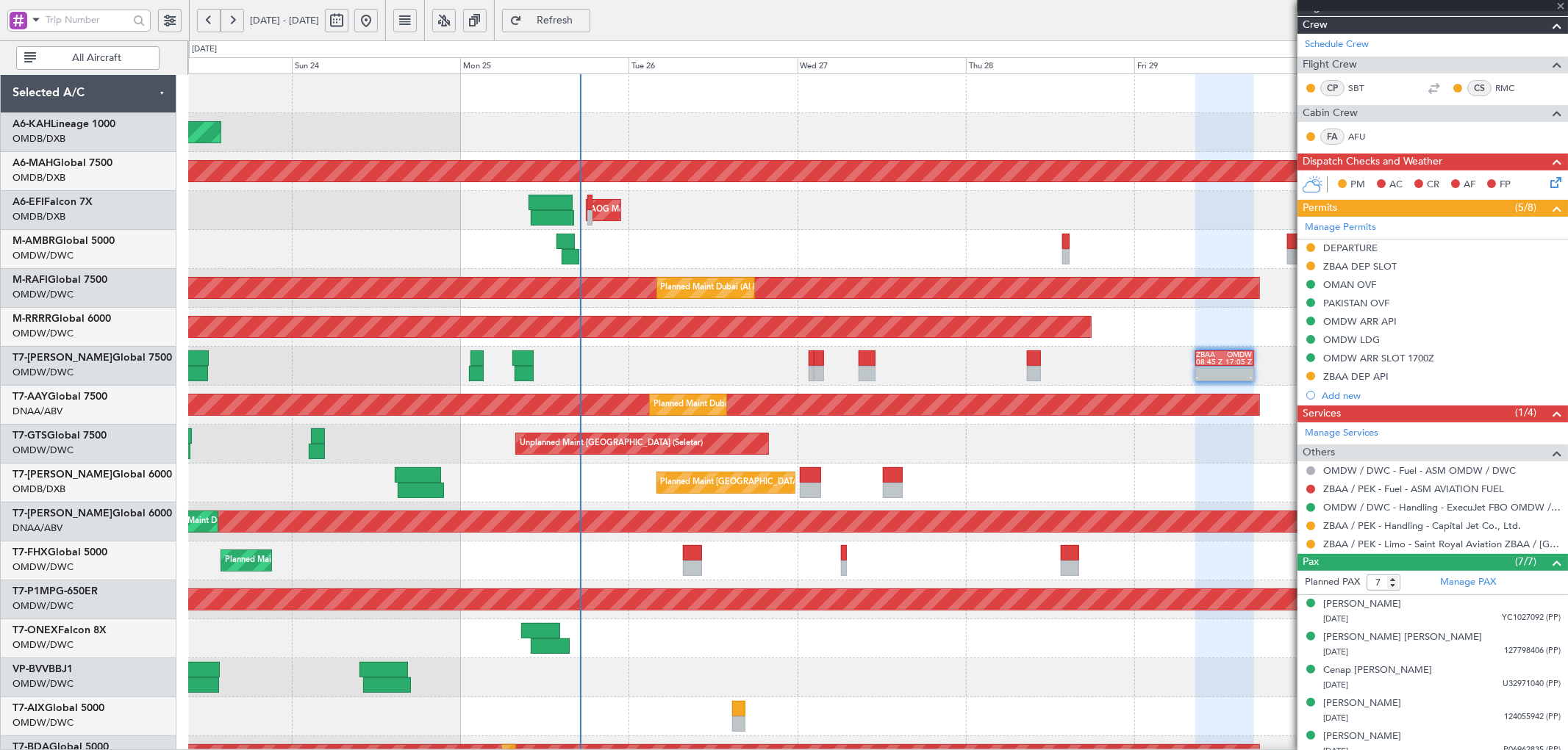
type input "+00:10"
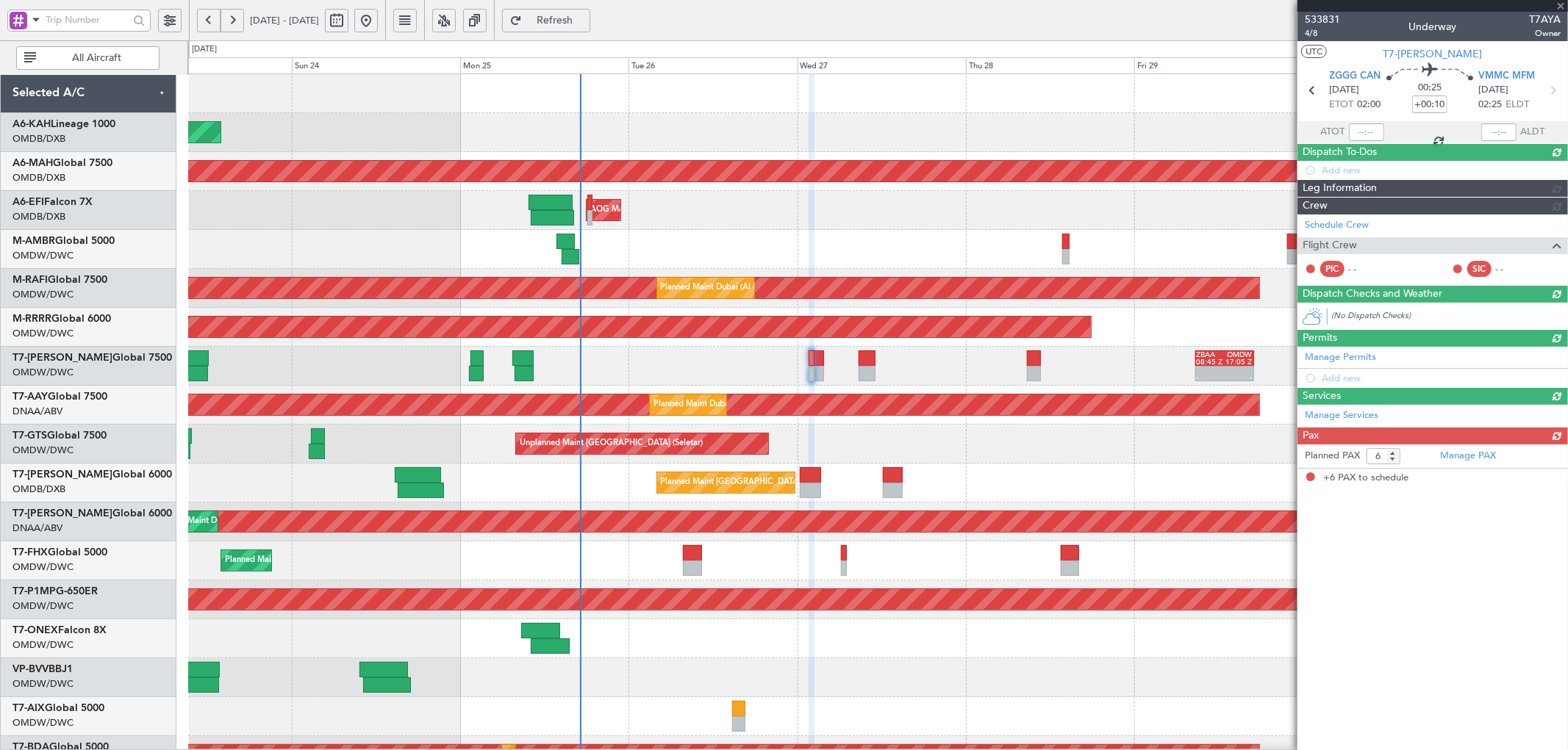
scroll to position [0, 0]
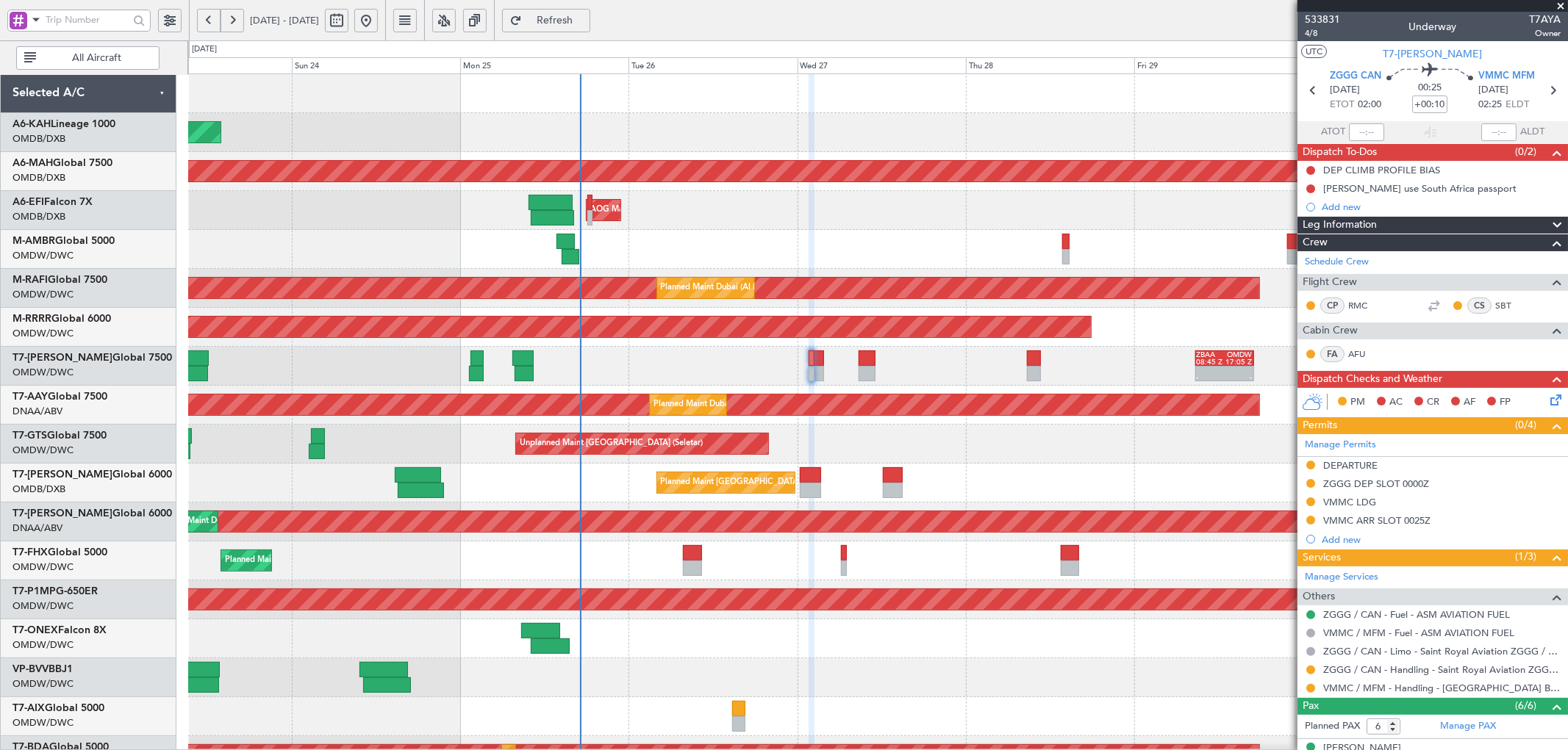
click at [585, 18] on span "Refresh" at bounding box center [555, 21] width 61 height 10
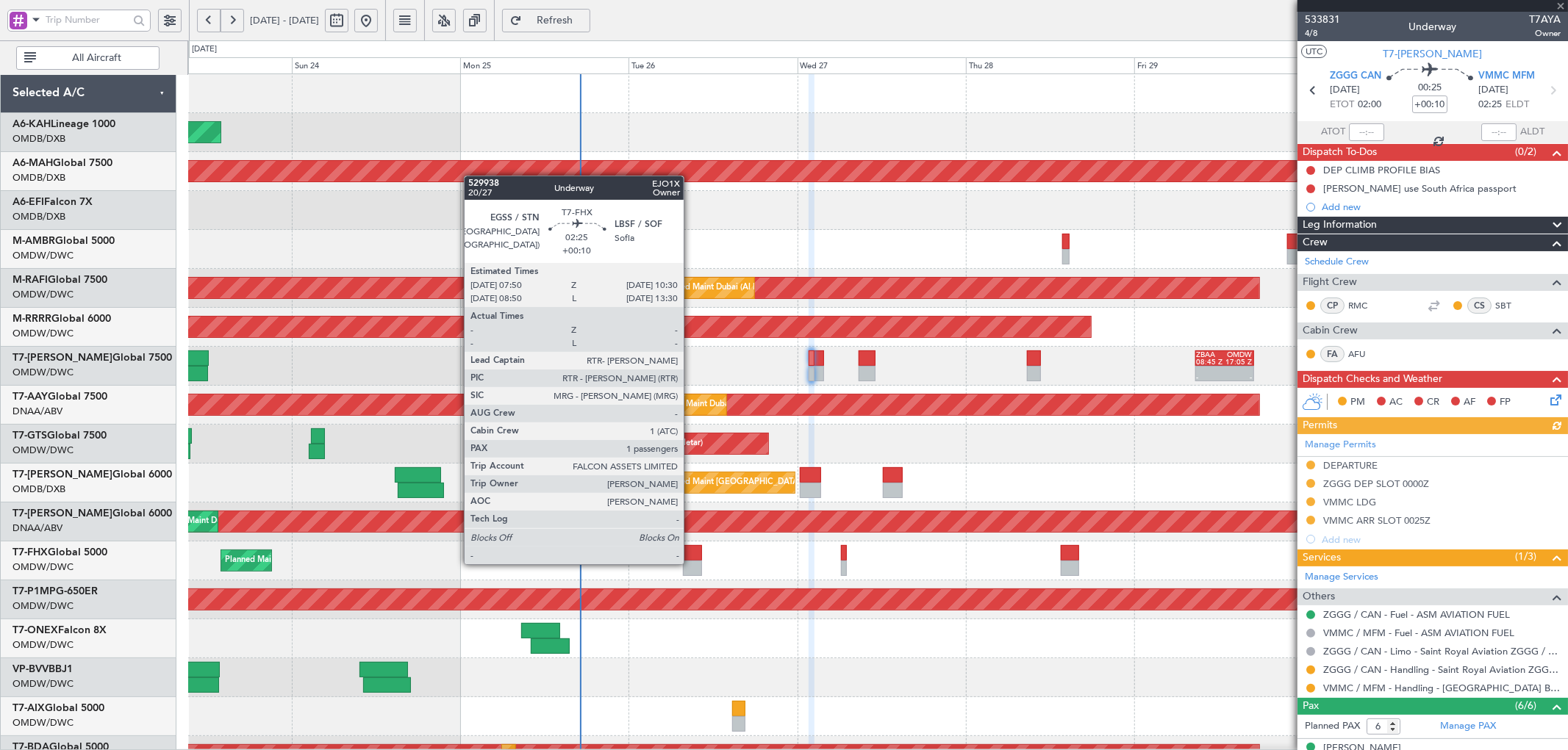
click at [691, 563] on div at bounding box center [692, 568] width 19 height 15
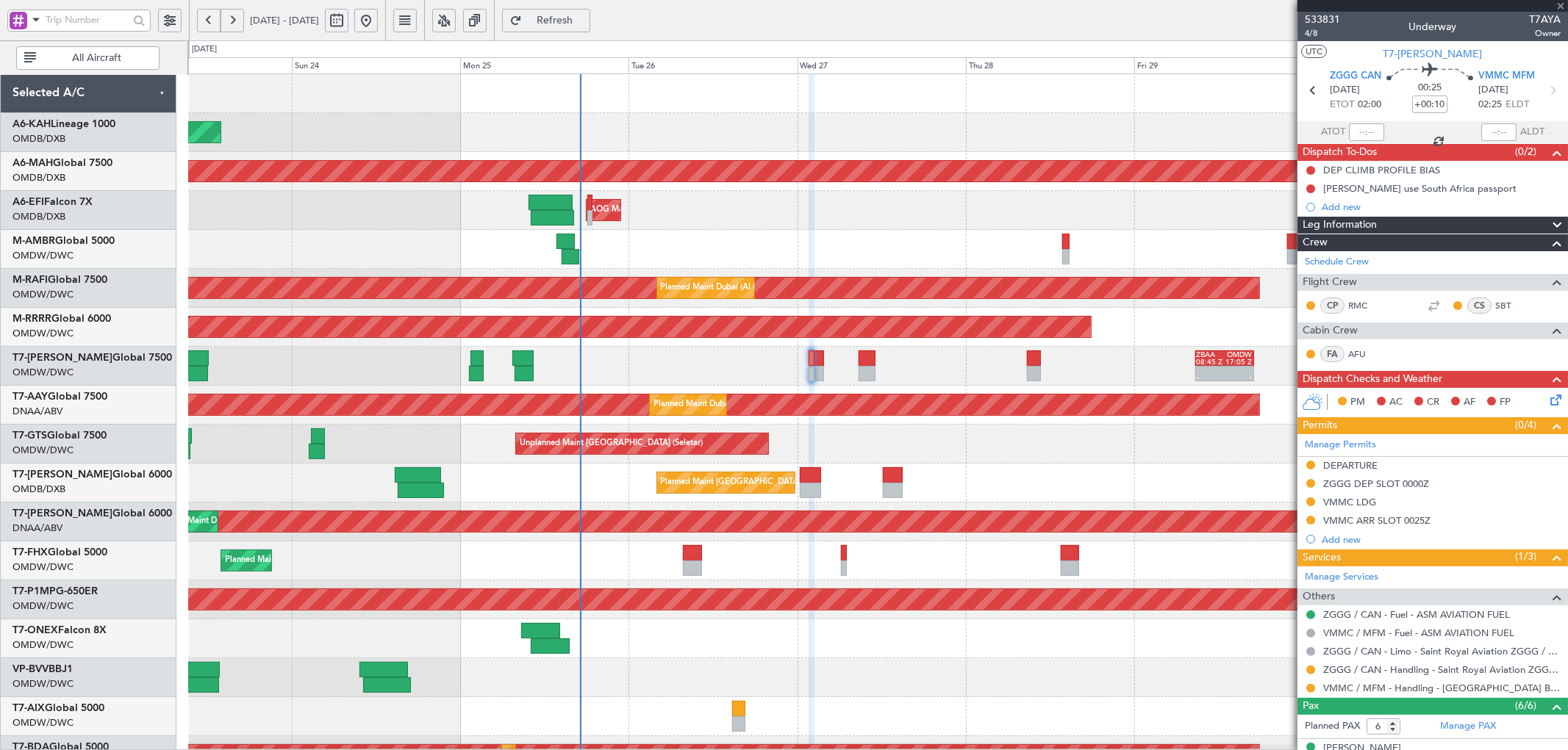
type input "1"
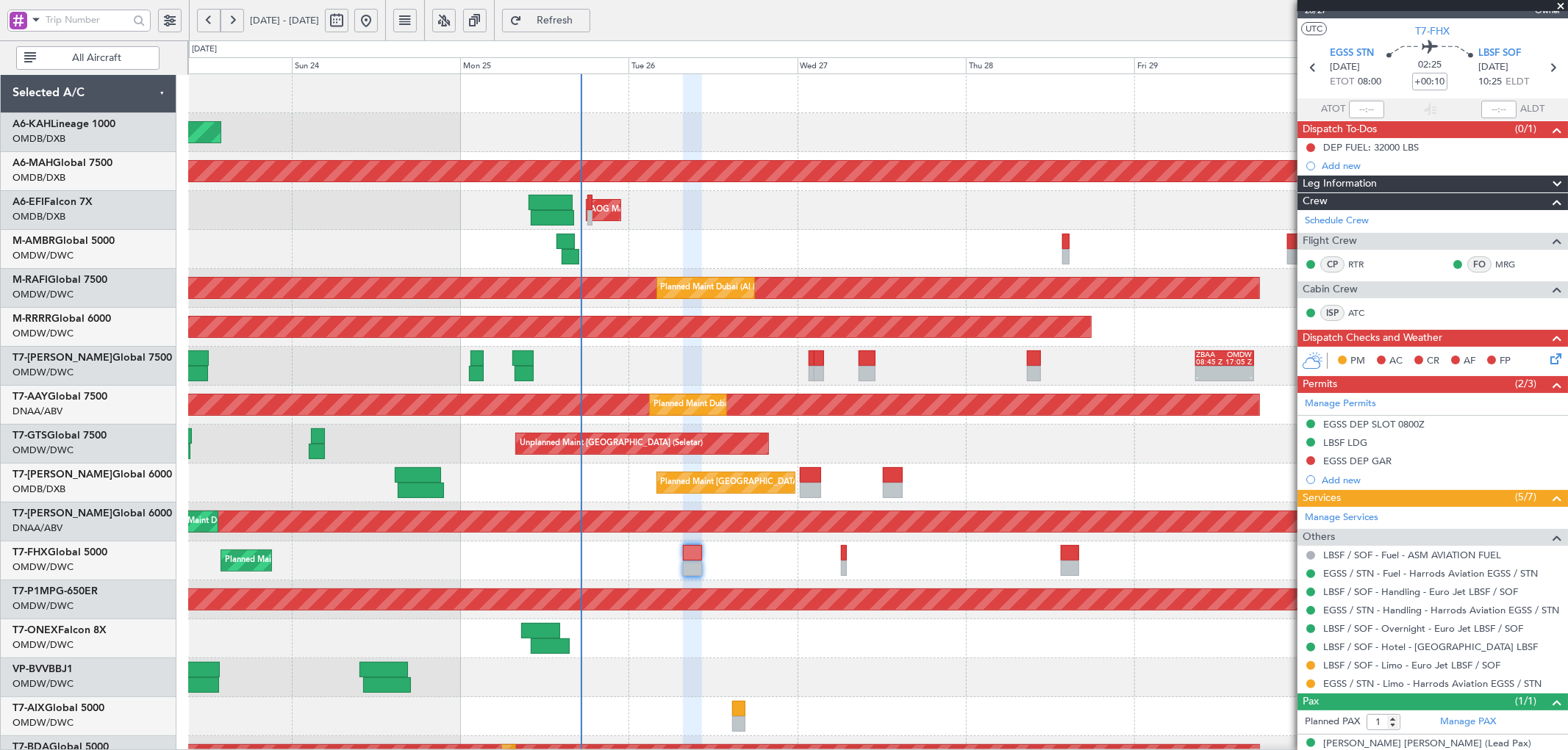
scroll to position [41, 0]
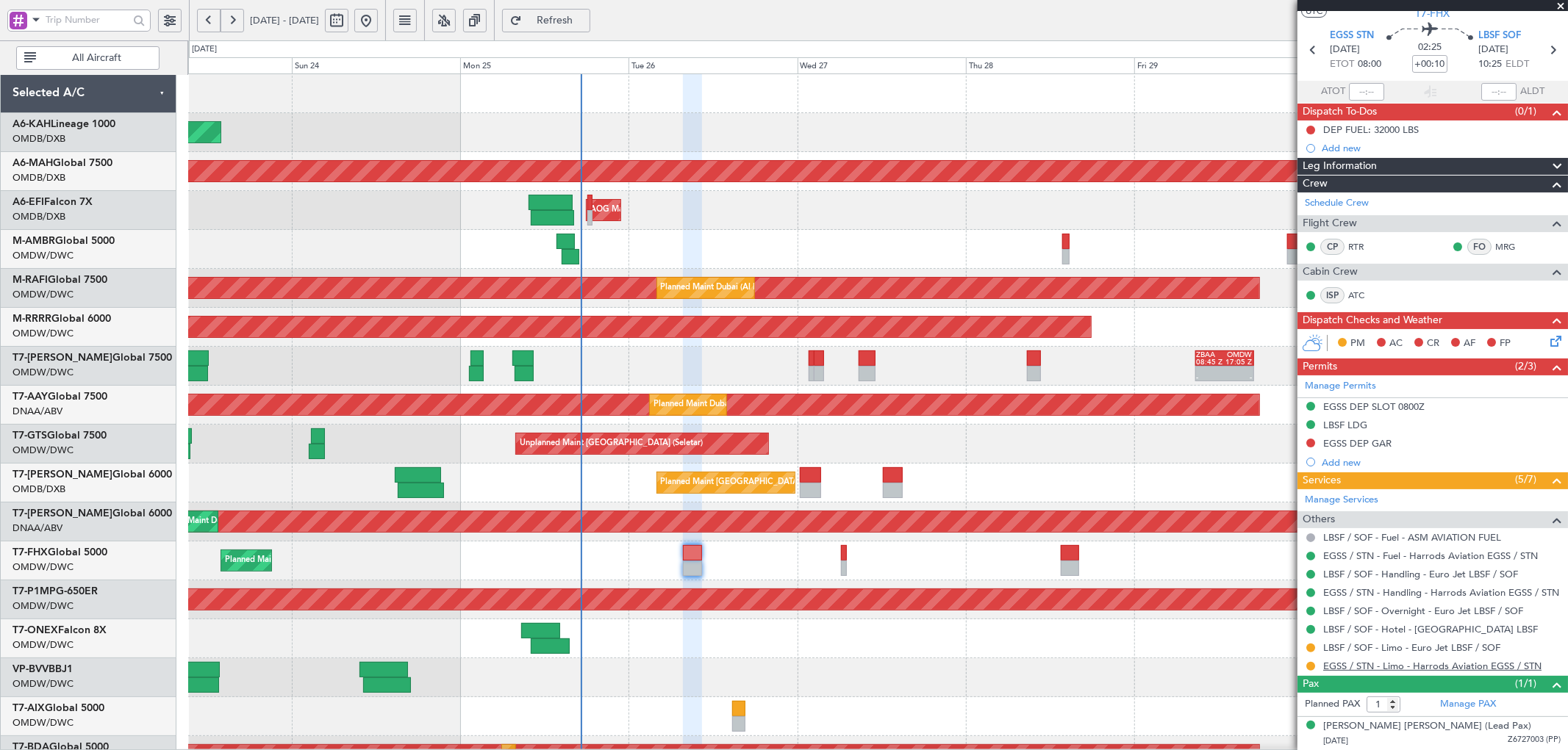
click at [1457, 667] on link "EGSS / STN - Limo - Harrods Aviation EGSS / STN" at bounding box center [1432, 665] width 218 height 13
click at [585, 18] on span "Refresh" at bounding box center [555, 21] width 61 height 10
click at [1457, 649] on link "LBSF / SOF - Limo - Euro Jet LBSF / SOF" at bounding box center [1412, 647] width 177 height 13
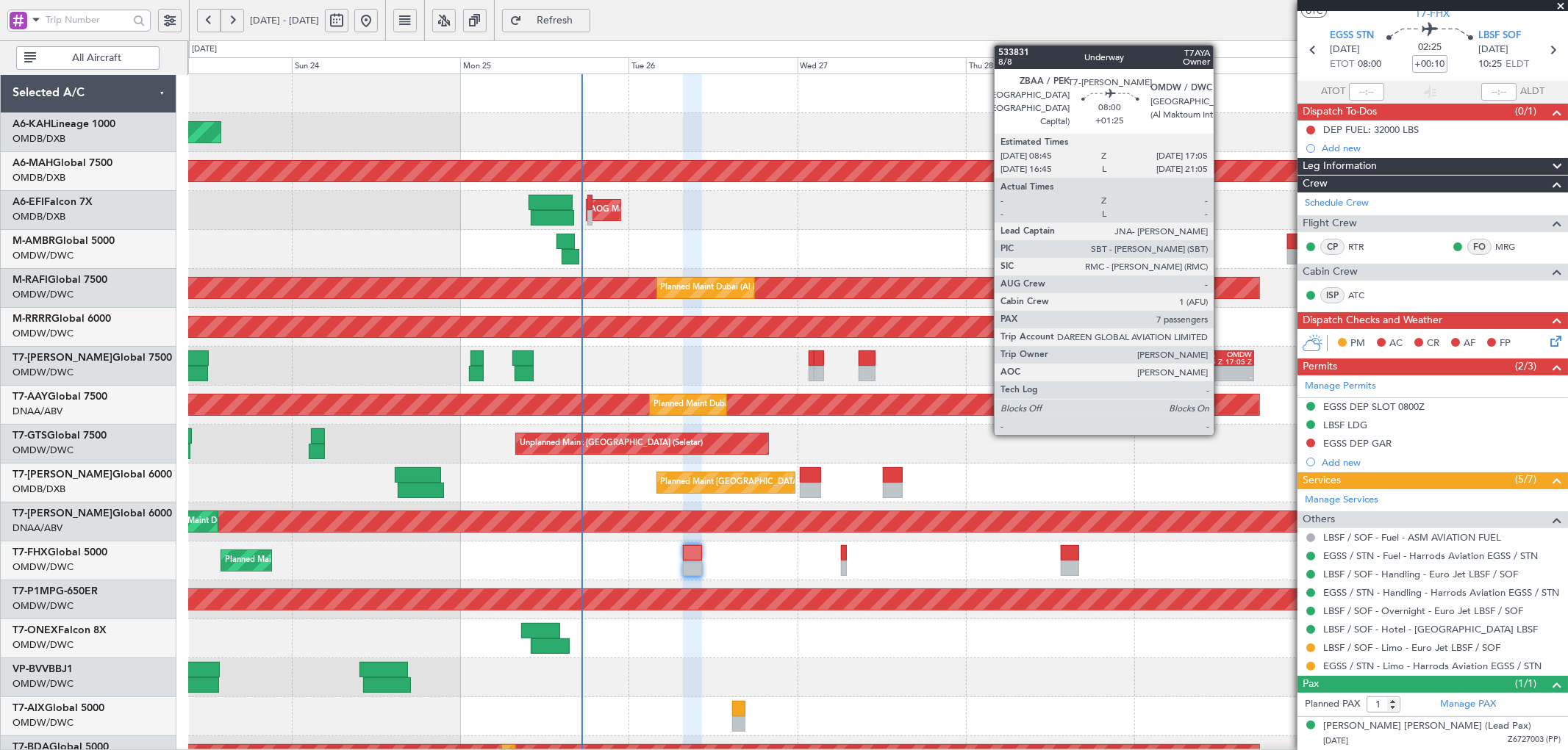
click at [1220, 369] on div at bounding box center [1211, 370] width 28 height 7
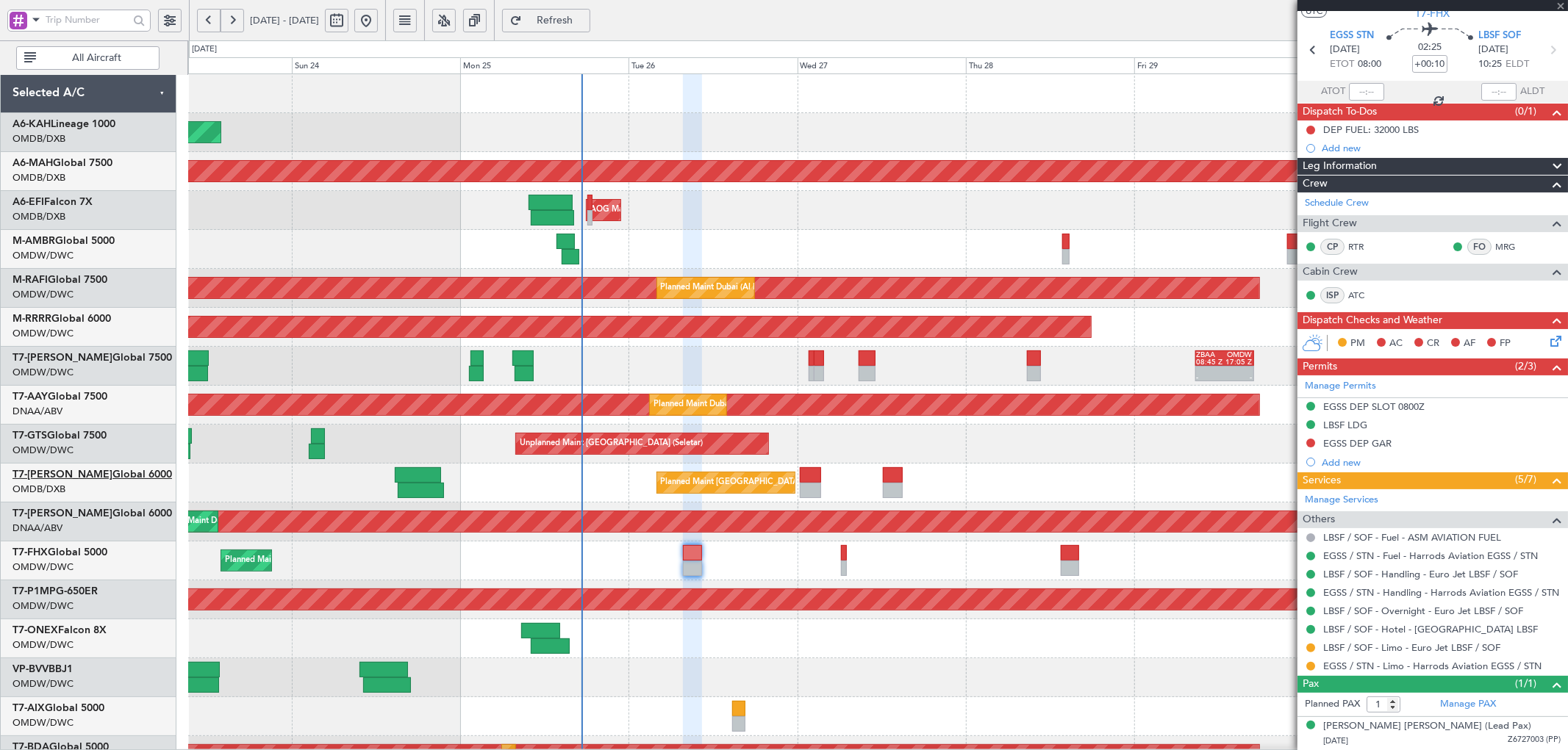
type input "+01:25"
type input "7"
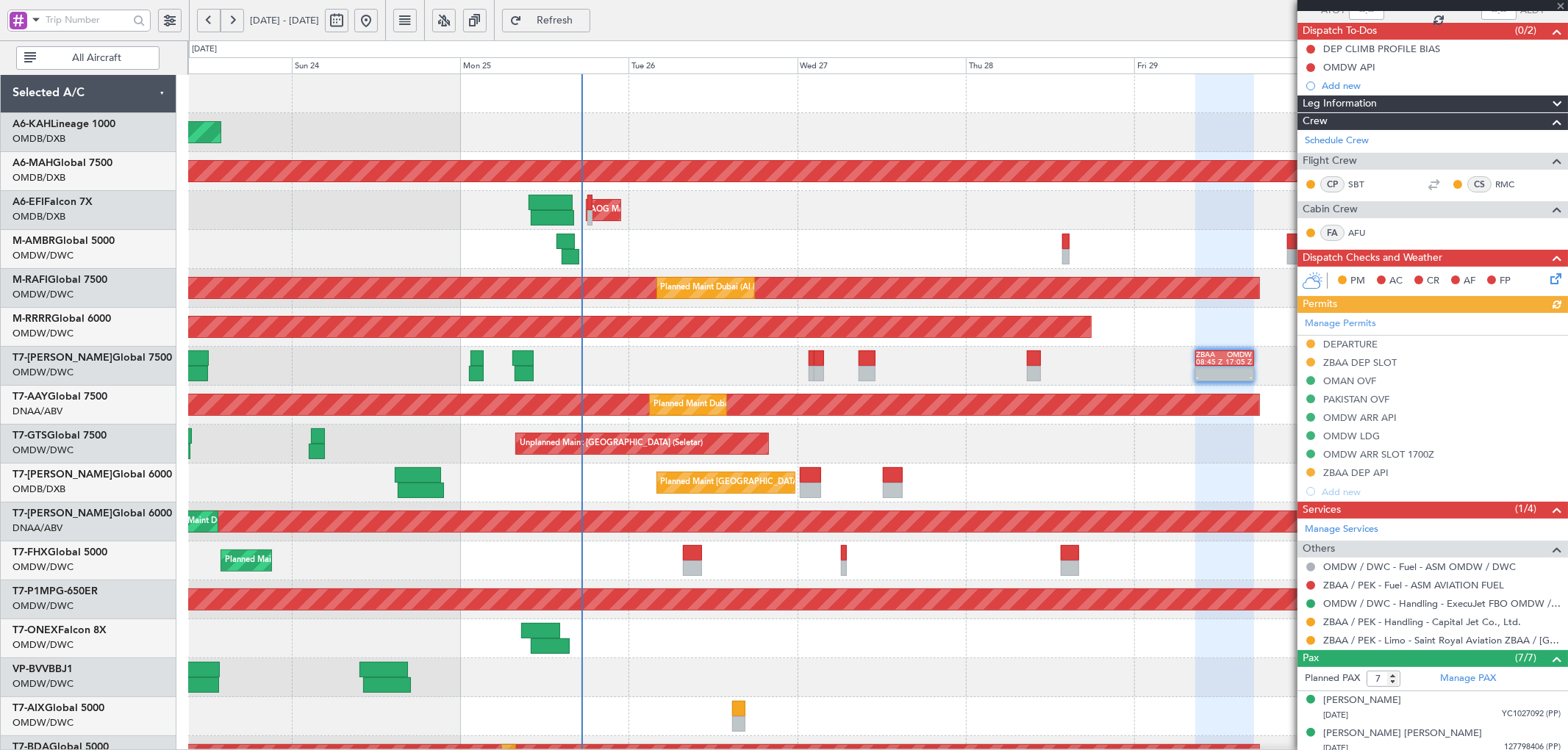
scroll to position [272, 0]
